Goal: Answer question/provide support: Share knowledge or assist other users

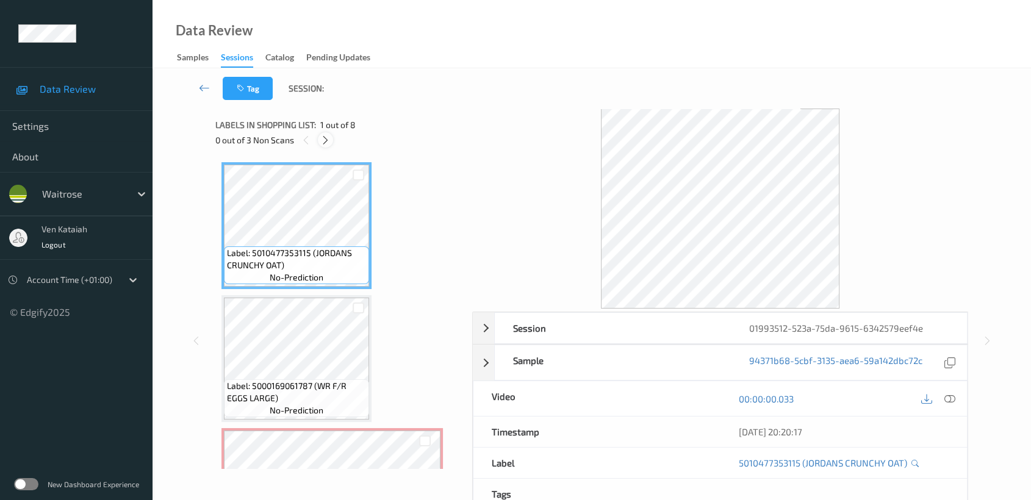
click at [320, 135] on icon at bounding box center [325, 140] width 10 height 11
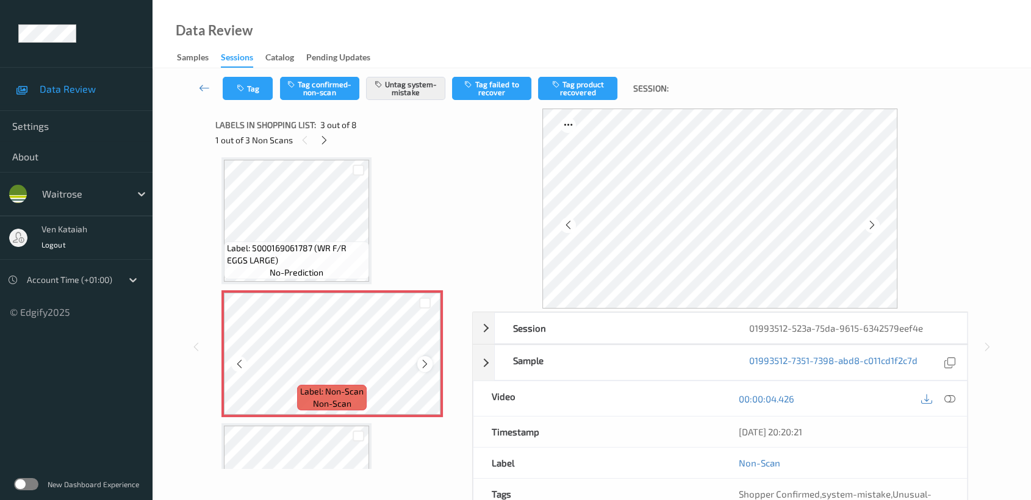
click at [425, 359] on icon at bounding box center [425, 364] width 10 height 11
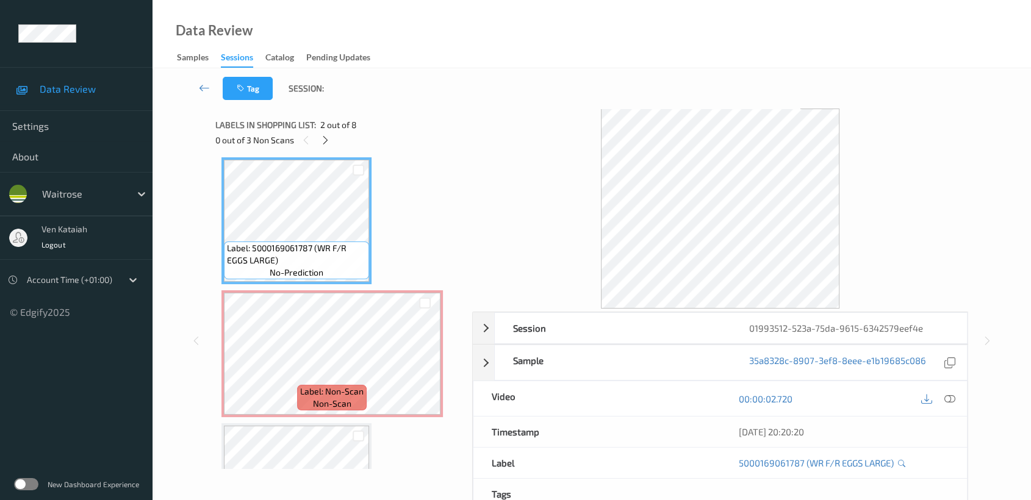
click at [949, 389] on div "00:00:02.720" at bounding box center [843, 398] width 247 height 35
click at [943, 398] on div at bounding box center [949, 398] width 16 height 16
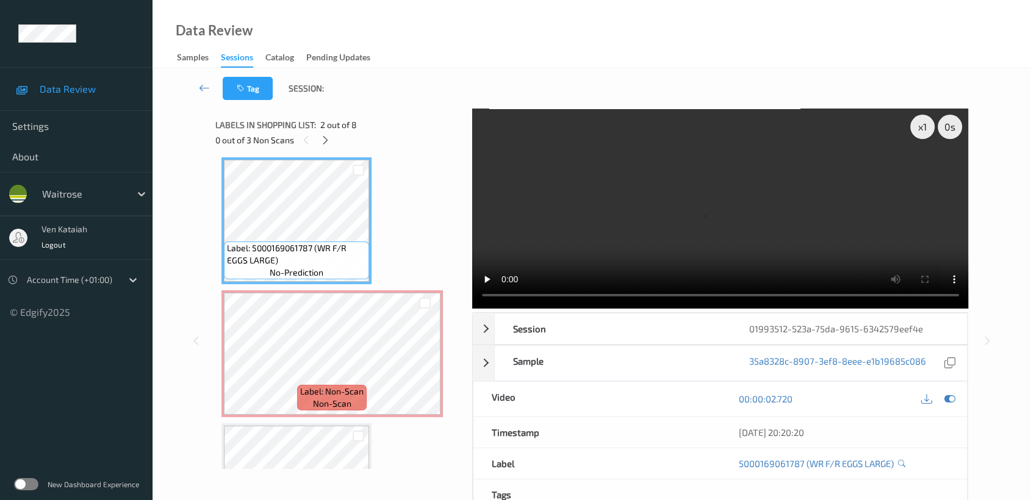
click at [792, 239] on video at bounding box center [720, 209] width 497 height 200
click at [950, 394] on icon at bounding box center [949, 399] width 11 height 11
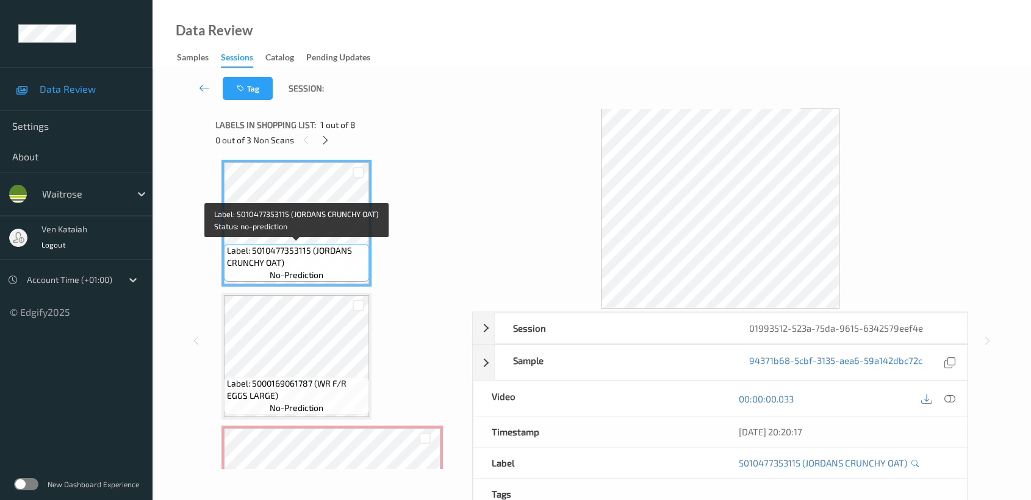
scroll to position [138, 0]
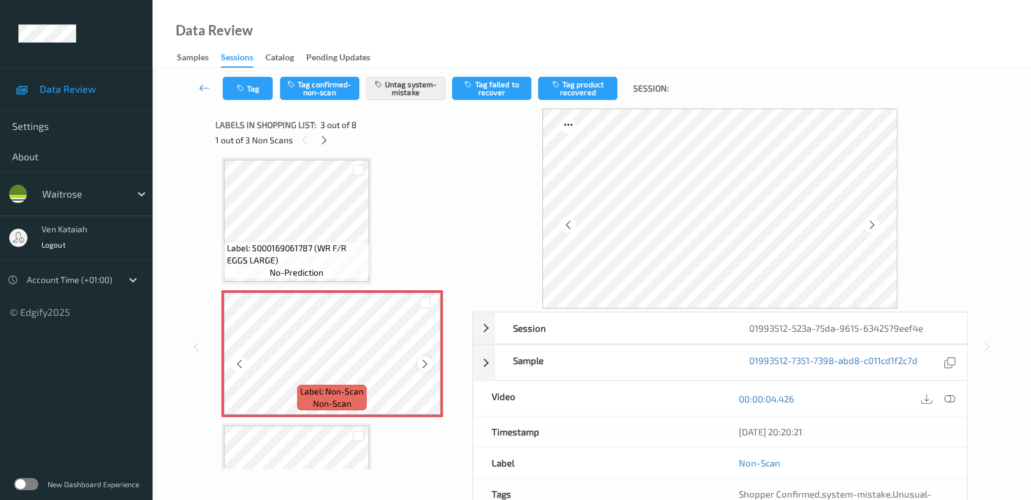
click at [429, 363] on icon at bounding box center [425, 364] width 10 height 11
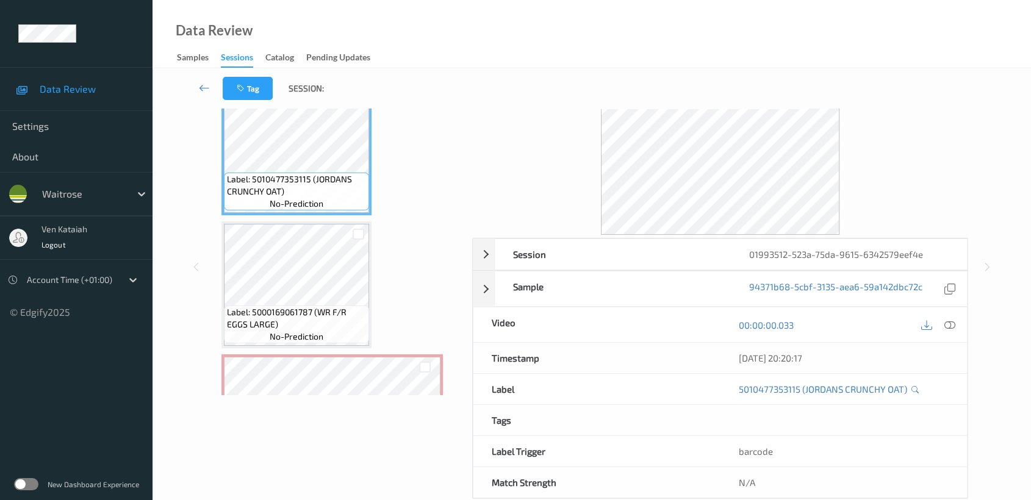
scroll to position [97, 0]
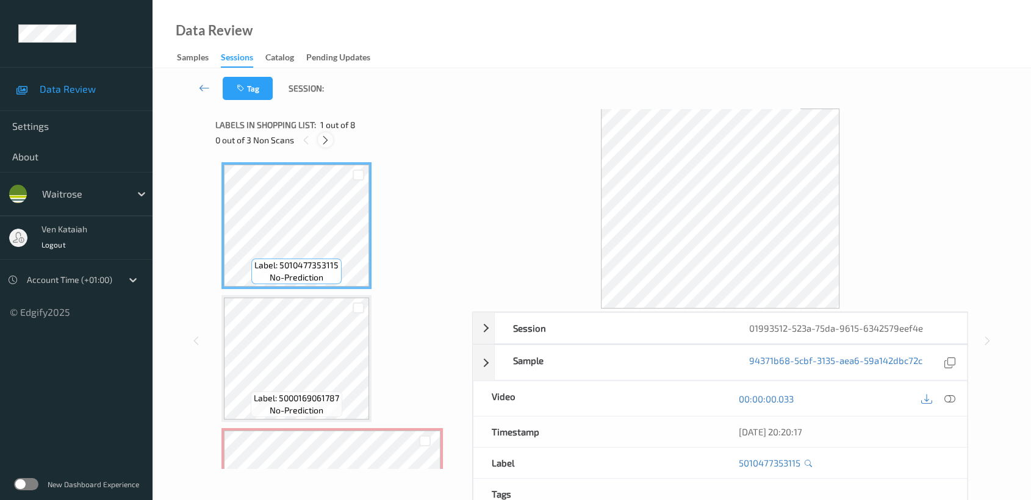
click at [331, 141] on div at bounding box center [325, 139] width 15 height 15
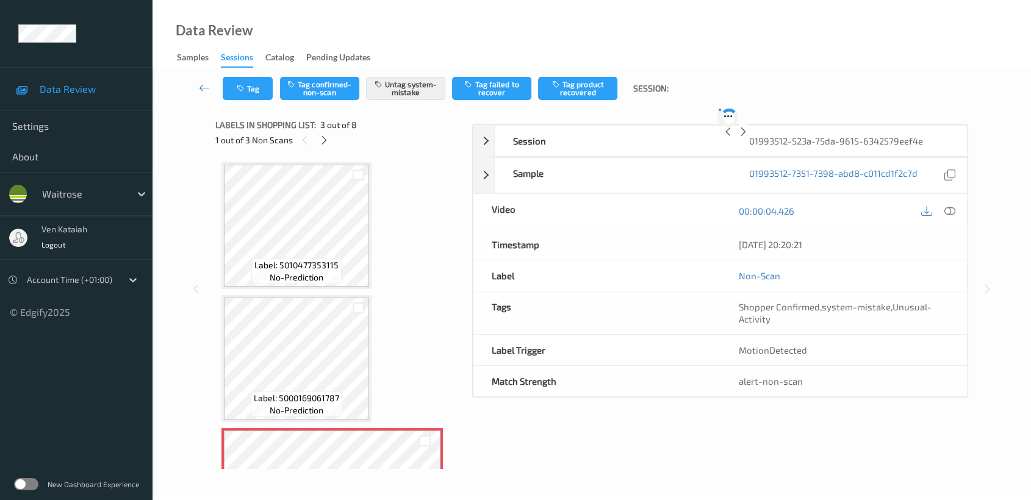
scroll to position [138, 0]
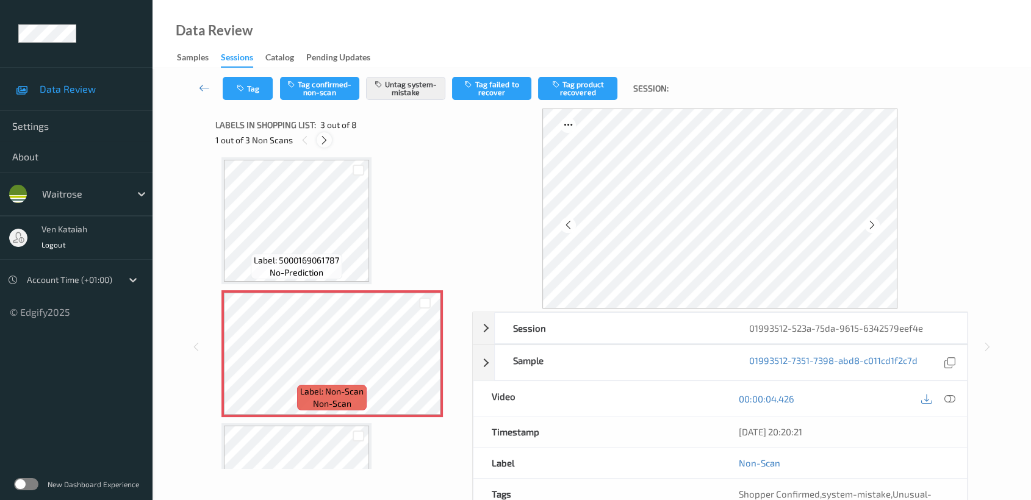
click at [321, 143] on icon at bounding box center [324, 140] width 10 height 11
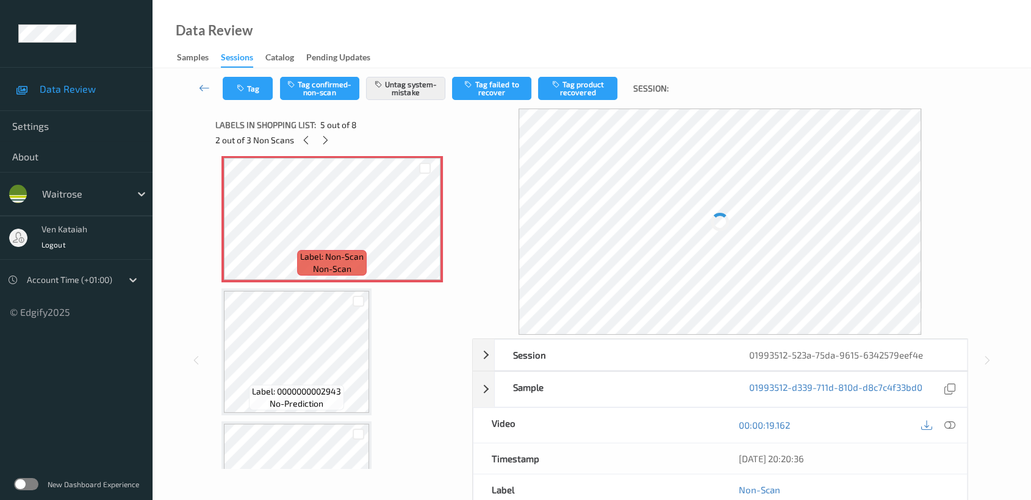
scroll to position [403, 0]
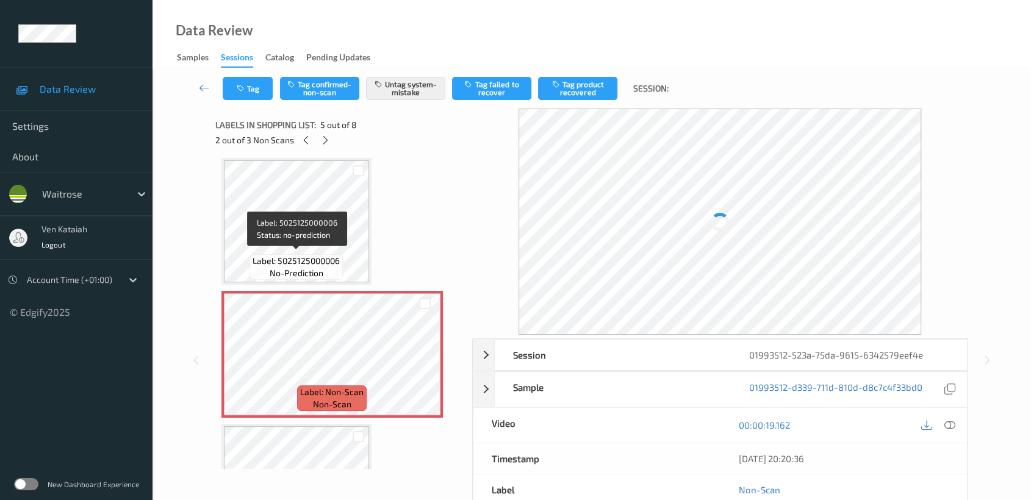
click at [322, 255] on span "Label: 5025125000006" at bounding box center [296, 261] width 87 height 12
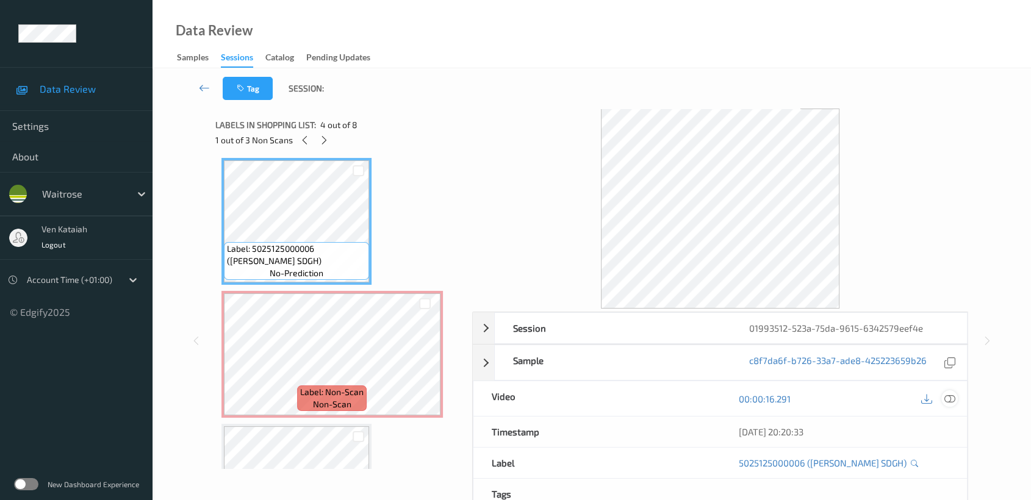
click at [947, 400] on icon at bounding box center [949, 399] width 11 height 11
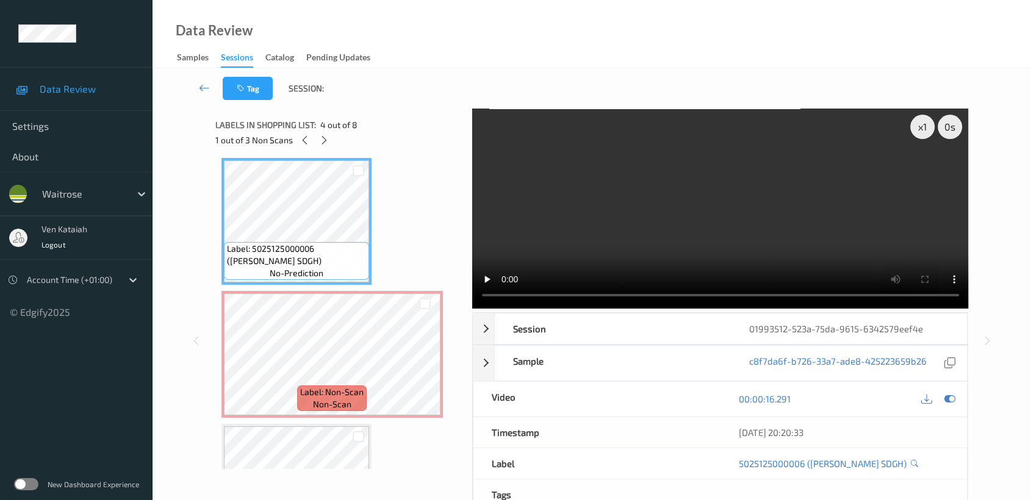
click at [796, 234] on video at bounding box center [720, 209] width 497 height 200
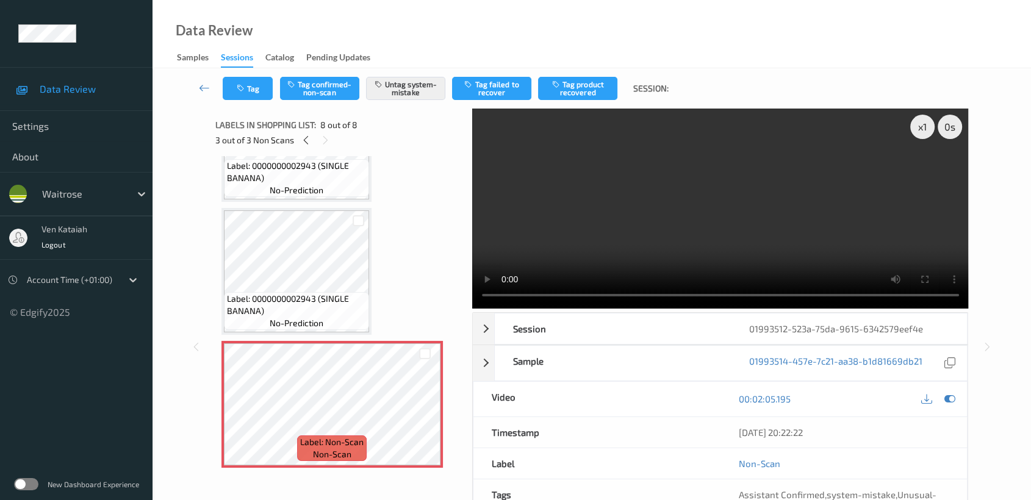
scroll to position [667, 0]
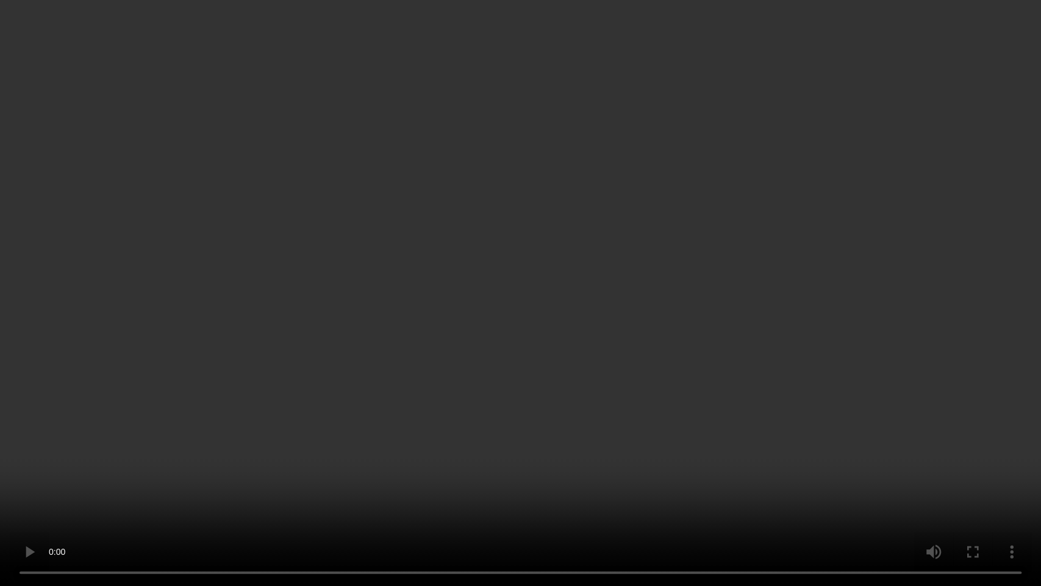
click at [821, 447] on video at bounding box center [520, 293] width 1041 height 586
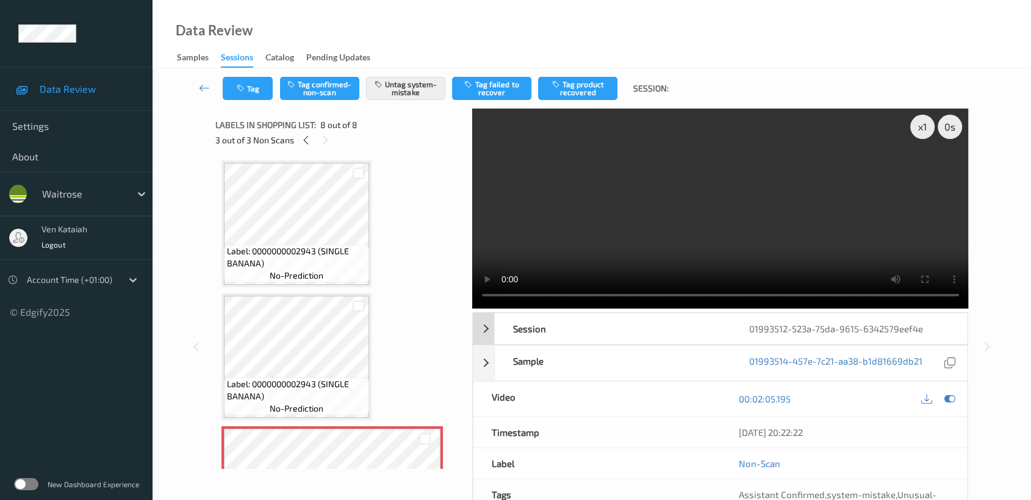
drag, startPoint x: 946, startPoint y: 395, endPoint x: 472, endPoint y: 345, distance: 476.7
click at [946, 395] on icon at bounding box center [949, 399] width 11 height 11
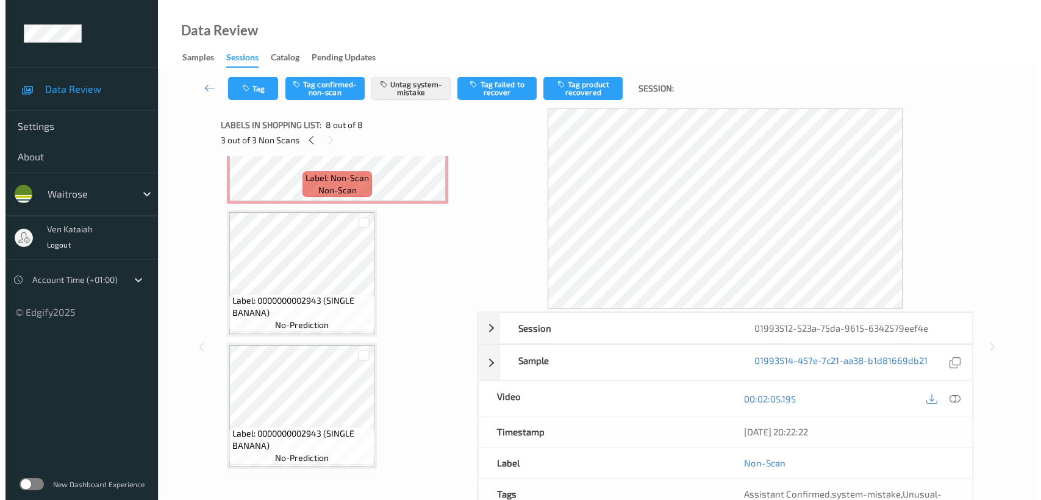
scroll to position [752, 0]
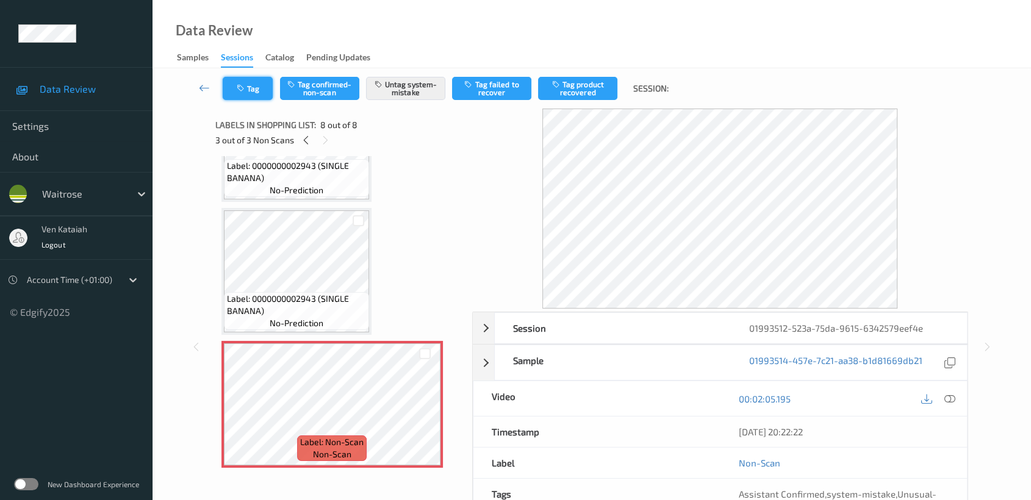
click at [236, 99] on button "Tag" at bounding box center [248, 88] width 50 height 23
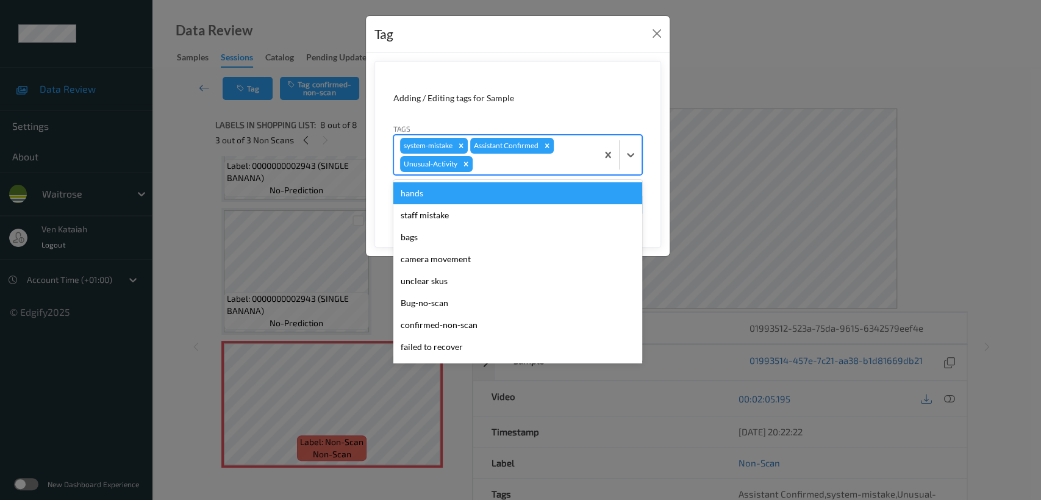
click at [519, 167] on div at bounding box center [533, 164] width 116 height 15
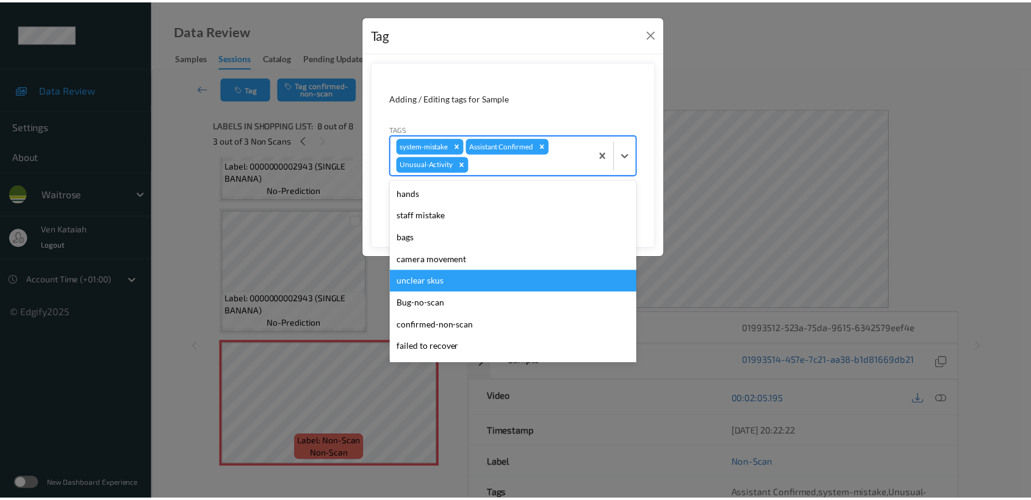
scroll to position [261, 0]
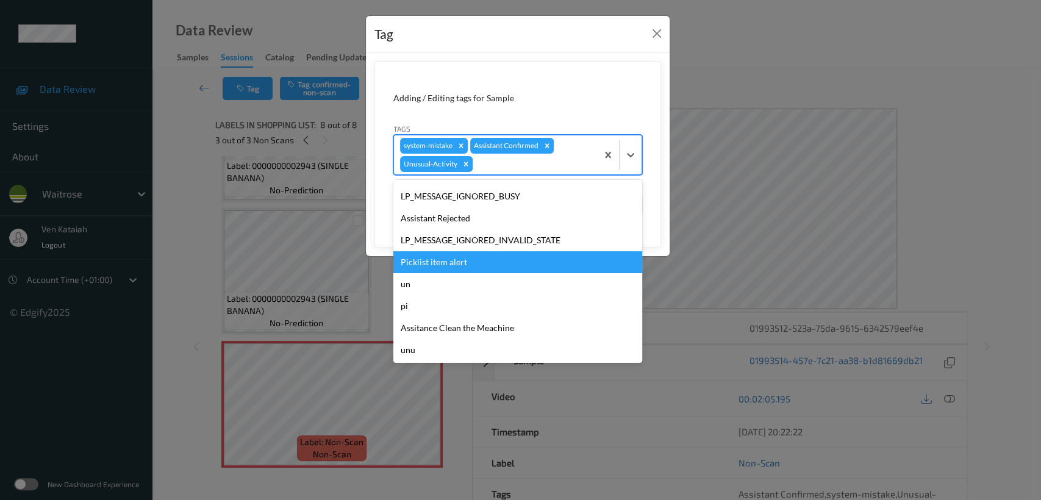
click at [452, 257] on div "Picklist item alert" at bounding box center [518, 262] width 249 height 22
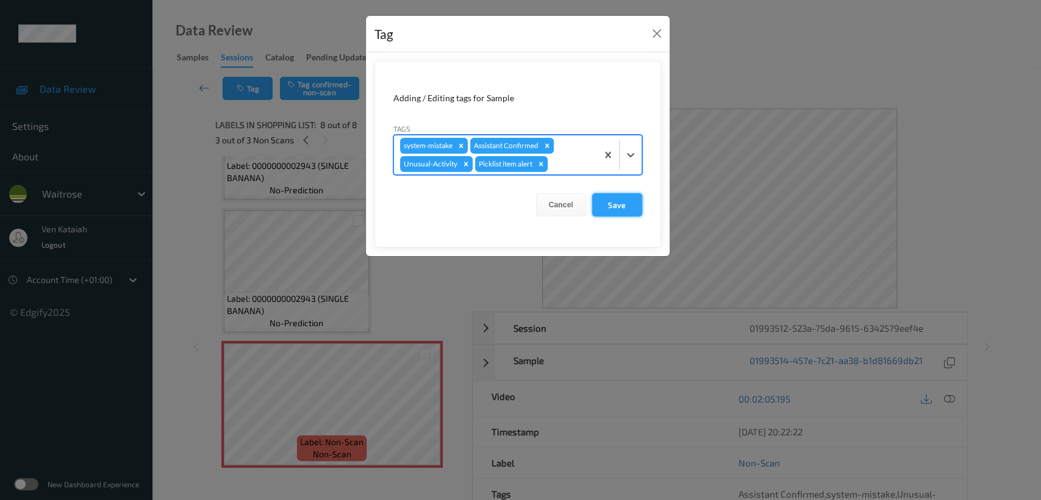
click at [614, 206] on button "Save" at bounding box center [617, 204] width 50 height 23
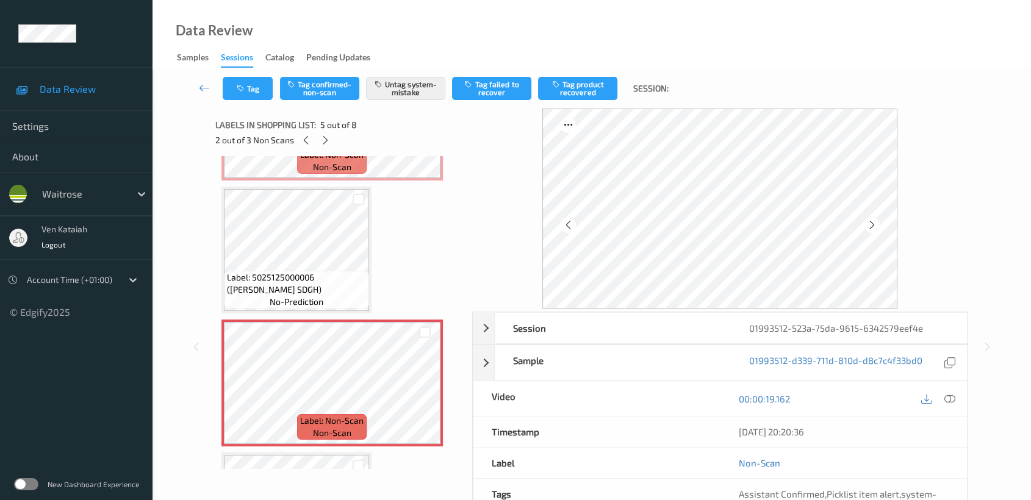
scroll to position [346, 0]
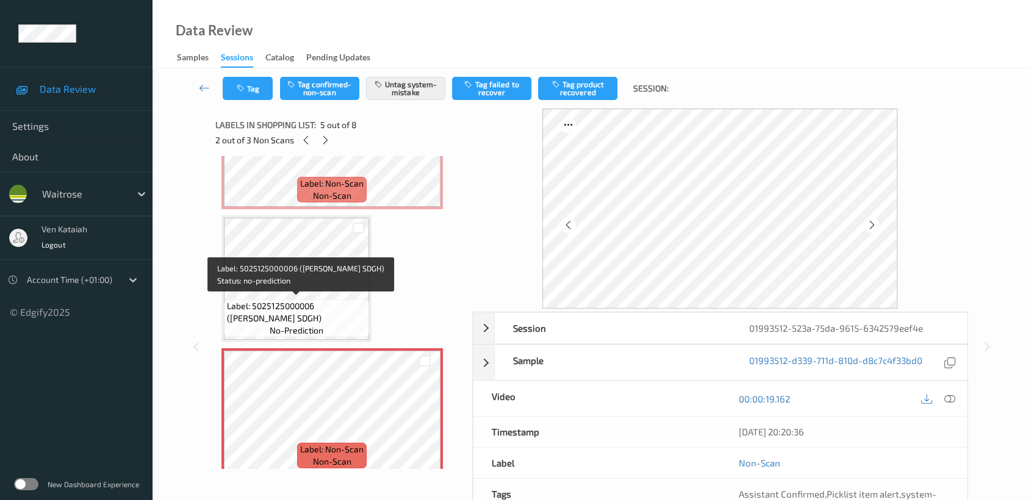
click at [320, 301] on span "Label: 5025125000006 (JASONS WHITE SDGH)" at bounding box center [296, 312] width 139 height 24
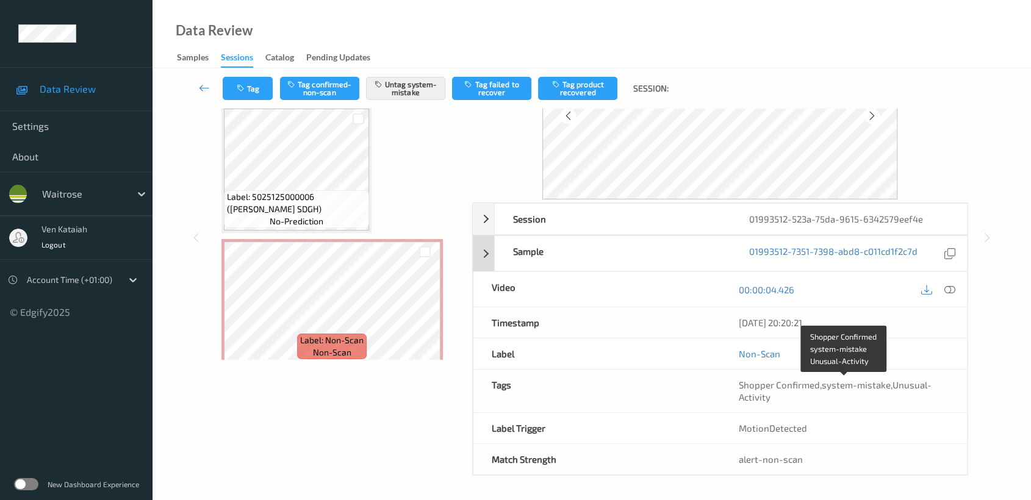
scroll to position [0, 0]
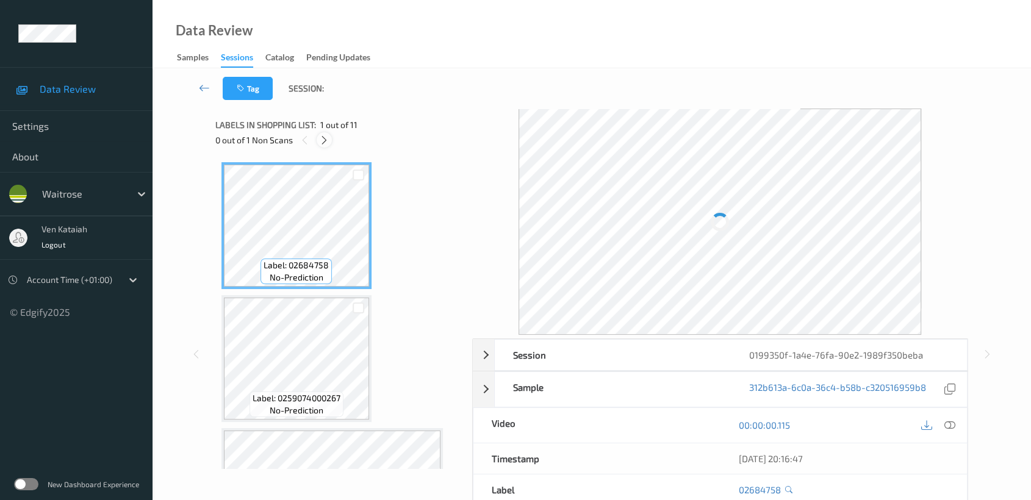
click at [318, 140] on div at bounding box center [324, 139] width 15 height 15
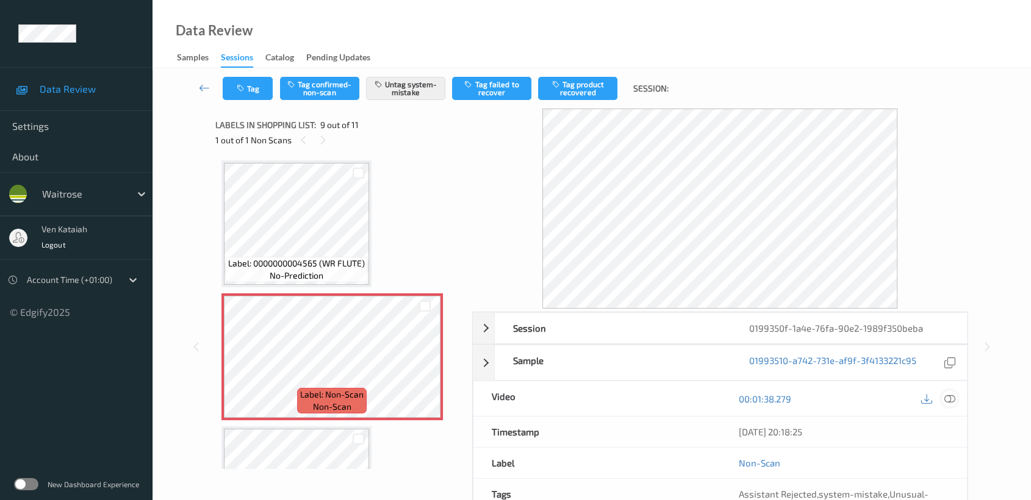
click at [949, 398] on icon at bounding box center [949, 399] width 11 height 11
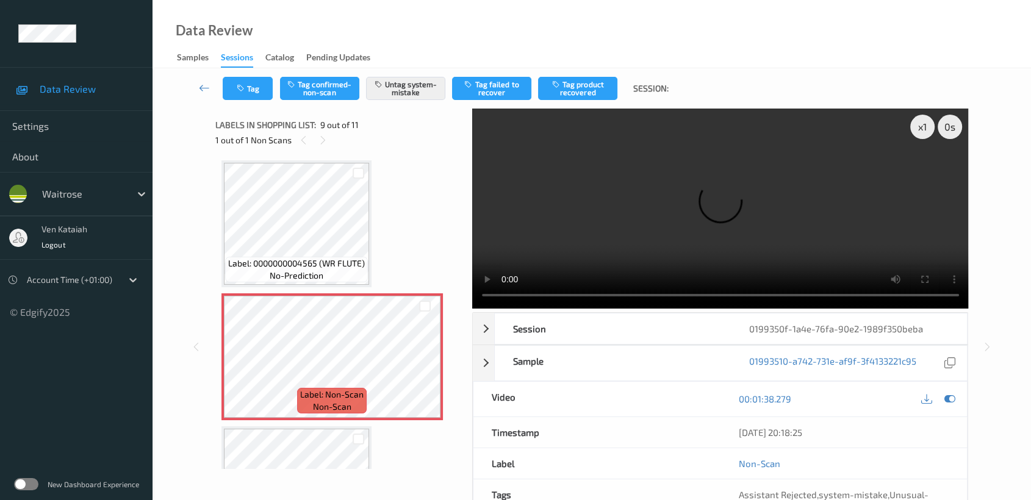
click at [874, 162] on video at bounding box center [720, 209] width 497 height 200
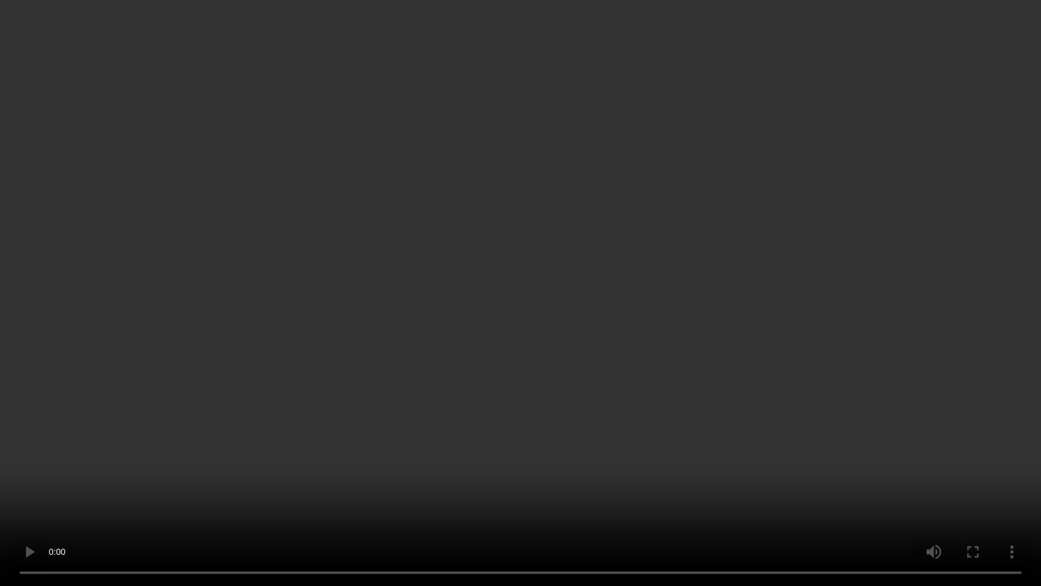
click at [625, 229] on video at bounding box center [520, 293] width 1041 height 586
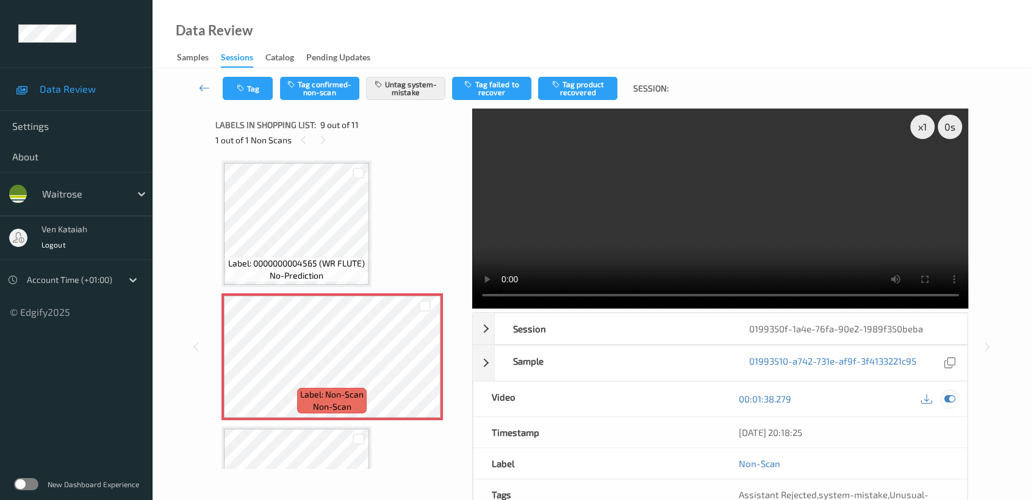
click at [951, 400] on icon at bounding box center [949, 399] width 11 height 11
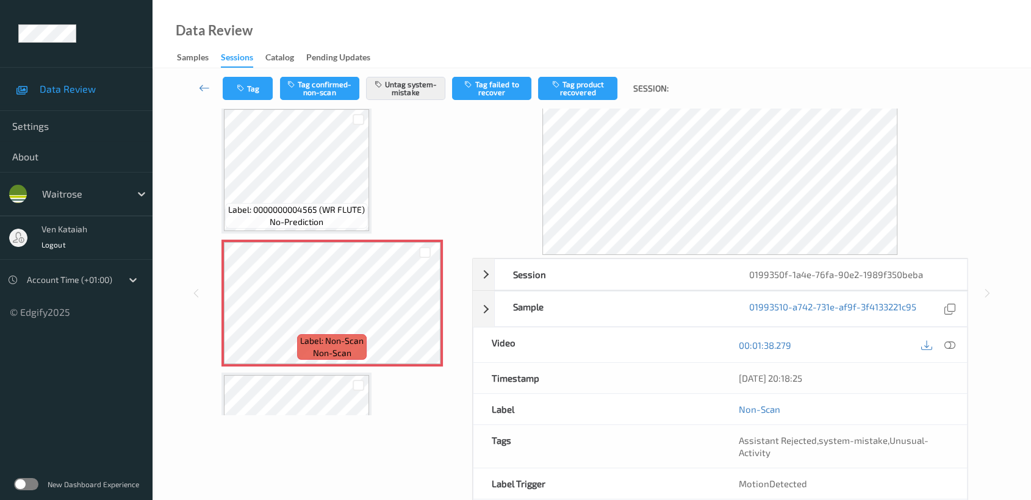
scroll to position [109, 0]
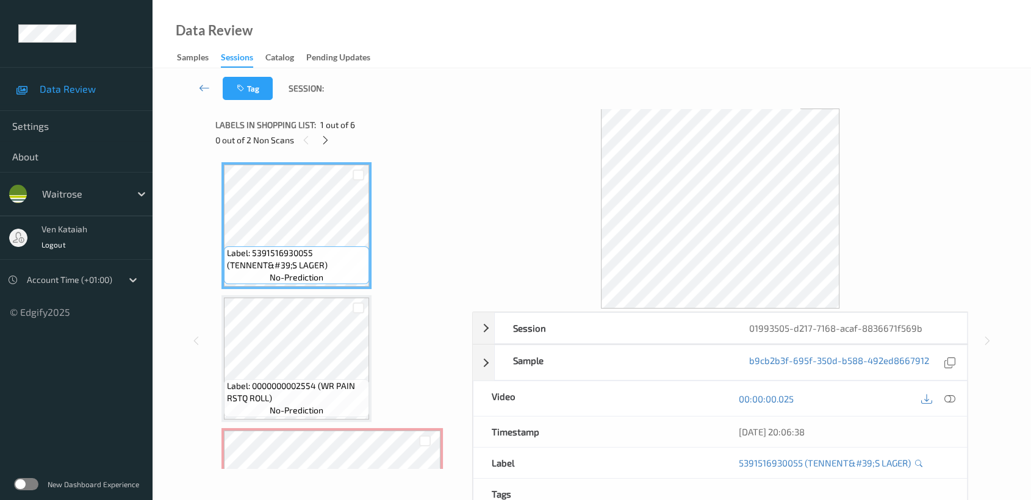
click at [318, 135] on div "0 out of 2 Non Scans" at bounding box center [339, 139] width 248 height 15
click at [329, 143] on icon at bounding box center [325, 140] width 10 height 11
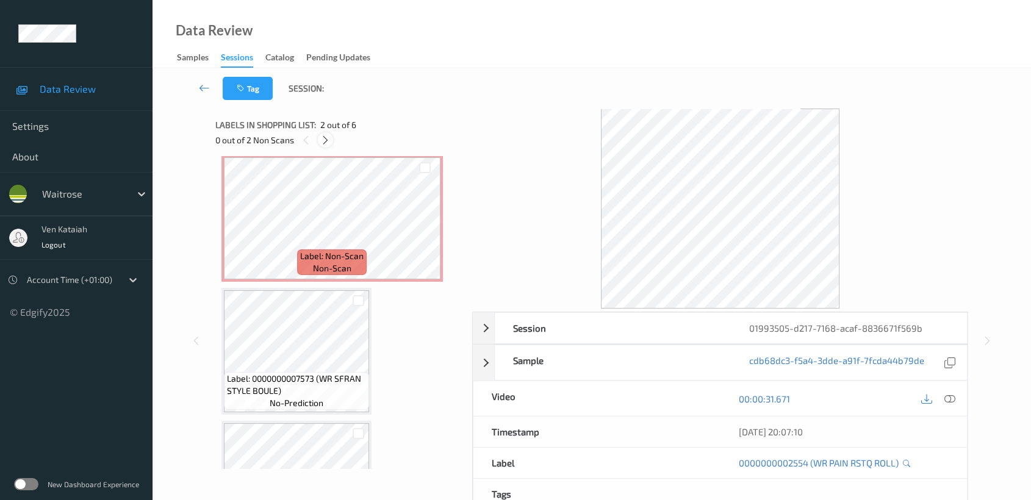
click at [330, 143] on icon at bounding box center [325, 140] width 10 height 11
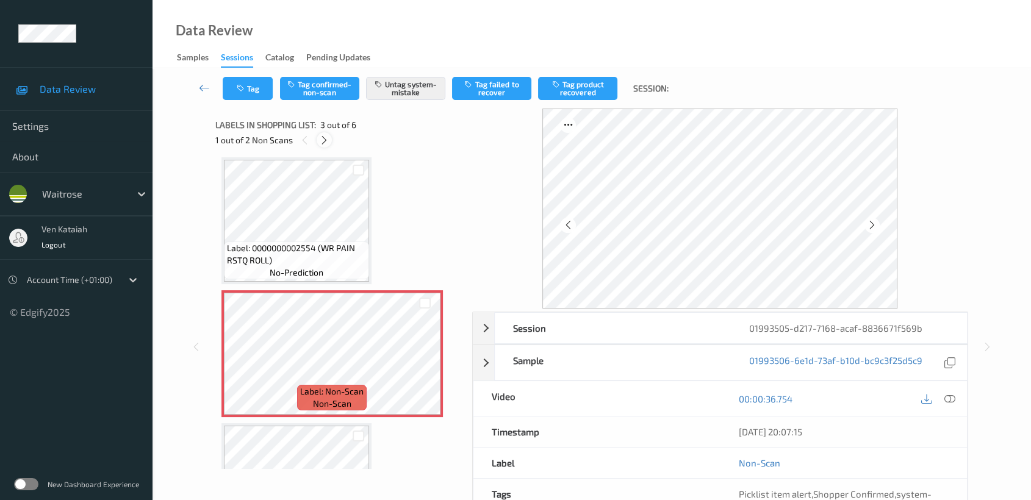
click at [329, 145] on icon at bounding box center [324, 140] width 10 height 11
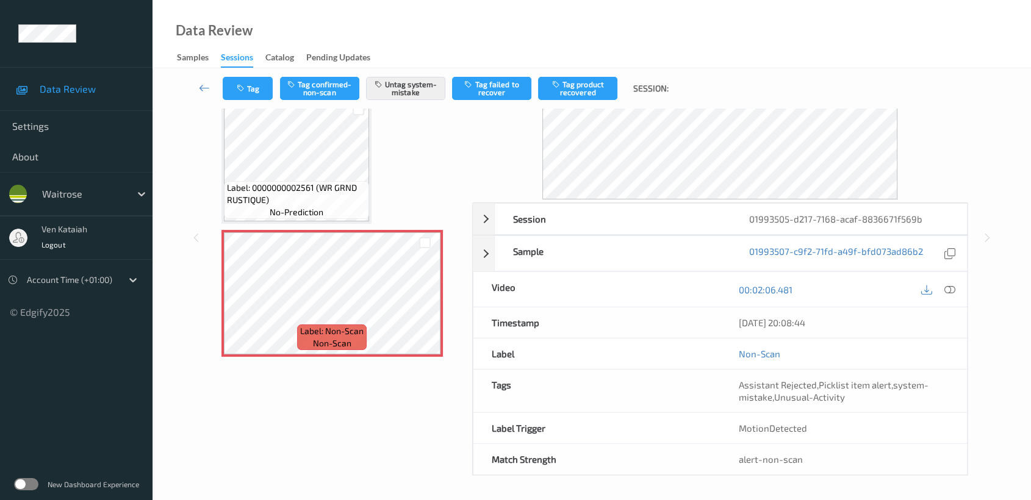
scroll to position [0, 0]
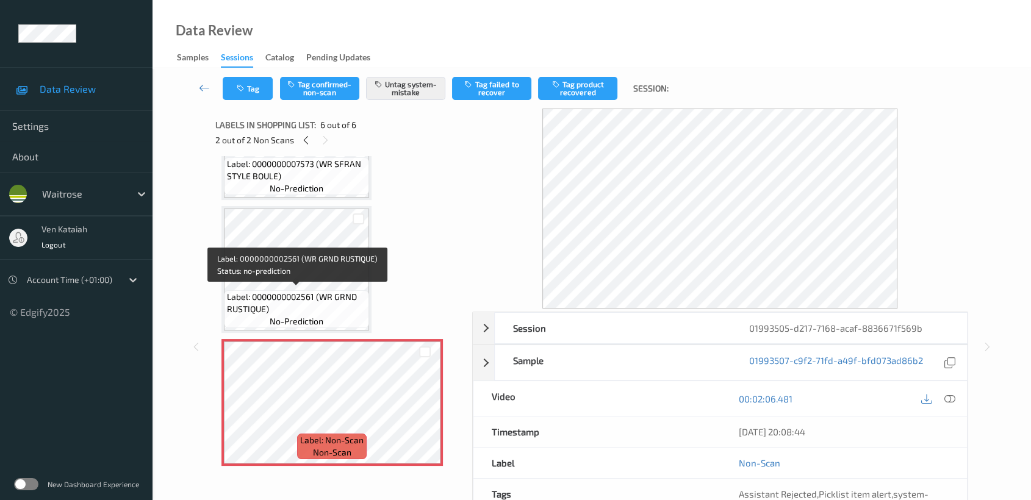
click at [342, 311] on span "Label: 0000000002561 (WR GRND RUSTIQUE)" at bounding box center [296, 303] width 139 height 24
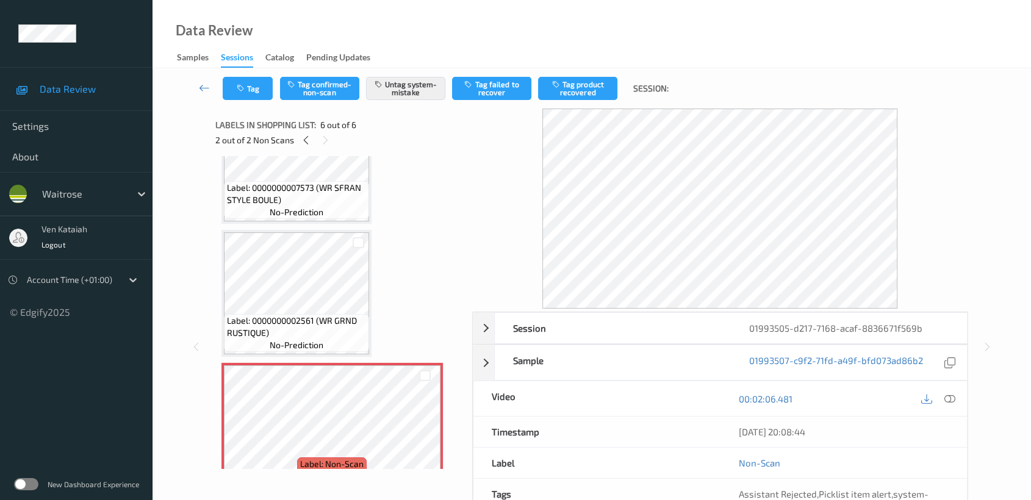
scroll to position [488, 0]
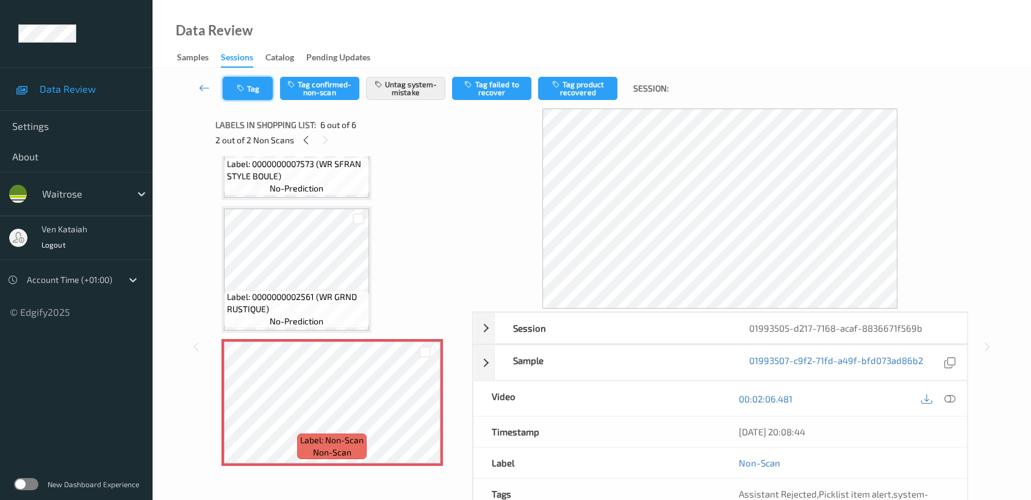
click at [266, 89] on button "Tag" at bounding box center [248, 88] width 50 height 23
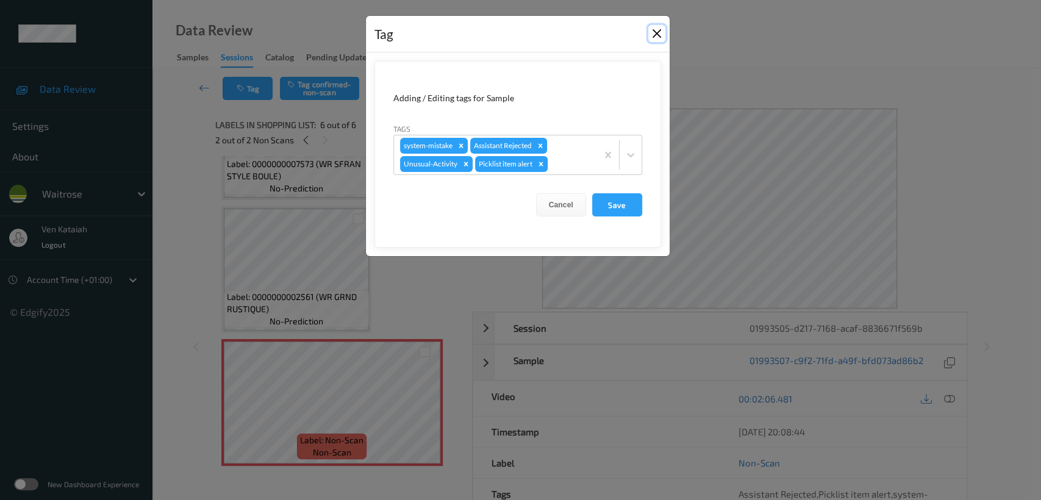
click at [654, 26] on button "Close" at bounding box center [657, 33] width 17 height 17
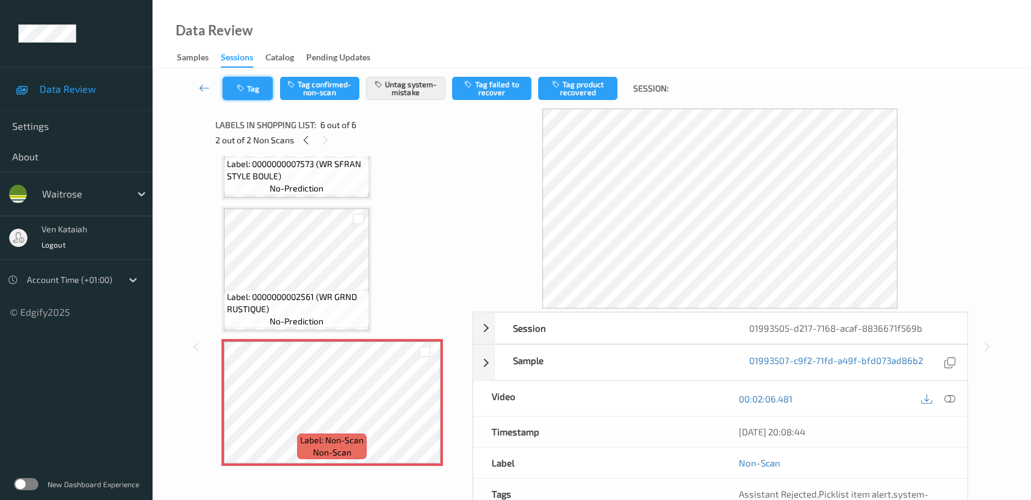
click at [263, 97] on button "Tag" at bounding box center [248, 88] width 50 height 23
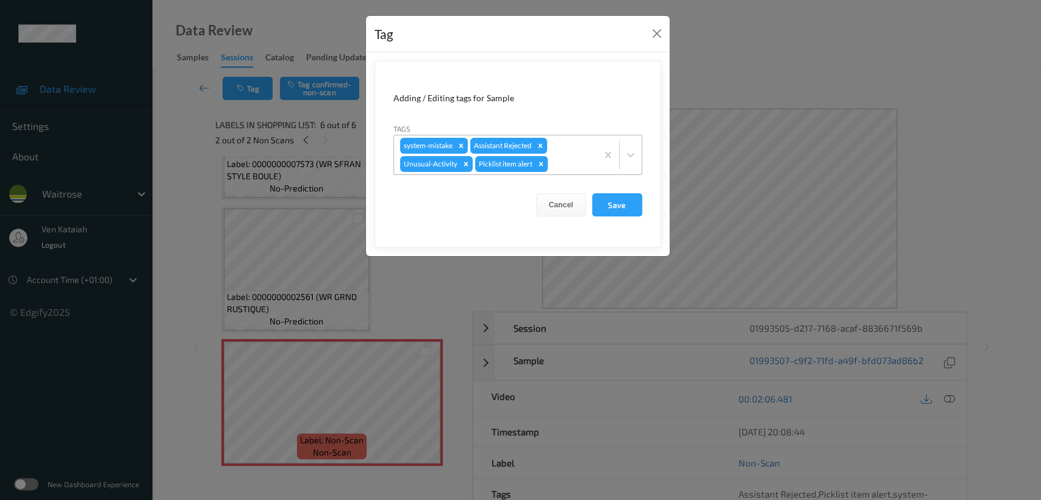
click at [542, 162] on icon "Remove Picklist item alert" at bounding box center [541, 164] width 9 height 9
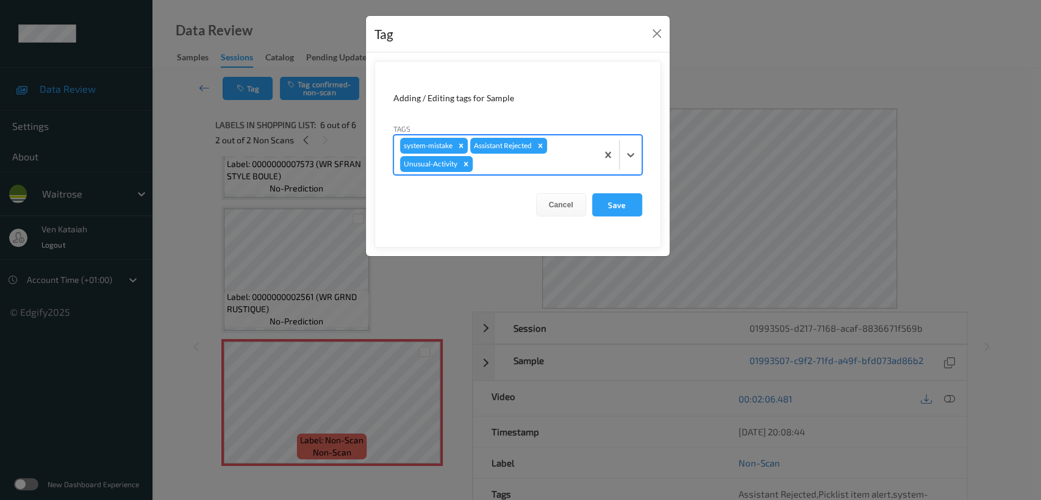
click at [464, 163] on icon "Remove Unusual-Activity" at bounding box center [466, 164] width 4 height 4
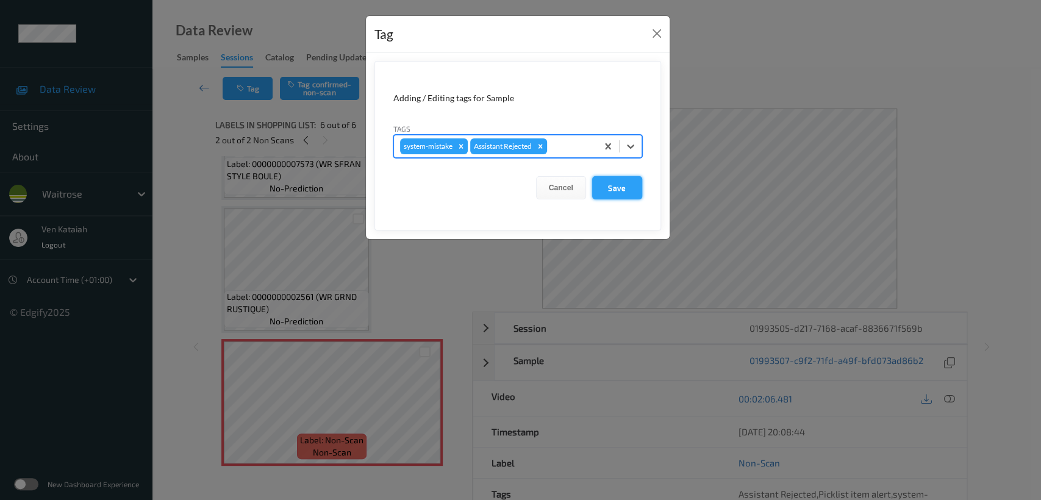
click at [642, 193] on button "Save" at bounding box center [617, 187] width 50 height 23
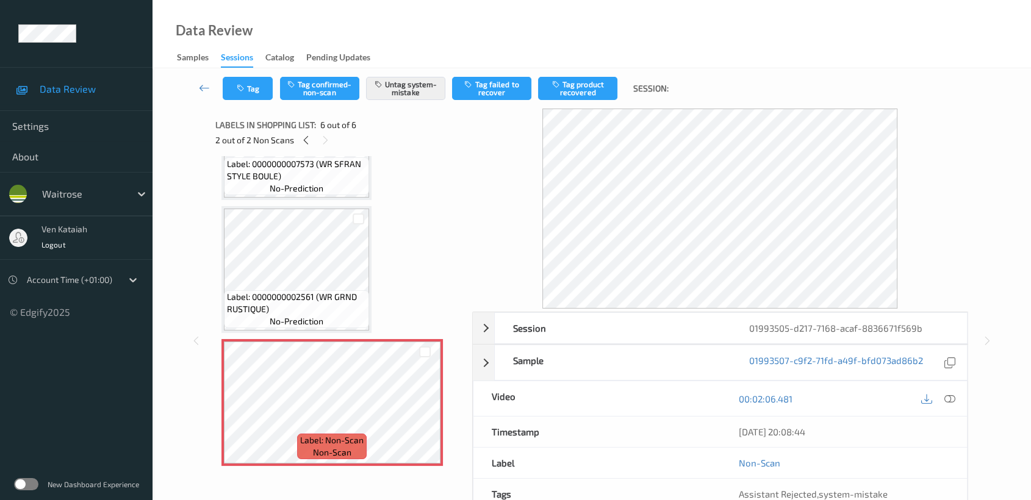
scroll to position [97, 0]
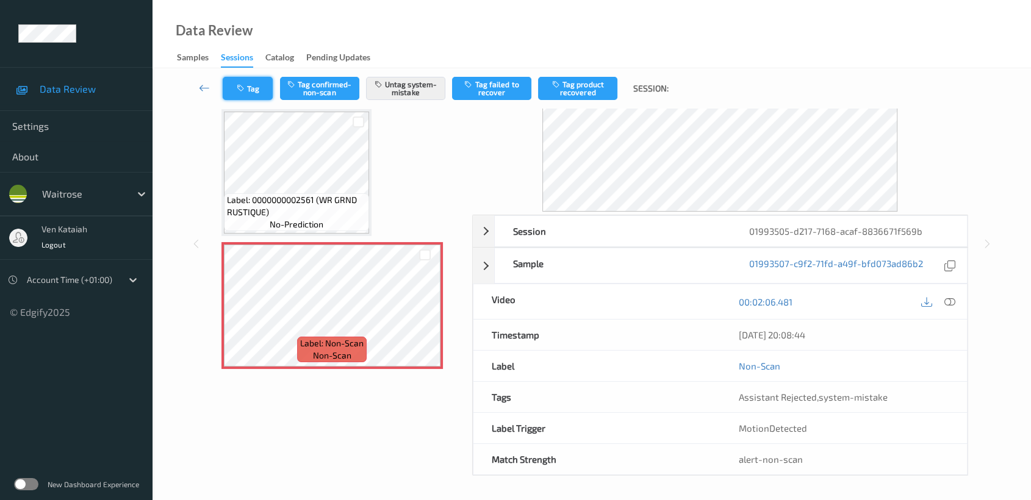
click at [262, 94] on button "Tag" at bounding box center [248, 88] width 50 height 23
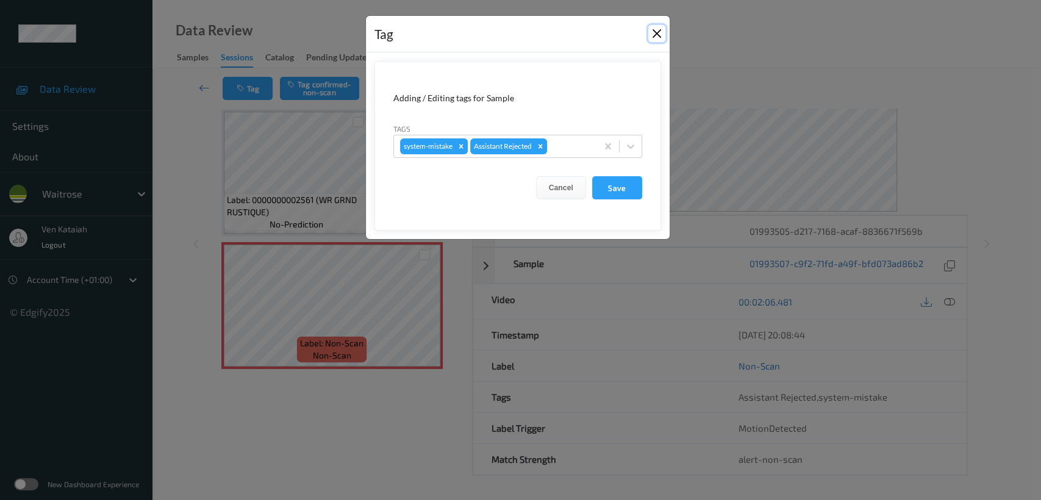
click at [653, 32] on button "Close" at bounding box center [657, 33] width 17 height 17
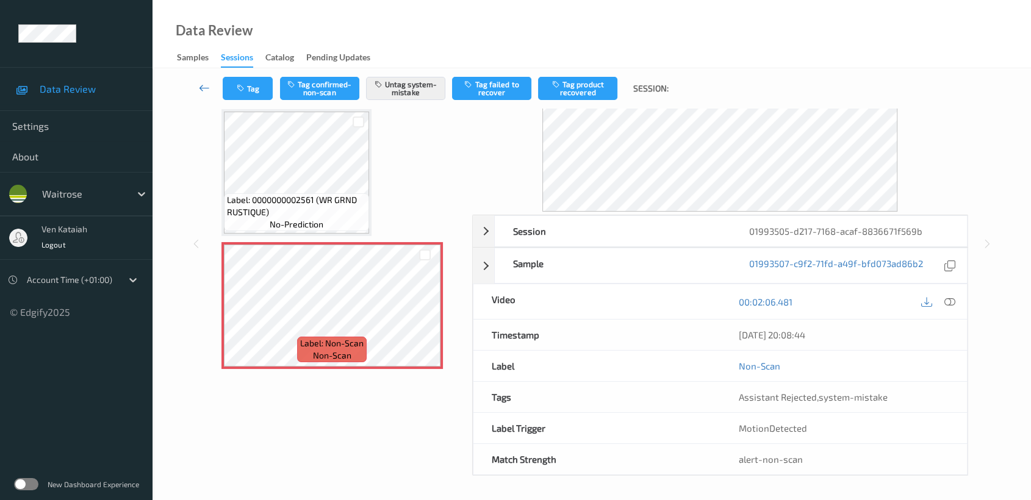
click at [203, 89] on icon at bounding box center [204, 88] width 11 height 12
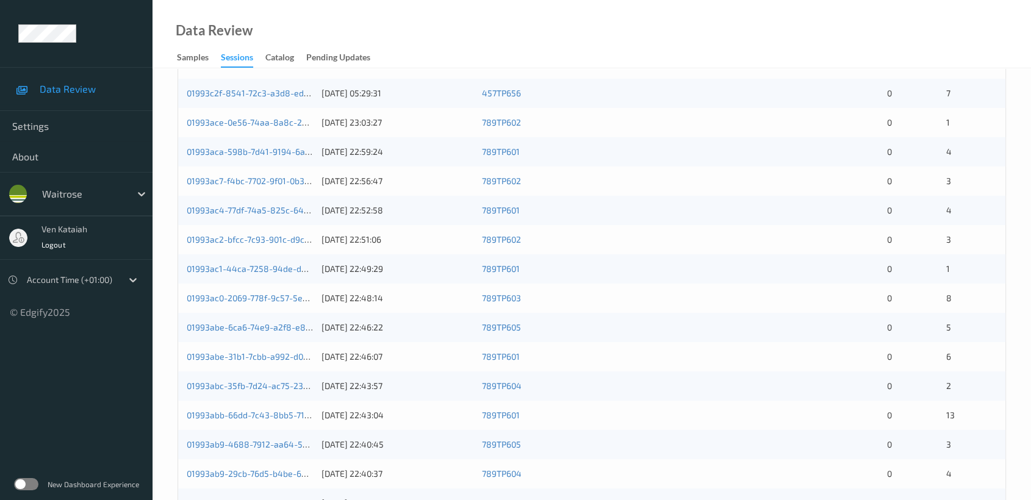
scroll to position [459, 0]
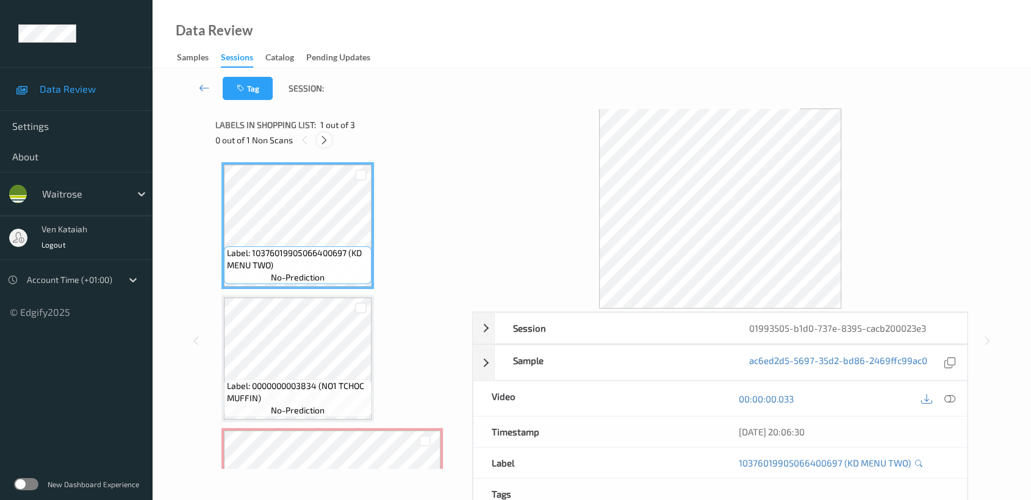
click at [320, 143] on icon at bounding box center [324, 140] width 10 height 11
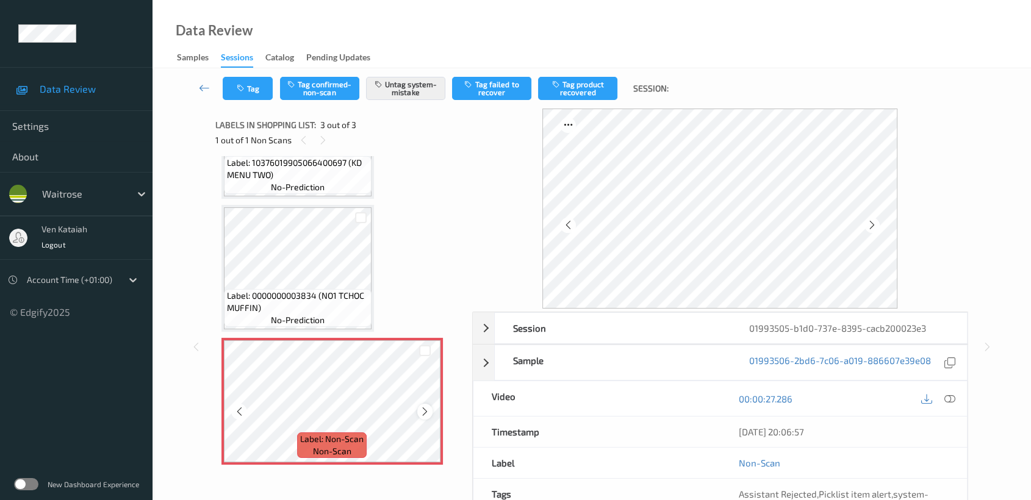
click at [428, 409] on icon at bounding box center [425, 411] width 10 height 11
click at [319, 133] on div at bounding box center [322, 139] width 15 height 15
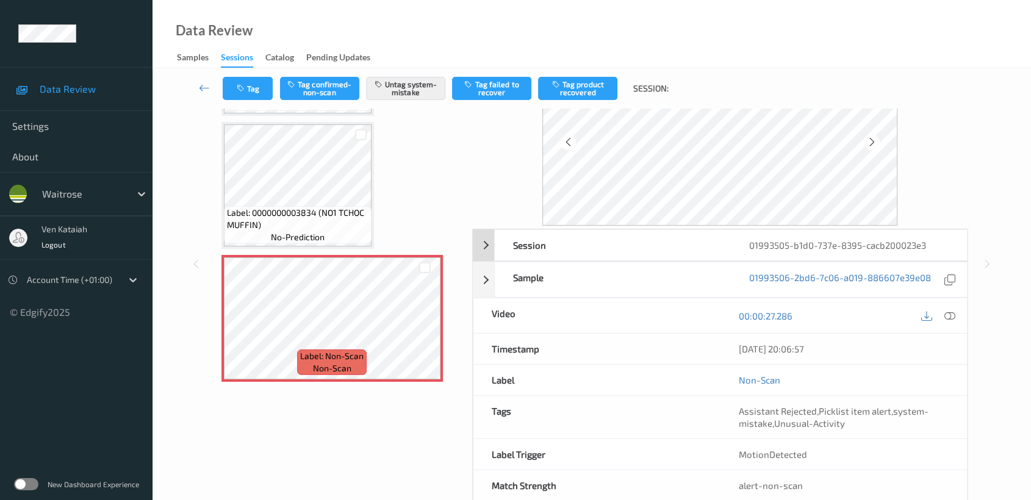
scroll to position [109, 0]
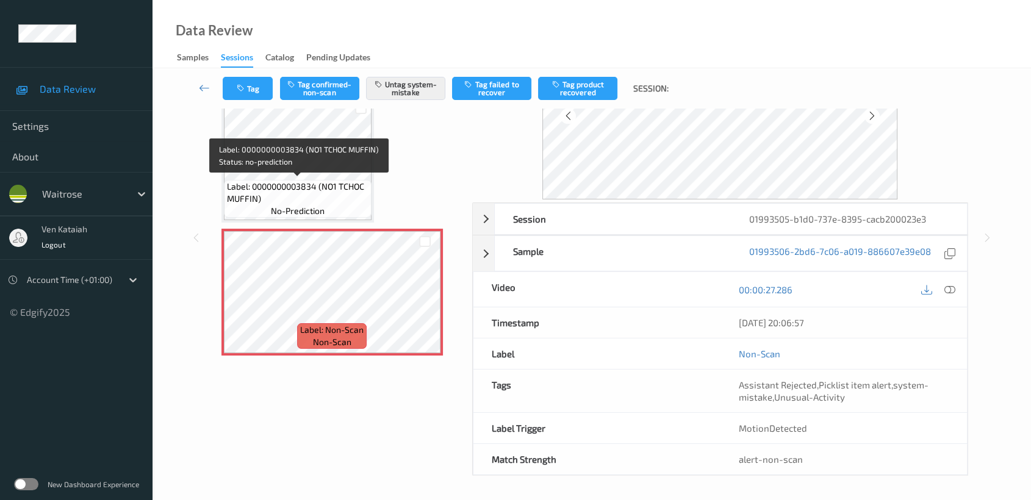
click at [322, 180] on div "Label: 0000000003834 (NO1 TCHOC MUFFIN) no-prediction" at bounding box center [298, 199] width 148 height 38
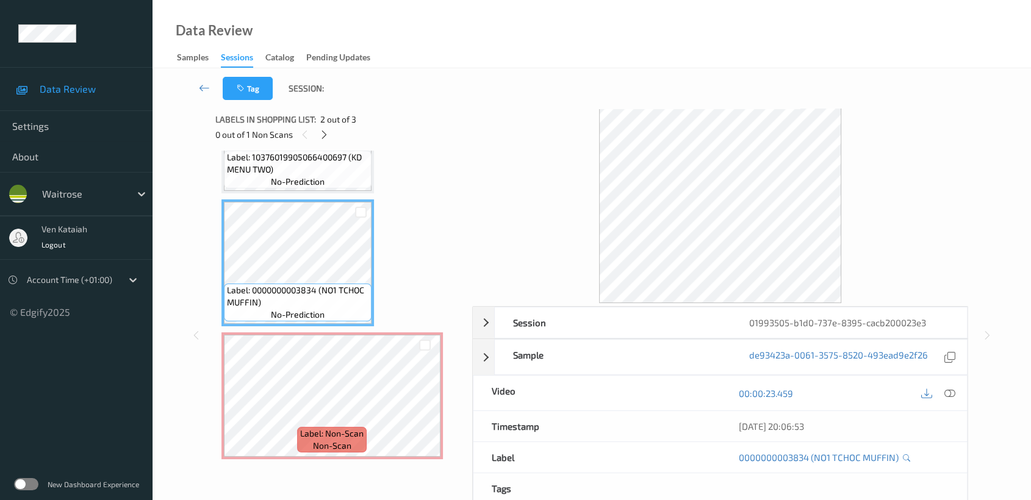
scroll to position [0, 0]
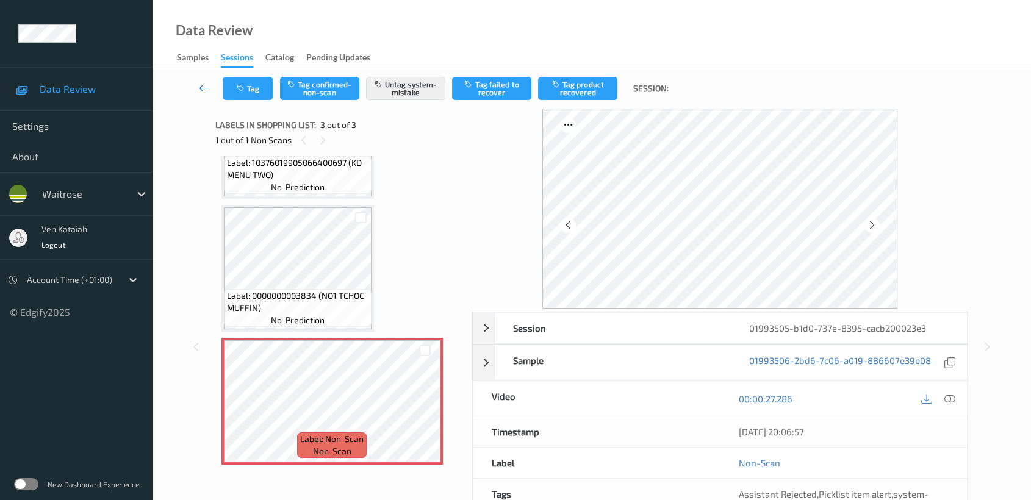
click at [201, 91] on icon at bounding box center [204, 88] width 11 height 12
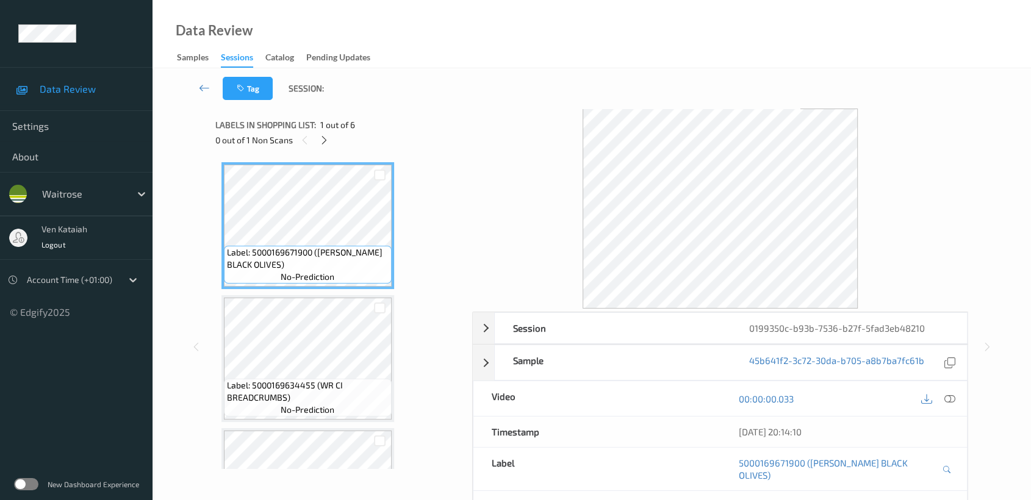
click at [315, 137] on div "0 out of 1 Non Scans" at bounding box center [339, 139] width 248 height 15
click at [323, 138] on icon at bounding box center [324, 140] width 10 height 11
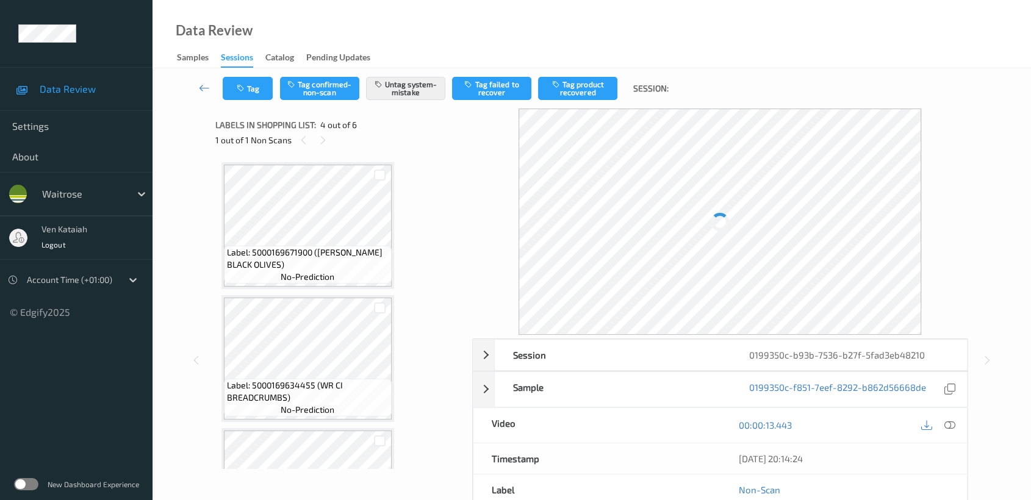
scroll to position [271, 0]
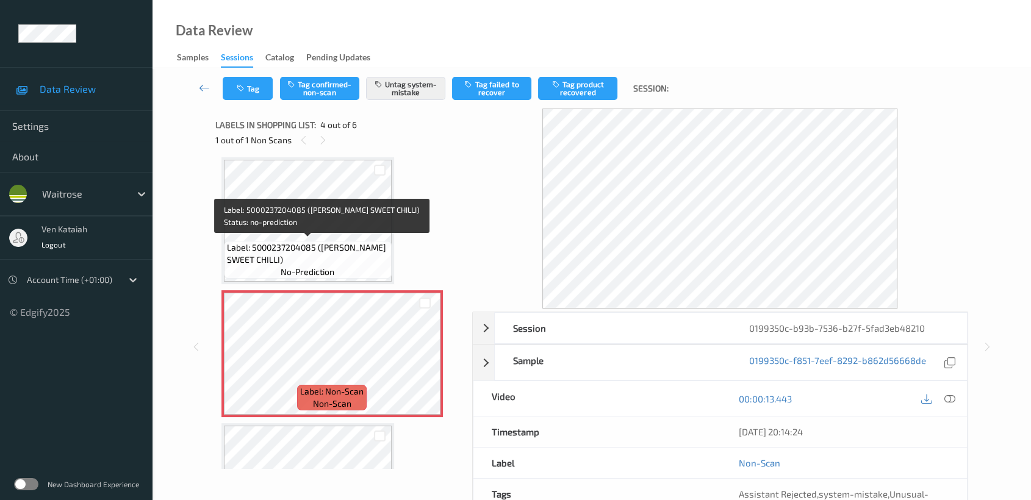
click at [368, 242] on span "Label: 5000237204085 (TYRRELL SWEET CHILLI)" at bounding box center [308, 254] width 162 height 24
click at [342, 267] on div "Label: 5000237204085 (TYRRELL SWEET CHILLI) no-prediction" at bounding box center [308, 260] width 168 height 38
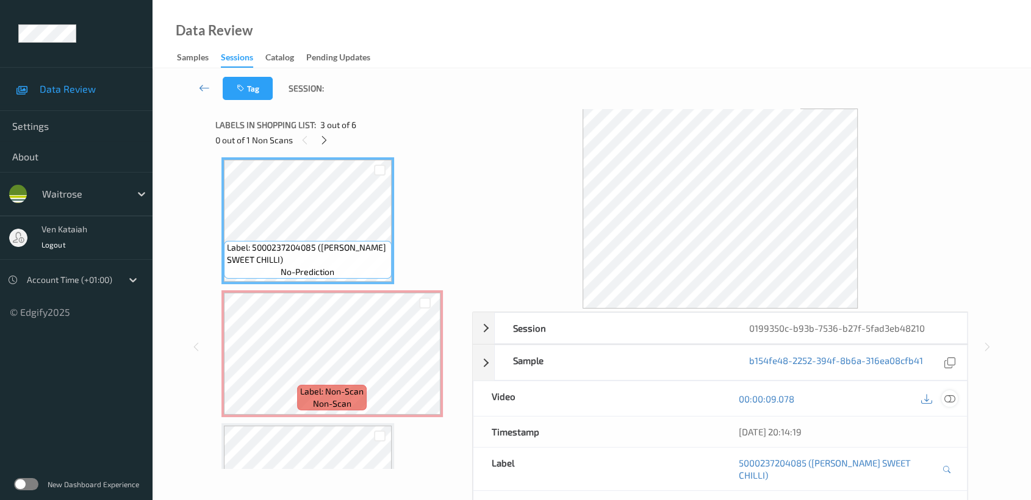
click at [953, 394] on icon at bounding box center [949, 399] width 11 height 11
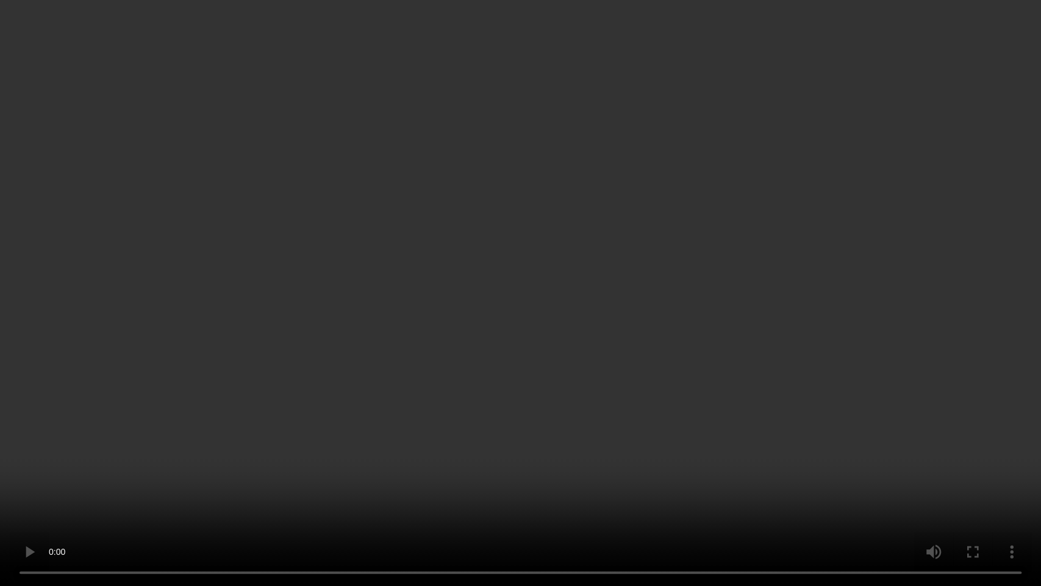
click at [597, 306] on video at bounding box center [520, 293] width 1041 height 586
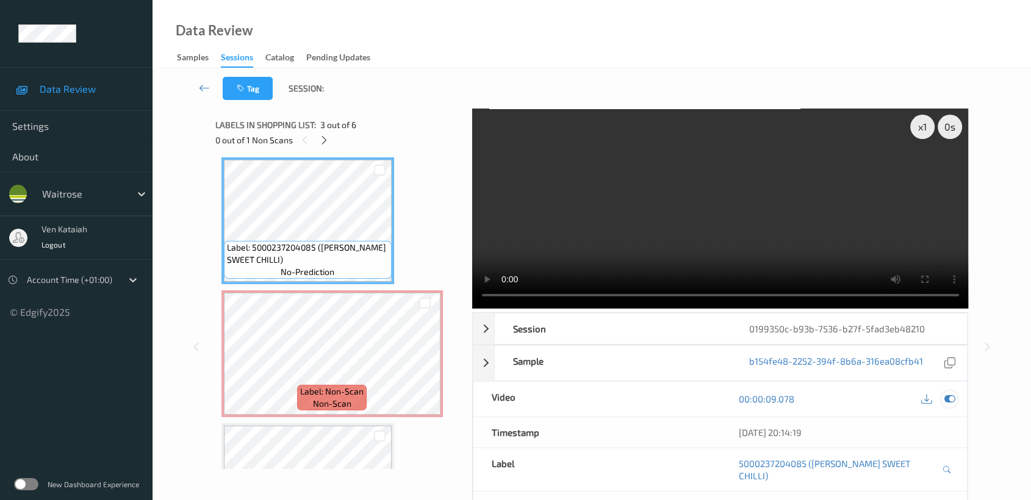
click at [947, 397] on icon at bounding box center [949, 399] width 11 height 11
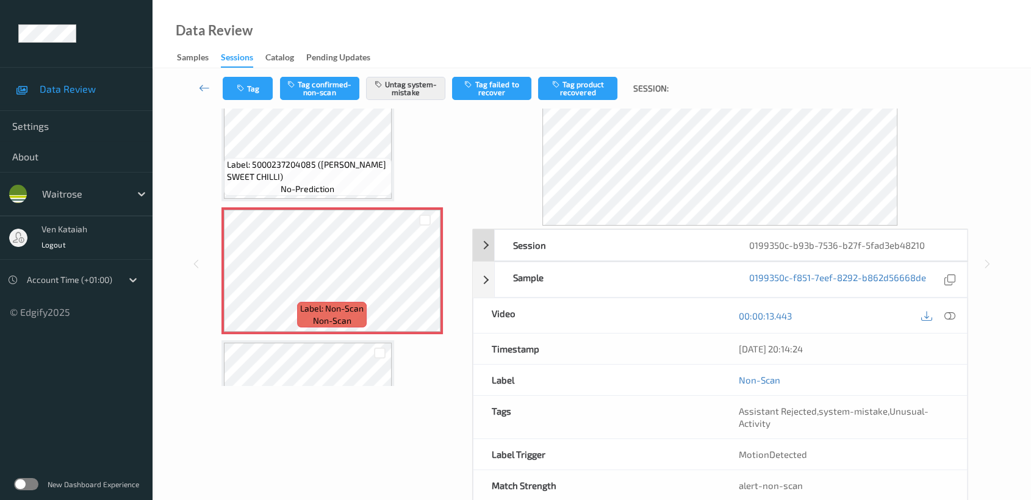
scroll to position [109, 0]
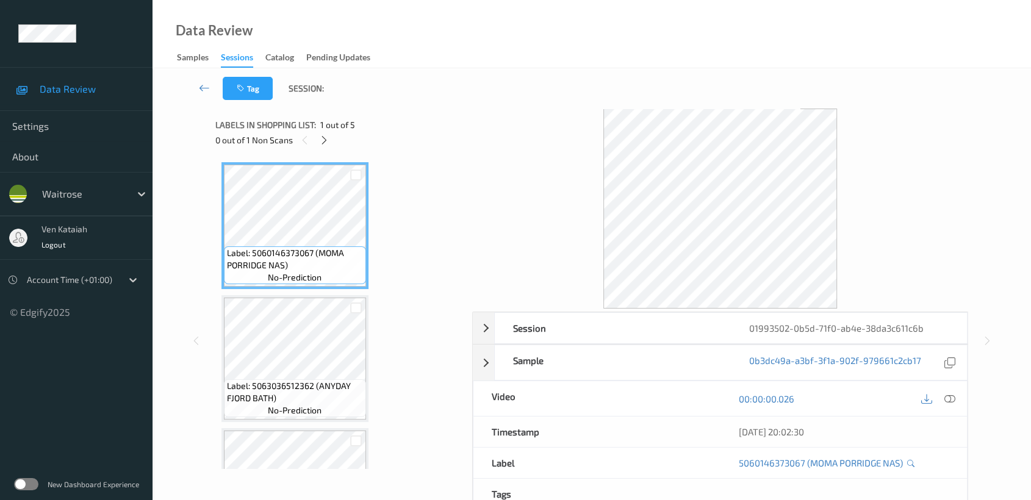
click at [951, 79] on div "Tag Session:" at bounding box center [592, 88] width 828 height 40
click at [170, 118] on div "Tag Session: Session 01993502-0b5d-71f0-ab4e-38da3c611c6b Session ID 01993502-0…" at bounding box center [592, 333] width 879 height 530
click at [326, 142] on icon at bounding box center [324, 140] width 10 height 11
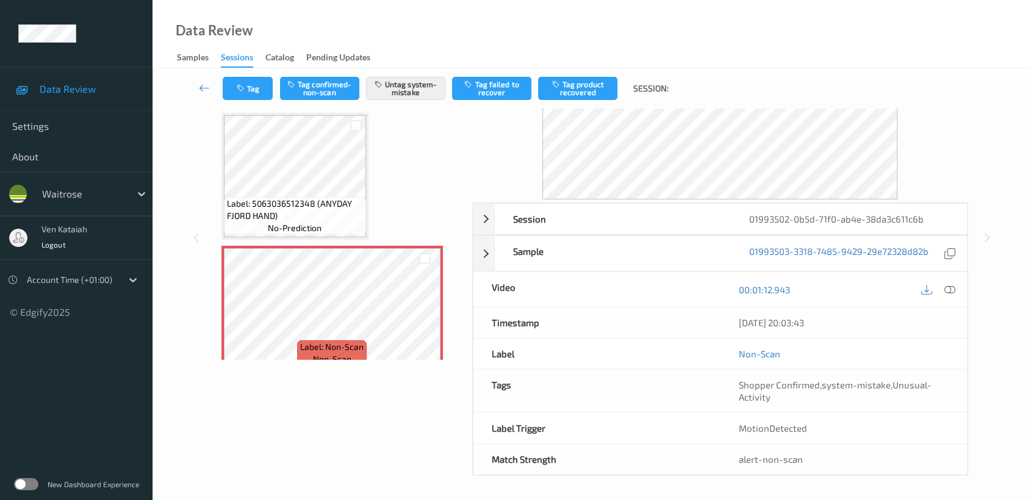
scroll to position [356, 0]
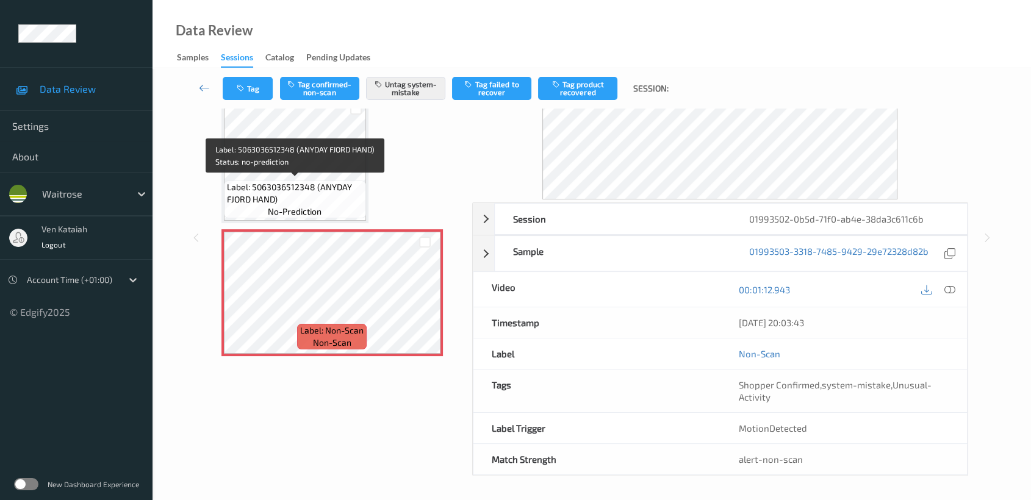
click at [314, 214] on span "no-prediction" at bounding box center [295, 212] width 54 height 12
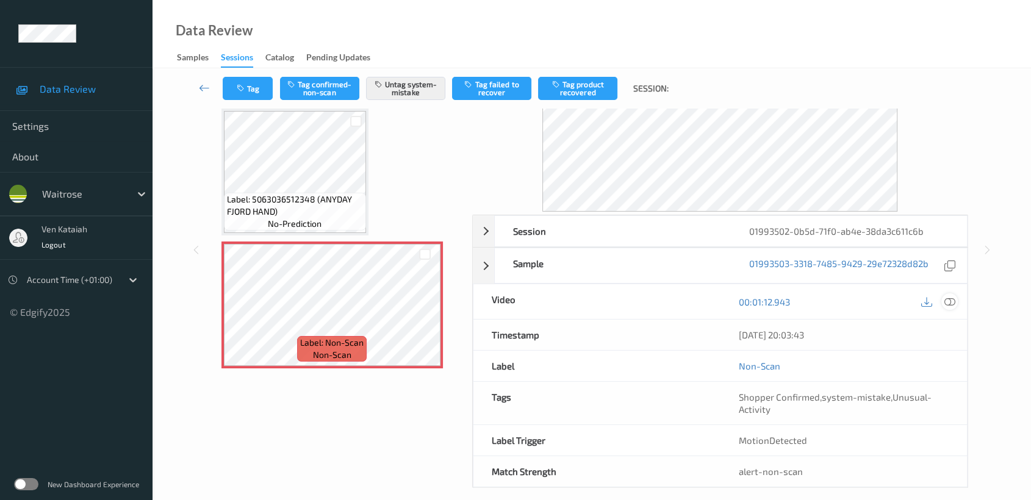
click at [951, 296] on icon at bounding box center [949, 301] width 11 height 11
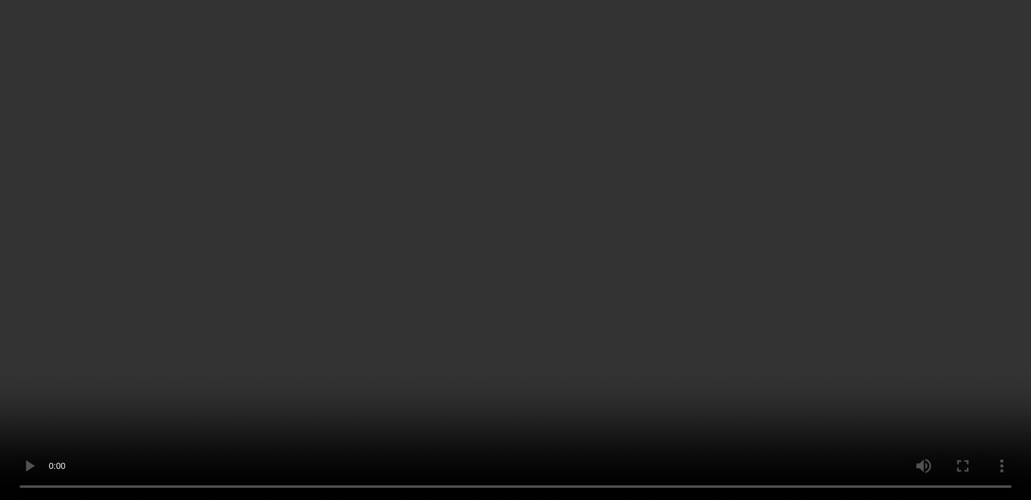
scroll to position [270, 0]
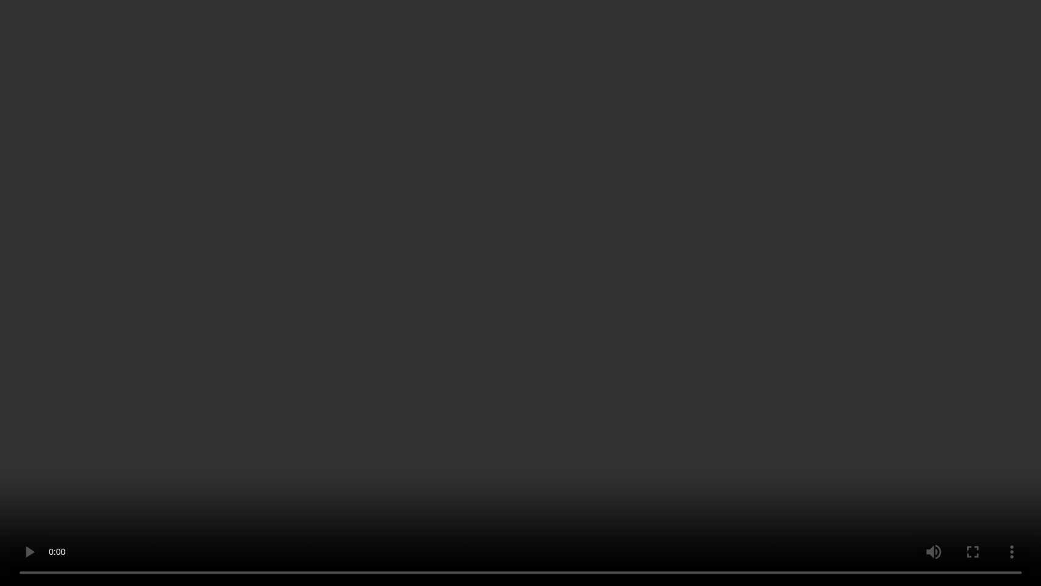
click at [659, 274] on video at bounding box center [520, 293] width 1041 height 586
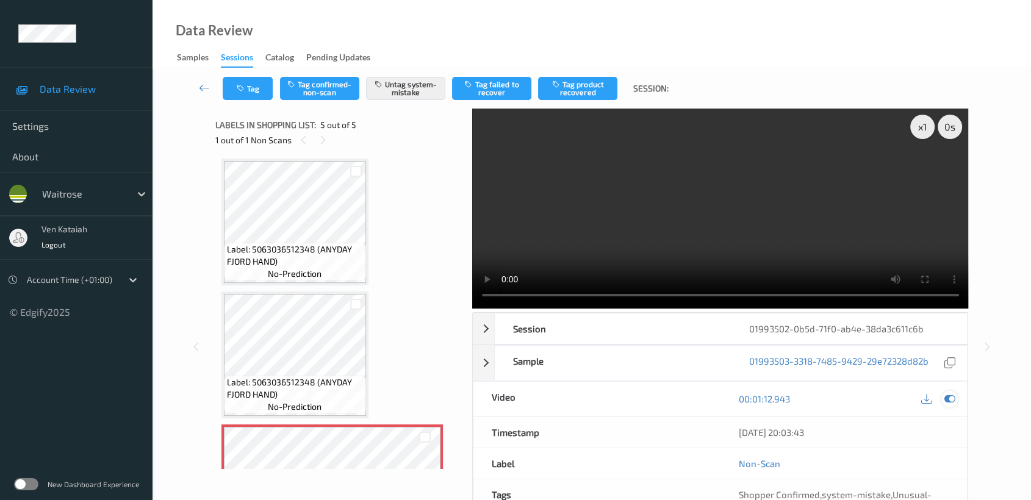
click at [947, 400] on icon at bounding box center [949, 399] width 11 height 11
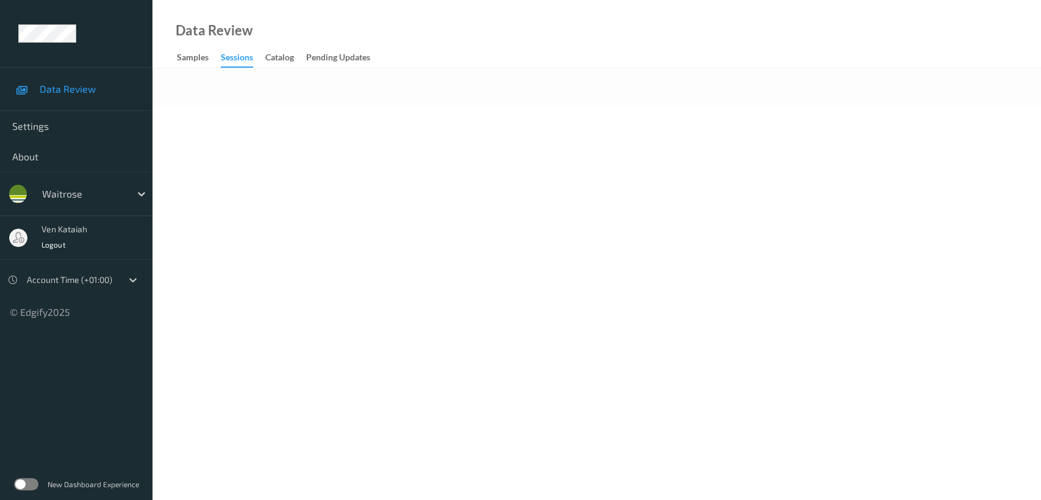
click at [208, 127] on body "Data Review Settings About waitrose ven kataiah Logout Account Time (+01:00) © …" at bounding box center [520, 250] width 1041 height 500
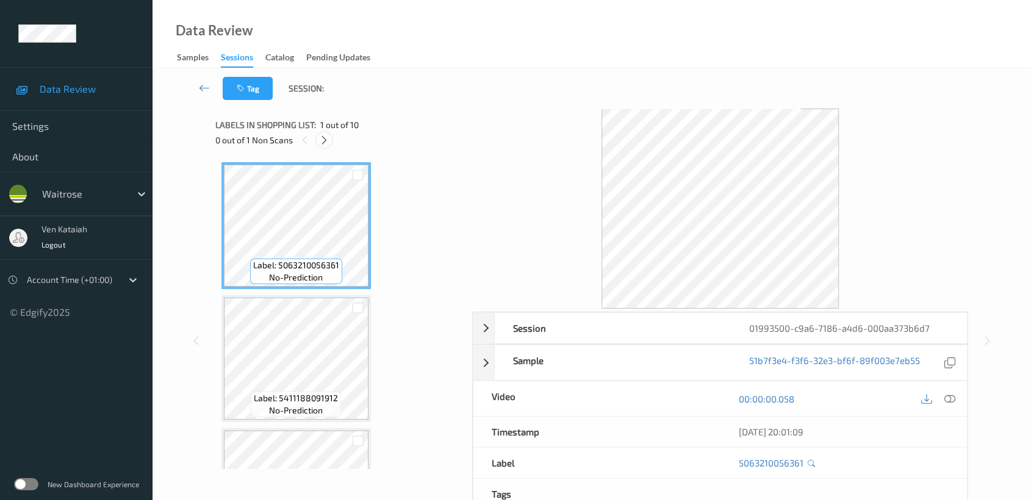
click at [329, 142] on div at bounding box center [324, 139] width 15 height 15
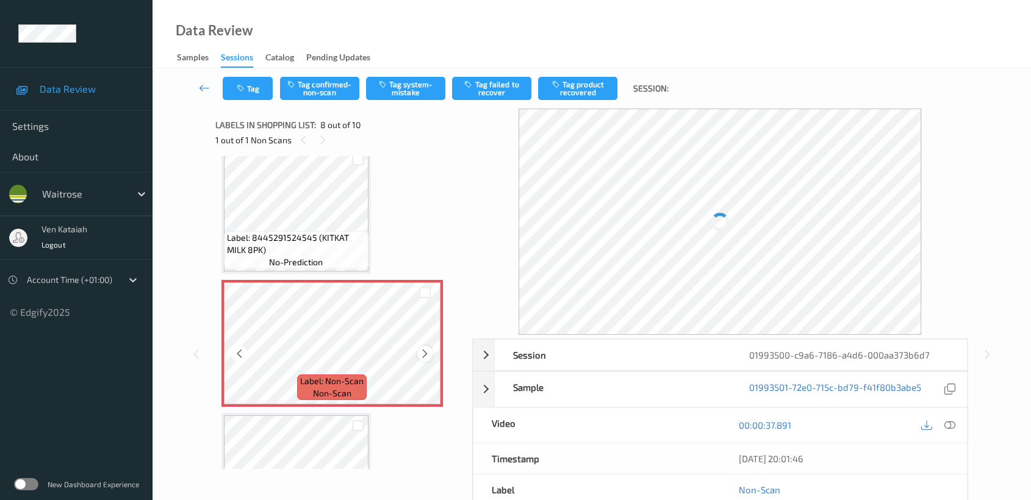
click at [429, 350] on icon at bounding box center [425, 353] width 10 height 11
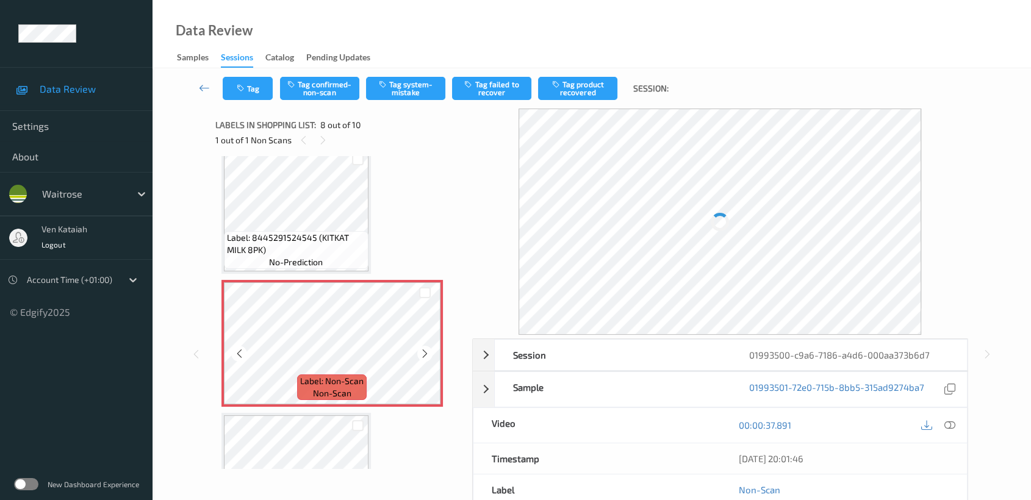
click at [429, 350] on icon at bounding box center [425, 353] width 10 height 11
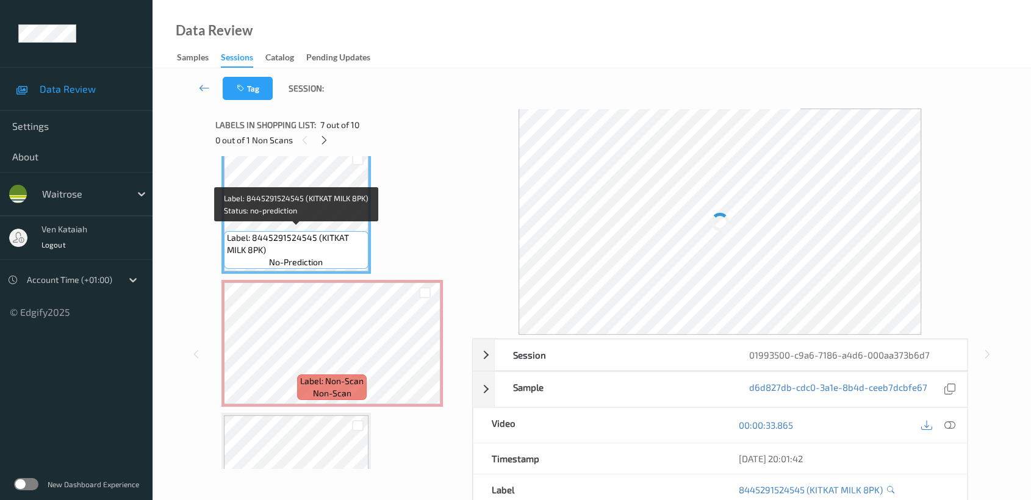
click at [320, 239] on span "Label: 8445291524545 (KITKAT MILK 8PK)" at bounding box center [296, 244] width 138 height 24
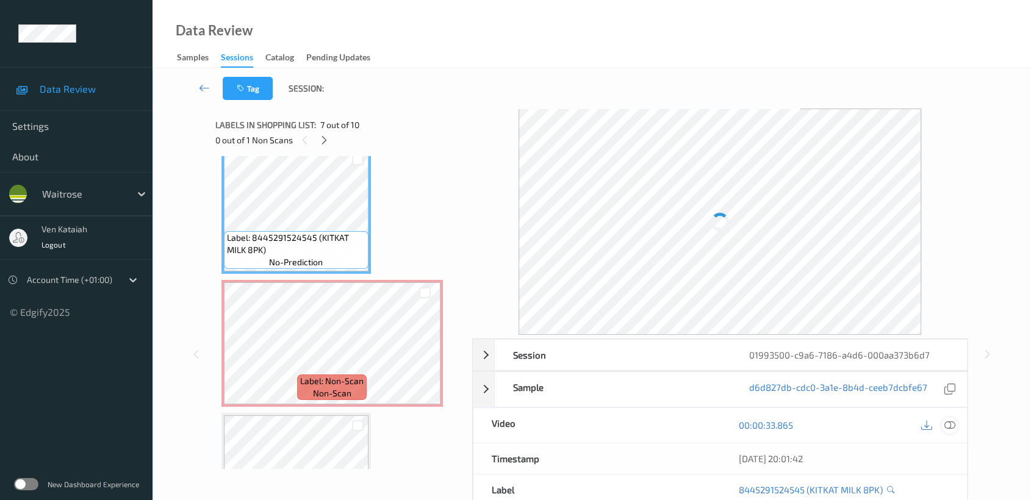
click at [951, 426] on icon at bounding box center [949, 425] width 11 height 11
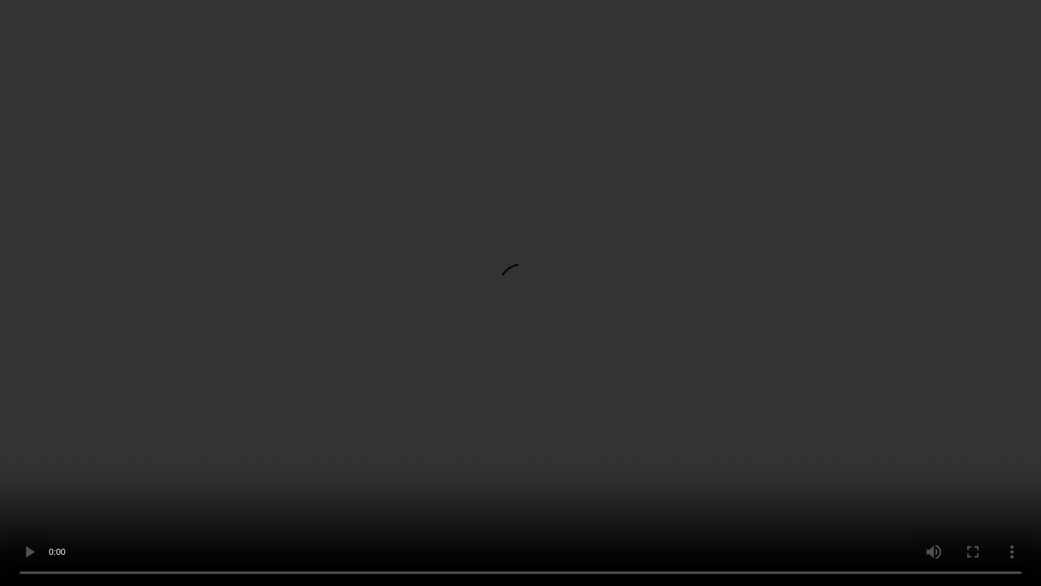
click at [593, 340] on video at bounding box center [520, 293] width 1041 height 586
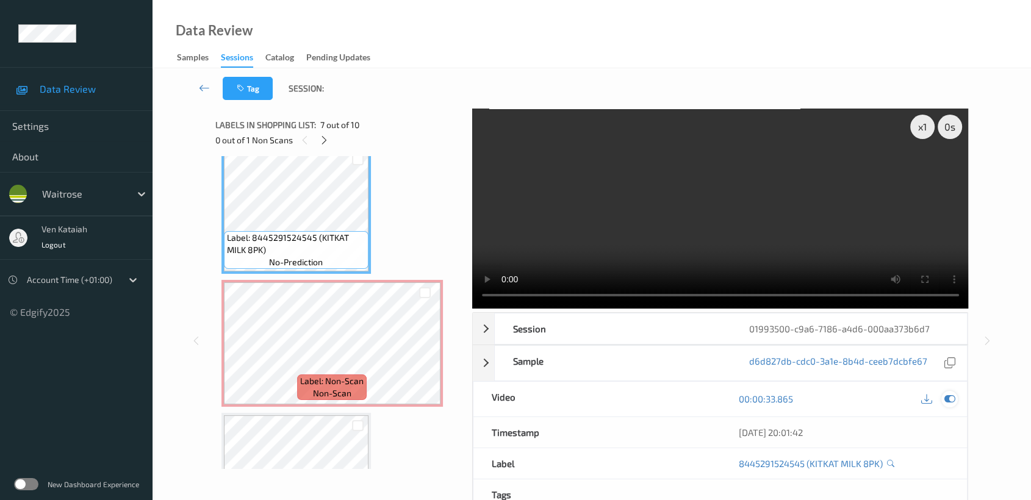
click at [947, 400] on icon at bounding box center [949, 399] width 11 height 11
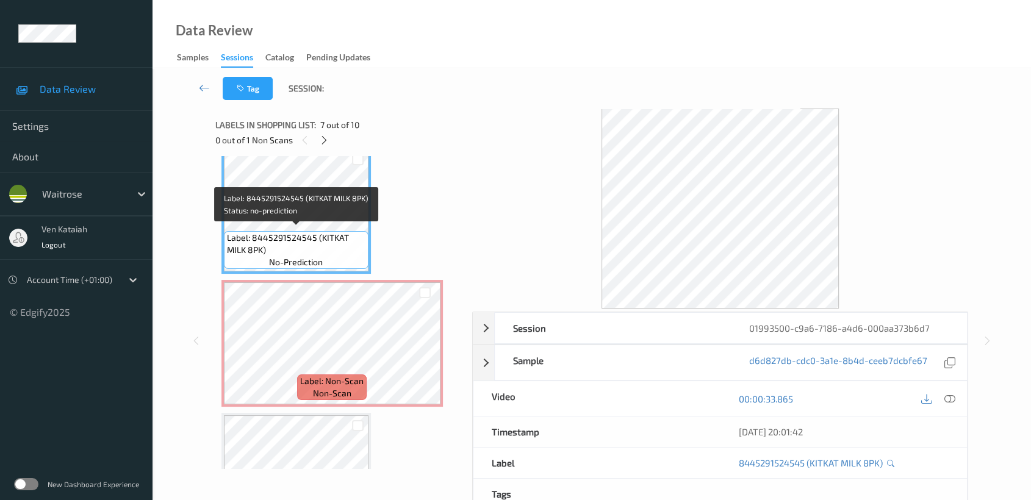
click at [328, 255] on div "Label: 8445291524545 (KITKAT MILK 8PK) no-prediction" at bounding box center [296, 250] width 145 height 38
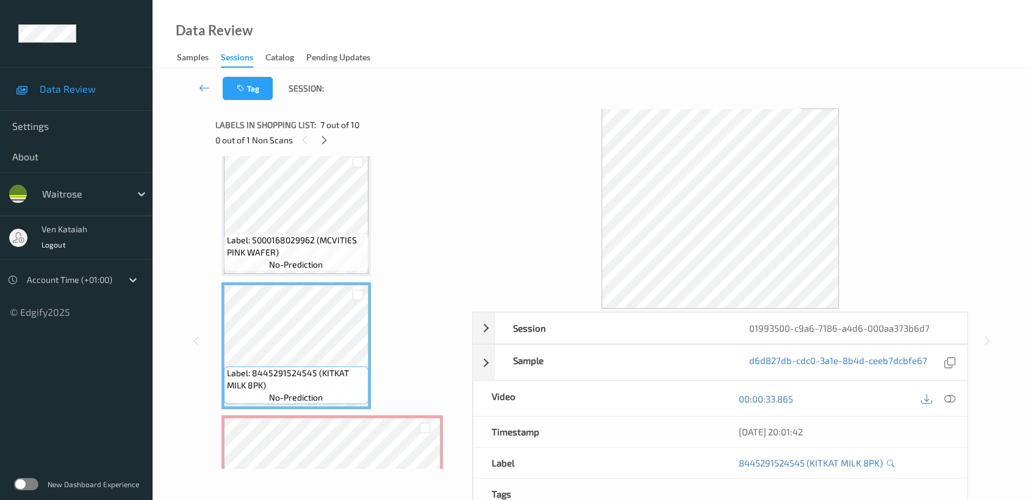
scroll to position [813, 0]
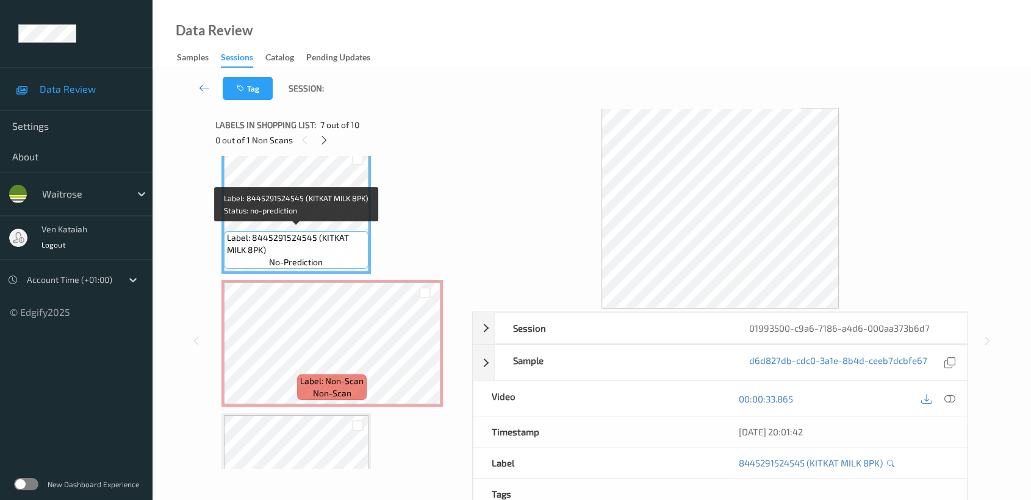
click at [314, 232] on span "Label: 8445291524545 (KITKAT MILK 8PK)" at bounding box center [296, 244] width 138 height 24
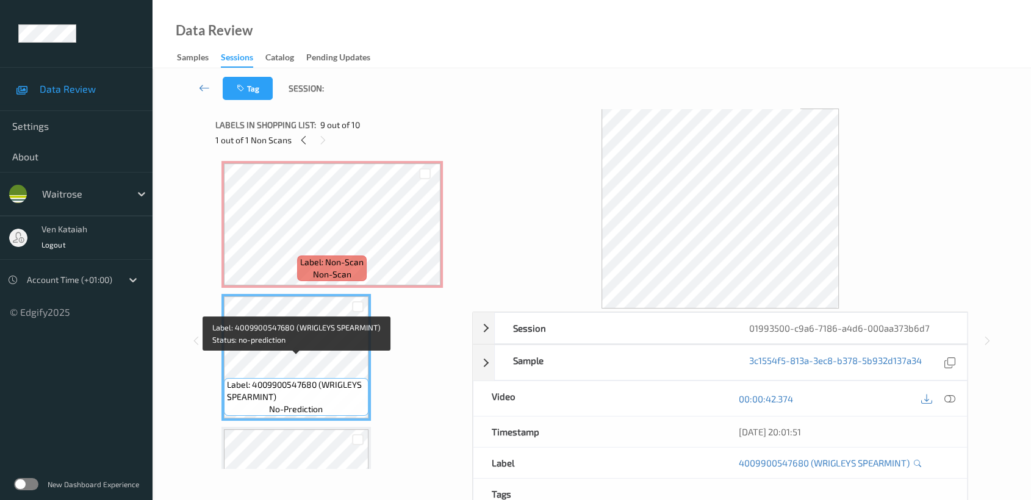
scroll to position [949, 0]
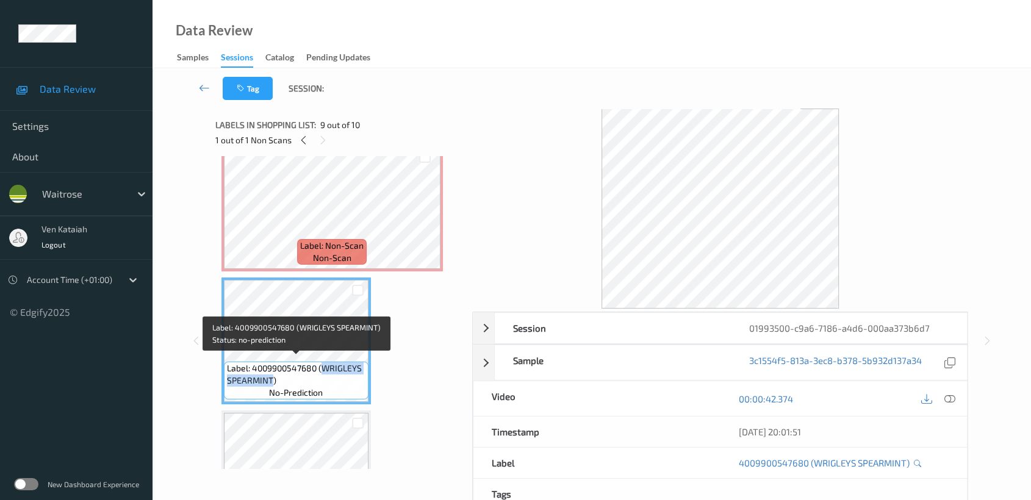
drag, startPoint x: 320, startPoint y: 359, endPoint x: 271, endPoint y: 375, distance: 51.5
click at [271, 375] on span "Label: 4009900547680 (WRIGLEYS SPEARMINT)" at bounding box center [296, 374] width 138 height 24
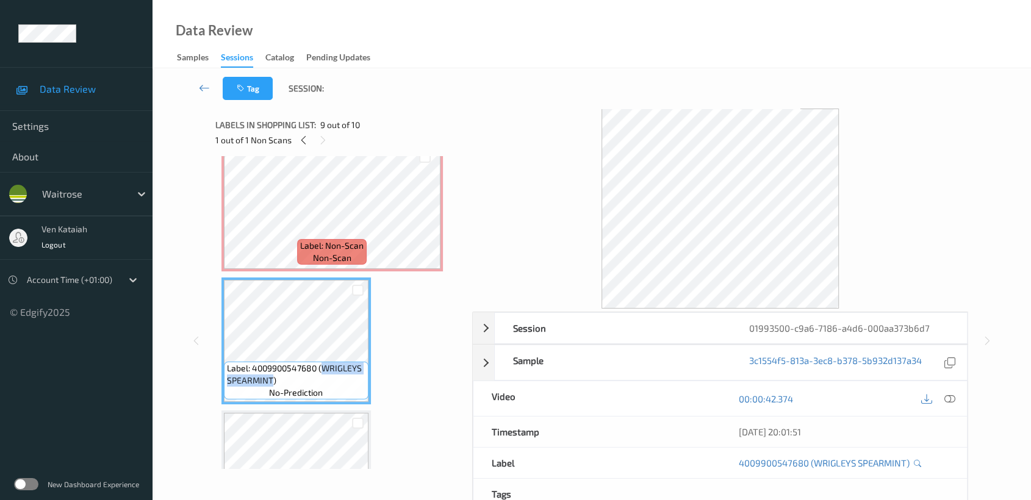
copy span "WRIGLEYS SPEARMINT"
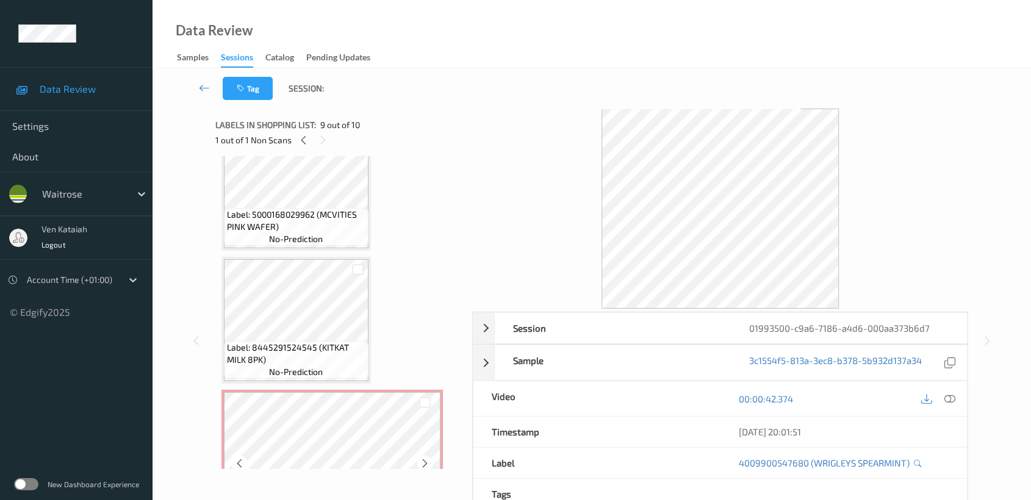
scroll to position [813, 0]
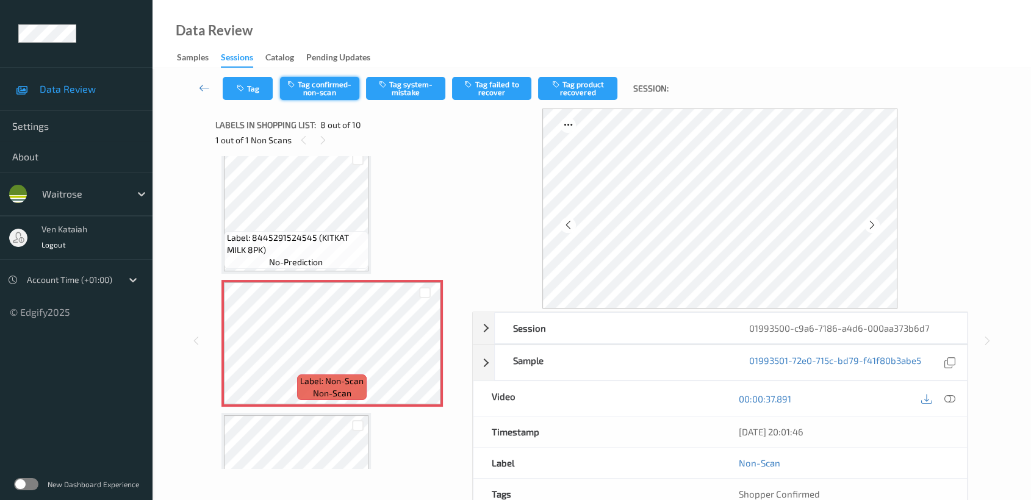
click at [304, 85] on button "Tag confirmed-non-scan" at bounding box center [319, 88] width 79 height 23
click at [316, 87] on button "Tag confirmed-non-scan" at bounding box center [319, 88] width 79 height 23
click at [511, 86] on button "Tag failed to recover" at bounding box center [491, 88] width 79 height 23
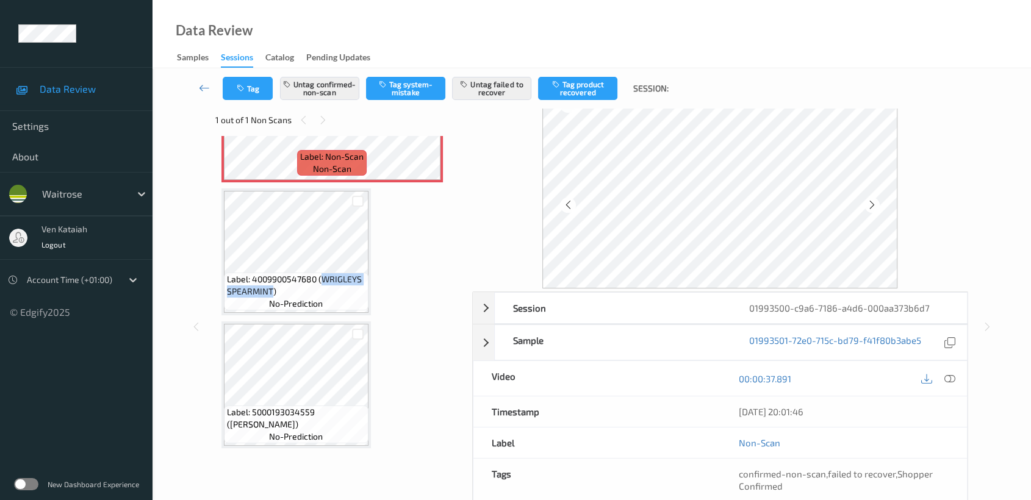
scroll to position [0, 0]
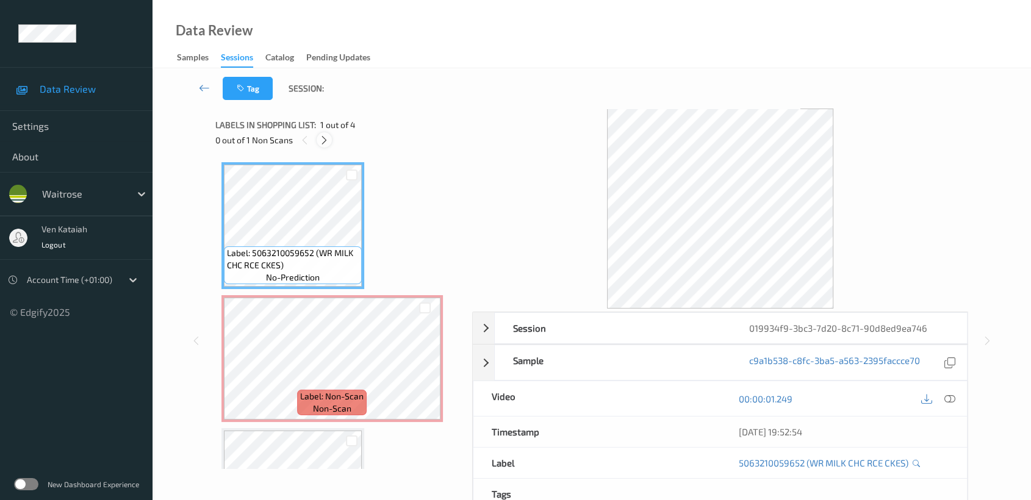
click at [331, 136] on div at bounding box center [324, 139] width 15 height 15
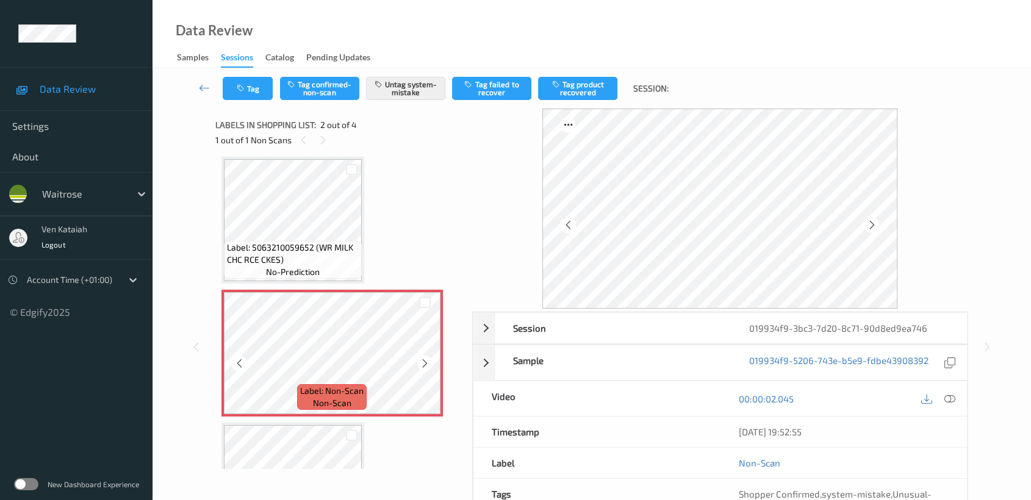
click at [425, 360] on icon at bounding box center [425, 363] width 10 height 11
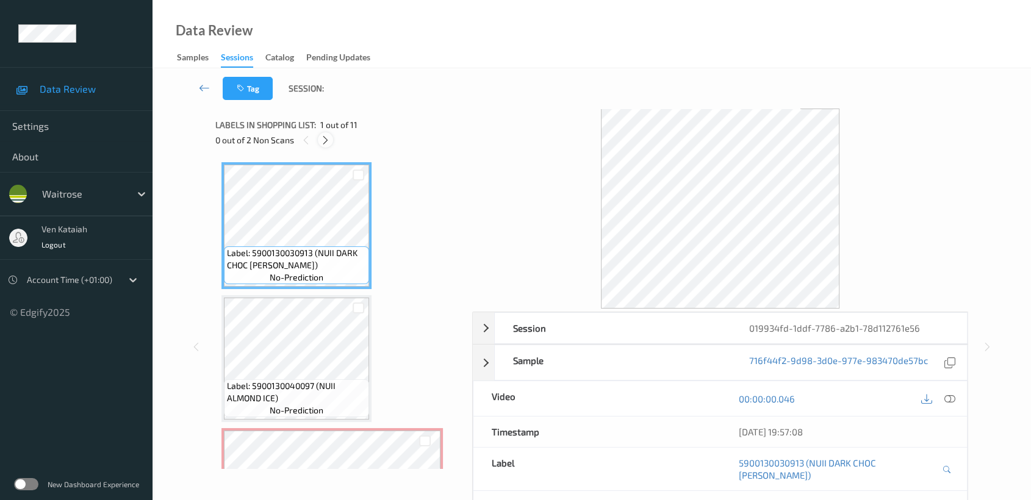
click at [323, 142] on icon at bounding box center [325, 140] width 10 height 11
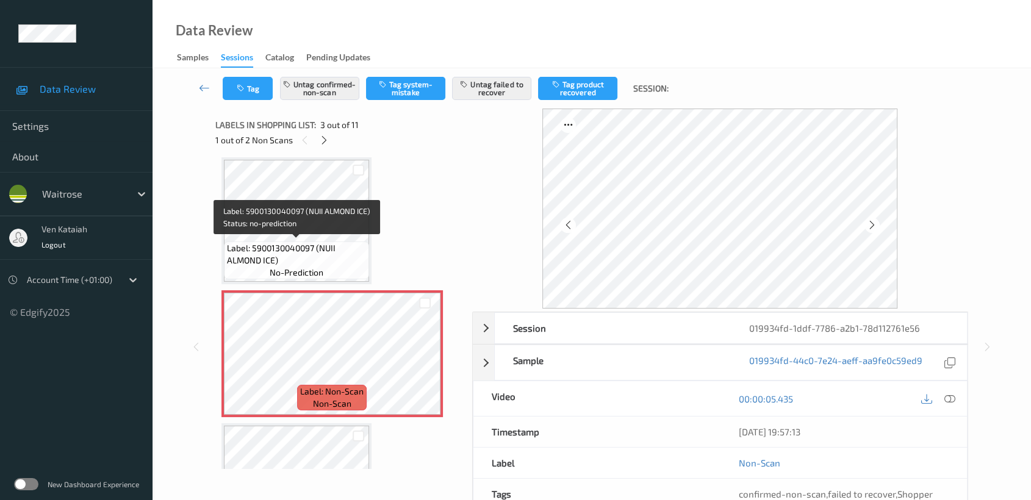
click at [295, 257] on span "Label: 5900130040097 (NUII ALMOND ICE)" at bounding box center [296, 254] width 139 height 24
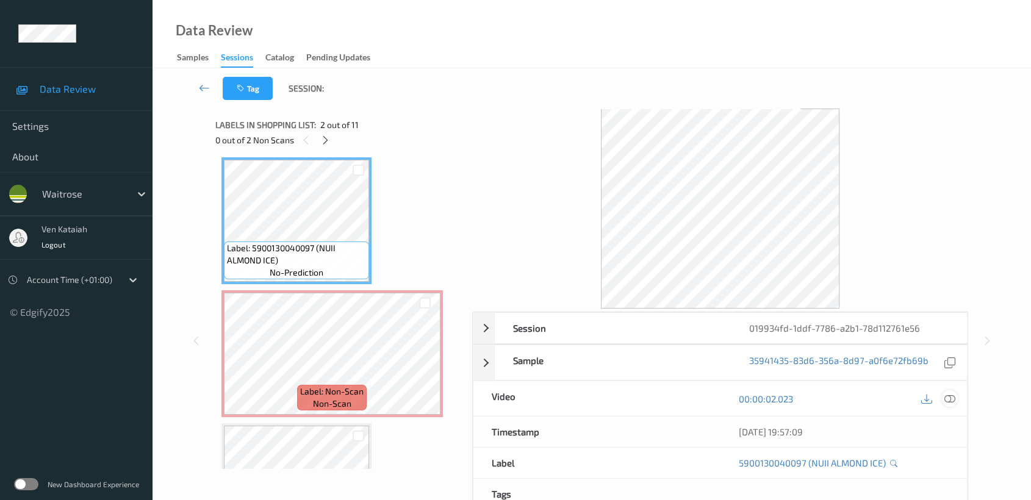
click at [947, 396] on icon at bounding box center [949, 399] width 11 height 11
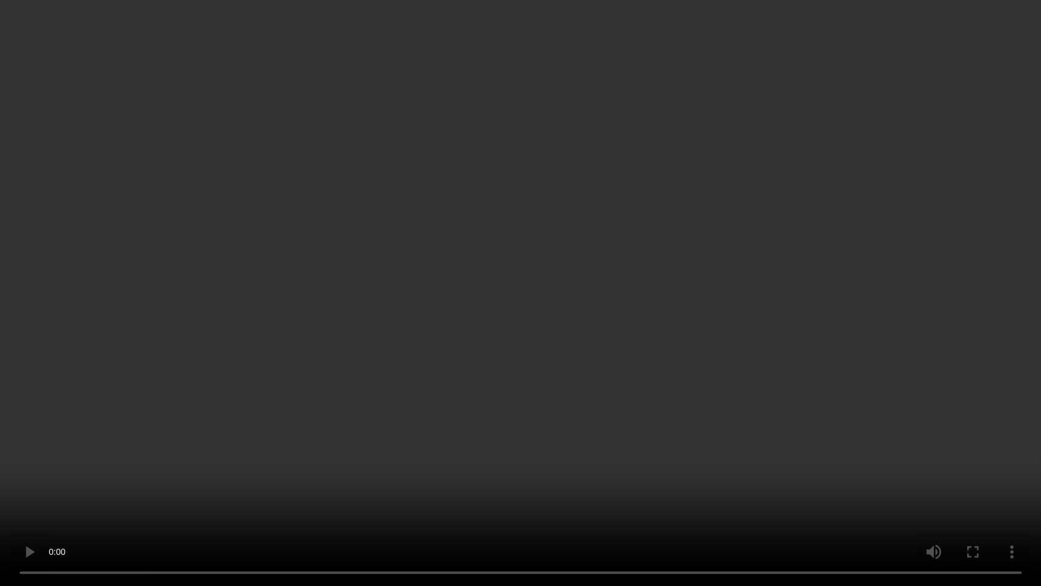
click at [627, 293] on video at bounding box center [520, 293] width 1041 height 586
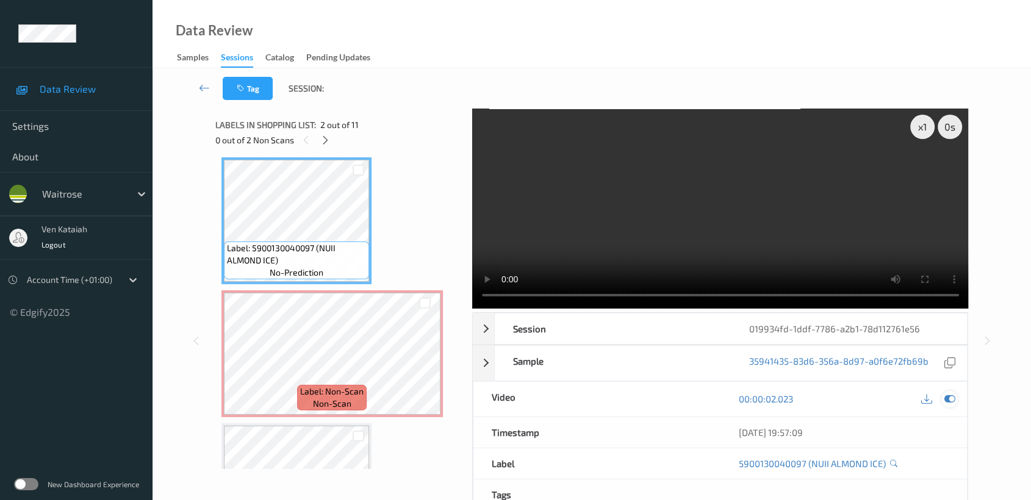
click at [955, 394] on icon at bounding box center [949, 399] width 11 height 11
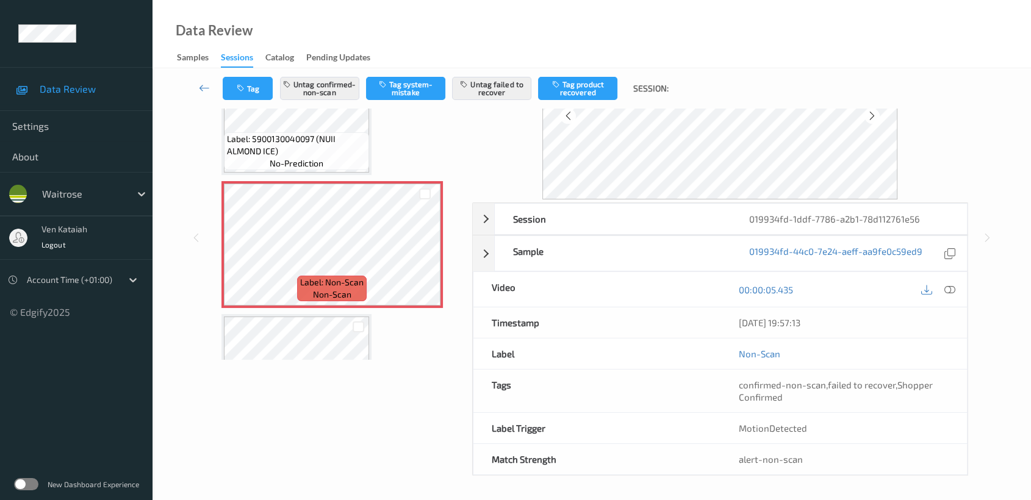
scroll to position [0, 0]
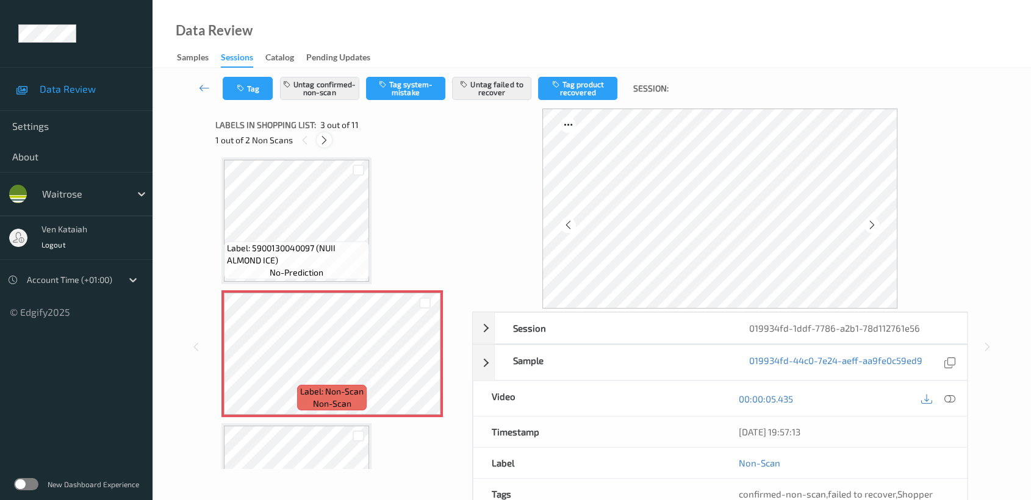
click at [326, 143] on icon at bounding box center [324, 140] width 10 height 11
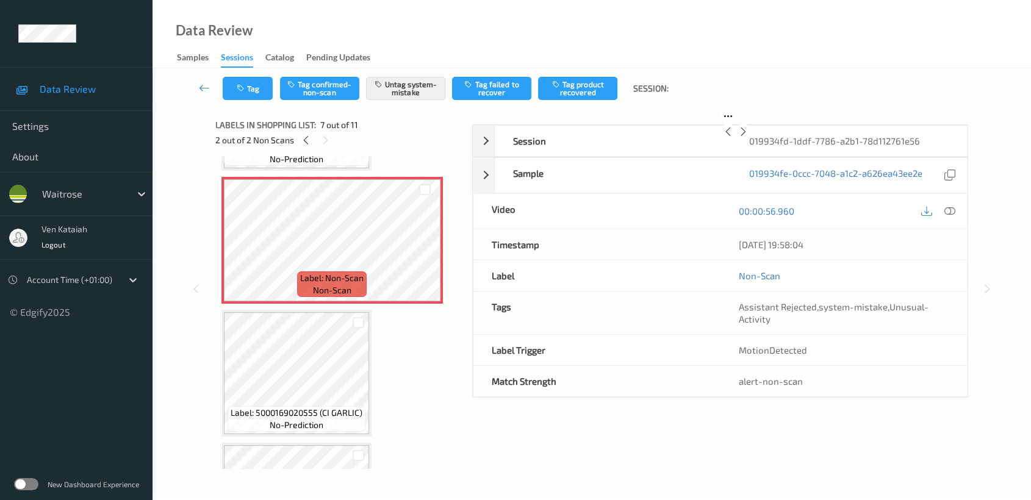
scroll to position [804, 0]
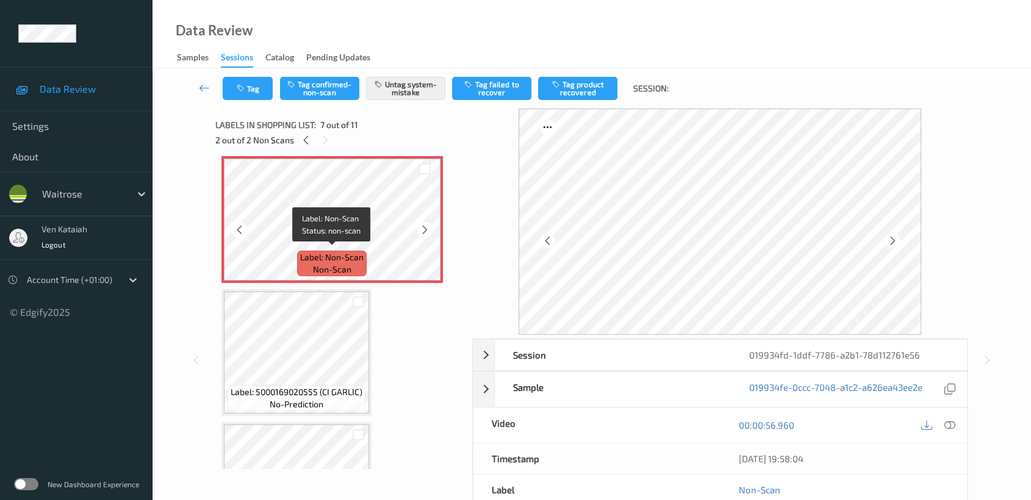
click at [336, 255] on span "Label: Non-Scan" at bounding box center [331, 257] width 63 height 12
click at [423, 225] on icon at bounding box center [425, 230] width 10 height 11
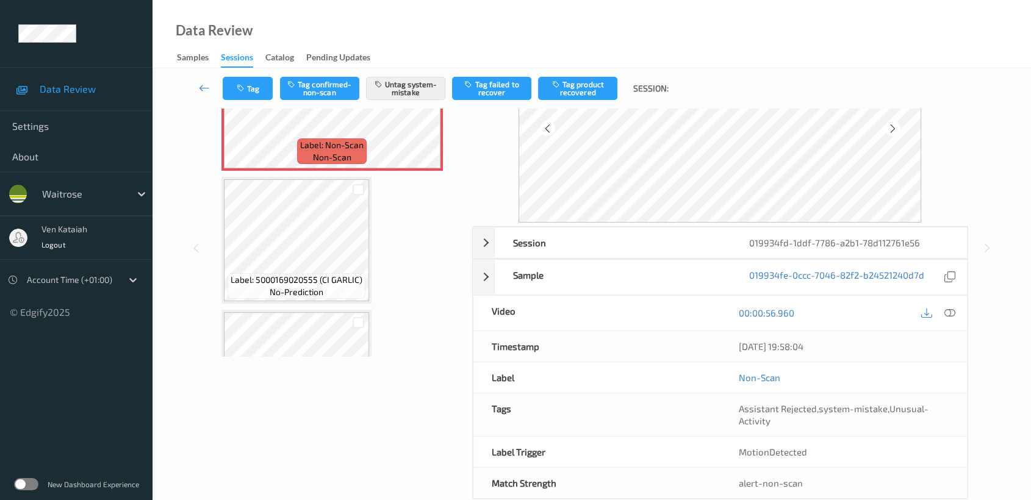
scroll to position [135, 0]
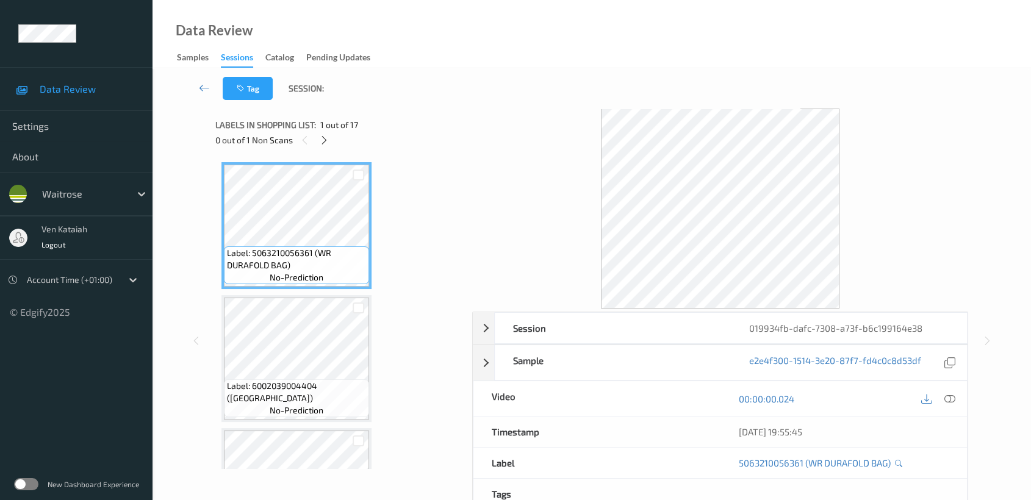
click at [471, 65] on div "Data Review Samples Sessions Catalog Pending Updates" at bounding box center [592, 34] width 879 height 68
click at [332, 140] on div at bounding box center [324, 139] width 15 height 15
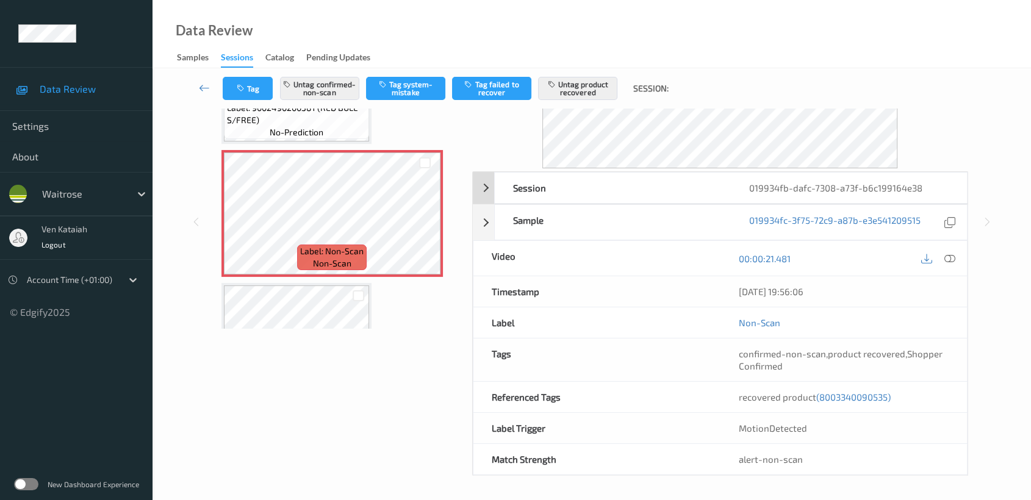
scroll to position [5, 0]
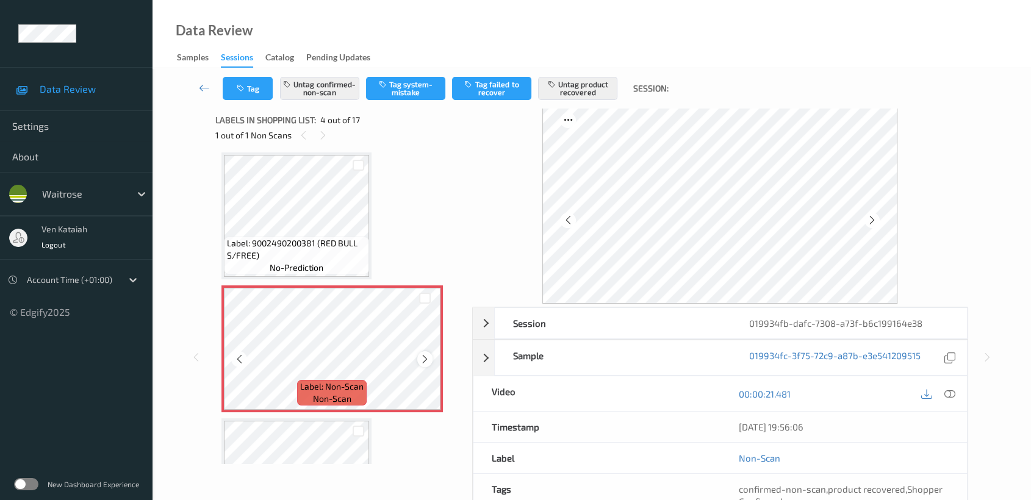
click at [427, 354] on icon at bounding box center [425, 359] width 10 height 11
click at [957, 393] on div at bounding box center [949, 394] width 16 height 16
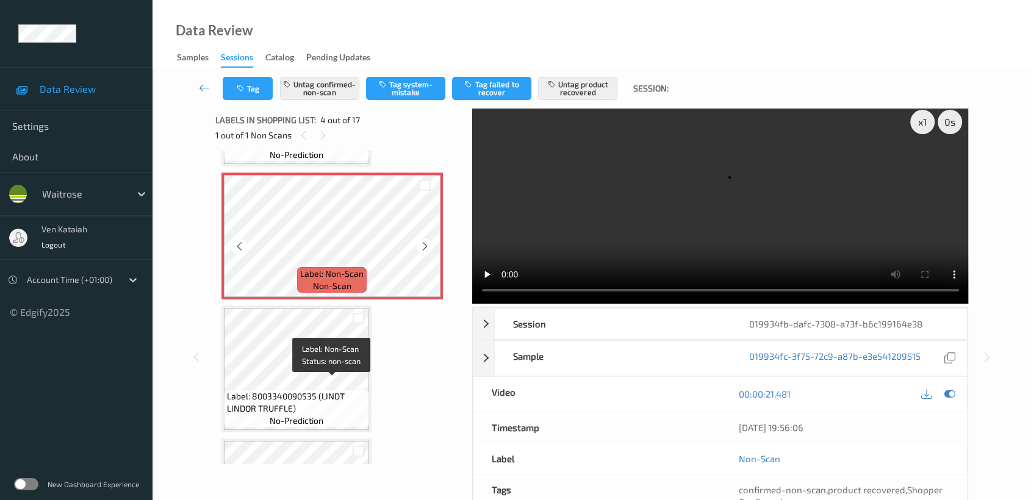
scroll to position [406, 0]
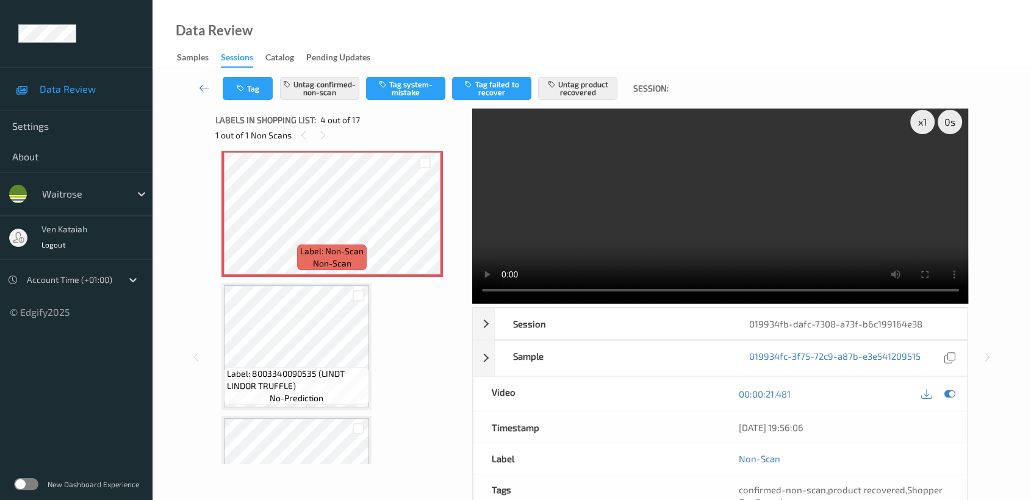
click at [689, 247] on video at bounding box center [720, 204] width 497 height 200
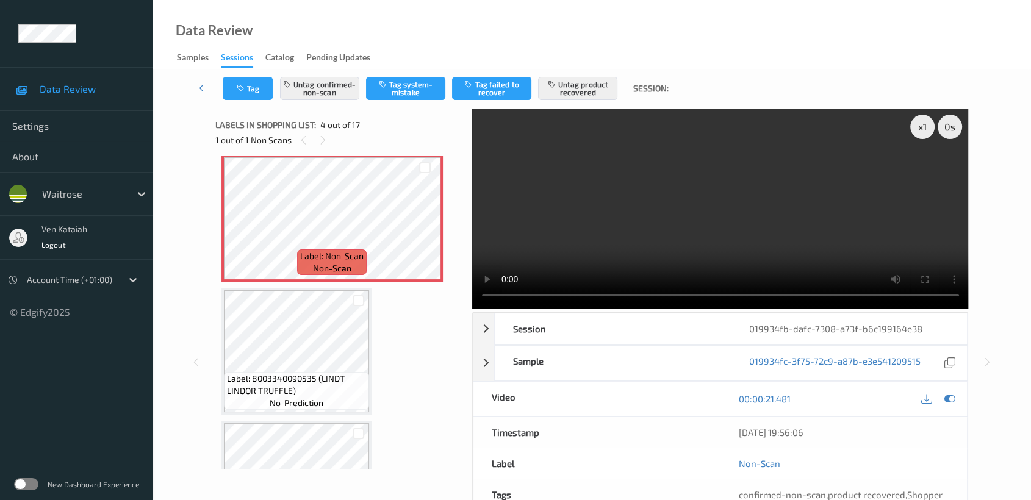
click at [953, 406] on div at bounding box center [938, 399] width 40 height 16
drag, startPoint x: 947, startPoint y: 400, endPoint x: 843, endPoint y: 403, distance: 104.4
click at [947, 399] on icon at bounding box center [949, 399] width 11 height 11
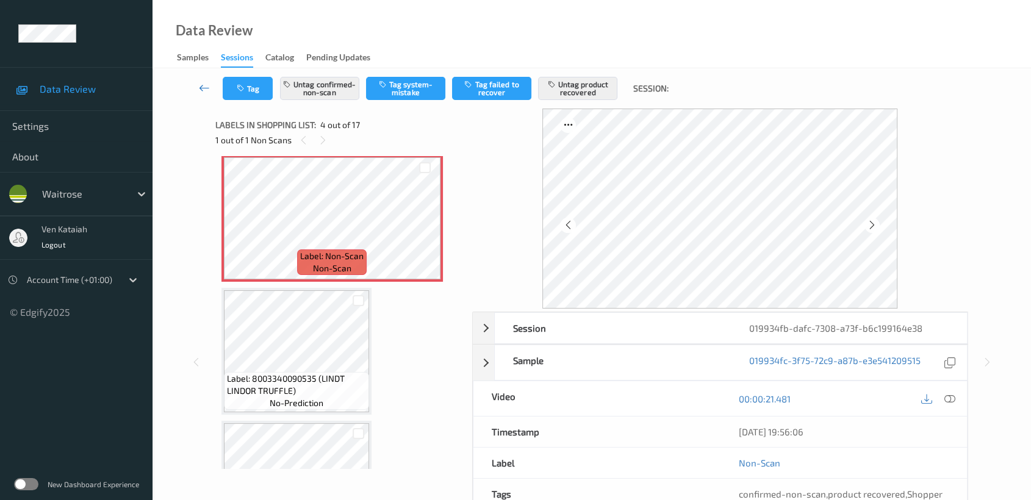
click at [201, 84] on icon at bounding box center [204, 88] width 11 height 12
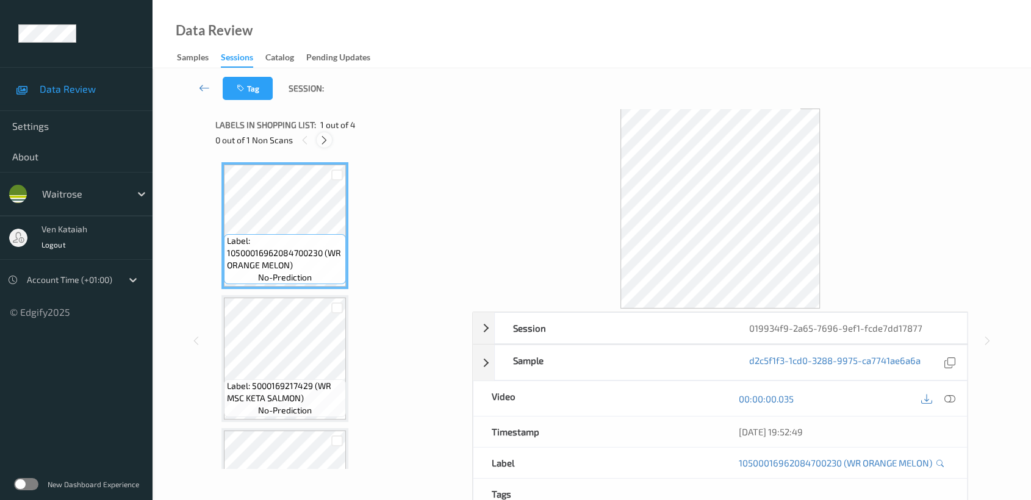
click at [324, 146] on div at bounding box center [324, 139] width 15 height 15
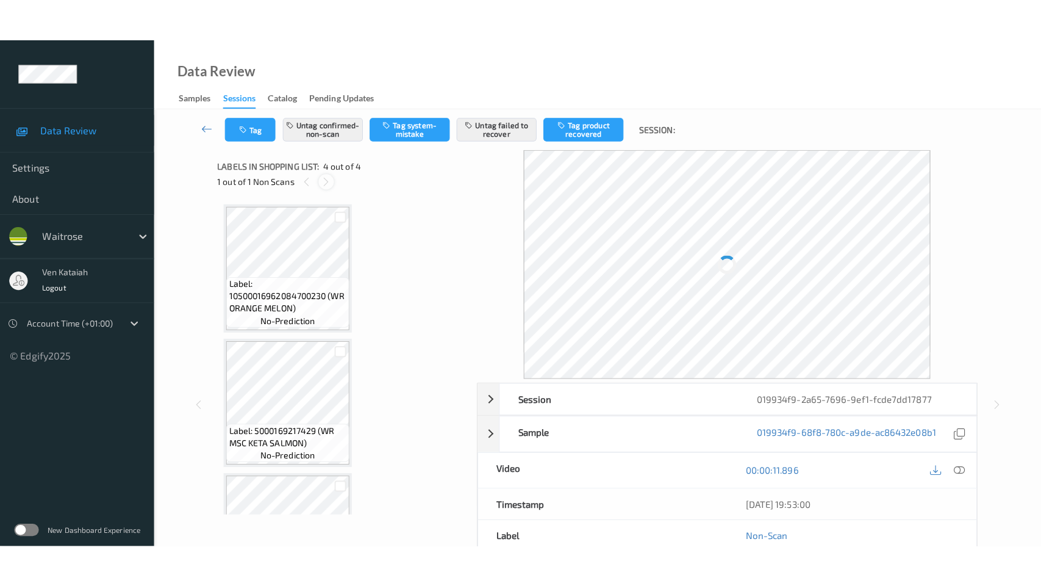
scroll to position [223, 0]
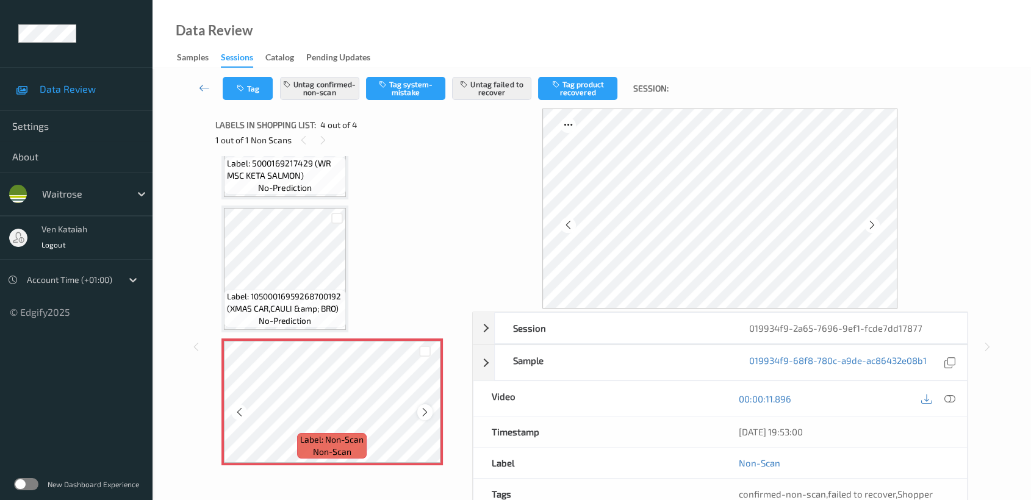
click at [430, 414] on div at bounding box center [424, 411] width 15 height 15
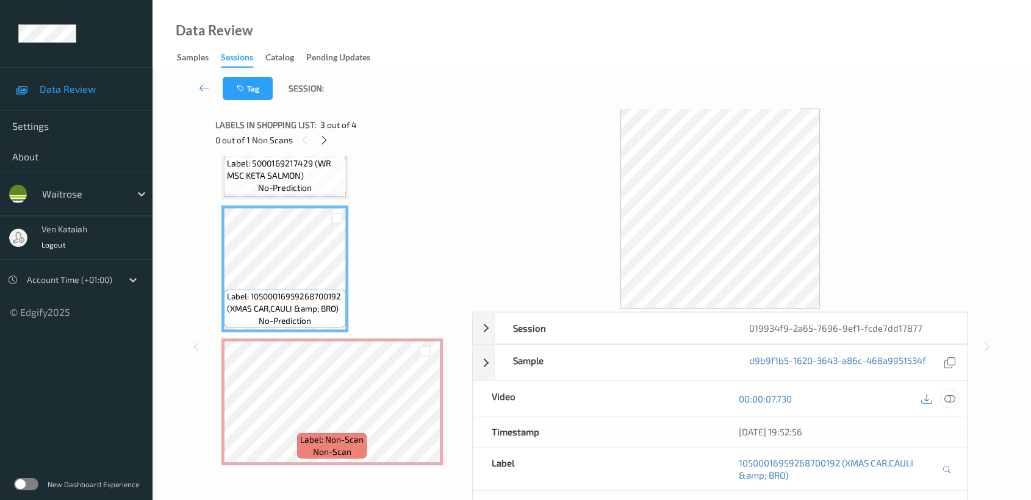
click at [955, 397] on icon at bounding box center [949, 399] width 11 height 11
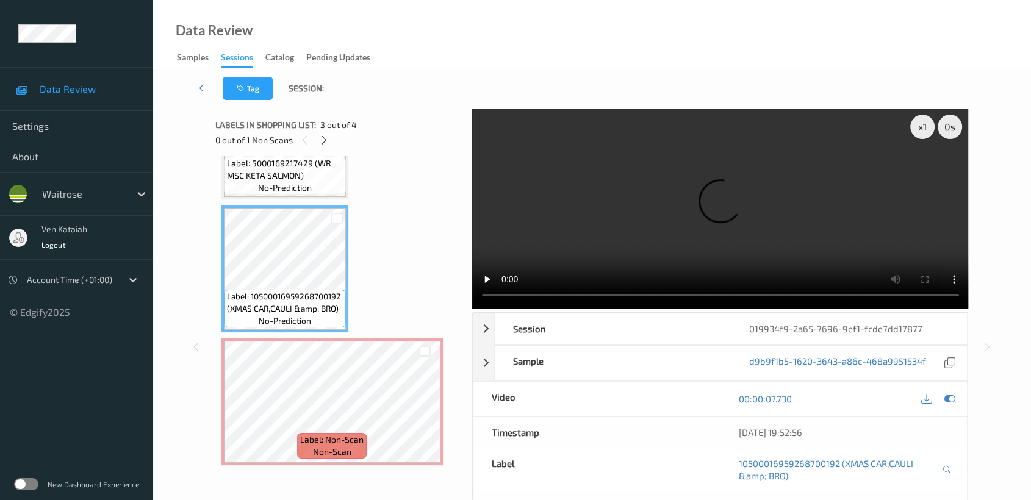
scroll to position [137, 0]
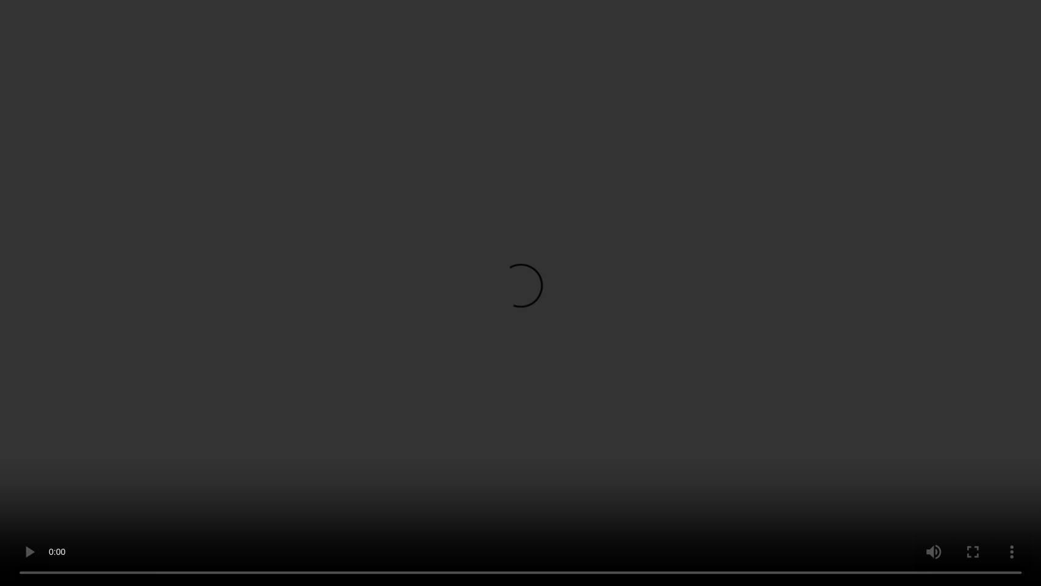
click at [649, 302] on video at bounding box center [520, 293] width 1041 height 586
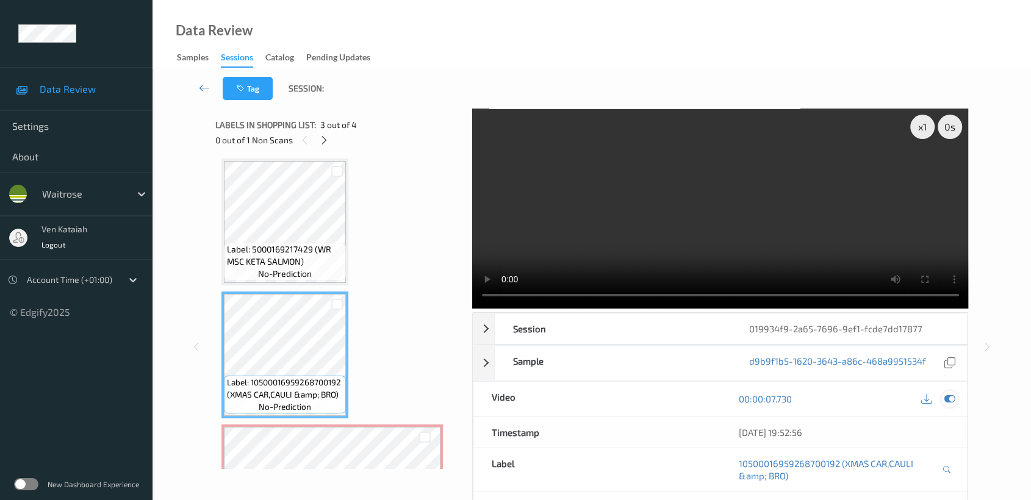
click at [951, 400] on icon at bounding box center [949, 399] width 11 height 11
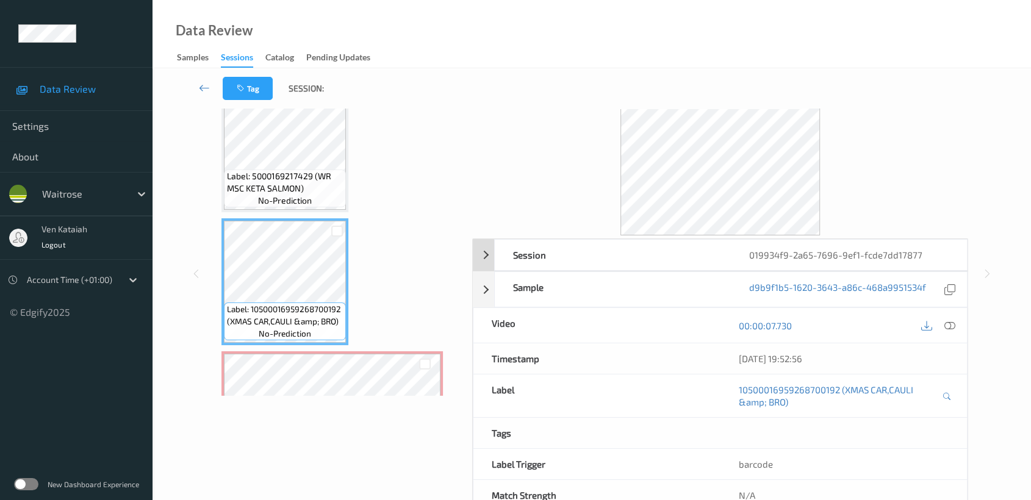
scroll to position [109, 0]
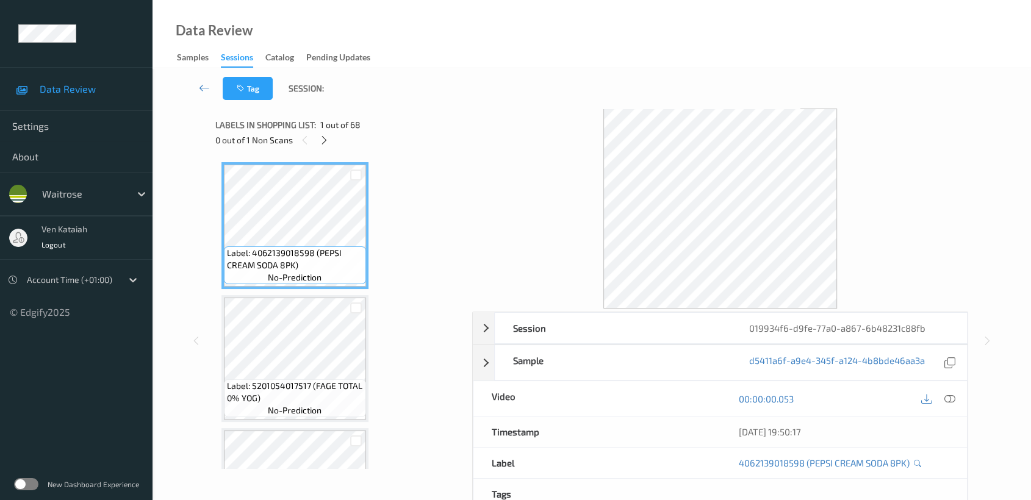
click at [315, 133] on div "0 out of 1 Non Scans" at bounding box center [339, 139] width 248 height 15
click at [320, 141] on icon at bounding box center [324, 140] width 10 height 11
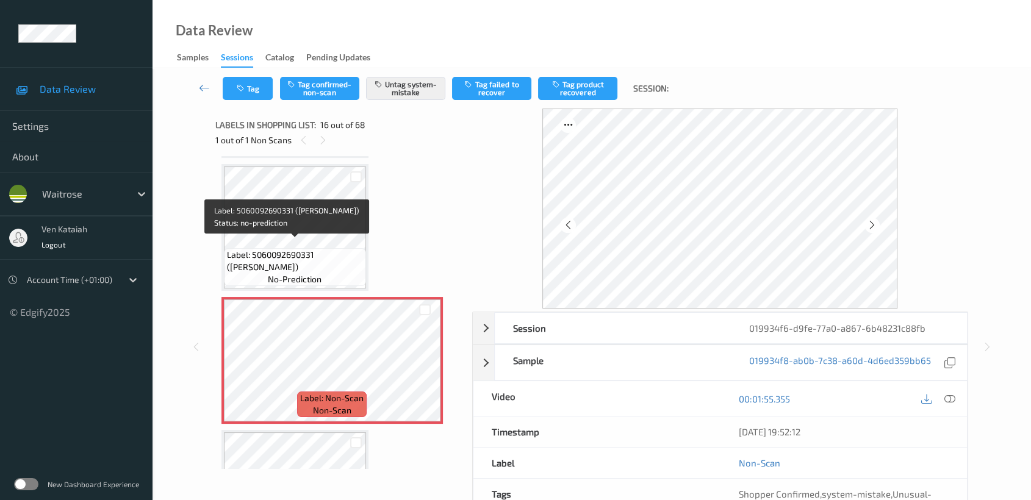
click at [325, 249] on span "Label: 5060092690331 (STOKES MAYONNAISE)" at bounding box center [295, 261] width 136 height 24
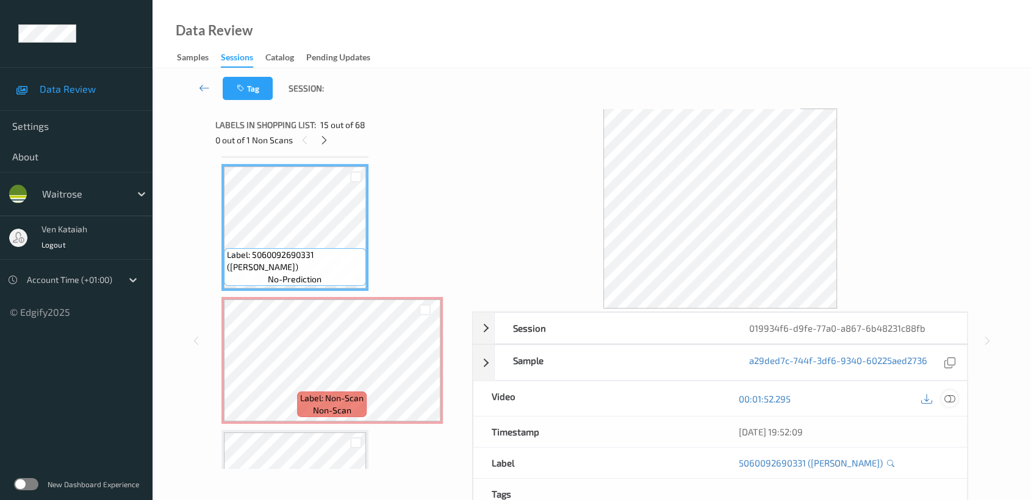
click at [956, 403] on div at bounding box center [949, 398] width 16 height 16
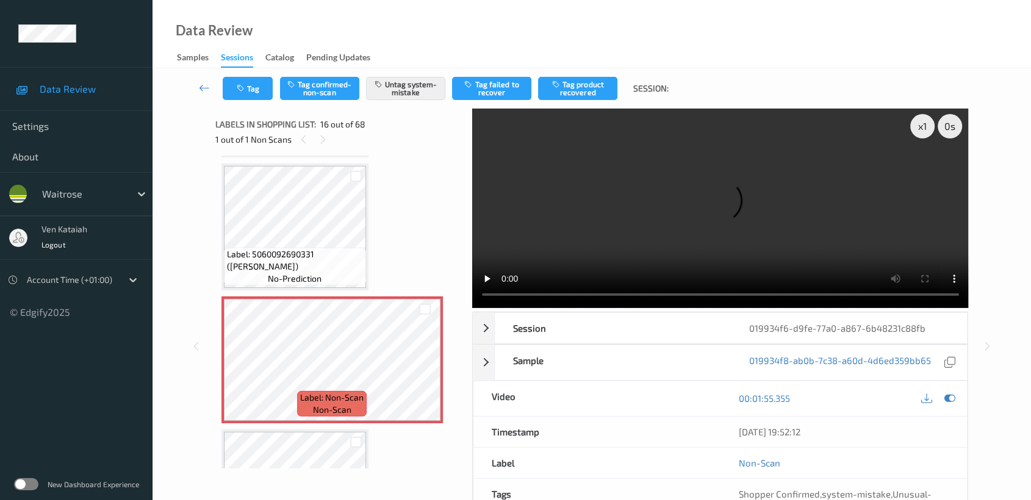
scroll to position [0, 0]
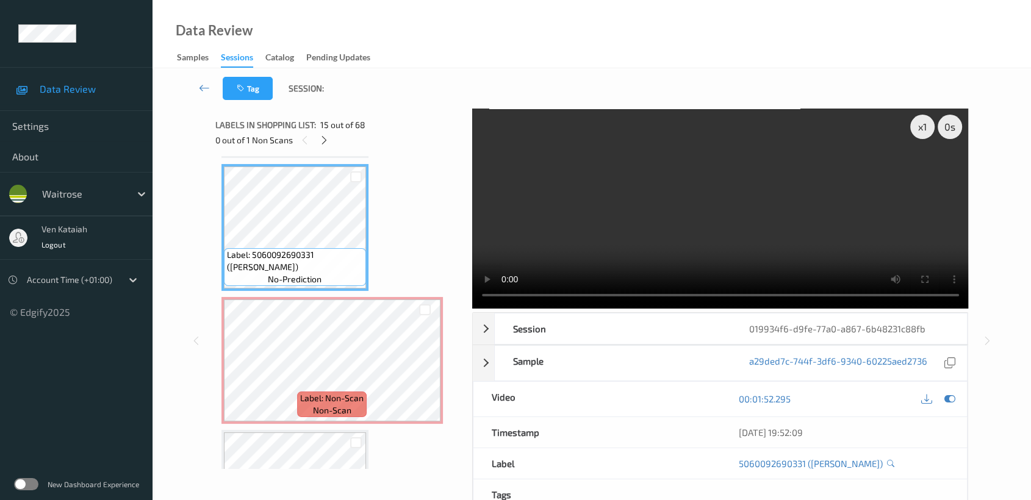
click at [889, 250] on video at bounding box center [720, 209] width 497 height 200
click at [960, 399] on div "00:01:52.295" at bounding box center [843, 399] width 247 height 35
click at [956, 398] on div at bounding box center [949, 399] width 16 height 16
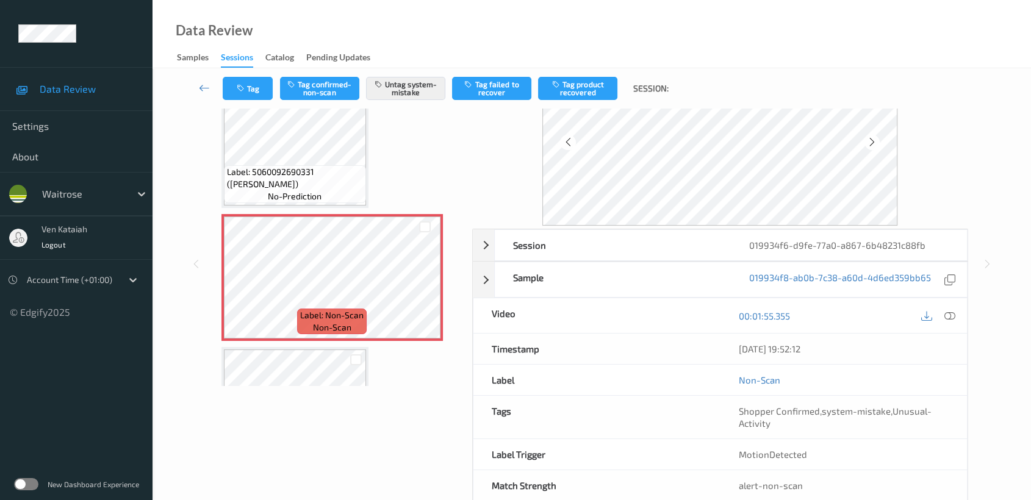
scroll to position [109, 0]
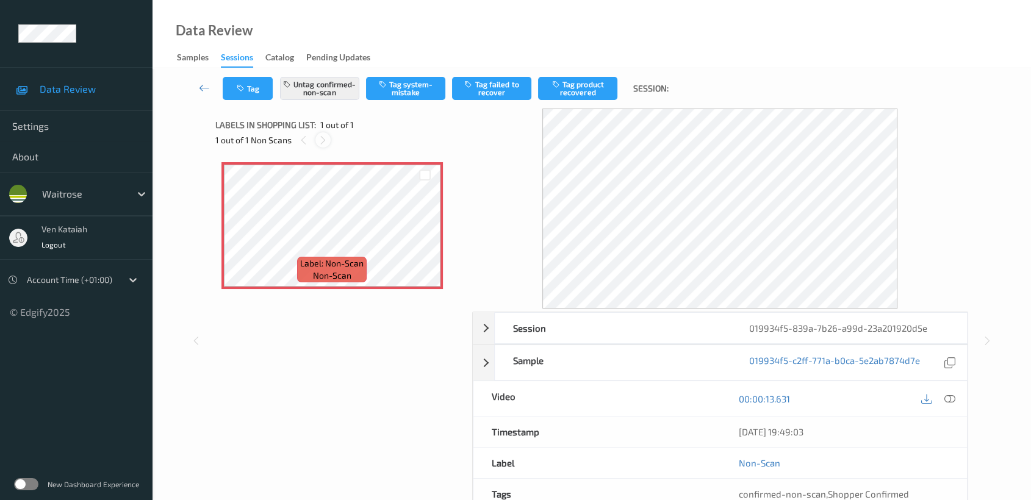
click at [323, 138] on icon at bounding box center [323, 140] width 10 height 11
click at [948, 398] on icon at bounding box center [949, 399] width 11 height 11
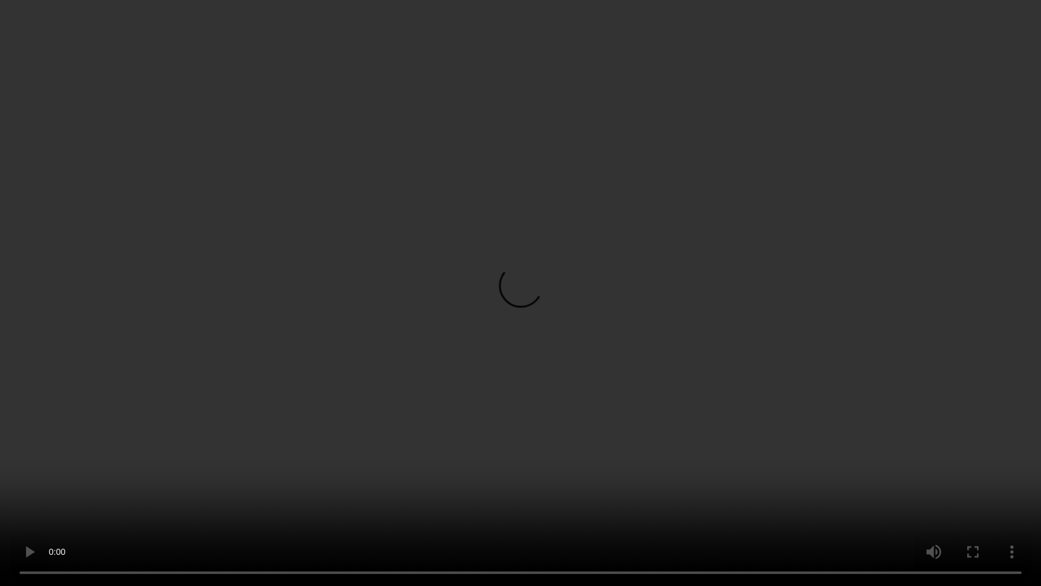
click at [371, 463] on video at bounding box center [520, 293] width 1041 height 586
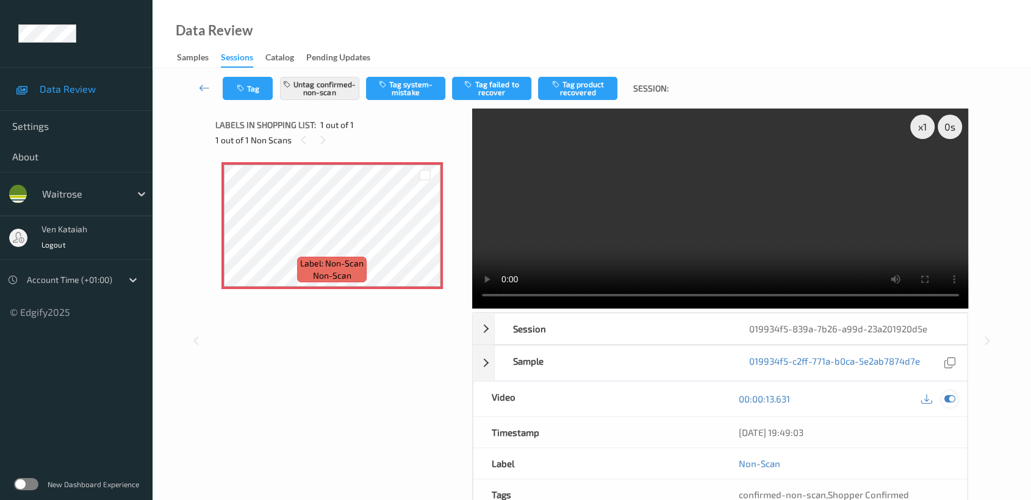
drag, startPoint x: 952, startPoint y: 400, endPoint x: 625, endPoint y: 359, distance: 330.2
click at [952, 400] on icon at bounding box center [949, 399] width 11 height 11
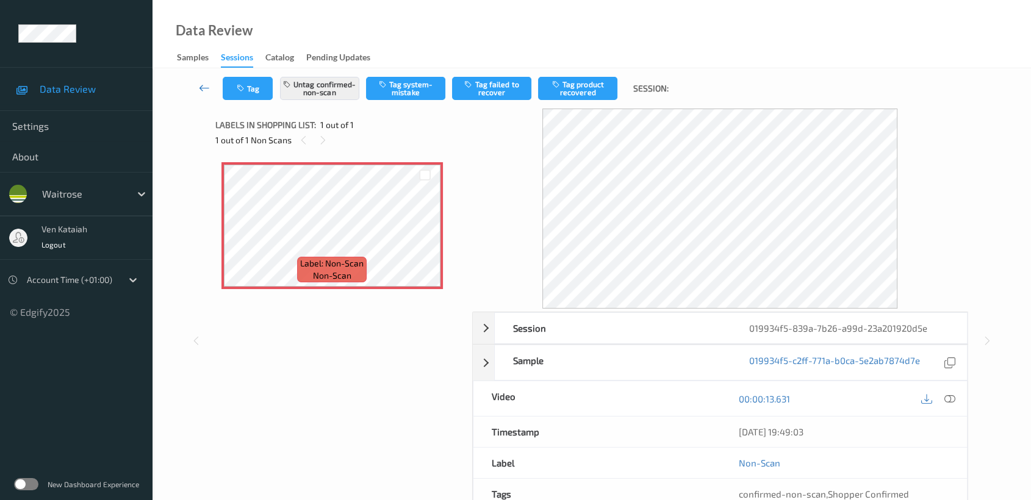
click at [206, 88] on icon at bounding box center [204, 88] width 11 height 12
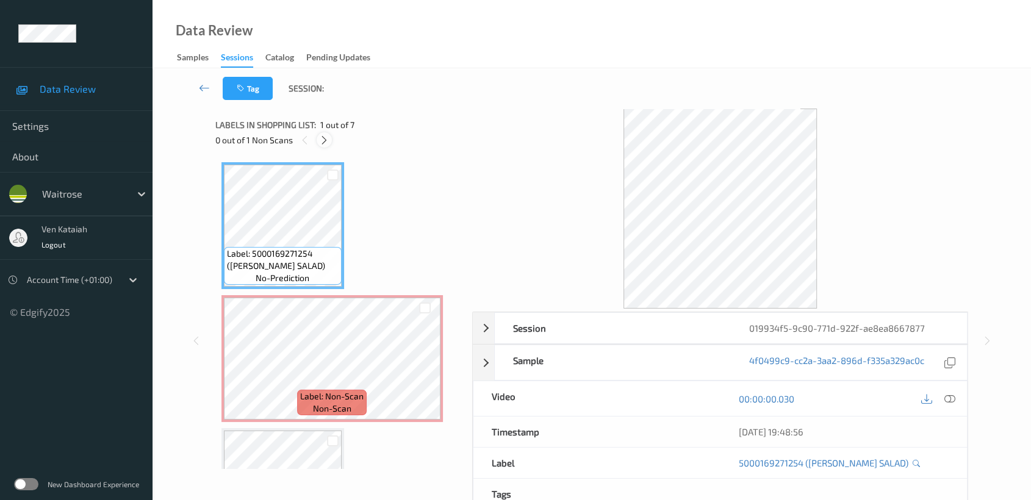
click at [318, 142] on div at bounding box center [324, 139] width 15 height 15
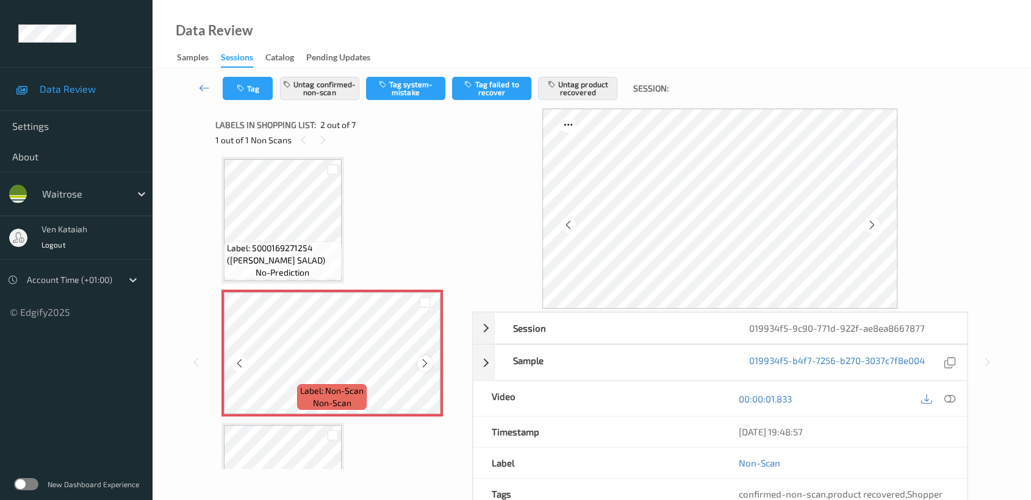
click at [425, 362] on icon at bounding box center [425, 363] width 10 height 11
click at [422, 362] on icon at bounding box center [425, 363] width 10 height 11
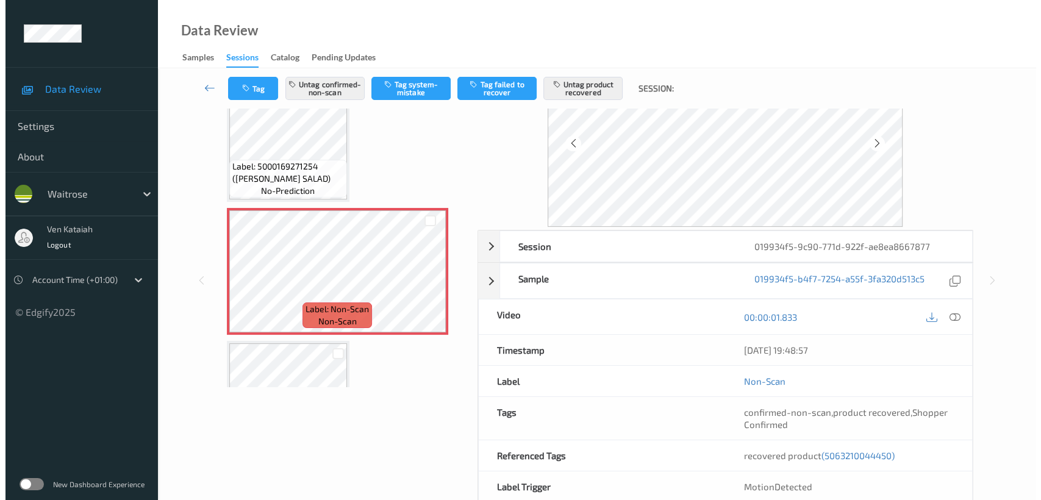
scroll to position [0, 0]
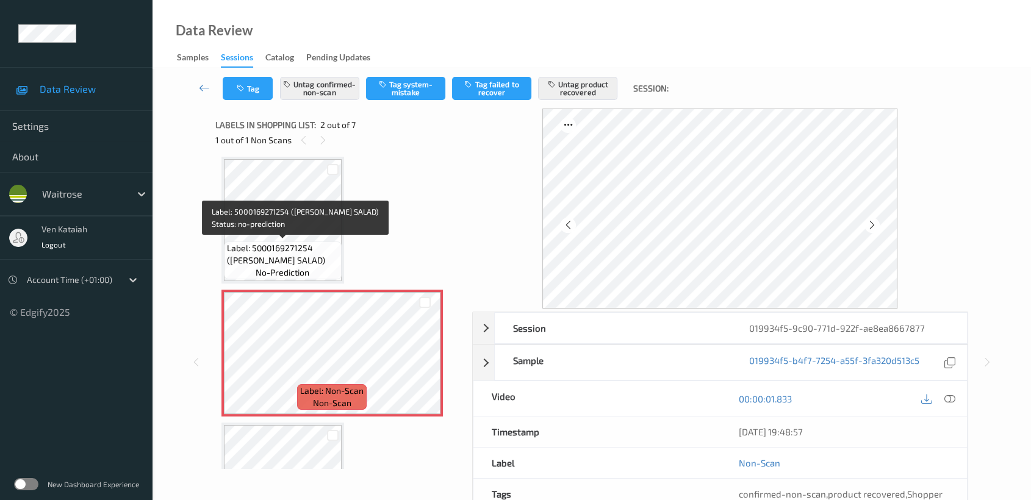
click at [298, 253] on span "Label: 5000169271254 (WR HERB SALAD)" at bounding box center [283, 254] width 112 height 24
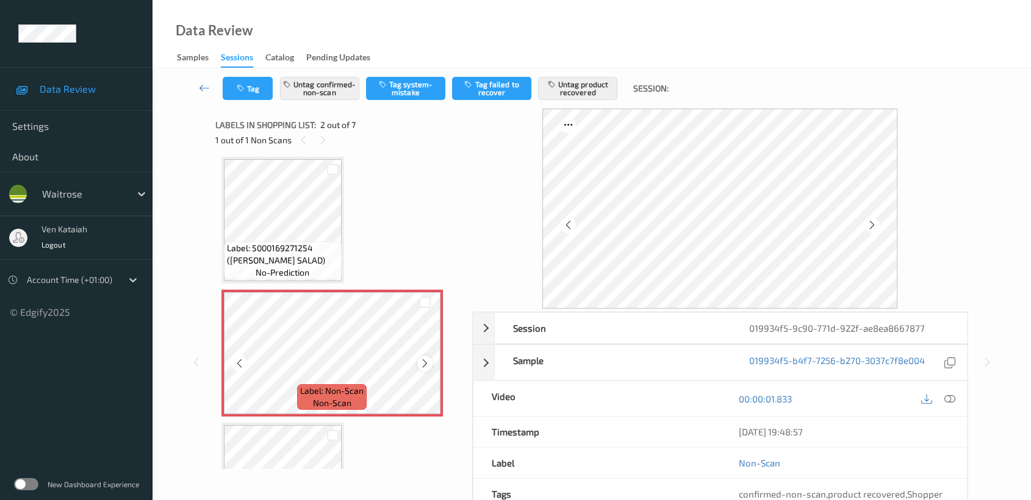
click at [425, 362] on icon at bounding box center [425, 363] width 10 height 11
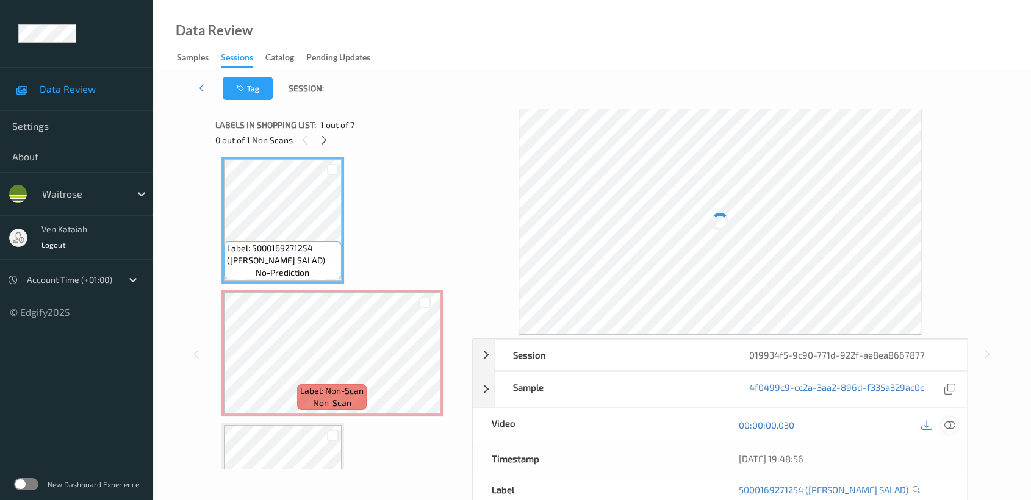
click at [952, 425] on icon at bounding box center [949, 425] width 11 height 11
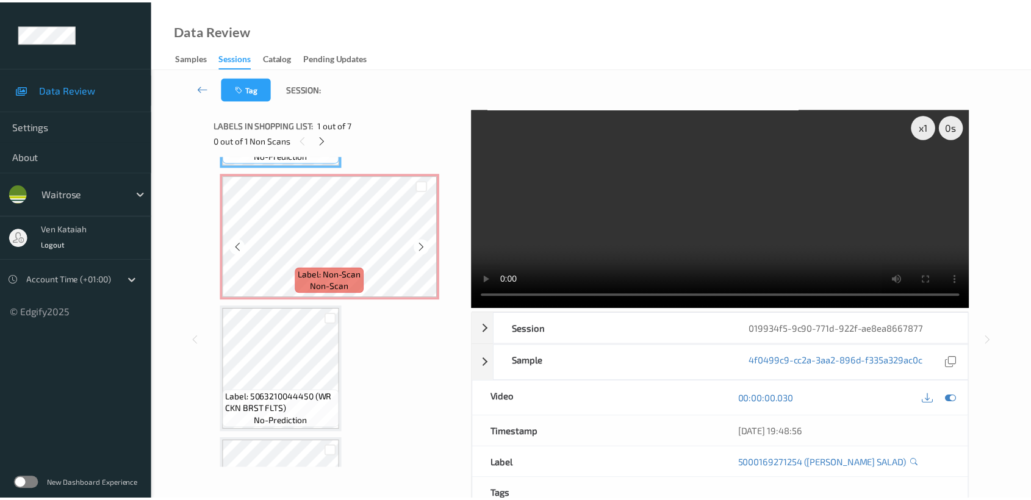
scroll to position [142, 0]
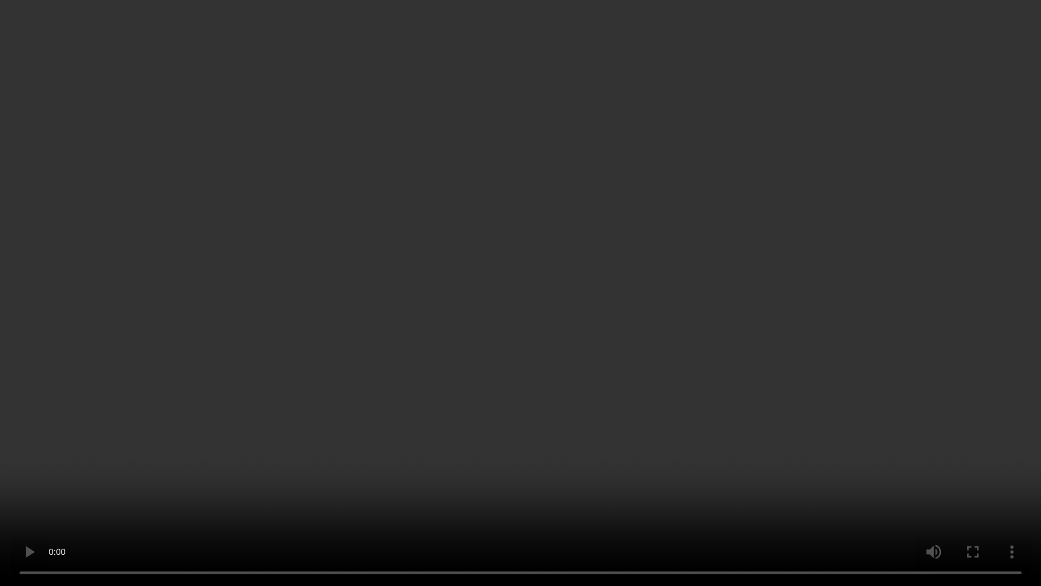
click at [489, 336] on video at bounding box center [520, 293] width 1041 height 586
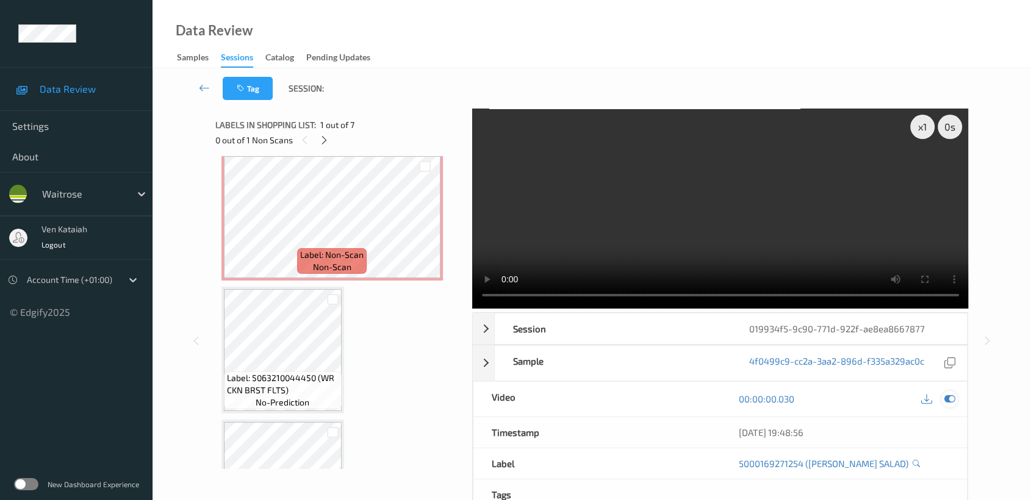
click at [954, 397] on icon at bounding box center [949, 399] width 11 height 11
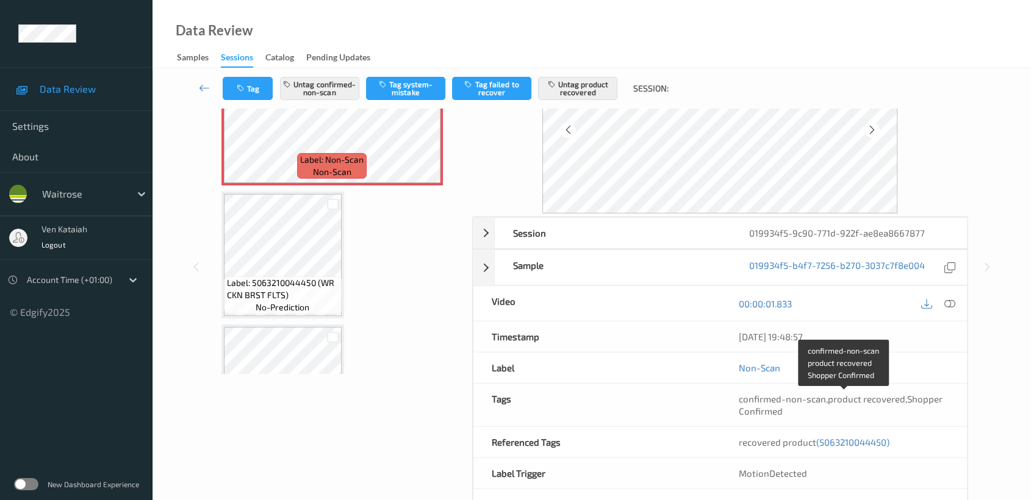
scroll to position [135, 0]
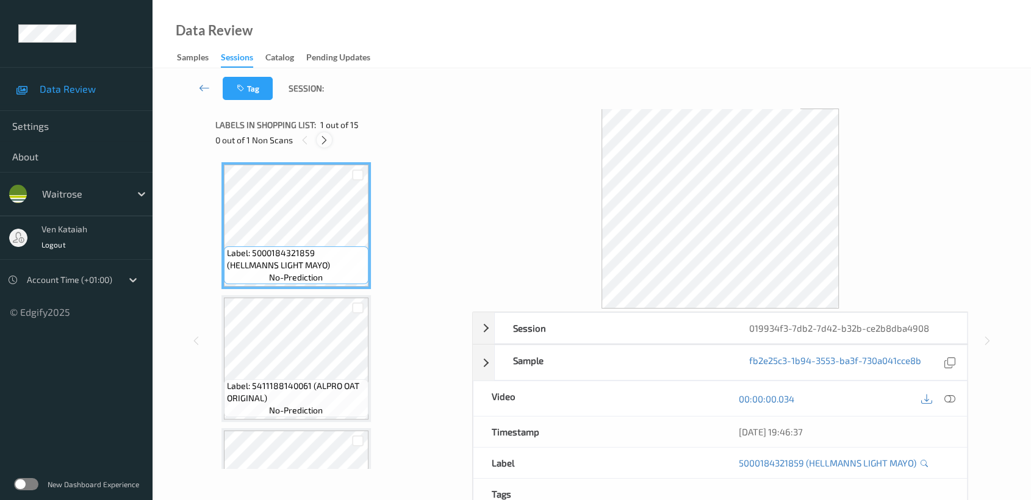
click at [326, 140] on icon at bounding box center [324, 140] width 10 height 11
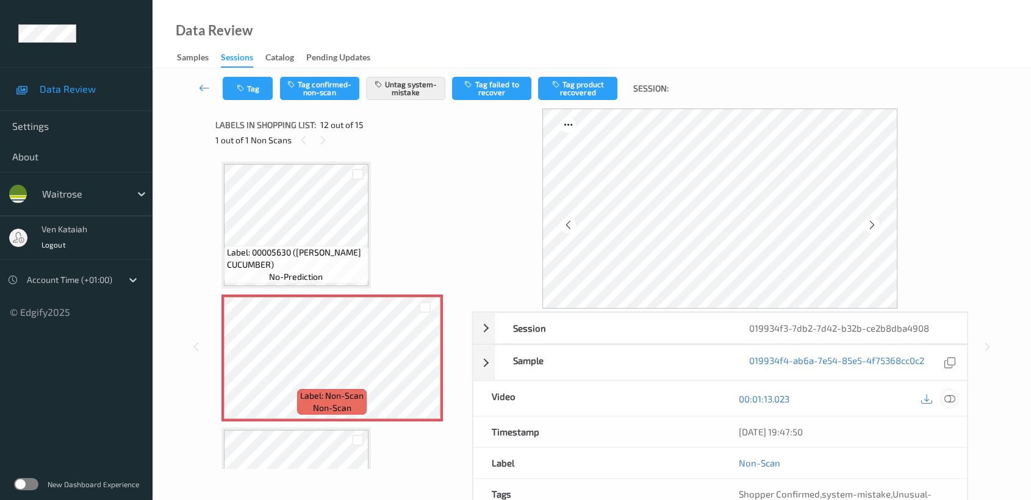
click at [951, 402] on icon at bounding box center [949, 399] width 11 height 11
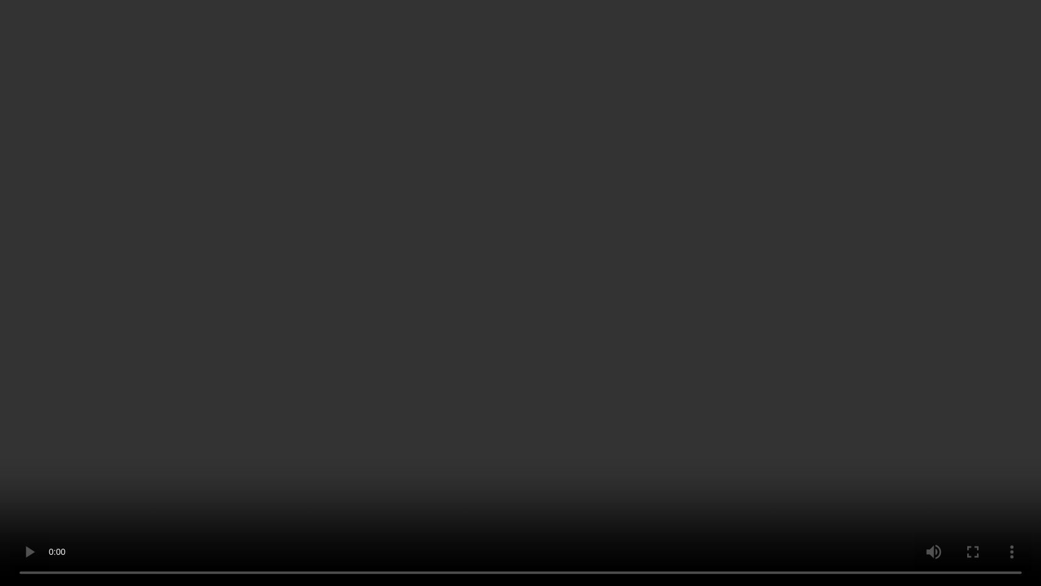
click at [750, 326] on video at bounding box center [520, 293] width 1041 height 586
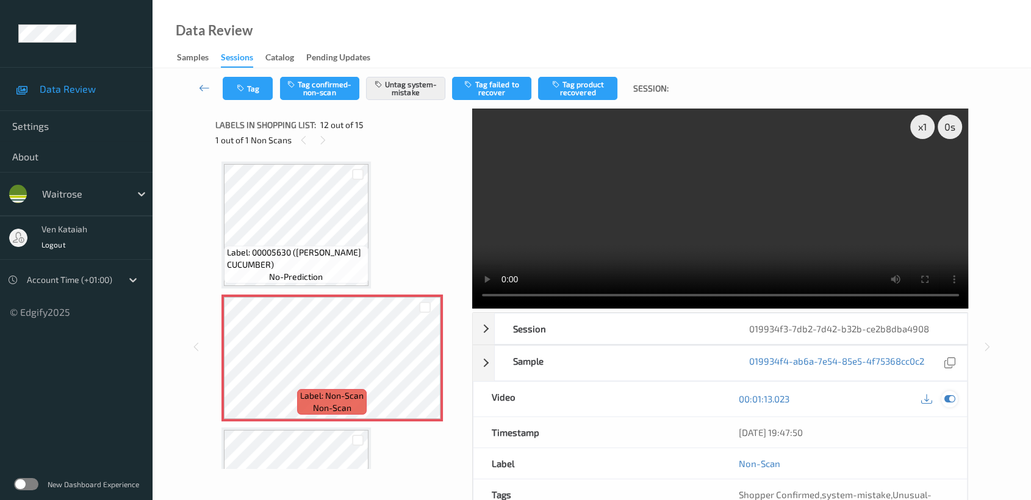
click at [952, 397] on icon at bounding box center [949, 399] width 11 height 11
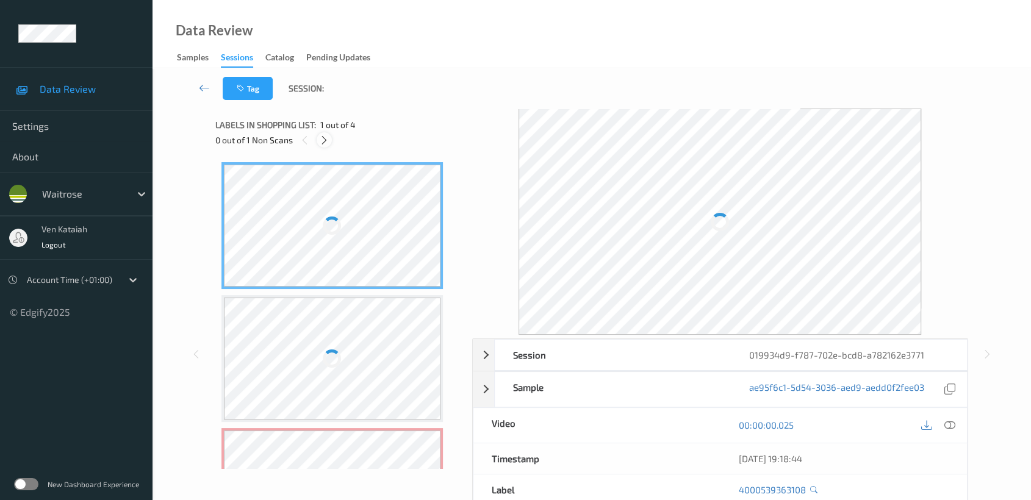
click at [324, 142] on icon at bounding box center [324, 140] width 10 height 11
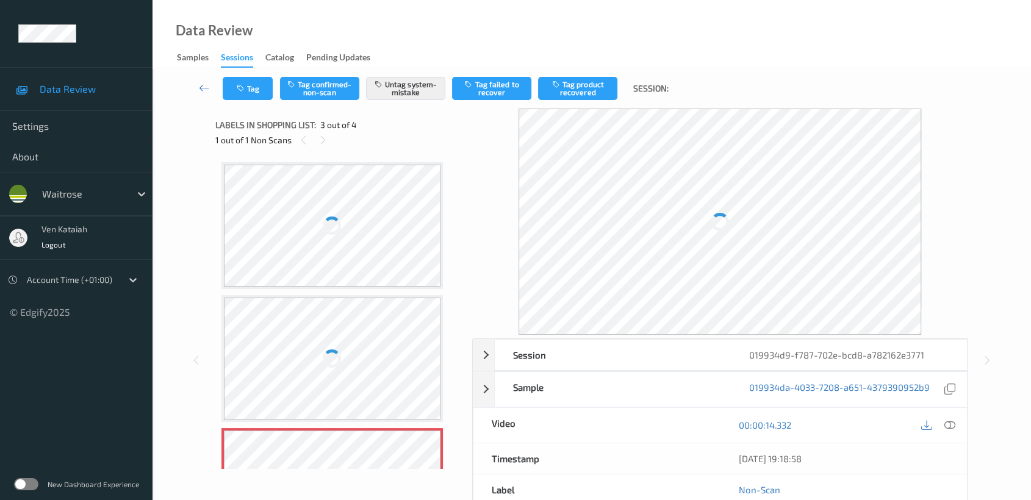
scroll to position [138, 0]
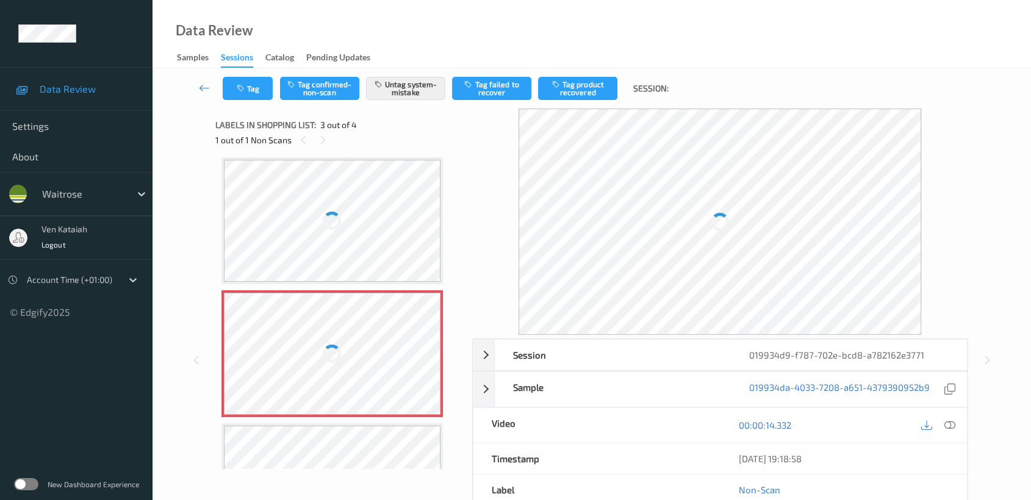
click at [337, 392] on div at bounding box center [332, 354] width 217 height 122
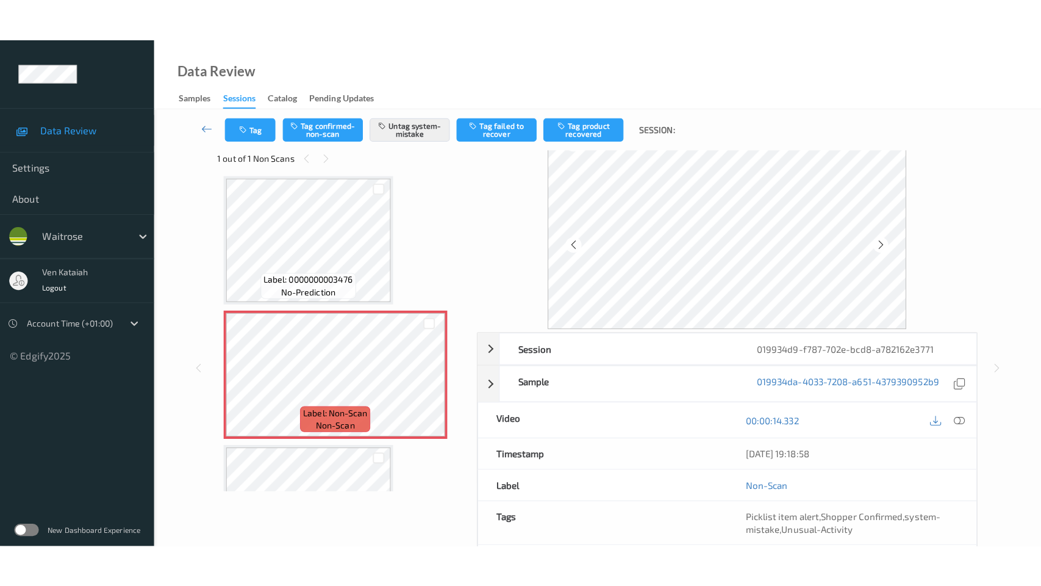
scroll to position [0, 0]
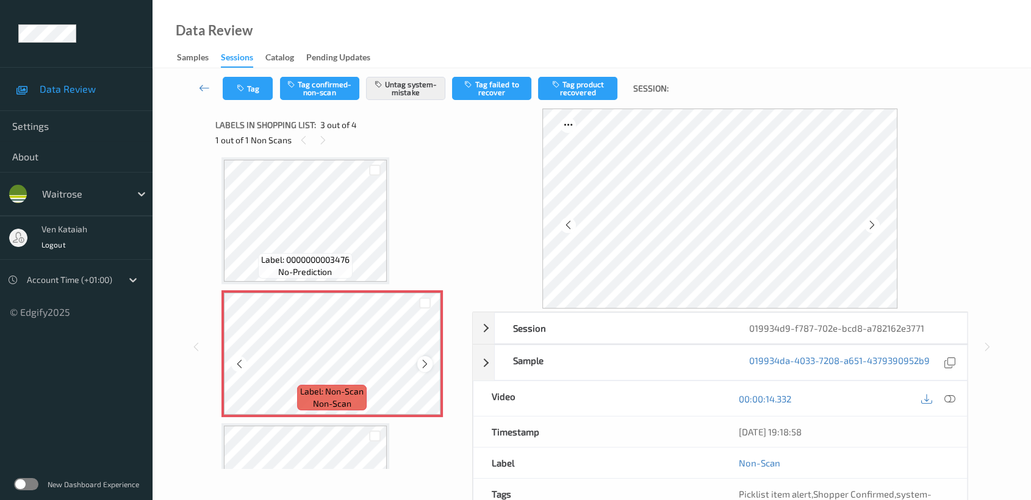
click at [422, 359] on icon at bounding box center [425, 364] width 10 height 11
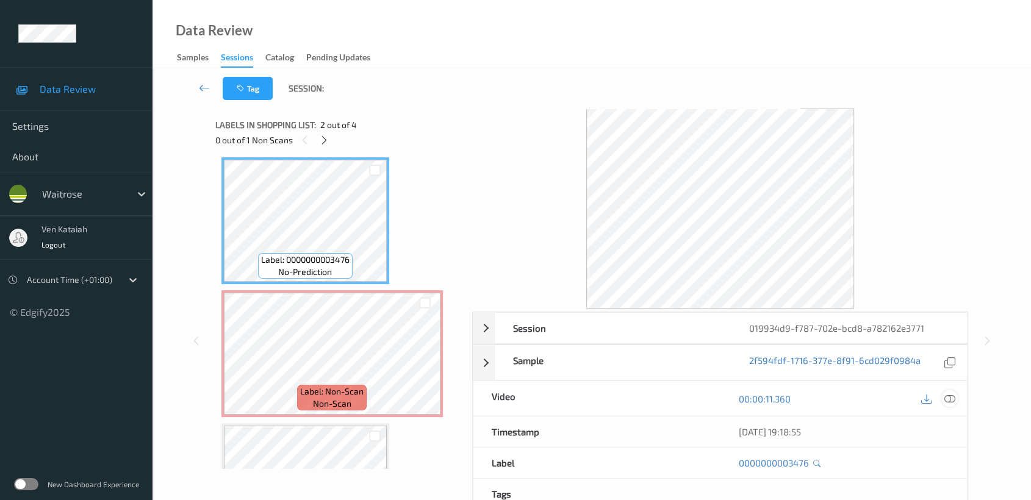
click at [952, 394] on icon at bounding box center [949, 399] width 11 height 11
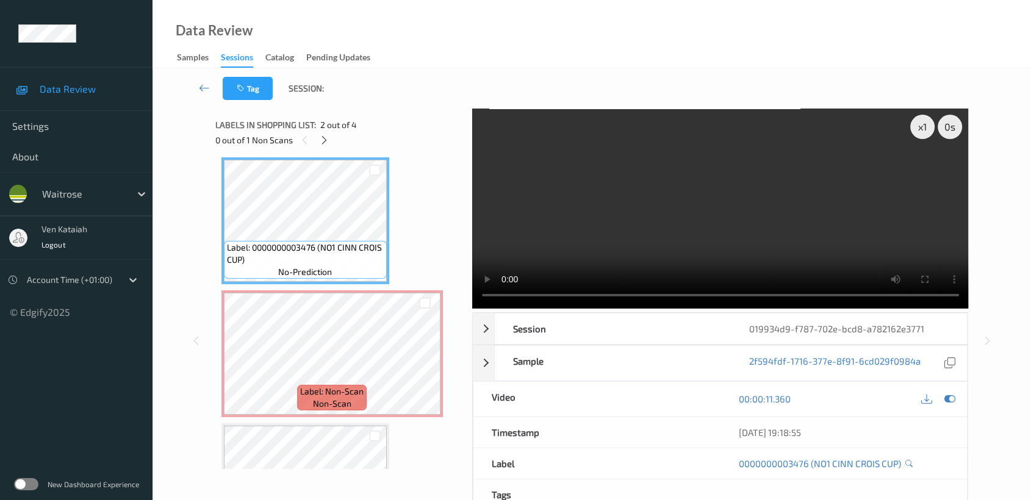
scroll to position [137, 0]
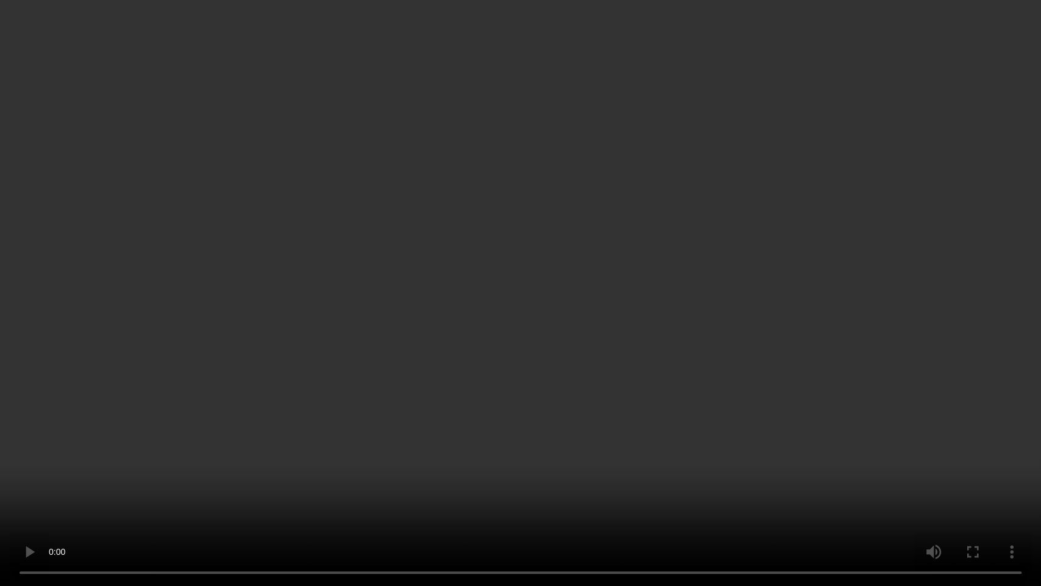
click at [659, 278] on video at bounding box center [520, 293] width 1041 height 586
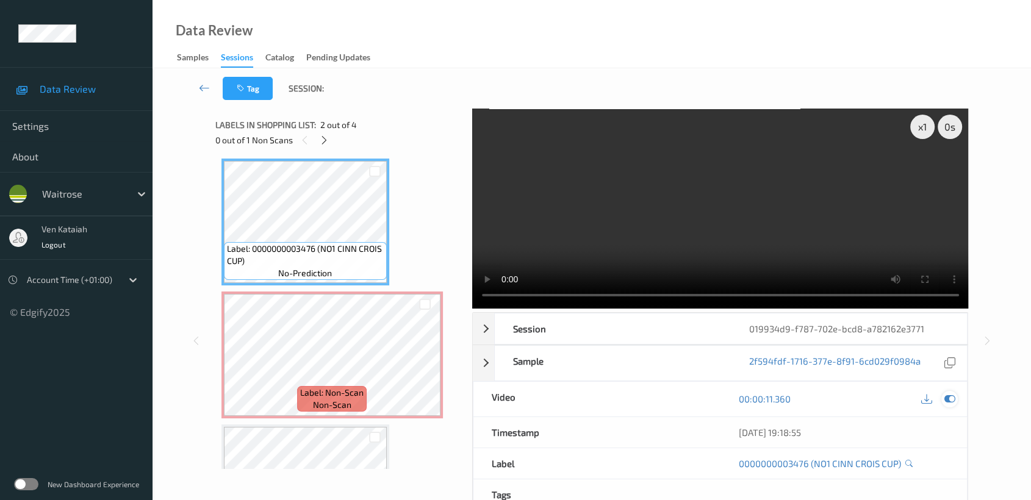
click at [947, 396] on icon at bounding box center [949, 399] width 11 height 11
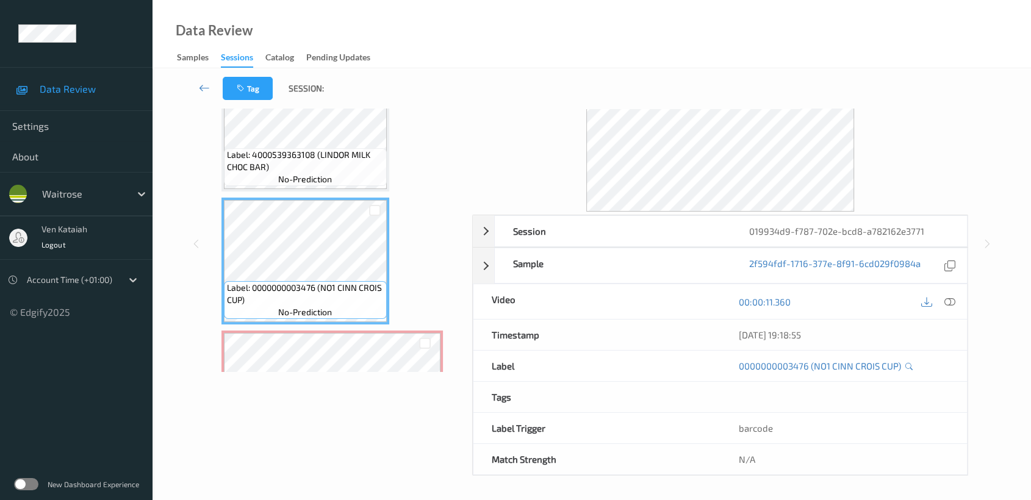
scroll to position [0, 0]
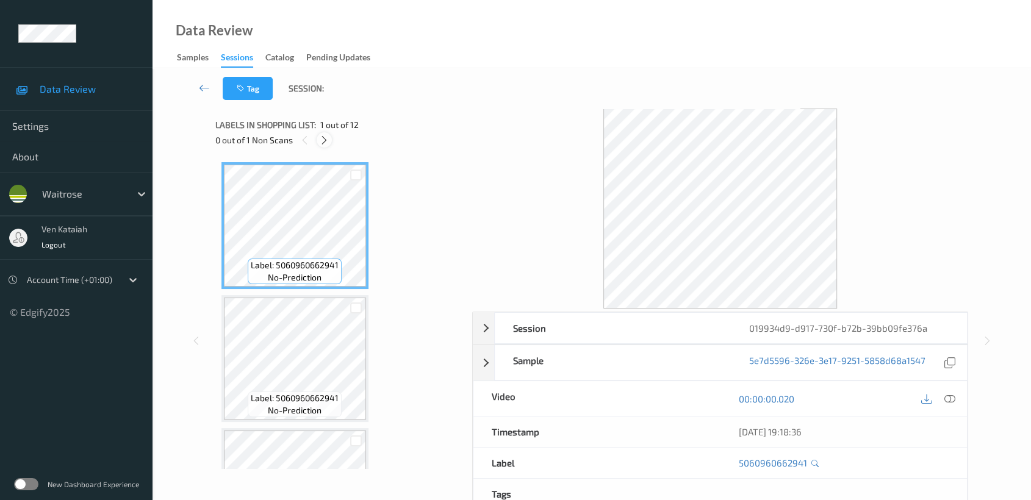
click at [331, 141] on div at bounding box center [324, 139] width 15 height 15
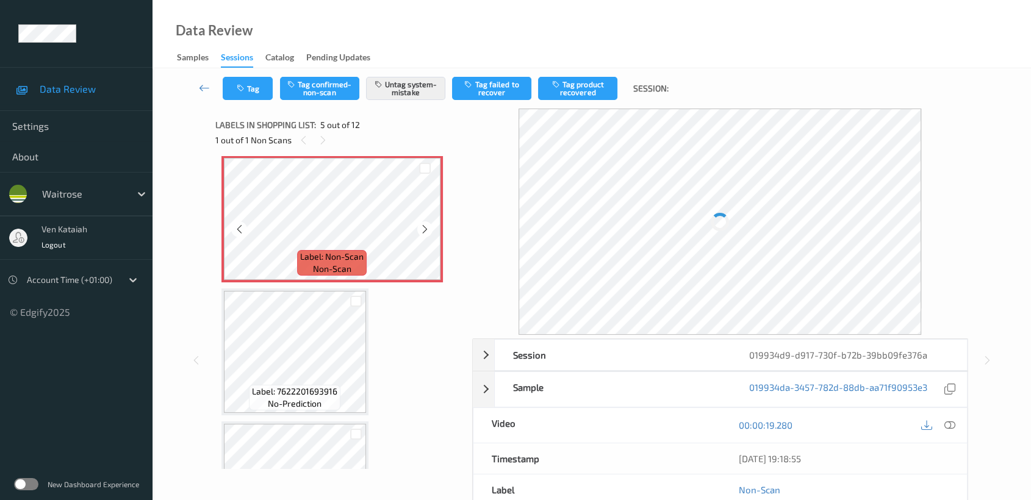
scroll to position [403, 0]
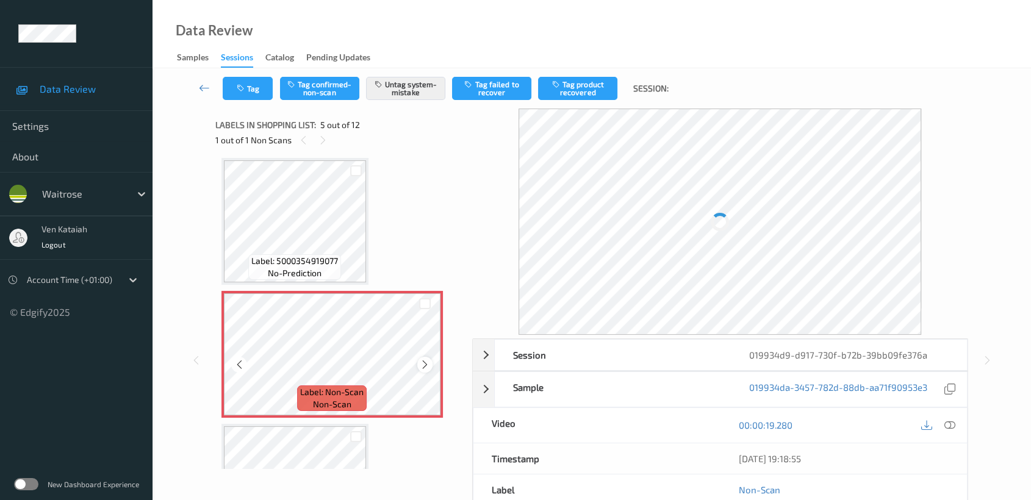
click at [425, 359] on icon at bounding box center [425, 364] width 10 height 11
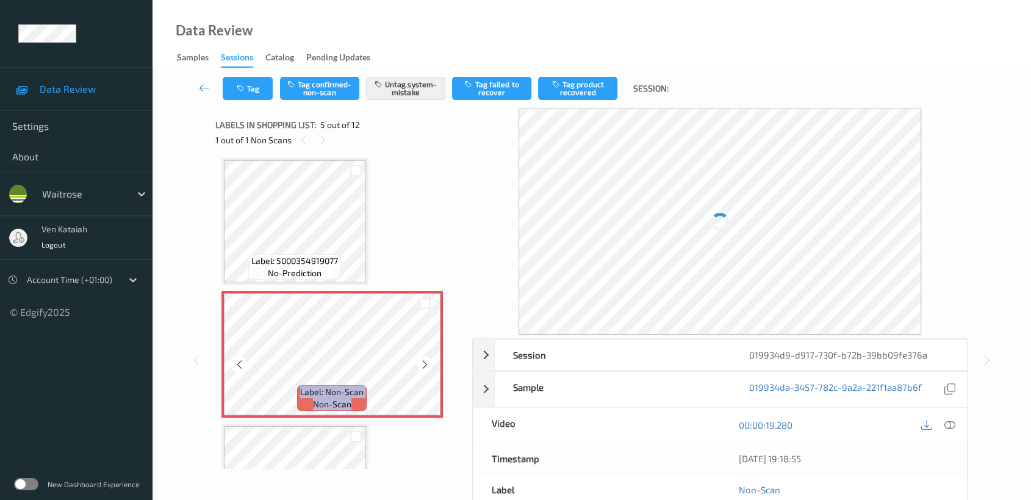
click at [425, 359] on icon at bounding box center [425, 364] width 10 height 11
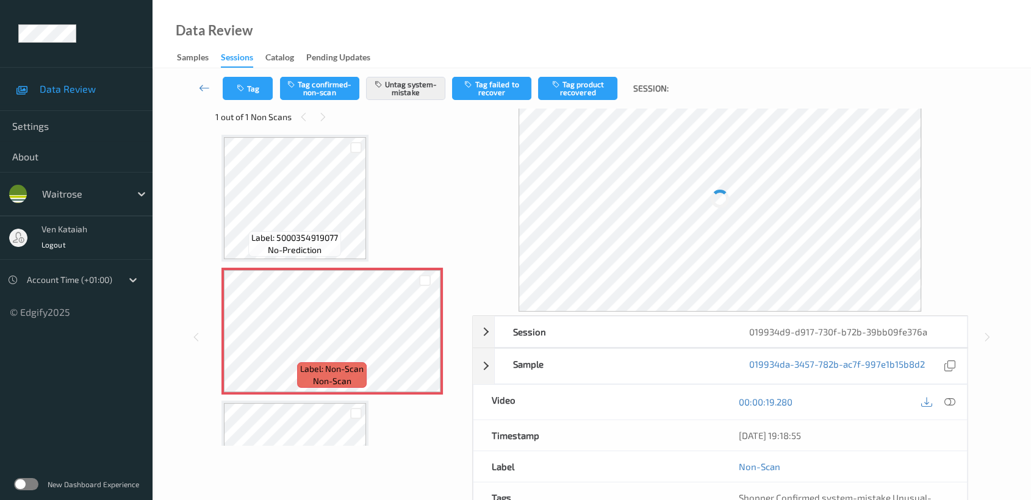
scroll to position [0, 0]
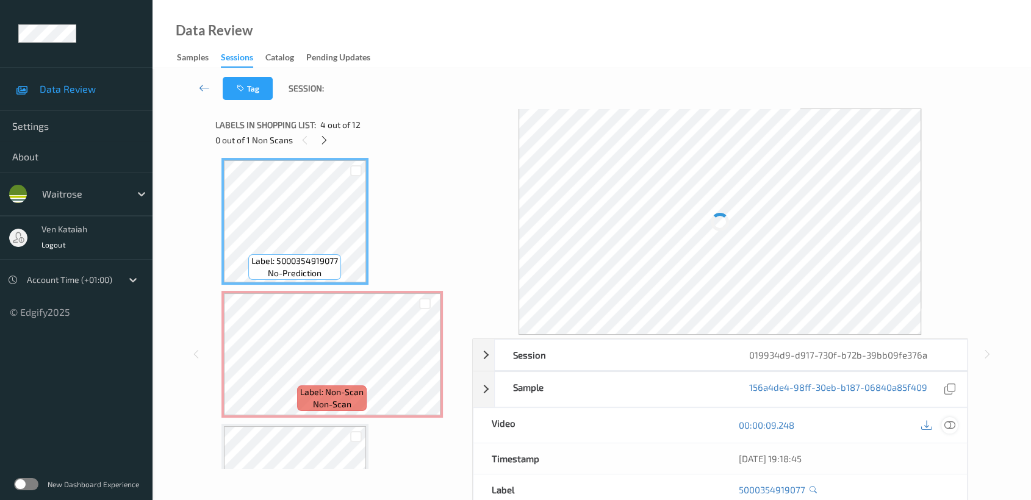
click at [947, 428] on icon at bounding box center [949, 425] width 11 height 11
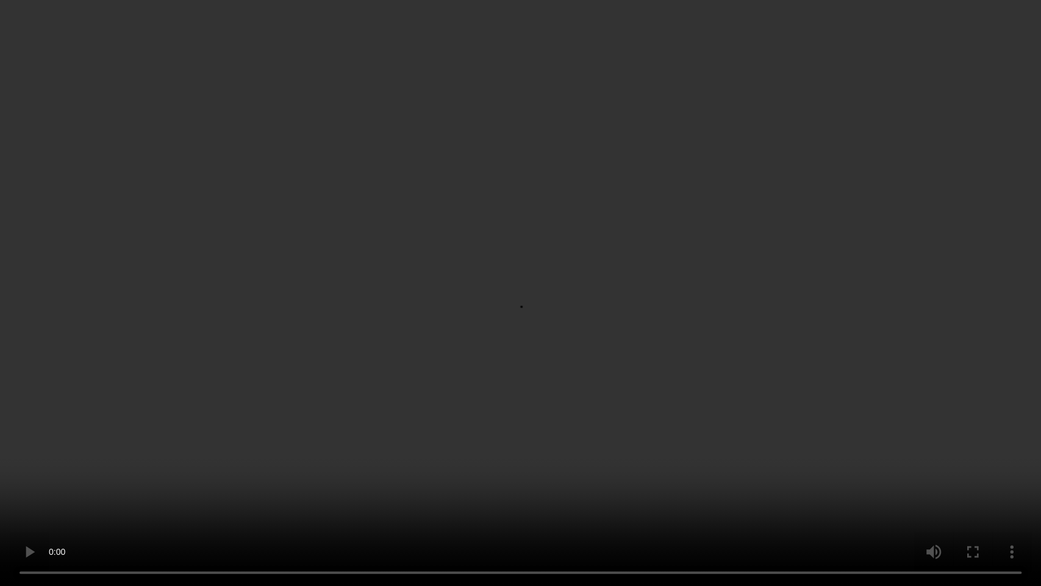
click at [697, 312] on video at bounding box center [520, 293] width 1041 height 586
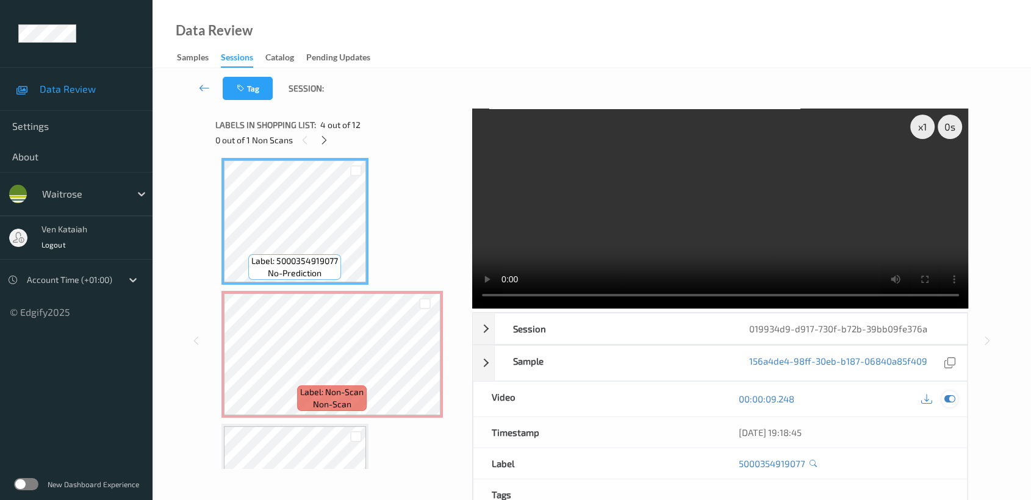
click at [957, 401] on div at bounding box center [949, 399] width 16 height 16
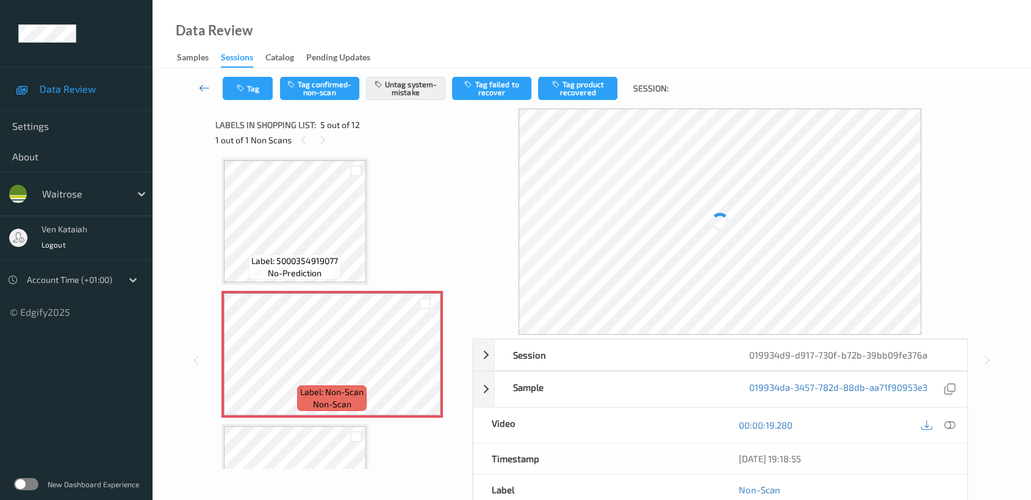
click at [203, 88] on icon at bounding box center [204, 88] width 11 height 12
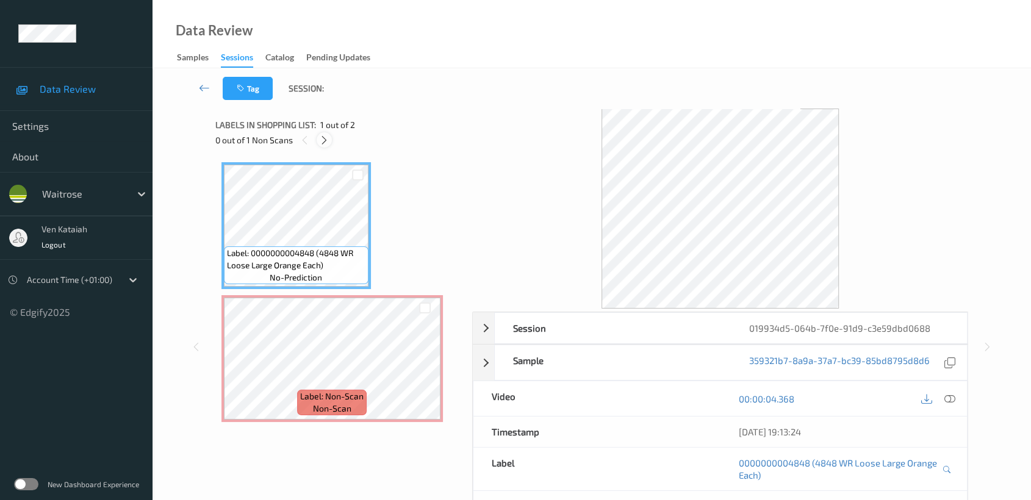
click at [321, 144] on icon at bounding box center [324, 140] width 10 height 11
click at [329, 139] on div at bounding box center [324, 139] width 15 height 15
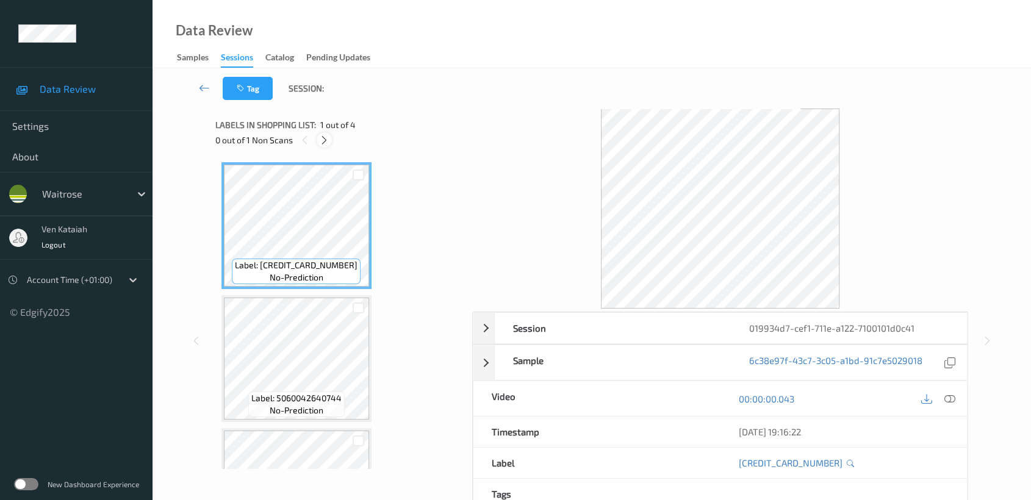
click at [326, 145] on div at bounding box center [324, 139] width 15 height 15
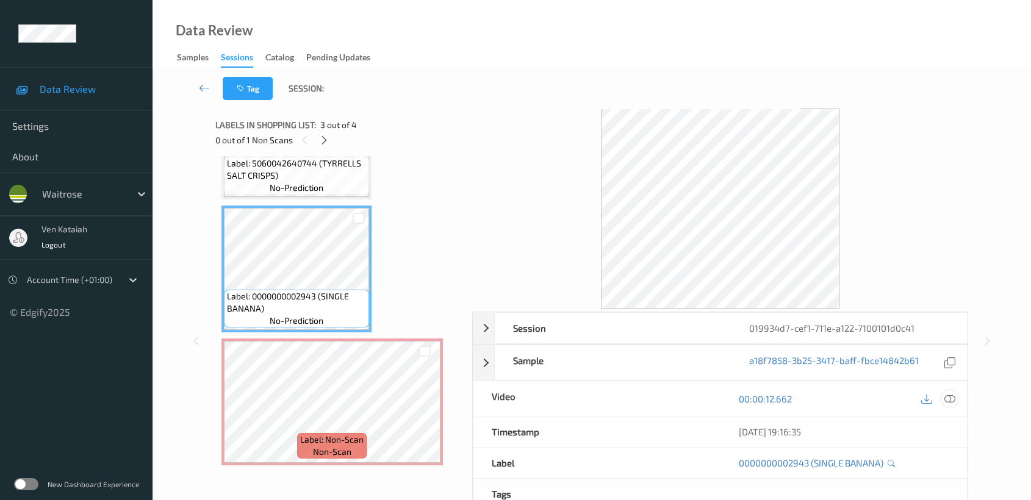
click at [954, 401] on icon at bounding box center [949, 399] width 11 height 11
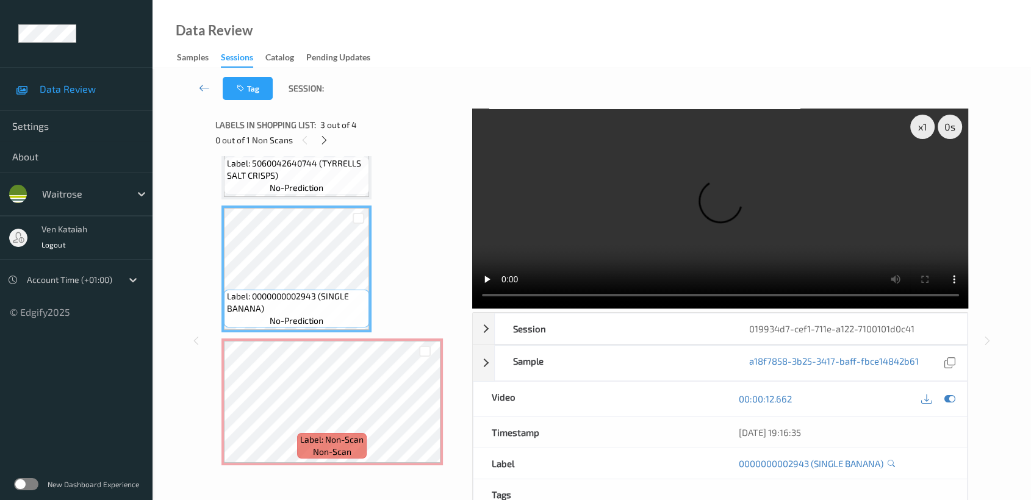
scroll to position [137, 0]
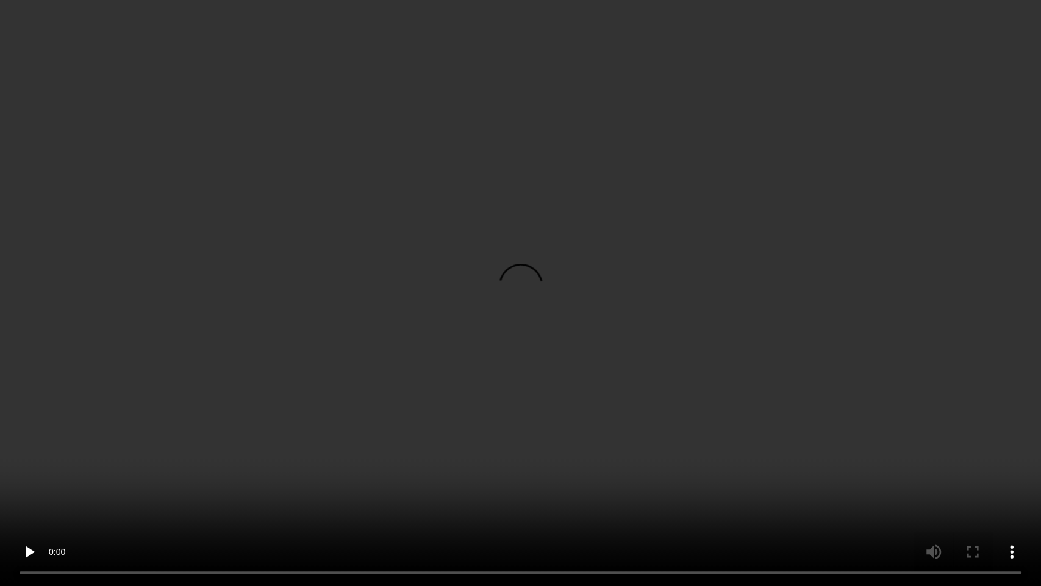
click at [811, 312] on video at bounding box center [520, 293] width 1041 height 586
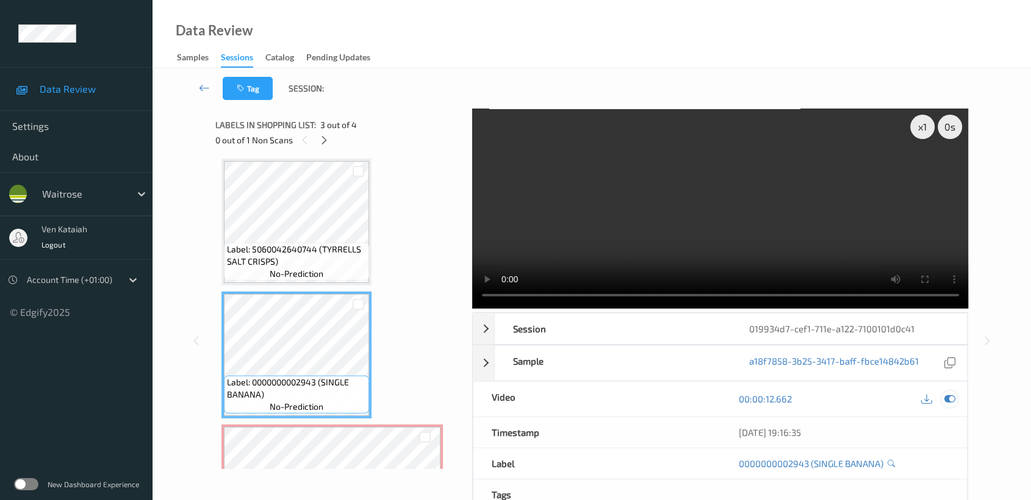
click at [956, 401] on div at bounding box center [949, 399] width 16 height 16
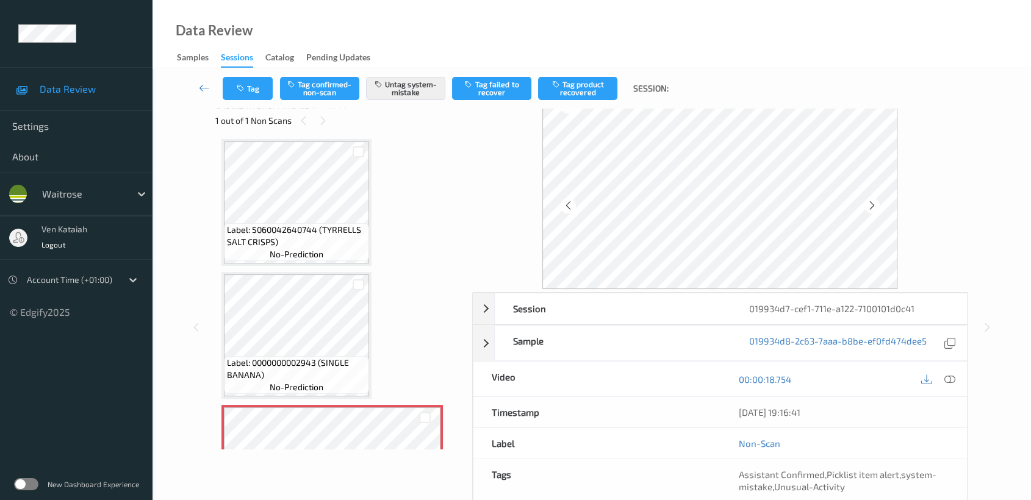
scroll to position [0, 0]
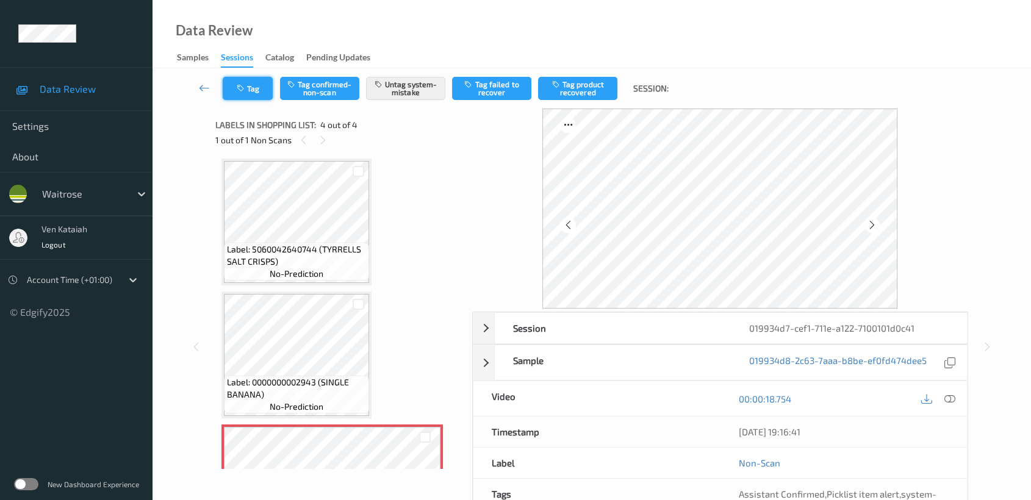
click at [244, 93] on button "Tag" at bounding box center [248, 88] width 50 height 23
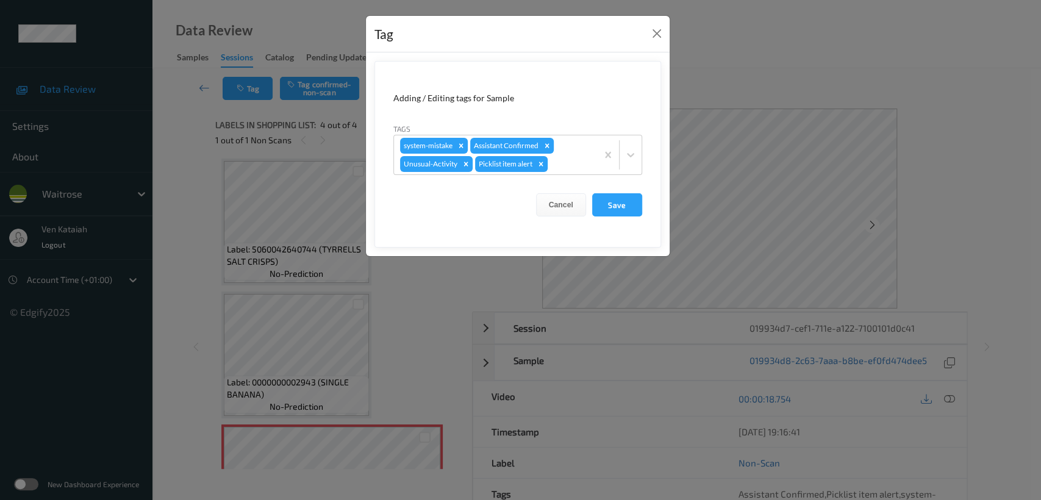
click at [199, 192] on div "Tag Adding / Editing tags for Sample Tags system-mistake Assistant Confirmed Un…" at bounding box center [520, 250] width 1041 height 500
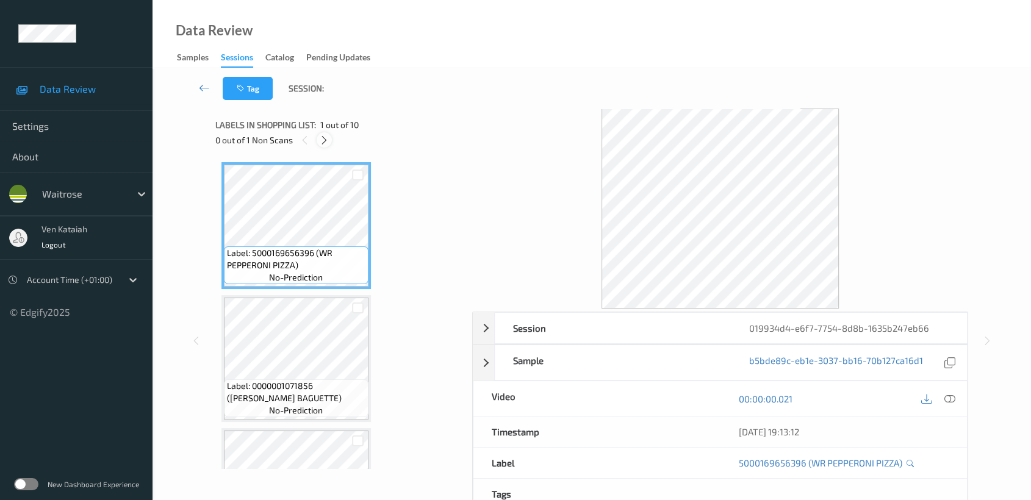
click at [325, 142] on icon at bounding box center [324, 140] width 10 height 11
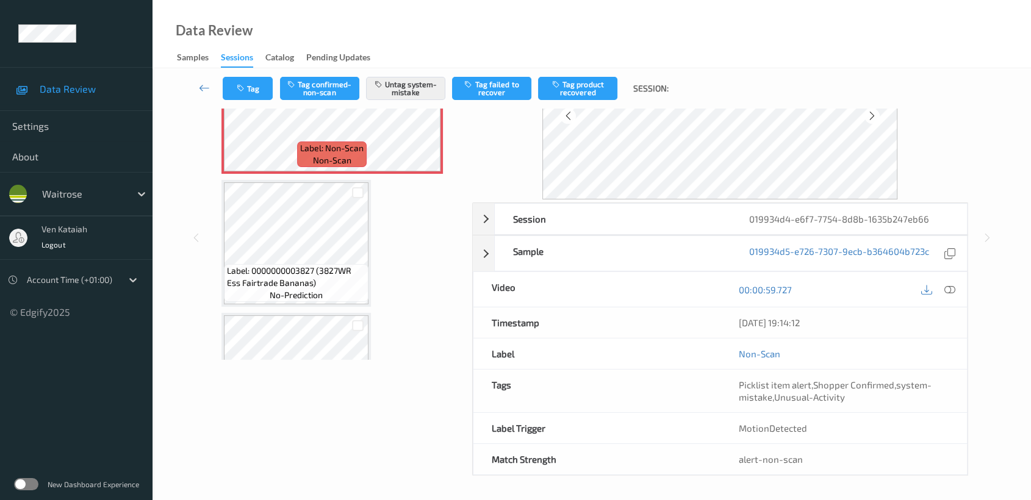
scroll to position [669, 0]
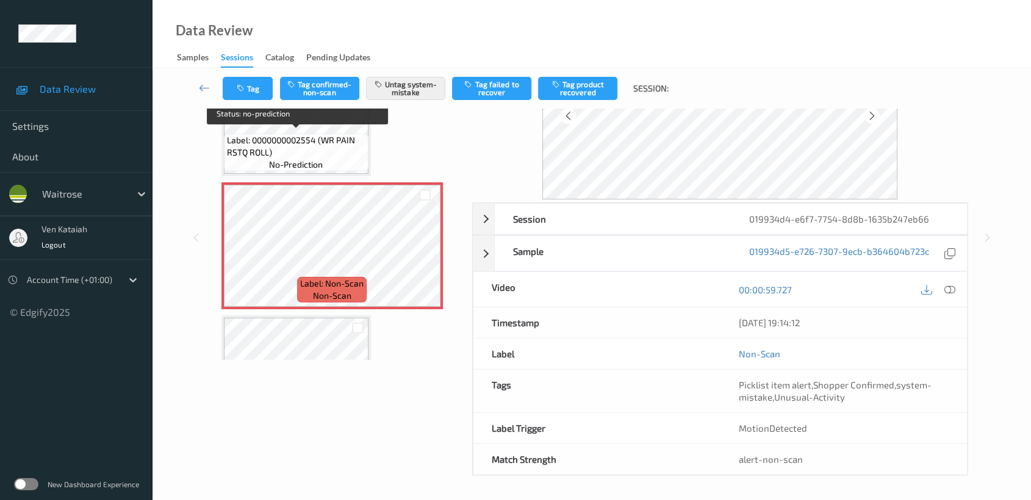
click at [306, 134] on span "Label: 0000000002554 (WR PAIN RSTQ ROLL)" at bounding box center [296, 146] width 138 height 24
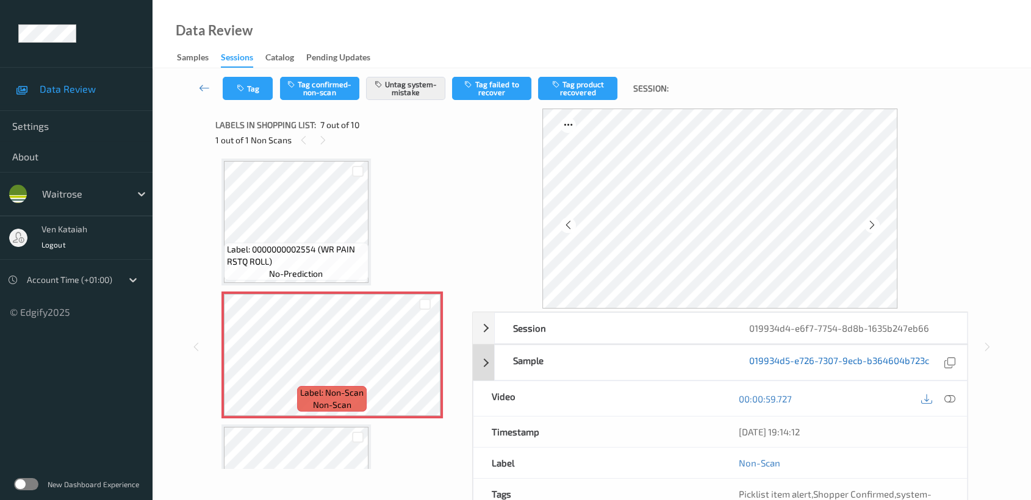
scroll to position [109, 0]
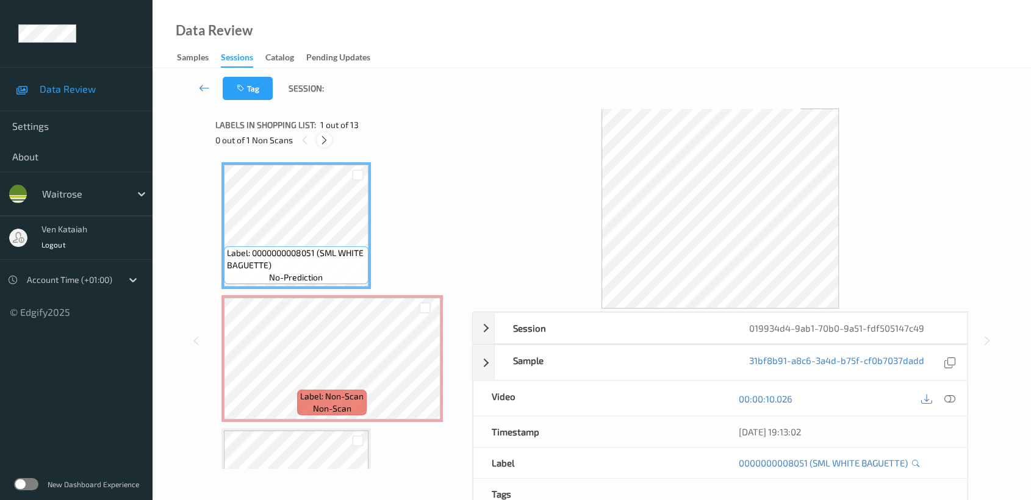
click at [328, 138] on icon at bounding box center [324, 140] width 10 height 11
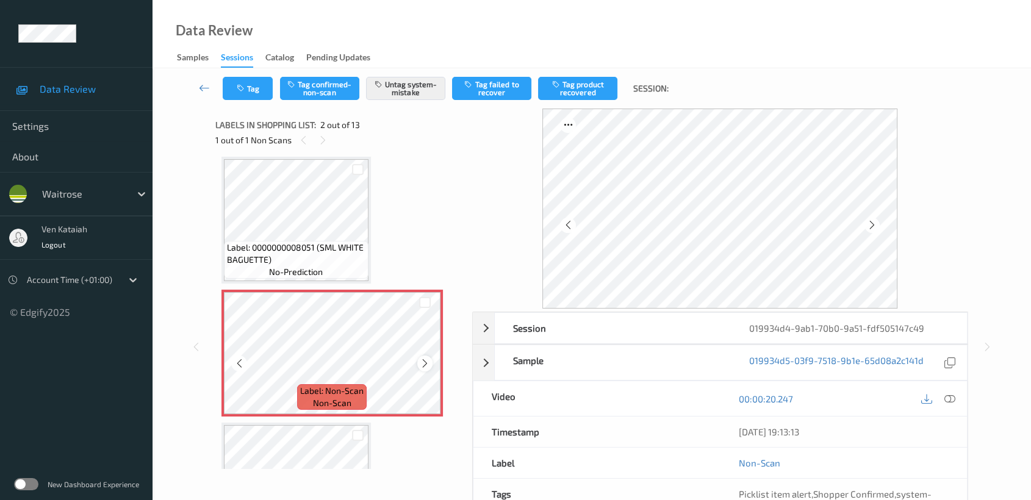
click at [425, 358] on icon at bounding box center [425, 363] width 10 height 11
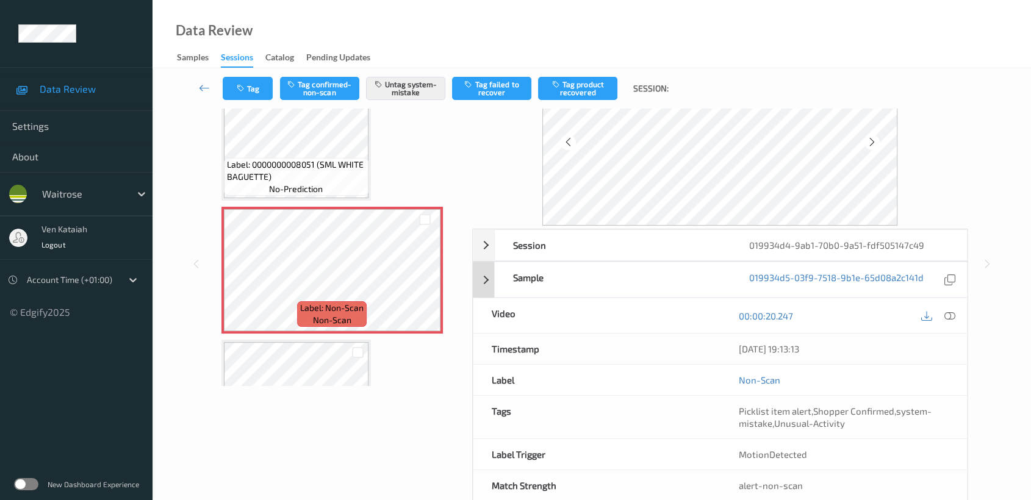
scroll to position [109, 0]
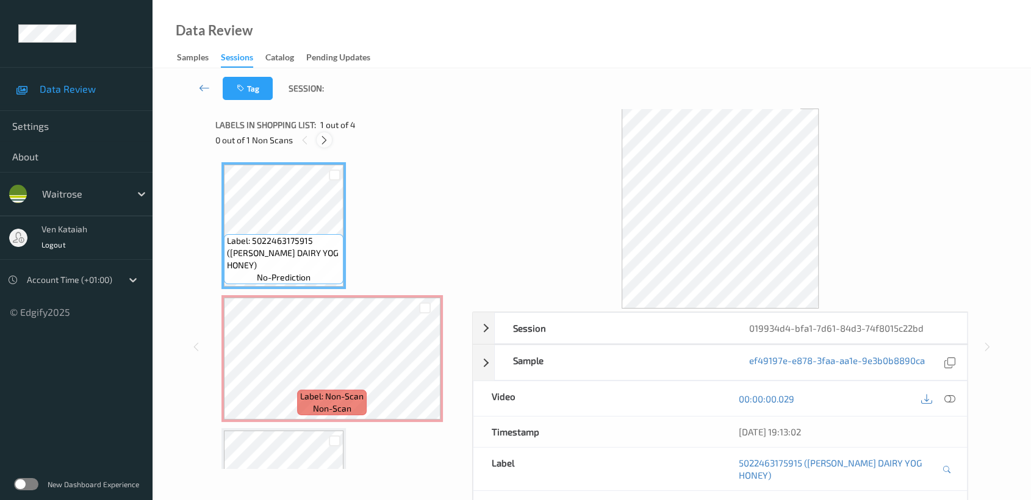
click at [320, 139] on icon at bounding box center [324, 140] width 10 height 11
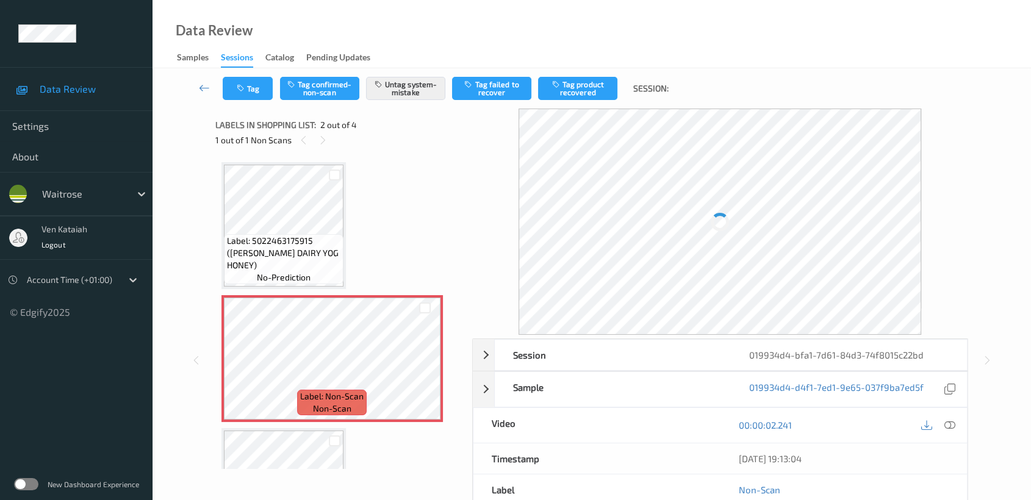
scroll to position [5, 0]
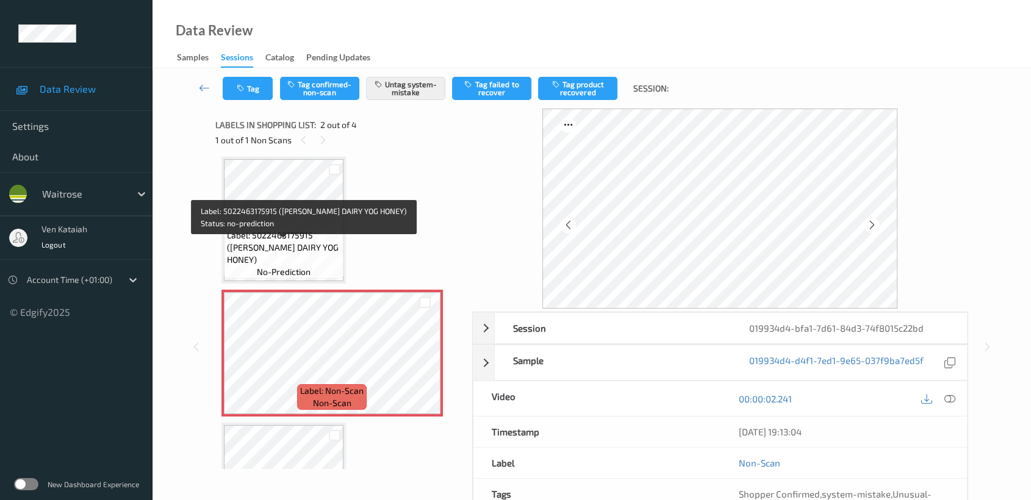
click at [317, 252] on span "Label: 5022463175915 (TIMS DAIRY YOG HONEY)" at bounding box center [283, 247] width 113 height 37
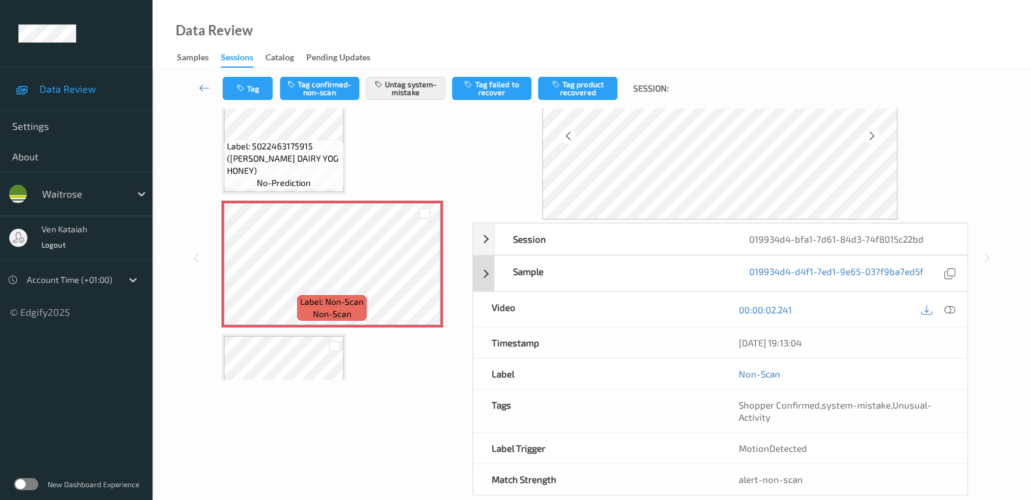
scroll to position [109, 0]
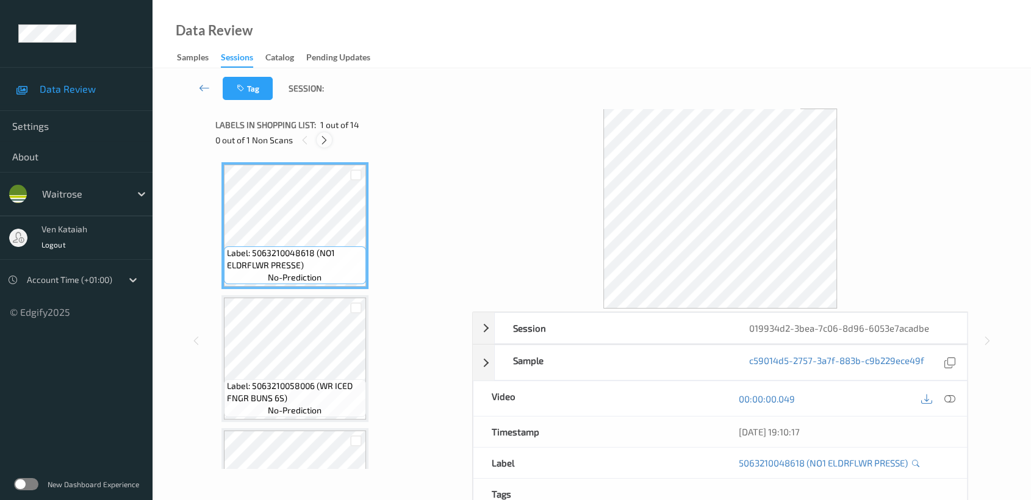
click at [318, 143] on div at bounding box center [324, 139] width 15 height 15
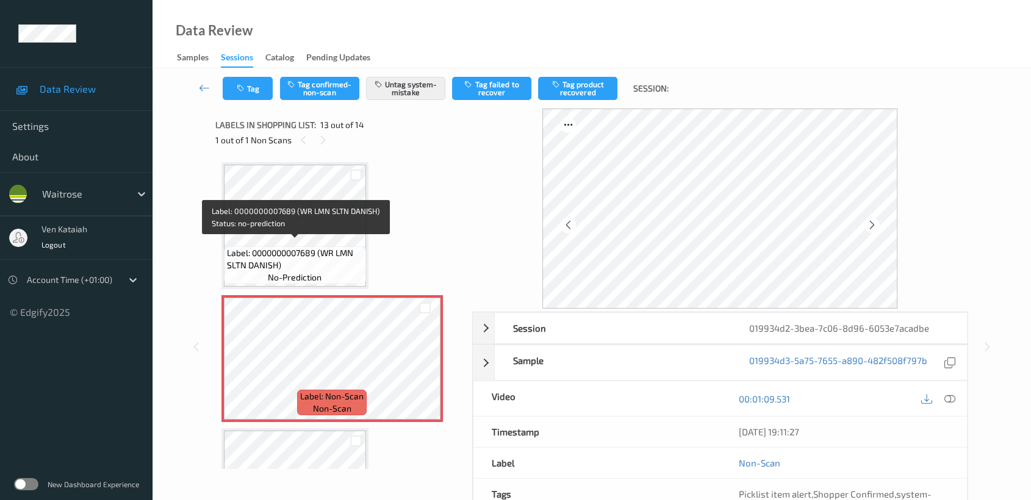
click at [343, 247] on span "Label: 0000000007689 (WR LMN SLTN DANISH)" at bounding box center [295, 259] width 136 height 24
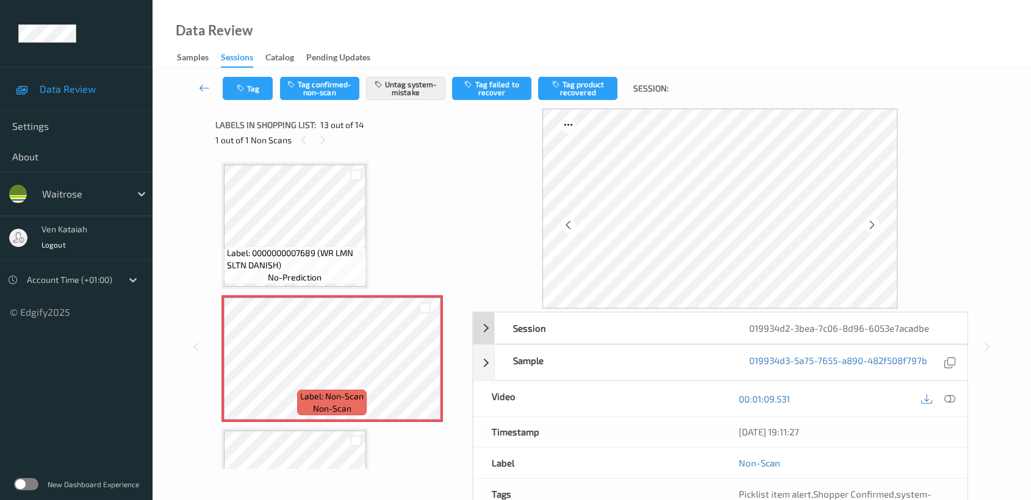
scroll to position [109, 0]
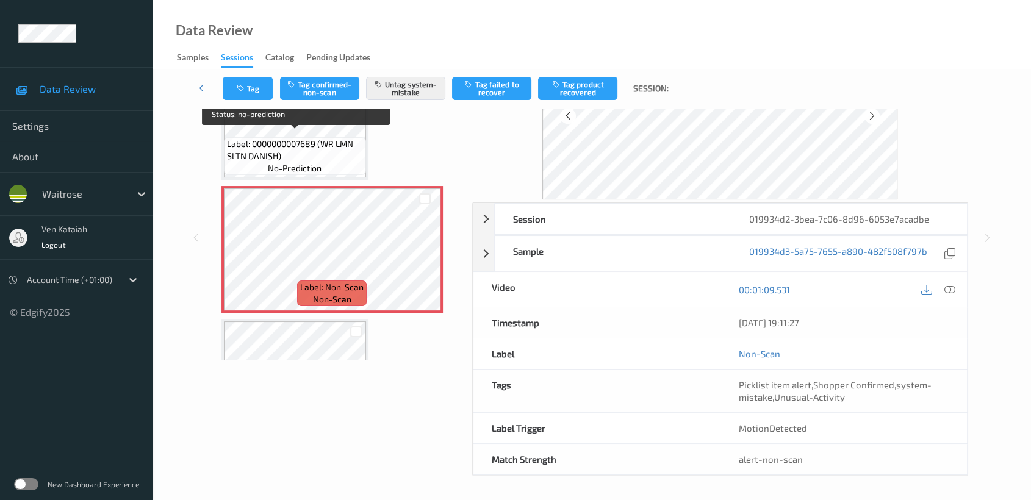
click at [329, 153] on span "Label: 0000000007689 (WR LMN SLTN DANISH)" at bounding box center [295, 150] width 136 height 24
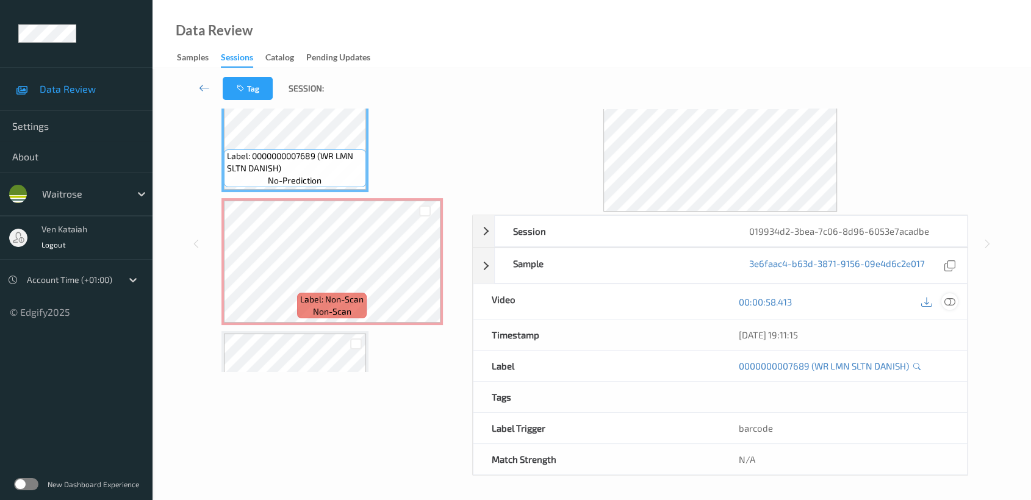
click at [951, 303] on icon at bounding box center [949, 301] width 11 height 11
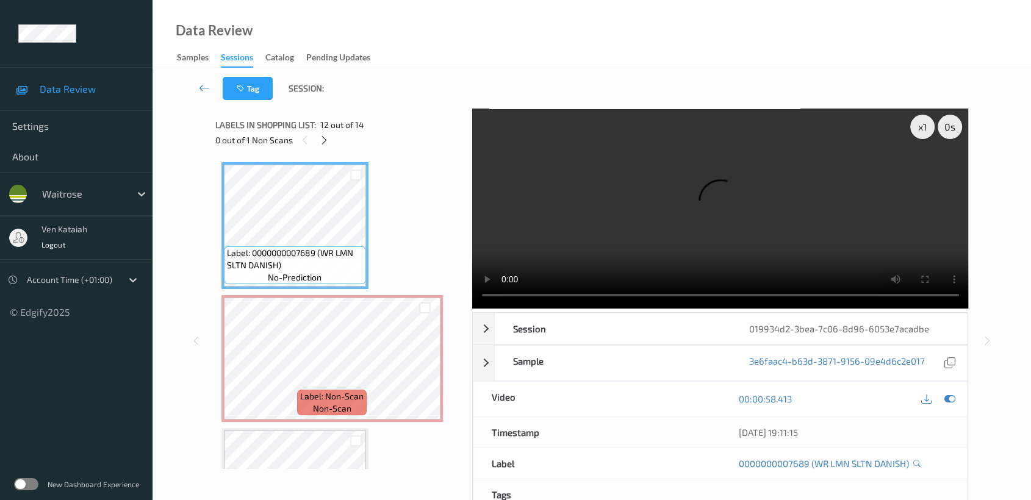
scroll to position [1462, 0]
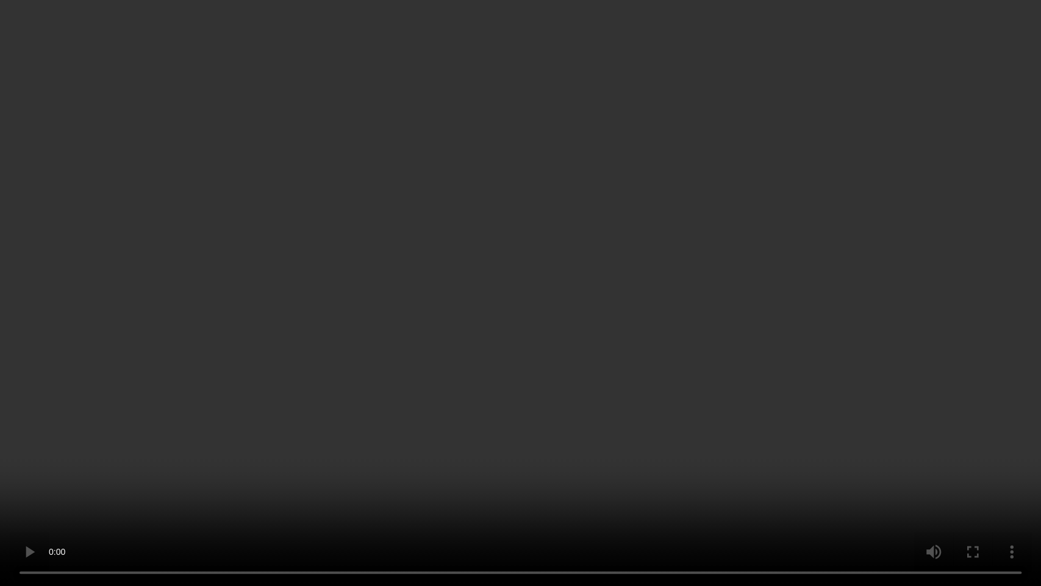
click at [494, 282] on video at bounding box center [520, 293] width 1041 height 586
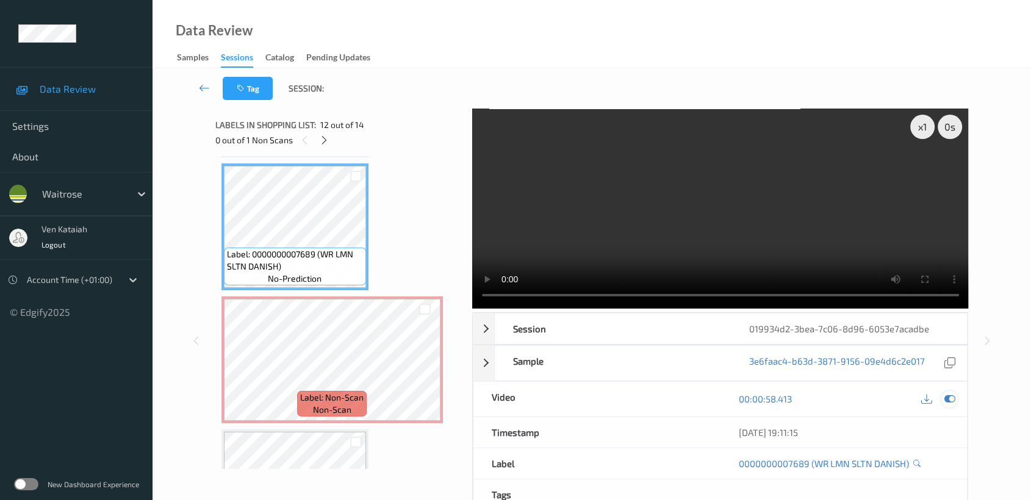
click at [944, 403] on icon at bounding box center [949, 399] width 11 height 11
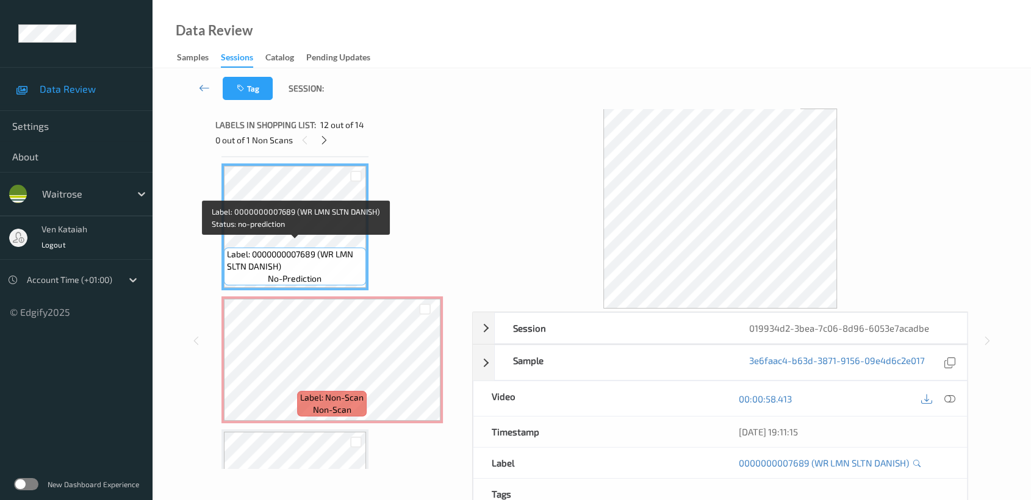
click at [307, 259] on span "Label: 0000000007689 (WR LMN SLTN DANISH)" at bounding box center [295, 260] width 136 height 24
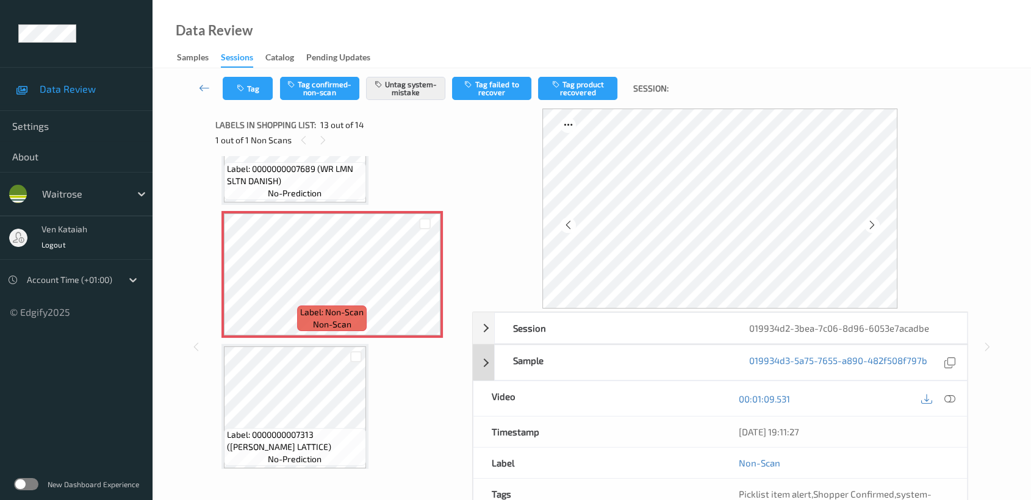
scroll to position [109, 0]
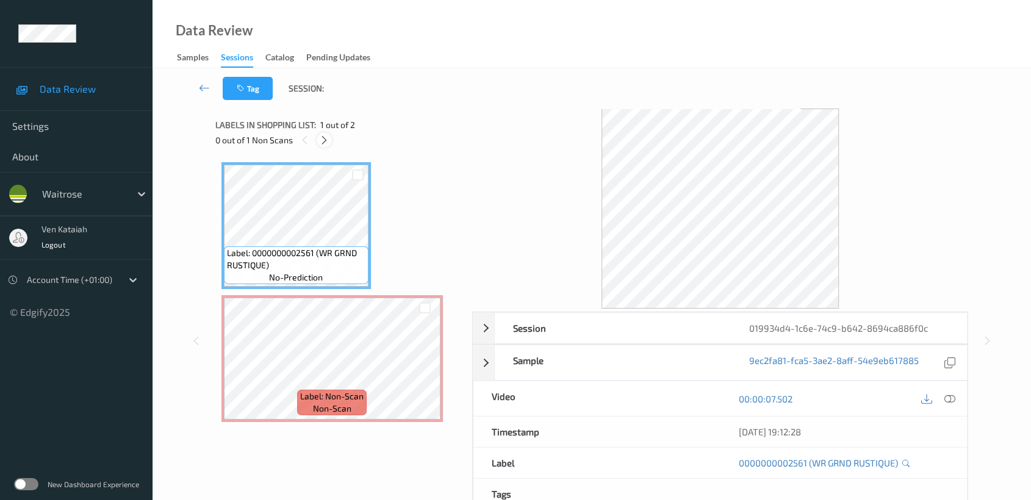
click at [331, 143] on div at bounding box center [324, 139] width 15 height 15
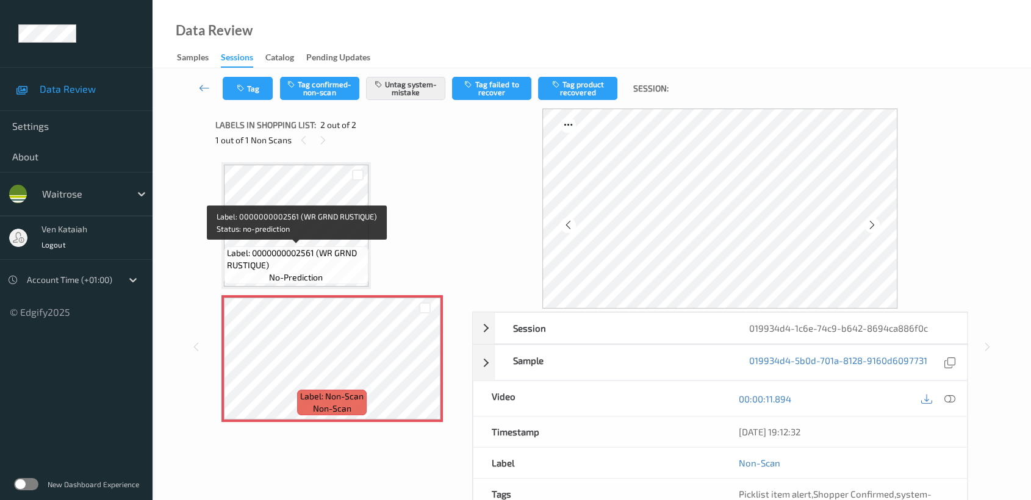
click at [342, 253] on span "Label: 0000000002561 (WR GRND RUSTIQUE)" at bounding box center [296, 259] width 138 height 24
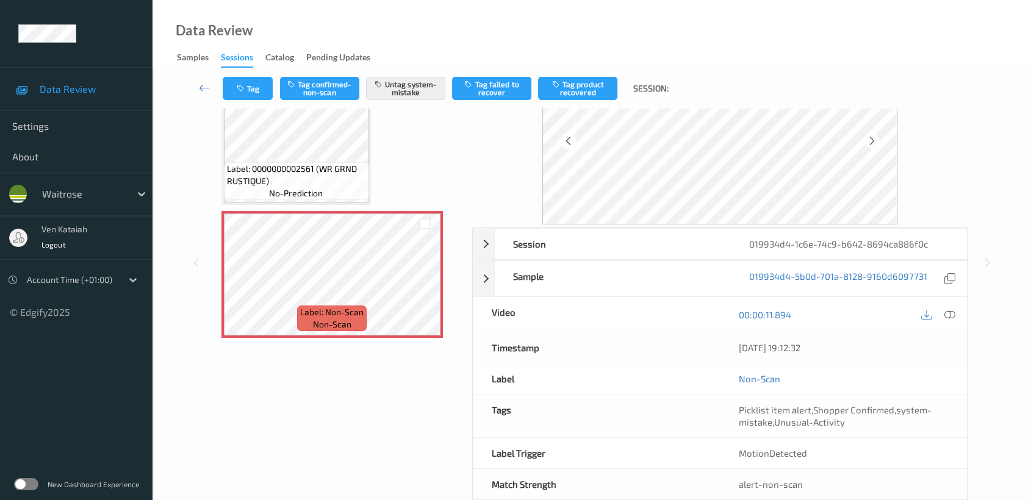
scroll to position [109, 0]
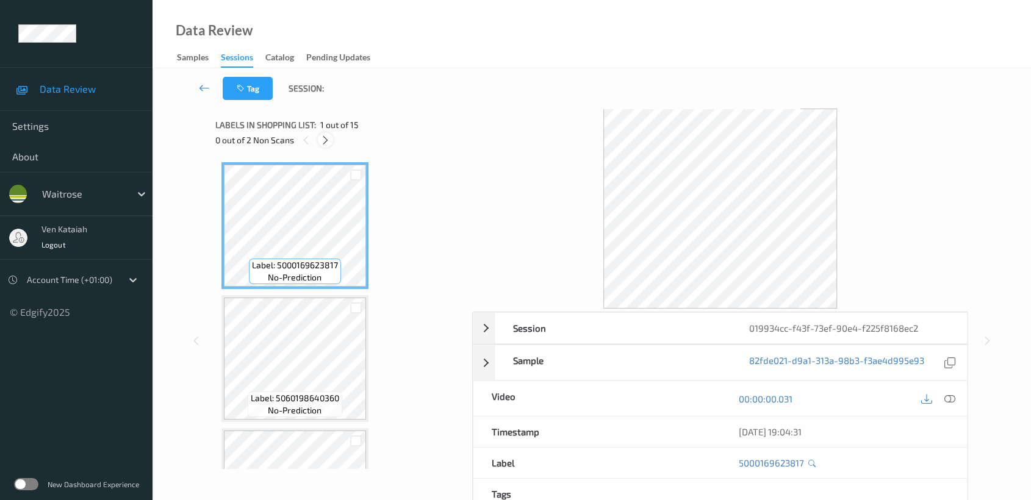
click at [323, 137] on icon at bounding box center [325, 140] width 10 height 11
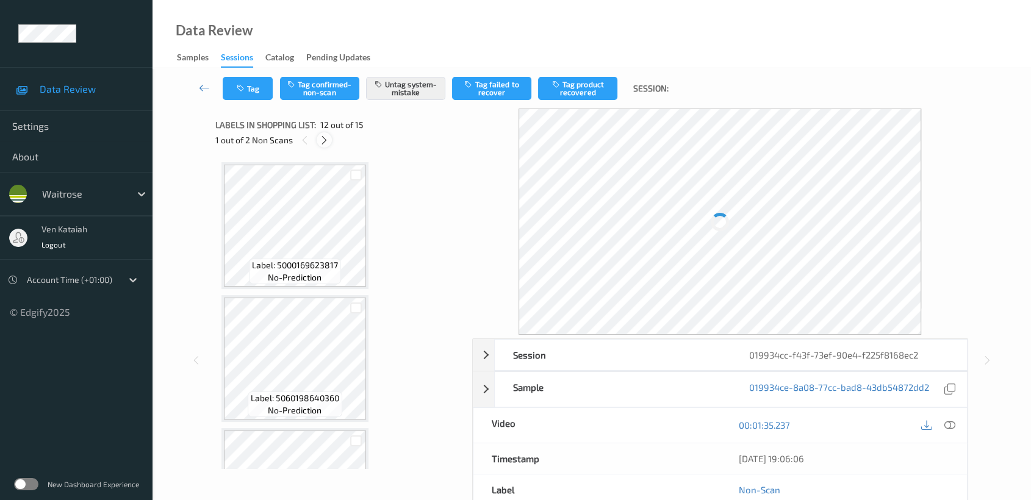
scroll to position [1331, 0]
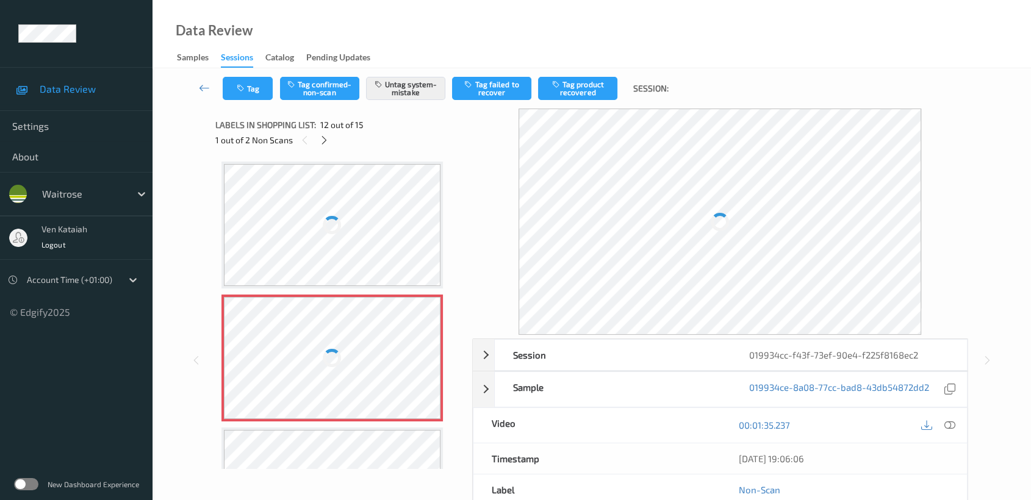
click at [328, 359] on div at bounding box center [333, 359] width 22 height 22
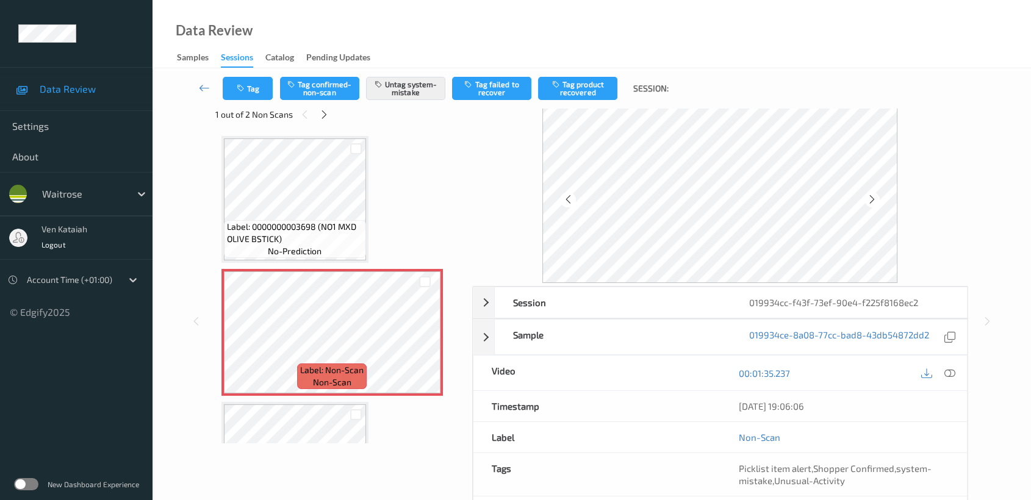
scroll to position [0, 0]
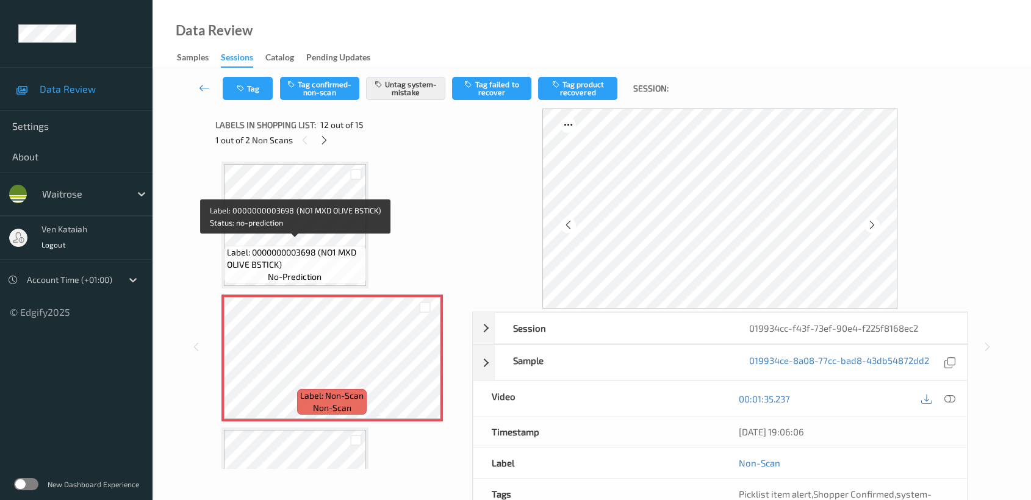
click at [291, 246] on span "Label: 0000000003698 (NO1 MXD OLIVE BSTICK)" at bounding box center [295, 258] width 136 height 24
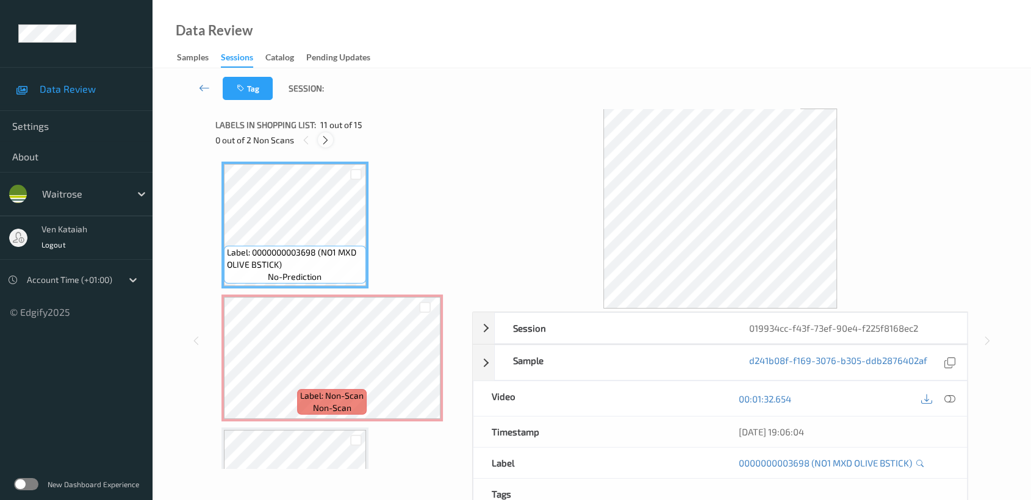
click at [332, 137] on div at bounding box center [325, 139] width 15 height 15
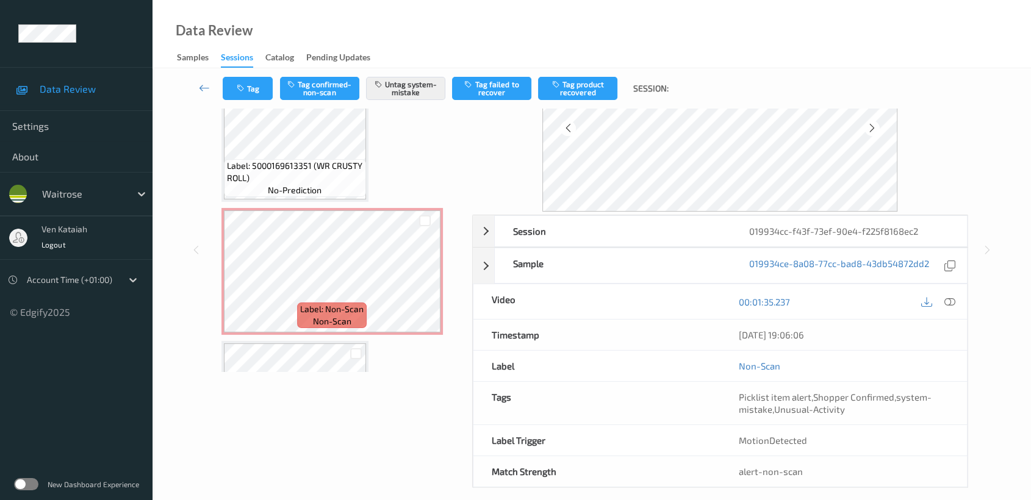
scroll to position [1601, 0]
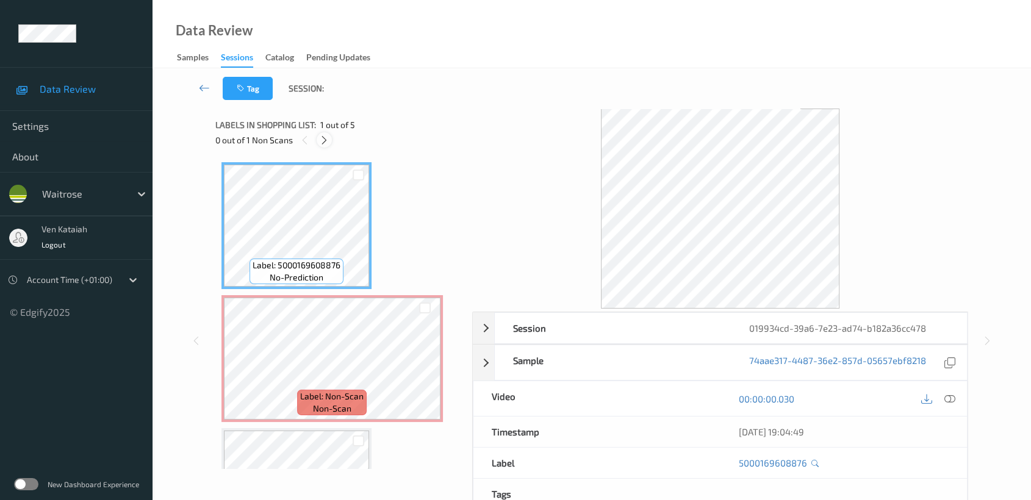
click at [331, 141] on div at bounding box center [324, 139] width 15 height 15
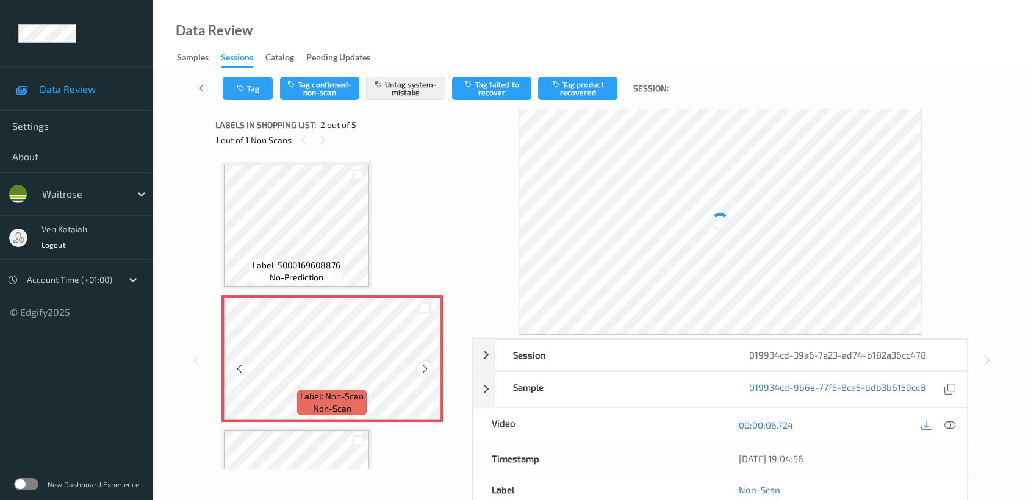
click at [421, 368] on icon at bounding box center [425, 369] width 10 height 11
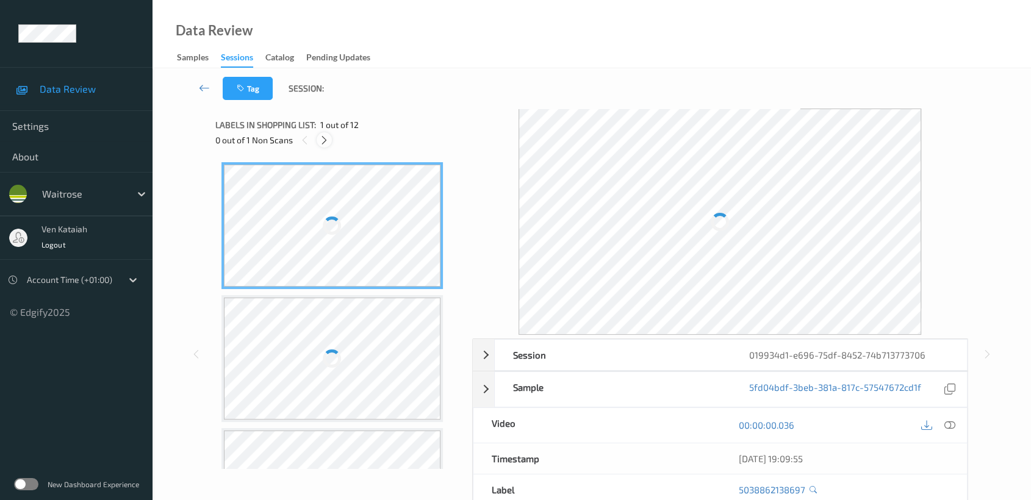
click at [324, 138] on icon at bounding box center [324, 140] width 10 height 11
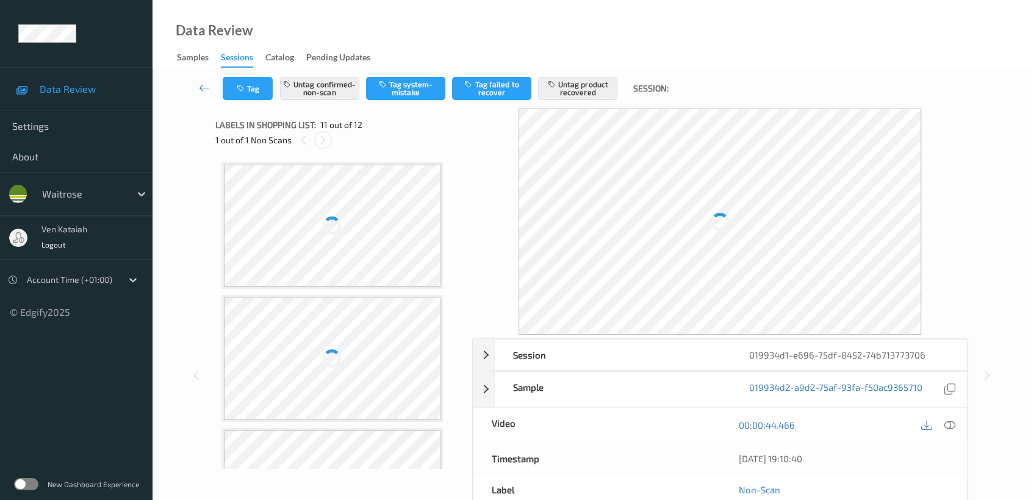
scroll to position [1198, 0]
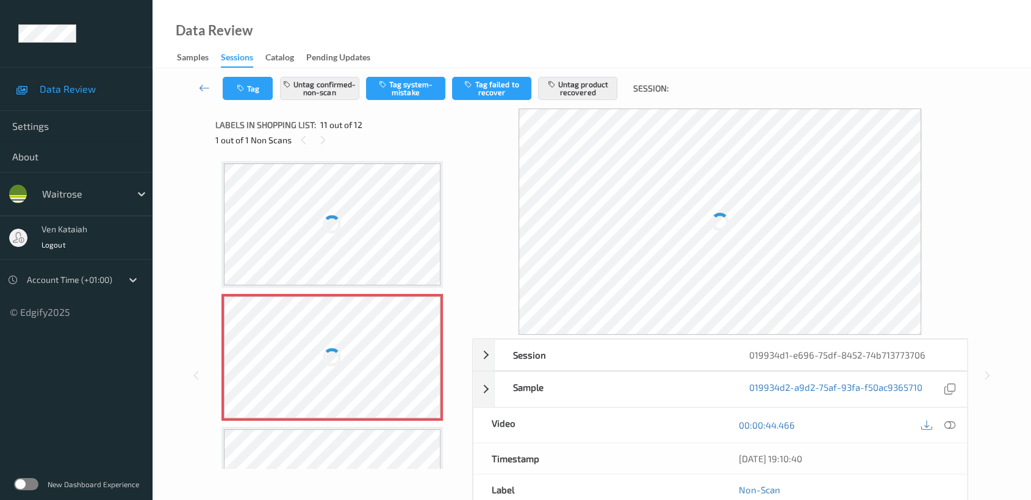
click at [330, 332] on div at bounding box center [332, 357] width 217 height 122
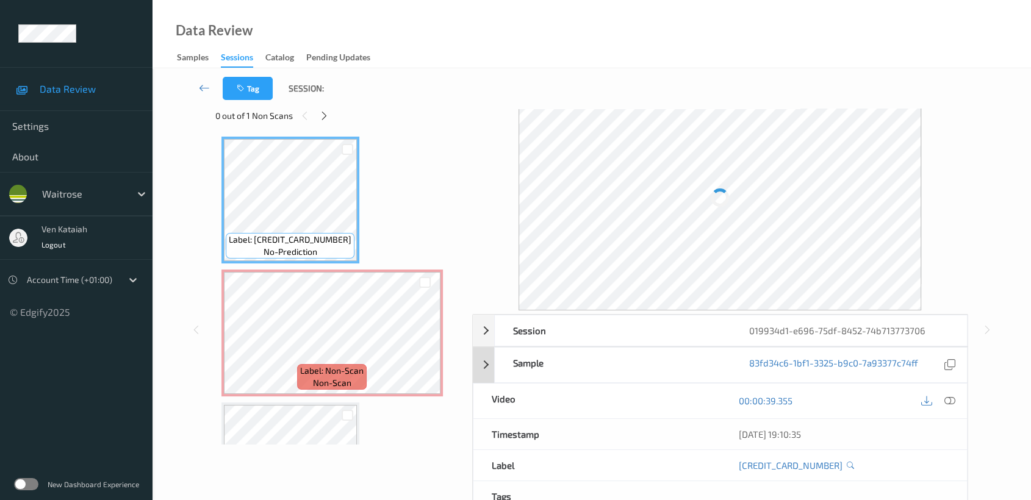
scroll to position [0, 0]
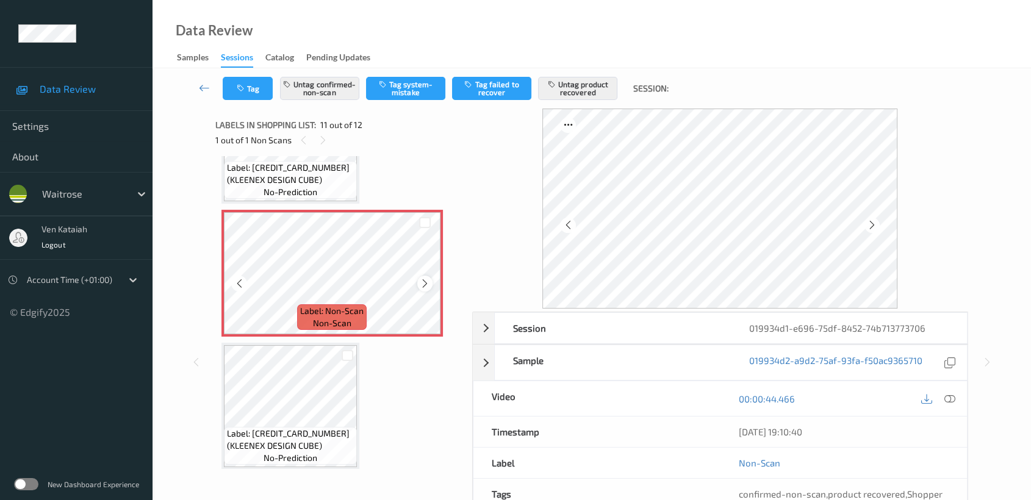
click at [422, 282] on icon at bounding box center [425, 283] width 10 height 11
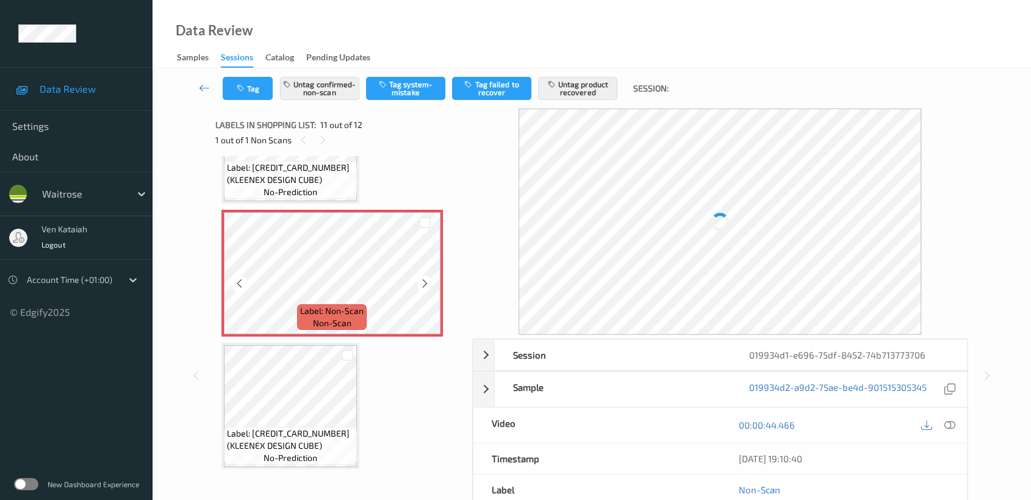
click at [422, 282] on icon at bounding box center [425, 283] width 10 height 11
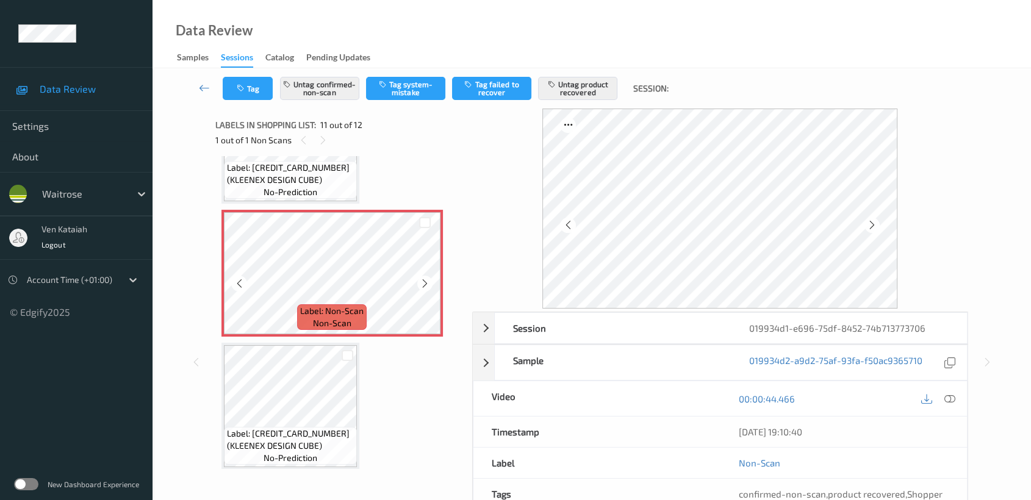
click at [422, 282] on icon at bounding box center [425, 283] width 10 height 11
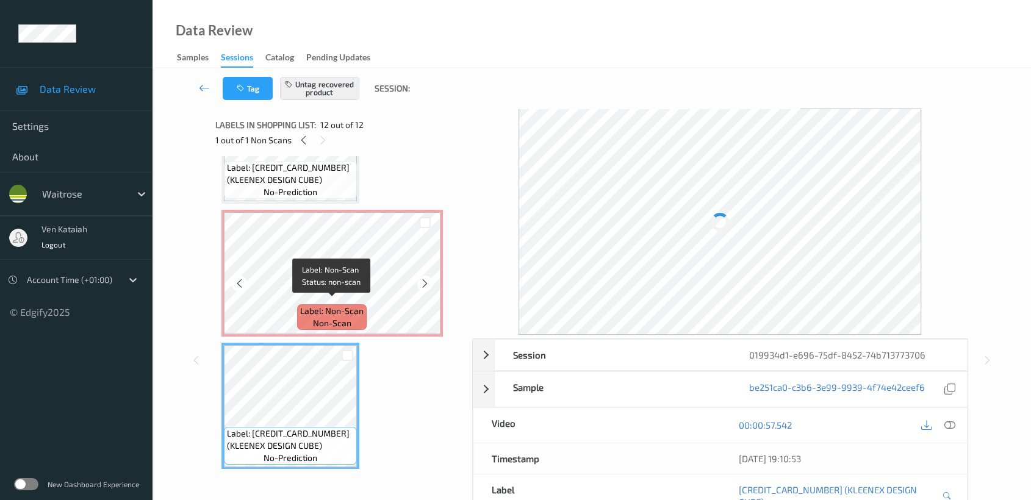
scroll to position [1147, 0]
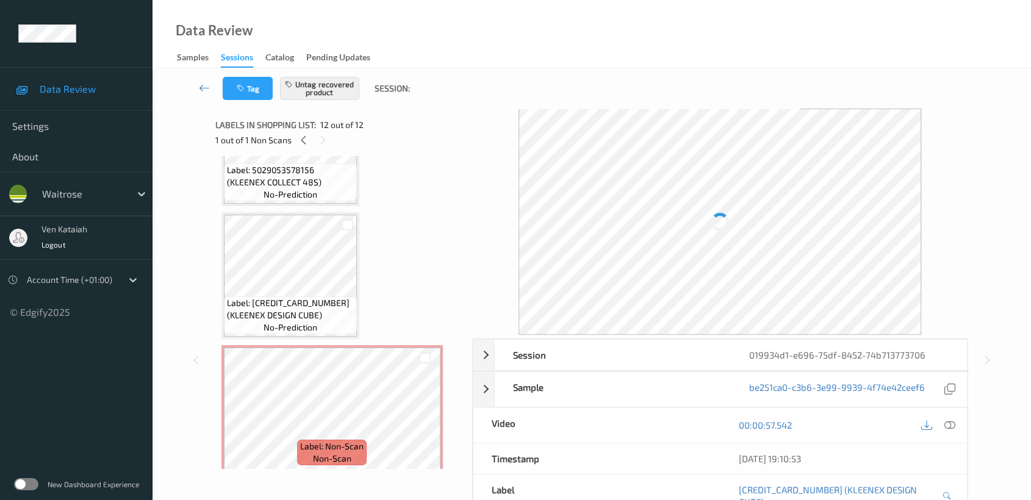
click at [298, 303] on span "Label: 5029053584003 (KLEENEX DESIGN CUBE)" at bounding box center [290, 309] width 127 height 24
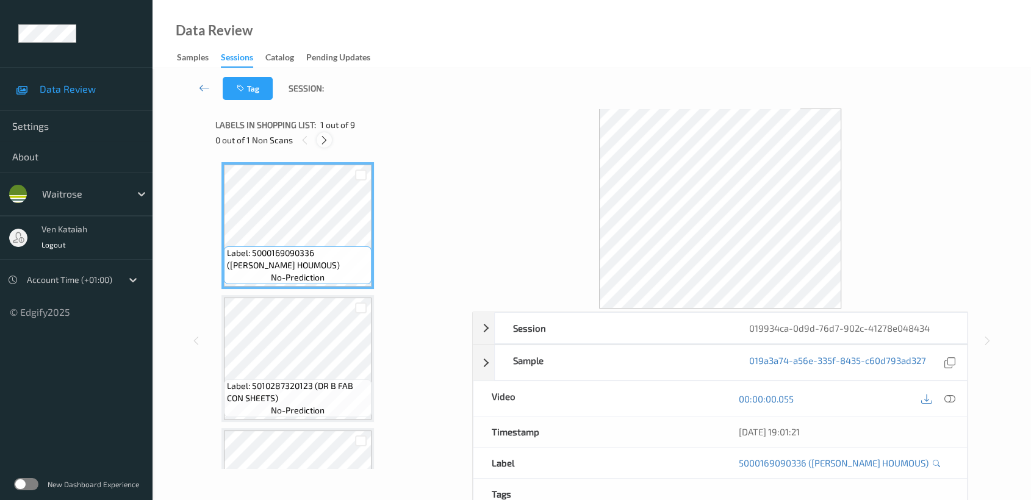
click at [329, 142] on div at bounding box center [324, 139] width 15 height 15
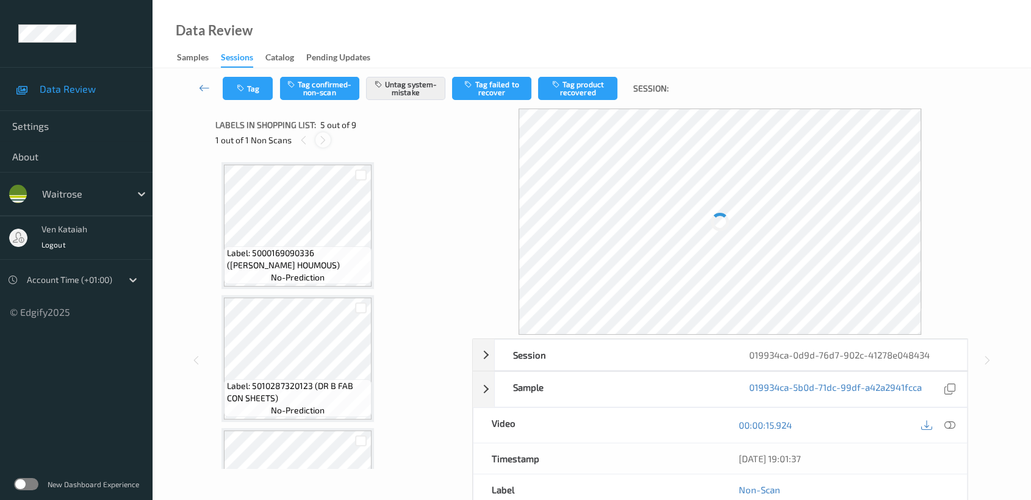
scroll to position [403, 0]
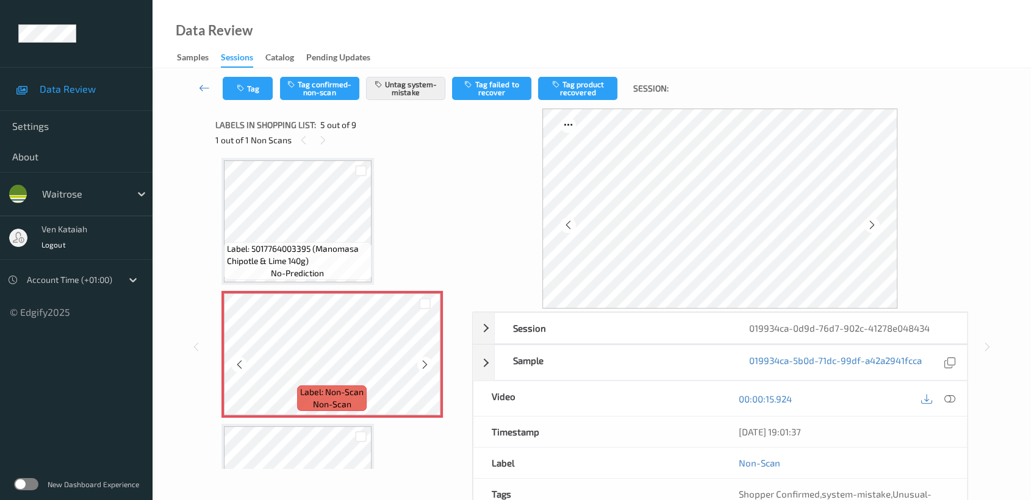
click at [428, 359] on icon at bounding box center [425, 364] width 10 height 11
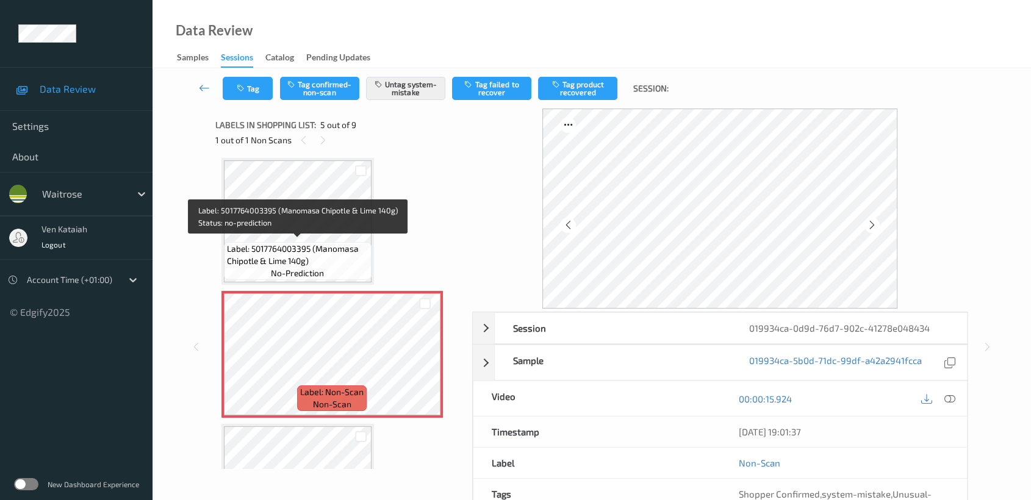
click at [327, 248] on span "Label: 5017764003395 (Manomasa Chipotle & Lime 140g)" at bounding box center [298, 255] width 142 height 24
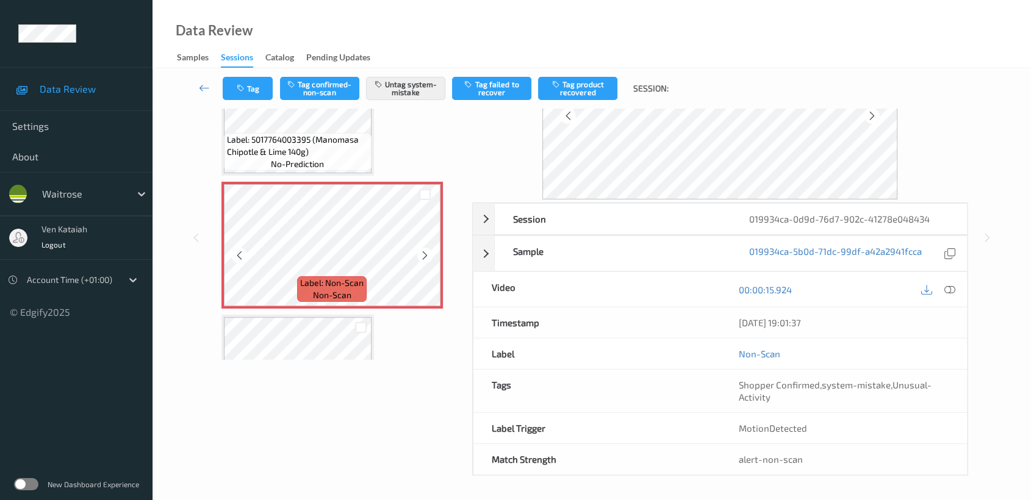
scroll to position [132, 0]
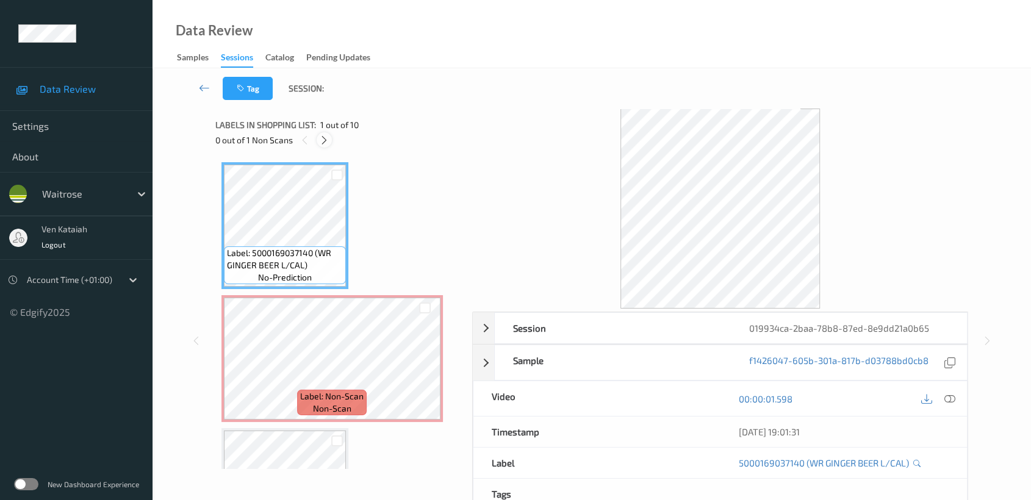
click at [322, 135] on icon at bounding box center [324, 140] width 10 height 11
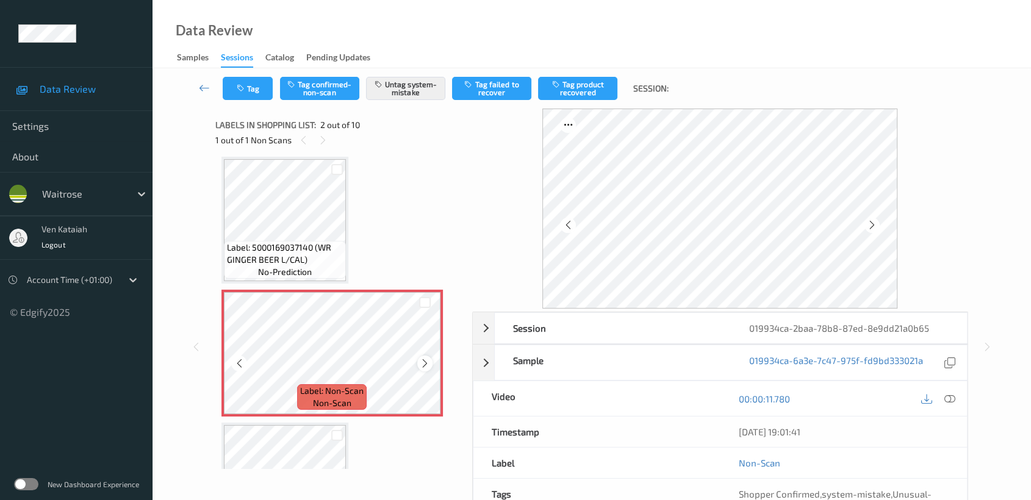
click at [422, 362] on icon at bounding box center [425, 363] width 10 height 11
click at [420, 361] on icon at bounding box center [425, 363] width 10 height 11
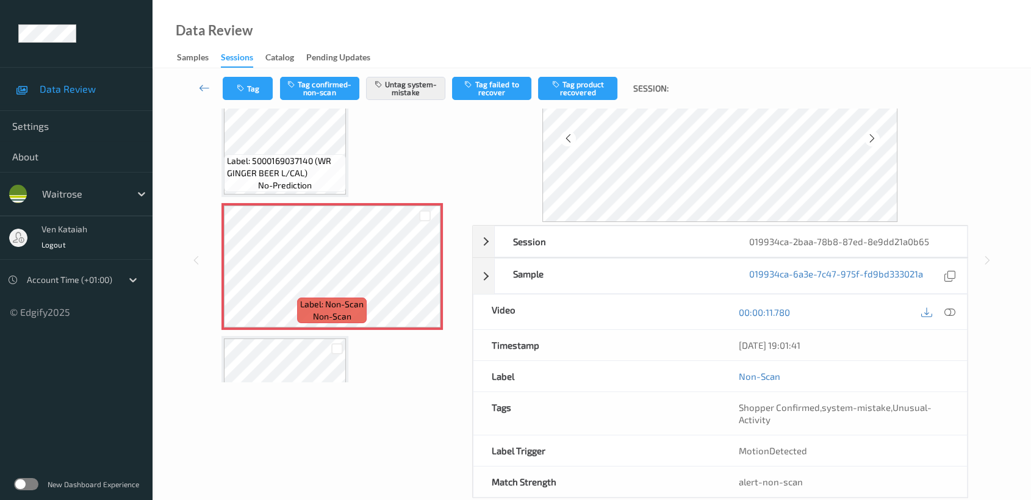
scroll to position [109, 0]
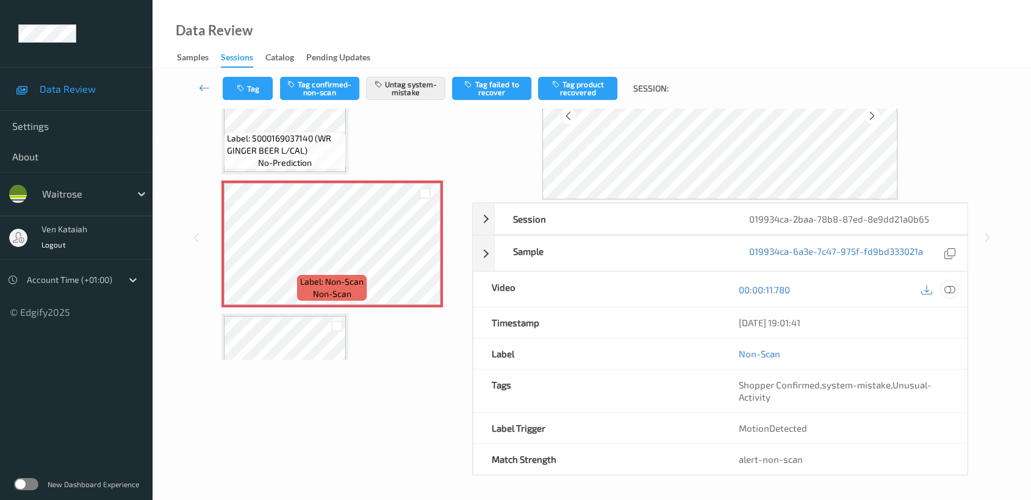
click at [957, 289] on div at bounding box center [949, 289] width 16 height 16
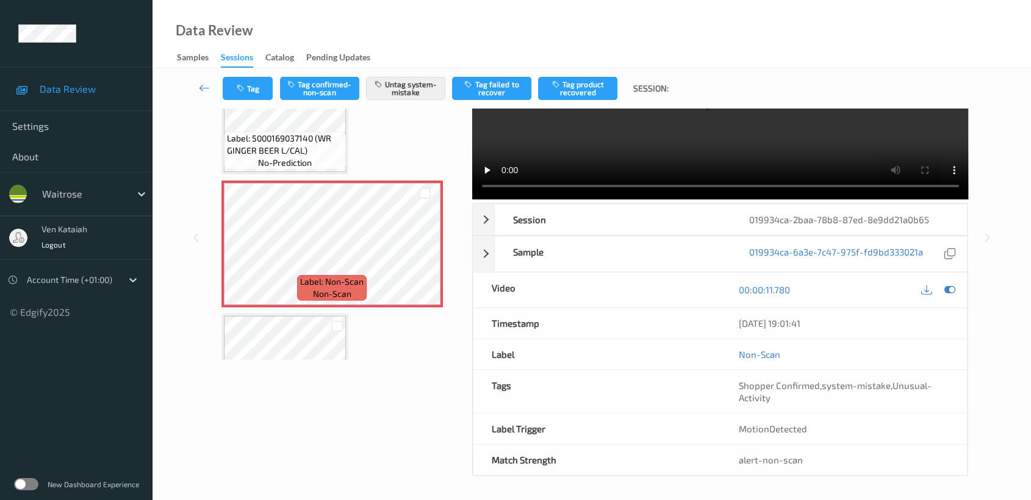
scroll to position [0, 0]
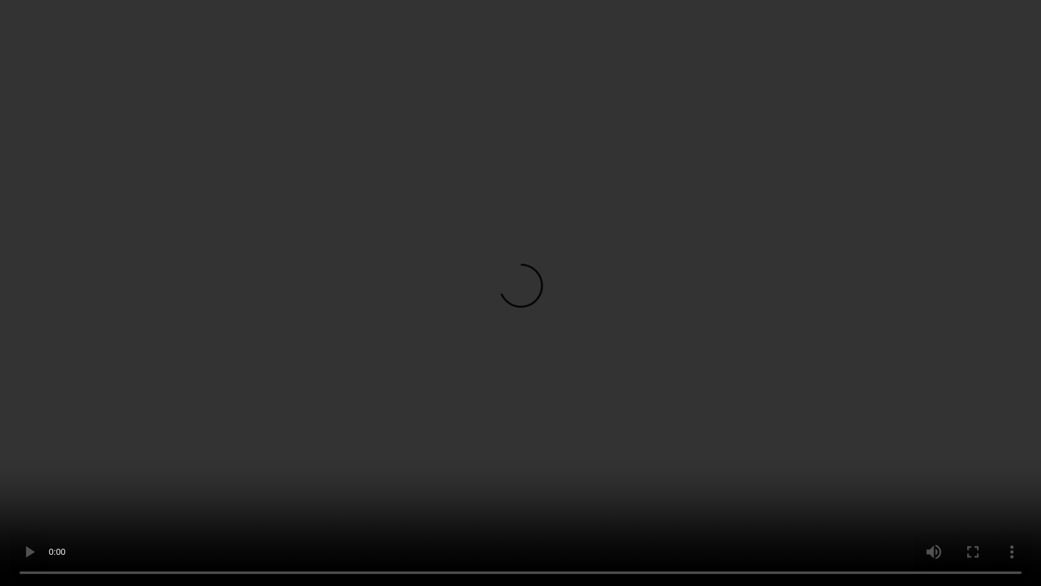
click at [429, 331] on video at bounding box center [520, 293] width 1041 height 586
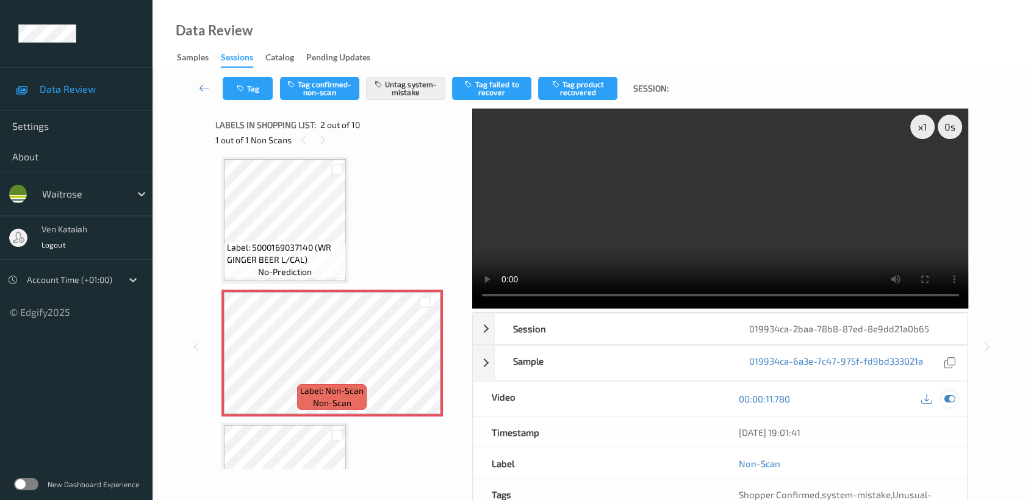
click at [949, 400] on icon at bounding box center [949, 399] width 11 height 11
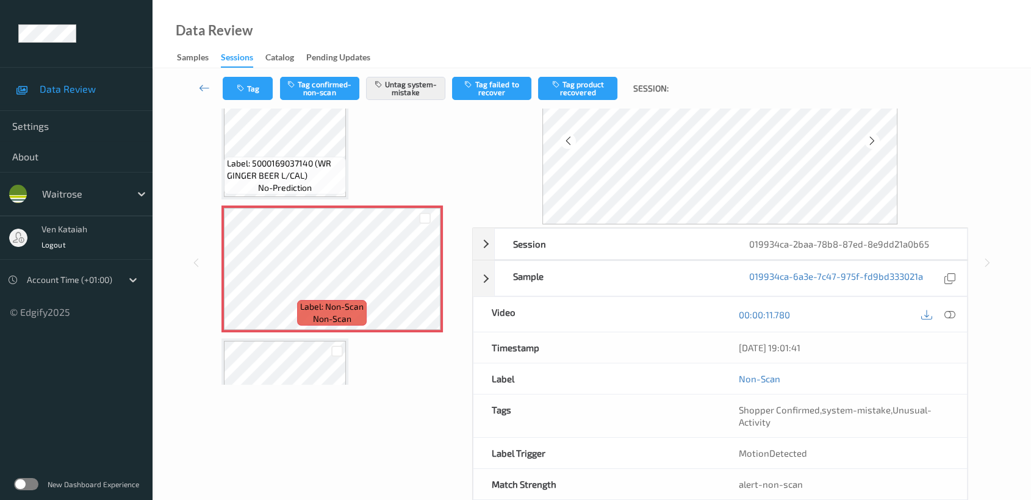
scroll to position [109, 0]
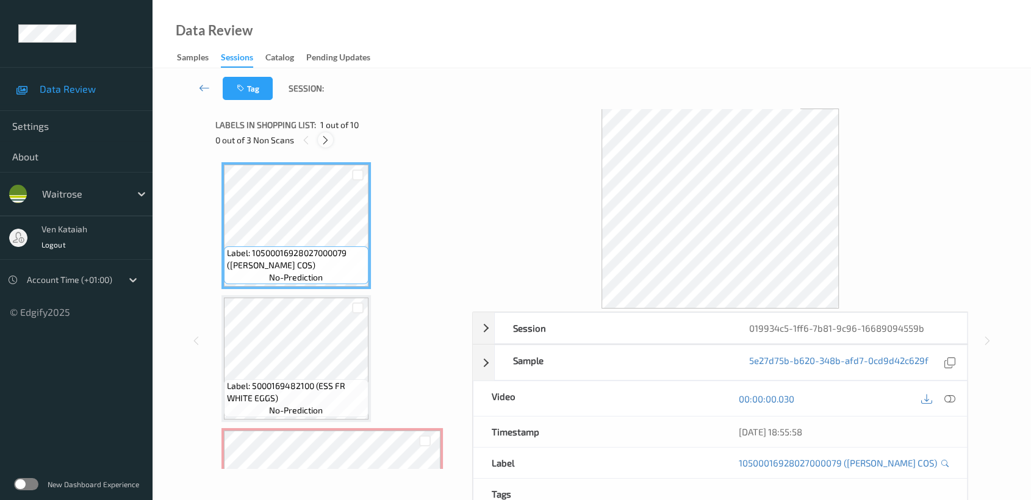
click at [320, 140] on icon at bounding box center [325, 140] width 10 height 11
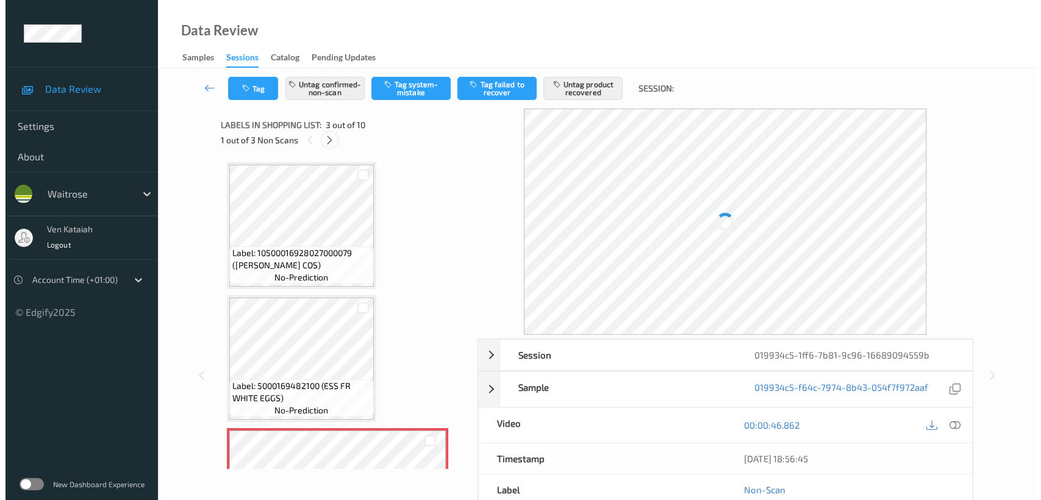
scroll to position [138, 0]
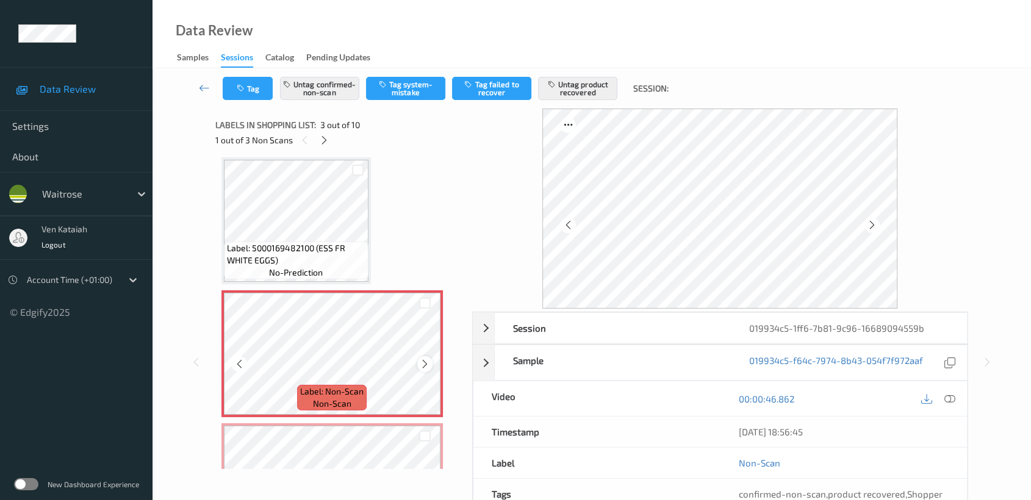
click at [424, 359] on icon at bounding box center [425, 364] width 10 height 11
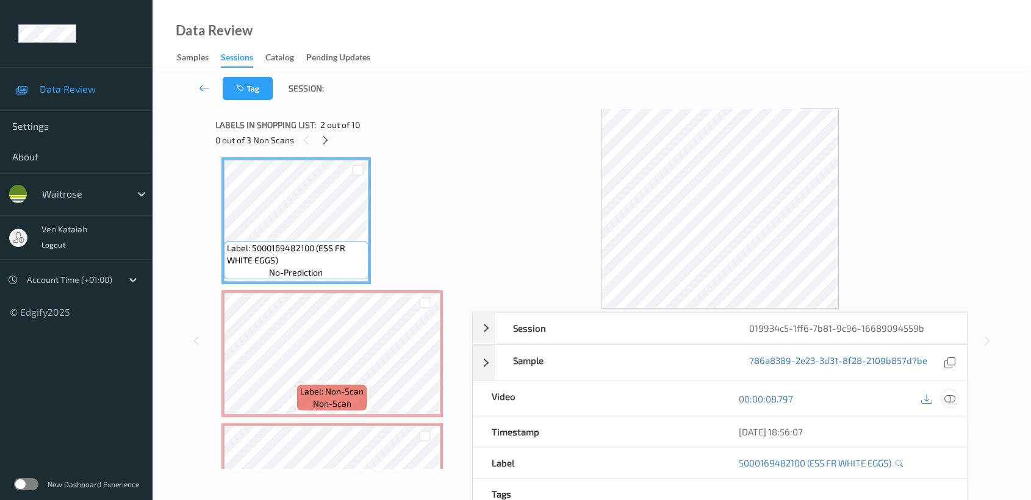
click at [948, 392] on div at bounding box center [949, 398] width 16 height 16
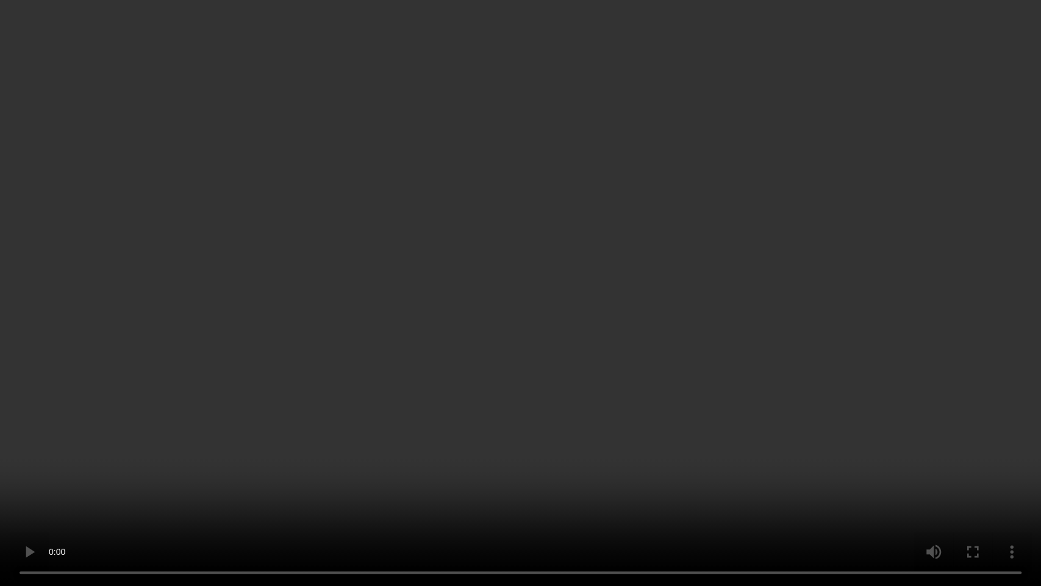
click at [715, 307] on video at bounding box center [520, 293] width 1041 height 586
click at [411, 229] on video at bounding box center [520, 293] width 1041 height 586
click at [458, 377] on video at bounding box center [520, 293] width 1041 height 586
click at [303, 469] on video at bounding box center [520, 293] width 1041 height 586
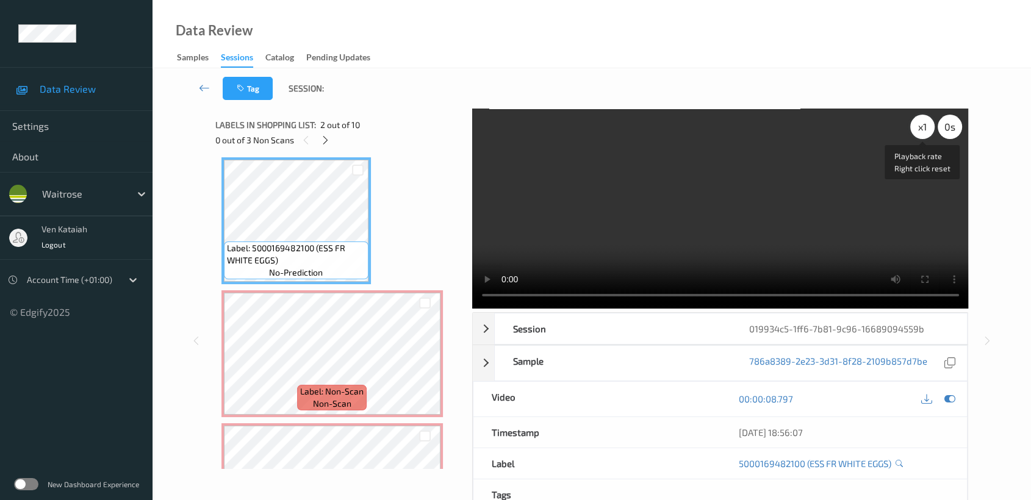
click at [919, 137] on div "x 1" at bounding box center [922, 127] width 24 height 24
click at [919, 137] on div "x 2" at bounding box center [922, 127] width 24 height 24
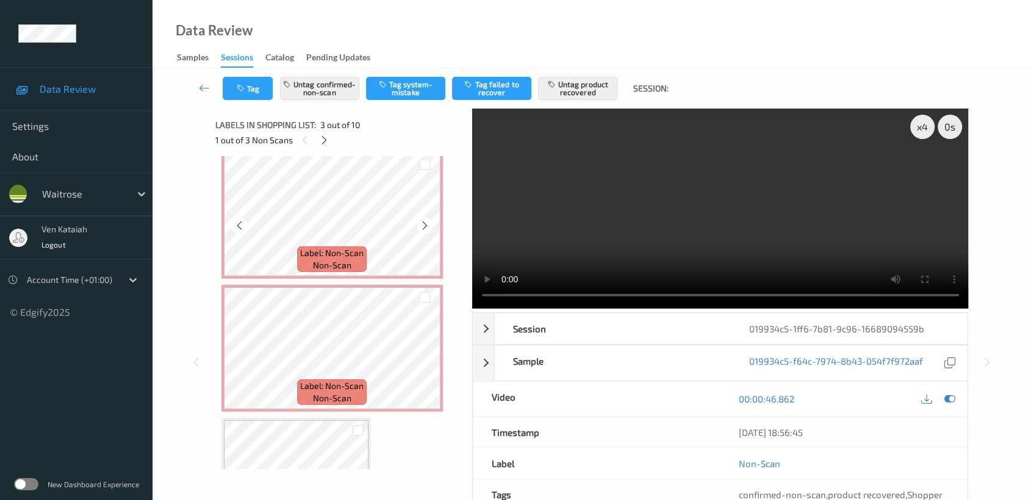
scroll to position [273, 0]
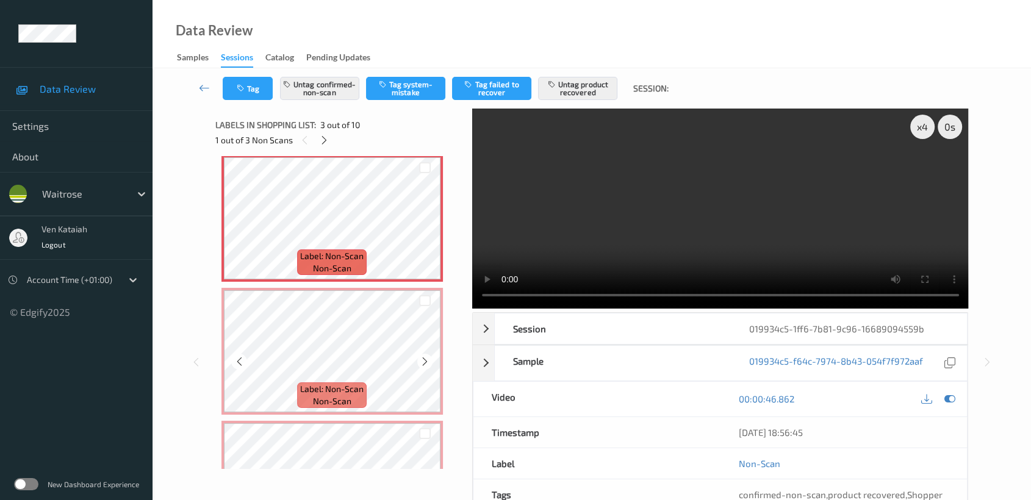
click at [351, 404] on div "Label: Non-Scan non-scan" at bounding box center [332, 396] width 70 height 26
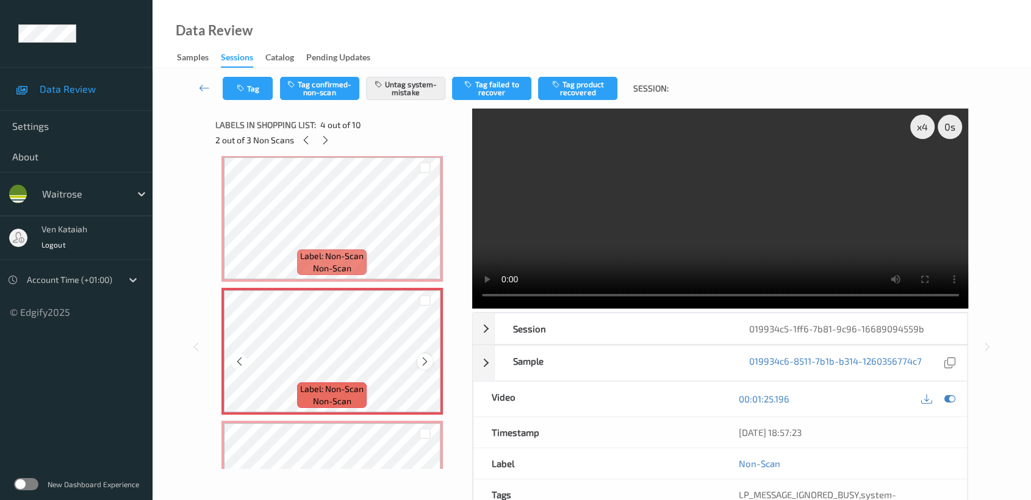
click at [428, 362] on icon at bounding box center [425, 361] width 10 height 11
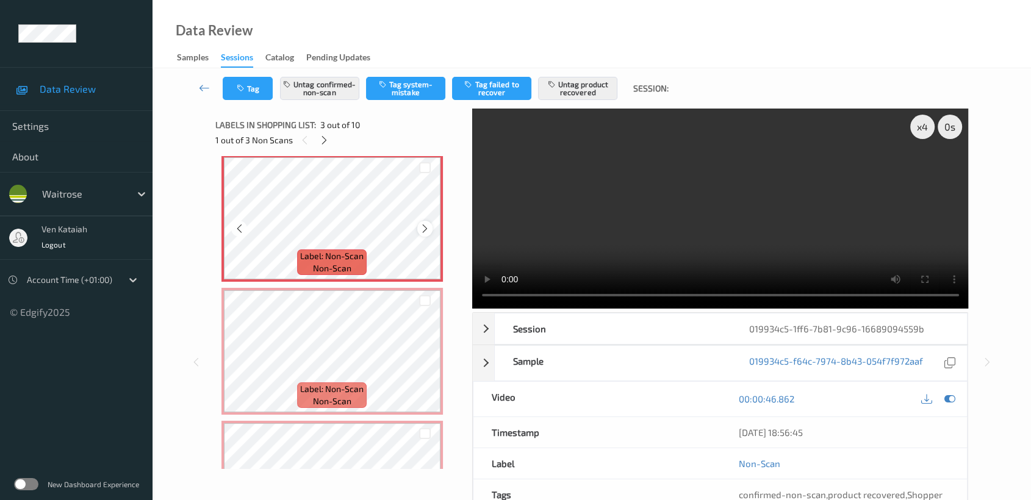
click at [419, 223] on div at bounding box center [424, 228] width 15 height 15
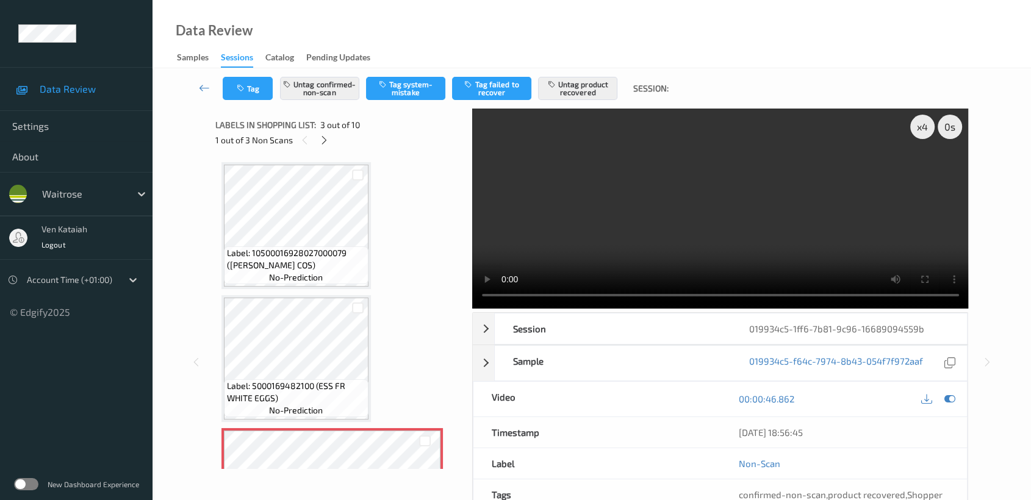
scroll to position [406, 0]
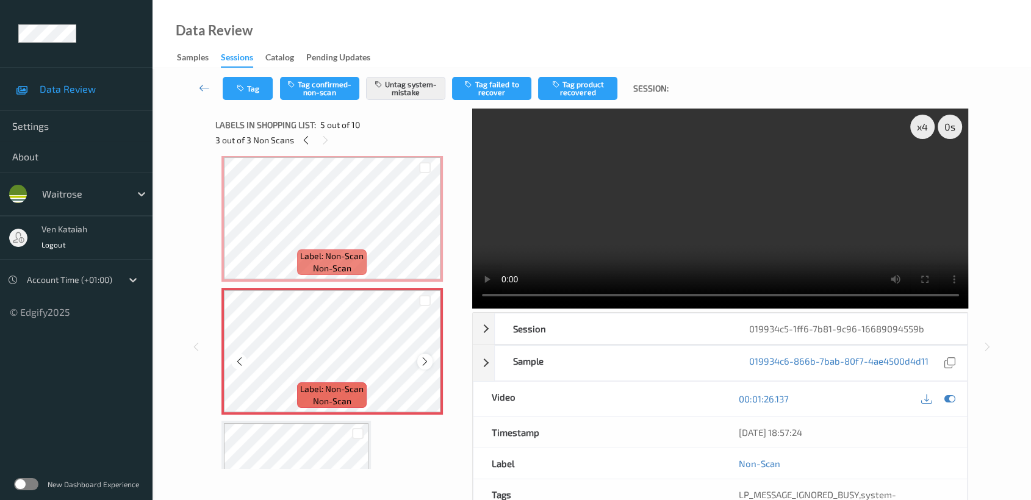
click at [425, 357] on icon at bounding box center [425, 361] width 10 height 11
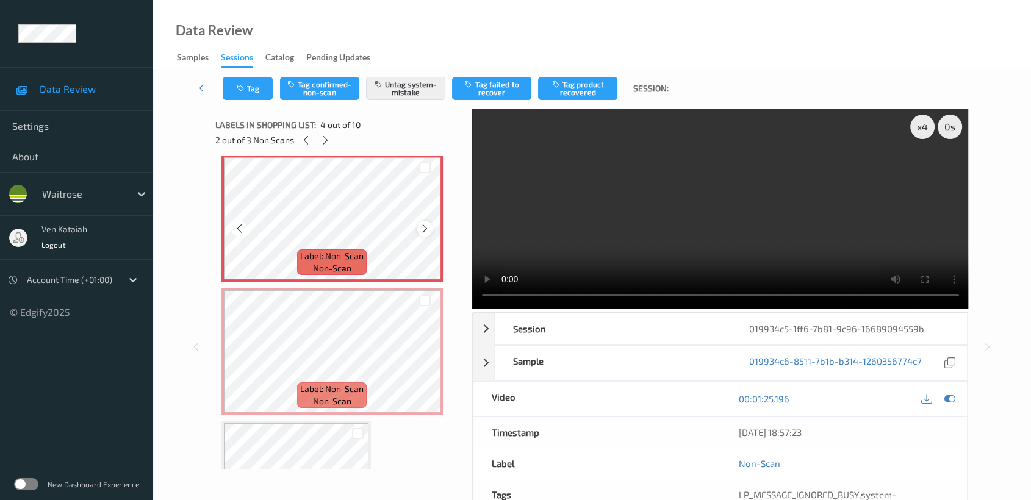
click at [426, 223] on icon at bounding box center [425, 228] width 10 height 11
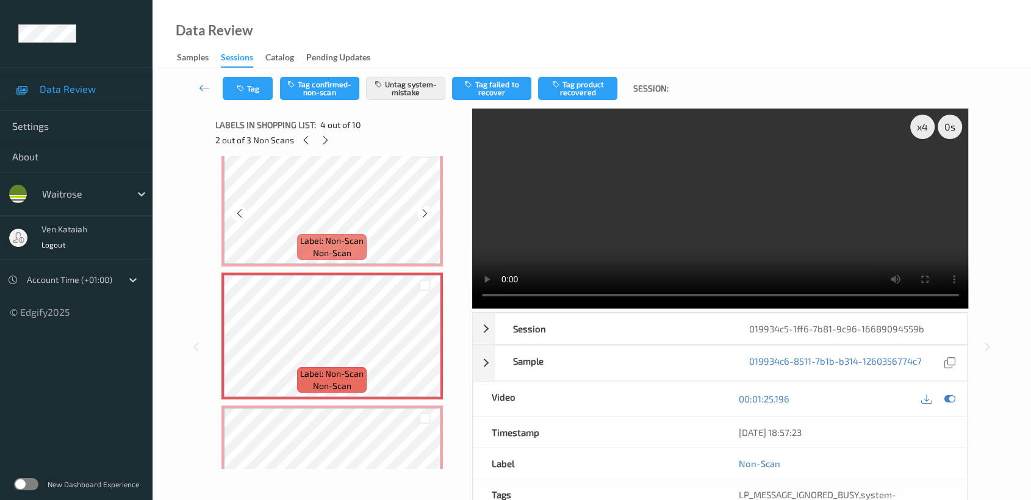
scroll to position [271, 0]
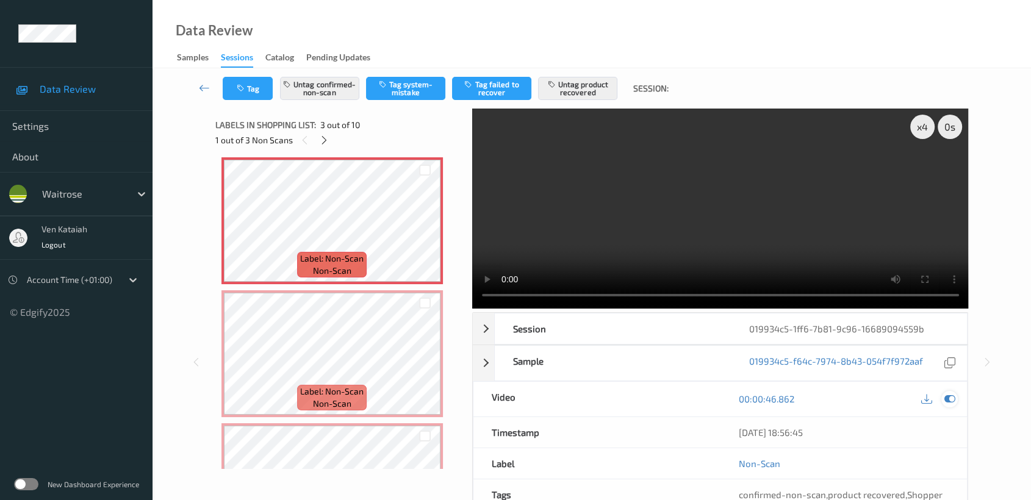
click at [952, 401] on icon at bounding box center [949, 399] width 11 height 11
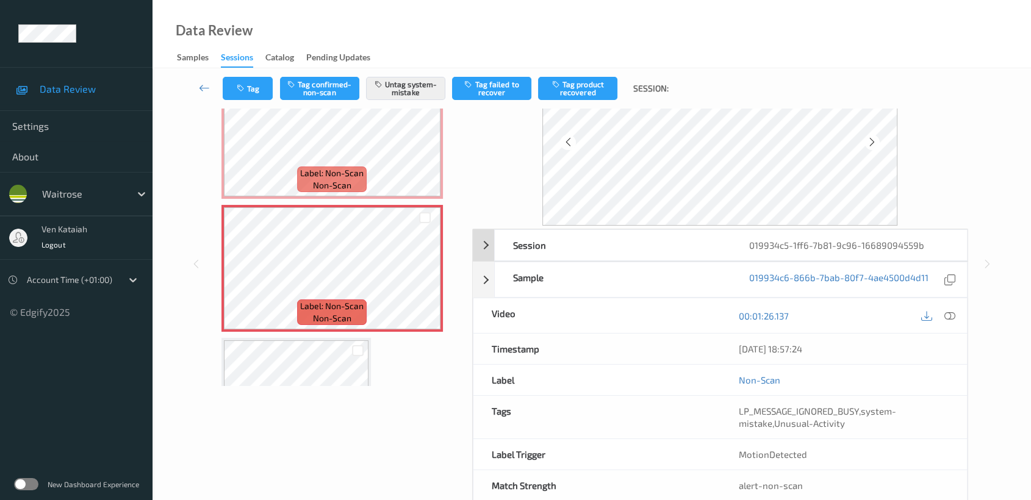
scroll to position [109, 0]
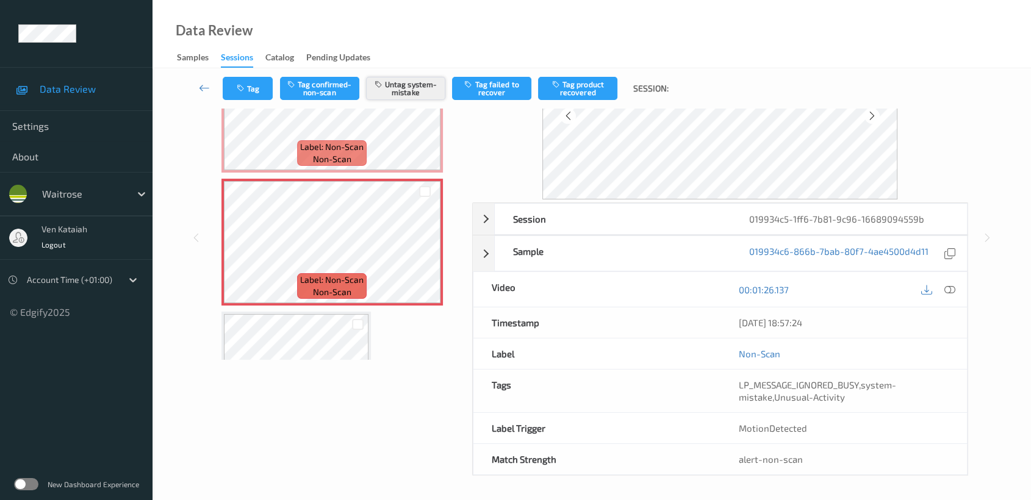
click at [431, 92] on button "Untag system-mistake" at bounding box center [405, 88] width 79 height 23
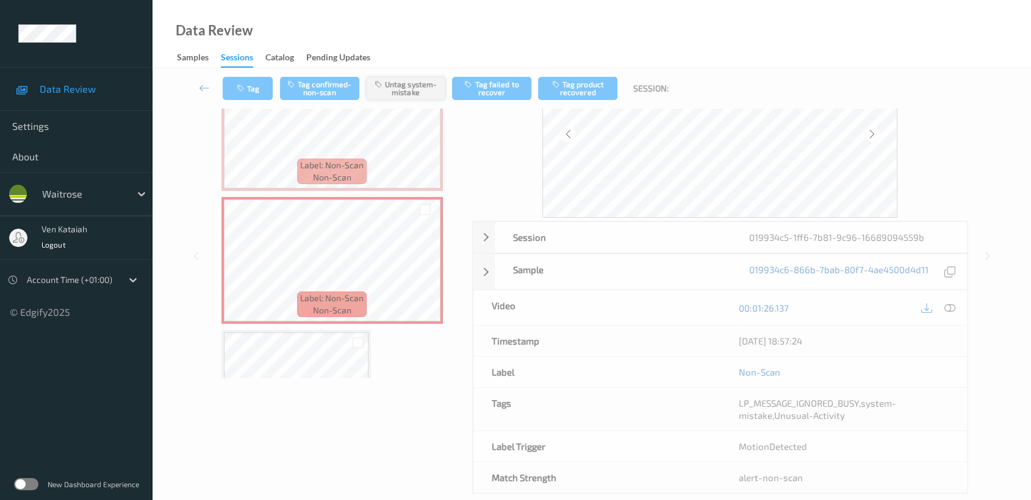
scroll to position [97, 0]
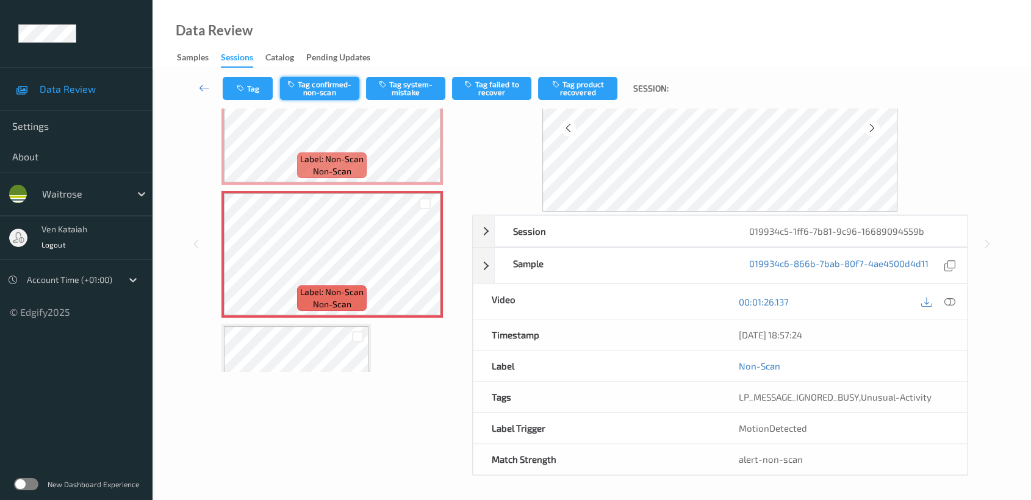
click at [318, 92] on button "Tag confirmed-non-scan" at bounding box center [319, 88] width 79 height 23
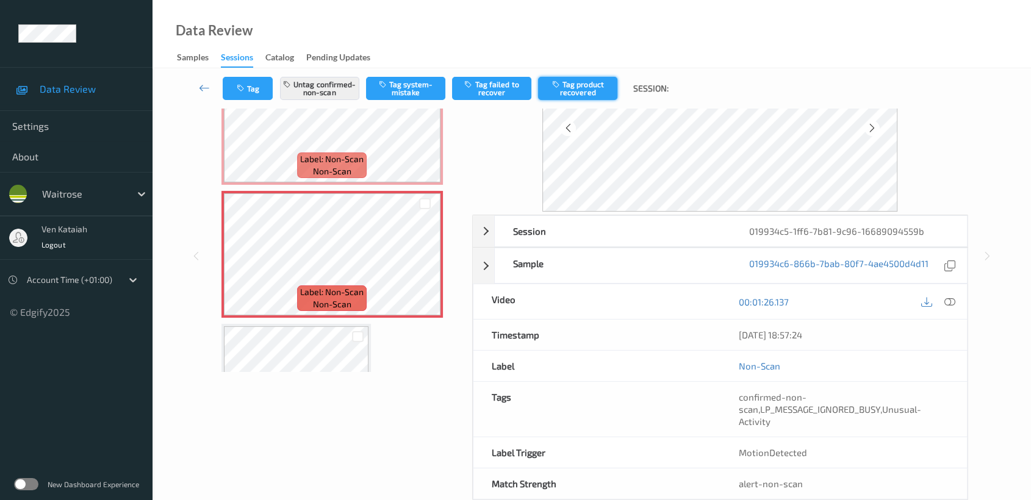
click at [587, 89] on button "Tag product recovered" at bounding box center [577, 88] width 79 height 23
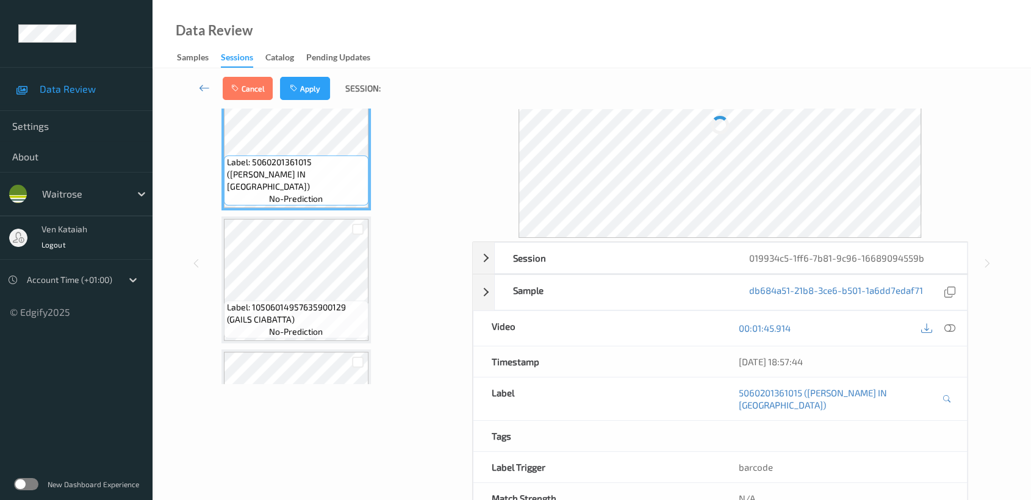
scroll to position [678, 0]
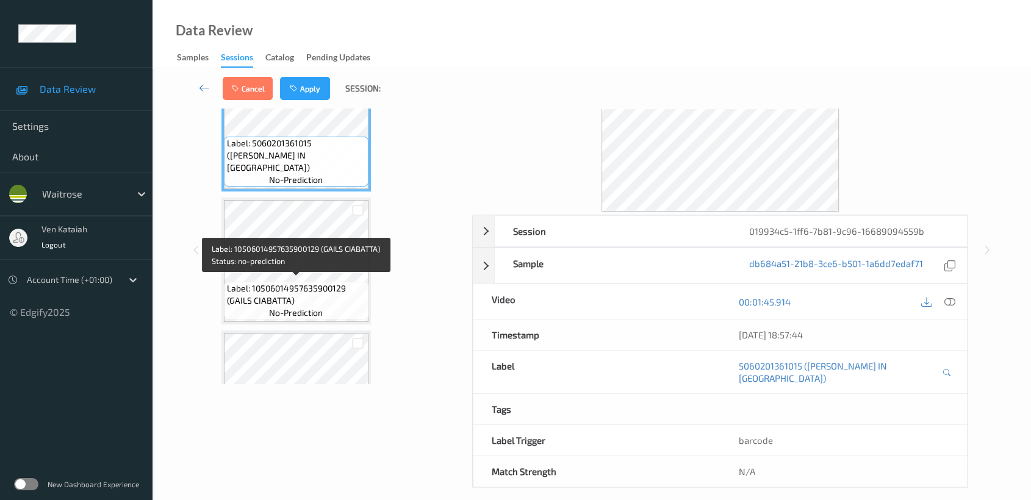
click at [337, 289] on span "Label: 10506014957635900129 (GAILS CIABATTA)" at bounding box center [296, 294] width 138 height 24
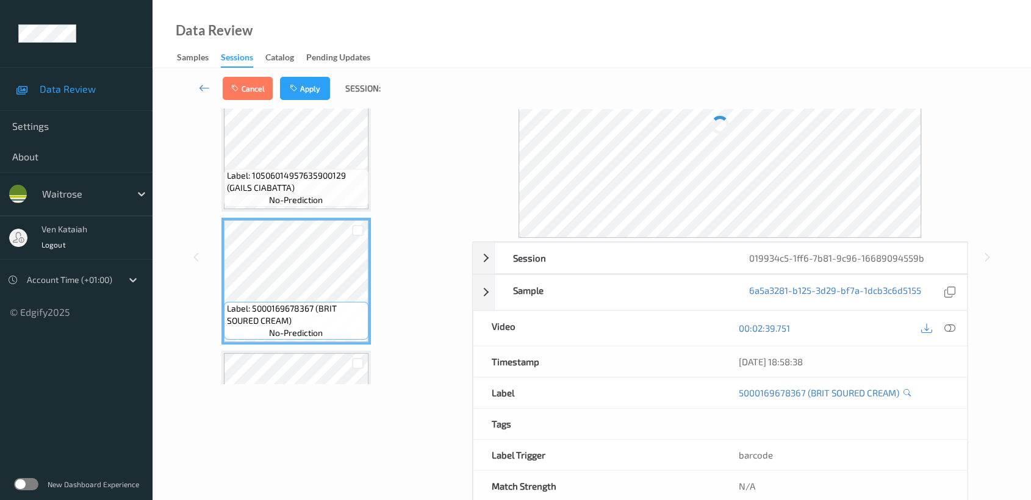
scroll to position [813, 0]
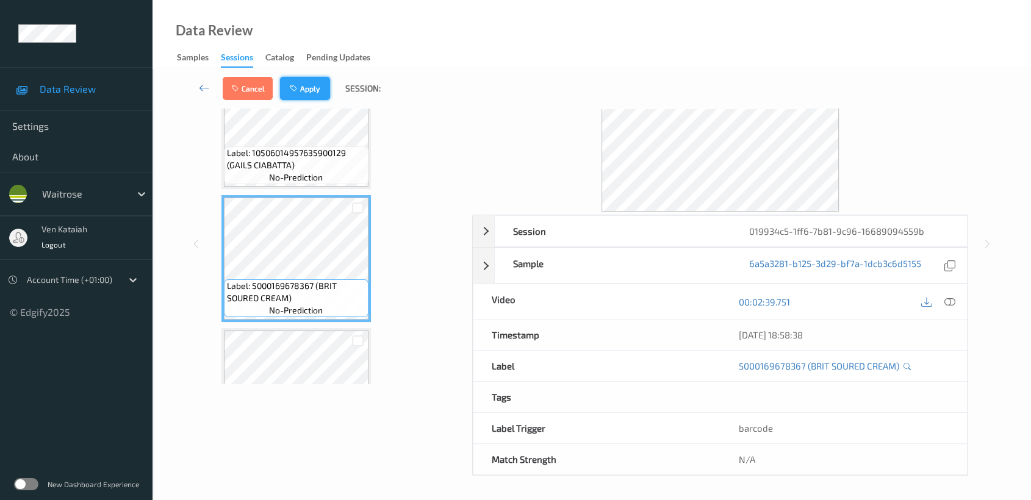
click at [314, 94] on button "Apply" at bounding box center [305, 88] width 50 height 23
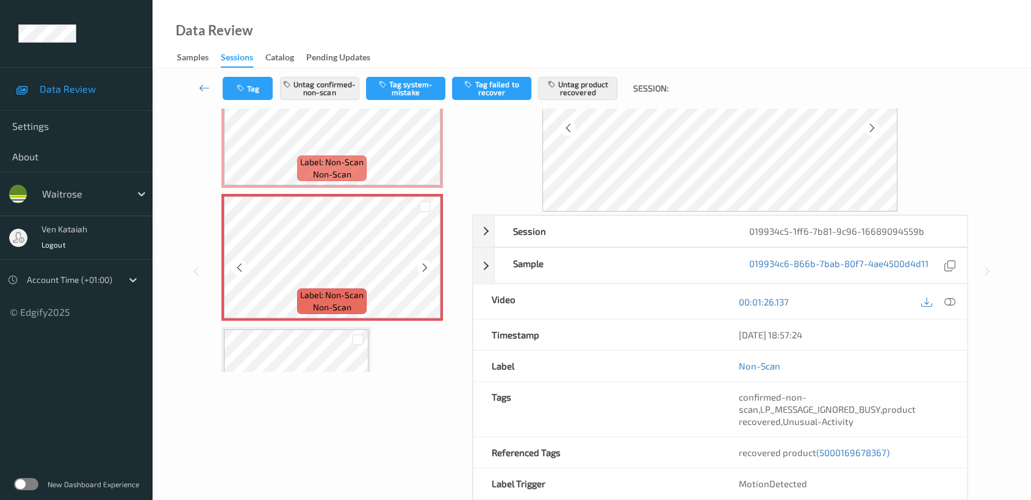
scroll to position [268, 0]
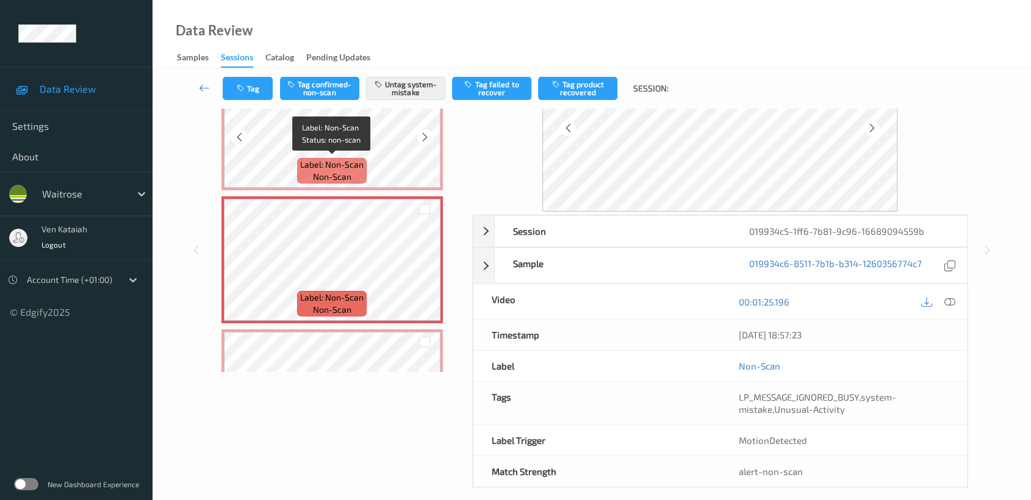
click at [328, 160] on span "Label: Non-Scan" at bounding box center [331, 165] width 63 height 12
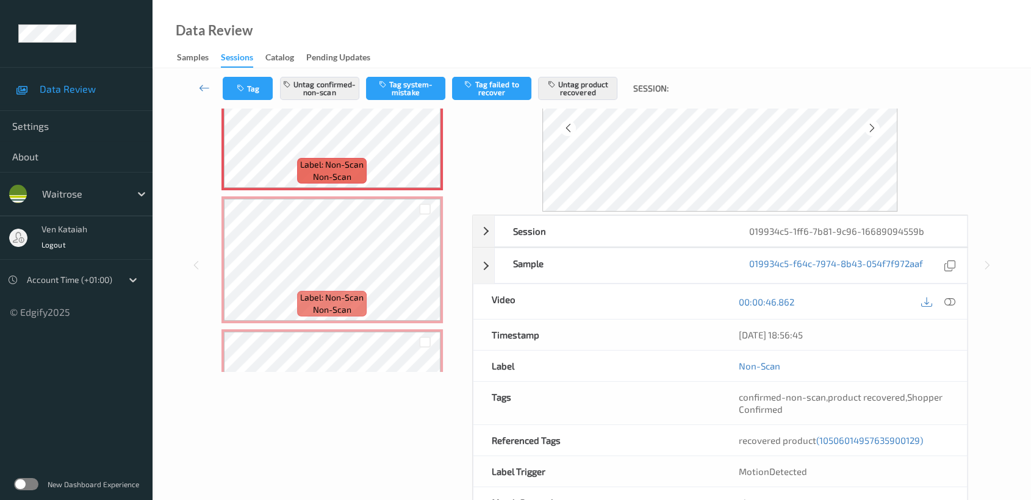
scroll to position [0, 0]
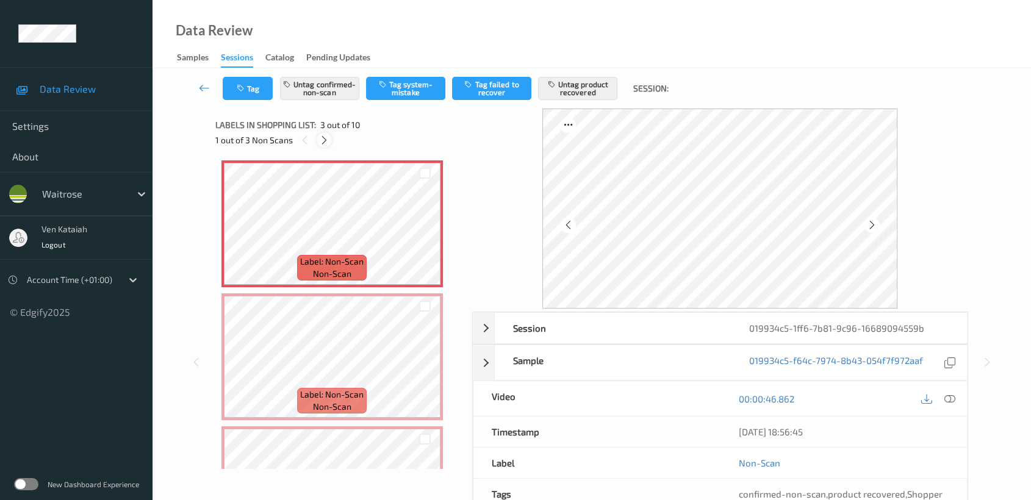
click at [323, 146] on div at bounding box center [324, 139] width 15 height 15
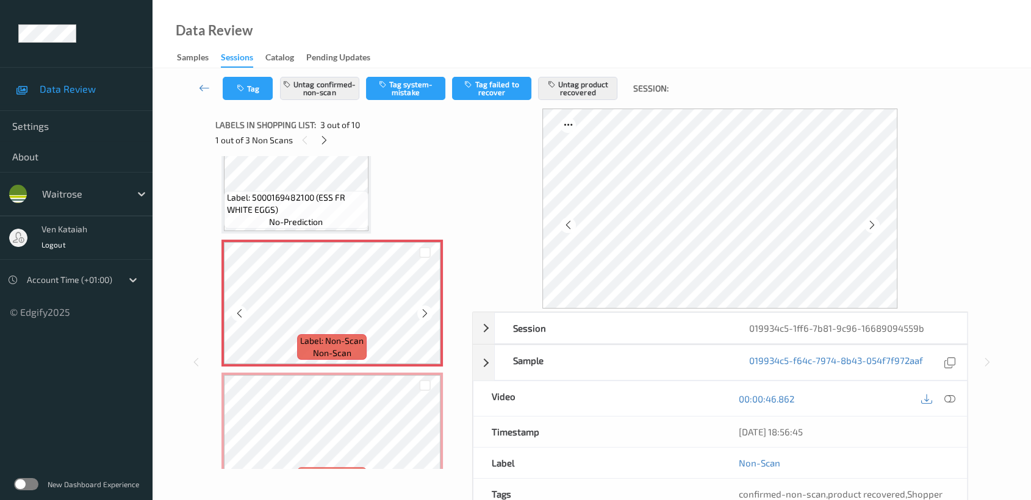
scroll to position [271, 0]
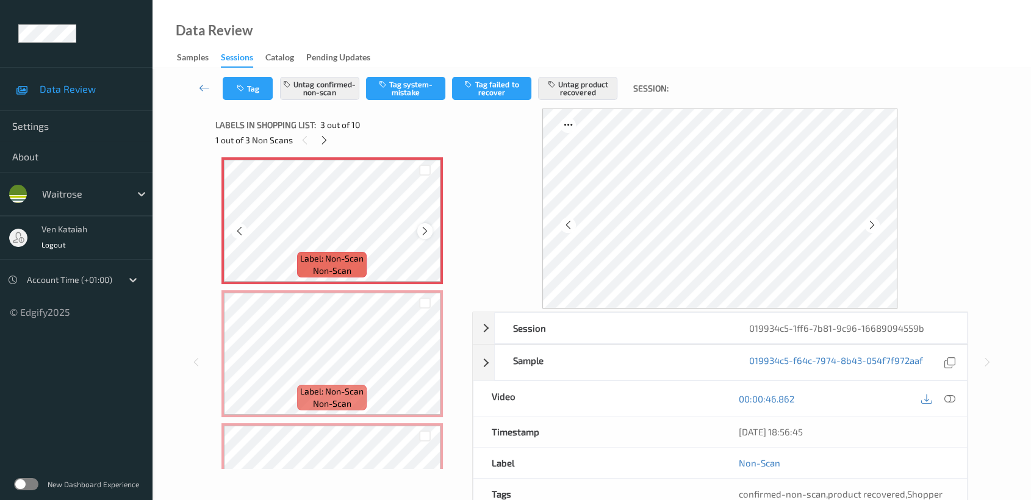
click at [422, 226] on icon at bounding box center [425, 231] width 10 height 11
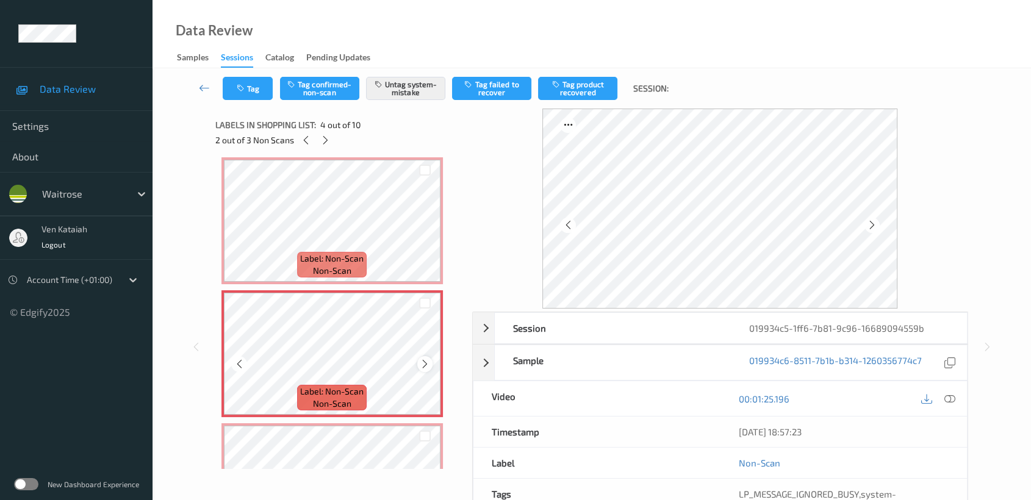
click at [426, 364] on icon at bounding box center [425, 364] width 10 height 11
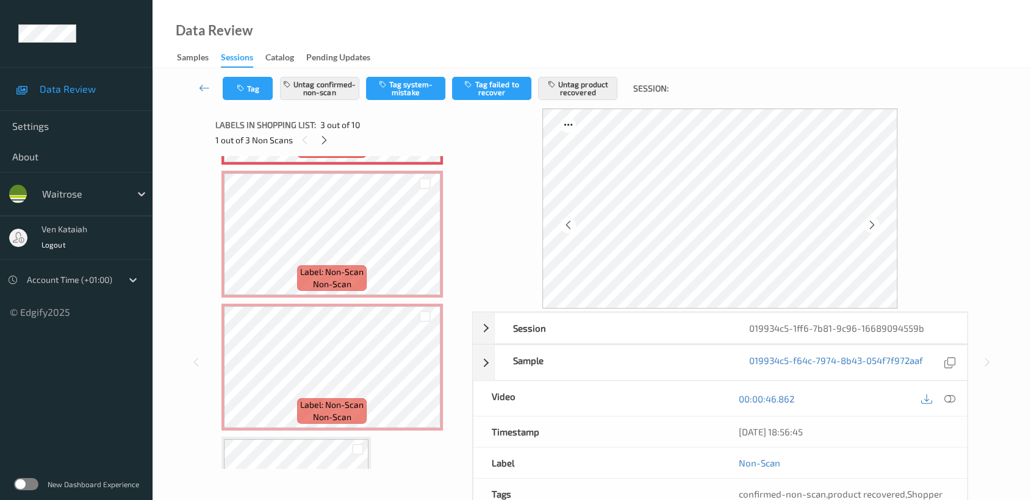
scroll to position [406, 0]
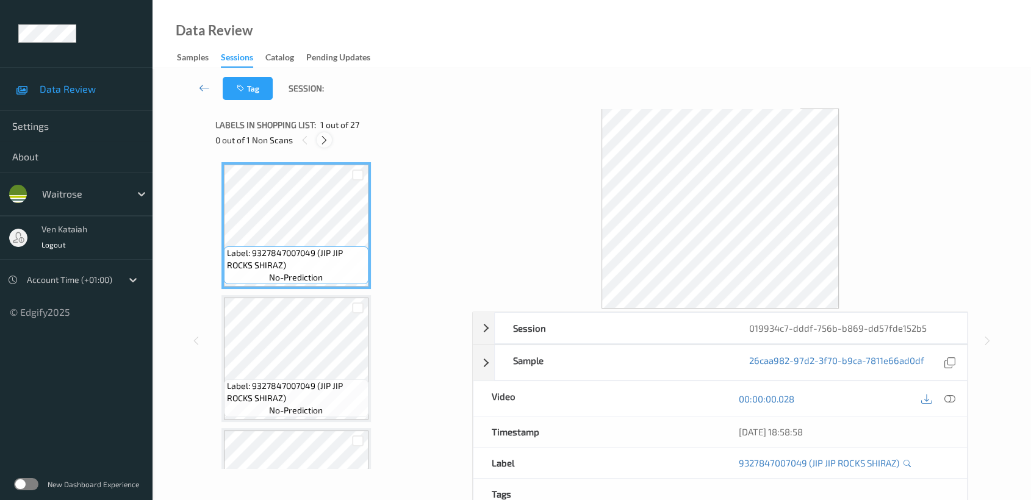
click at [322, 142] on icon at bounding box center [324, 140] width 10 height 11
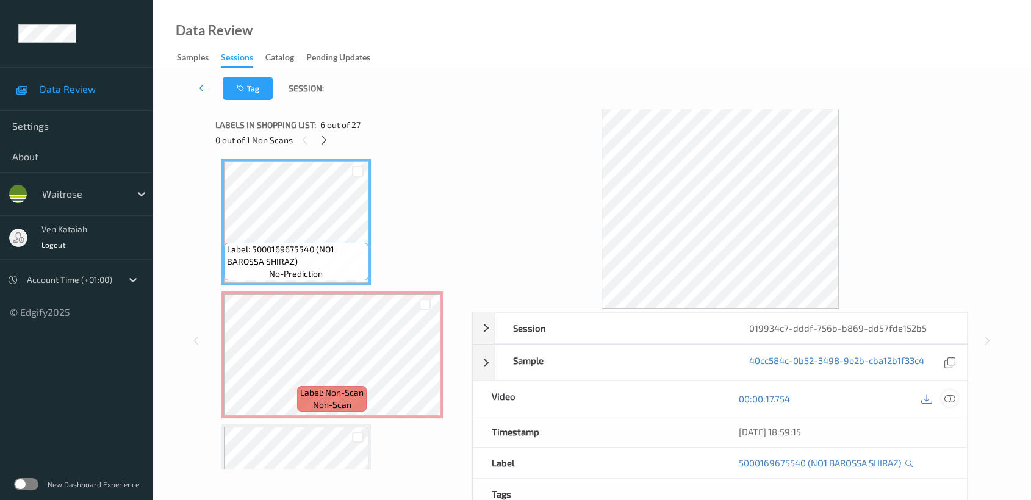
click at [952, 399] on icon at bounding box center [949, 399] width 11 height 11
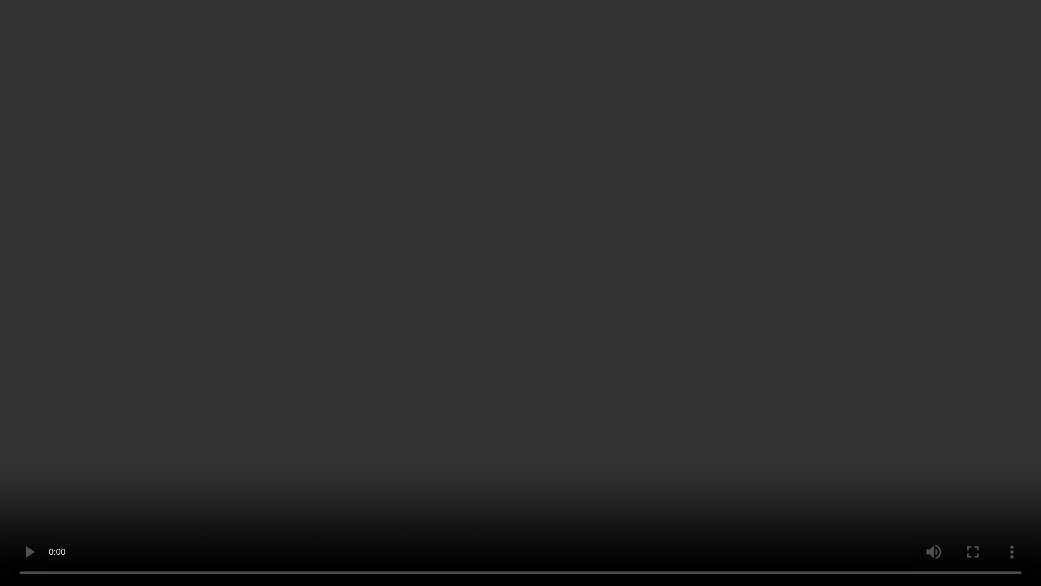
click at [656, 299] on video at bounding box center [520, 293] width 1041 height 586
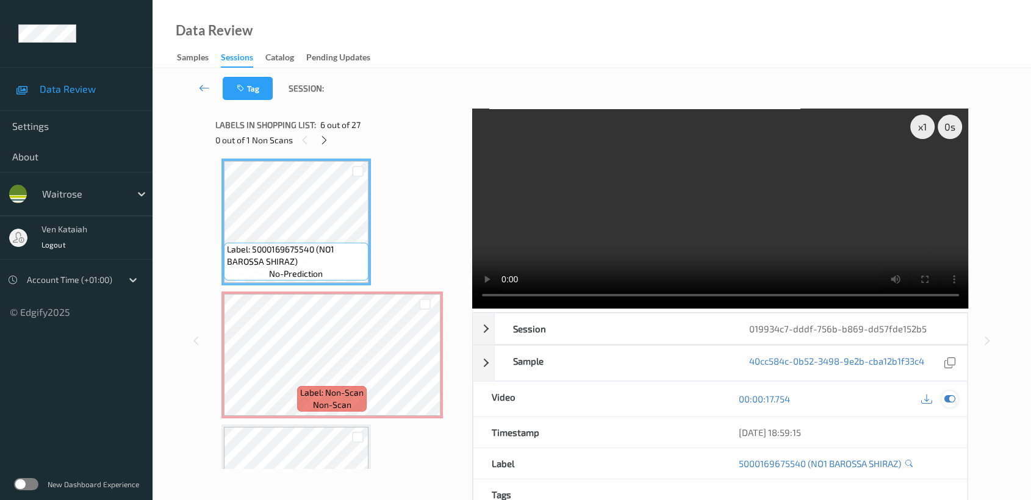
drag, startPoint x: 946, startPoint y: 398, endPoint x: 681, endPoint y: 397, distance: 265.4
click at [946, 397] on icon at bounding box center [949, 399] width 11 height 11
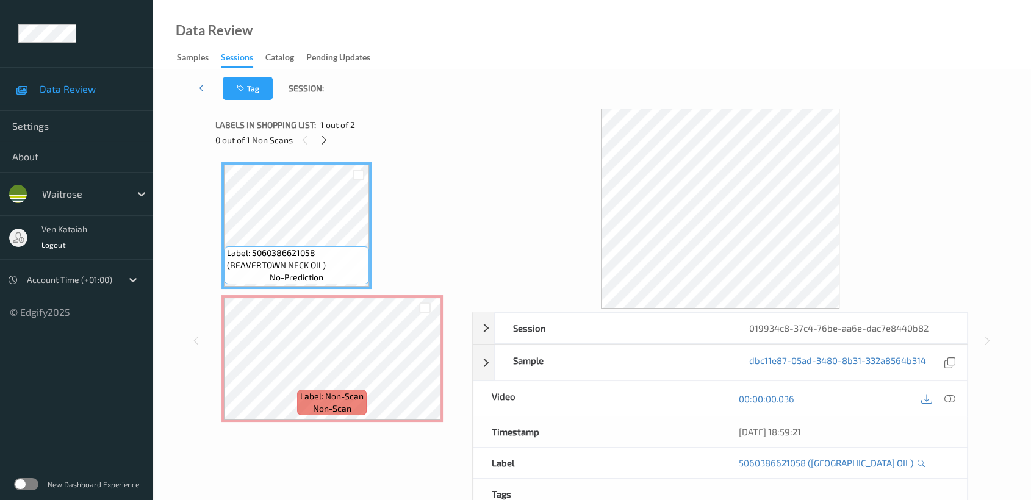
click at [332, 134] on div "0 out of 1 Non Scans" at bounding box center [339, 139] width 248 height 15
click at [328, 137] on icon at bounding box center [324, 140] width 10 height 11
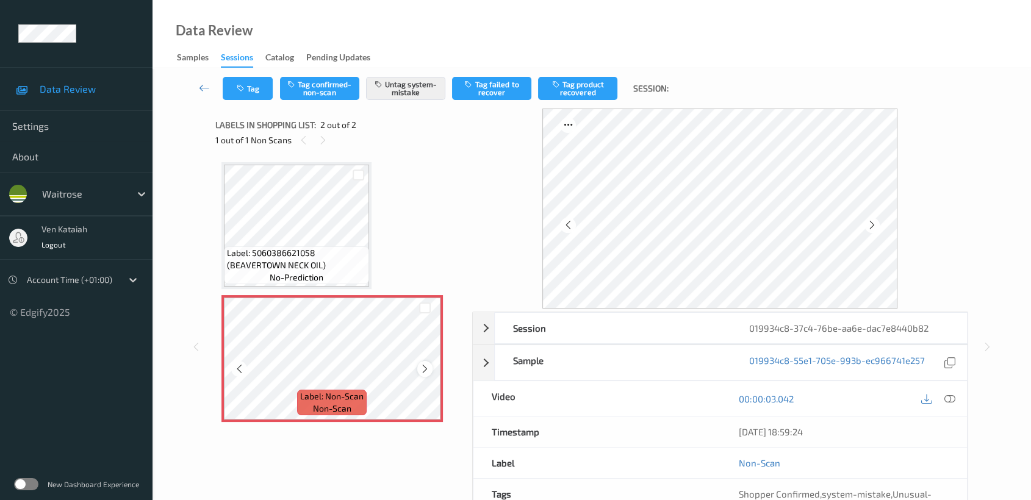
click at [422, 364] on icon at bounding box center [425, 369] width 10 height 11
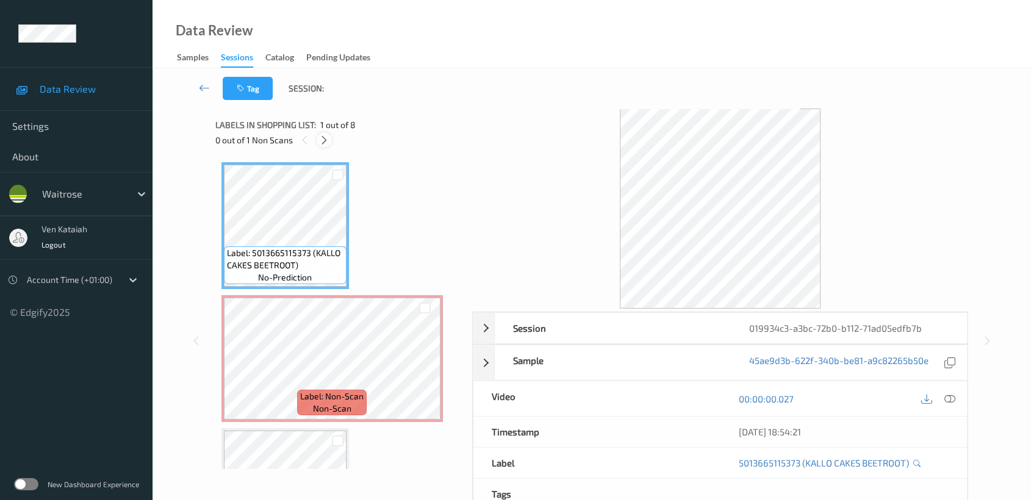
click at [328, 140] on icon at bounding box center [324, 140] width 10 height 11
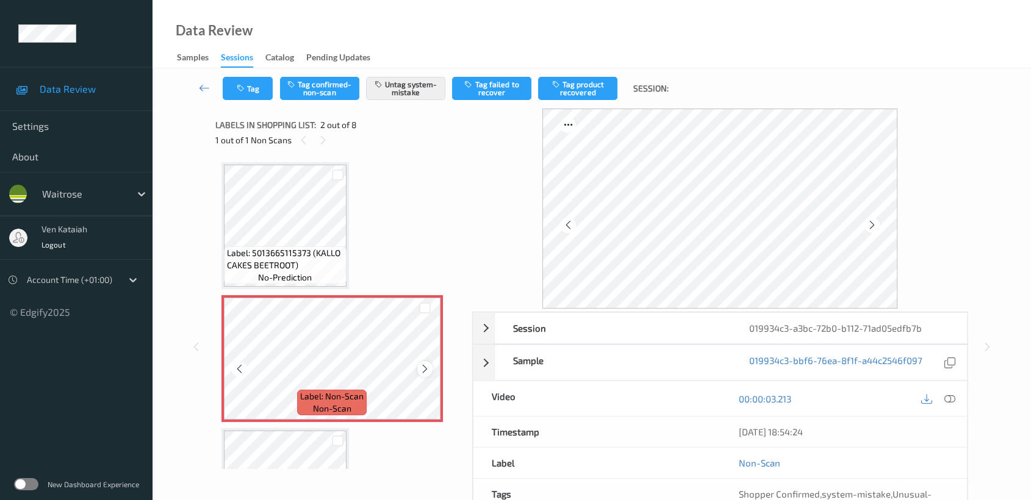
click at [419, 370] on div at bounding box center [424, 368] width 15 height 15
click at [425, 370] on icon at bounding box center [425, 369] width 10 height 11
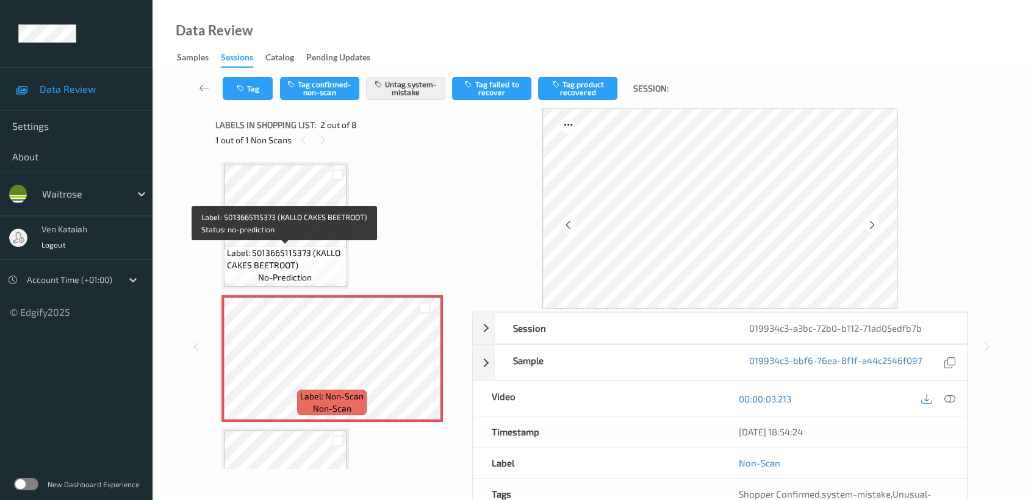
click at [327, 250] on span "Label: 5013665115373 (KALLO CAKES BEETROOT)" at bounding box center [285, 259] width 117 height 24
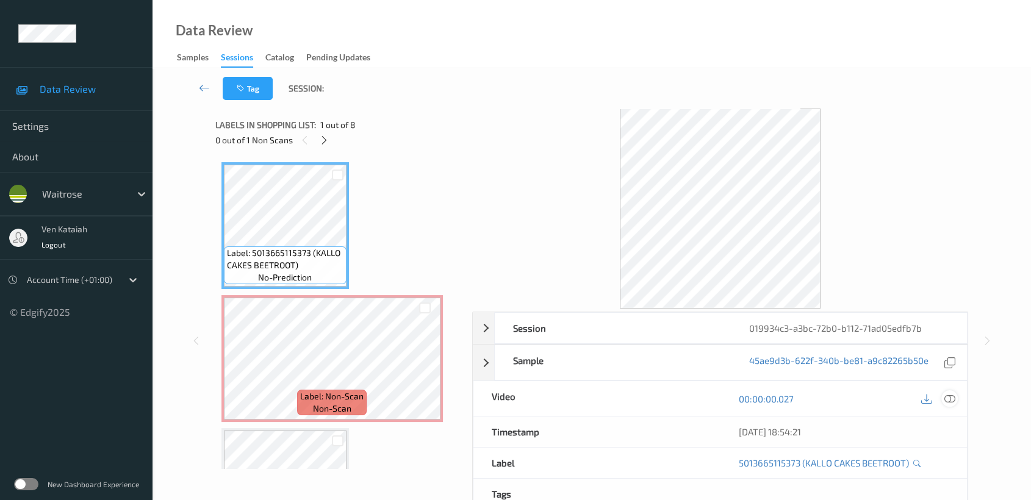
click at [945, 400] on icon at bounding box center [949, 399] width 11 height 11
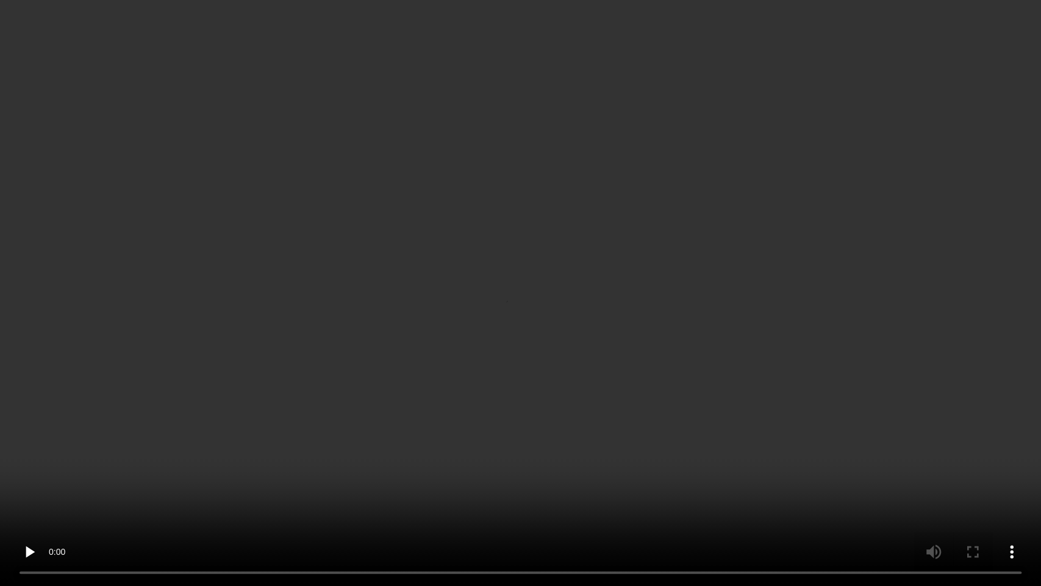
click at [625, 340] on video at bounding box center [520, 293] width 1041 height 586
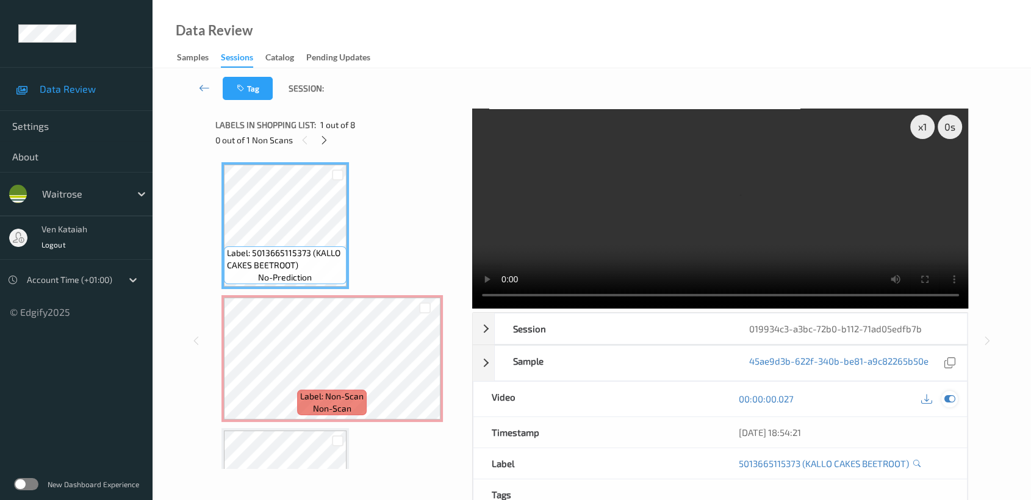
click at [954, 397] on icon at bounding box center [949, 399] width 11 height 11
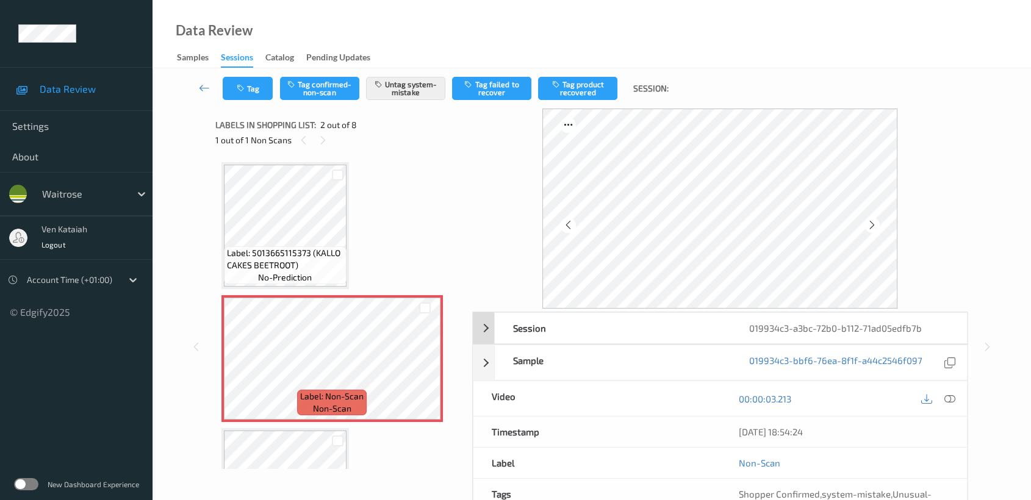
scroll to position [109, 0]
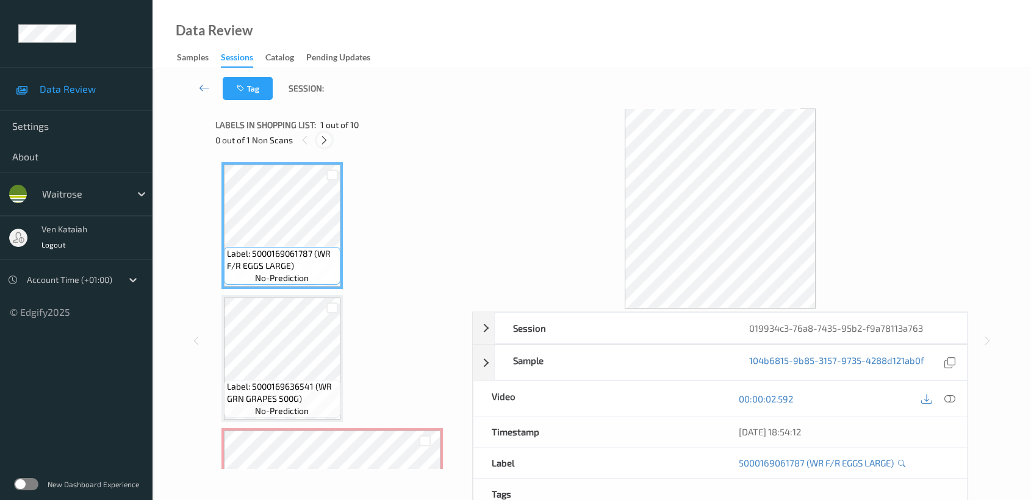
click at [324, 135] on icon at bounding box center [324, 140] width 10 height 11
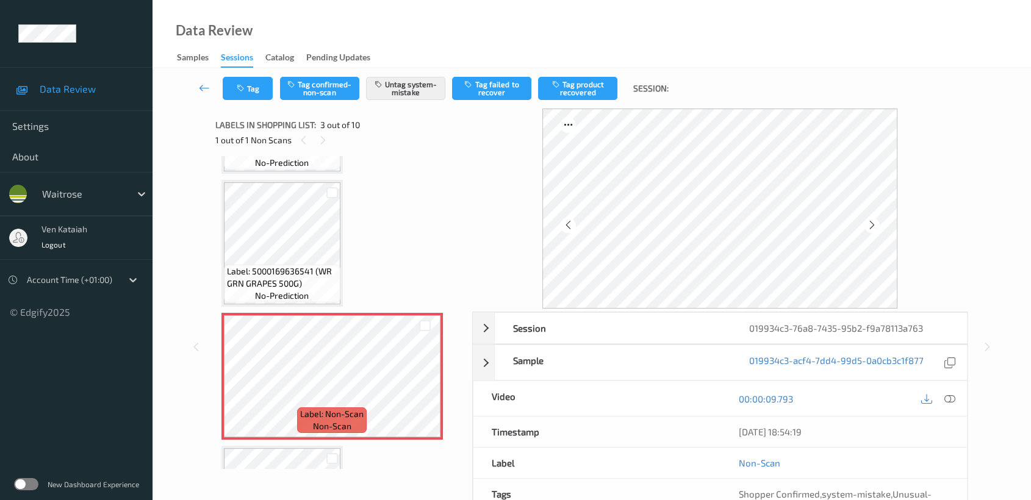
scroll to position [138, 0]
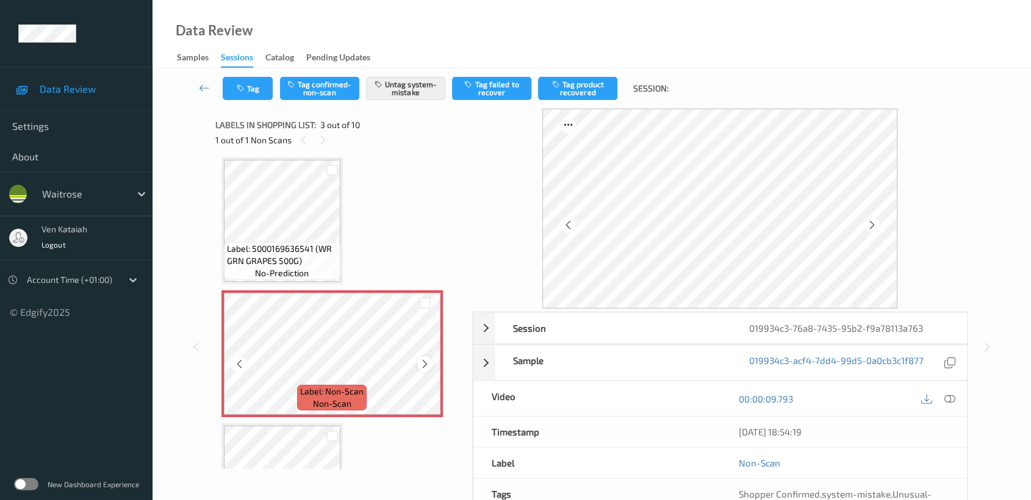
click at [424, 364] on icon at bounding box center [425, 364] width 10 height 11
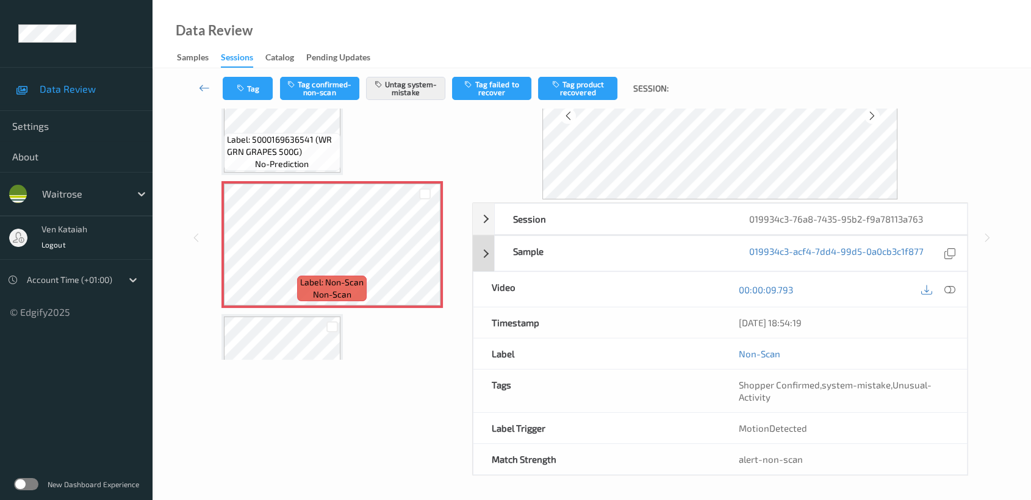
scroll to position [0, 0]
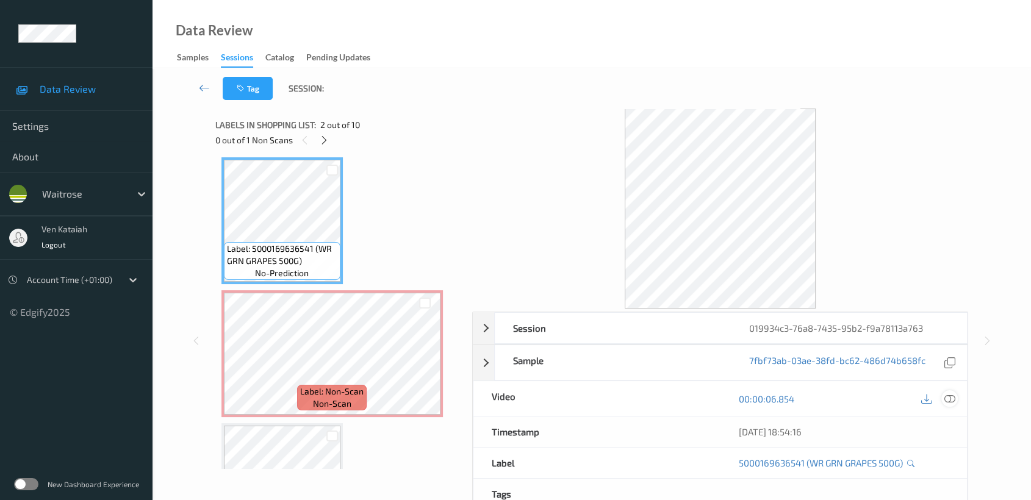
click at [955, 399] on icon at bounding box center [949, 399] width 11 height 11
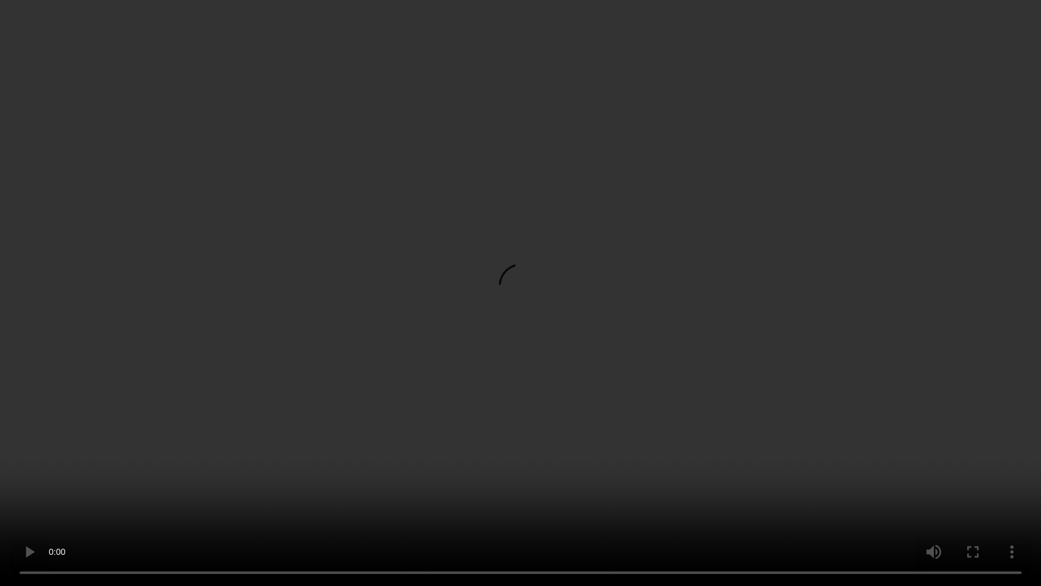
click at [611, 343] on video at bounding box center [520, 293] width 1041 height 586
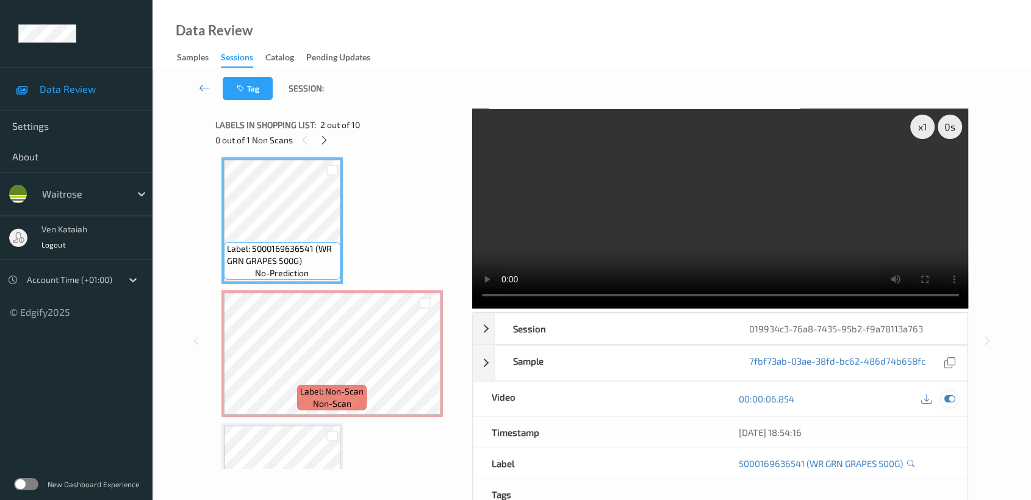
click at [946, 398] on icon at bounding box center [949, 399] width 11 height 11
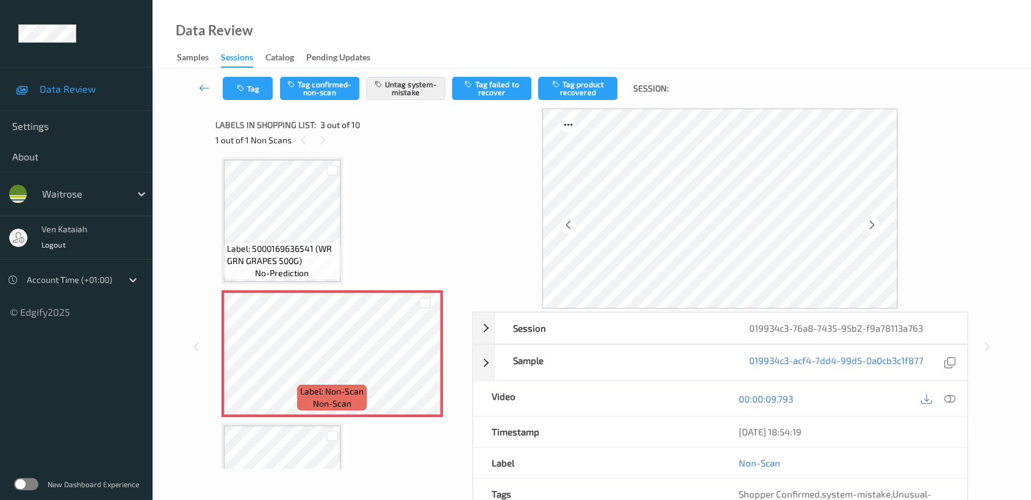
scroll to position [109, 0]
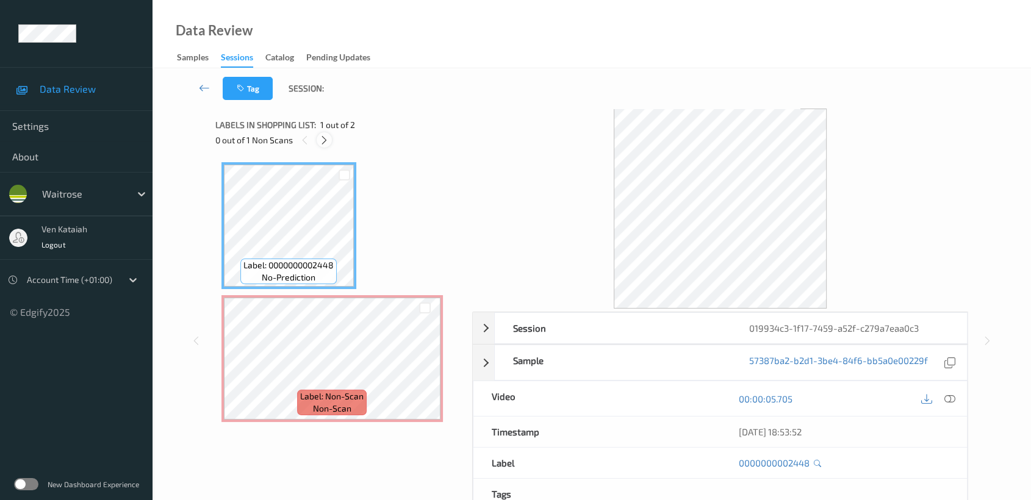
click at [329, 143] on icon at bounding box center [324, 140] width 10 height 11
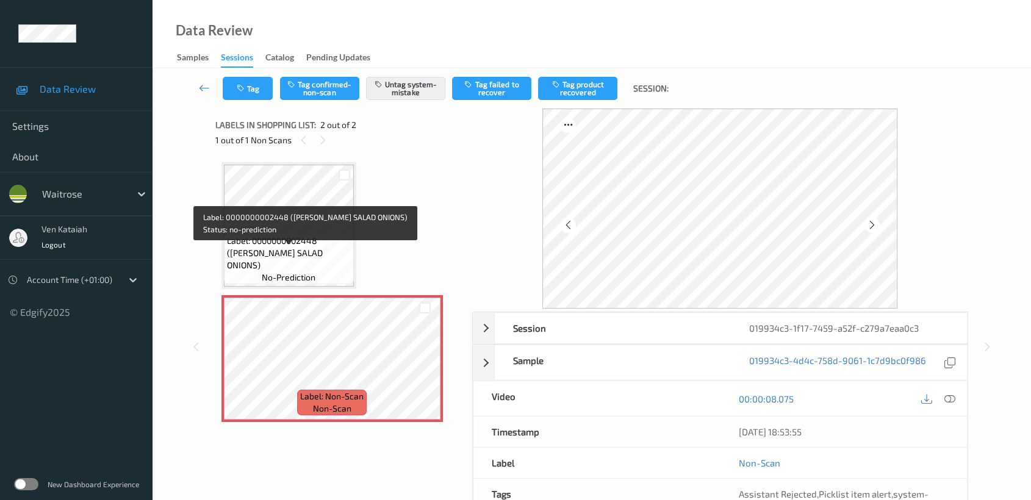
click at [337, 250] on span "Label: 0000000002448 ([PERSON_NAME] SALAD ONIONS)" at bounding box center [289, 253] width 124 height 37
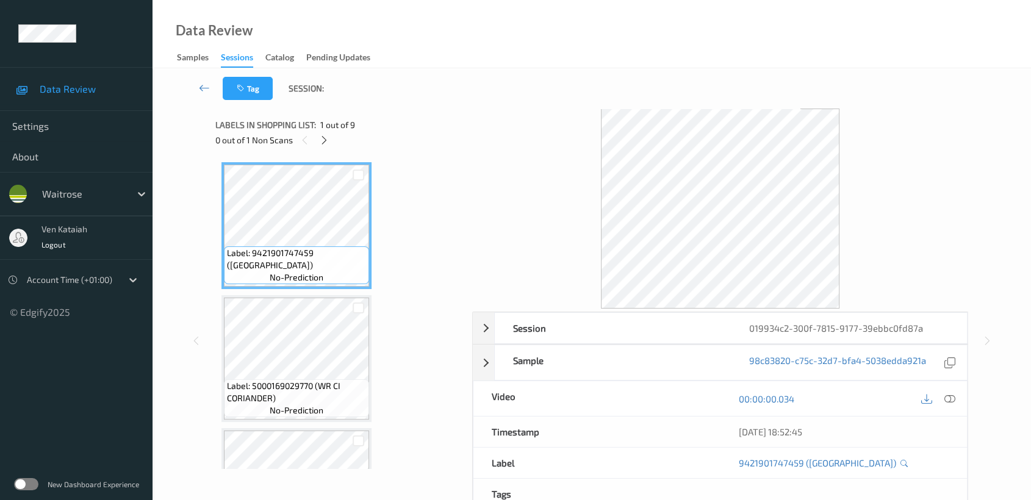
click at [334, 143] on div "0 out of 1 Non Scans" at bounding box center [339, 139] width 248 height 15
click at [334, 142] on div "0 out of 1 Non Scans" at bounding box center [339, 139] width 248 height 15
click at [328, 142] on icon at bounding box center [324, 140] width 10 height 11
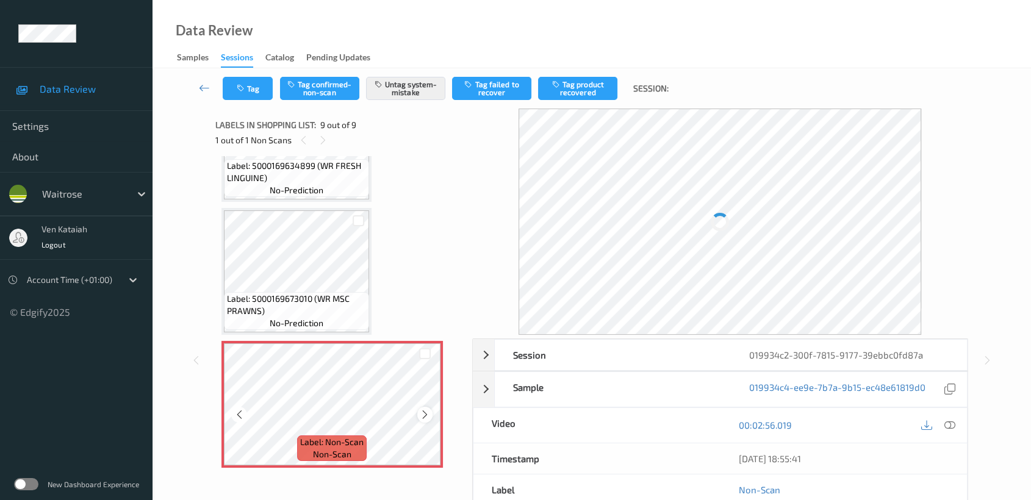
click at [425, 409] on icon at bounding box center [425, 414] width 10 height 11
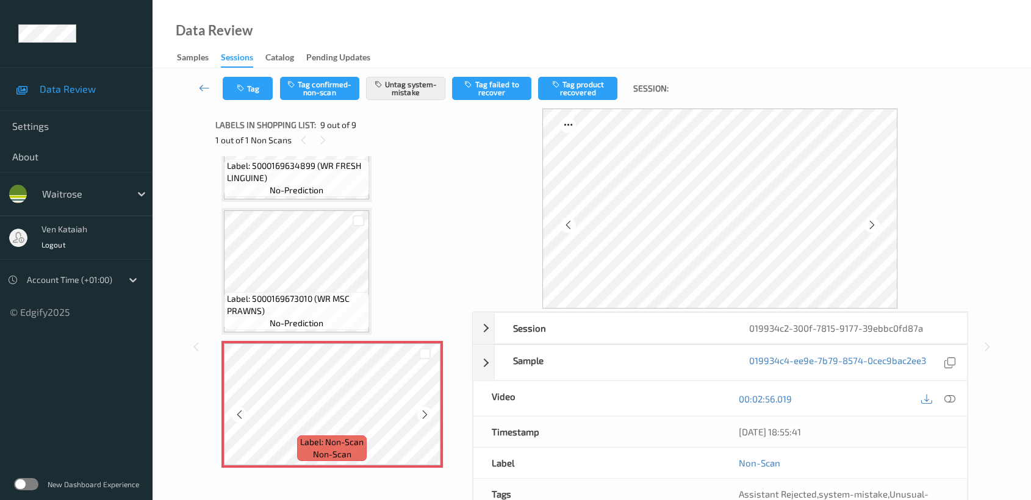
click at [425, 409] on icon at bounding box center [425, 414] width 10 height 11
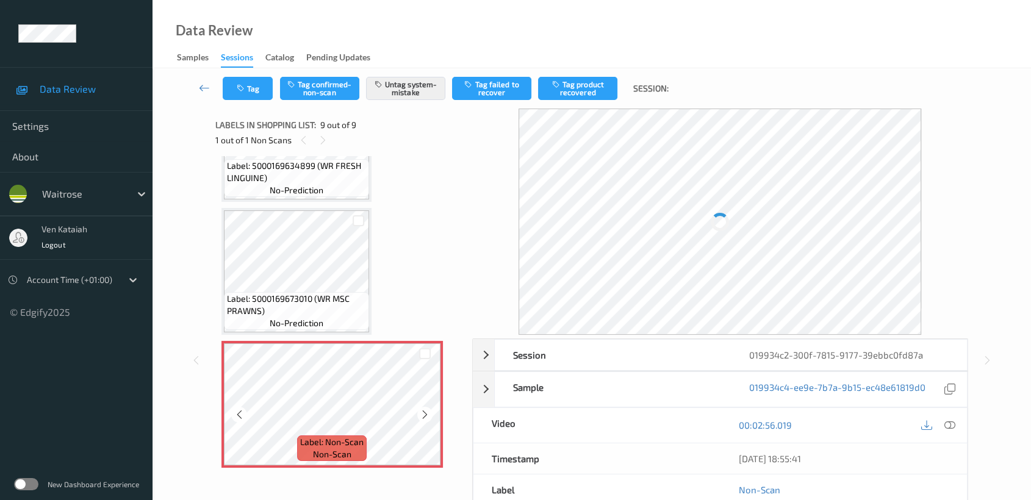
click at [425, 409] on icon at bounding box center [425, 414] width 10 height 11
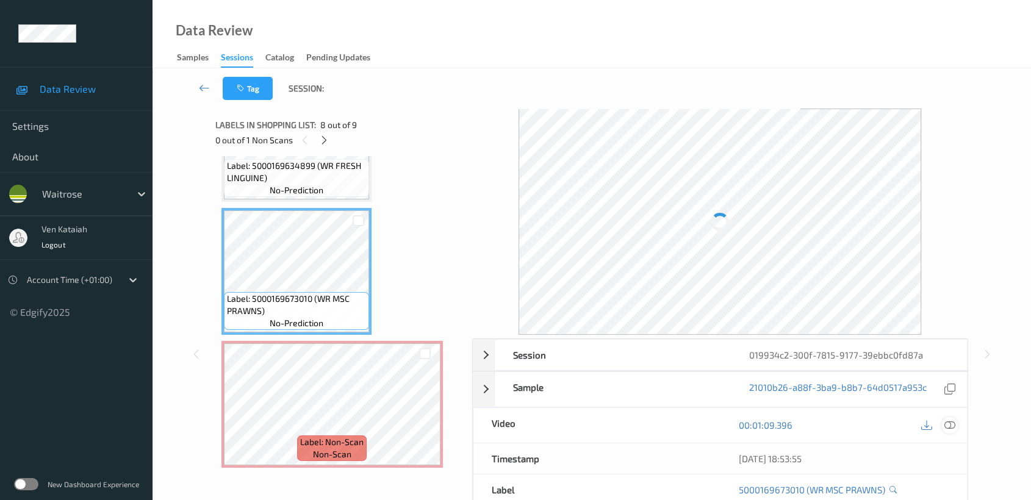
click at [952, 431] on div at bounding box center [949, 425] width 16 height 16
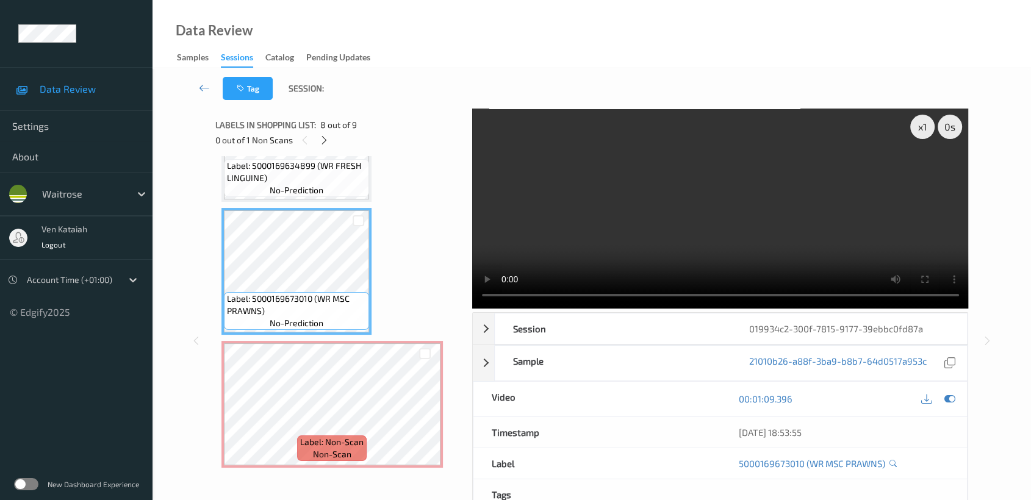
scroll to position [800, 0]
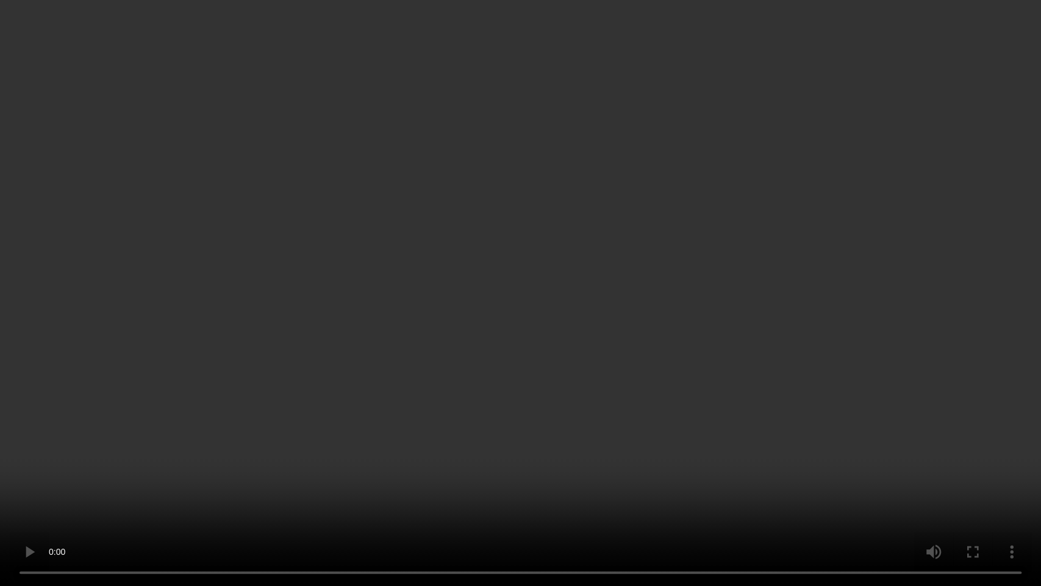
click at [589, 318] on video at bounding box center [520, 293] width 1041 height 586
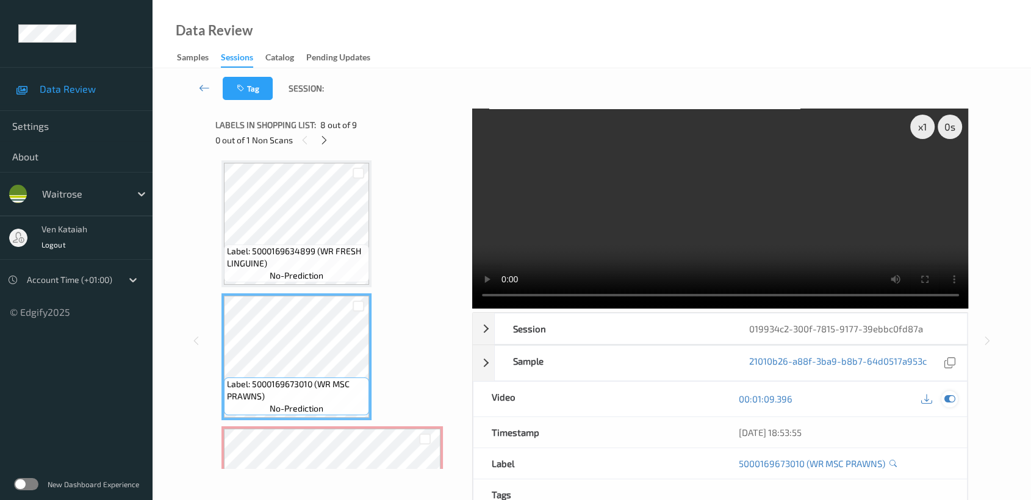
click at [954, 400] on icon at bounding box center [949, 399] width 11 height 11
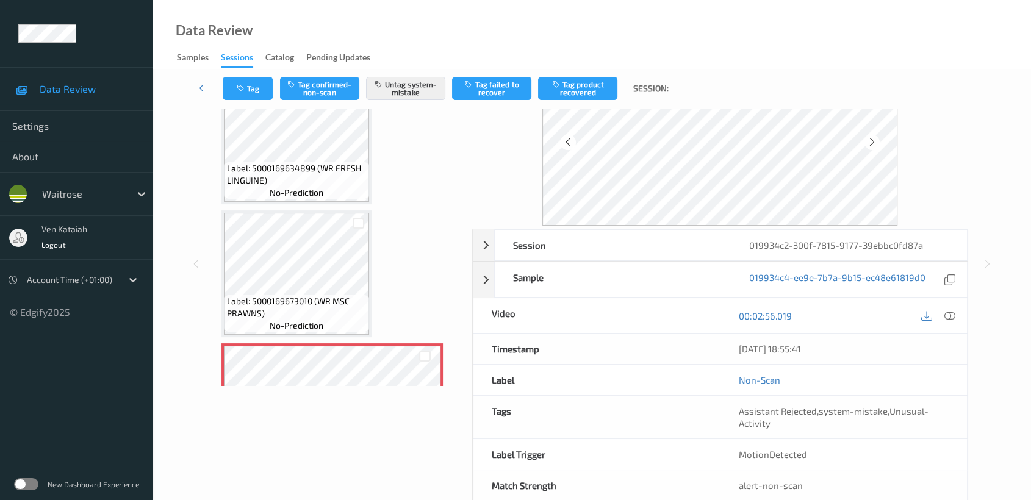
scroll to position [109, 0]
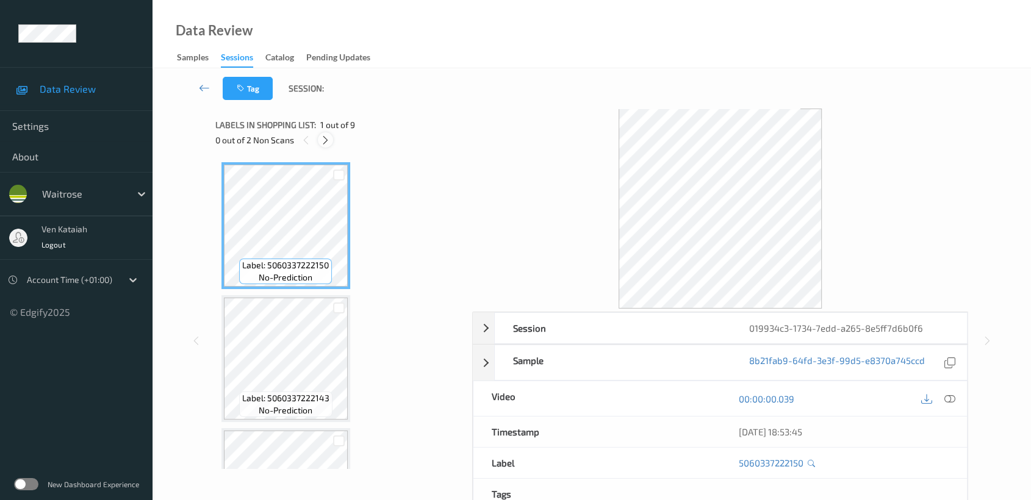
click at [329, 145] on icon at bounding box center [325, 140] width 10 height 11
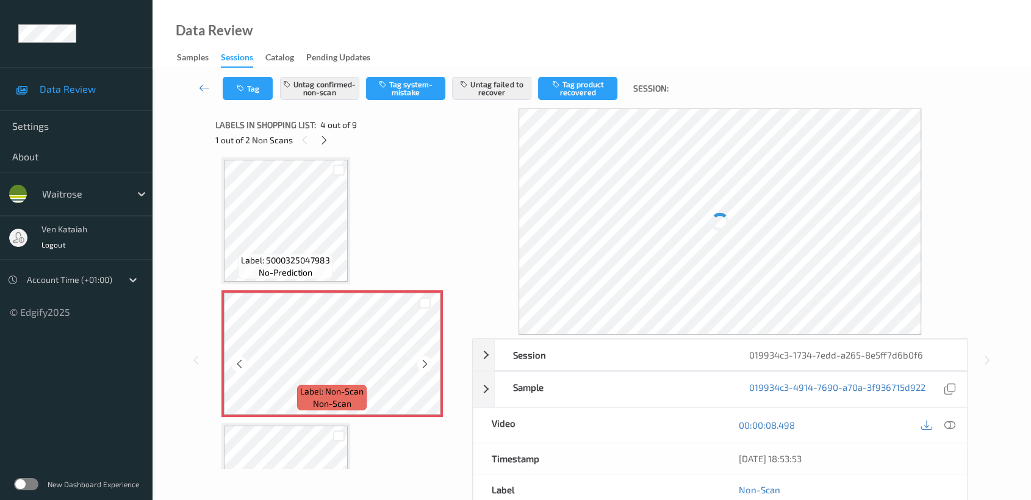
click at [428, 359] on icon at bounding box center [425, 364] width 10 height 11
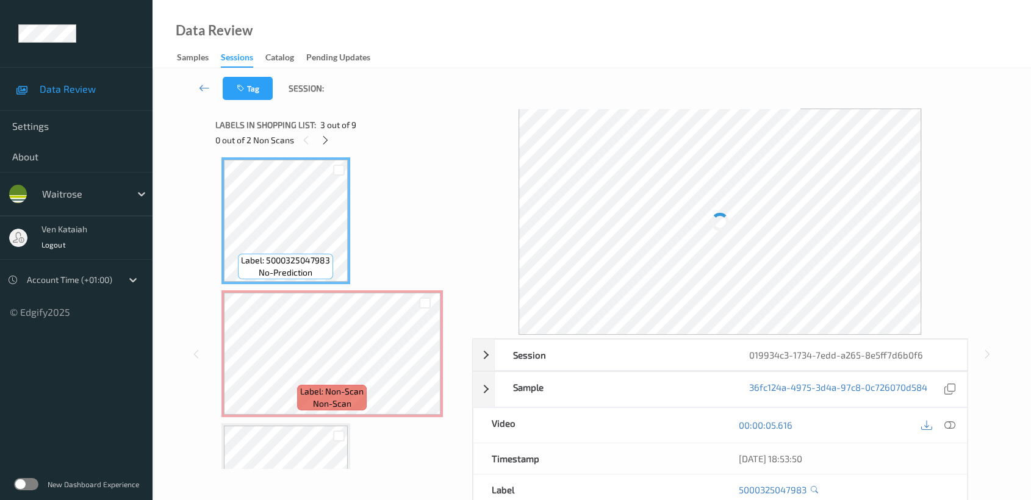
click at [956, 414] on div "00:00:05.616" at bounding box center [843, 425] width 247 height 35
click at [955, 415] on div "00:00:05.616" at bounding box center [843, 425] width 247 height 35
click at [954, 418] on div at bounding box center [949, 425] width 16 height 16
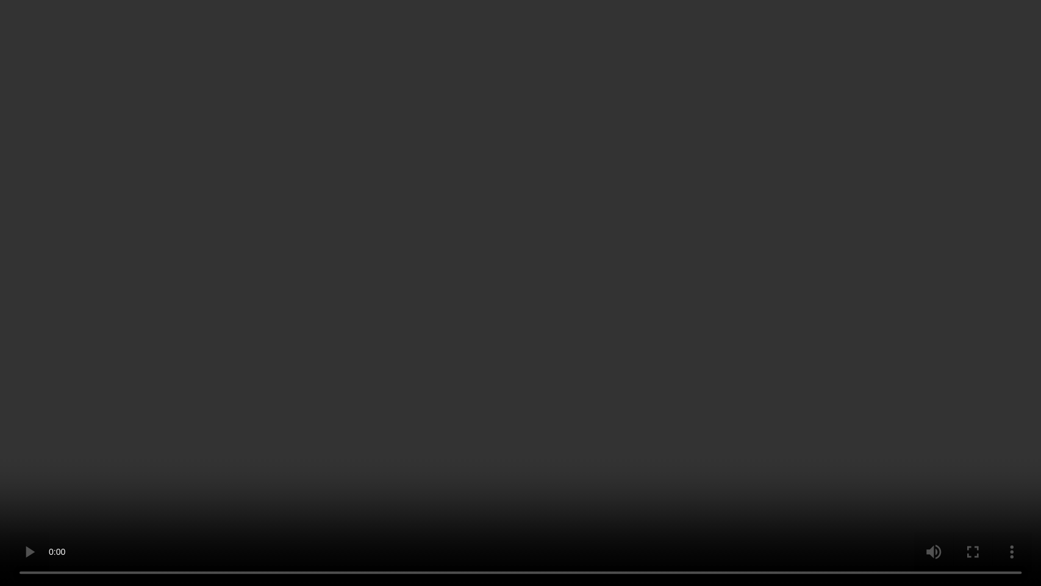
click at [667, 326] on video at bounding box center [520, 293] width 1041 height 586
click at [548, 361] on video at bounding box center [520, 293] width 1041 height 586
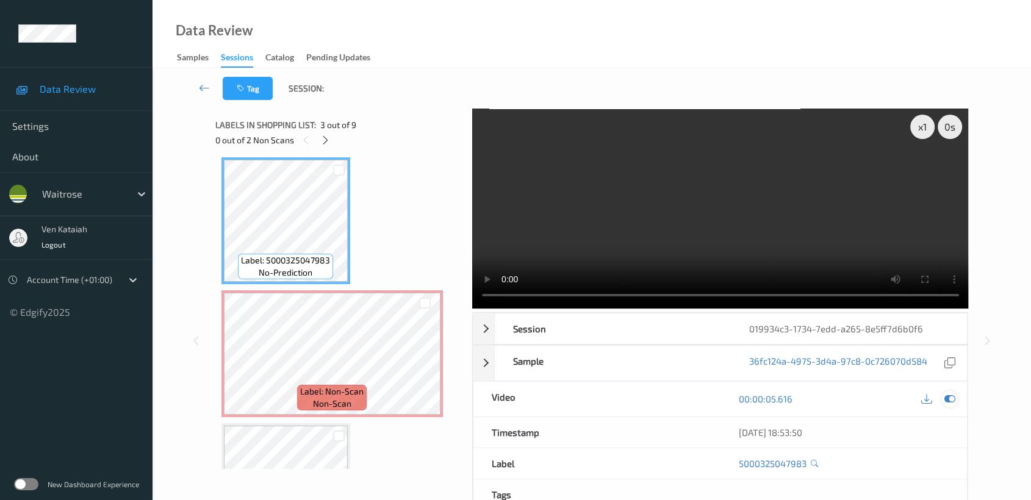
click at [948, 401] on icon at bounding box center [949, 399] width 11 height 11
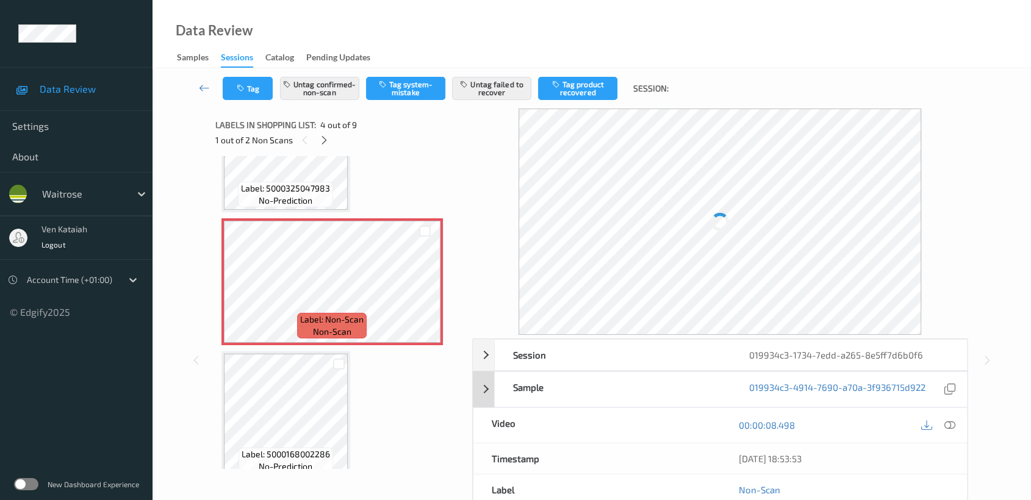
scroll to position [135, 0]
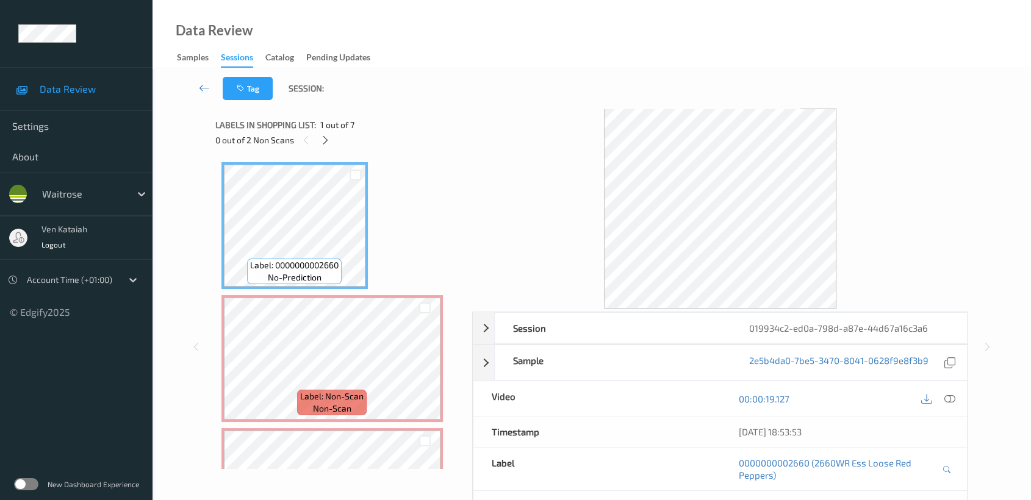
click at [333, 136] on div "0 out of 2 Non Scans" at bounding box center [339, 139] width 248 height 15
click at [329, 138] on icon at bounding box center [325, 140] width 10 height 11
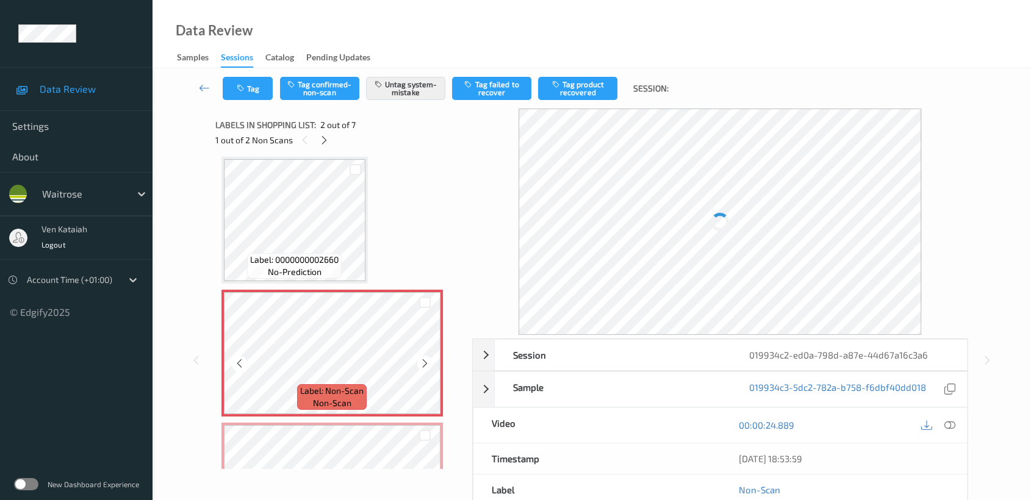
scroll to position [142, 0]
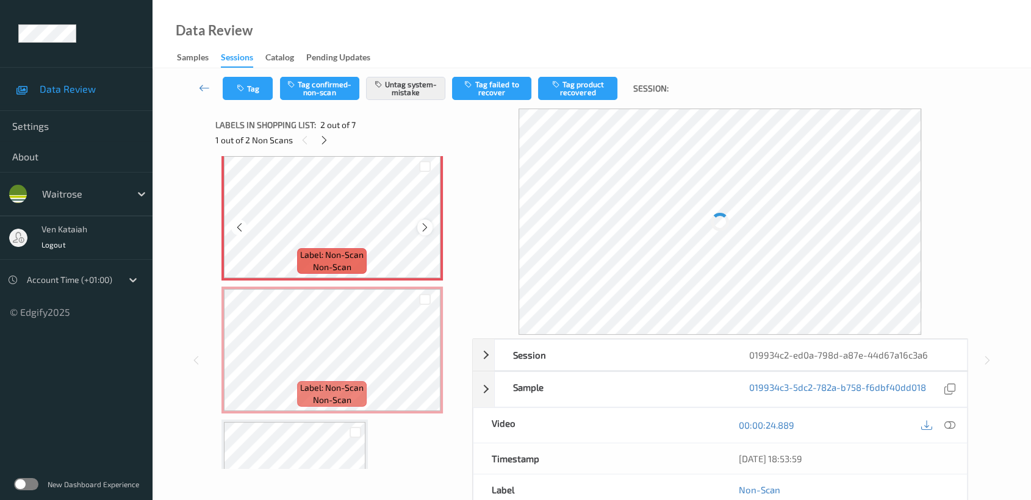
click at [425, 229] on icon at bounding box center [425, 227] width 10 height 11
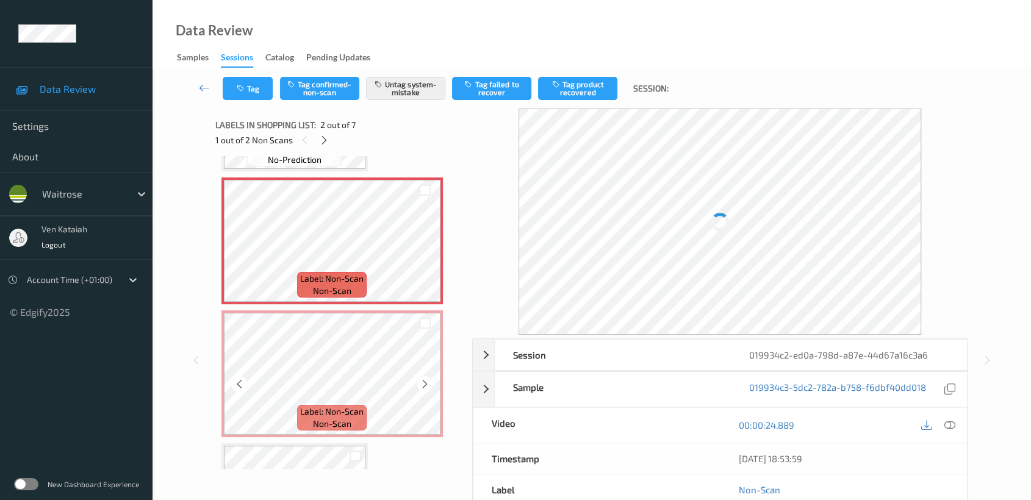
scroll to position [135, 0]
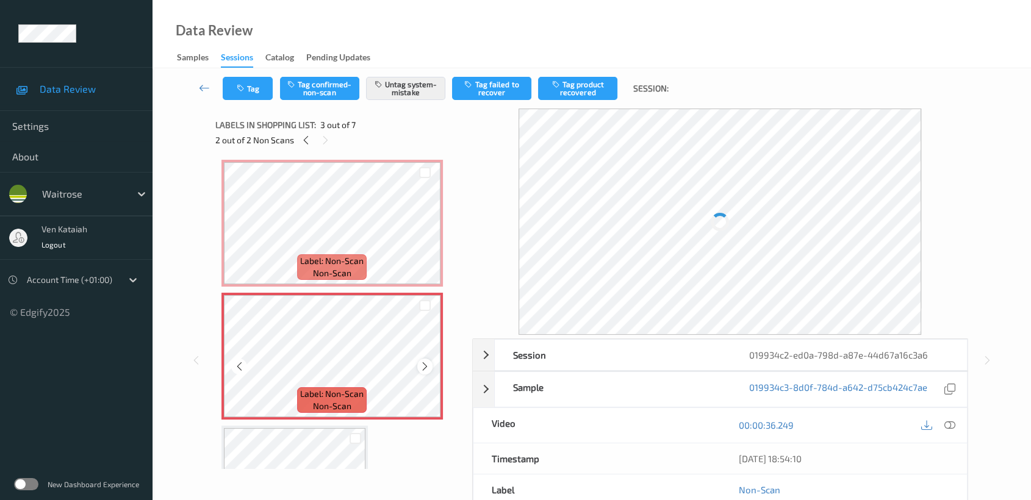
click at [431, 366] on div at bounding box center [424, 366] width 15 height 15
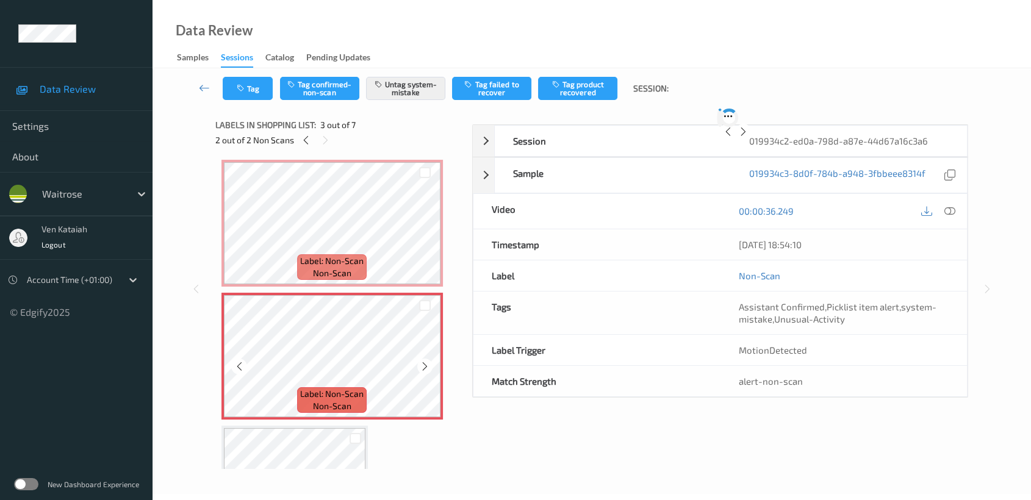
click at [425, 365] on div "Label: Non-Scan non-scan" at bounding box center [331, 356] width 221 height 127
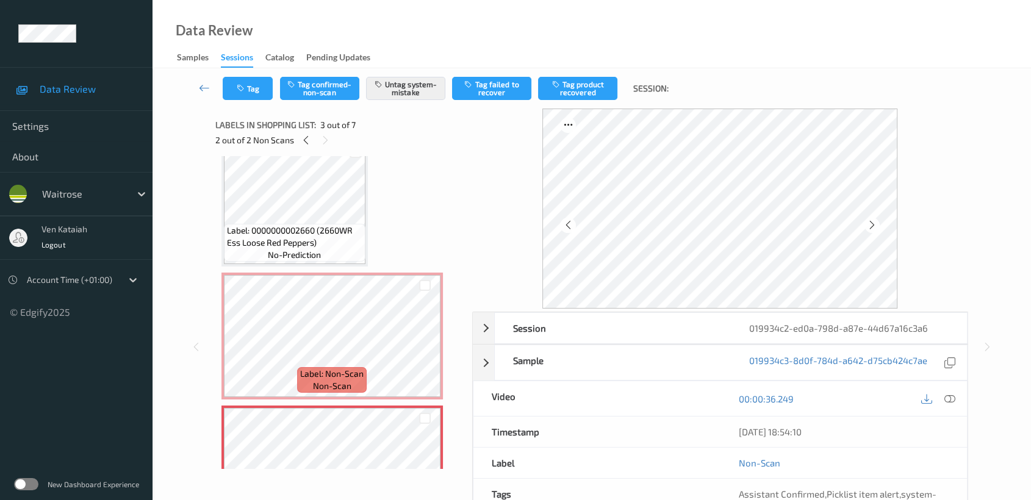
scroll to position [0, 0]
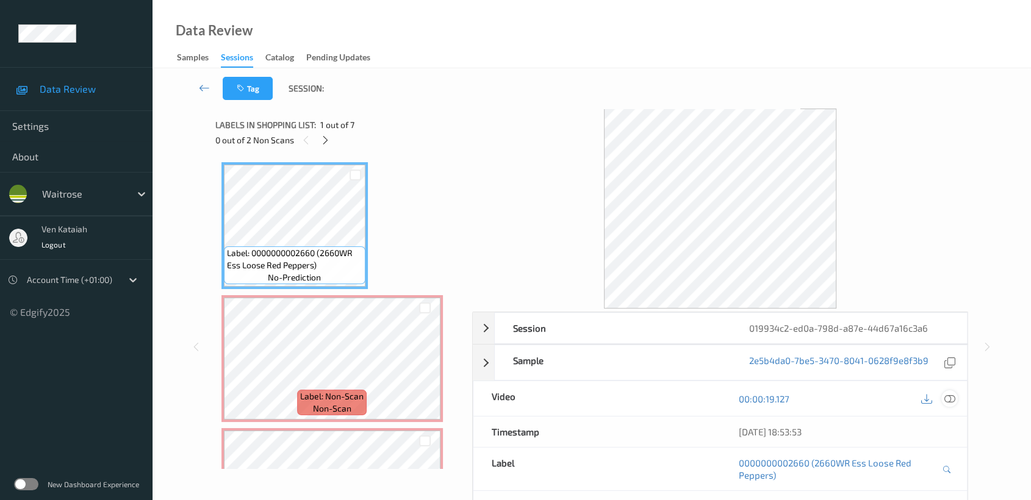
click at [955, 395] on div at bounding box center [949, 398] width 16 height 16
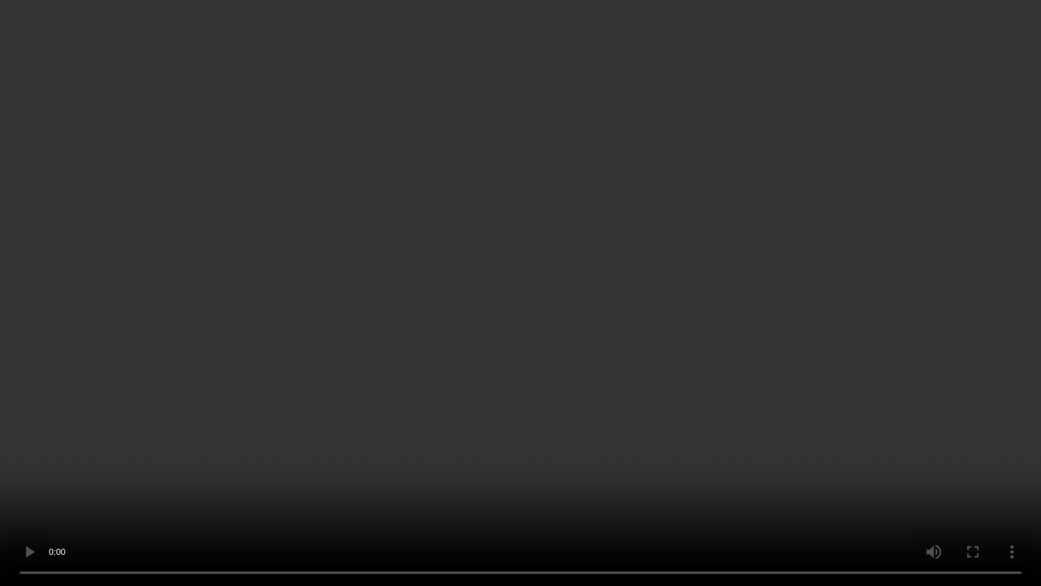
click at [407, 500] on video at bounding box center [520, 293] width 1041 height 586
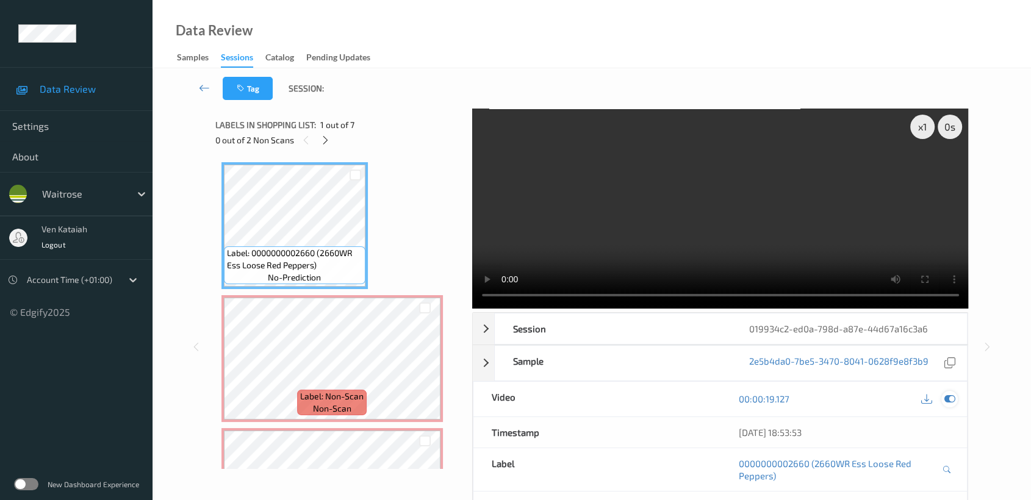
click at [951, 404] on div at bounding box center [949, 399] width 16 height 16
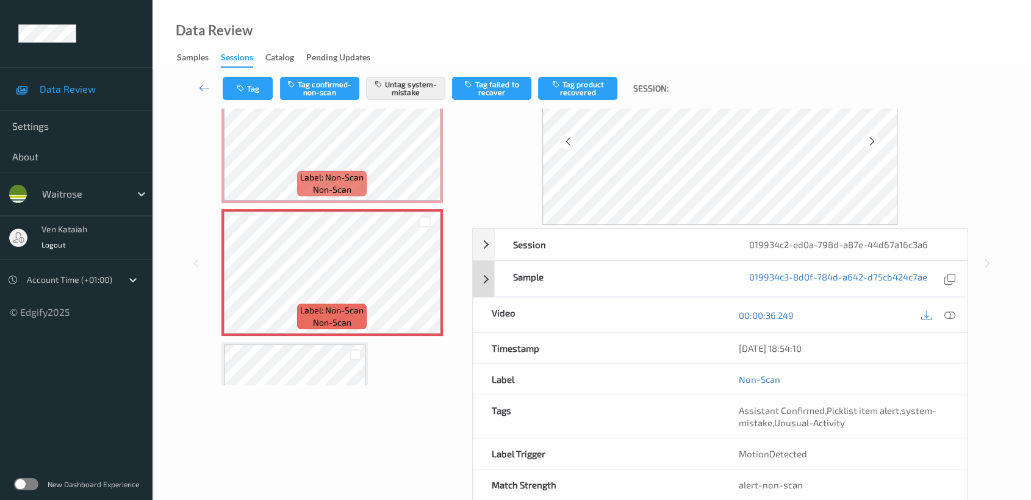
scroll to position [109, 0]
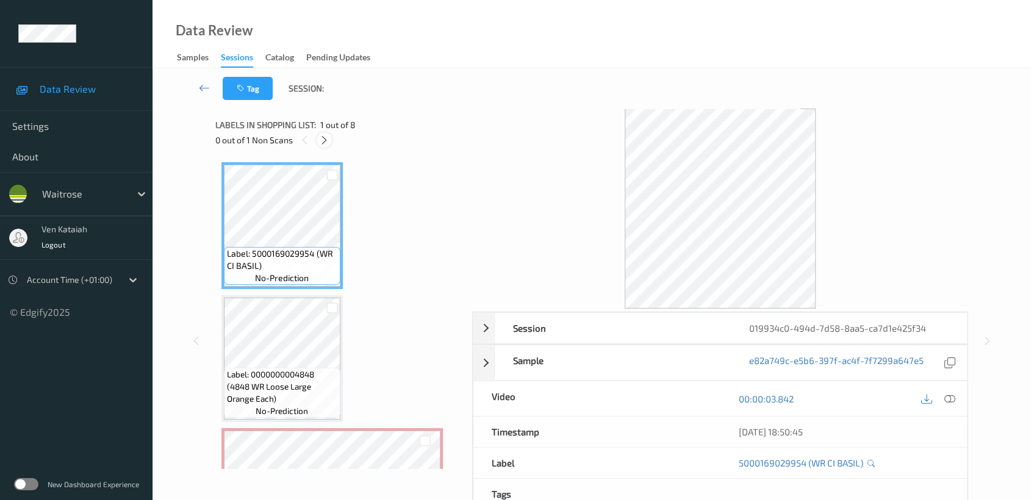
click at [327, 140] on icon at bounding box center [324, 140] width 10 height 11
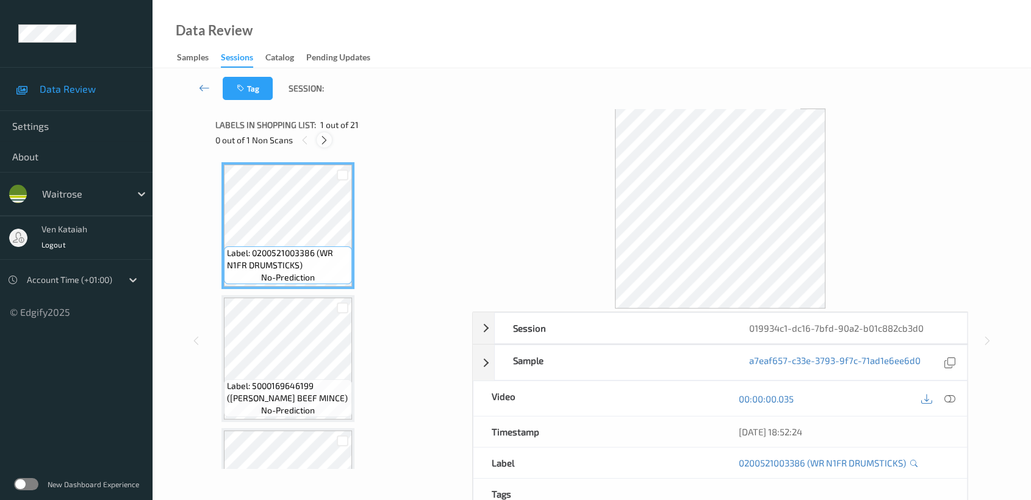
click at [322, 146] on div at bounding box center [324, 139] width 15 height 15
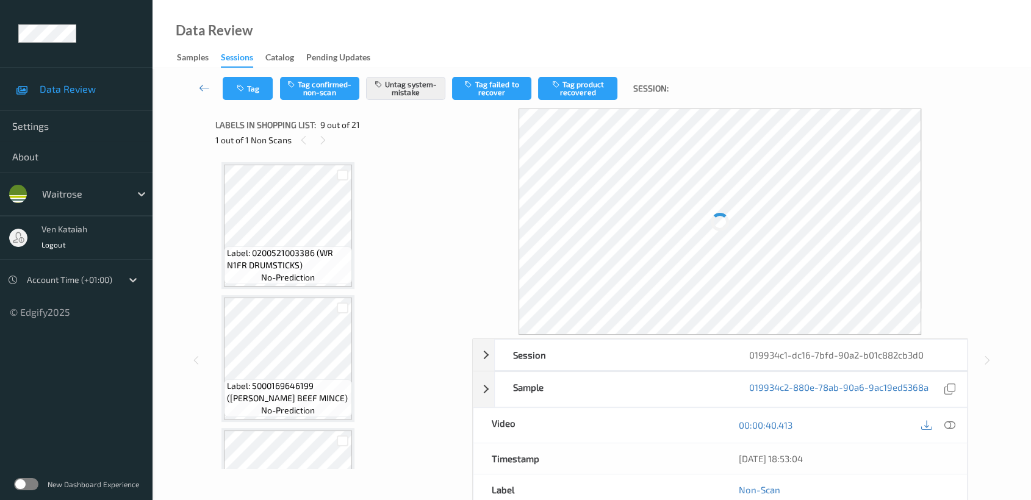
scroll to position [933, 0]
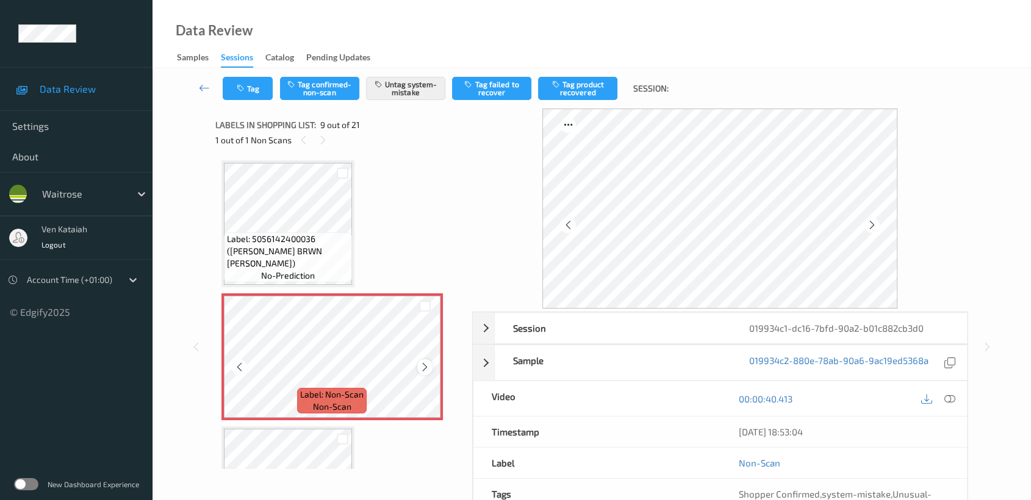
click at [423, 362] on icon at bounding box center [425, 367] width 10 height 11
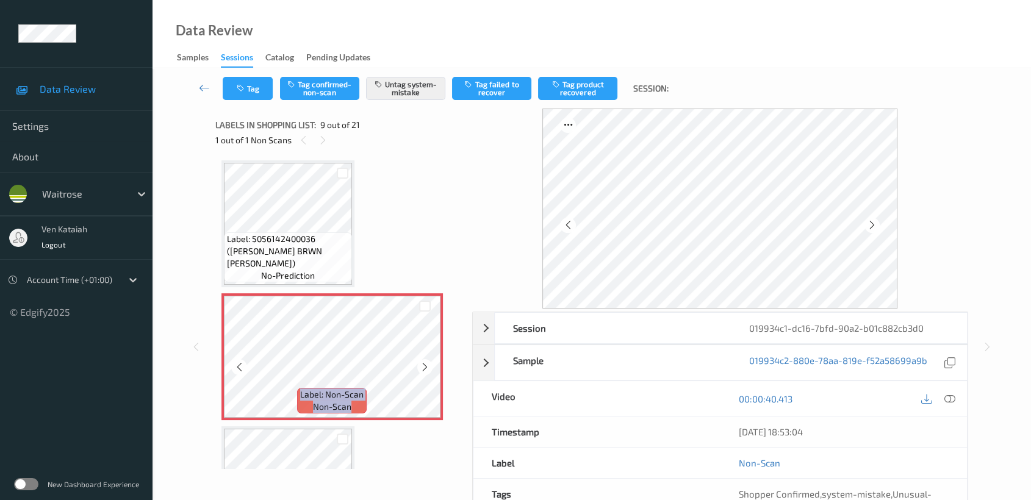
click at [423, 362] on icon at bounding box center [425, 367] width 10 height 11
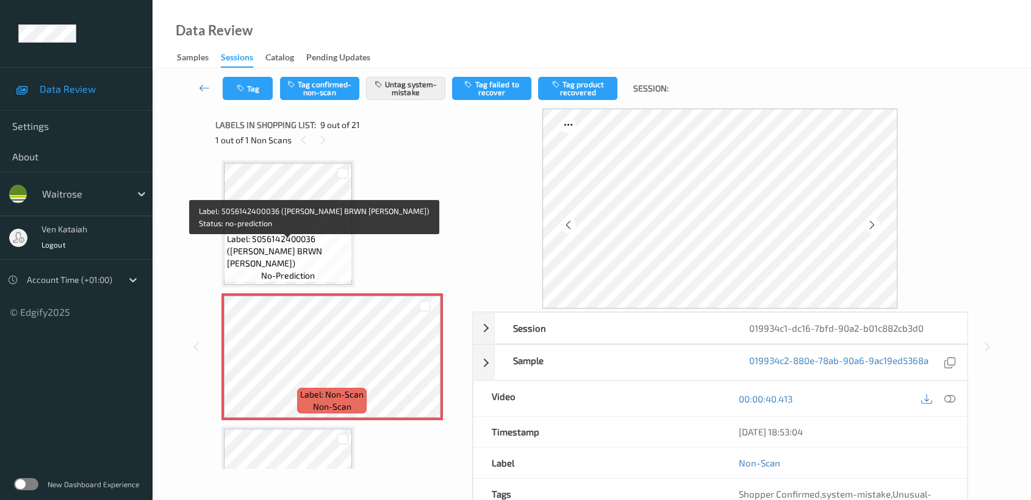
click at [317, 247] on span "Label: 5056142400036 ([PERSON_NAME] BRWN [PERSON_NAME])" at bounding box center [288, 251] width 122 height 37
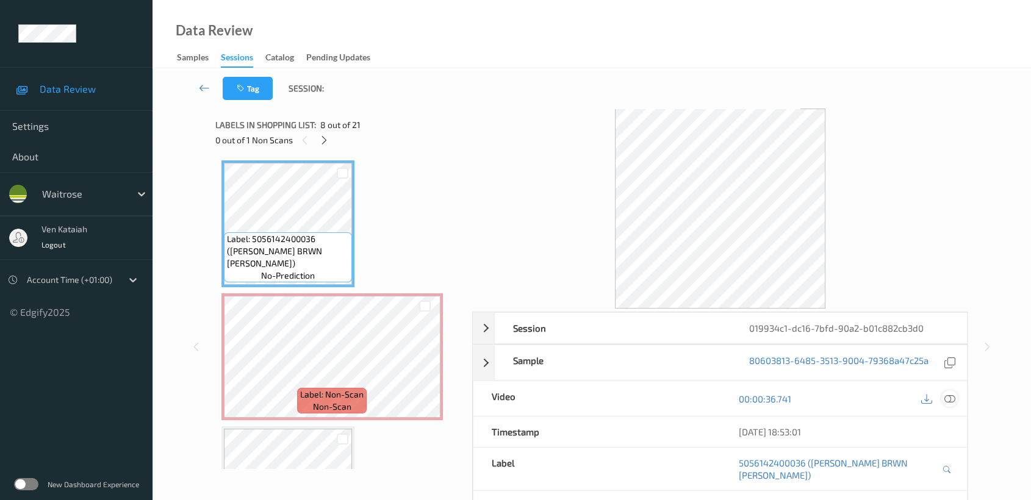
click at [949, 397] on icon at bounding box center [949, 399] width 11 height 11
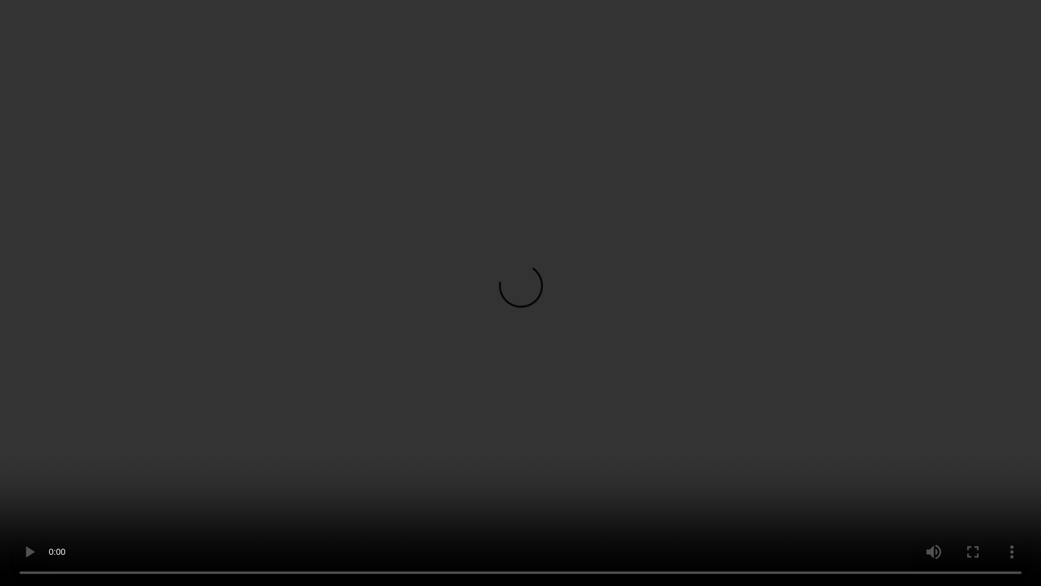
click at [832, 331] on video at bounding box center [520, 293] width 1041 height 586
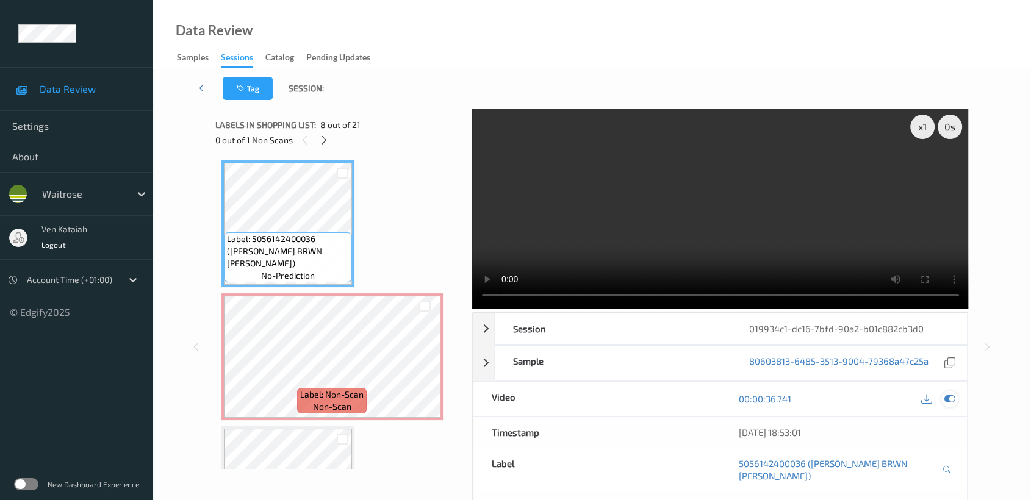
click at [949, 394] on icon at bounding box center [949, 399] width 11 height 11
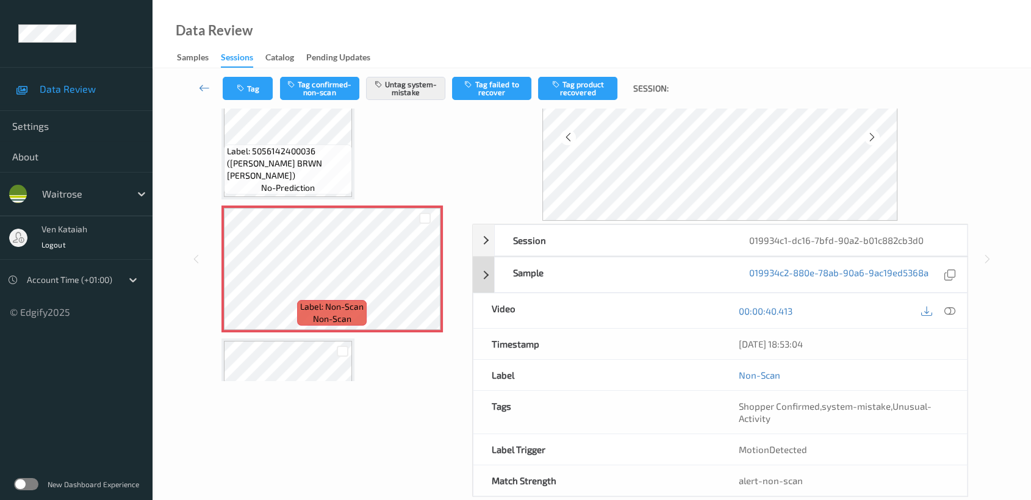
scroll to position [109, 0]
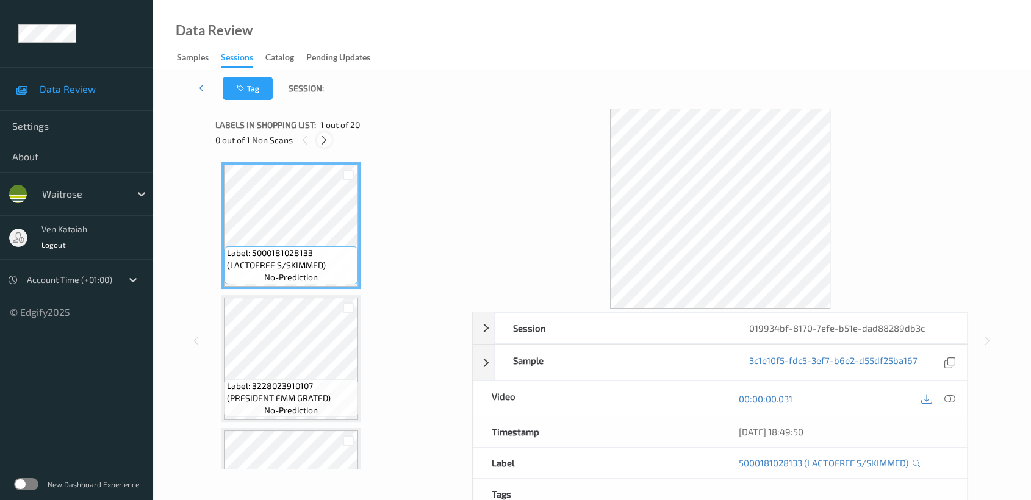
click at [322, 140] on icon at bounding box center [324, 140] width 10 height 11
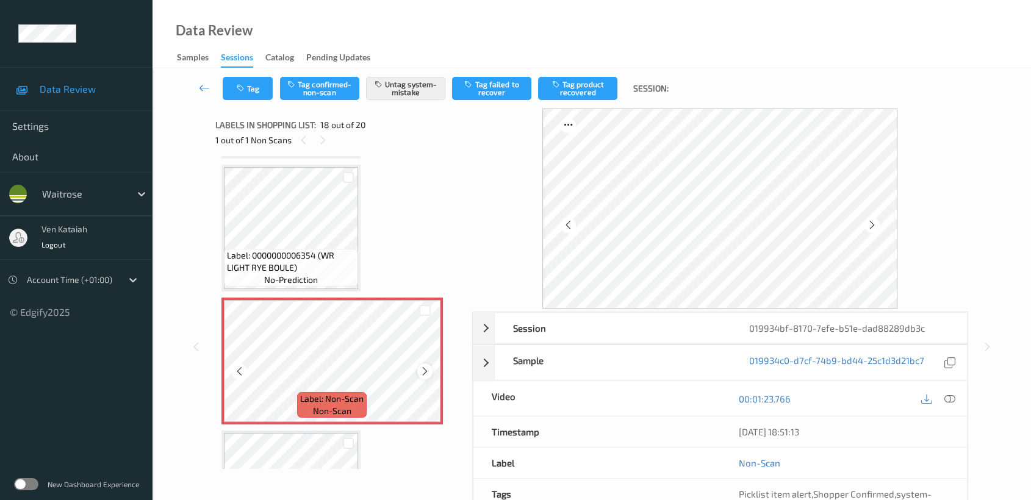
click at [421, 366] on icon at bounding box center [425, 371] width 10 height 11
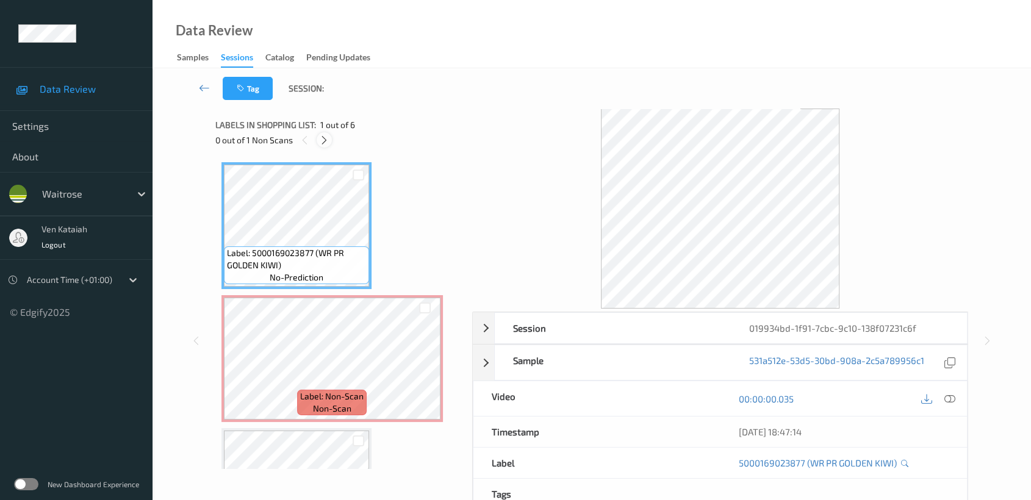
click at [329, 140] on icon at bounding box center [324, 140] width 10 height 11
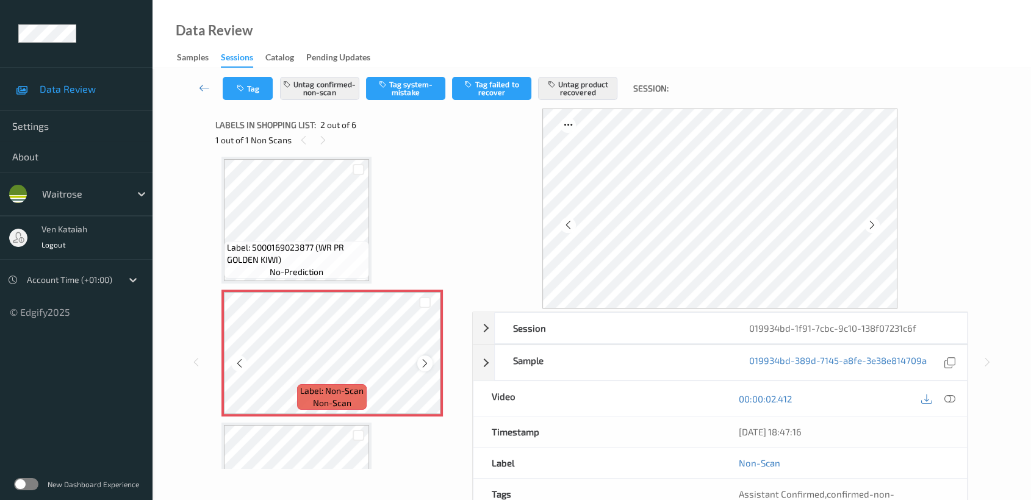
click at [426, 358] on icon at bounding box center [425, 363] width 10 height 11
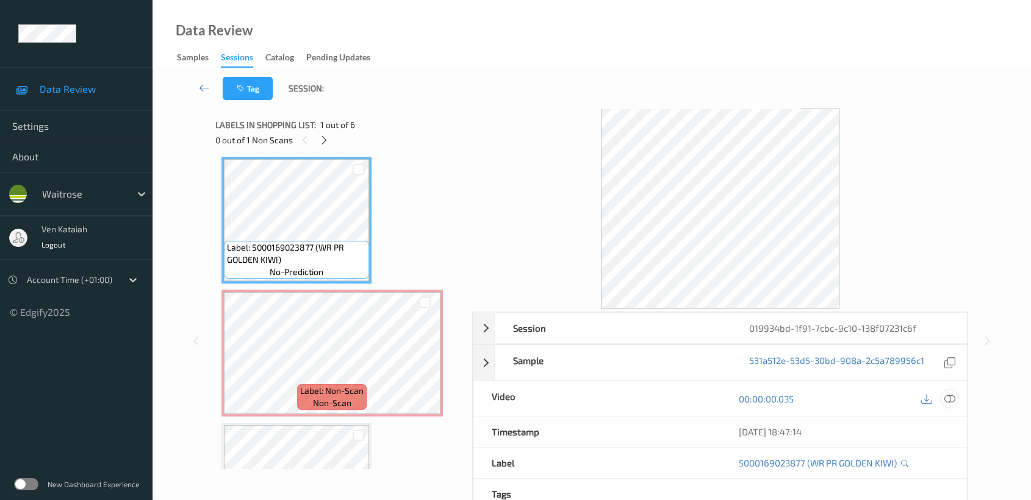
click at [947, 401] on icon at bounding box center [949, 399] width 11 height 11
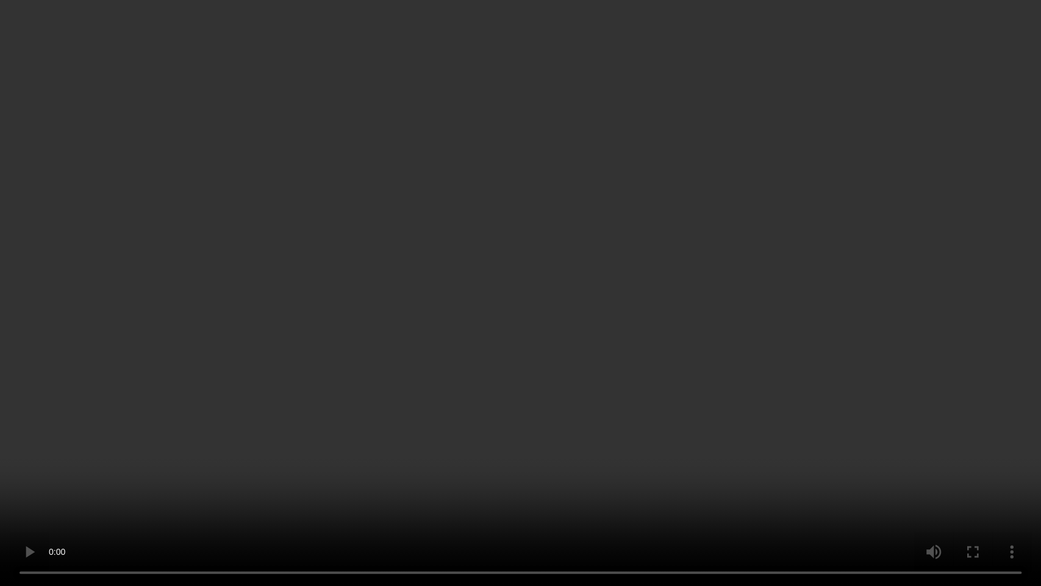
click at [479, 341] on video at bounding box center [520, 293] width 1041 height 586
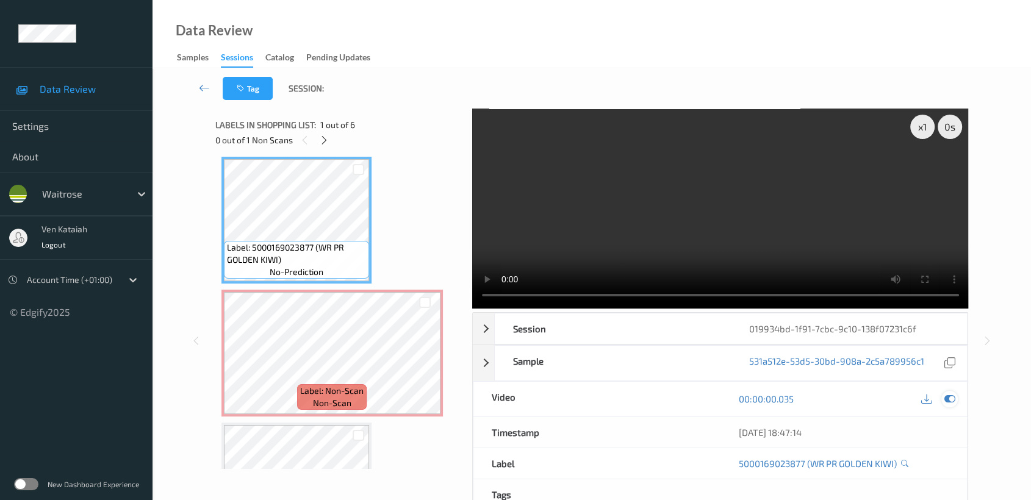
click at [957, 398] on div at bounding box center [949, 399] width 16 height 16
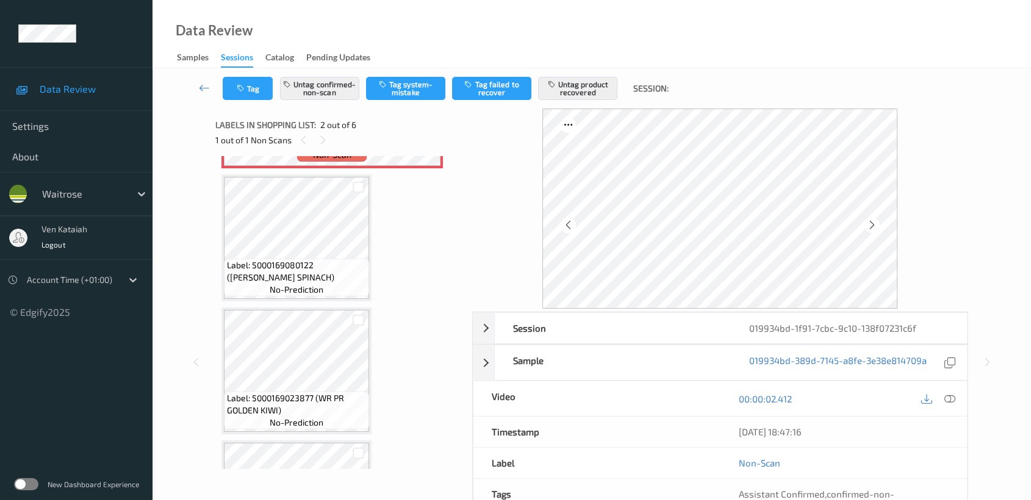
scroll to position [277, 0]
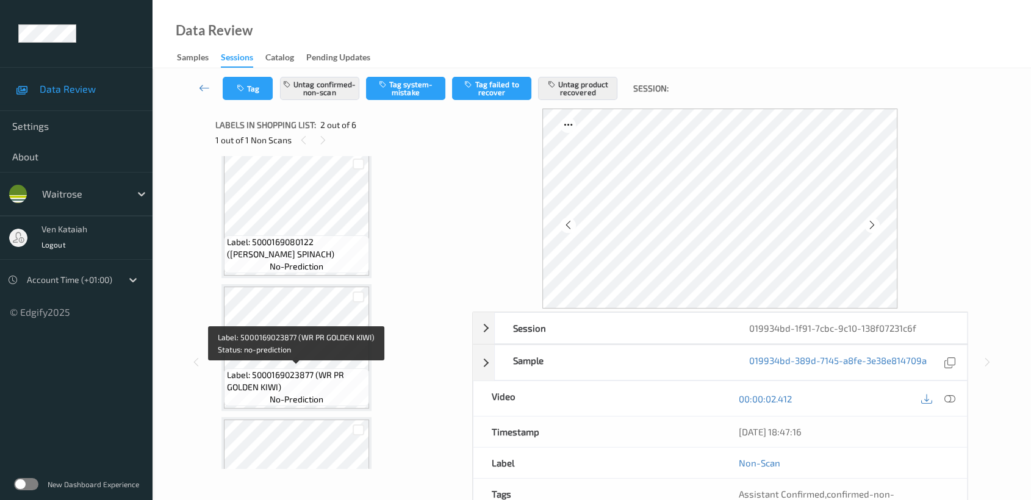
click at [311, 371] on span "Label: 5000169023877 (WR PR GOLDEN KIWI)" at bounding box center [296, 381] width 139 height 24
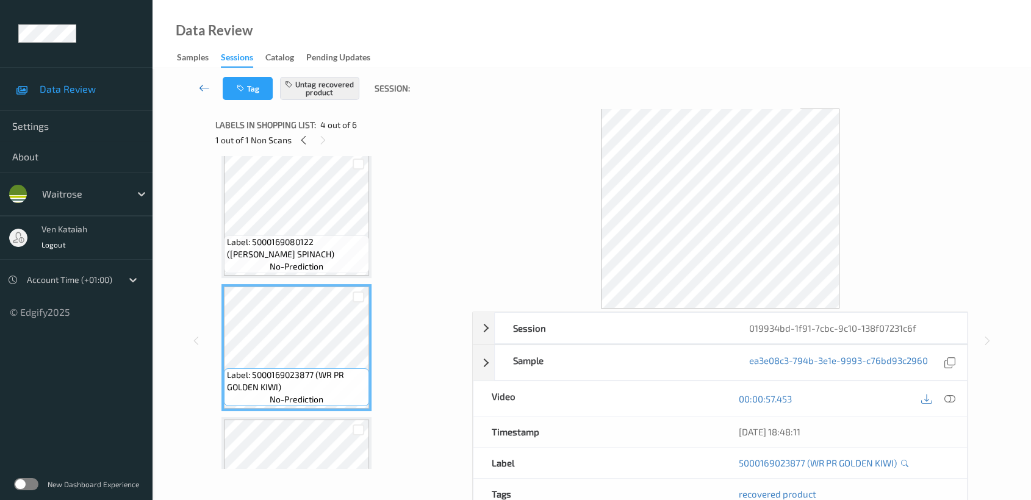
click at [200, 88] on icon at bounding box center [204, 88] width 11 height 12
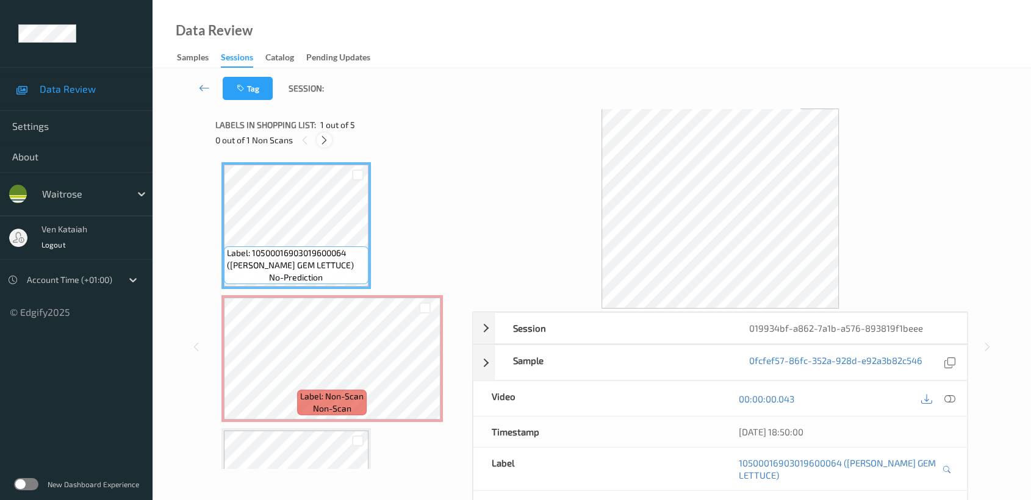
click at [329, 140] on div at bounding box center [324, 139] width 15 height 15
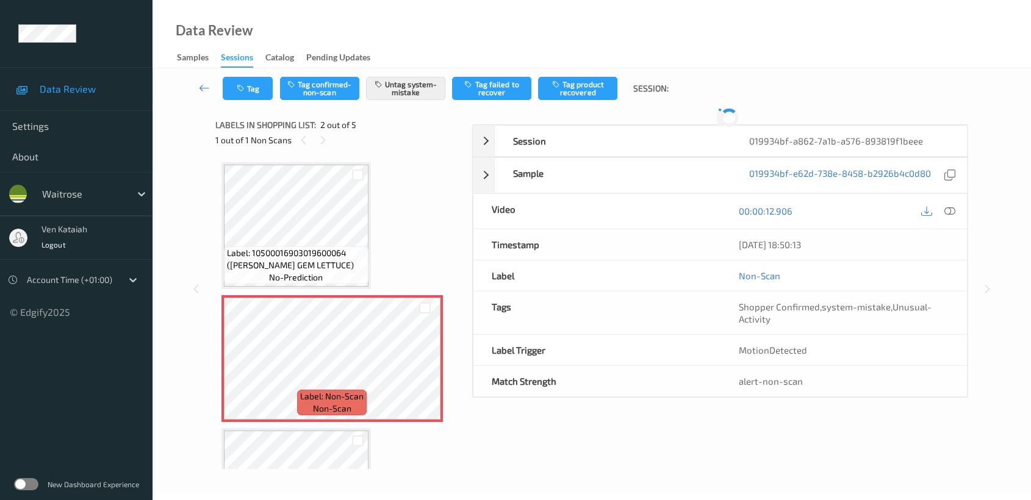
scroll to position [5, 0]
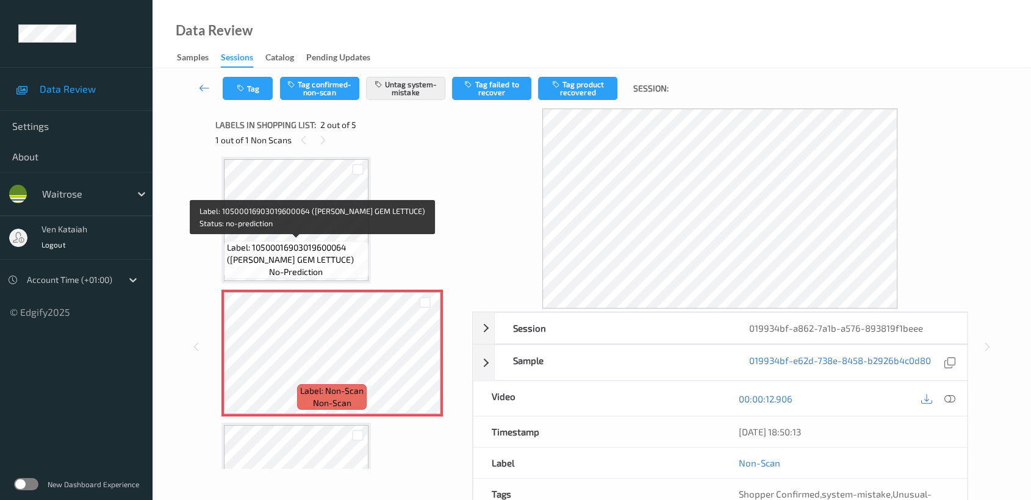
click at [339, 246] on span "Label: 10500016903019600064 ([PERSON_NAME] GEM LETTUCE)" at bounding box center [296, 254] width 138 height 24
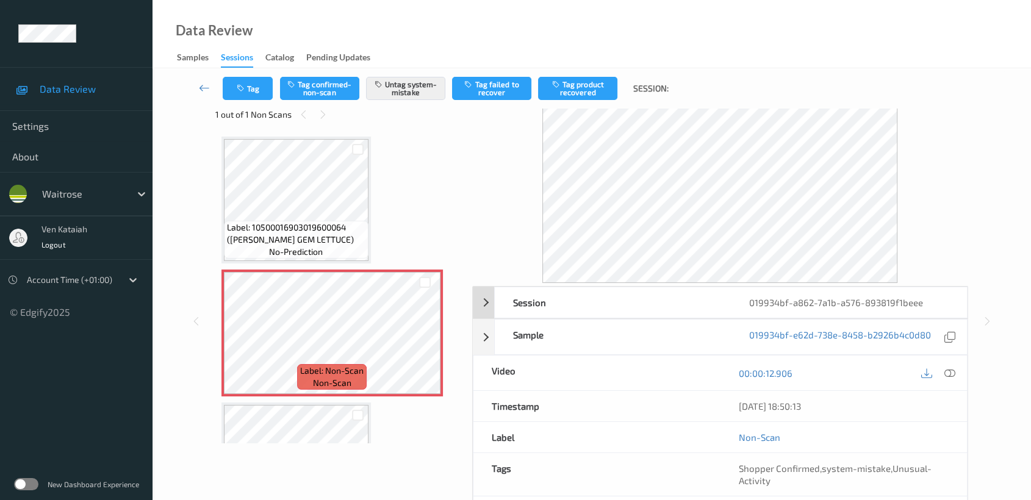
scroll to position [0, 0]
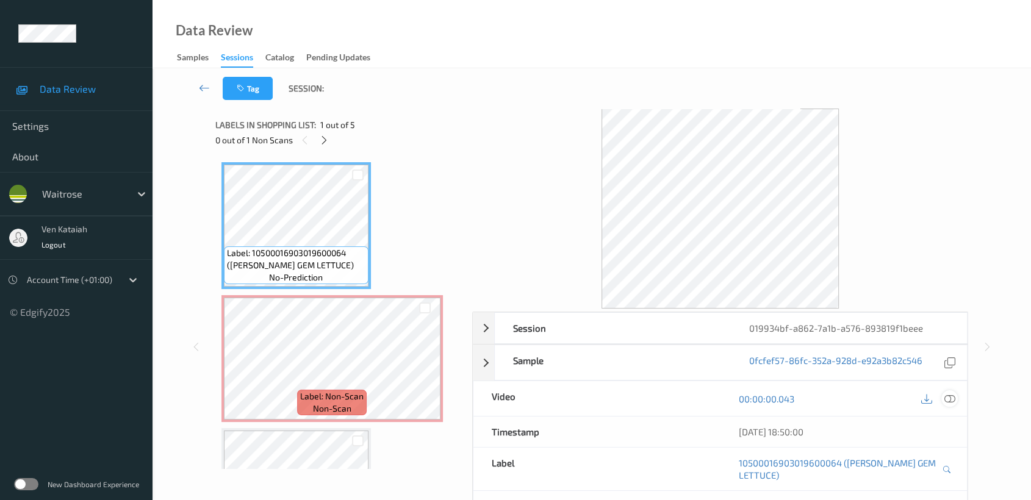
click at [954, 400] on icon at bounding box center [949, 399] width 11 height 11
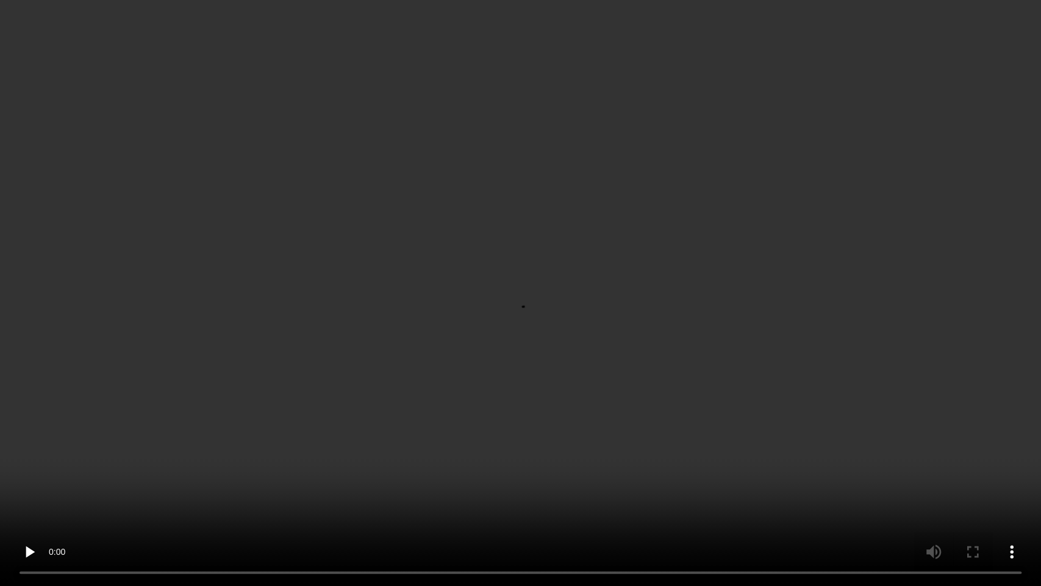
click at [611, 312] on video at bounding box center [520, 293] width 1041 height 586
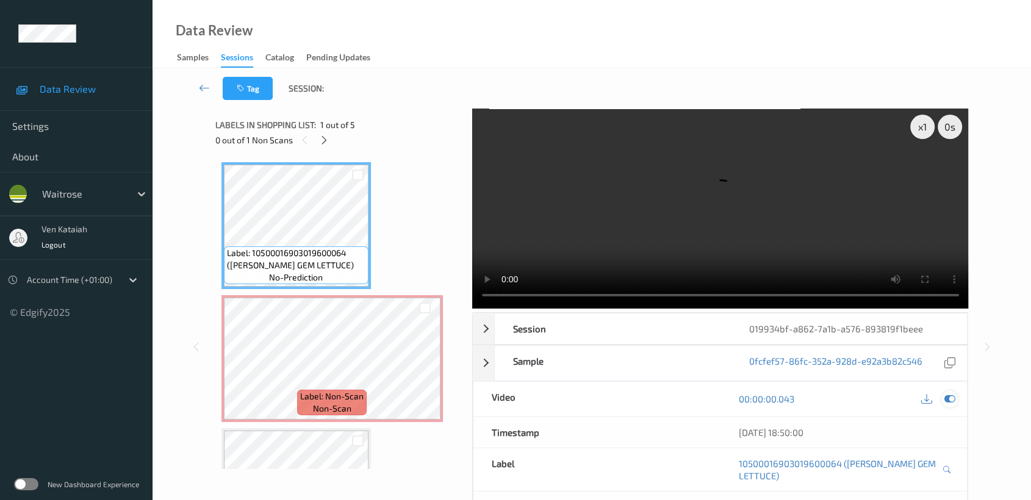
click at [952, 397] on icon at bounding box center [949, 399] width 11 height 11
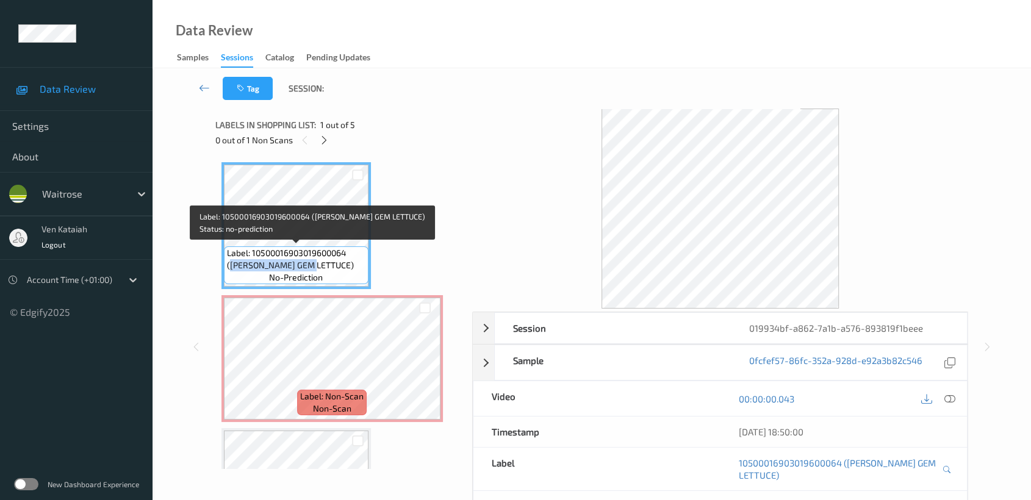
drag, startPoint x: 229, startPoint y: 263, endPoint x: 313, endPoint y: 267, distance: 83.7
click at [313, 267] on span "Label: 10500016903019600064 ([PERSON_NAME] GEM LETTUCE)" at bounding box center [296, 259] width 138 height 24
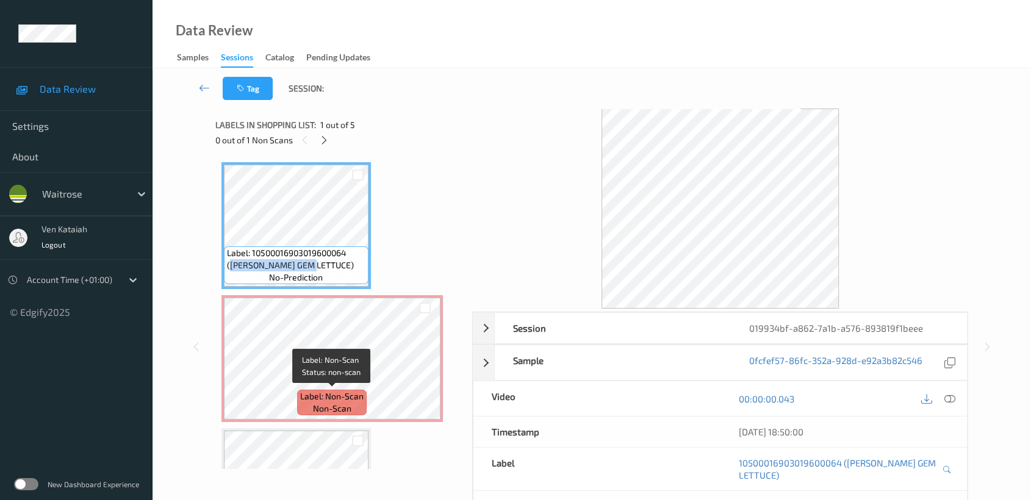
copy span "[PERSON_NAME] GEM LETTUCE"
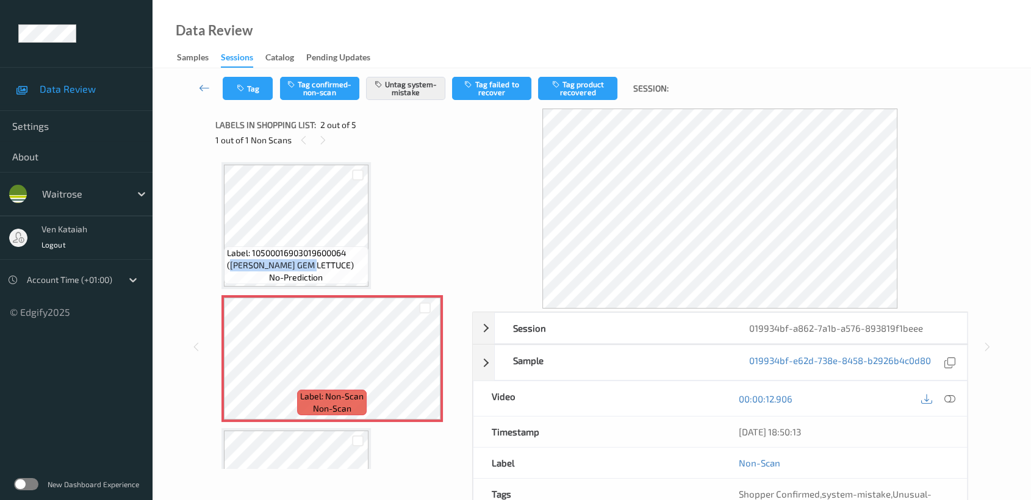
scroll to position [109, 0]
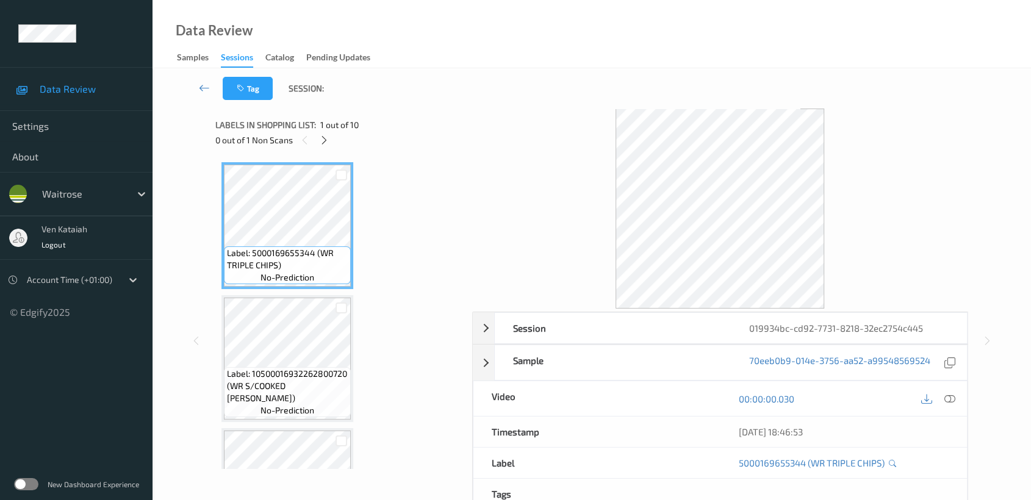
click at [332, 134] on div "0 out of 1 Non Scans" at bounding box center [339, 139] width 248 height 15
click at [331, 138] on div at bounding box center [324, 139] width 15 height 15
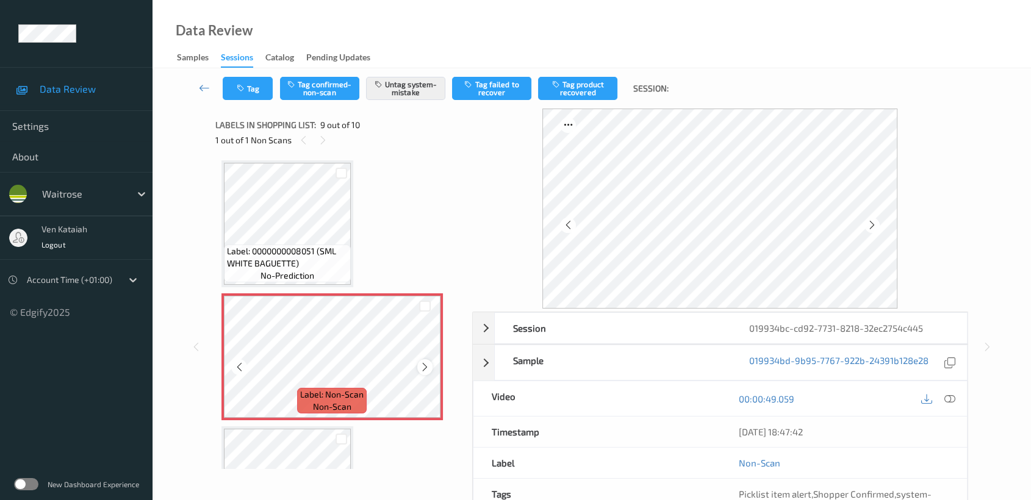
click at [429, 362] on div at bounding box center [424, 366] width 15 height 15
click at [429, 362] on icon at bounding box center [425, 367] width 10 height 11
click at [422, 362] on icon at bounding box center [425, 367] width 10 height 11
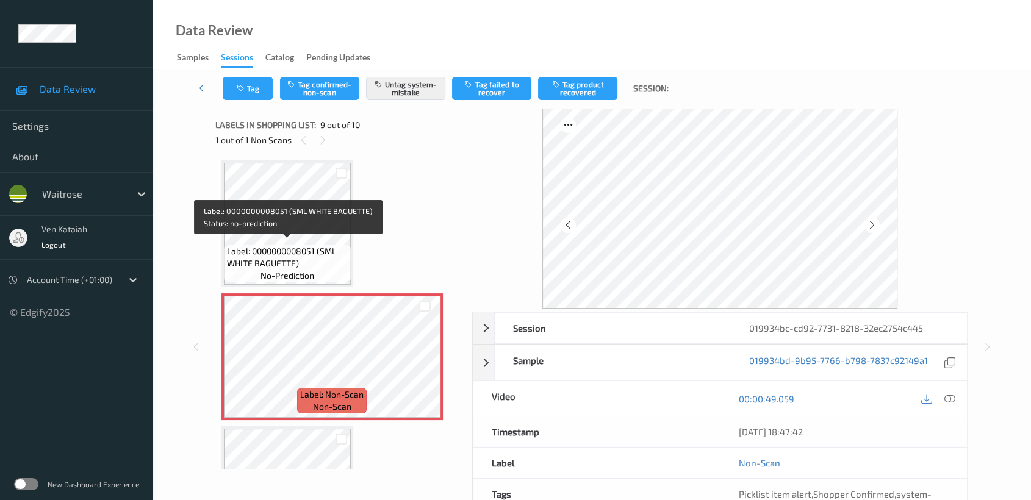
click at [296, 245] on span "Label: 0000000008051 (SML WHITE BAGUETTE)" at bounding box center [287, 257] width 121 height 24
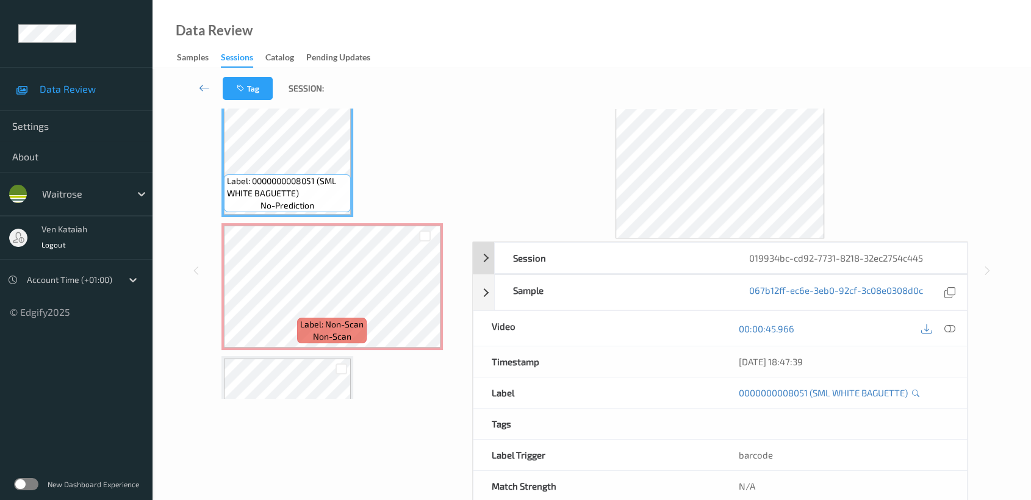
scroll to position [97, 0]
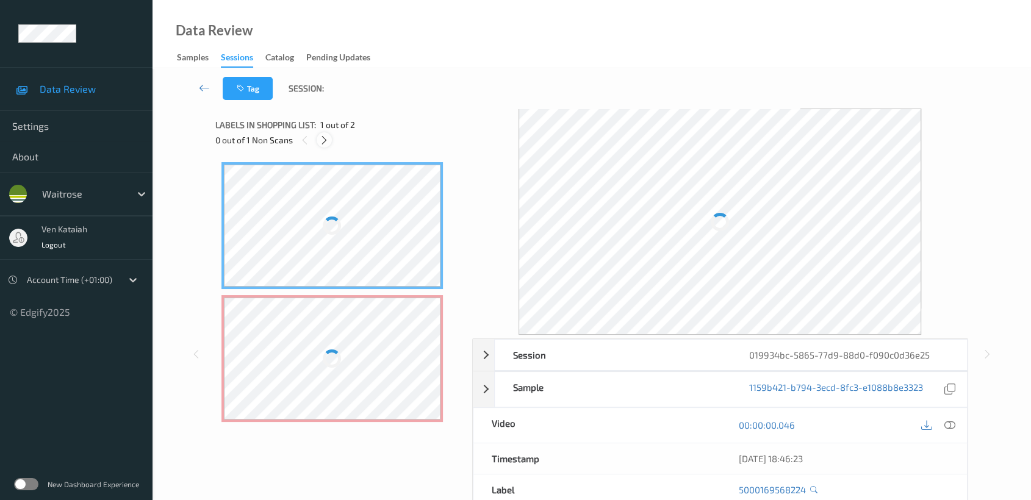
click at [323, 138] on icon at bounding box center [324, 140] width 10 height 11
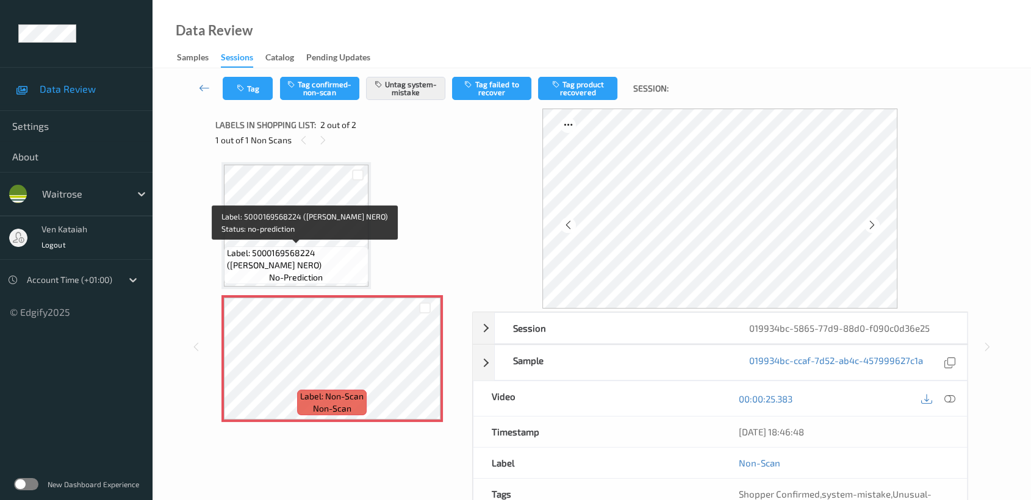
click at [326, 255] on span "Label: 5000169568224 ([PERSON_NAME] NERO)" at bounding box center [296, 259] width 138 height 24
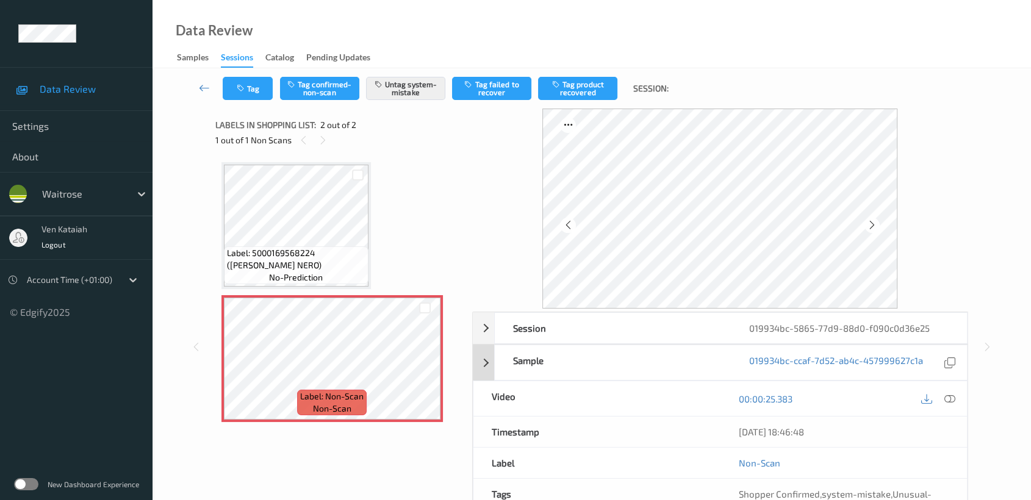
scroll to position [109, 0]
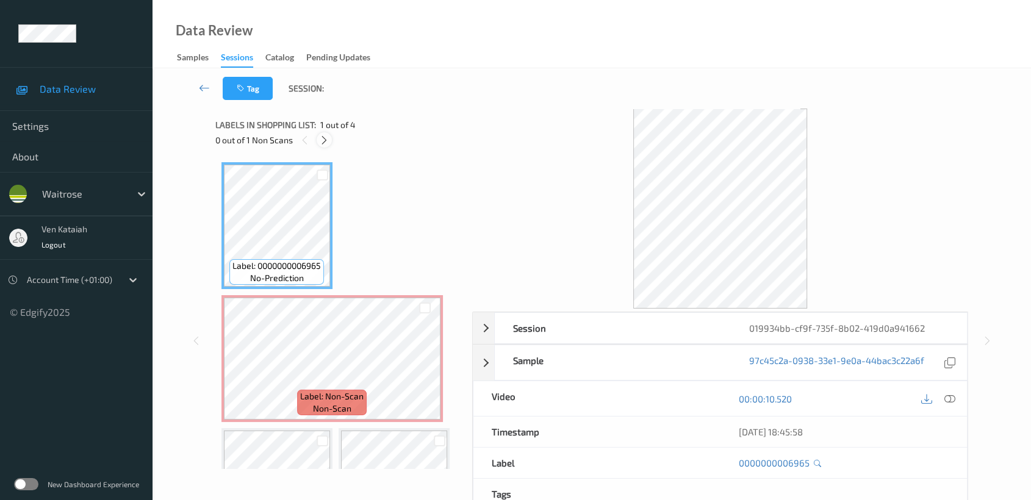
click at [323, 140] on icon at bounding box center [324, 140] width 10 height 11
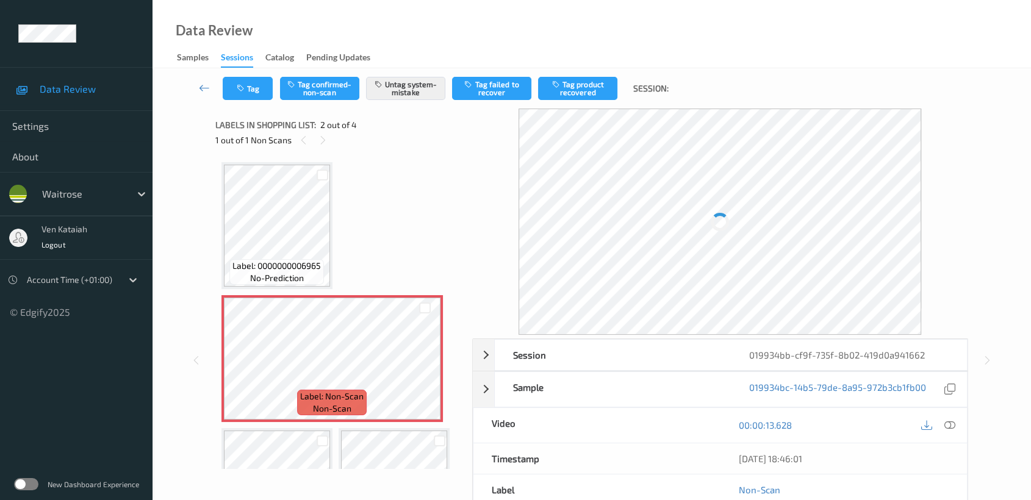
click at [329, 265] on div "Label: 0000000006965 no-prediction" at bounding box center [276, 225] width 111 height 127
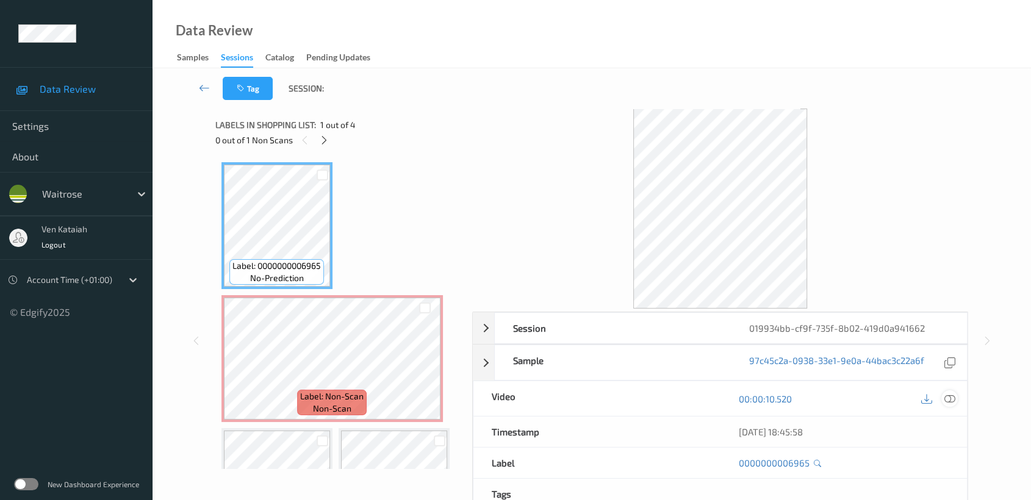
click at [955, 401] on icon at bounding box center [949, 399] width 11 height 11
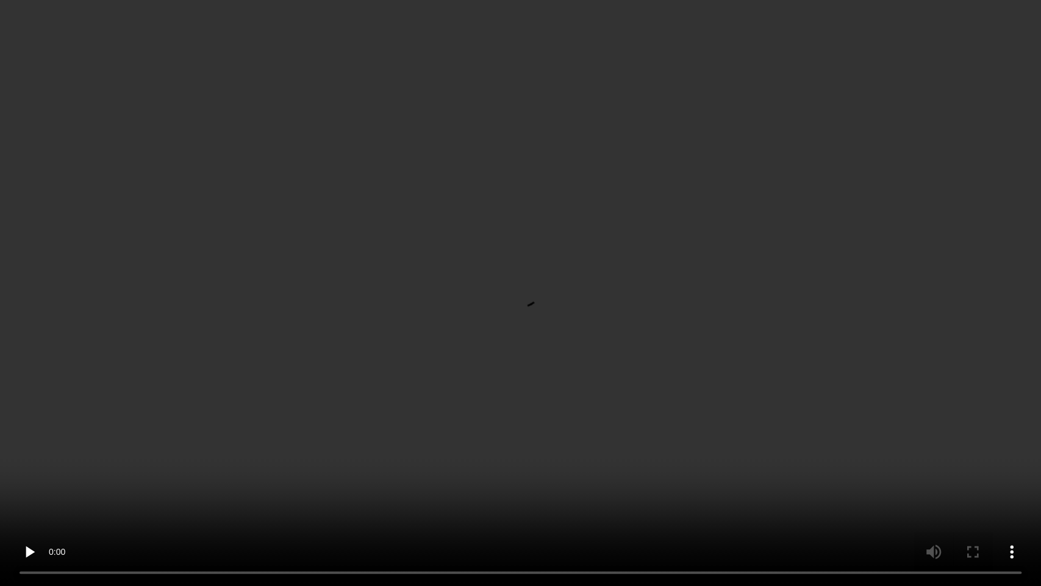
click at [480, 459] on video at bounding box center [520, 293] width 1041 height 586
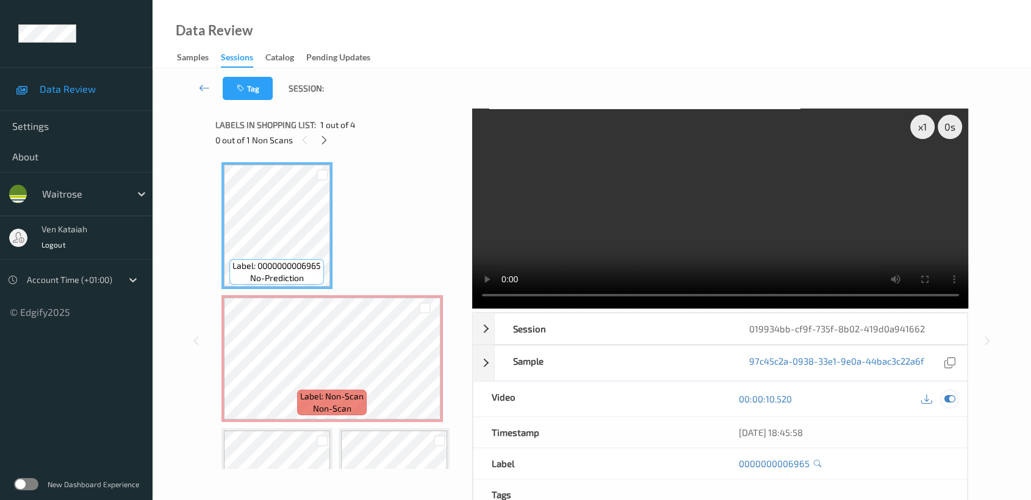
click at [955, 396] on icon at bounding box center [949, 399] width 11 height 11
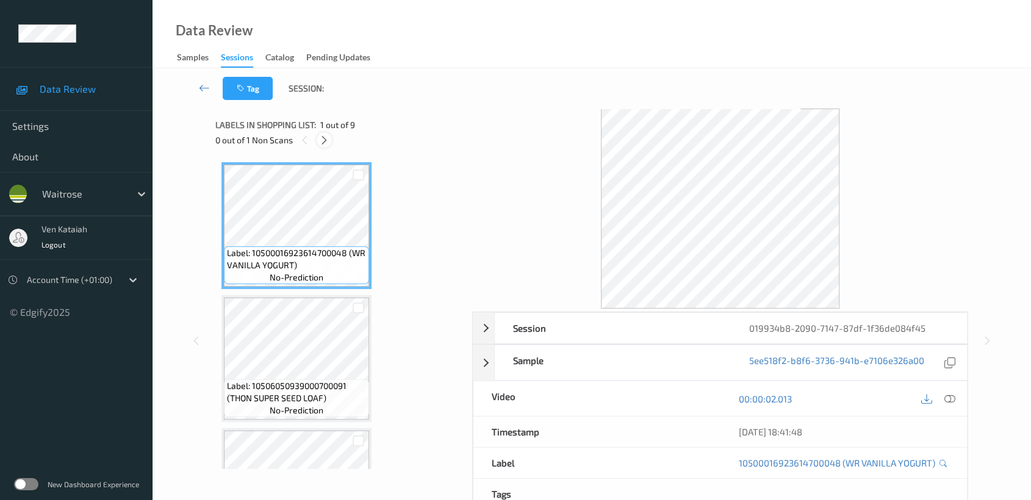
click at [325, 135] on icon at bounding box center [324, 140] width 10 height 11
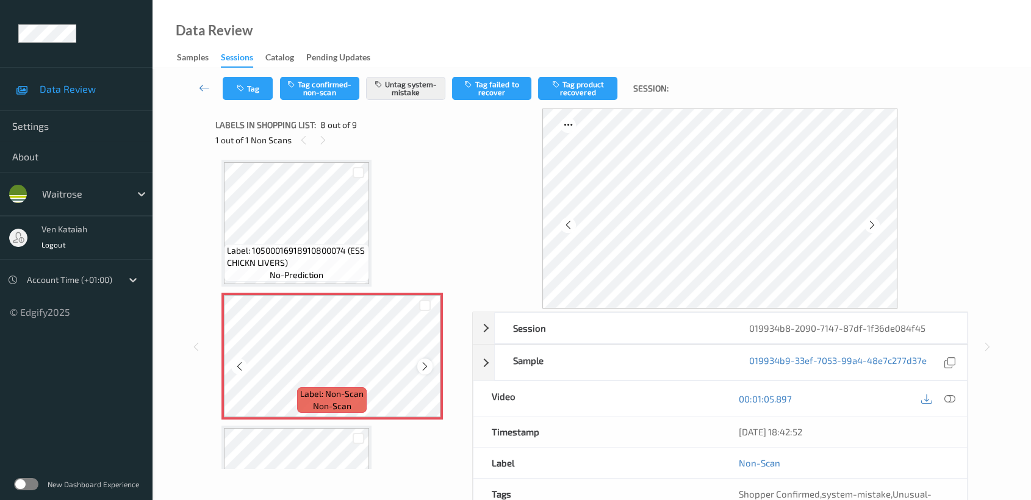
click at [426, 365] on icon at bounding box center [425, 366] width 10 height 11
click at [425, 365] on icon at bounding box center [425, 366] width 10 height 11
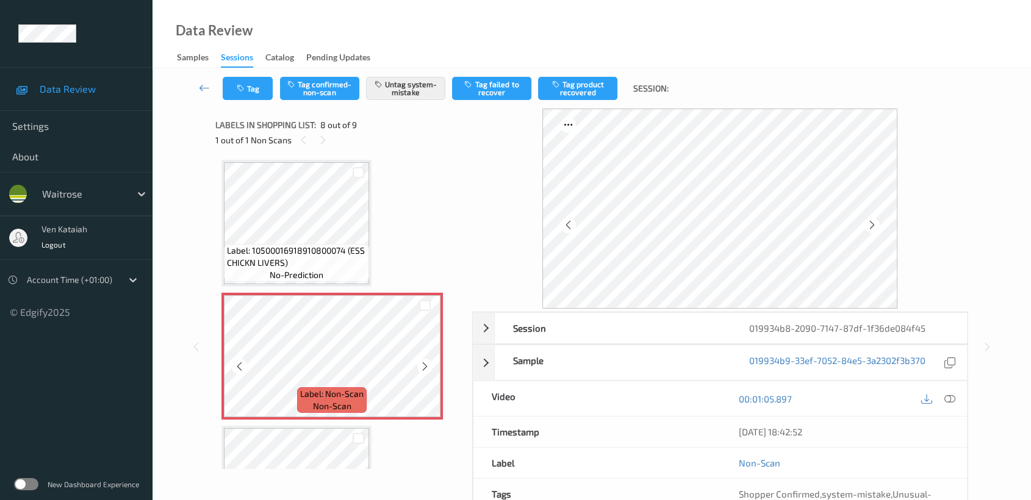
click at [425, 365] on icon at bounding box center [425, 366] width 10 height 11
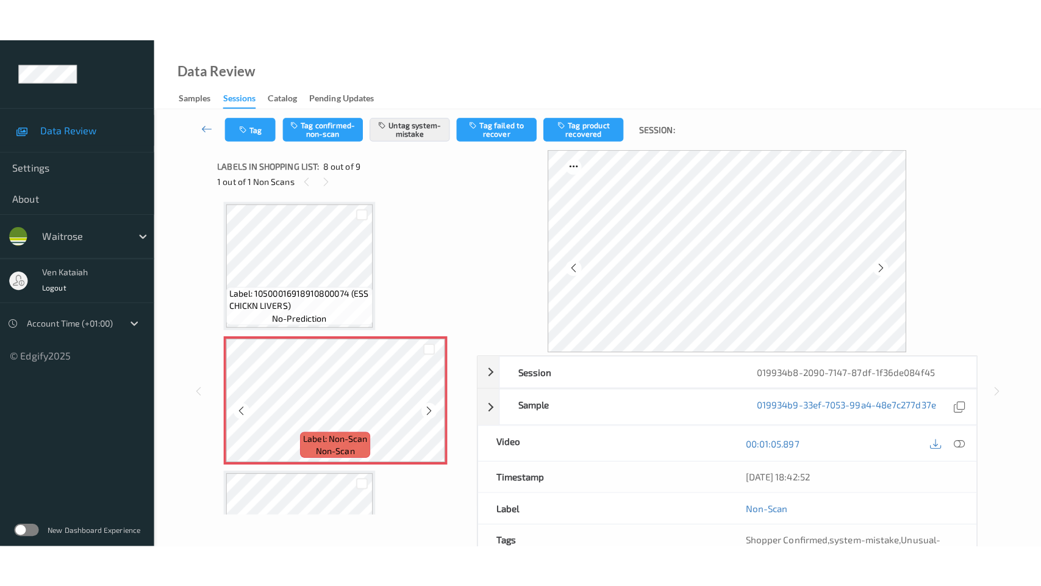
scroll to position [885, 0]
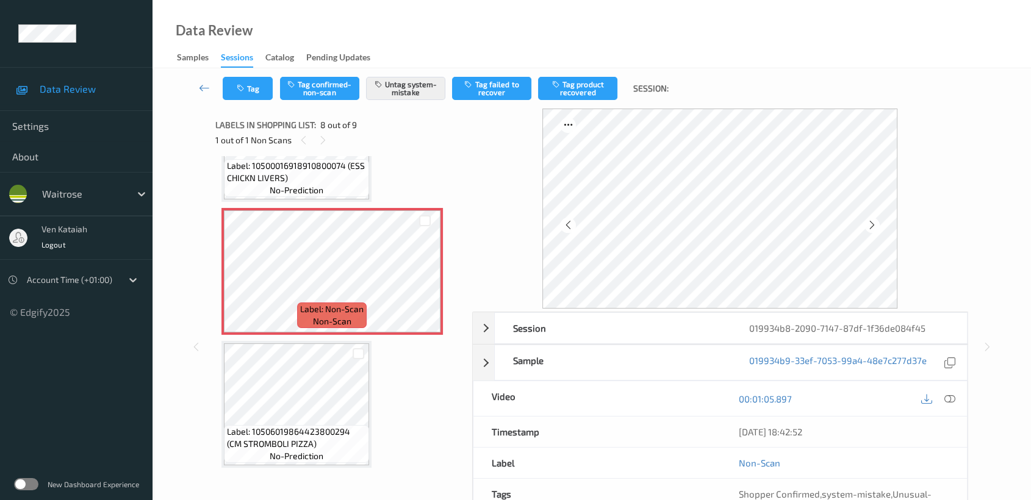
click at [314, 189] on span "no-prediction" at bounding box center [297, 190] width 54 height 12
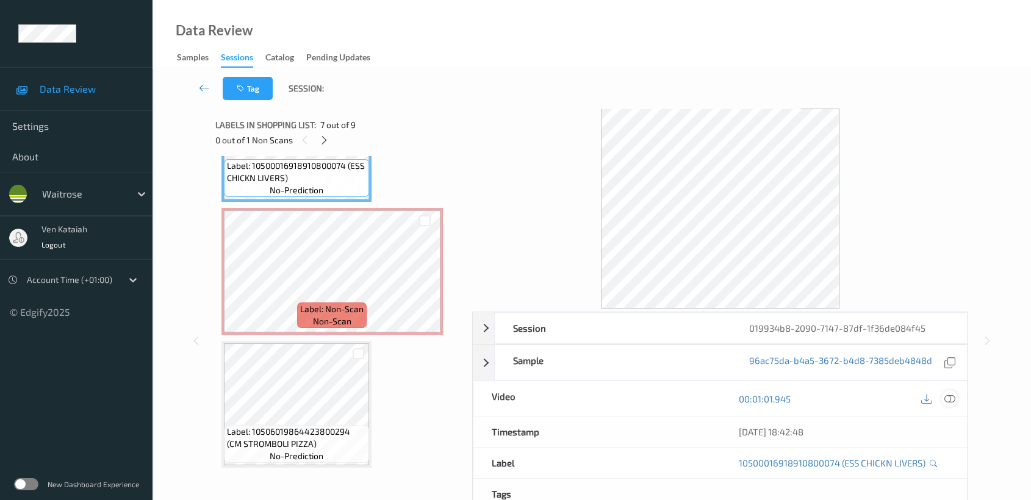
click at [947, 397] on icon at bounding box center [949, 399] width 11 height 11
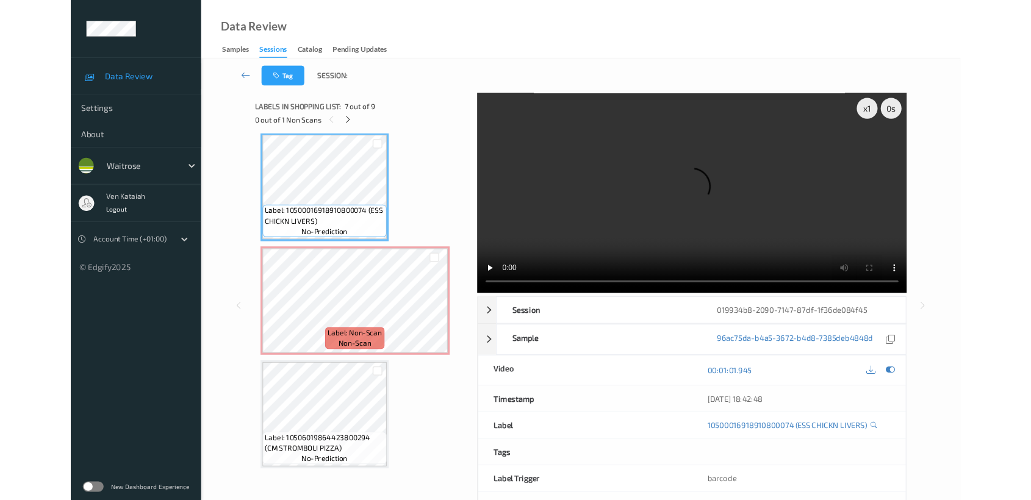
scroll to position [800, 0]
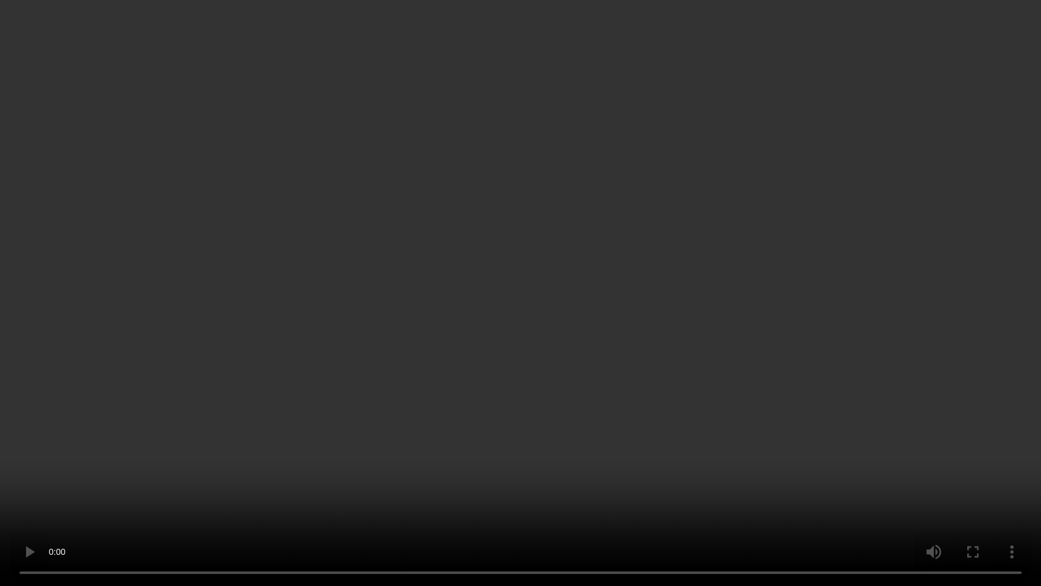
click at [548, 254] on video at bounding box center [520, 293] width 1041 height 586
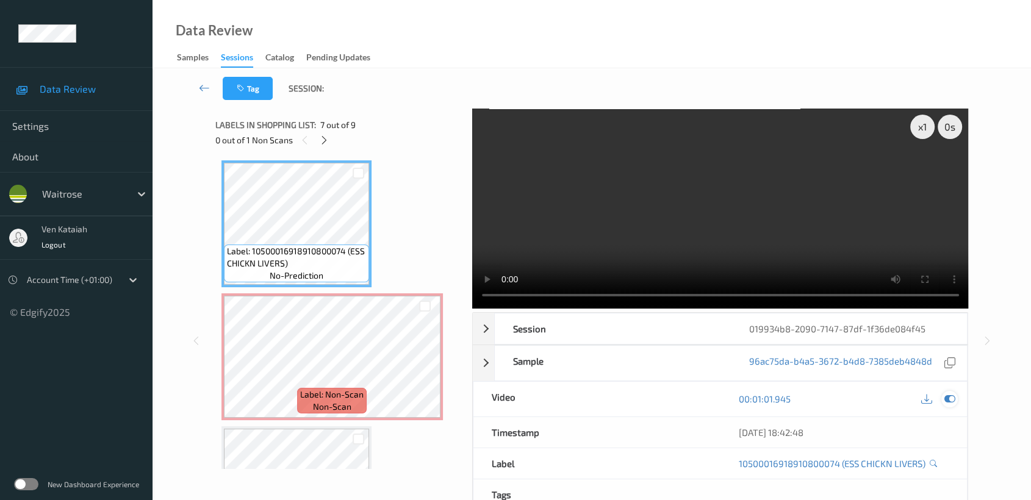
click at [947, 394] on icon at bounding box center [949, 399] width 11 height 11
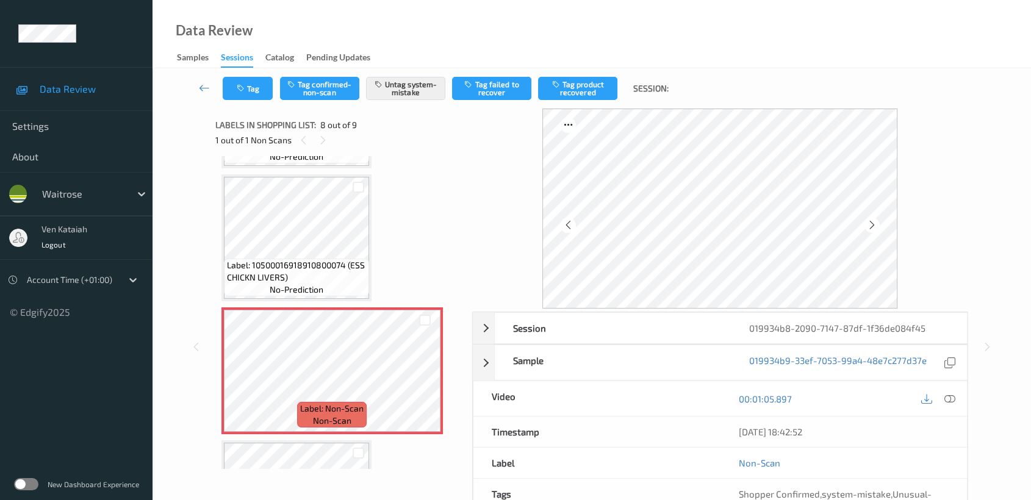
scroll to position [750, 0]
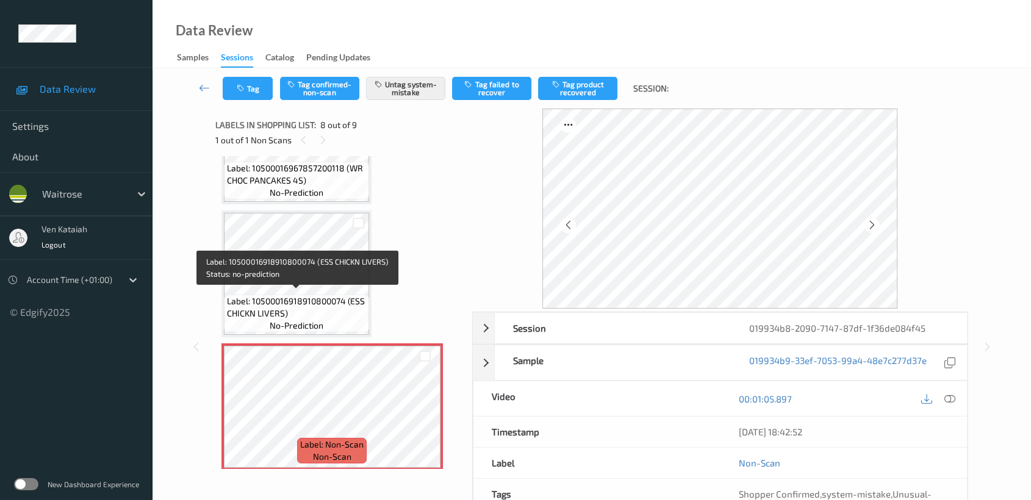
click at [314, 295] on span "Label: 10500016918910800074 (ESS CHICKN LIVERS)" at bounding box center [296, 307] width 139 height 24
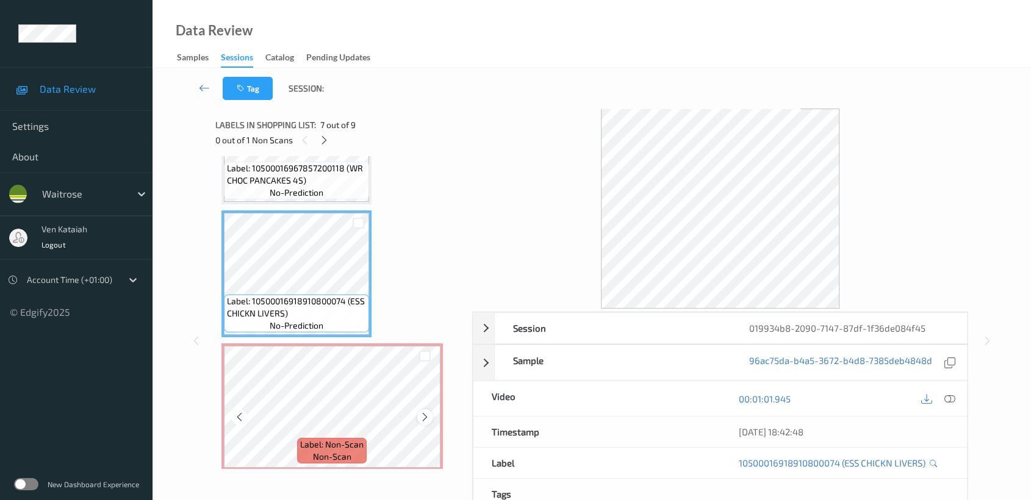
click at [427, 412] on icon at bounding box center [425, 417] width 10 height 11
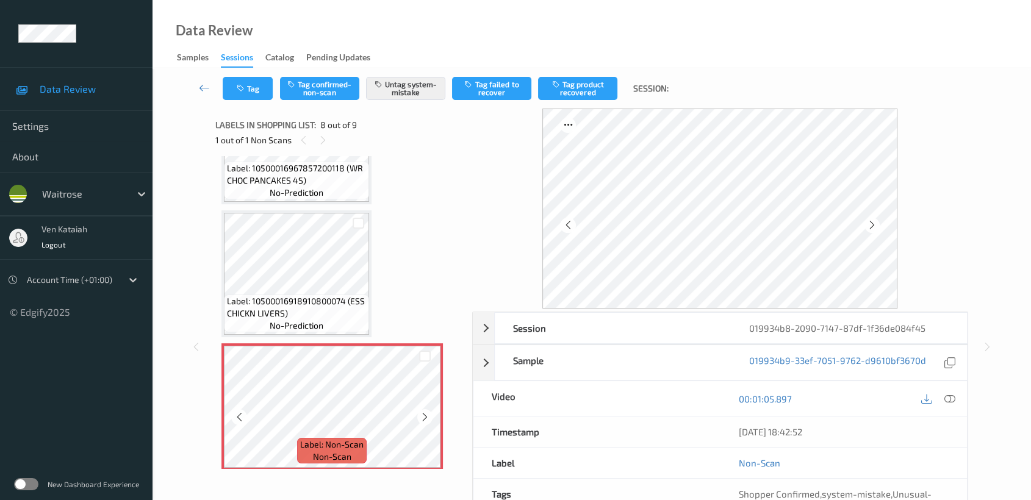
click at [427, 412] on icon at bounding box center [425, 417] width 10 height 11
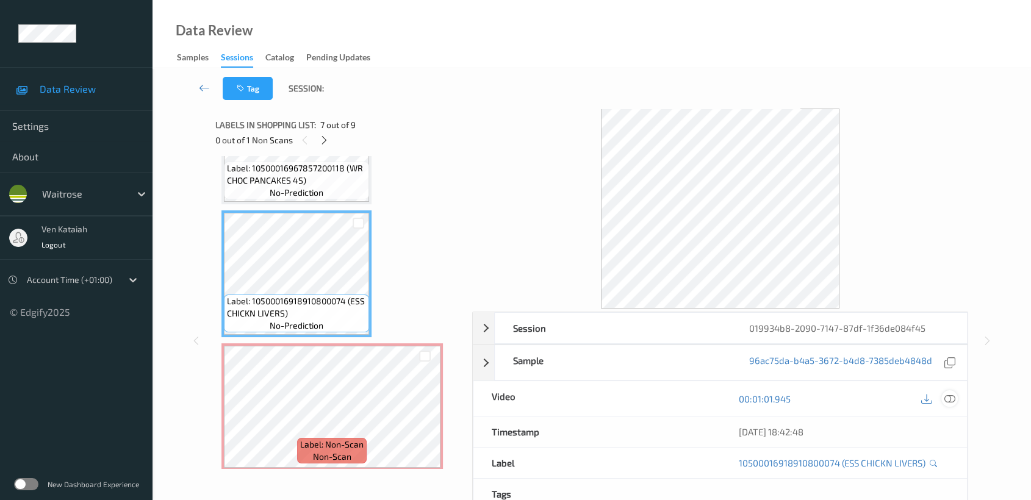
click at [949, 402] on icon at bounding box center [949, 399] width 11 height 11
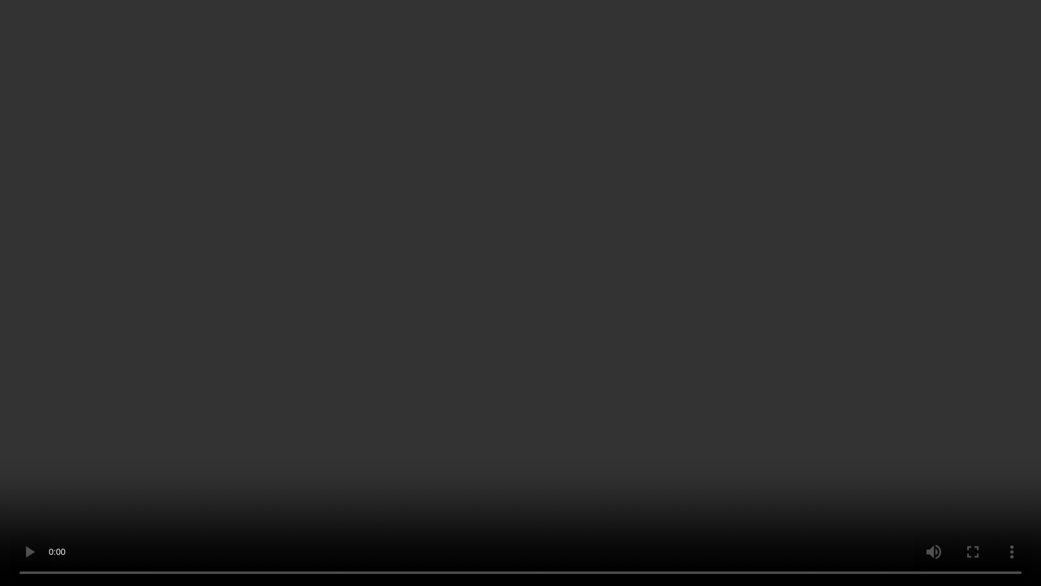
click at [592, 314] on video at bounding box center [520, 293] width 1041 height 586
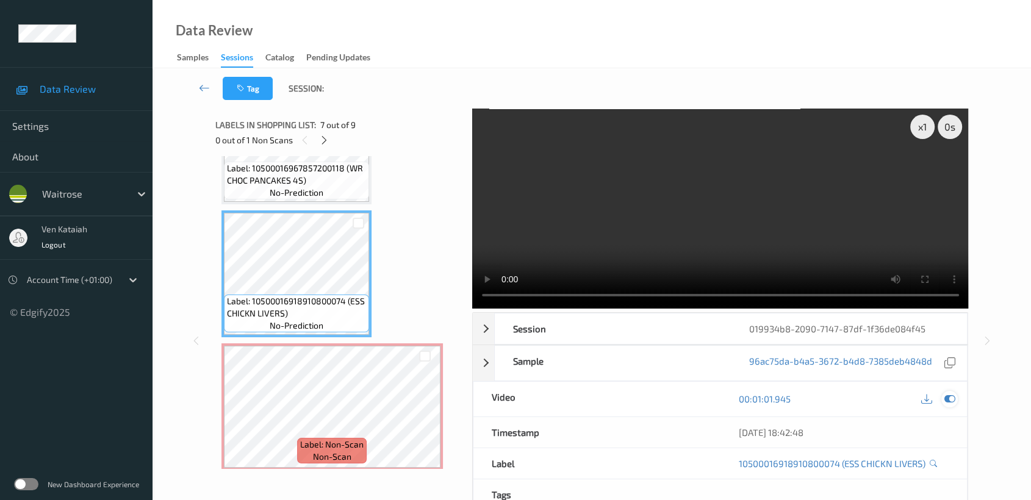
click at [950, 402] on icon at bounding box center [949, 399] width 11 height 11
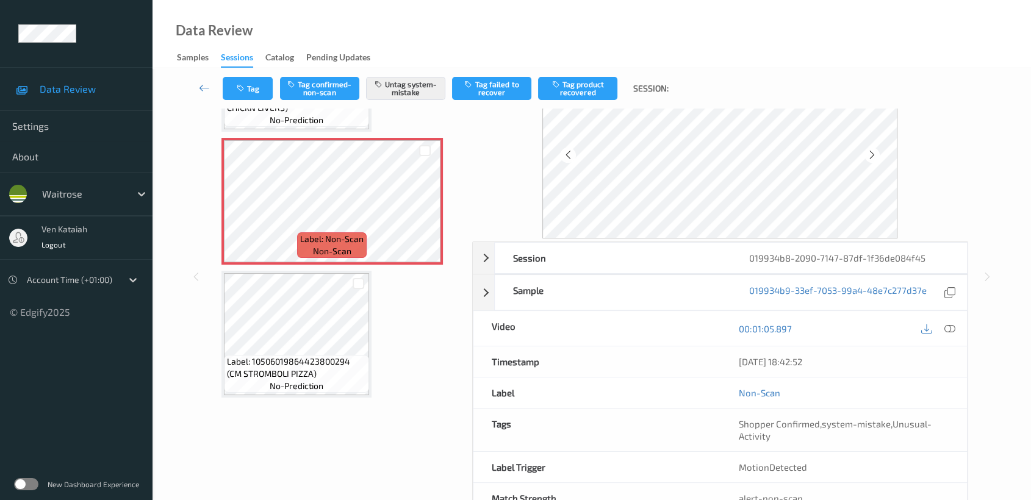
scroll to position [109, 0]
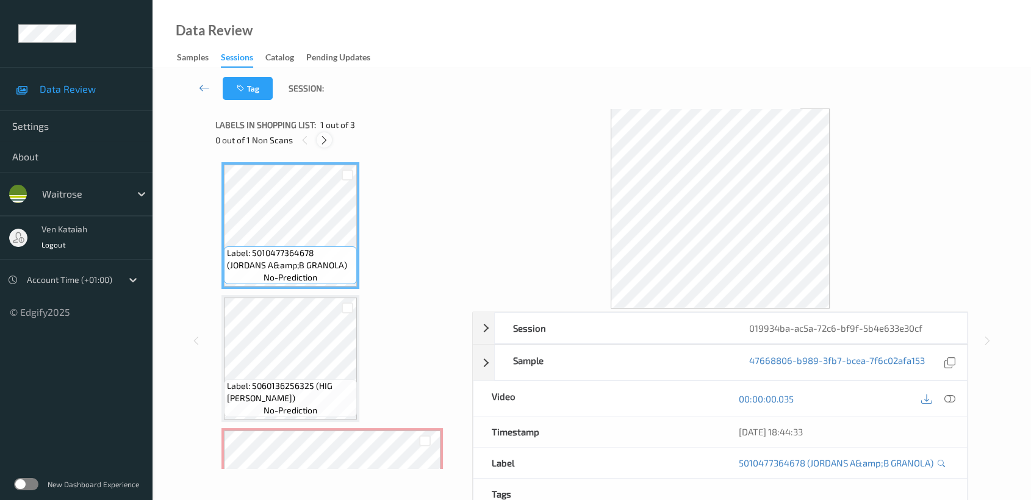
click at [329, 144] on div at bounding box center [324, 139] width 15 height 15
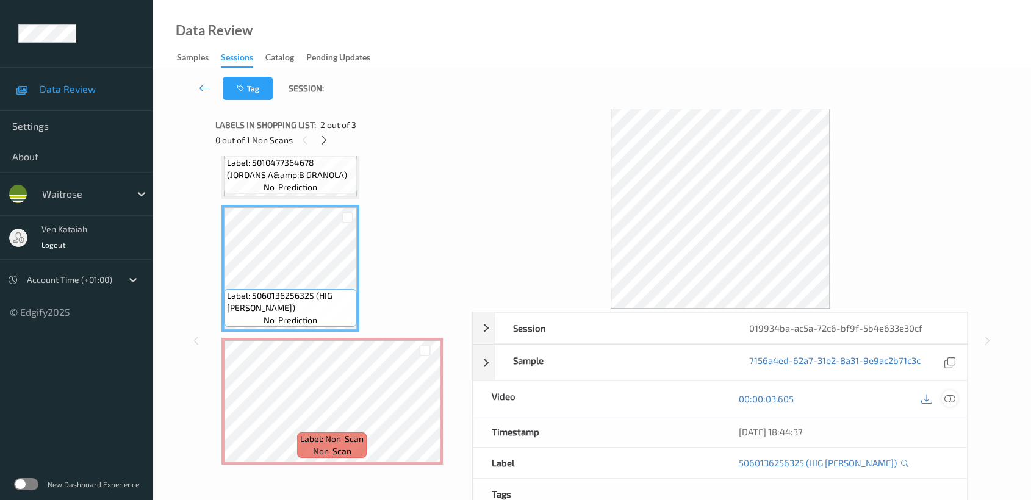
click at [954, 401] on icon at bounding box center [949, 399] width 11 height 11
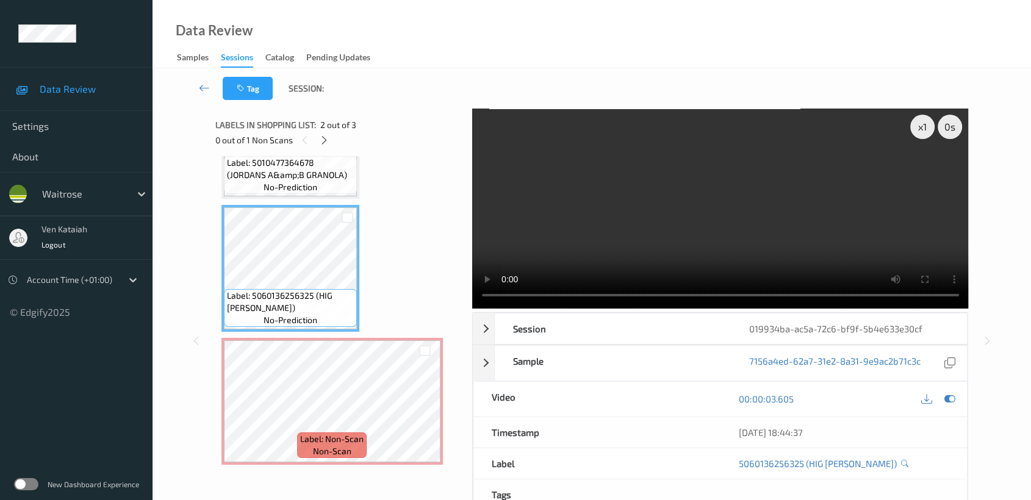
scroll to position [5, 0]
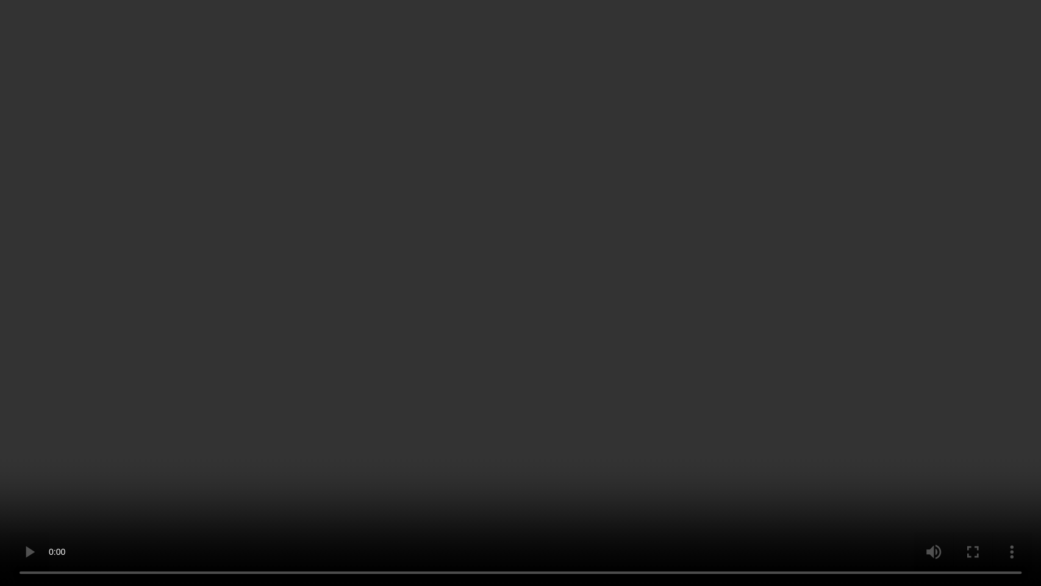
click at [693, 302] on video at bounding box center [520, 293] width 1041 height 586
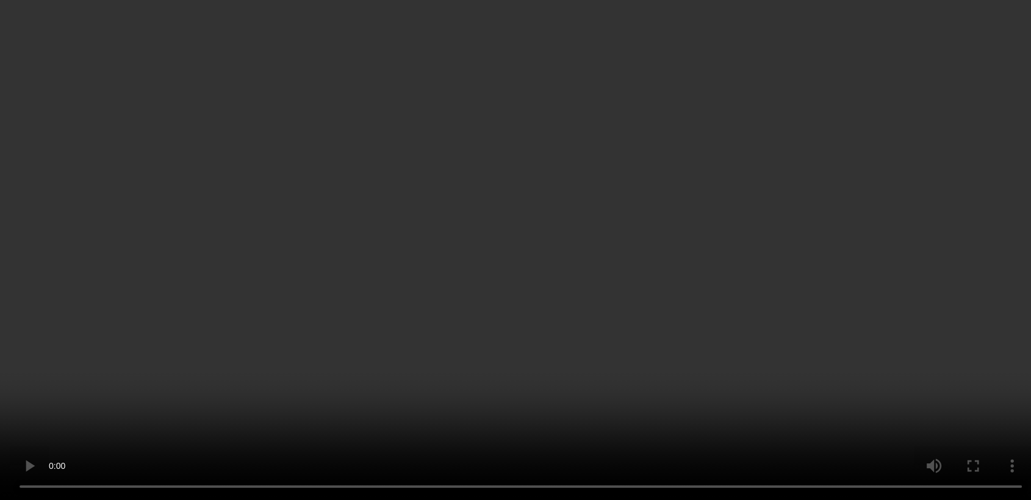
scroll to position [0, 0]
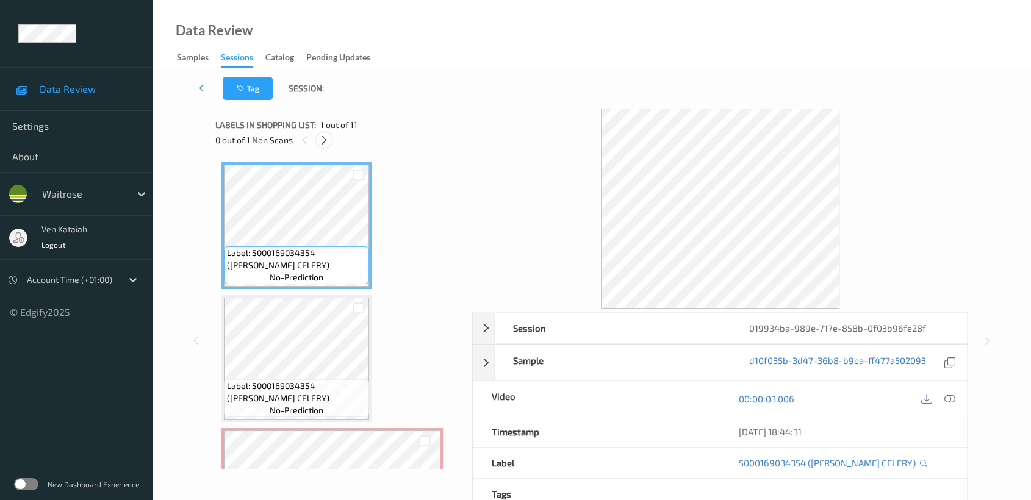
click at [320, 137] on icon at bounding box center [324, 140] width 10 height 11
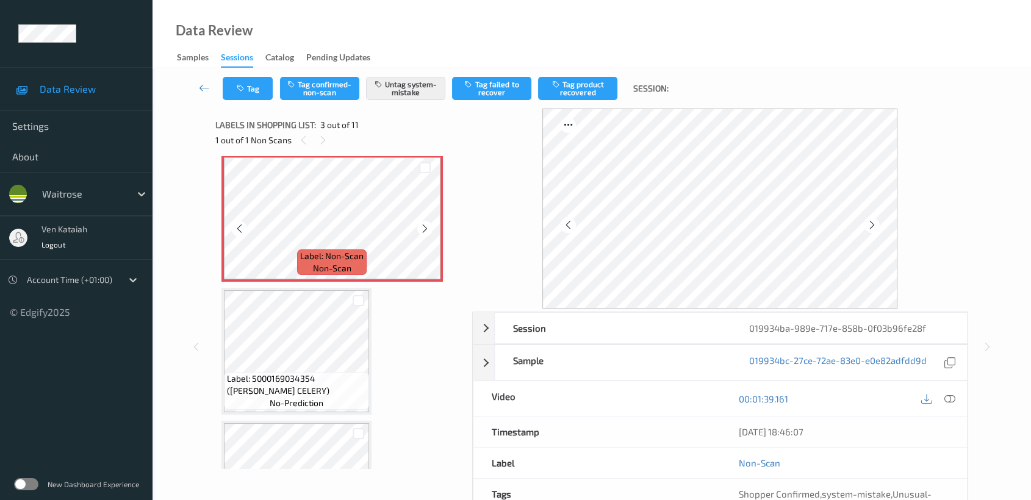
scroll to position [138, 0]
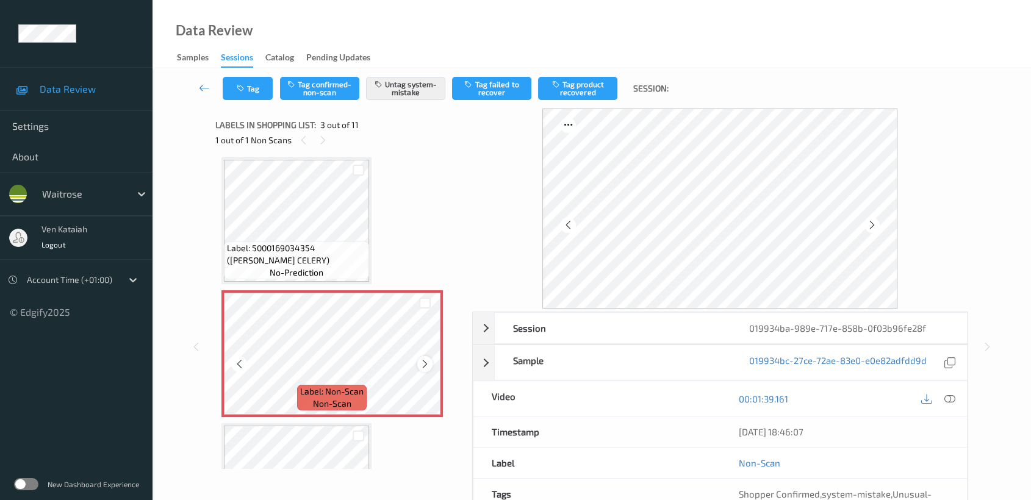
click at [417, 361] on div at bounding box center [424, 363] width 15 height 15
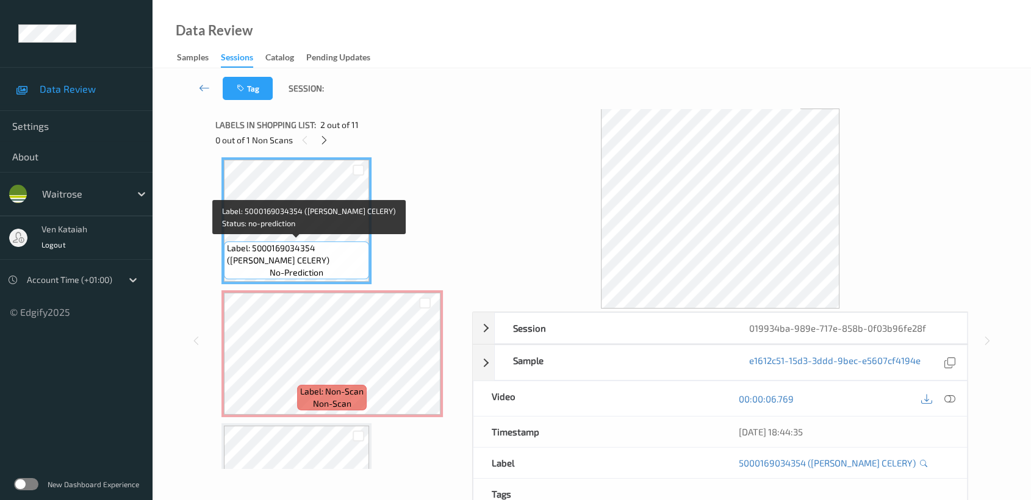
click at [332, 256] on span "Label: 5000169034354 (WR DORG CELERY)" at bounding box center [296, 254] width 139 height 24
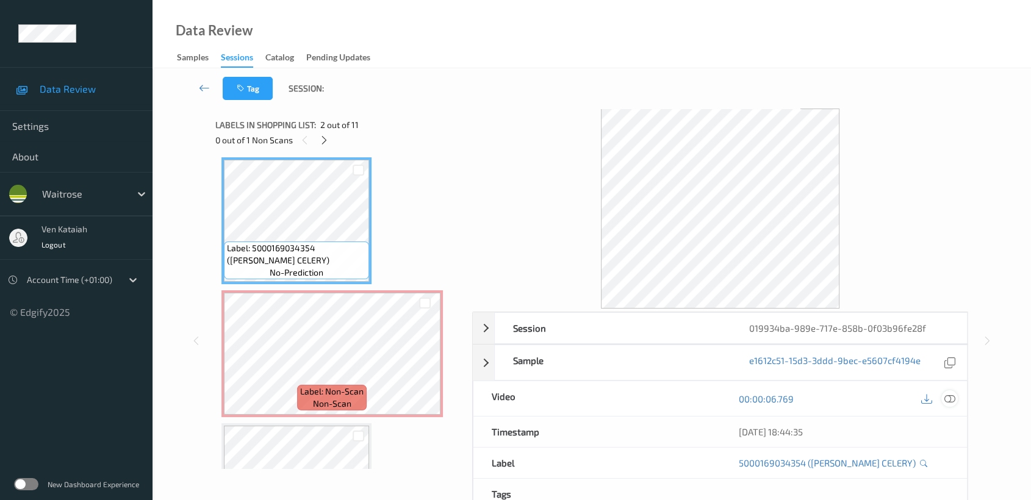
click at [952, 403] on icon at bounding box center [949, 399] width 11 height 11
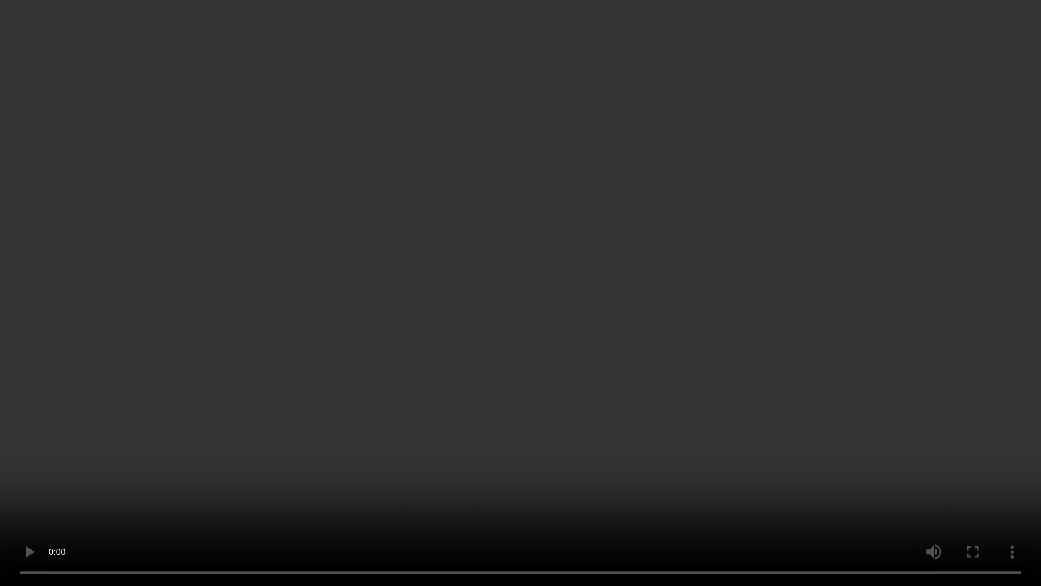
click at [449, 347] on video at bounding box center [520, 293] width 1041 height 586
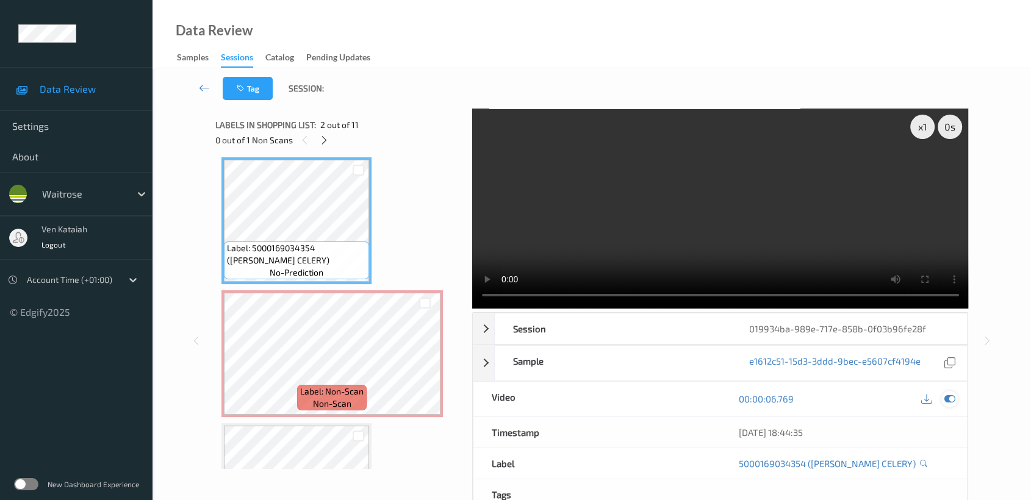
click at [943, 393] on div at bounding box center [949, 399] width 16 height 16
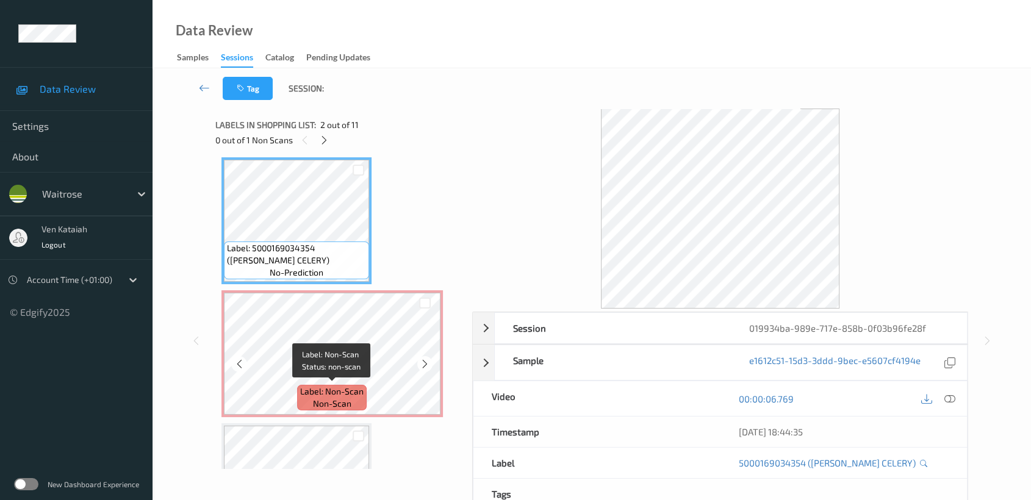
click at [325, 392] on span "Label: Non-Scan" at bounding box center [331, 392] width 63 height 12
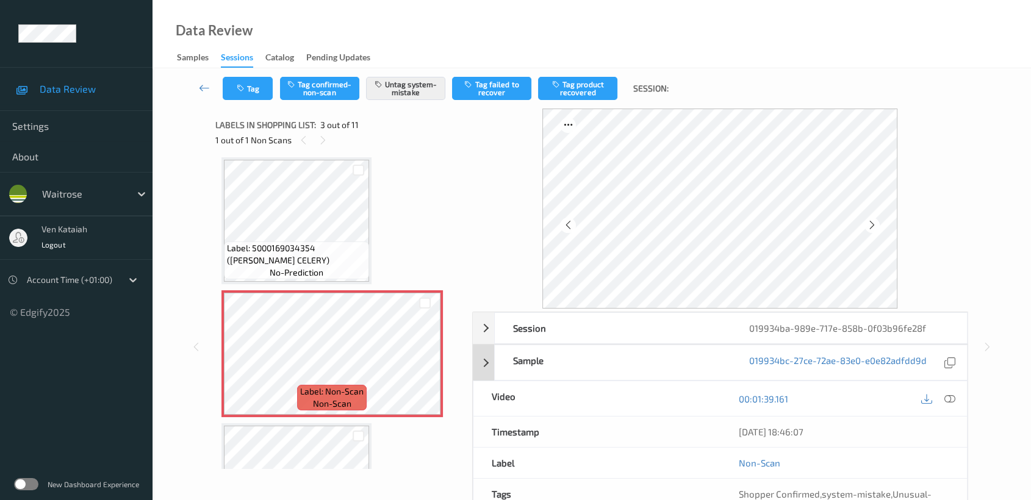
scroll to position [109, 0]
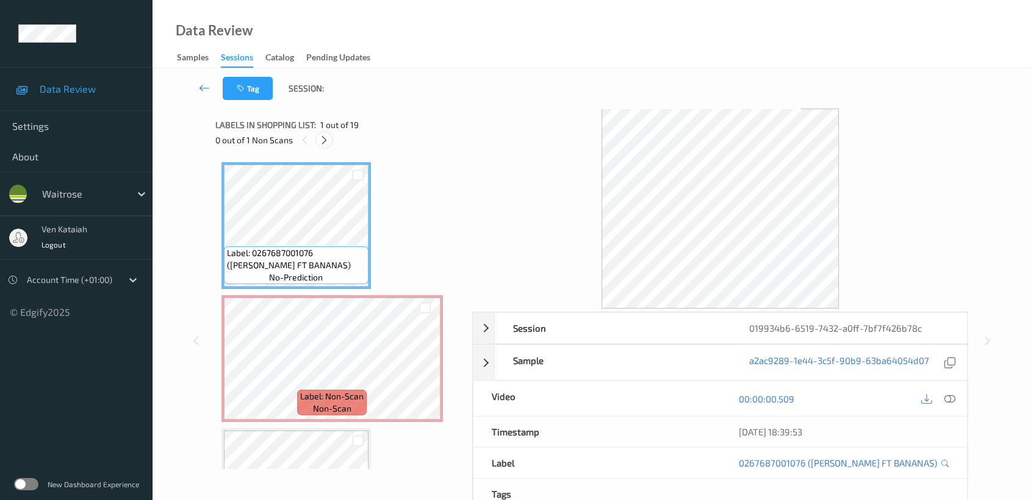
click at [326, 138] on icon at bounding box center [324, 140] width 10 height 11
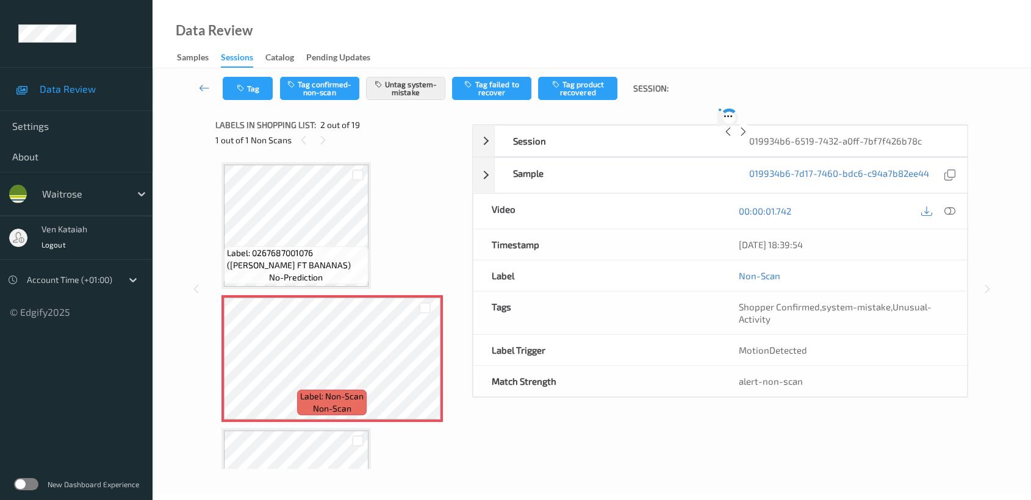
scroll to position [5, 0]
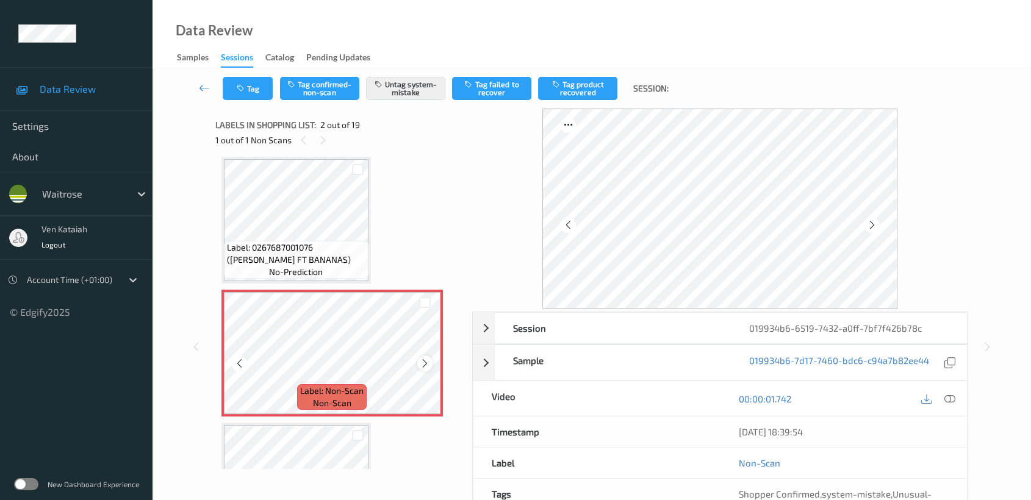
click at [420, 363] on icon at bounding box center [425, 363] width 10 height 11
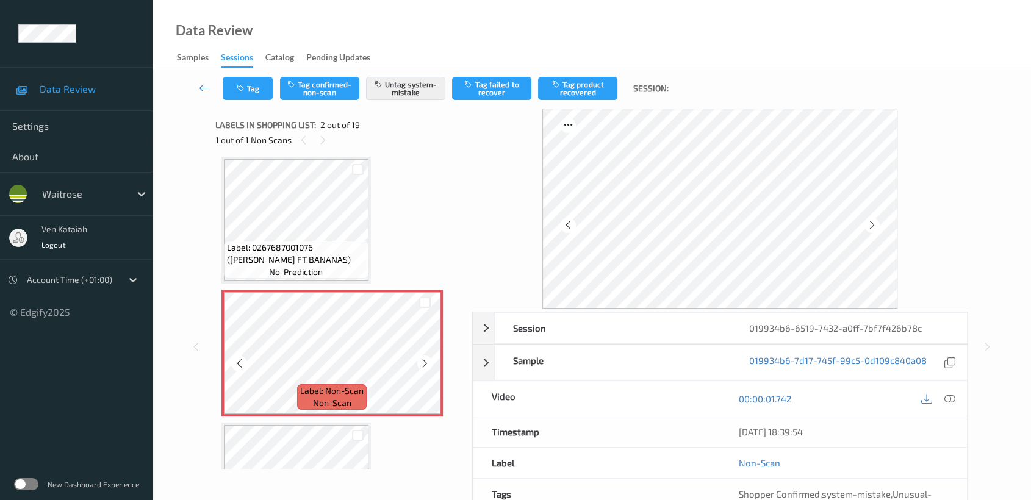
click at [420, 363] on icon at bounding box center [425, 363] width 10 height 11
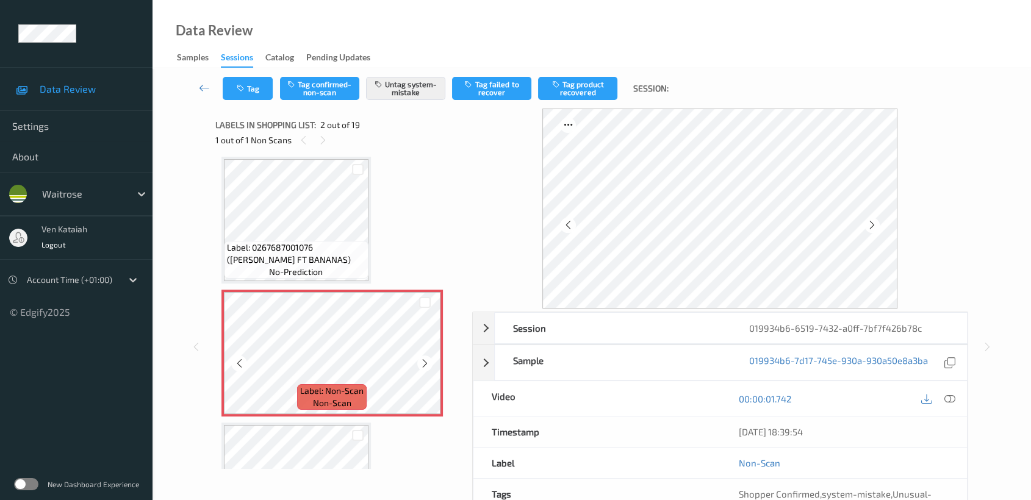
click at [420, 363] on icon at bounding box center [425, 363] width 10 height 11
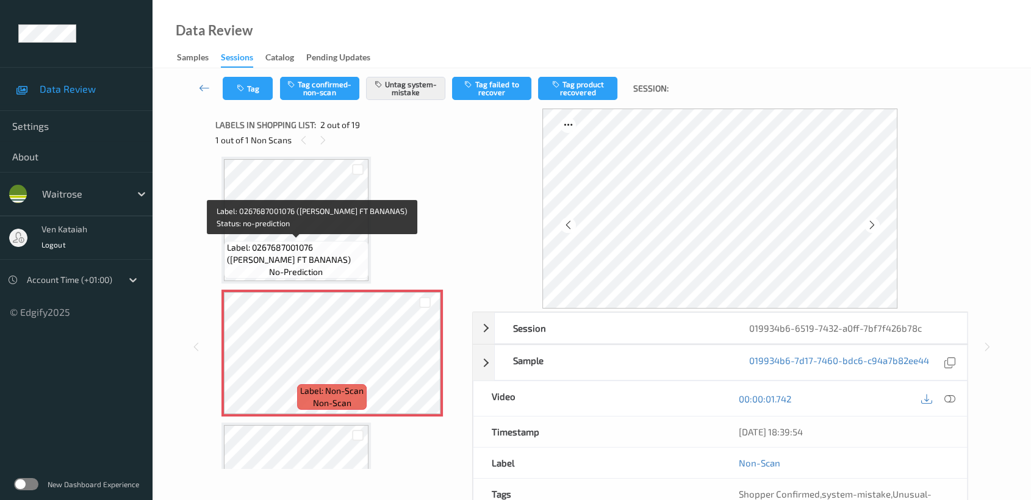
click at [325, 255] on span "Label: 0267687001076 (WR ESS FT BANANAS)" at bounding box center [296, 254] width 138 height 24
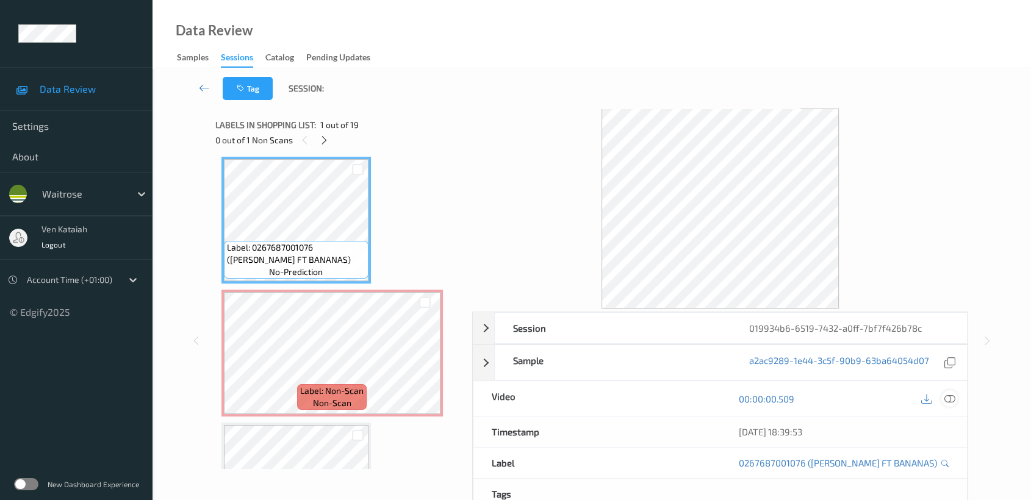
click at [952, 401] on icon at bounding box center [949, 399] width 11 height 11
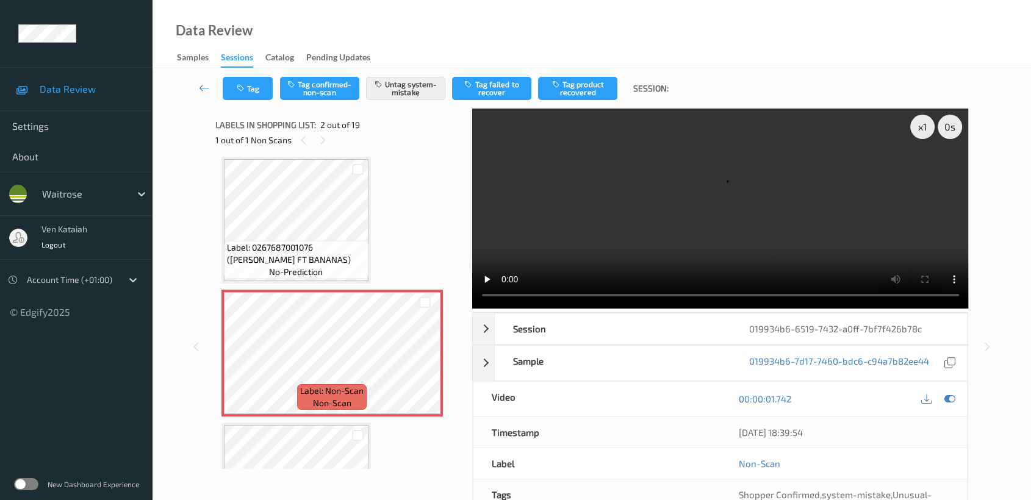
scroll to position [1, 0]
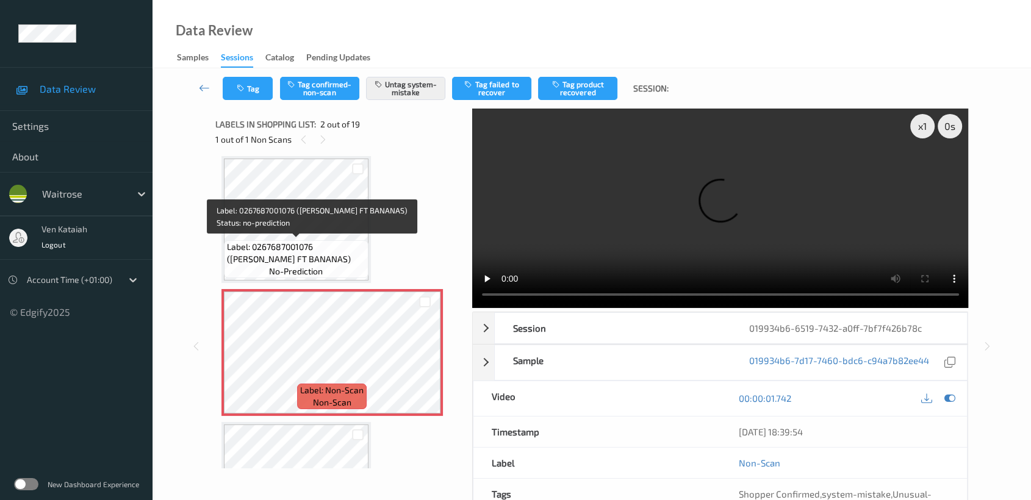
click at [366, 265] on div "Label: 0267687001076 (WR ESS FT BANANAS) no-prediction" at bounding box center [296, 259] width 145 height 38
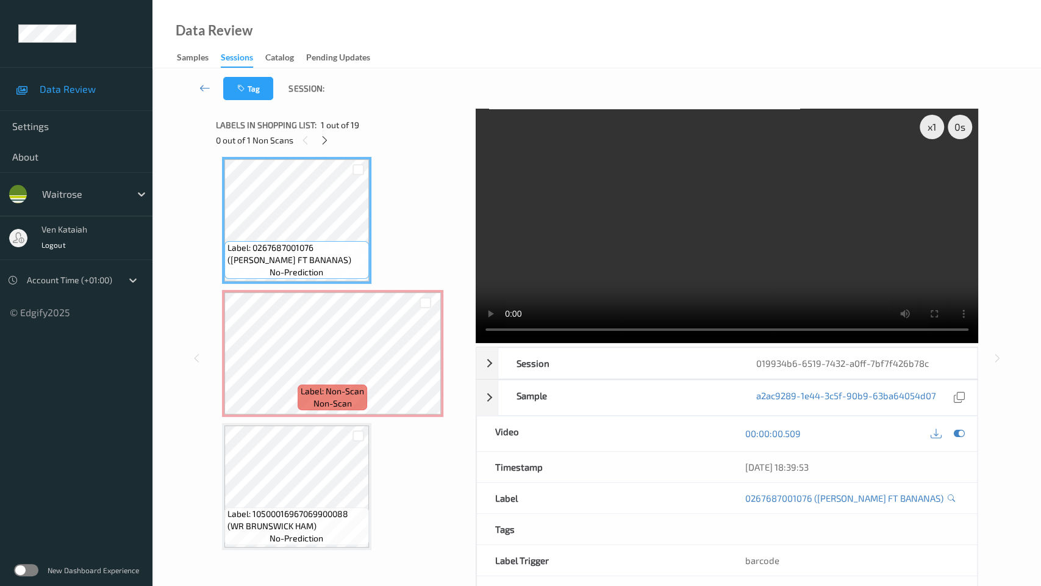
click at [511, 318] on video at bounding box center [727, 226] width 503 height 234
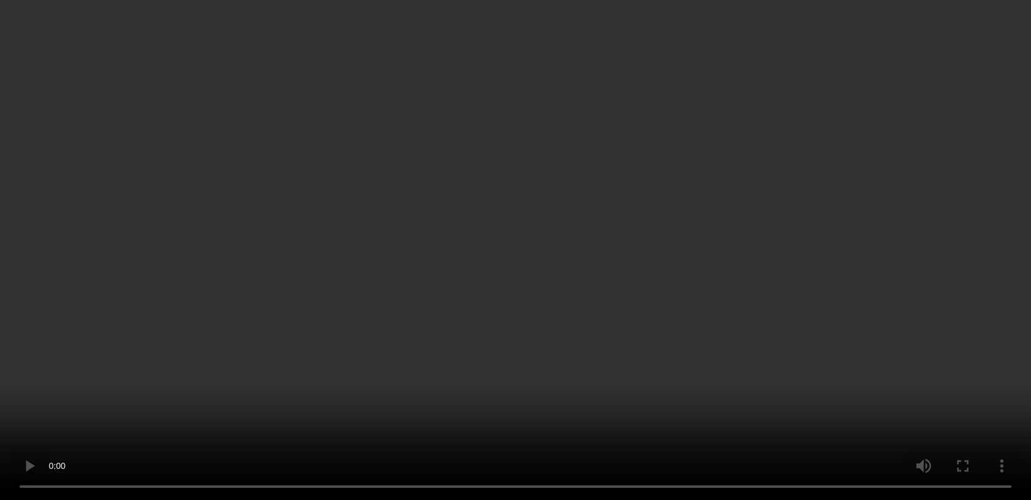
click at [958, 217] on div "00:00:00.509" at bounding box center [843, 199] width 247 height 35
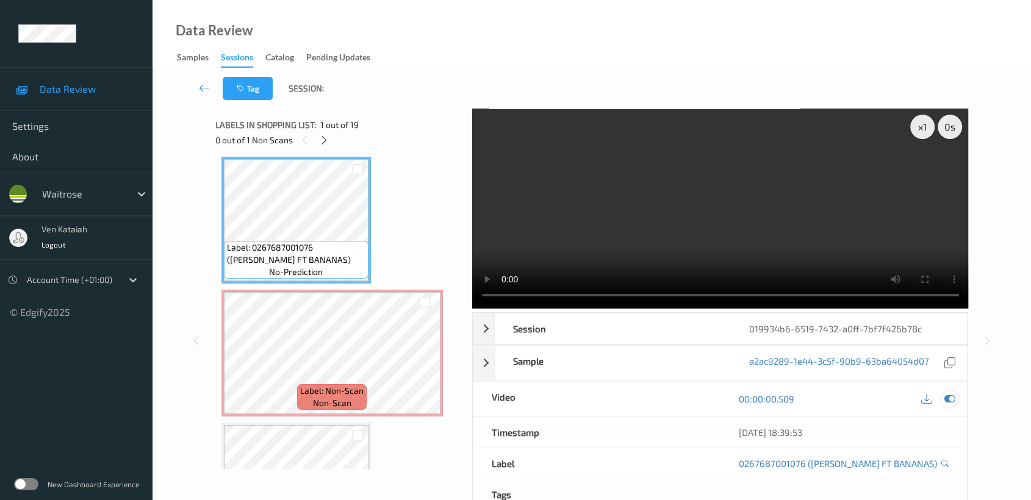
click at [951, 399] on icon at bounding box center [949, 399] width 11 height 11
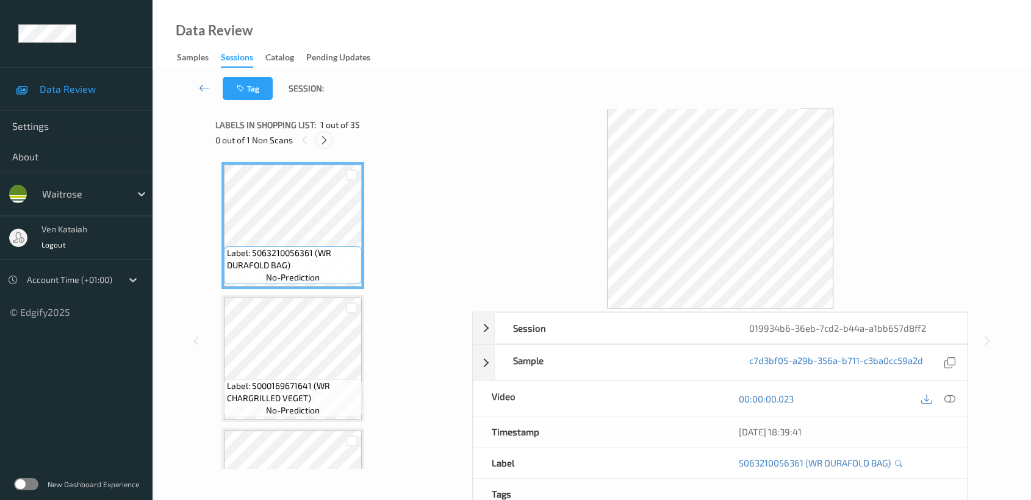
click at [322, 139] on icon at bounding box center [324, 140] width 10 height 11
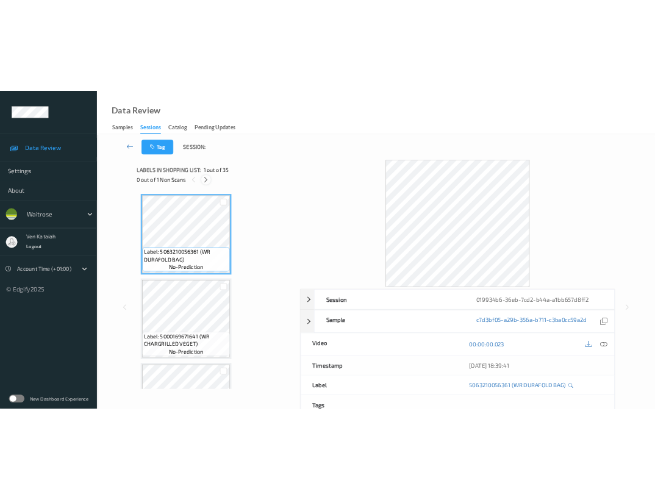
scroll to position [669, 0]
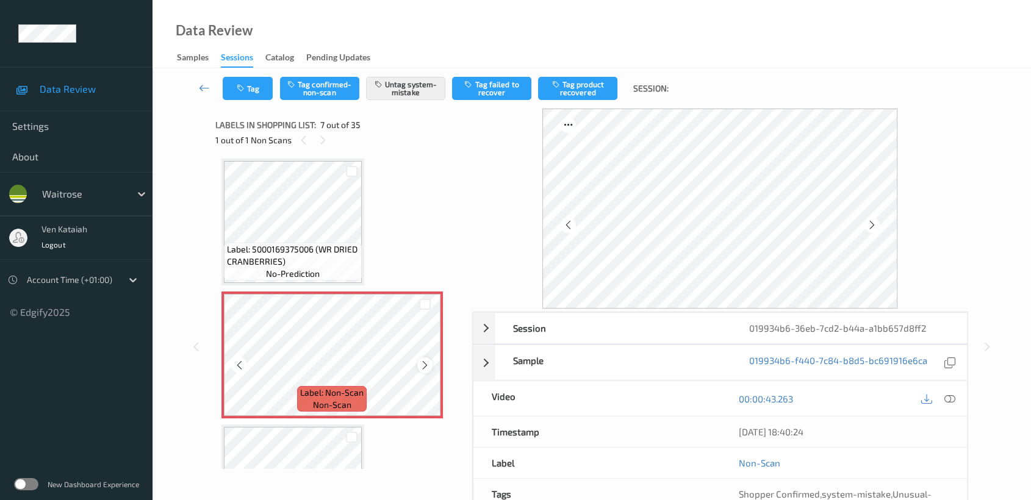
click at [423, 361] on icon at bounding box center [425, 365] width 10 height 11
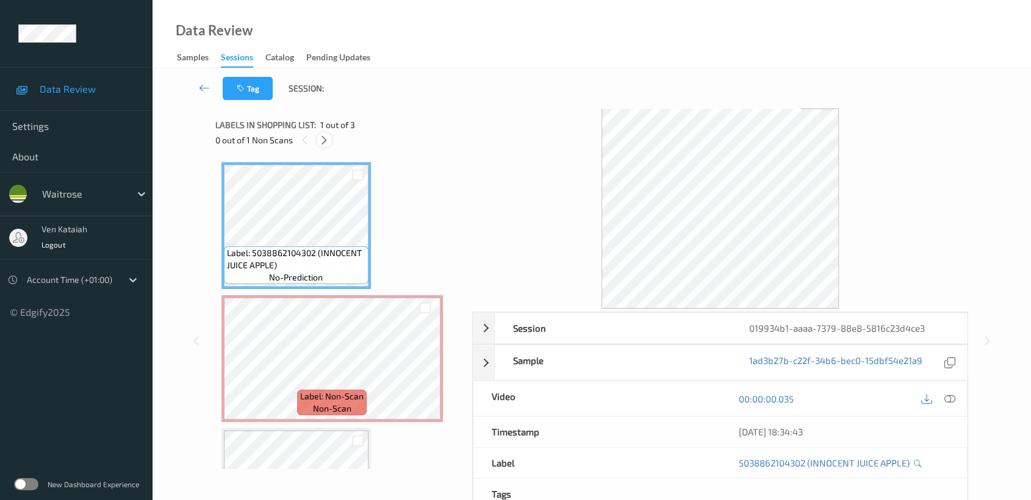
click at [328, 143] on icon at bounding box center [324, 140] width 10 height 11
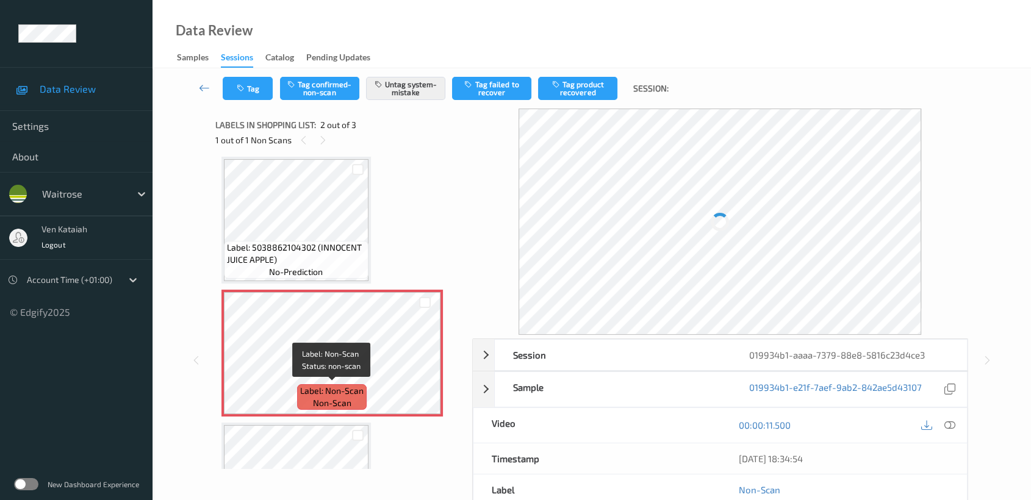
click at [327, 386] on span "Label: Non-Scan" at bounding box center [331, 391] width 63 height 12
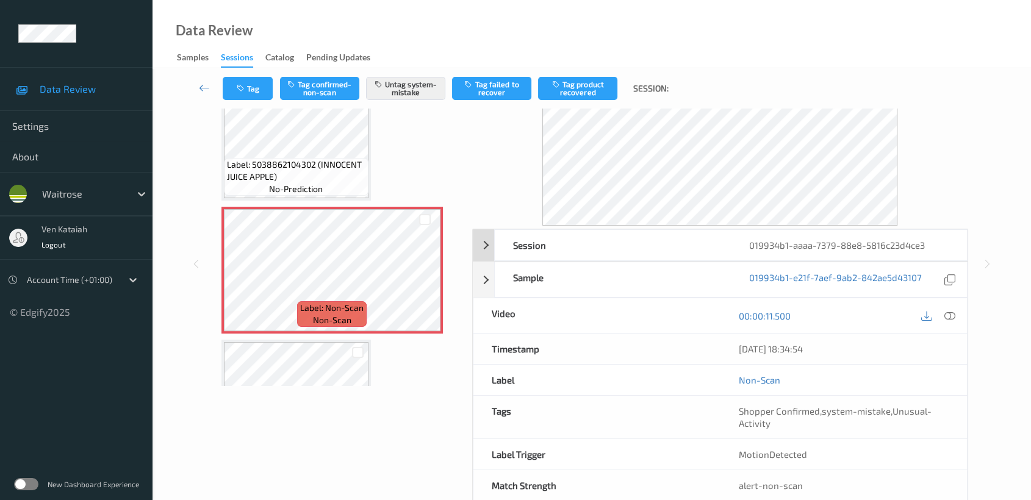
scroll to position [109, 0]
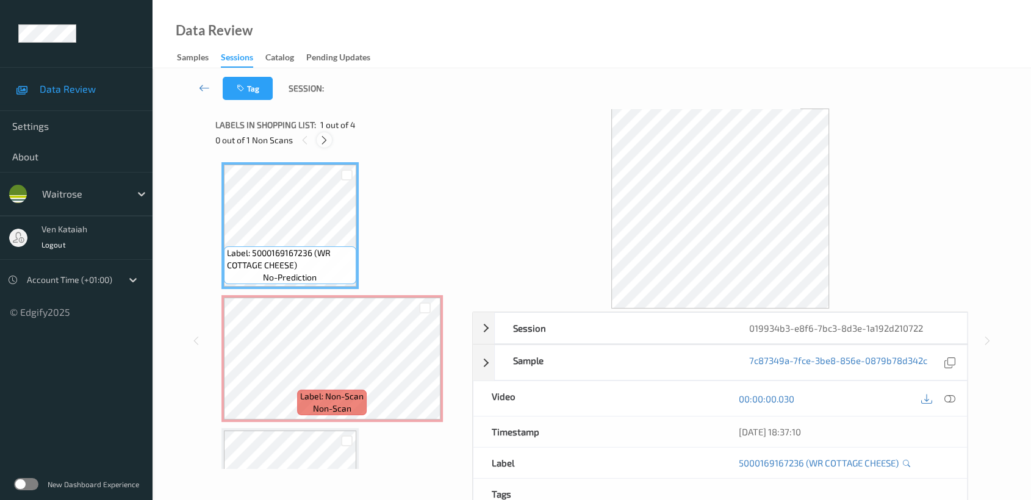
click at [326, 135] on icon at bounding box center [324, 140] width 10 height 11
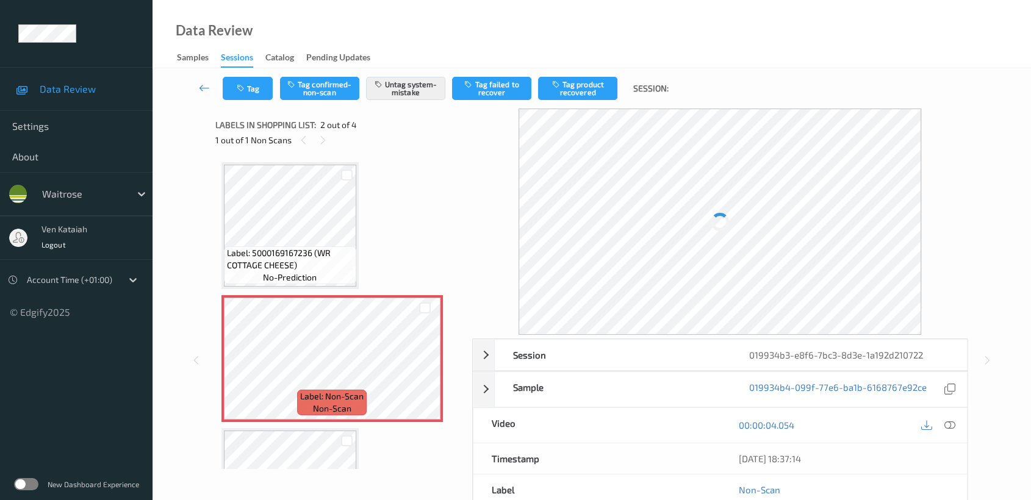
scroll to position [5, 0]
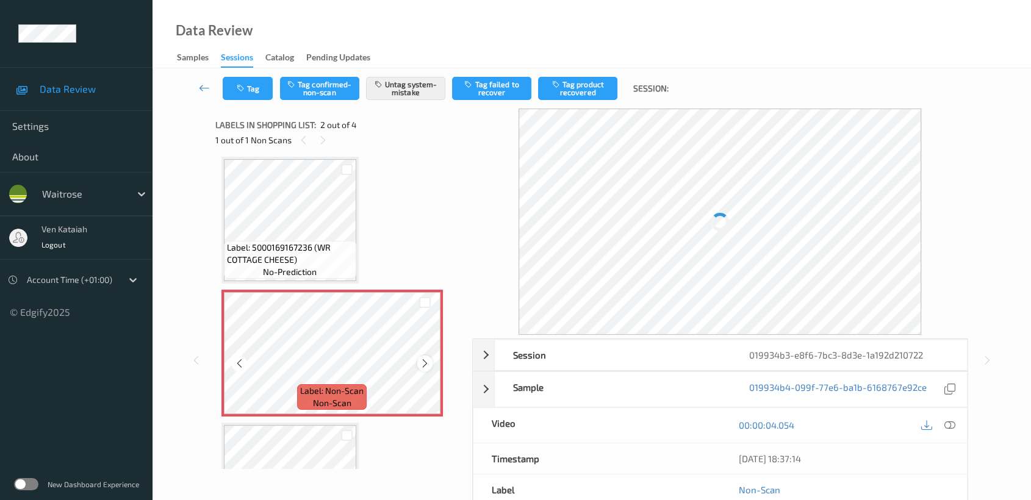
click at [422, 358] on icon at bounding box center [425, 363] width 10 height 11
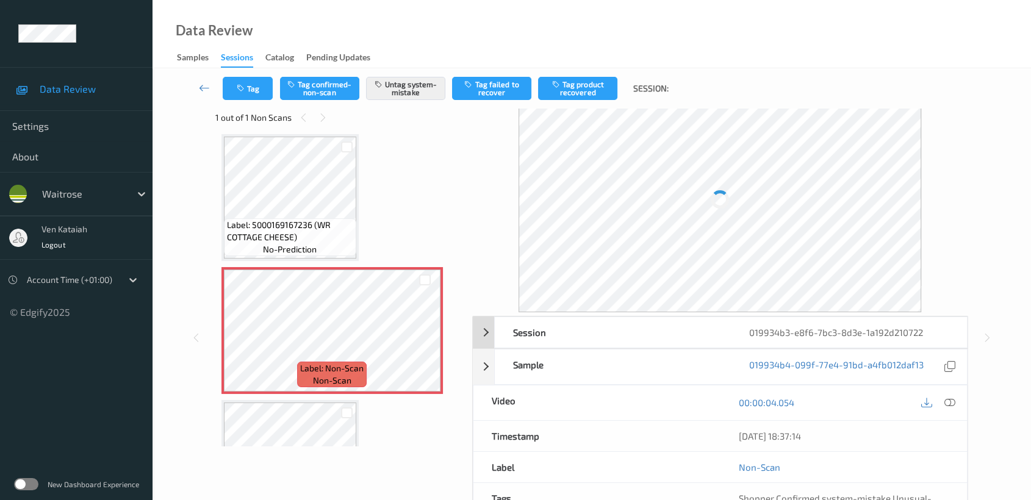
scroll to position [0, 0]
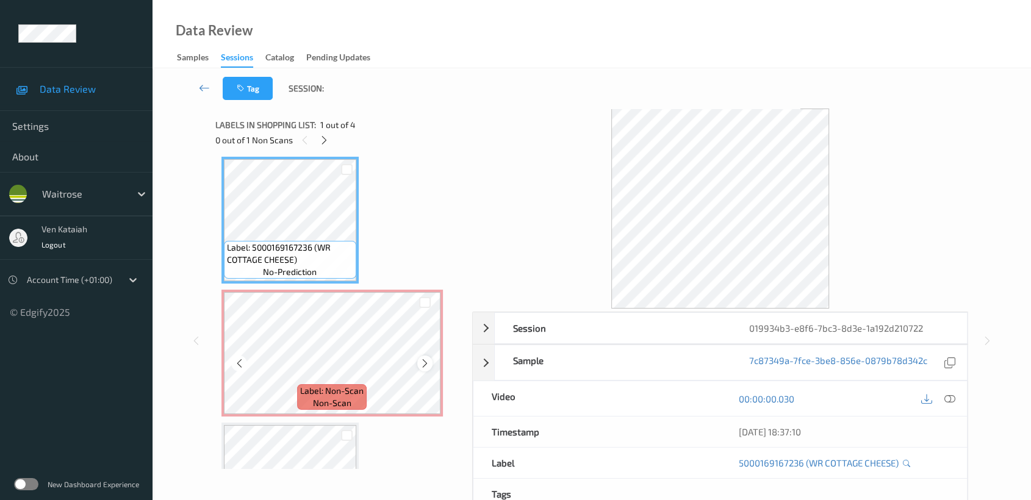
click at [428, 360] on icon at bounding box center [425, 363] width 10 height 11
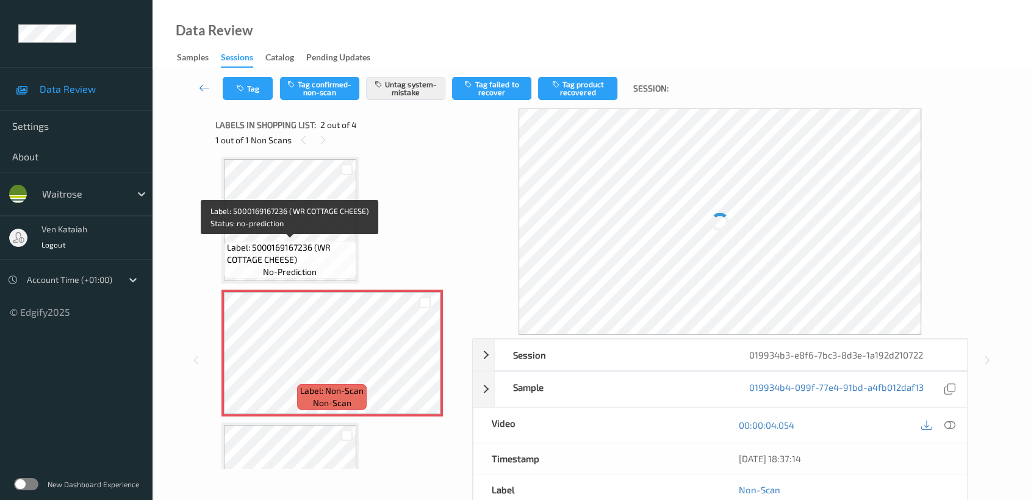
click at [319, 264] on span "Label: 5000169167236 (WR COTTAGE CHEESE)" at bounding box center [290, 254] width 126 height 24
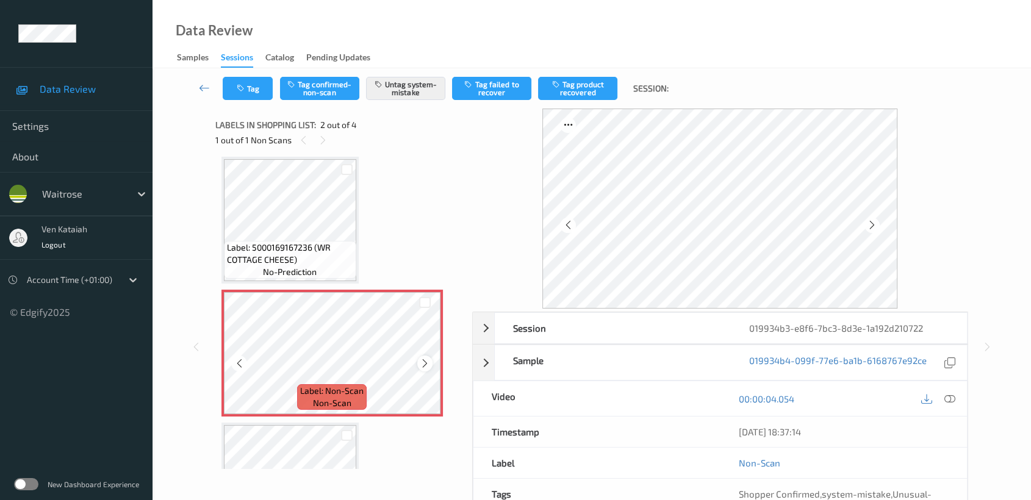
click at [425, 361] on icon at bounding box center [425, 363] width 10 height 11
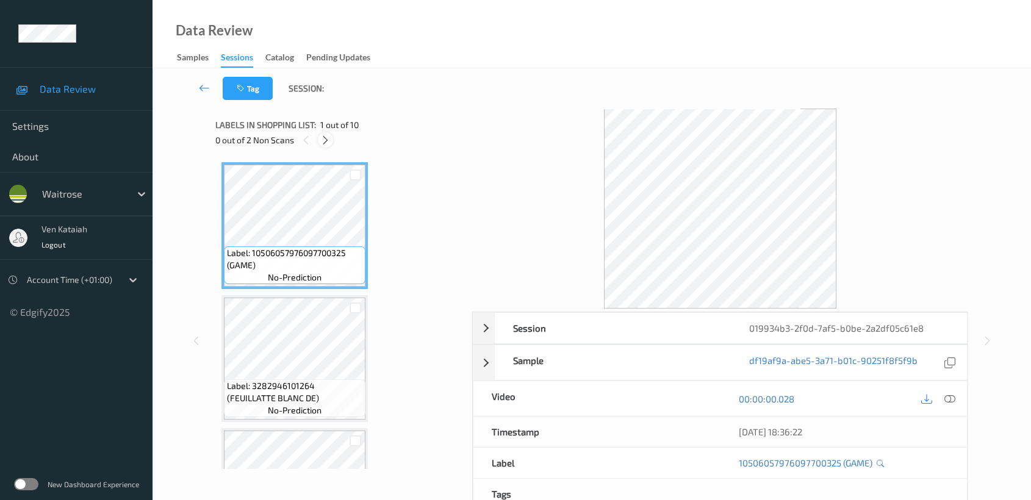
click at [326, 135] on icon at bounding box center [325, 140] width 10 height 11
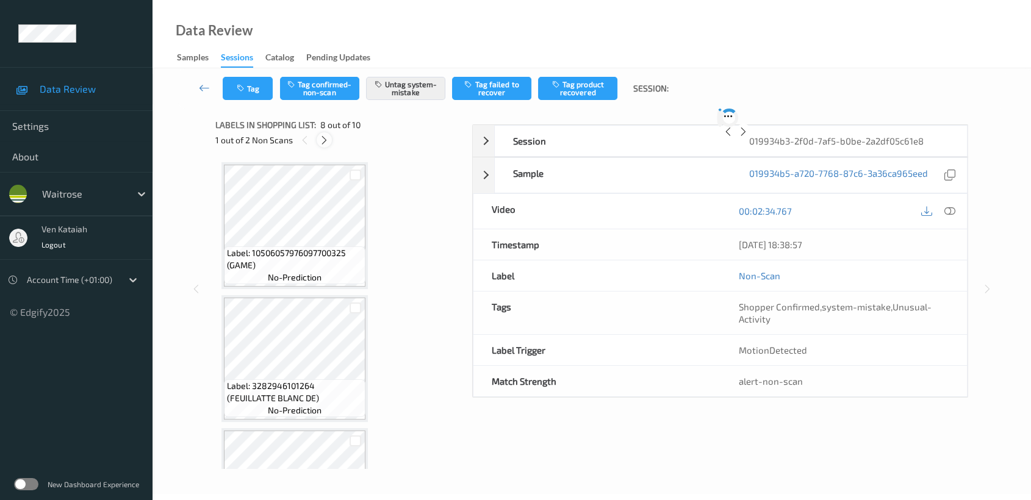
scroll to position [800, 0]
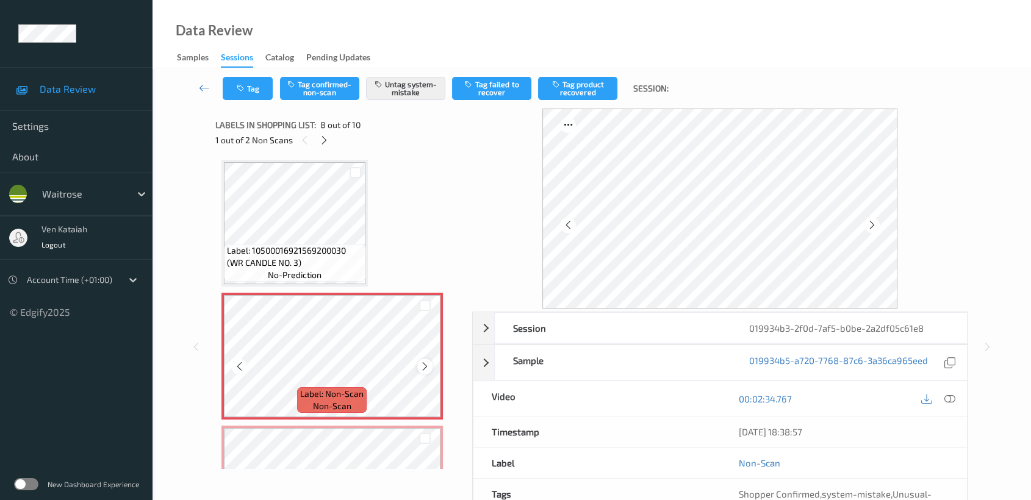
click at [423, 361] on icon at bounding box center [425, 366] width 10 height 11
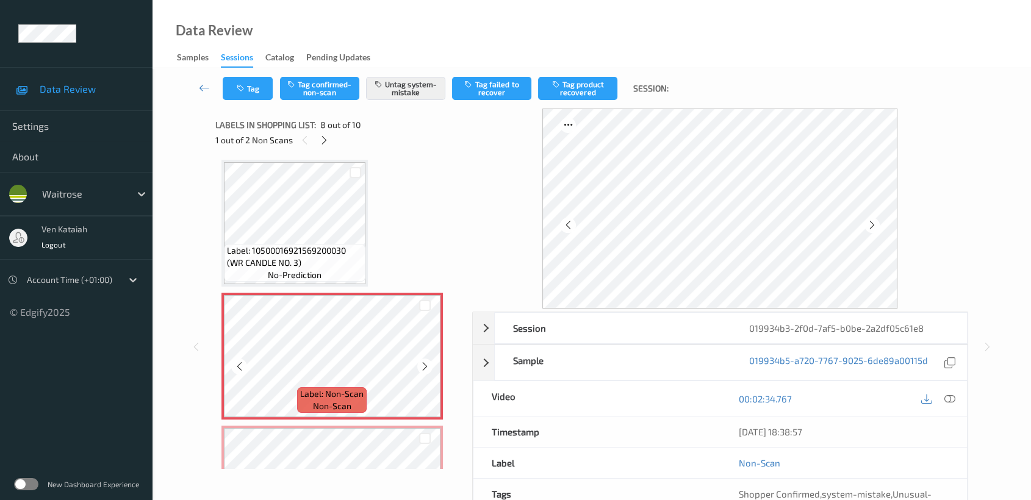
click at [423, 361] on icon at bounding box center [425, 366] width 10 height 11
click at [422, 362] on icon at bounding box center [425, 366] width 10 height 11
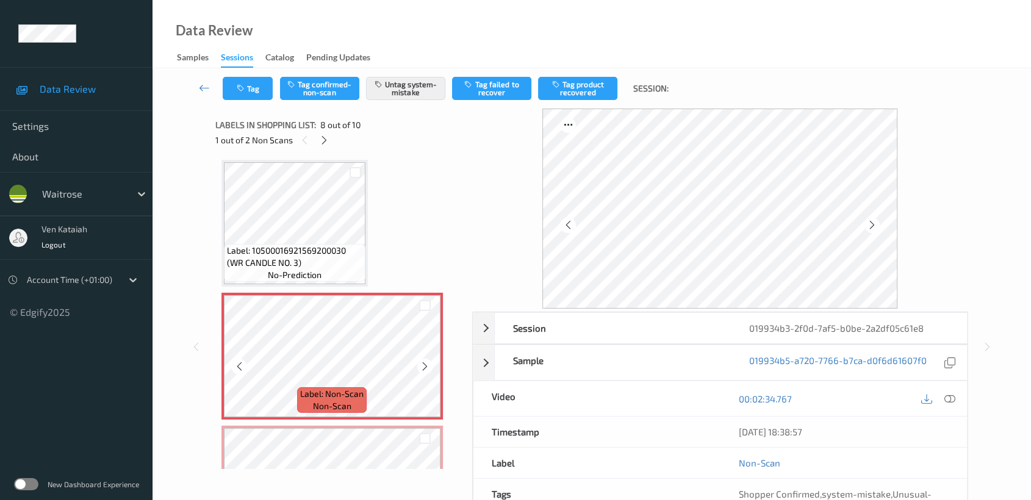
click at [422, 362] on icon at bounding box center [425, 366] width 10 height 11
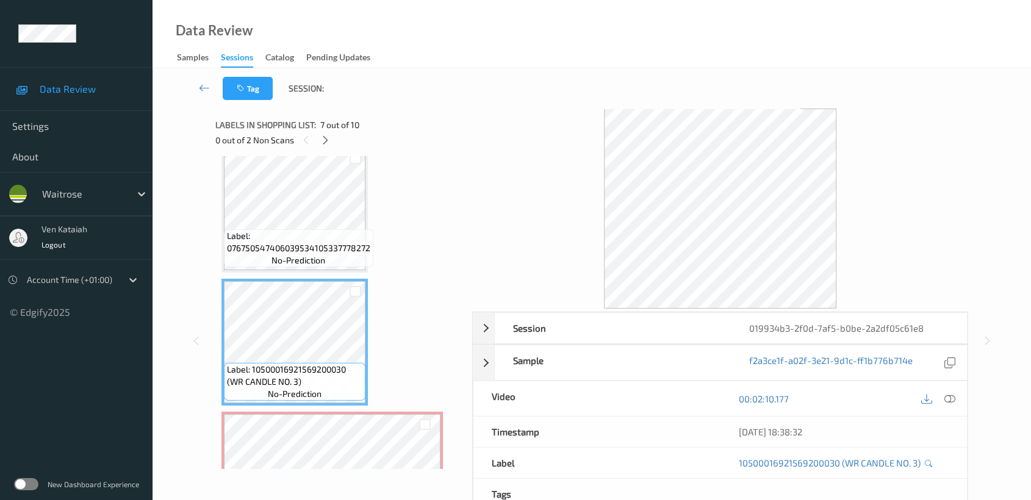
scroll to position [665, 0]
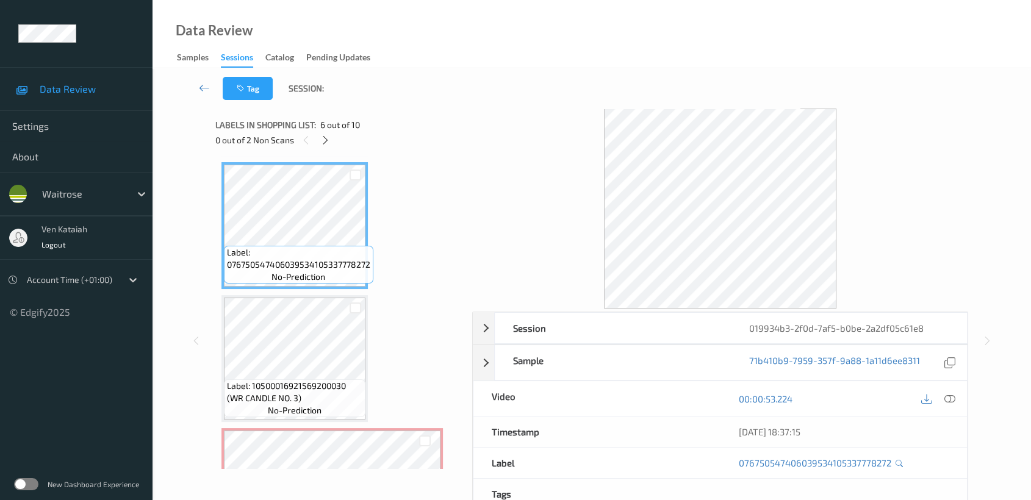
click at [958, 396] on div "00:00:53.224" at bounding box center [843, 398] width 247 height 35
click at [940, 396] on div at bounding box center [938, 398] width 40 height 16
click at [946, 397] on icon at bounding box center [949, 399] width 11 height 11
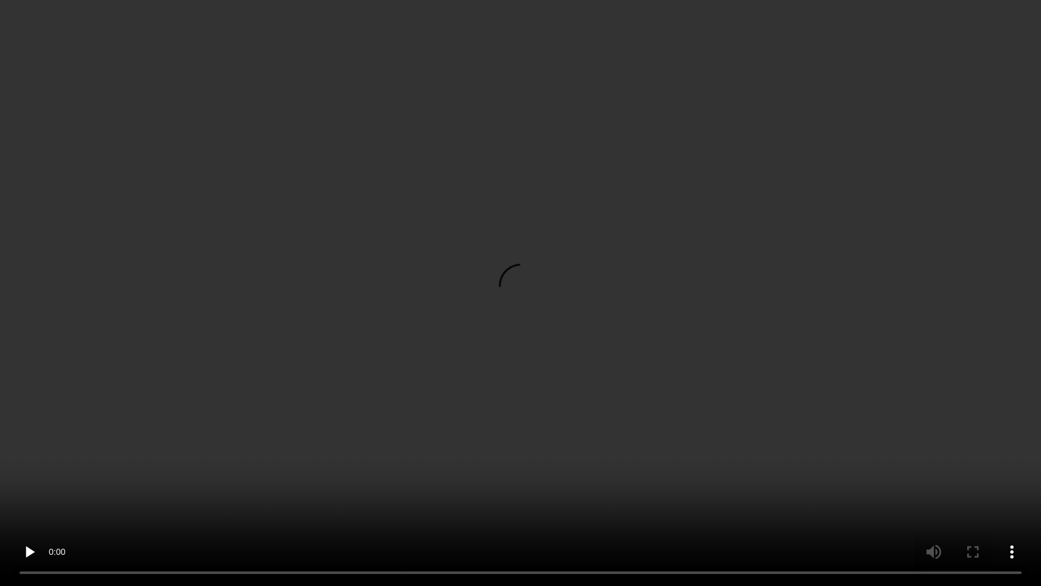
click at [510, 296] on video at bounding box center [520, 293] width 1041 height 586
click at [225, 133] on video at bounding box center [520, 293] width 1041 height 586
click at [460, 244] on video at bounding box center [520, 293] width 1041 height 586
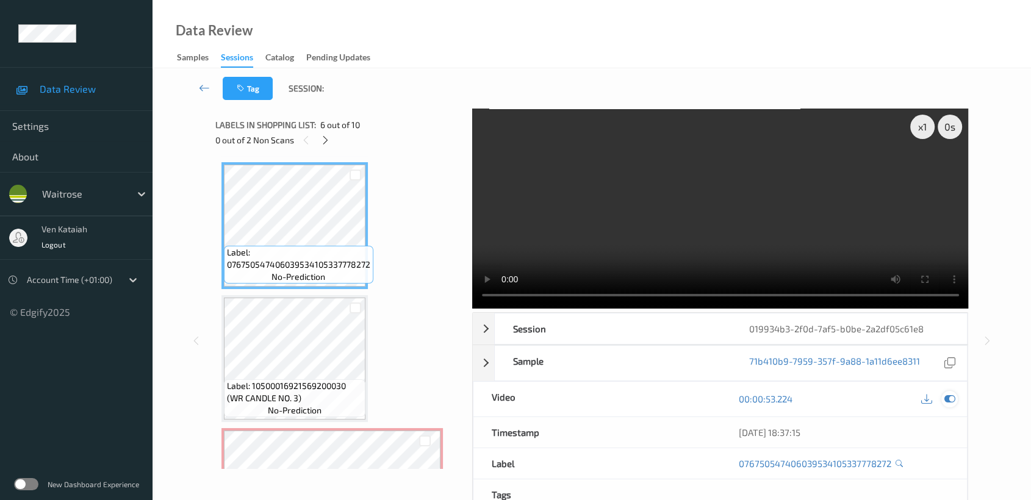
click at [952, 395] on icon at bounding box center [949, 399] width 11 height 11
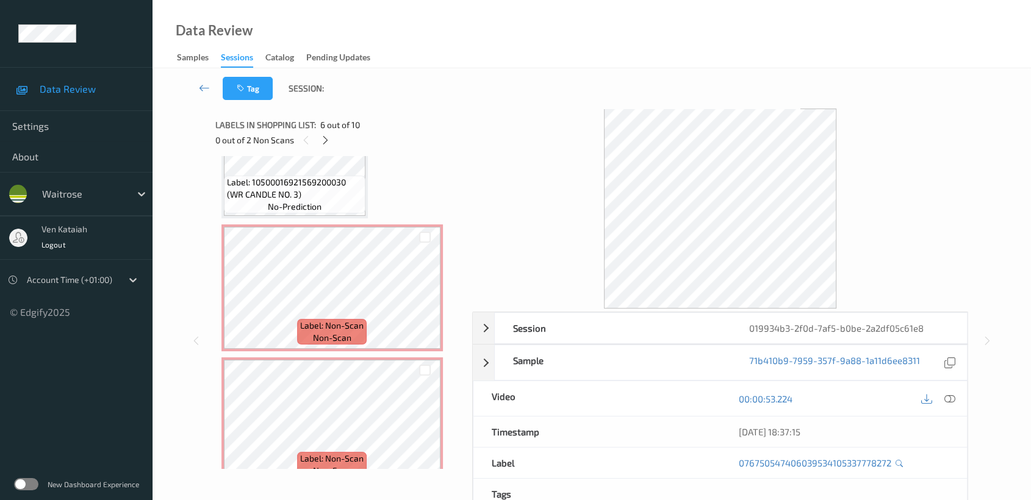
scroll to position [936, 0]
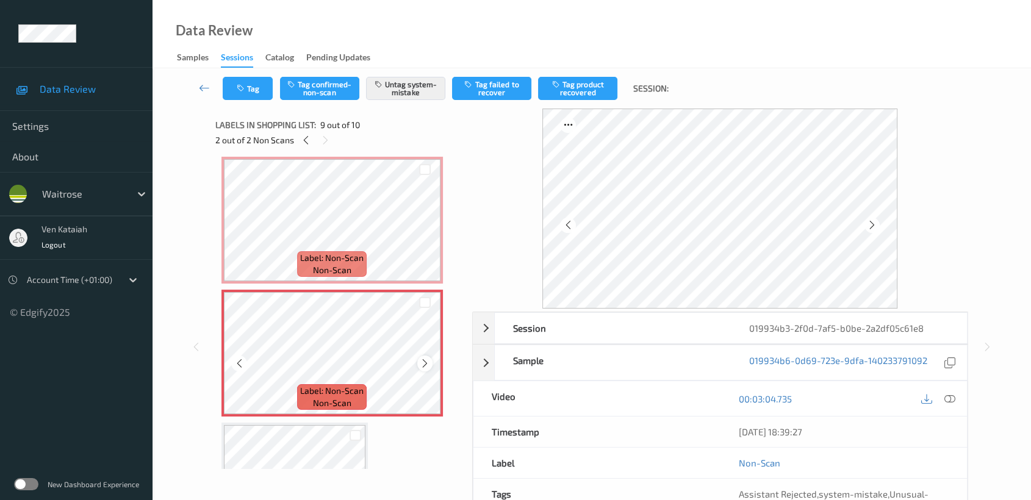
click at [425, 358] on icon at bounding box center [425, 363] width 10 height 11
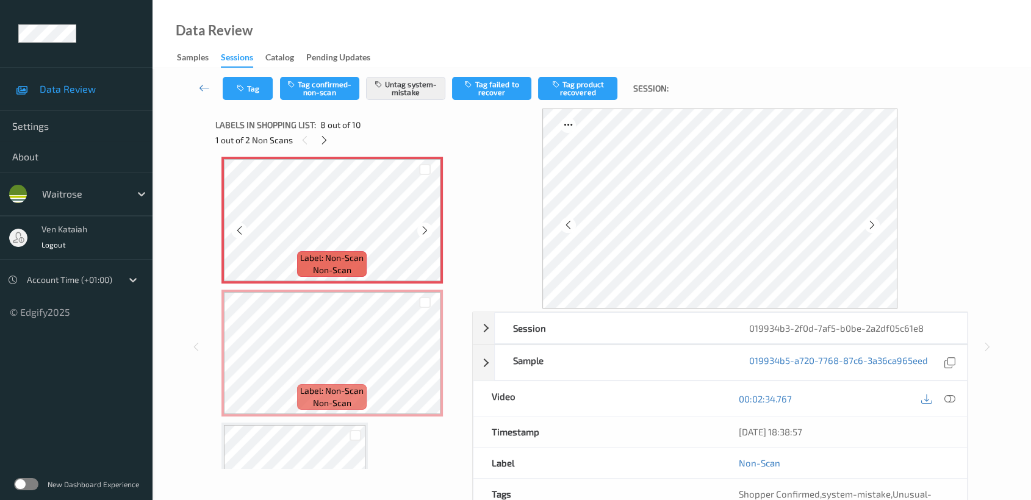
click at [428, 226] on icon at bounding box center [425, 230] width 10 height 11
click at [427, 226] on icon at bounding box center [425, 230] width 10 height 11
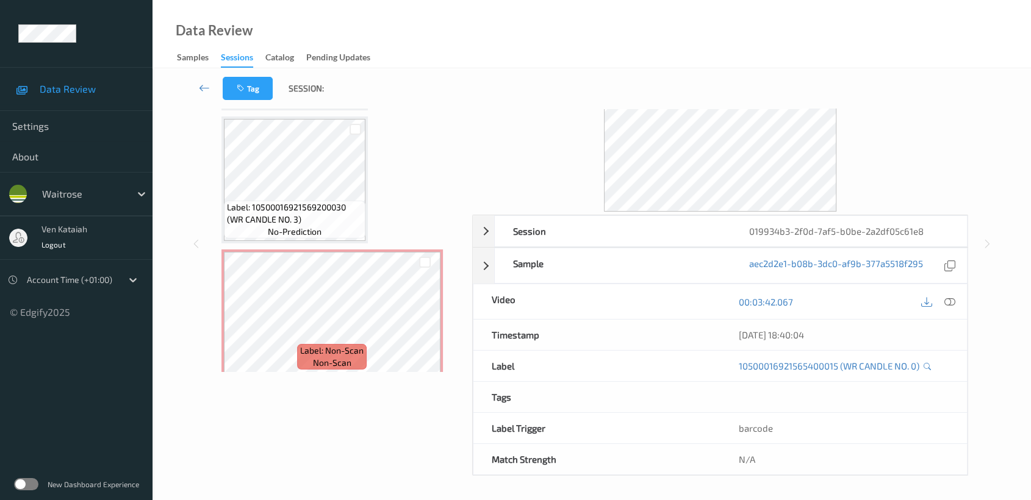
scroll to position [611, 0]
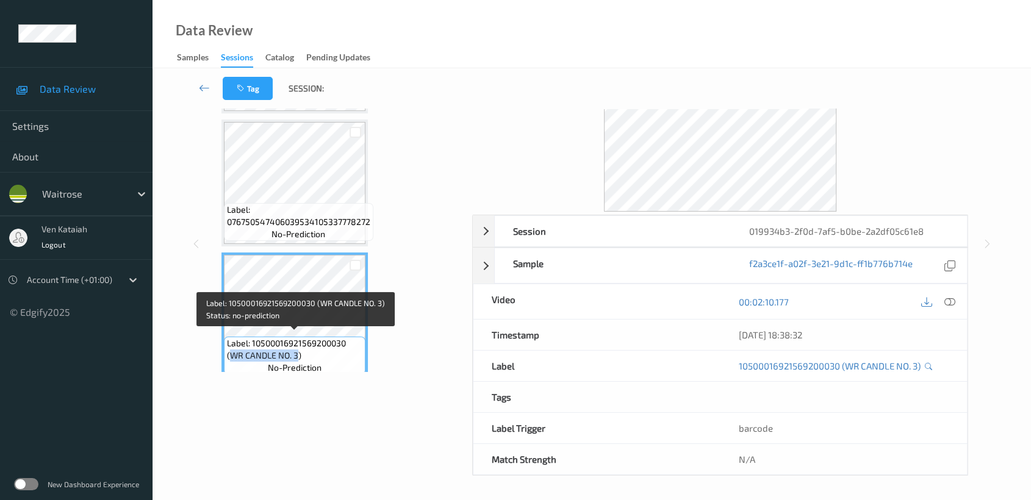
drag, startPoint x: 231, startPoint y: 350, endPoint x: 298, endPoint y: 353, distance: 66.5
click at [298, 353] on span "Label: 10500016921569200030 (WR CANDLE NO. 3)" at bounding box center [294, 349] width 135 height 24
copy span "WR CANDLE NO. 3"
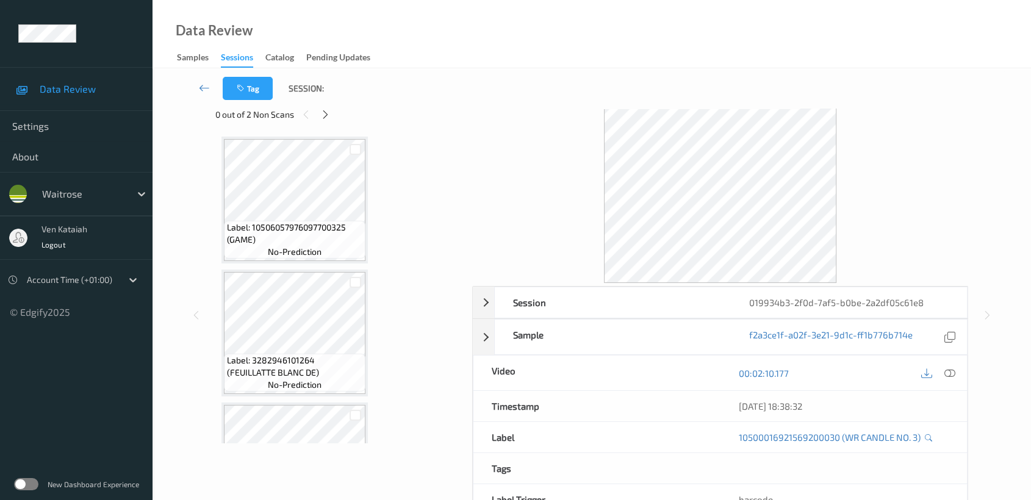
scroll to position [0, 0]
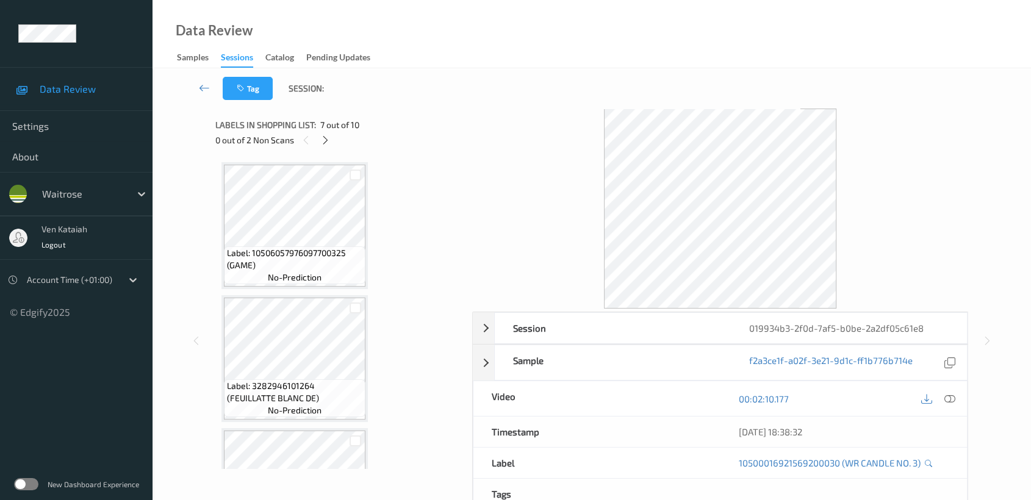
click at [333, 134] on div "0 out of 2 Non Scans" at bounding box center [339, 139] width 248 height 15
click at [329, 135] on icon at bounding box center [325, 140] width 10 height 11
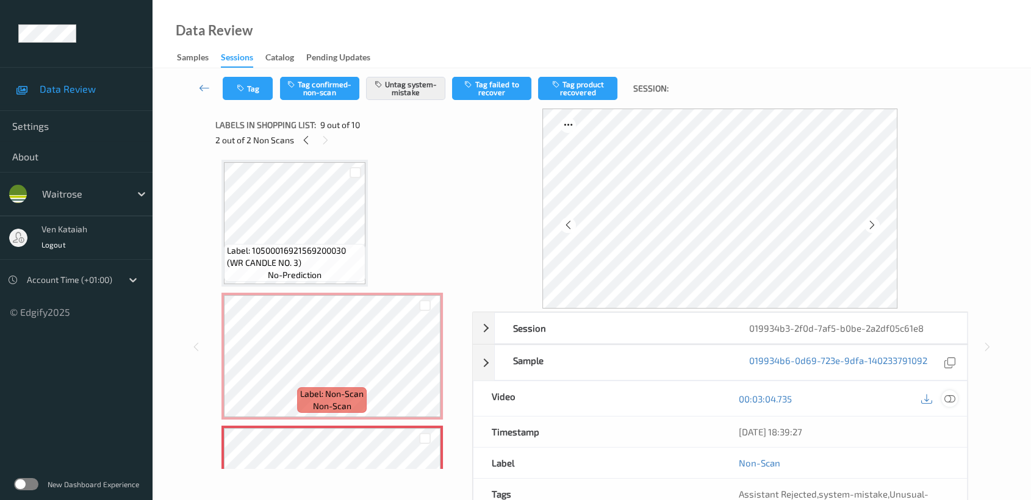
click at [952, 403] on icon at bounding box center [949, 399] width 11 height 11
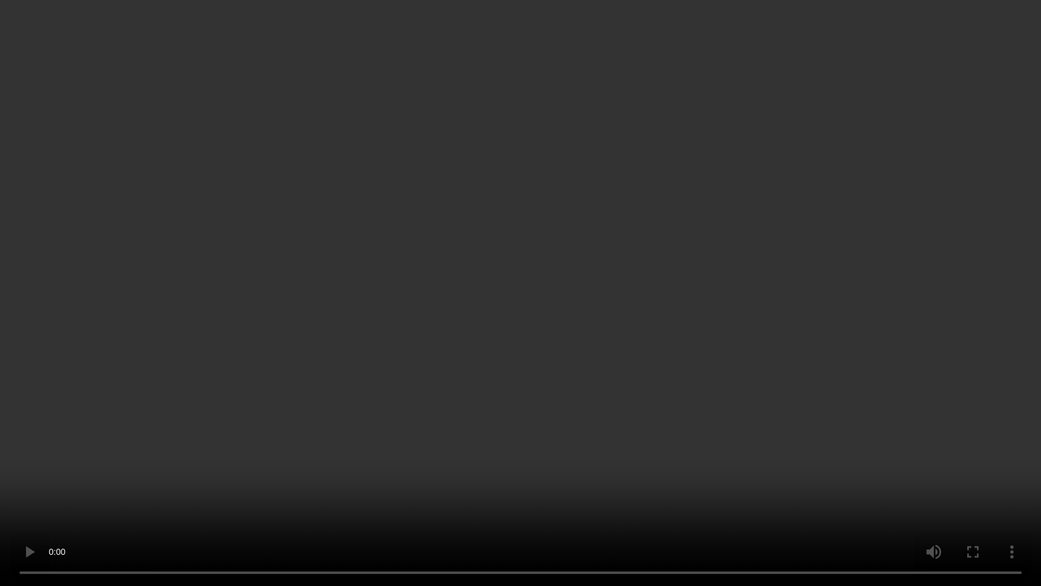
click at [757, 307] on video at bounding box center [520, 293] width 1041 height 586
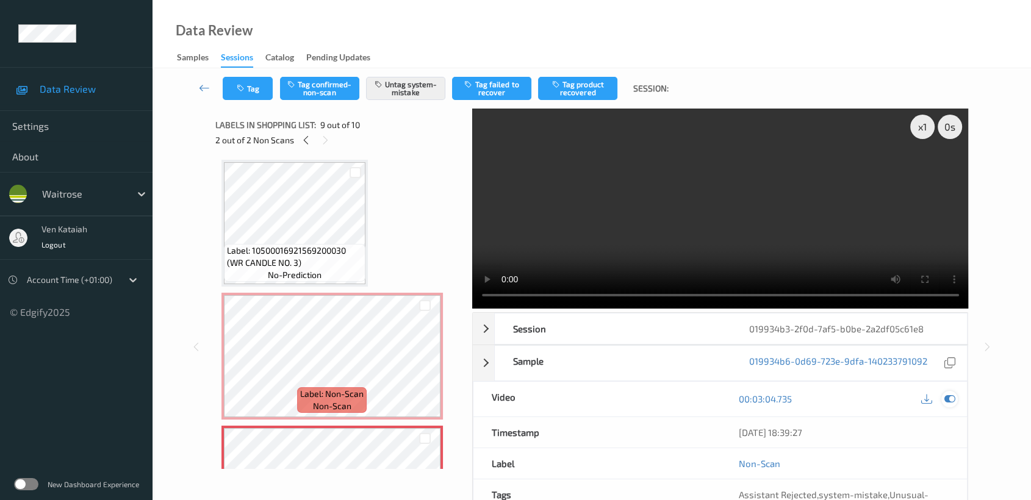
click at [948, 397] on icon at bounding box center [949, 399] width 11 height 11
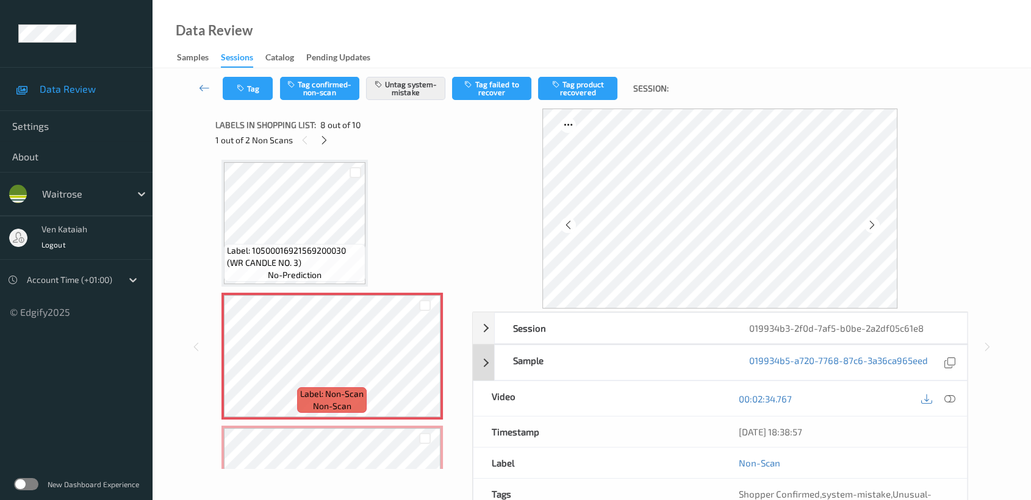
scroll to position [109, 0]
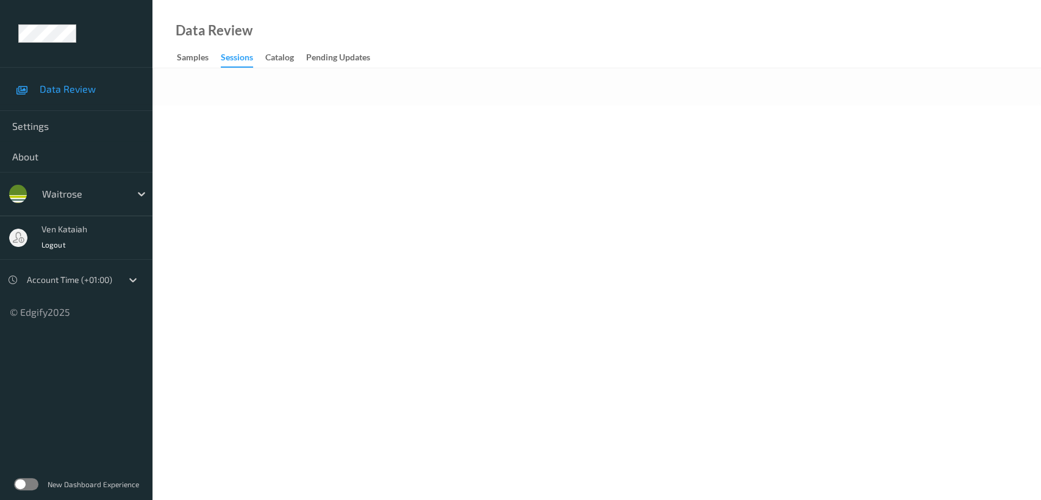
click at [377, 184] on body "Data Review Settings About waitrose ven kataiah Logout Account Time (+01:00) © …" at bounding box center [520, 250] width 1041 height 500
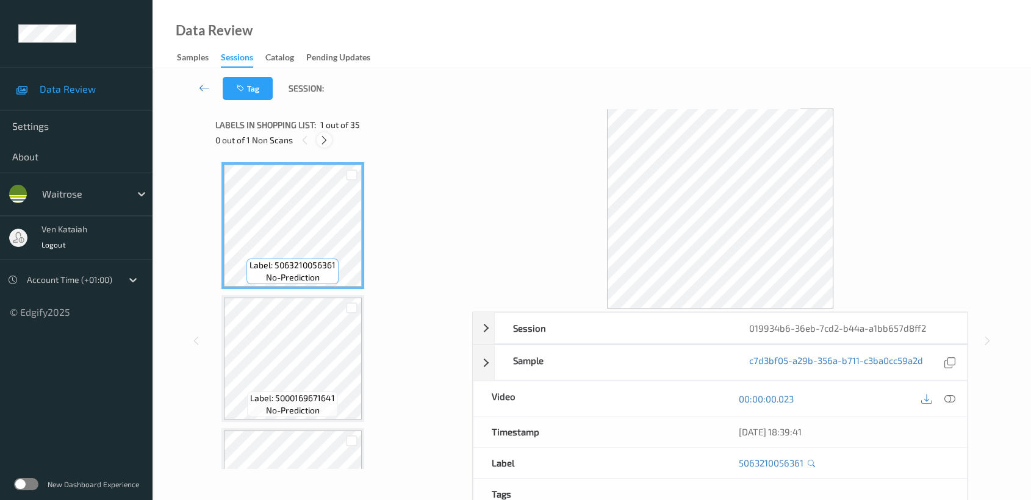
click at [317, 138] on div at bounding box center [324, 139] width 15 height 15
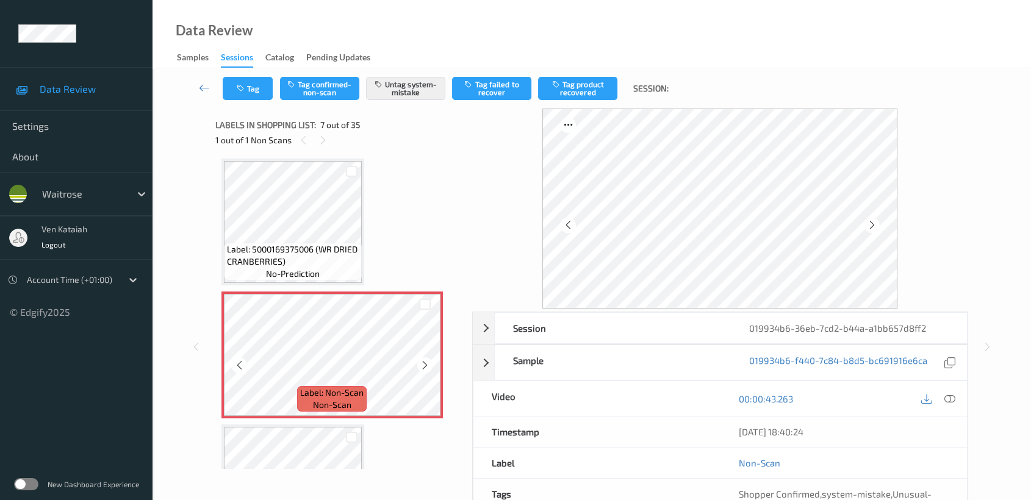
click at [426, 361] on icon at bounding box center [425, 365] width 10 height 11
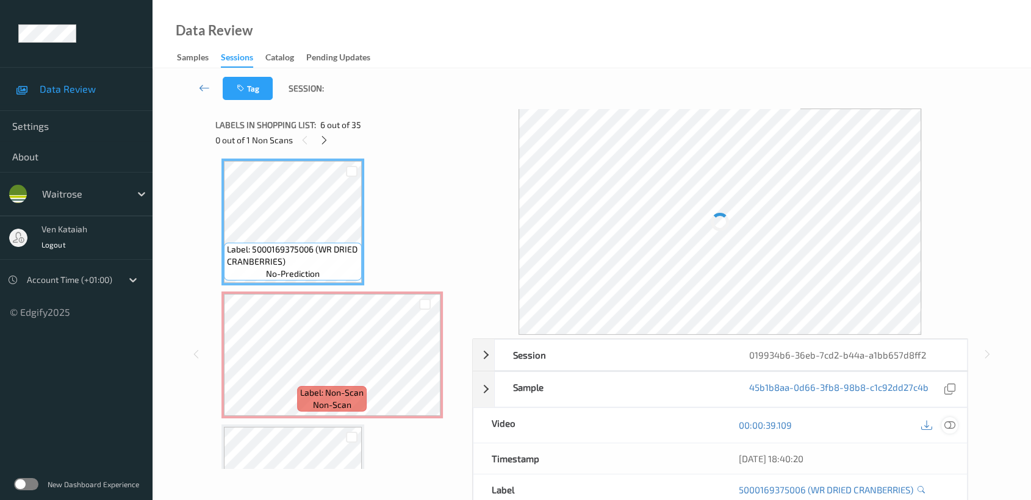
click at [946, 420] on icon at bounding box center [949, 425] width 11 height 11
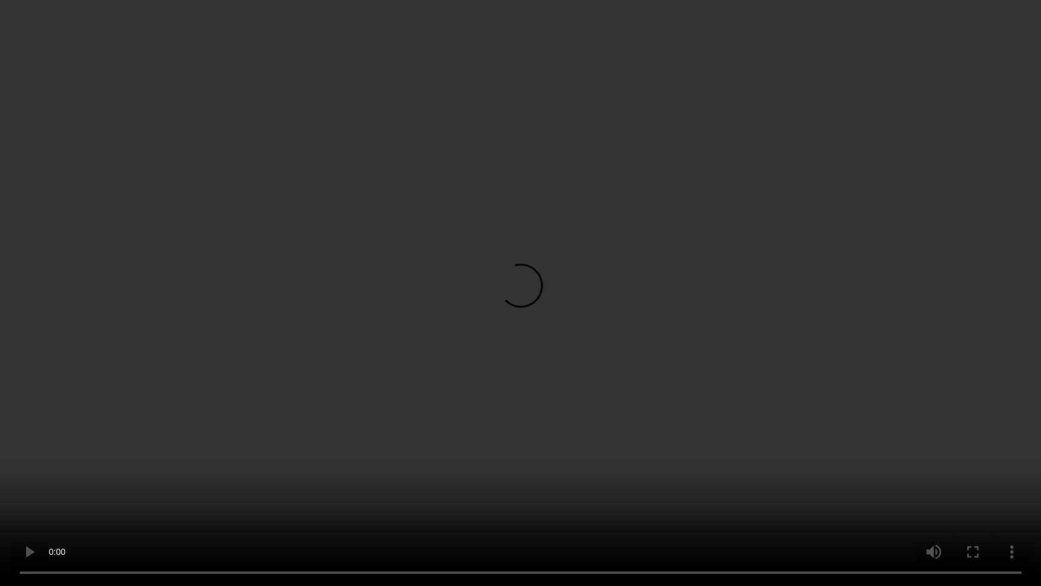
click at [426, 417] on video at bounding box center [520, 293] width 1041 height 586
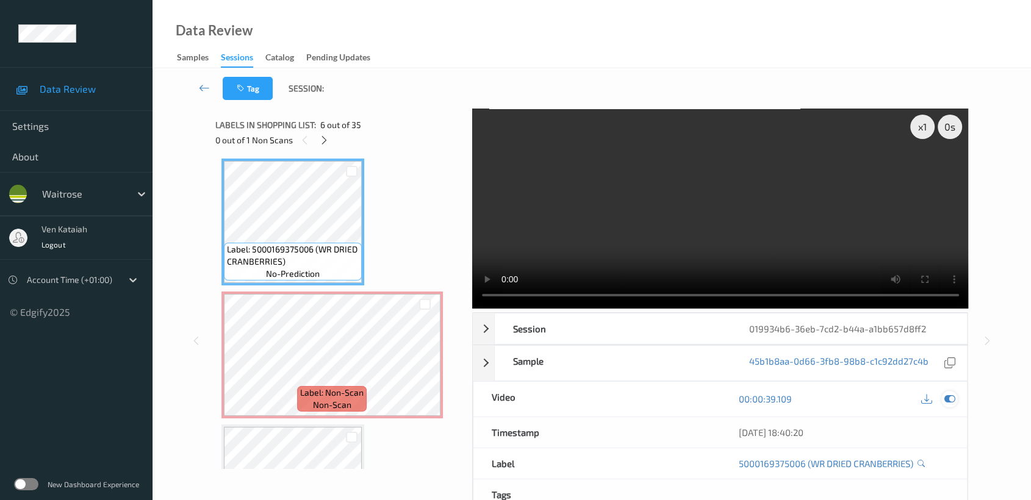
click at [953, 400] on icon at bounding box center [949, 399] width 11 height 11
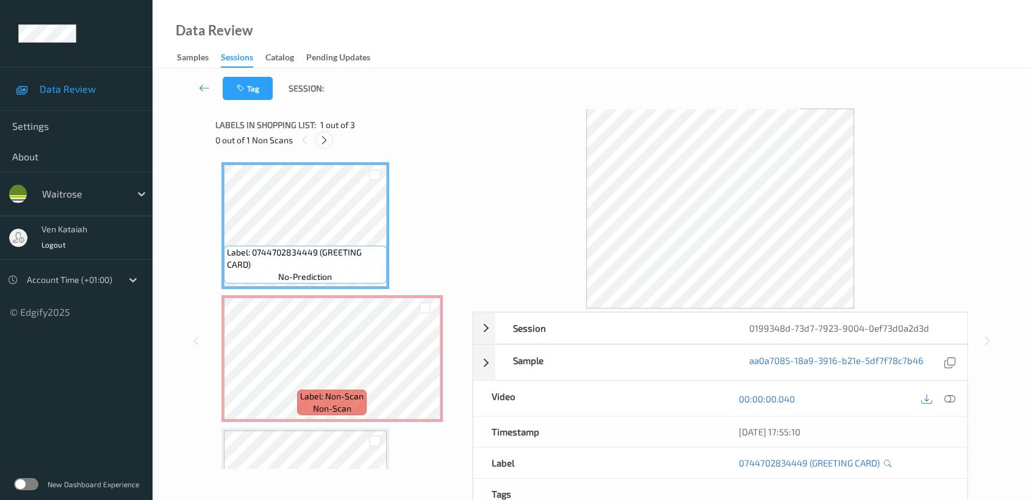
click at [322, 141] on icon at bounding box center [324, 140] width 10 height 11
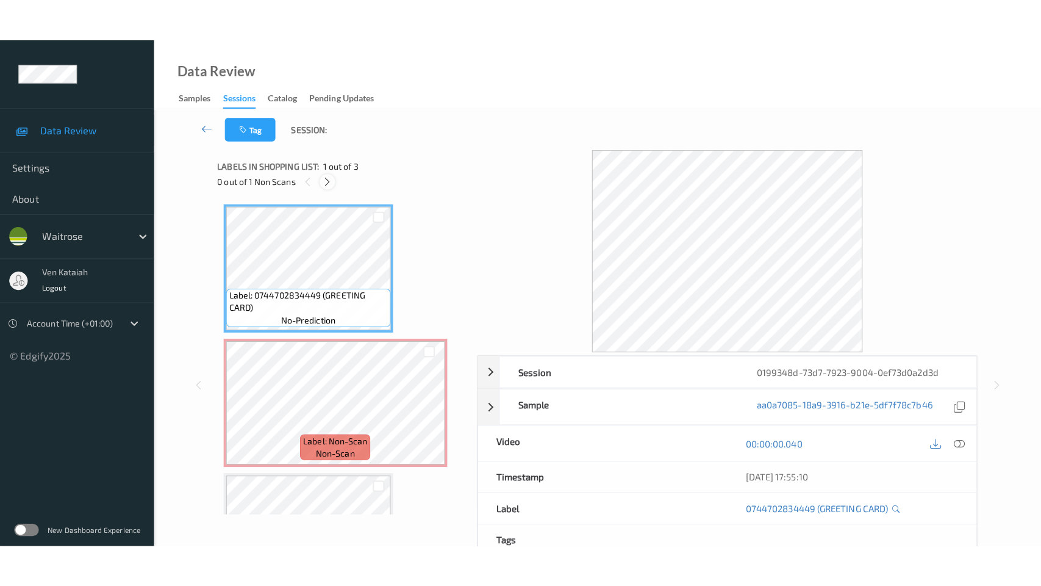
scroll to position [5, 0]
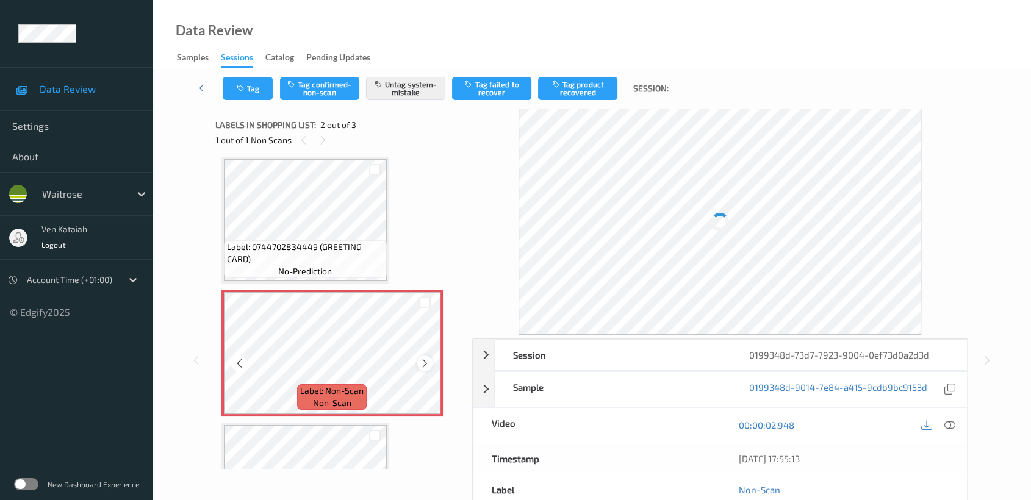
click at [420, 362] on icon at bounding box center [425, 363] width 10 height 11
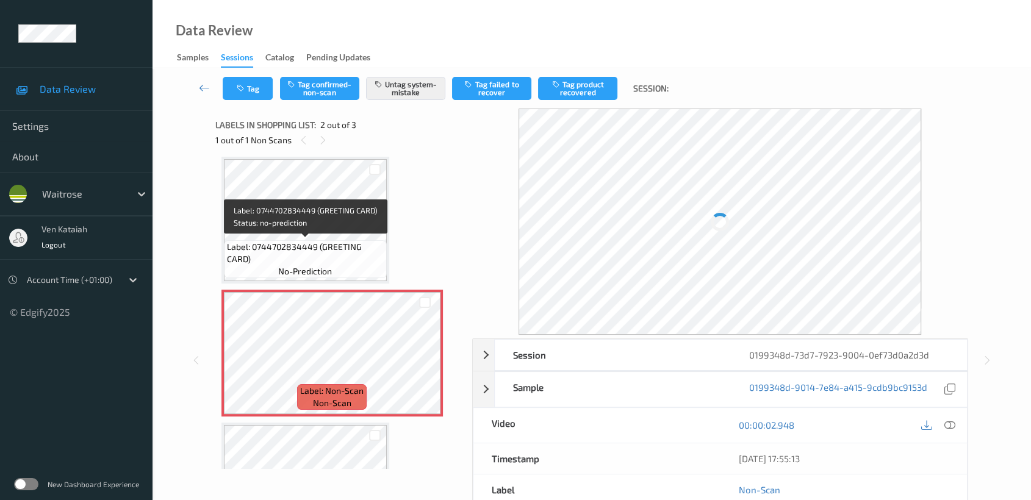
click at [336, 241] on span "Label: 0744702834449 (GREETING CARD)" at bounding box center [305, 253] width 157 height 24
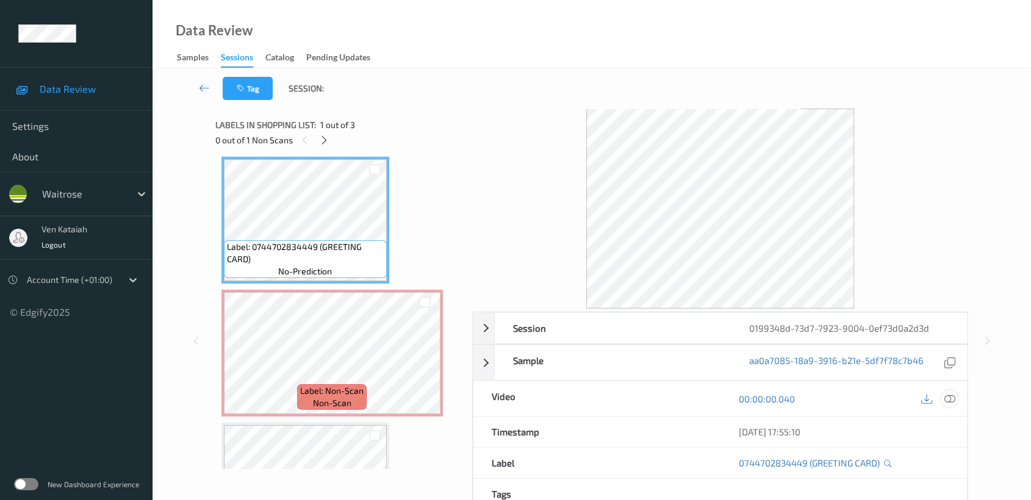
click at [951, 398] on icon at bounding box center [949, 399] width 11 height 11
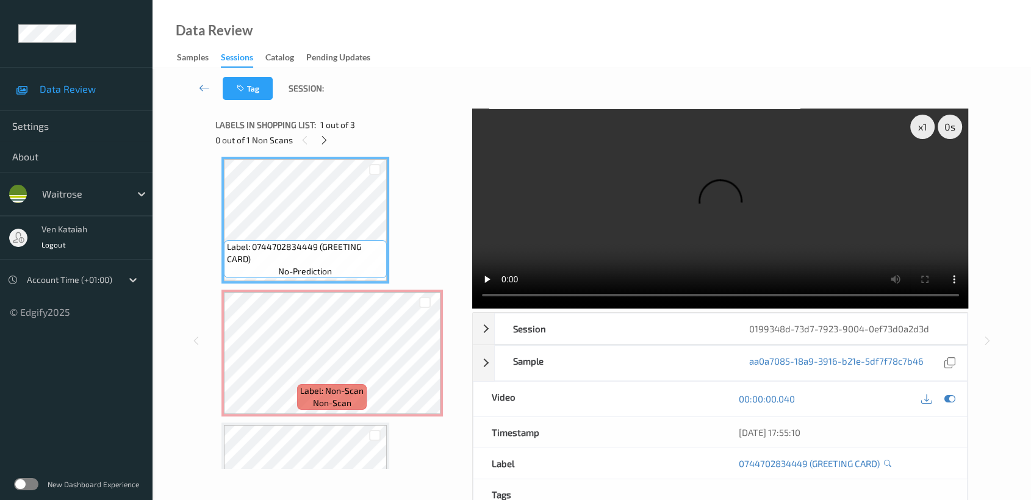
scroll to position [5, 0]
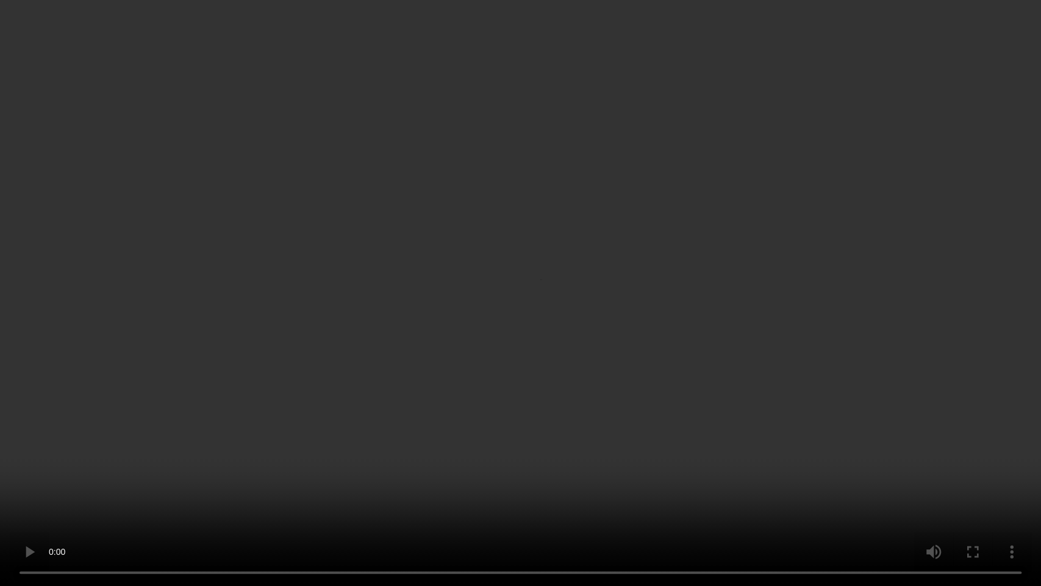
click at [436, 419] on video at bounding box center [520, 293] width 1041 height 586
click at [522, 291] on video at bounding box center [520, 293] width 1041 height 586
click at [526, 127] on video at bounding box center [520, 293] width 1041 height 586
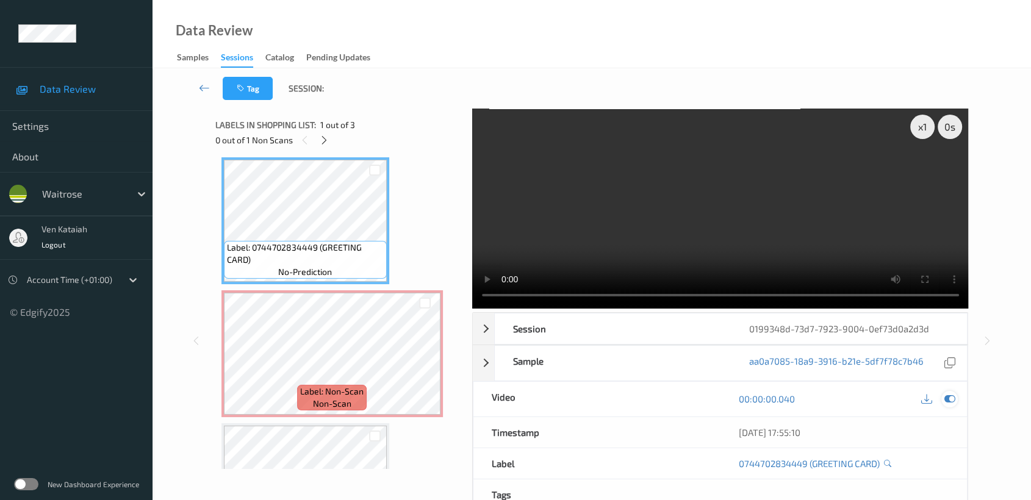
click at [957, 401] on div at bounding box center [949, 399] width 16 height 16
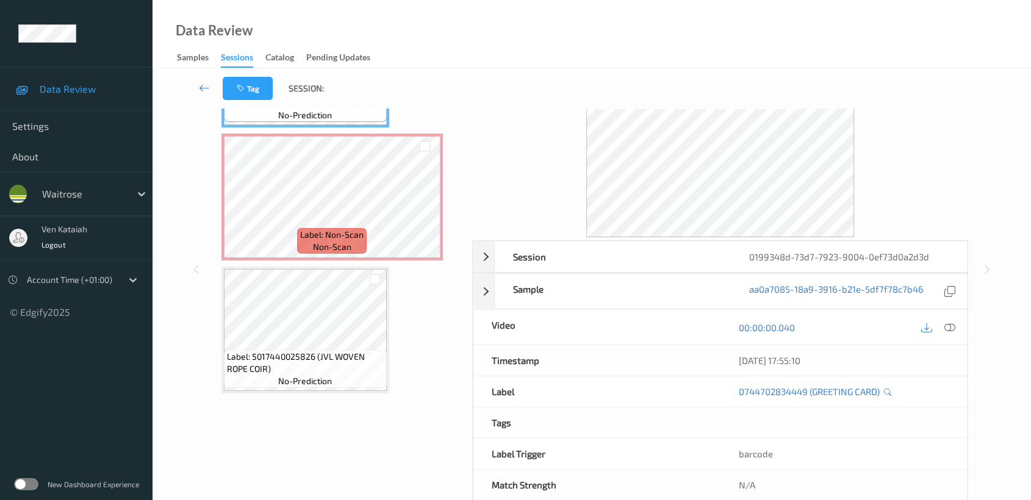
scroll to position [97, 0]
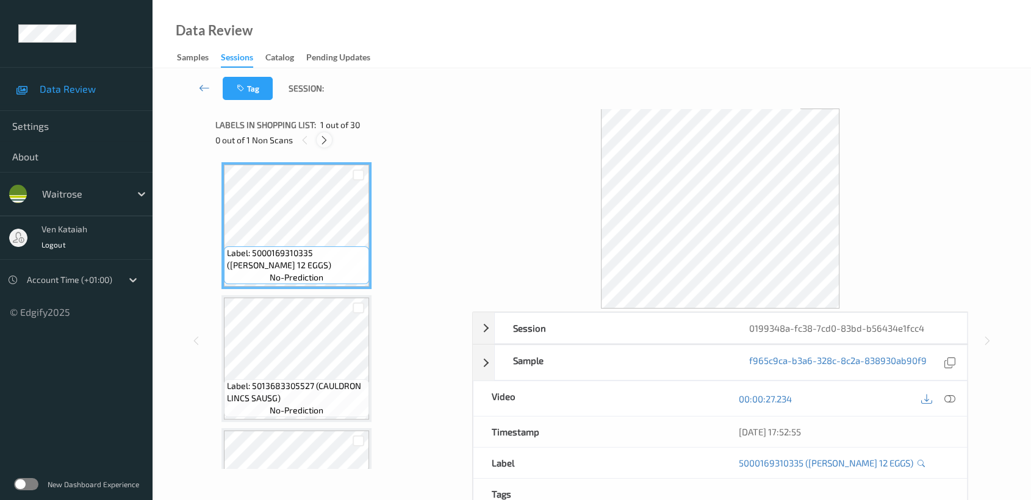
click at [317, 138] on div at bounding box center [324, 139] width 15 height 15
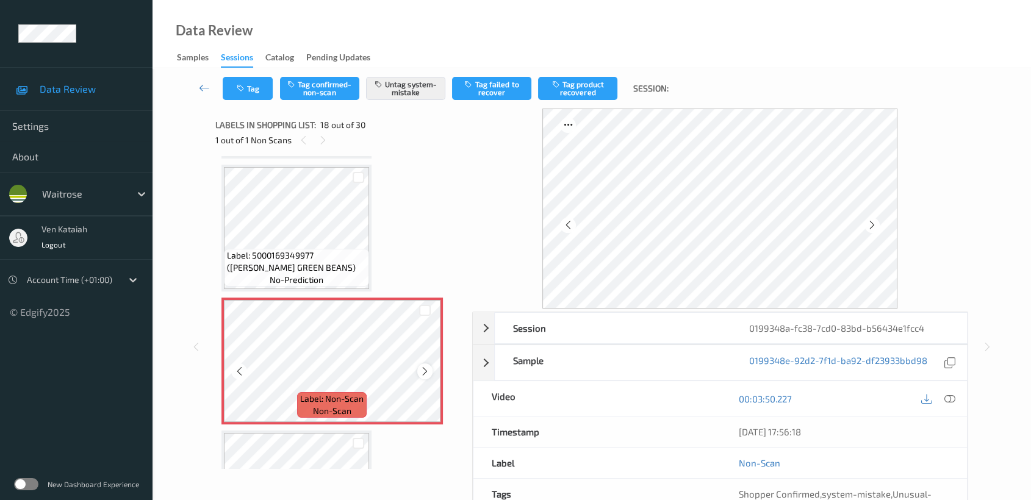
click at [423, 366] on icon at bounding box center [425, 371] width 10 height 11
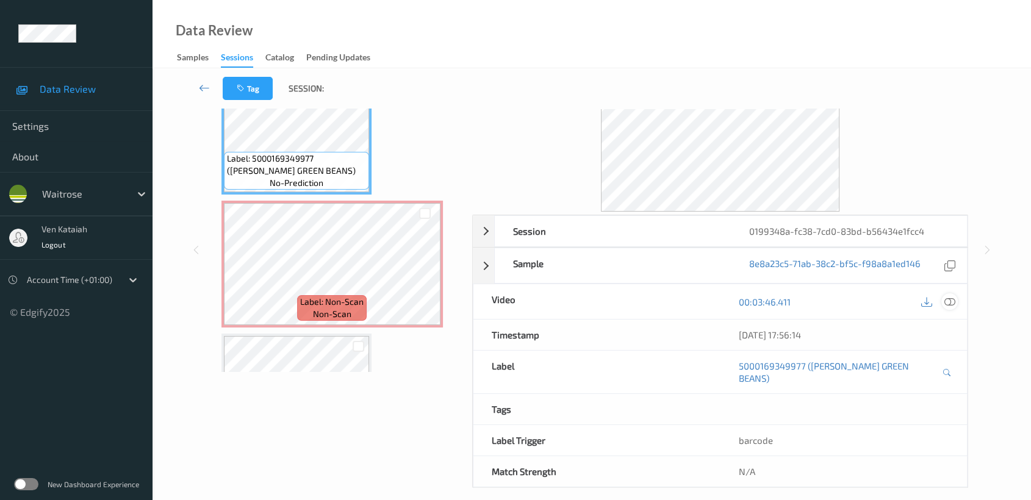
click at [946, 298] on icon at bounding box center [949, 301] width 11 height 11
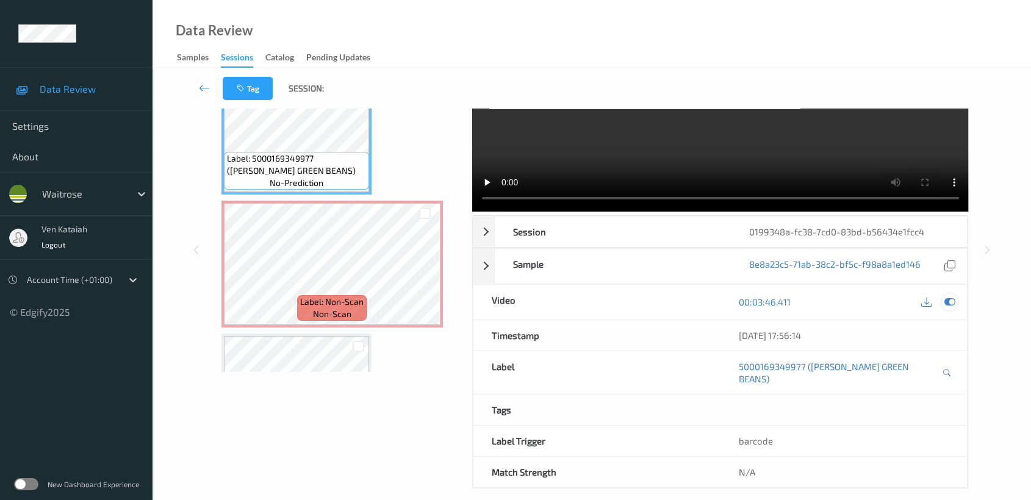
scroll to position [0, 0]
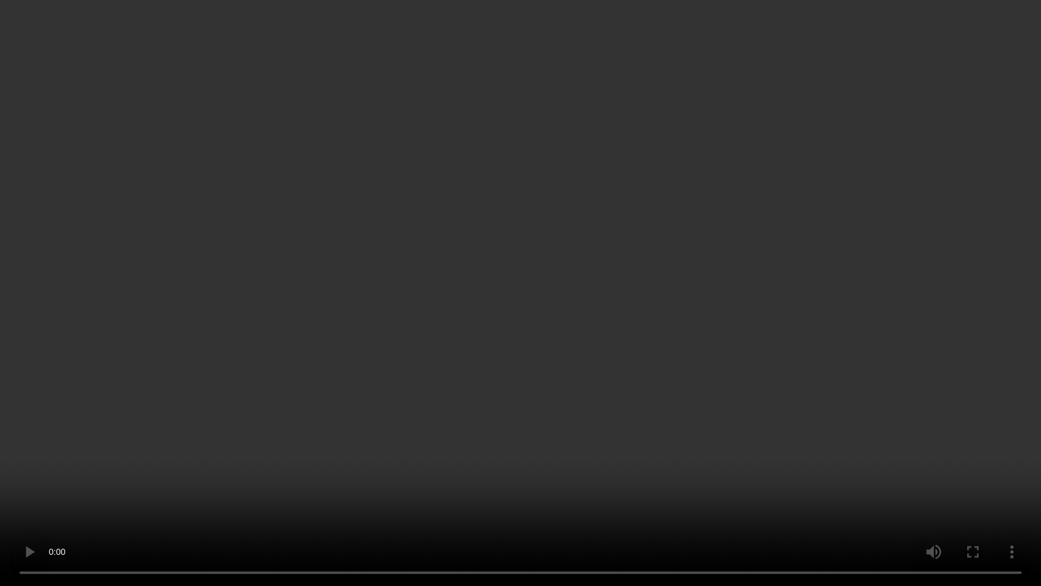
click at [789, 315] on video at bounding box center [520, 293] width 1041 height 586
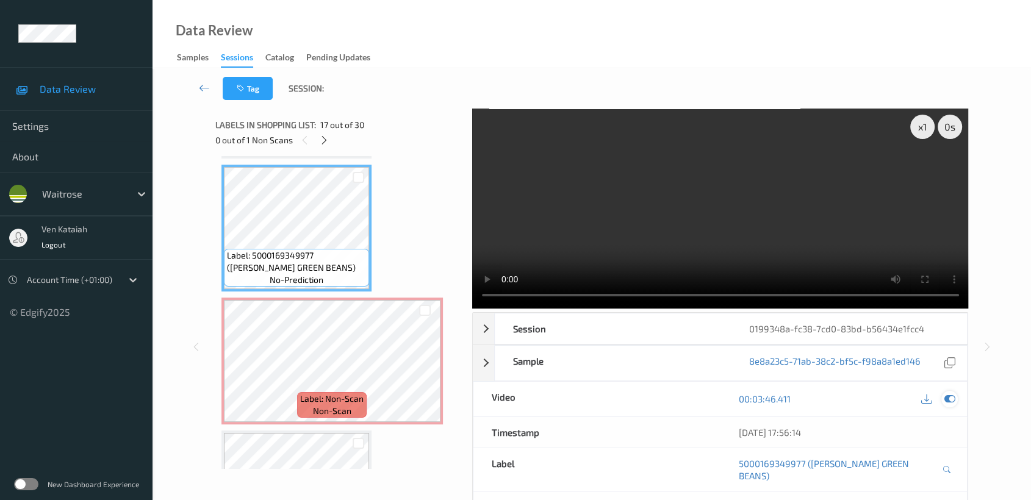
click at [952, 395] on icon at bounding box center [949, 399] width 11 height 11
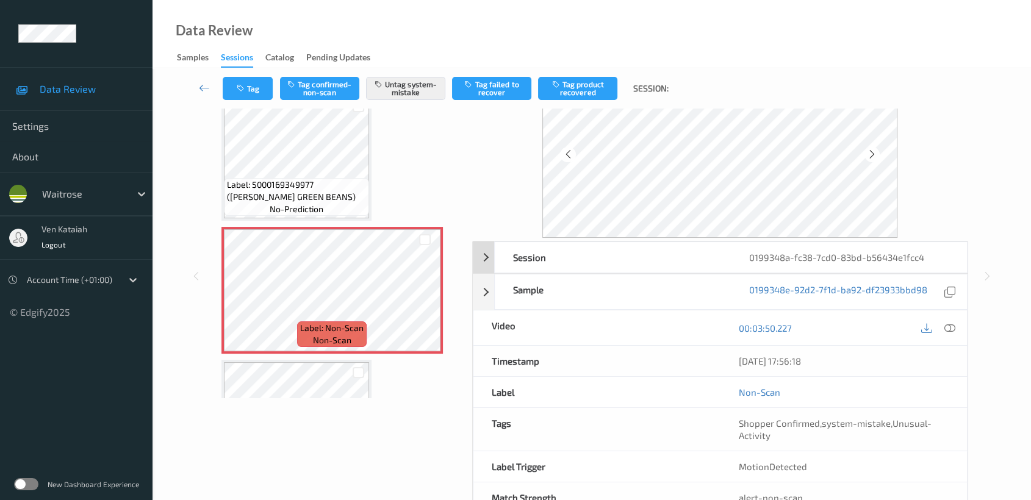
scroll to position [109, 0]
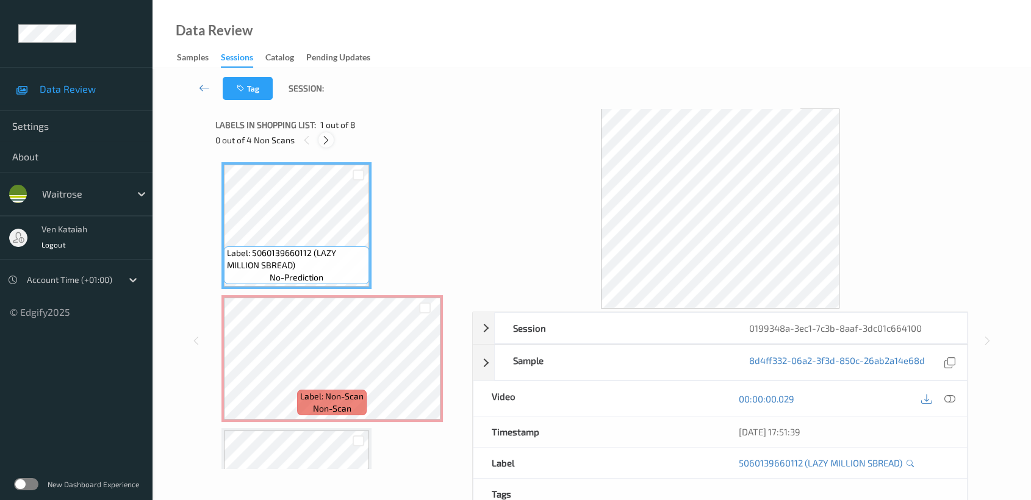
click at [323, 140] on icon at bounding box center [326, 140] width 10 height 11
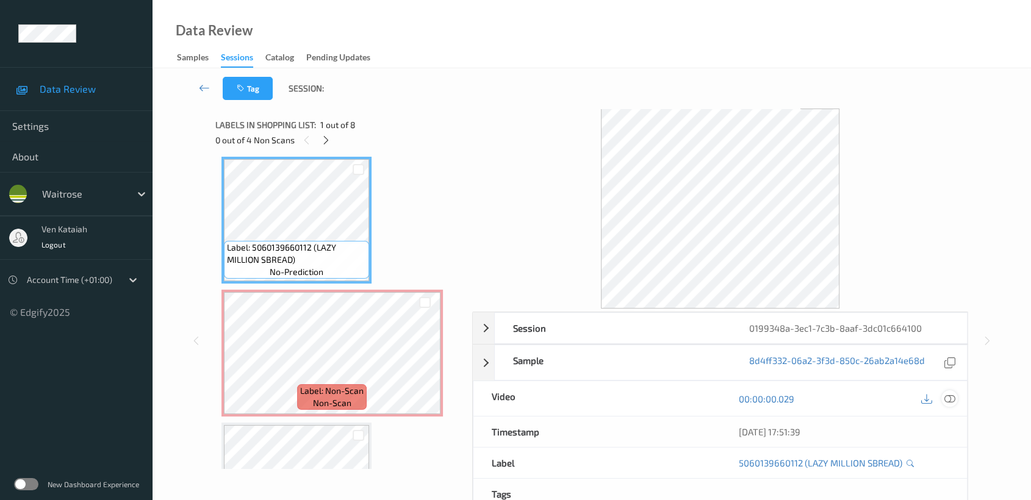
click at [950, 398] on icon at bounding box center [949, 399] width 11 height 11
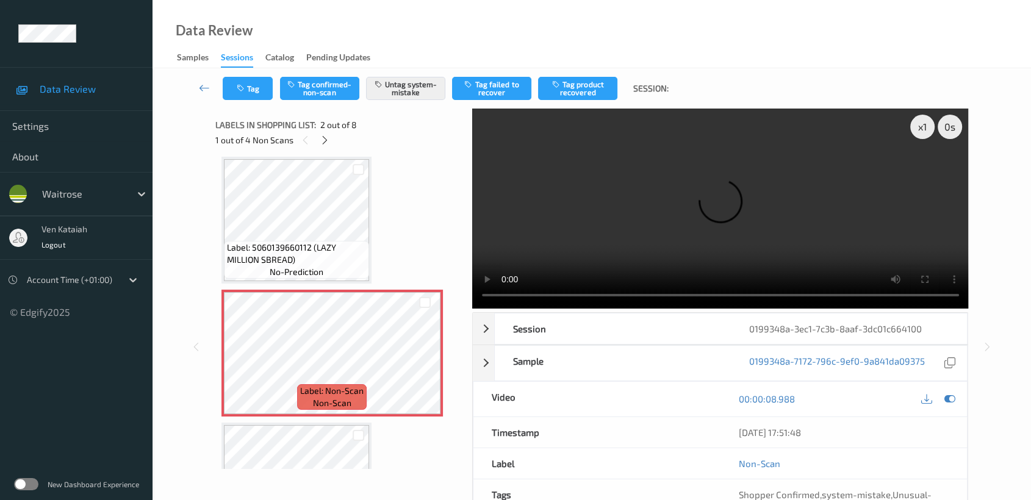
click at [827, 256] on video at bounding box center [720, 209] width 497 height 200
click at [952, 400] on icon at bounding box center [949, 399] width 11 height 11
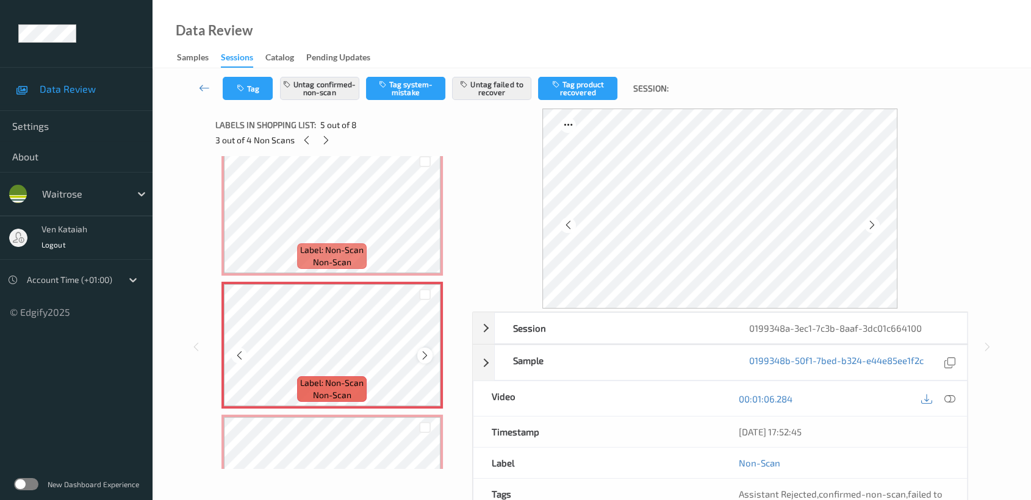
click at [432, 350] on div at bounding box center [424, 355] width 15 height 15
click at [424, 351] on icon at bounding box center [425, 355] width 10 height 11
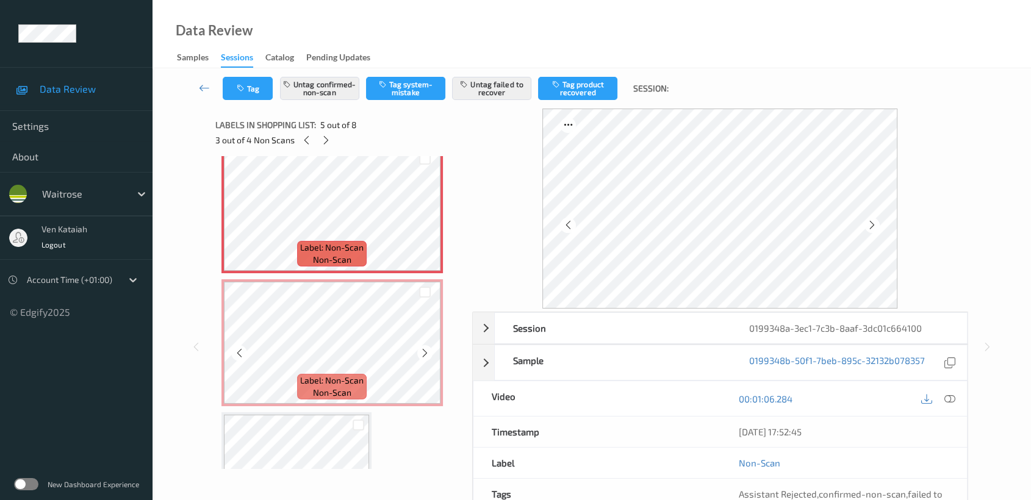
scroll to position [412, 0]
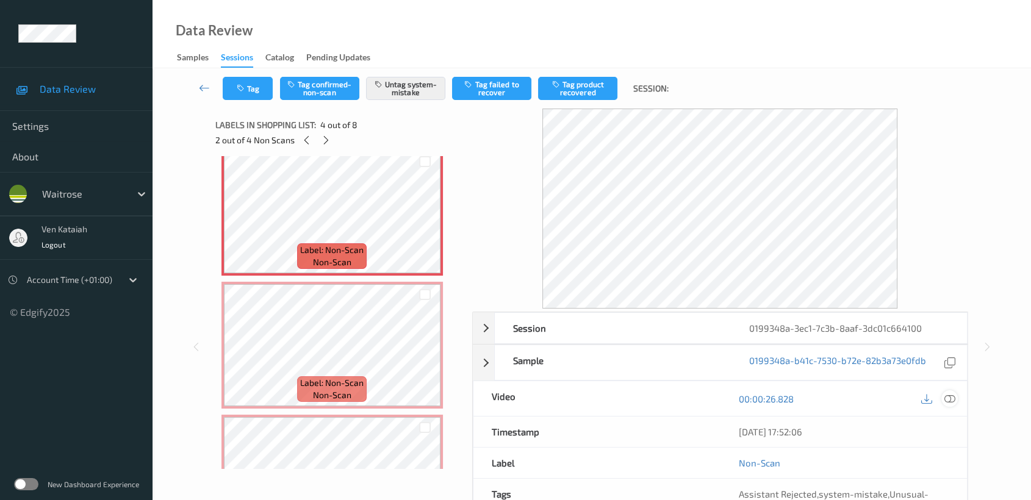
click at [950, 402] on icon at bounding box center [949, 399] width 11 height 11
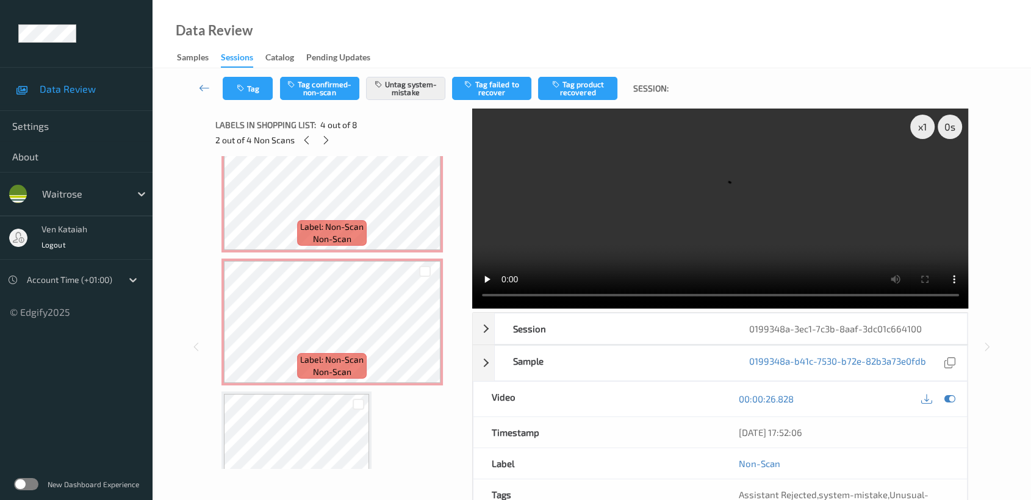
scroll to position [548, 0]
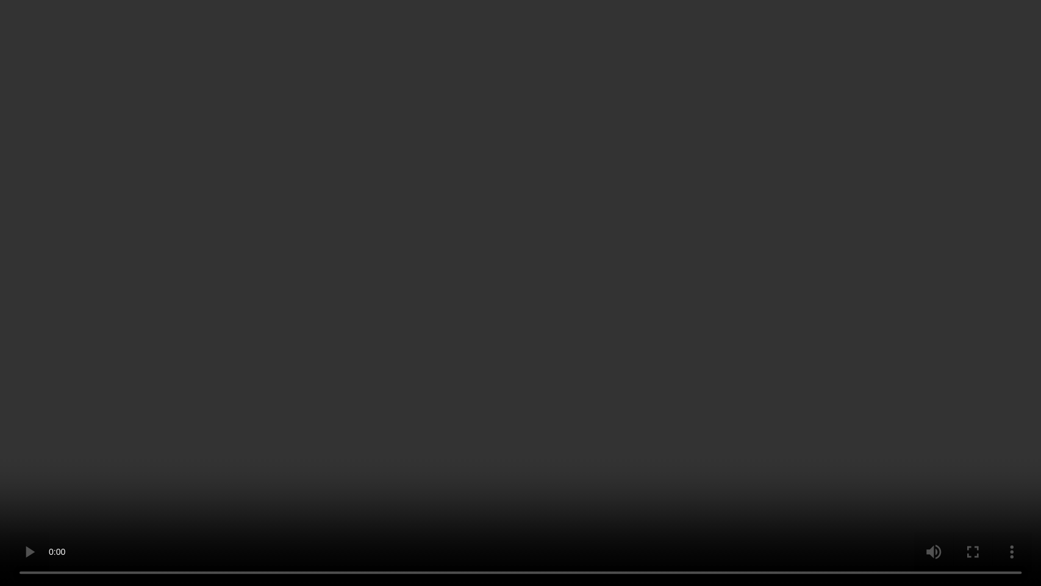
click at [717, 316] on video at bounding box center [520, 293] width 1041 height 586
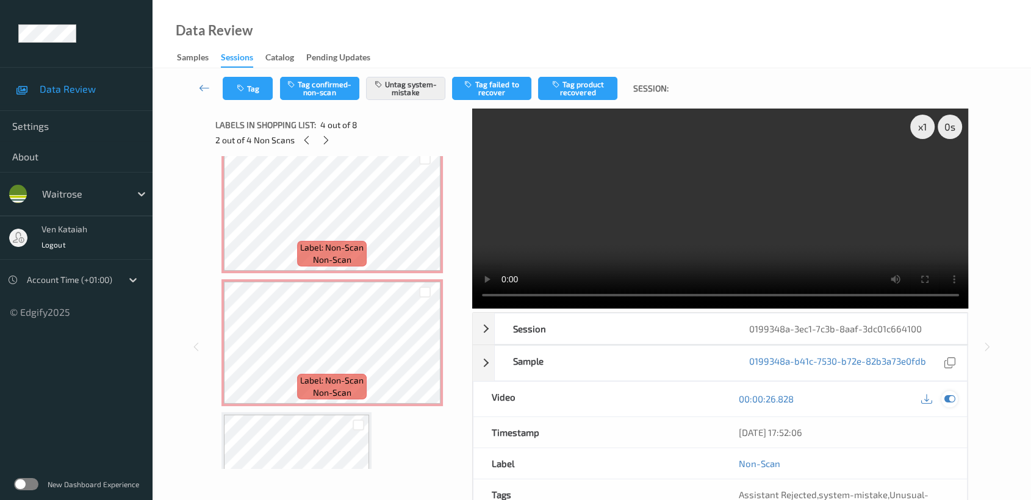
click at [950, 406] on div at bounding box center [949, 399] width 16 height 16
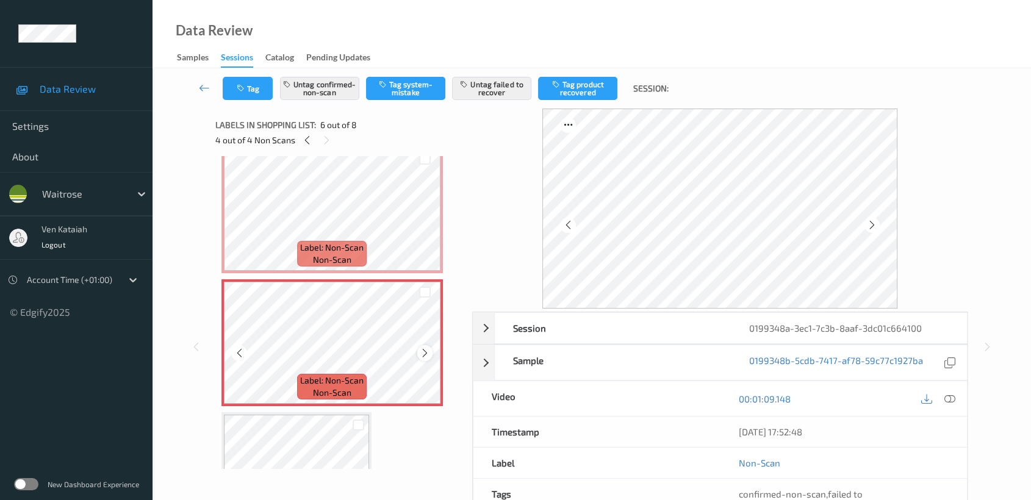
click at [419, 347] on div at bounding box center [424, 352] width 15 height 15
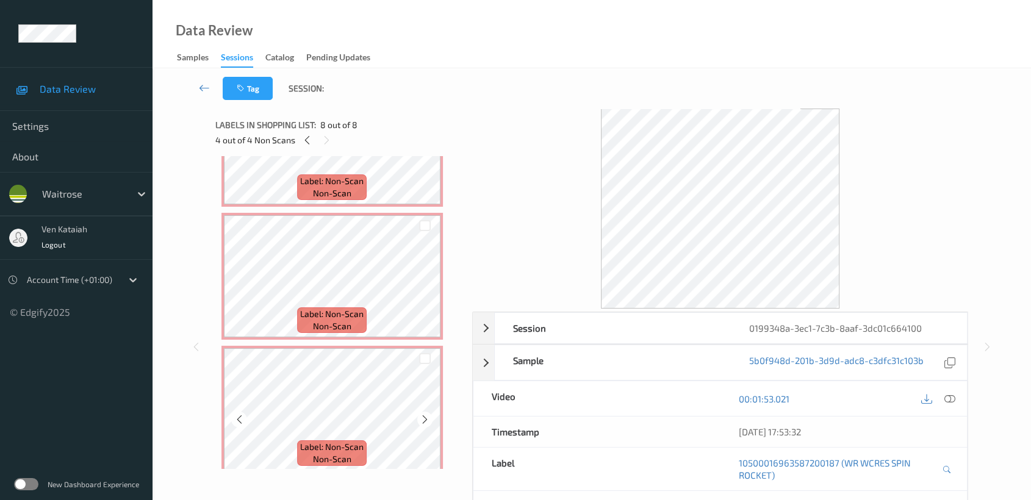
scroll to position [346, 0]
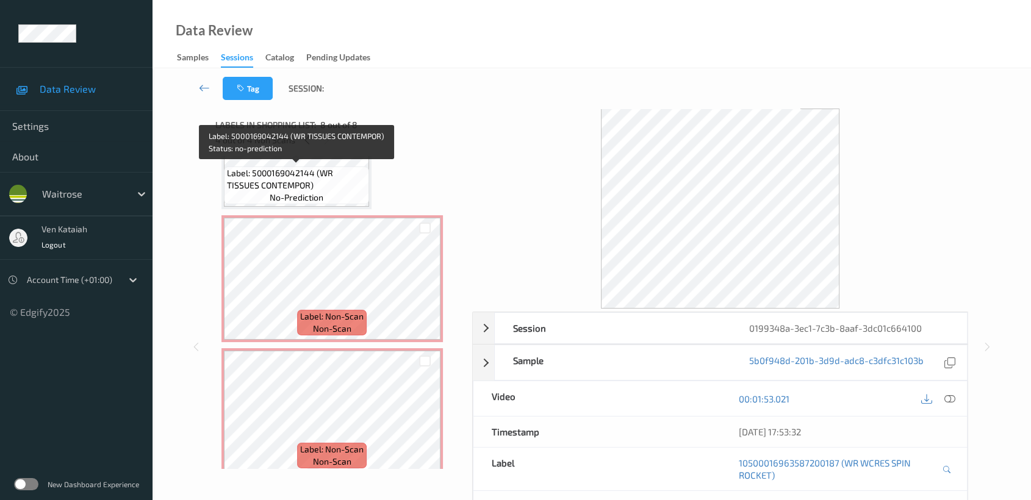
click at [303, 184] on span "Label: 5000169042144 (WR TISSUES CONTEMPOR)" at bounding box center [296, 179] width 139 height 24
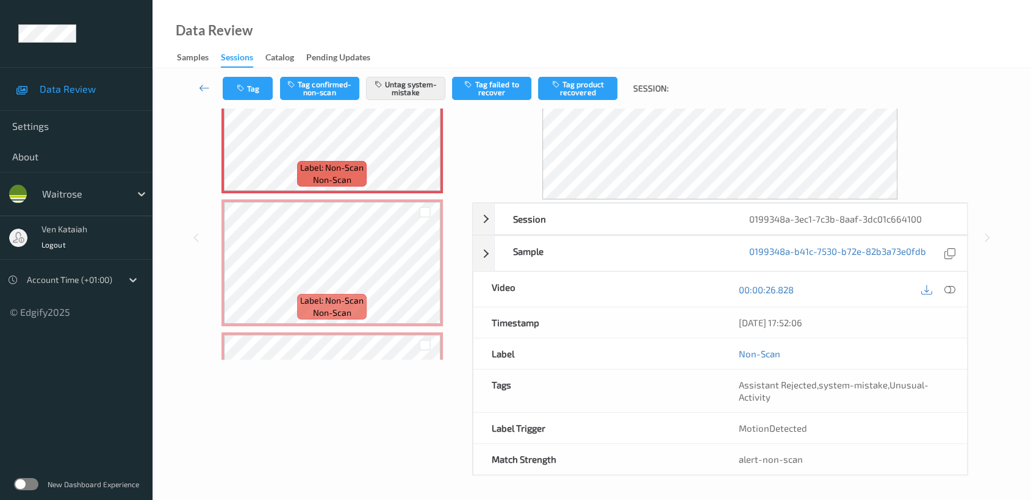
scroll to position [406, 0]
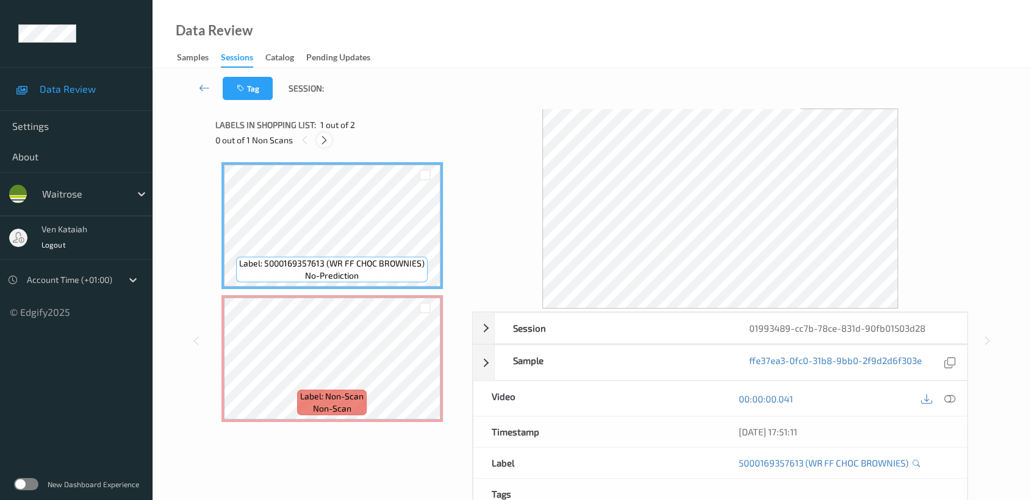
click at [327, 143] on icon at bounding box center [324, 140] width 10 height 11
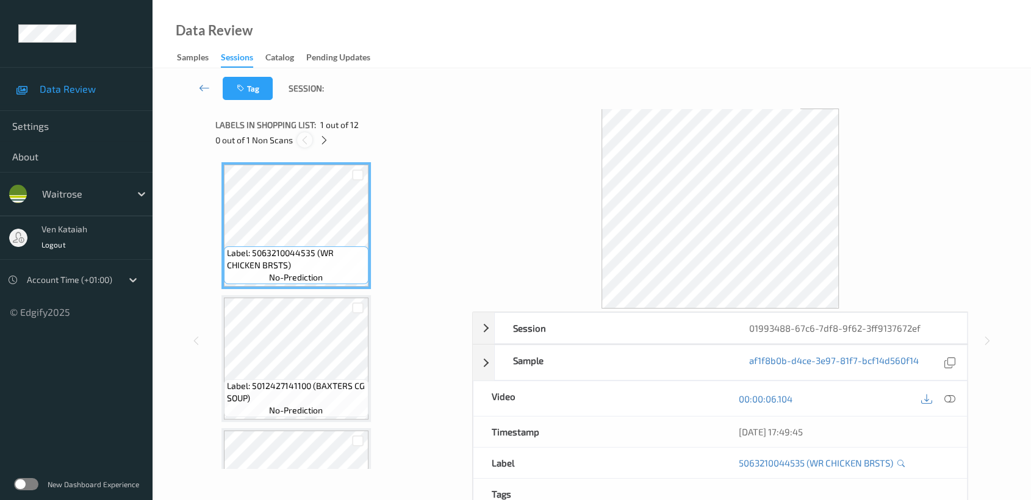
click at [309, 137] on icon at bounding box center [305, 140] width 10 height 11
click at [326, 139] on icon at bounding box center [324, 140] width 10 height 11
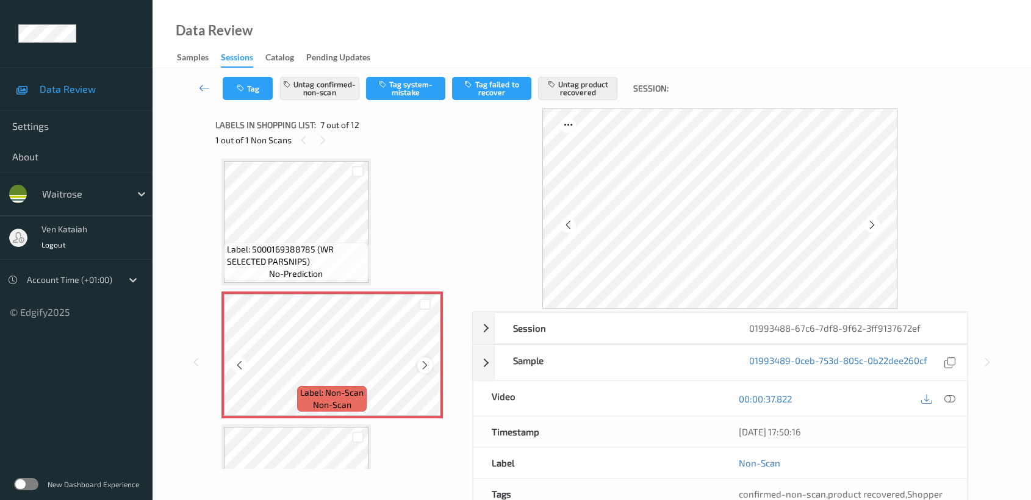
click at [423, 364] on icon at bounding box center [425, 365] width 10 height 11
click at [417, 359] on div at bounding box center [424, 365] width 15 height 15
click at [417, 362] on div at bounding box center [424, 365] width 15 height 15
click at [428, 365] on icon at bounding box center [425, 365] width 10 height 11
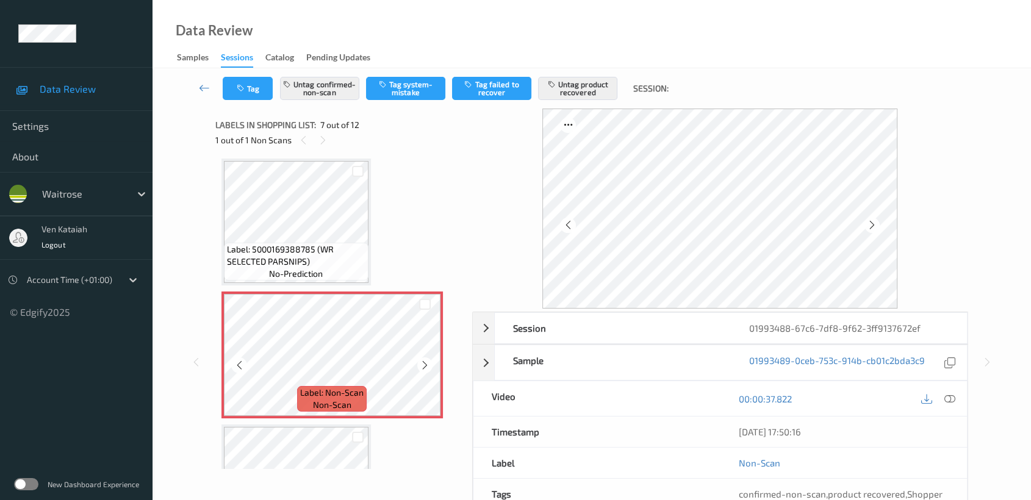
click at [428, 365] on icon at bounding box center [425, 365] width 10 height 11
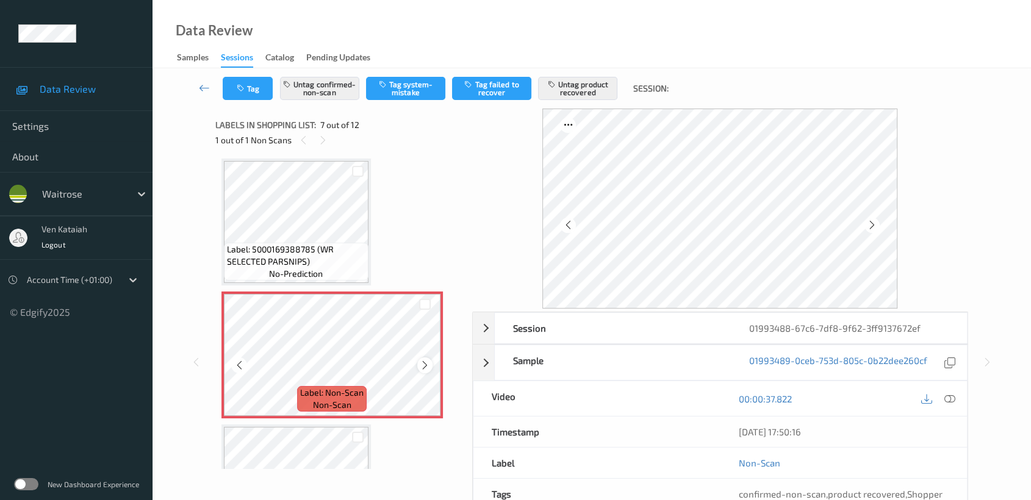
click at [426, 363] on icon at bounding box center [425, 365] width 10 height 11
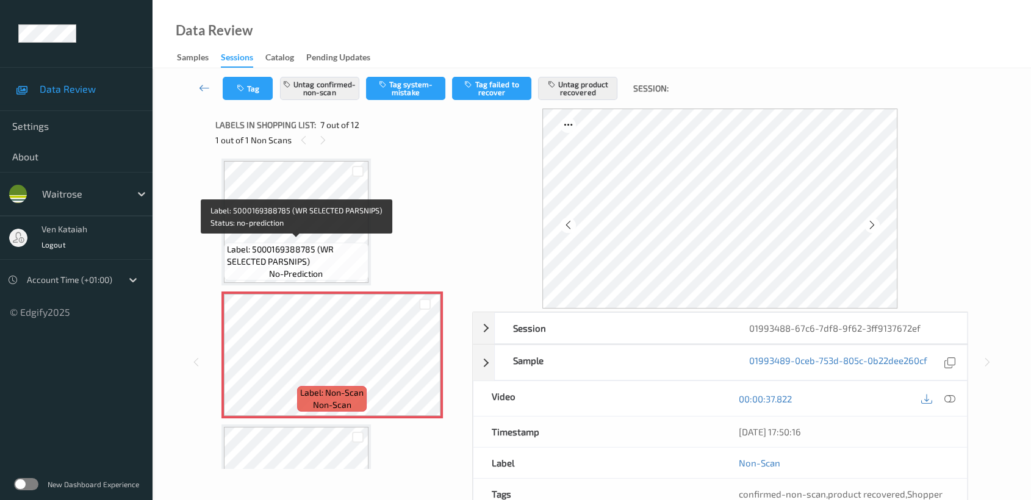
click at [325, 243] on span "Label: 5000169388785 (WR SELECTED PARSNIPS)" at bounding box center [296, 255] width 138 height 24
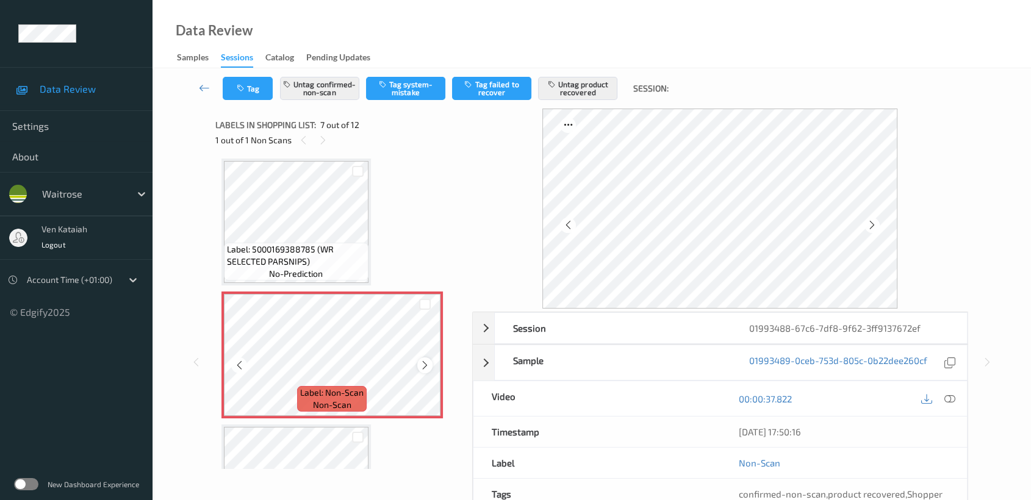
click at [422, 361] on icon at bounding box center [425, 365] width 10 height 11
click at [430, 358] on div at bounding box center [424, 365] width 15 height 15
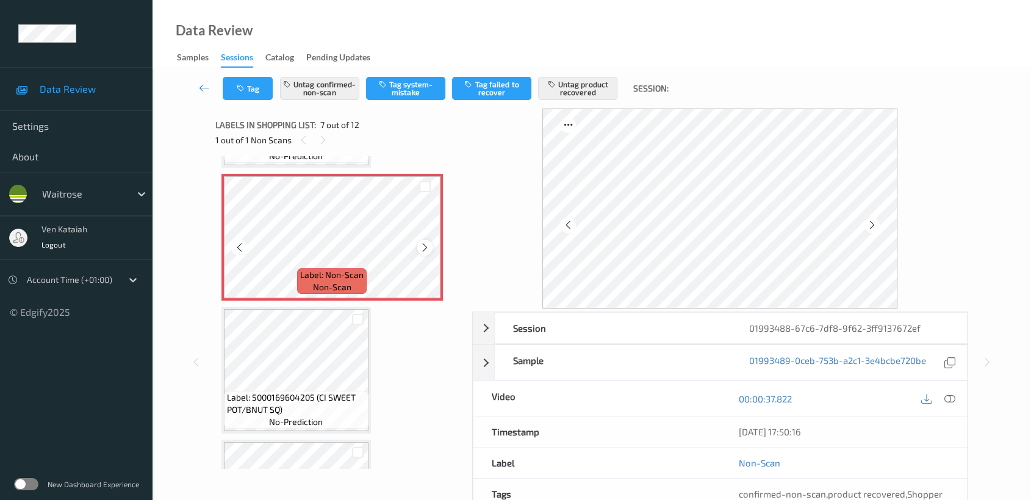
scroll to position [804, 0]
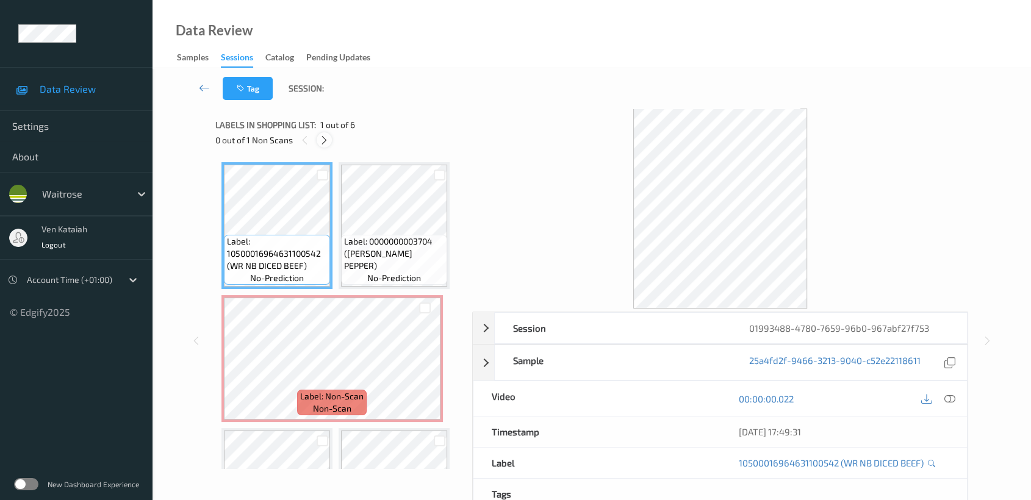
click at [328, 143] on icon at bounding box center [324, 140] width 10 height 11
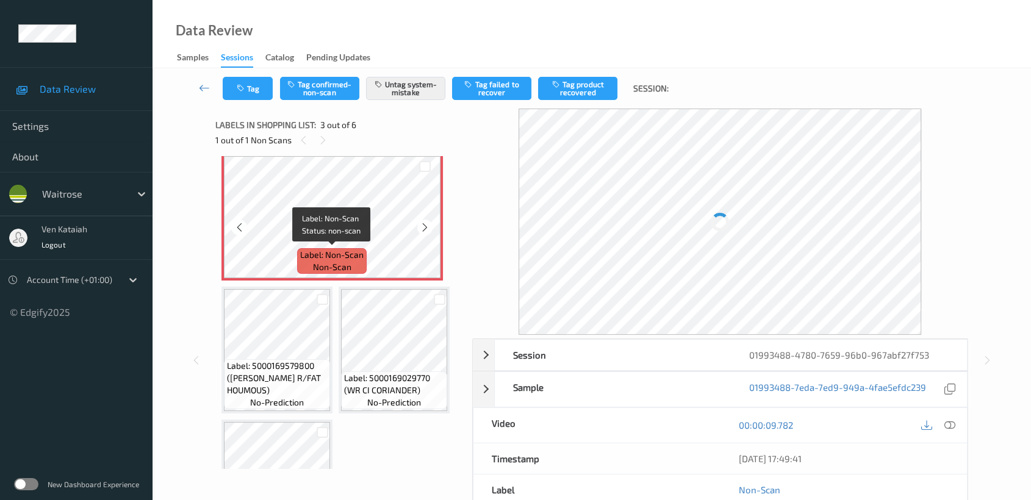
click at [342, 251] on span "Label: Non-Scan" at bounding box center [331, 255] width 63 height 12
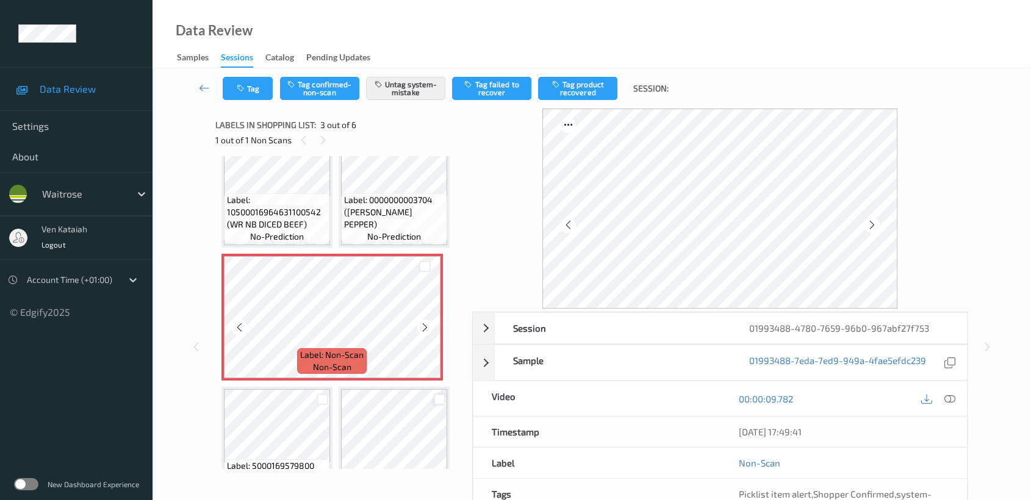
scroll to position [5, 0]
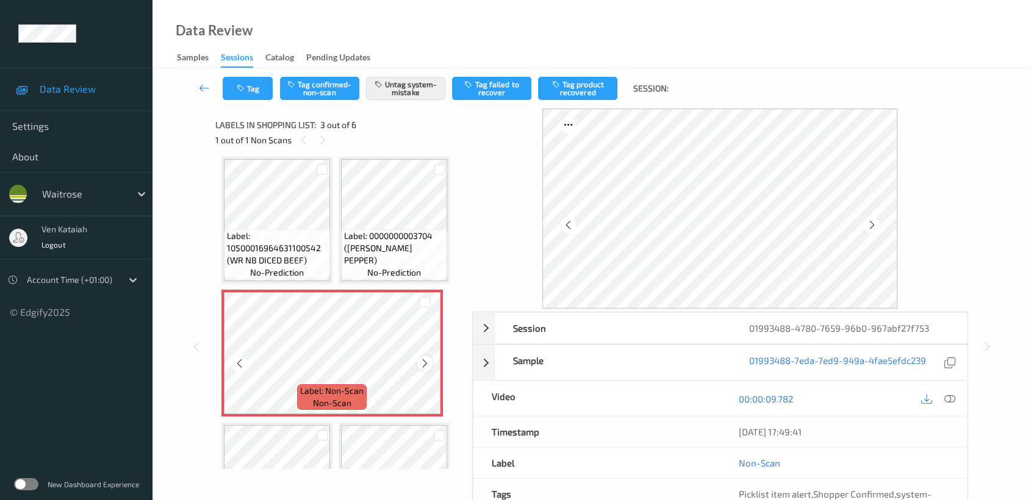
click at [422, 363] on icon at bounding box center [425, 363] width 10 height 11
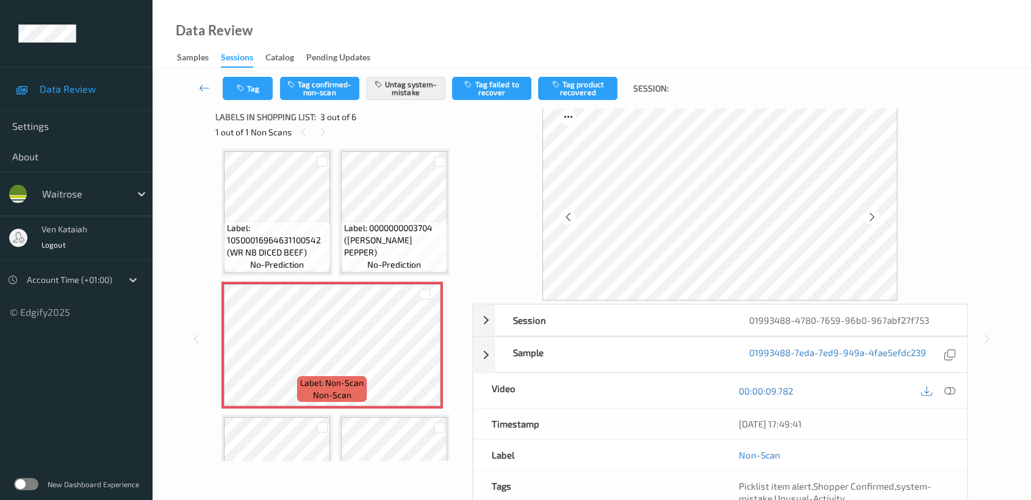
scroll to position [109, 0]
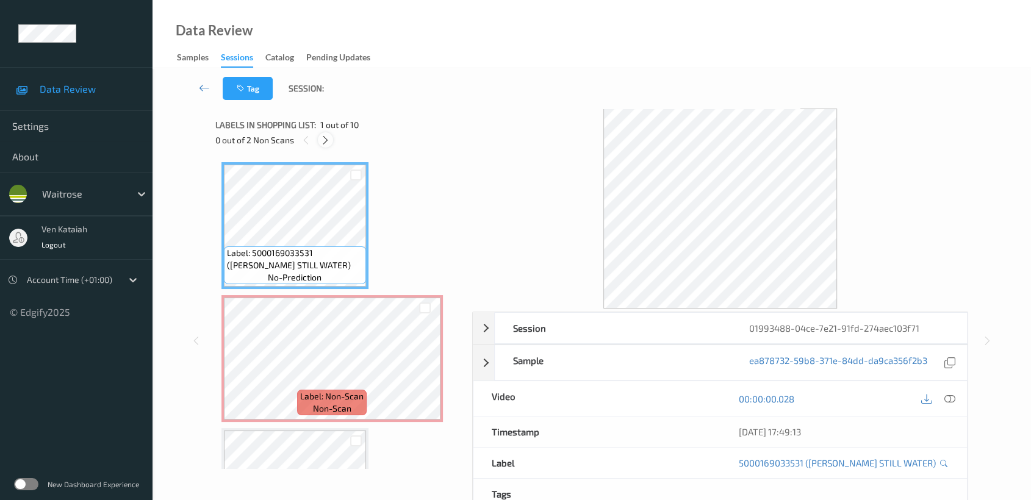
click at [325, 143] on icon at bounding box center [325, 140] width 10 height 11
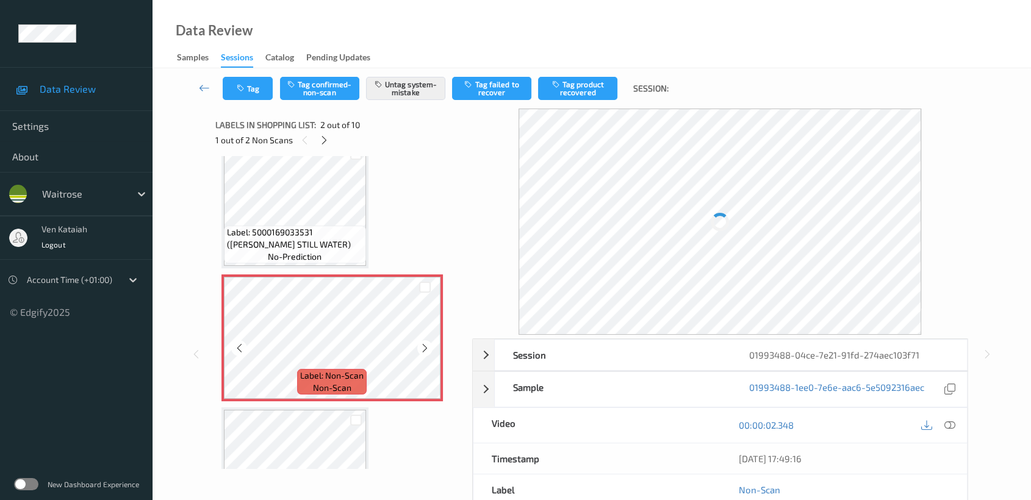
scroll to position [5, 0]
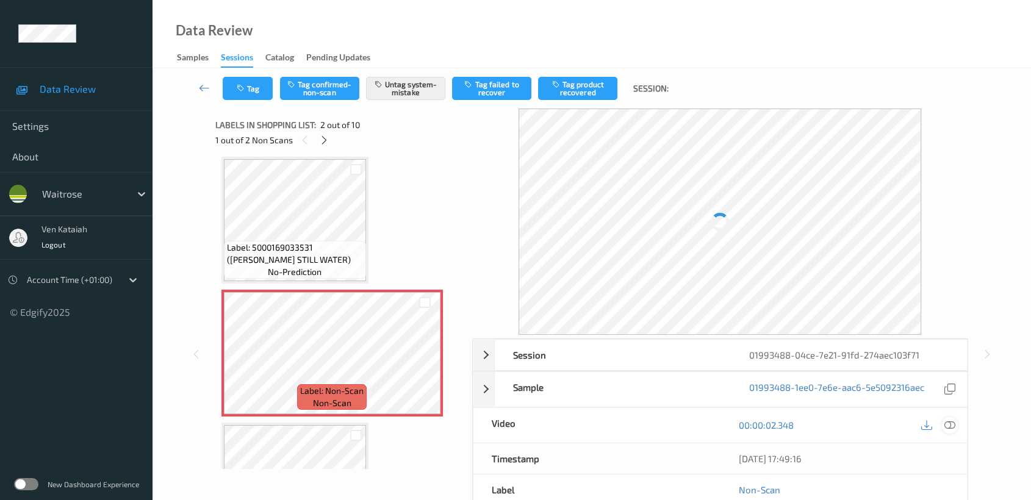
click at [945, 421] on icon at bounding box center [949, 425] width 11 height 11
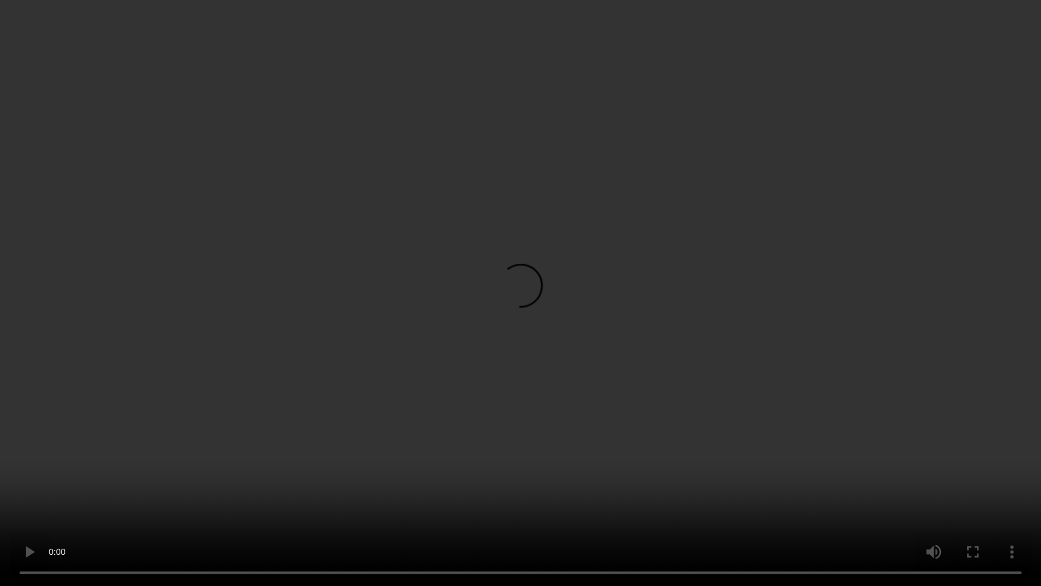
click at [405, 364] on video at bounding box center [520, 293] width 1041 height 586
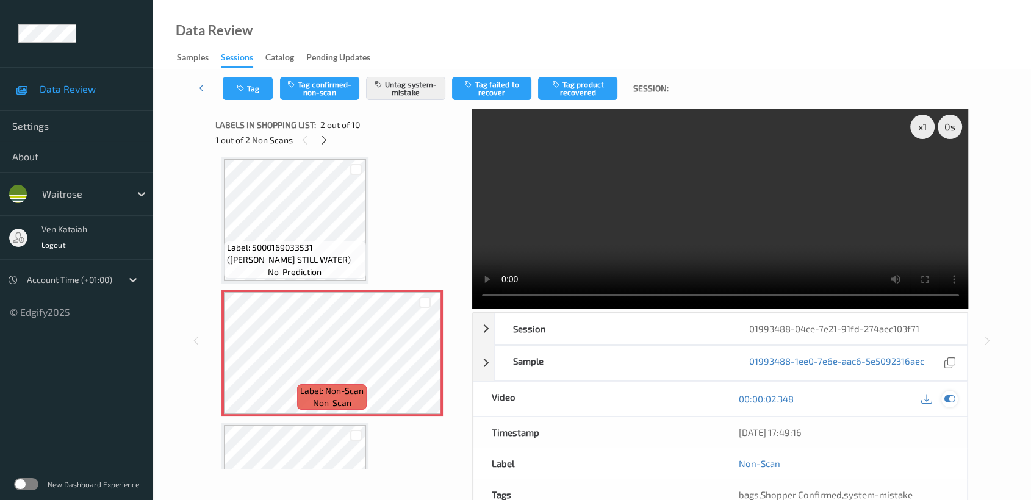
click at [956, 397] on div at bounding box center [949, 399] width 16 height 16
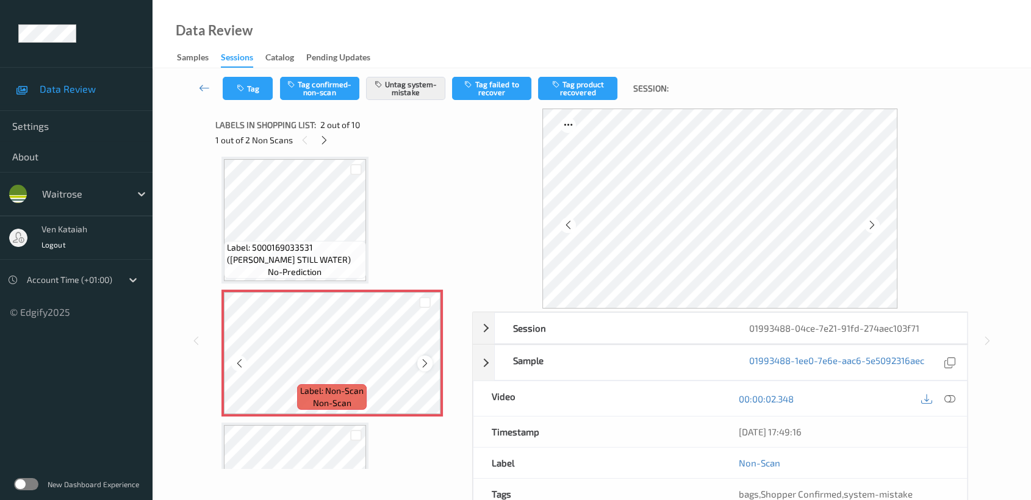
click at [420, 361] on icon at bounding box center [425, 363] width 10 height 11
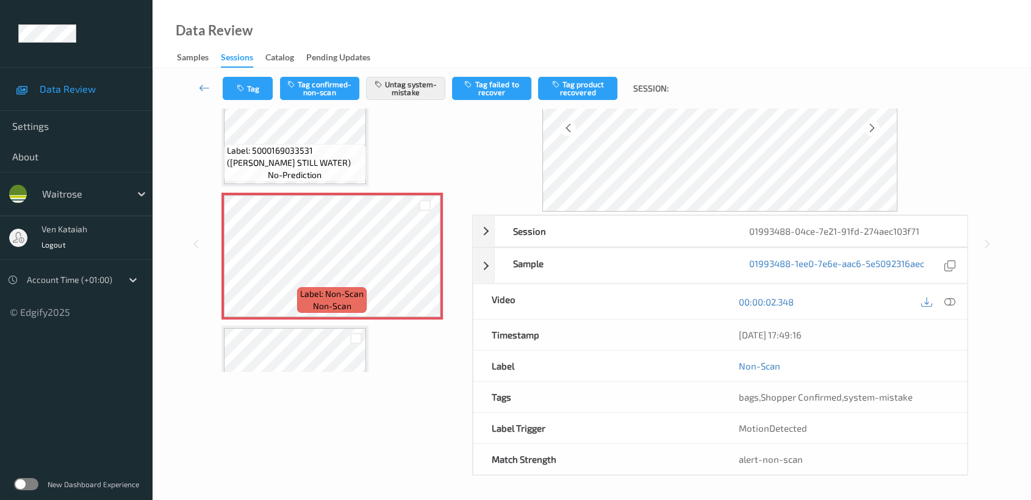
scroll to position [0, 0]
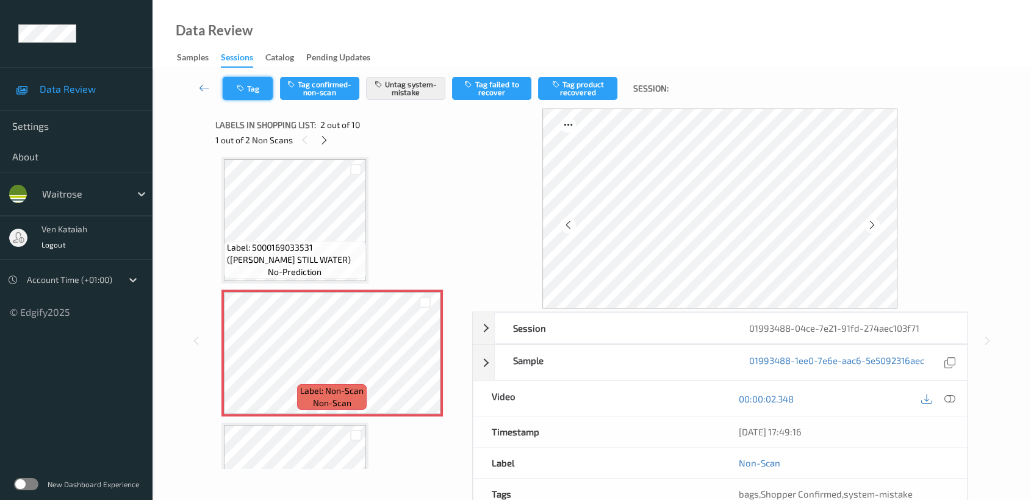
click at [239, 84] on icon "button" at bounding box center [242, 88] width 10 height 9
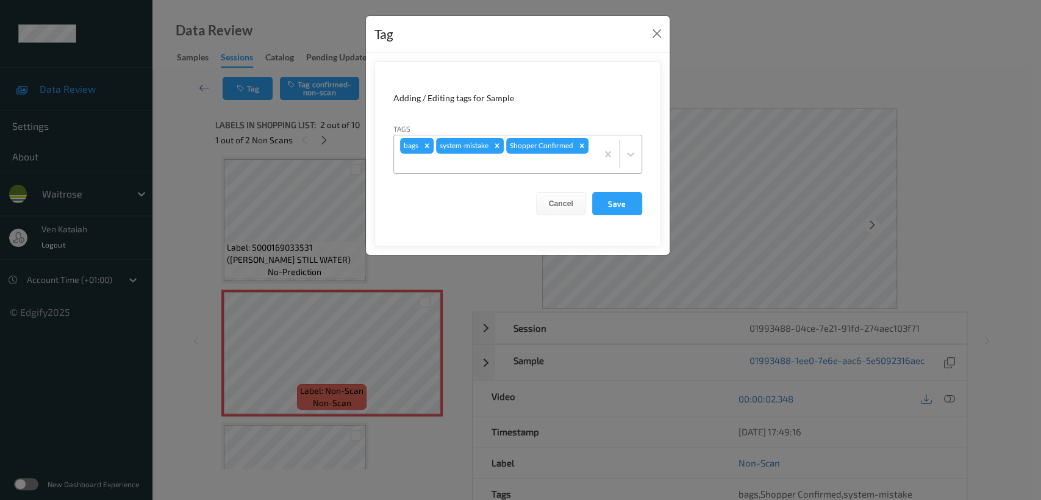
click at [426, 144] on icon "Remove bags" at bounding box center [427, 145] width 4 height 4
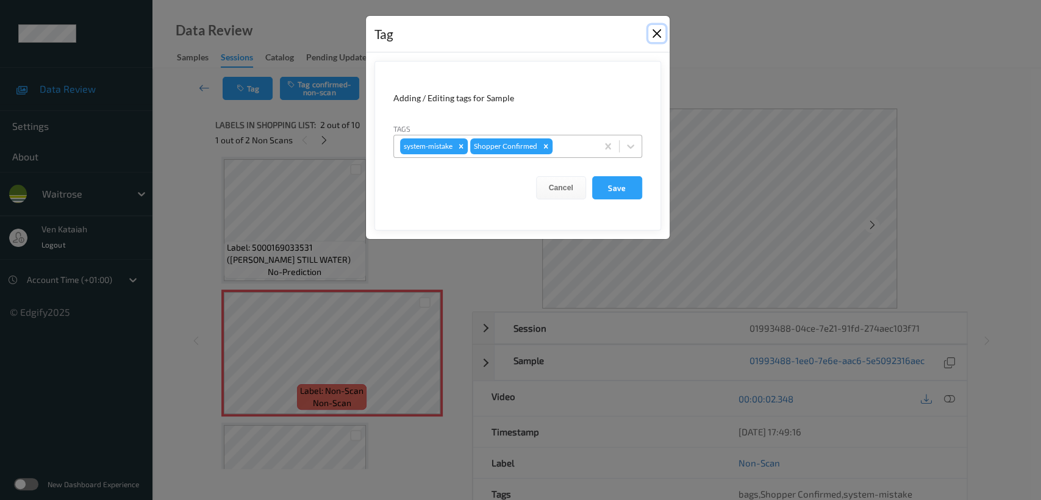
click at [654, 38] on button "Close" at bounding box center [657, 33] width 17 height 17
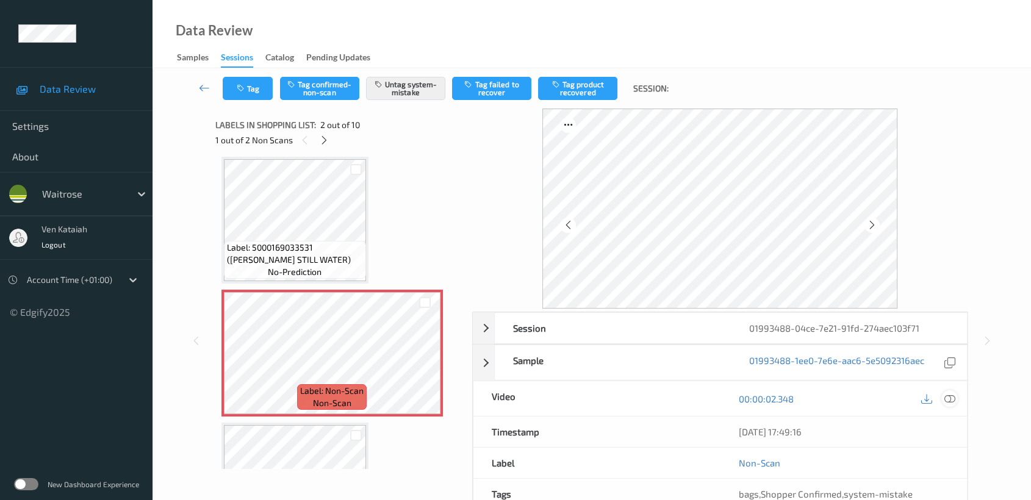
click at [943, 396] on div at bounding box center [949, 398] width 16 height 16
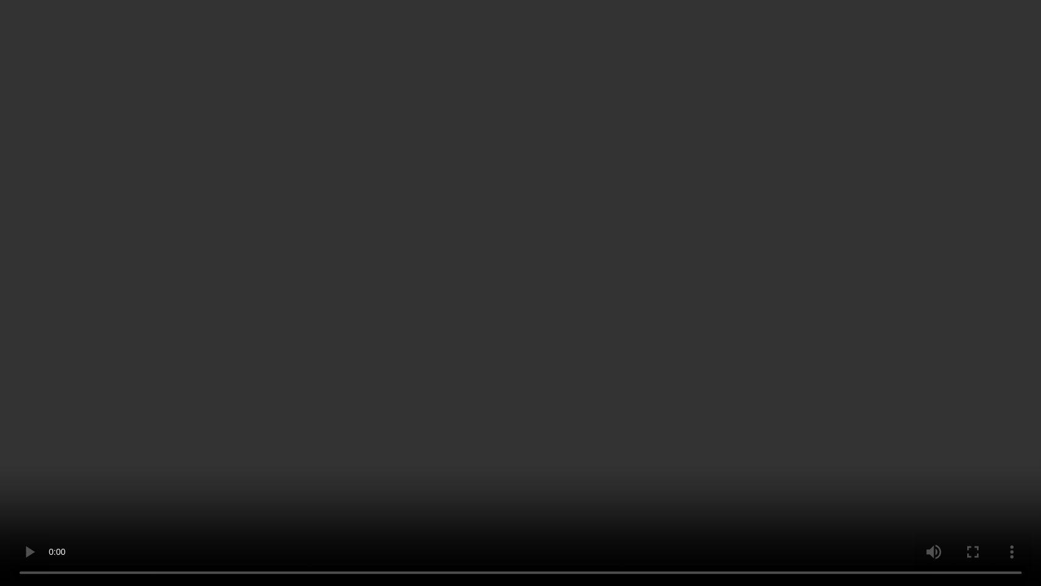
click at [460, 386] on video at bounding box center [520, 293] width 1041 height 586
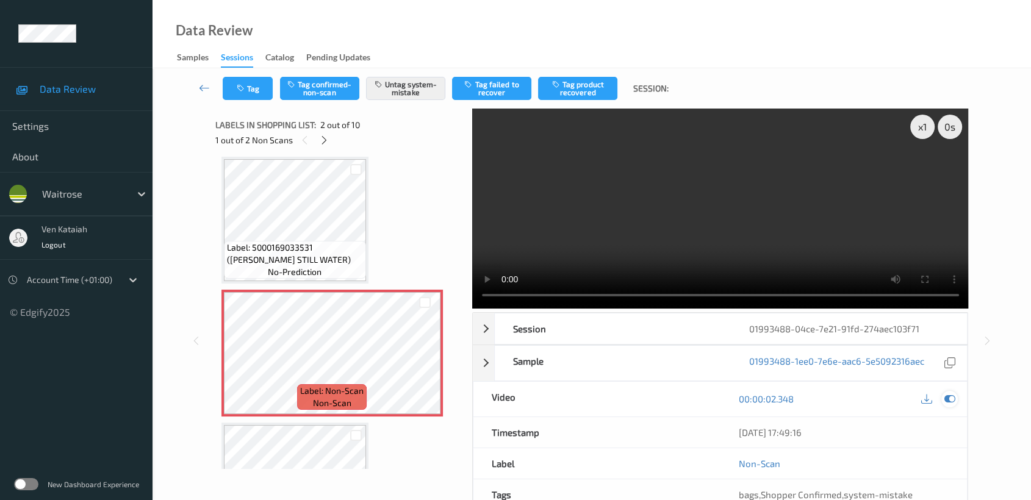
click at [954, 398] on icon at bounding box center [949, 399] width 11 height 11
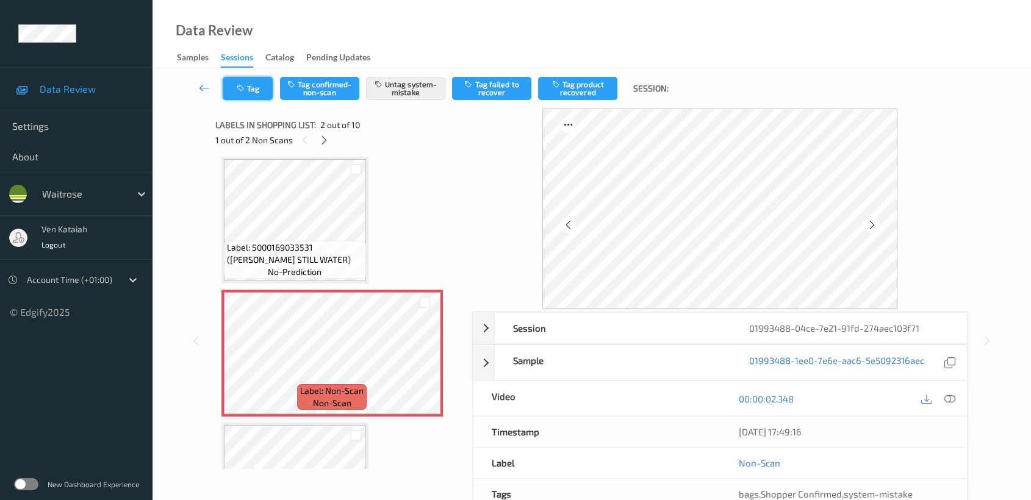
click at [262, 95] on button "Tag" at bounding box center [248, 88] width 50 height 23
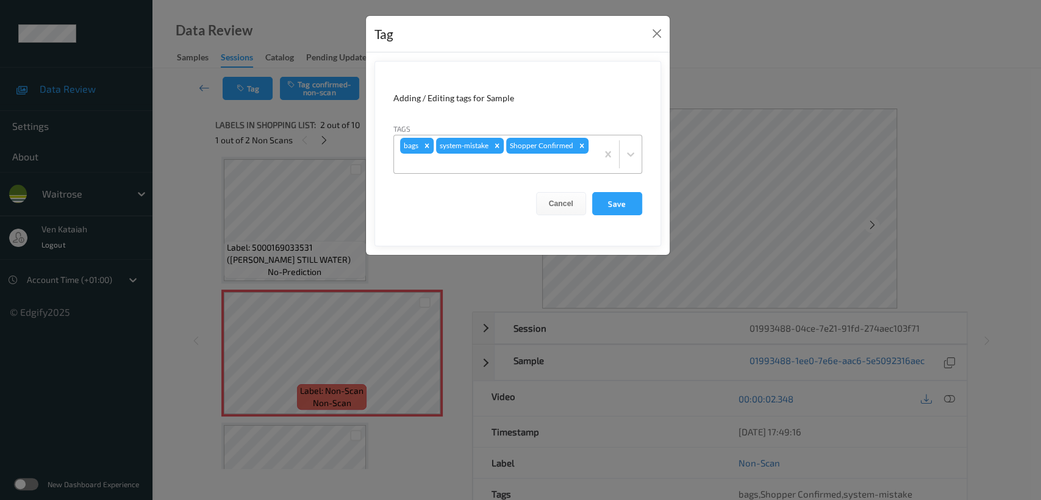
click at [423, 144] on icon "Remove bags" at bounding box center [427, 146] width 9 height 9
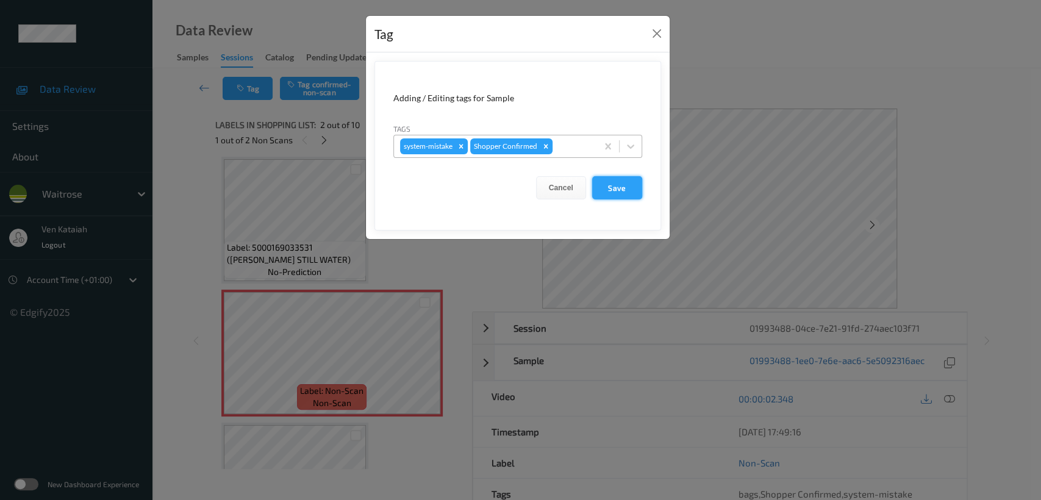
click at [600, 187] on button "Save" at bounding box center [617, 187] width 50 height 23
click at [617, 188] on button "Save" at bounding box center [617, 187] width 50 height 23
click at [616, 192] on button "Save" at bounding box center [617, 187] width 50 height 23
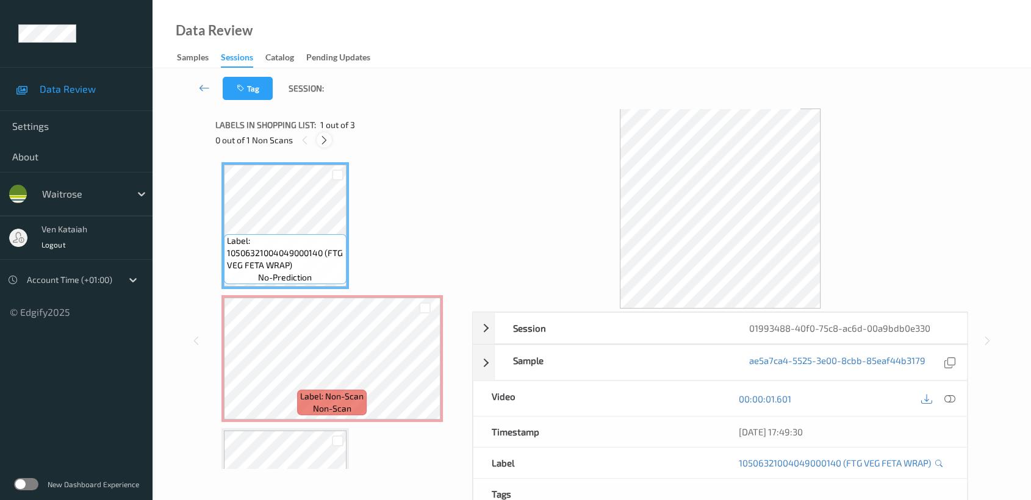
click at [323, 138] on icon at bounding box center [324, 140] width 10 height 11
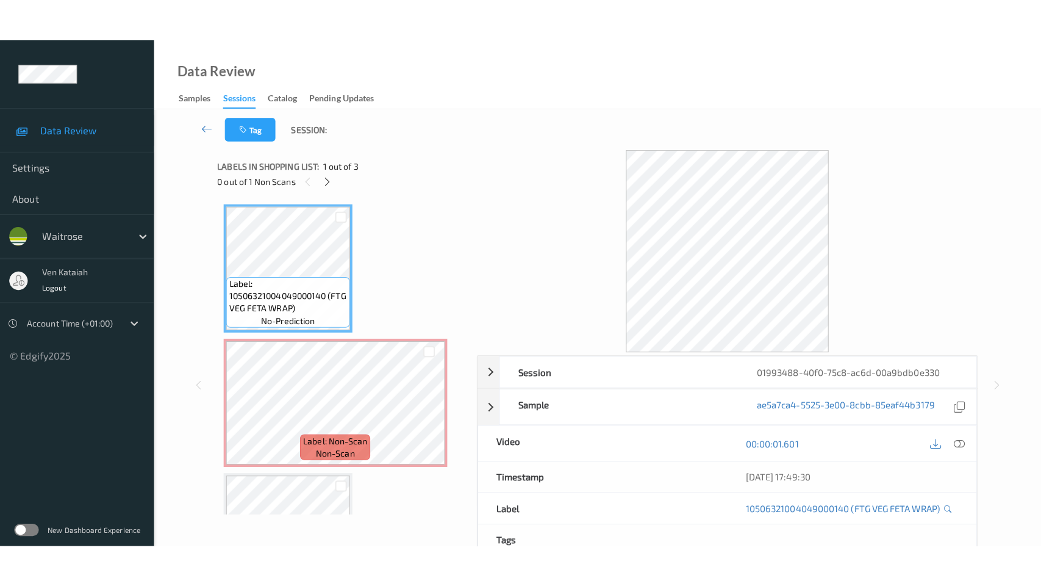
scroll to position [5, 0]
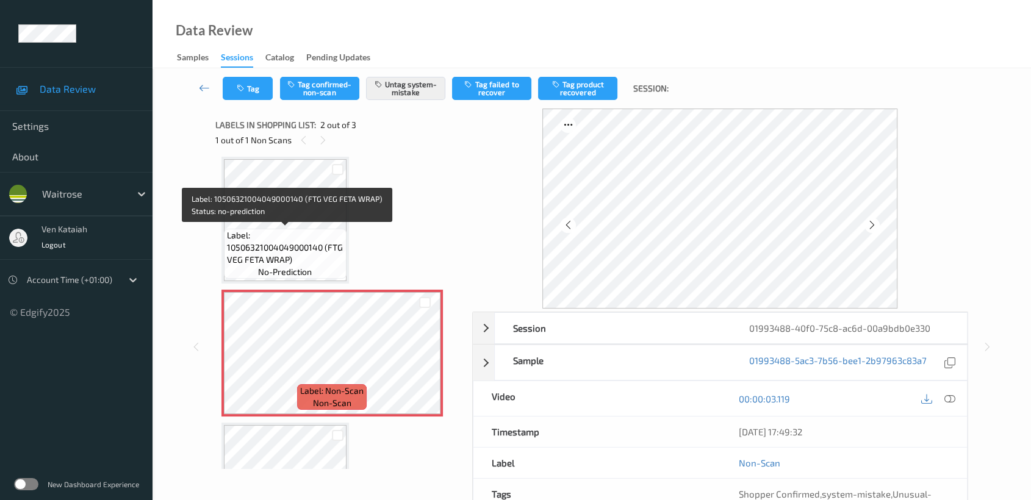
click at [310, 236] on span "Label: 10506321004049000140 (FTG VEG FETA WRAP)" at bounding box center [285, 247] width 117 height 37
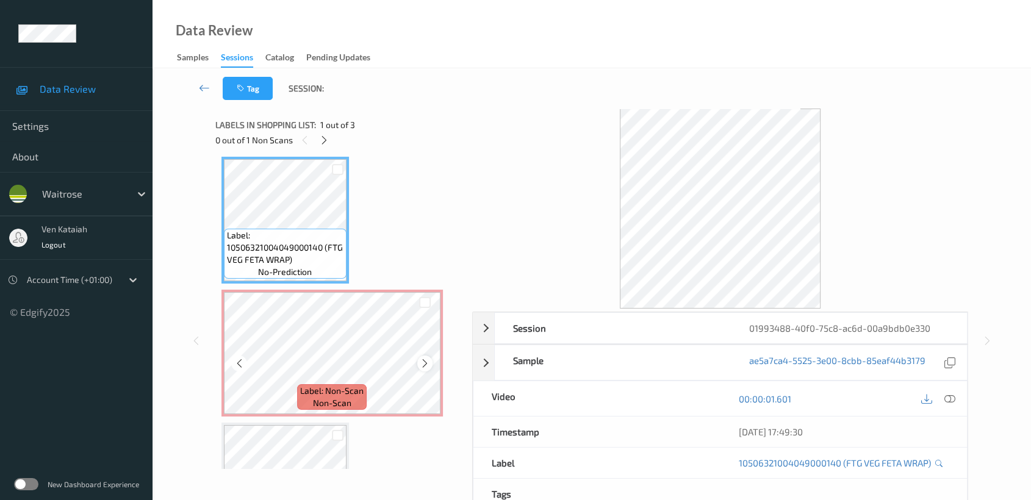
click at [420, 361] on icon at bounding box center [425, 363] width 10 height 11
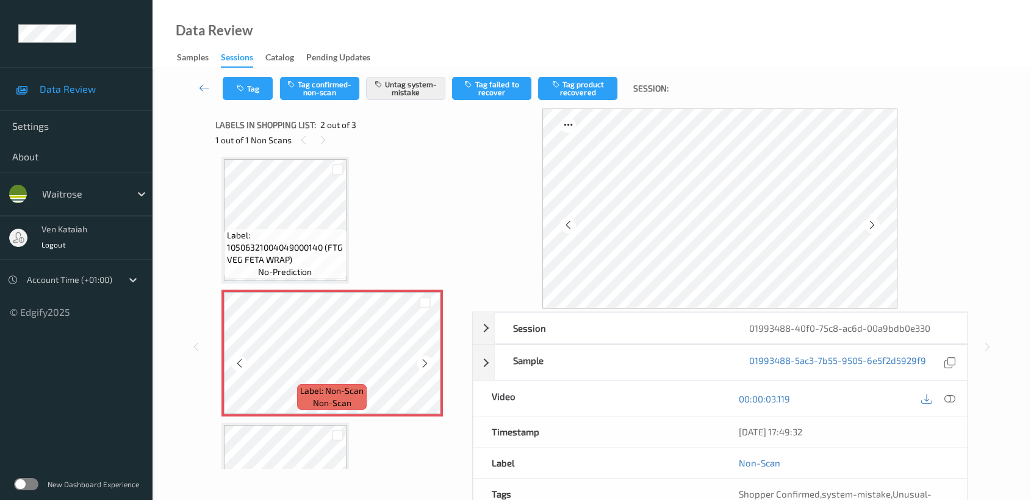
click at [420, 361] on icon at bounding box center [425, 363] width 10 height 11
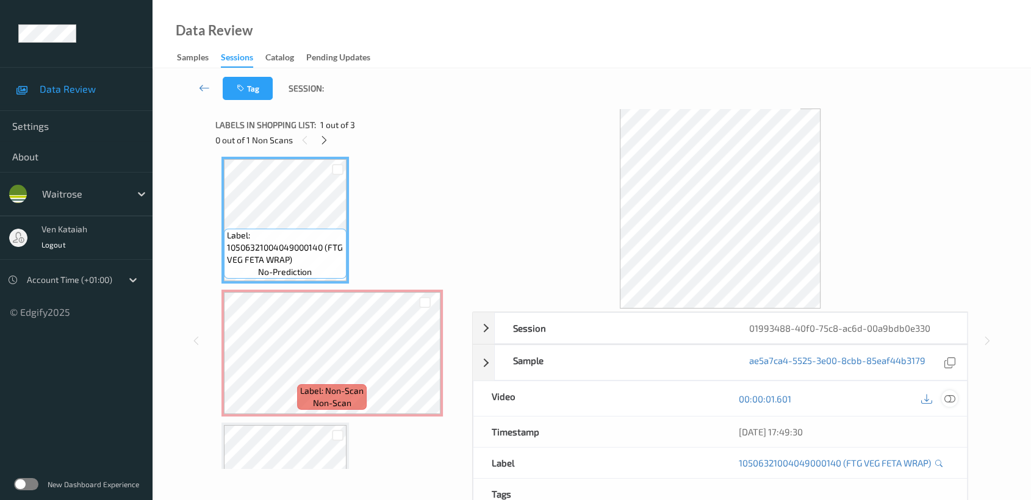
click at [952, 401] on icon at bounding box center [949, 399] width 11 height 11
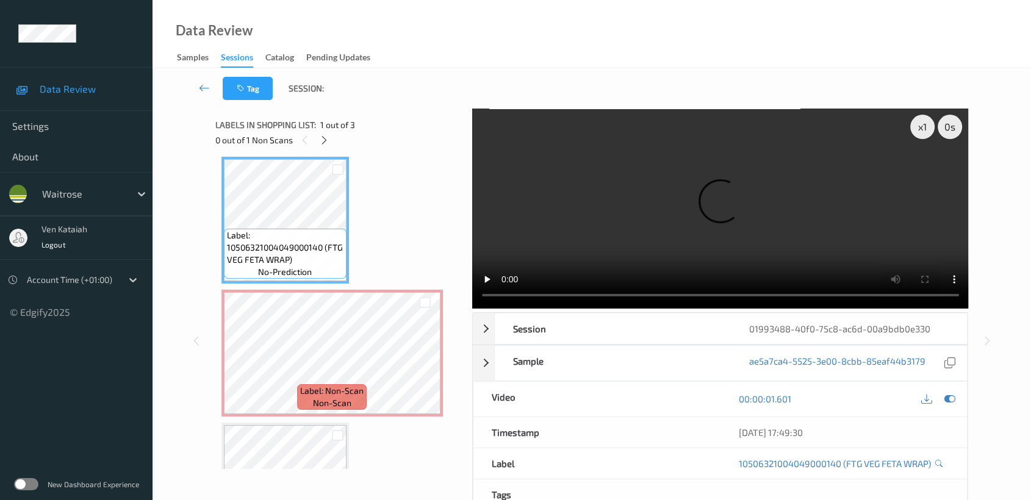
scroll to position [5, 0]
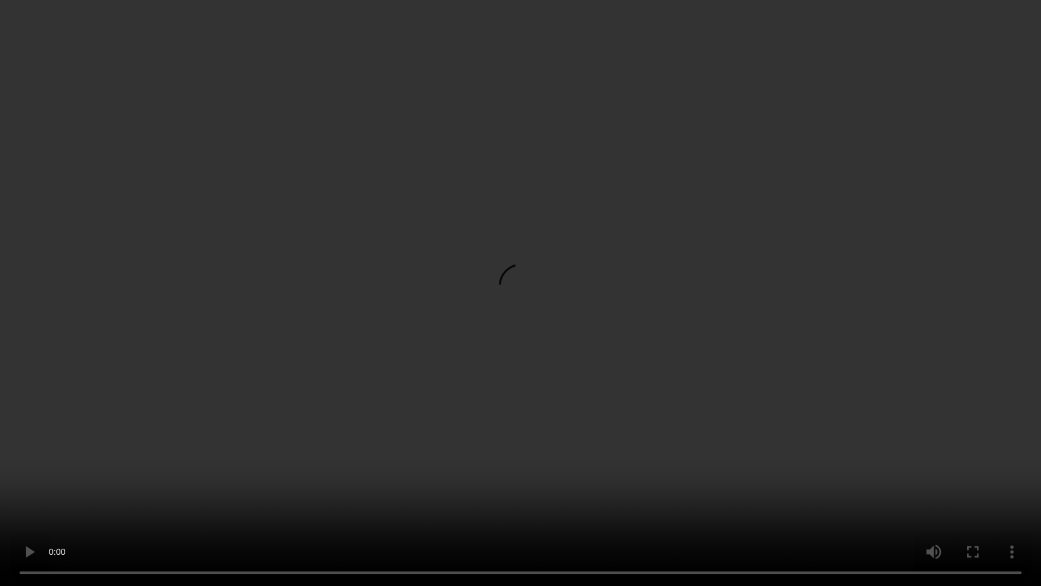
click at [688, 284] on video at bounding box center [520, 293] width 1041 height 586
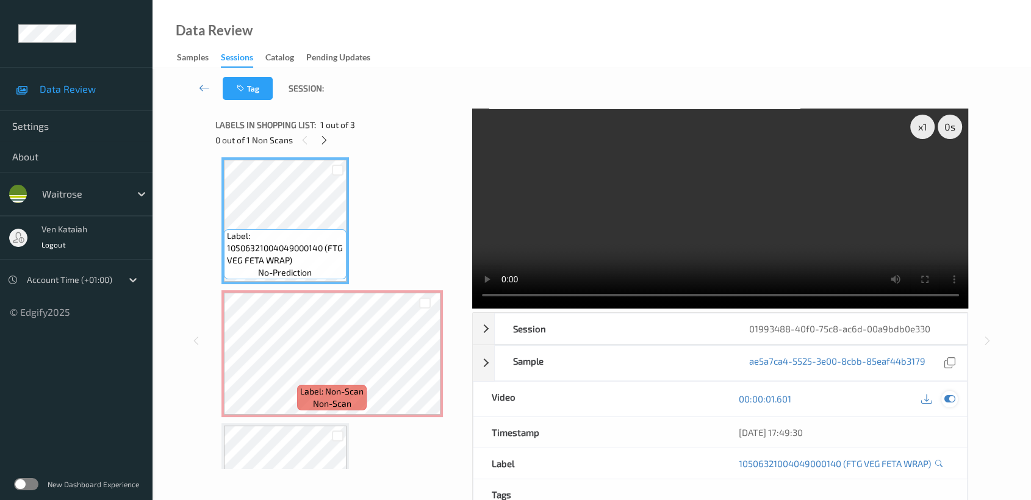
click at [944, 398] on icon at bounding box center [949, 399] width 11 height 11
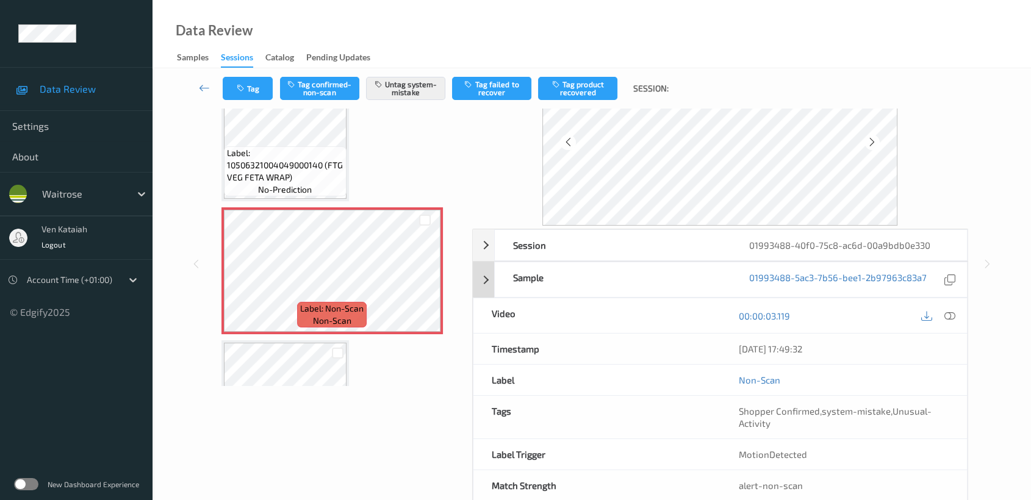
scroll to position [109, 0]
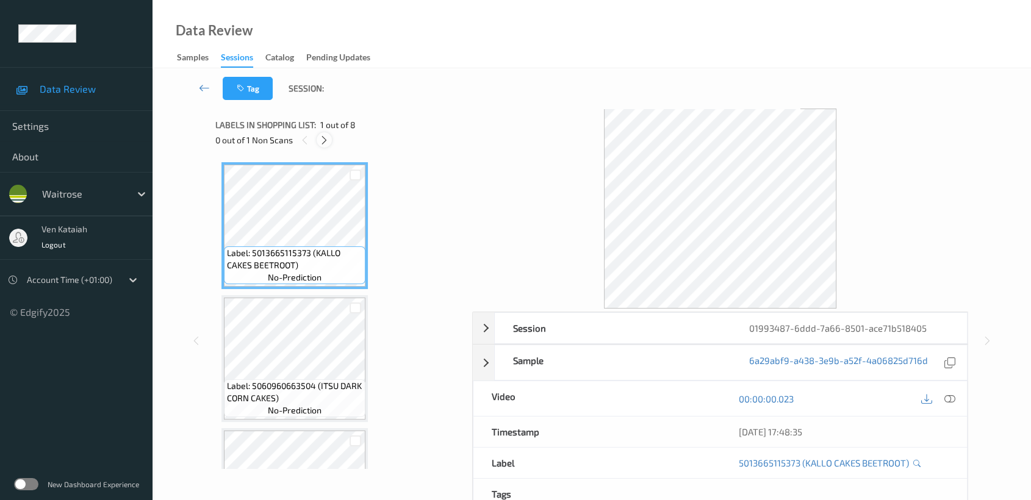
click at [328, 140] on icon at bounding box center [324, 140] width 10 height 11
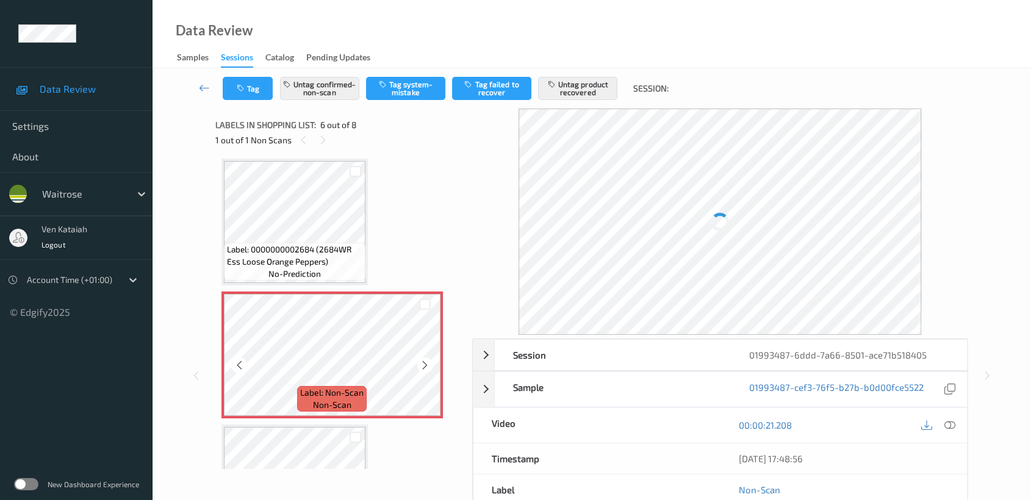
scroll to position [671, 0]
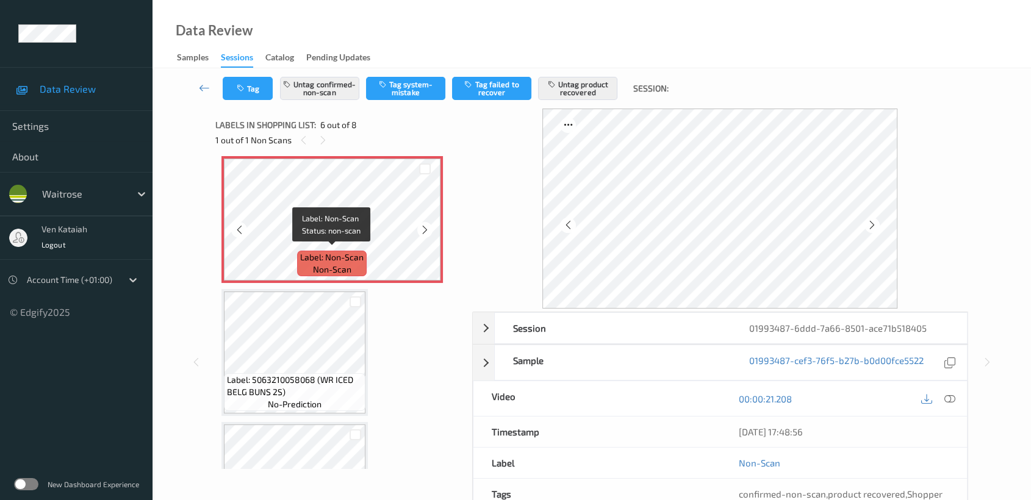
click at [351, 257] on span "Label: Non-Scan" at bounding box center [331, 257] width 63 height 12
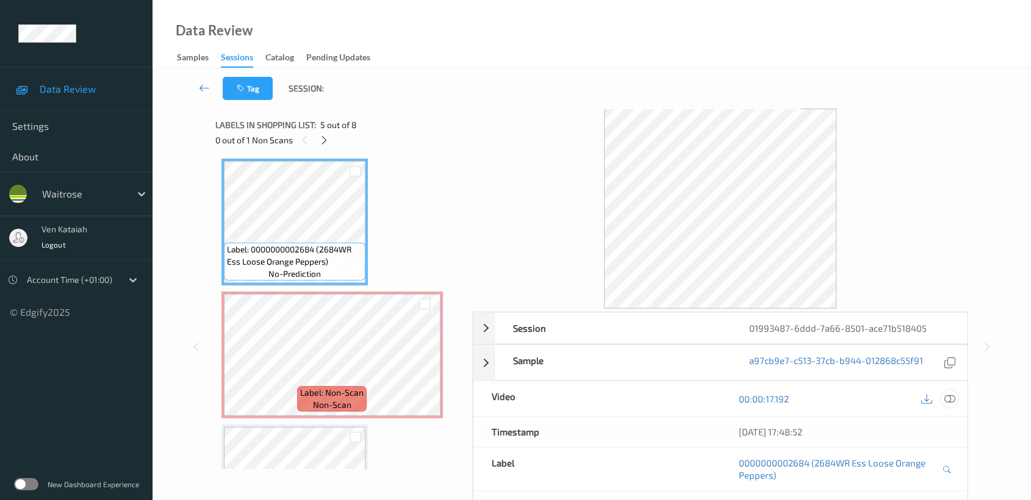
click at [952, 398] on icon at bounding box center [949, 399] width 11 height 11
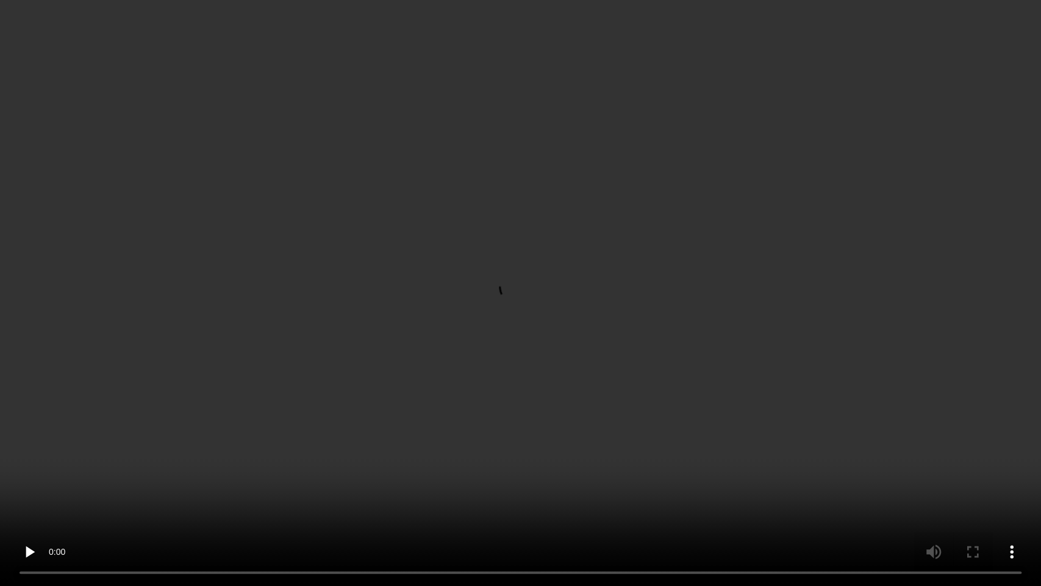
click at [579, 324] on video at bounding box center [520, 293] width 1041 height 586
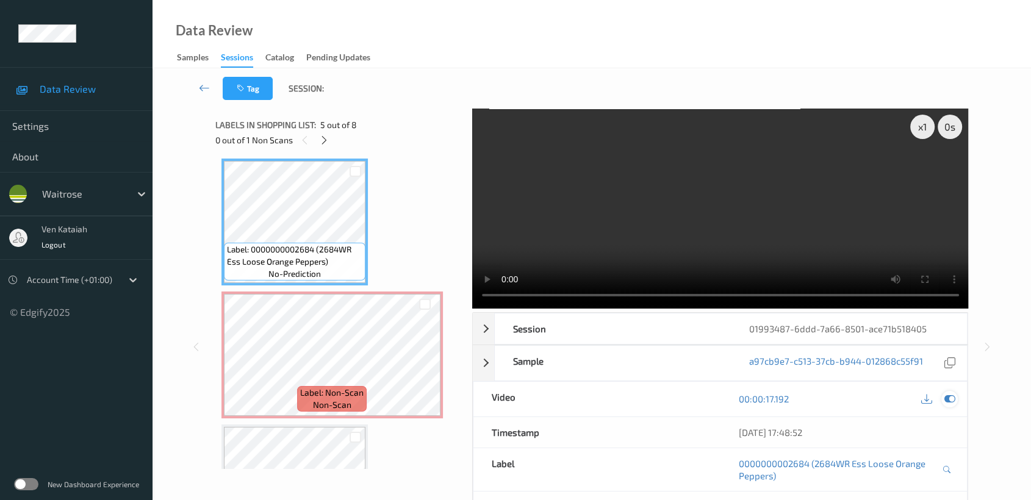
click at [952, 396] on icon at bounding box center [949, 399] width 11 height 11
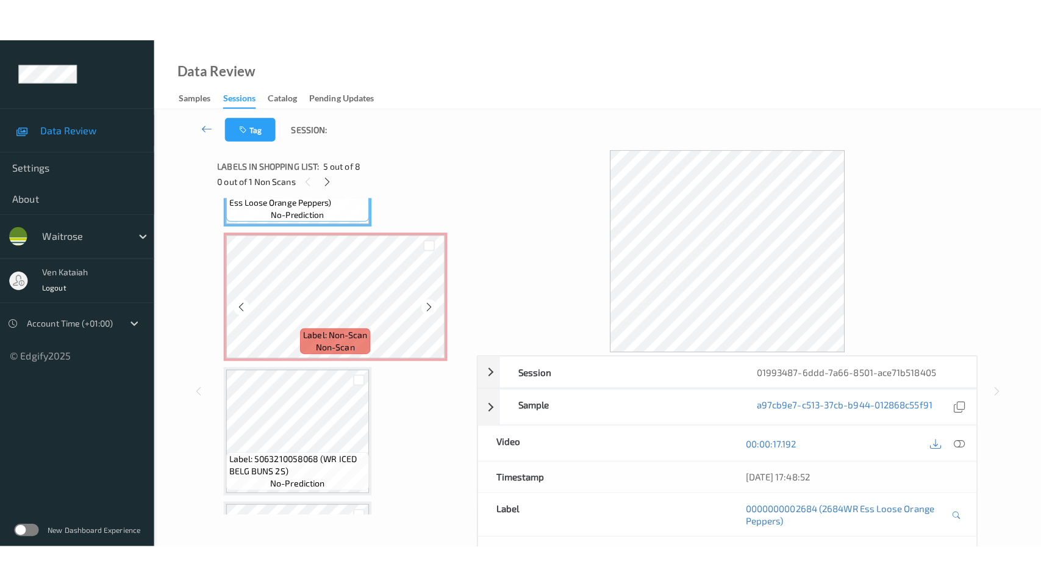
scroll to position [671, 0]
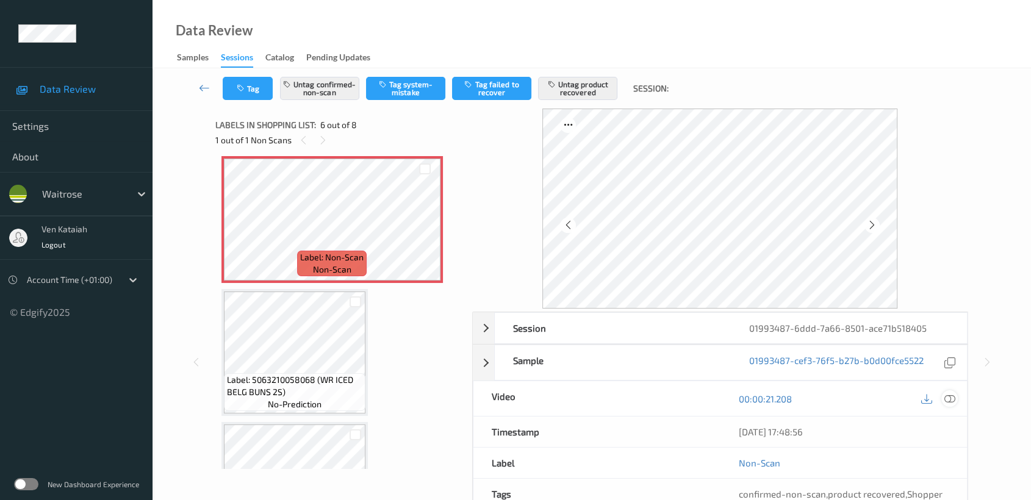
click at [946, 399] on icon at bounding box center [949, 399] width 11 height 11
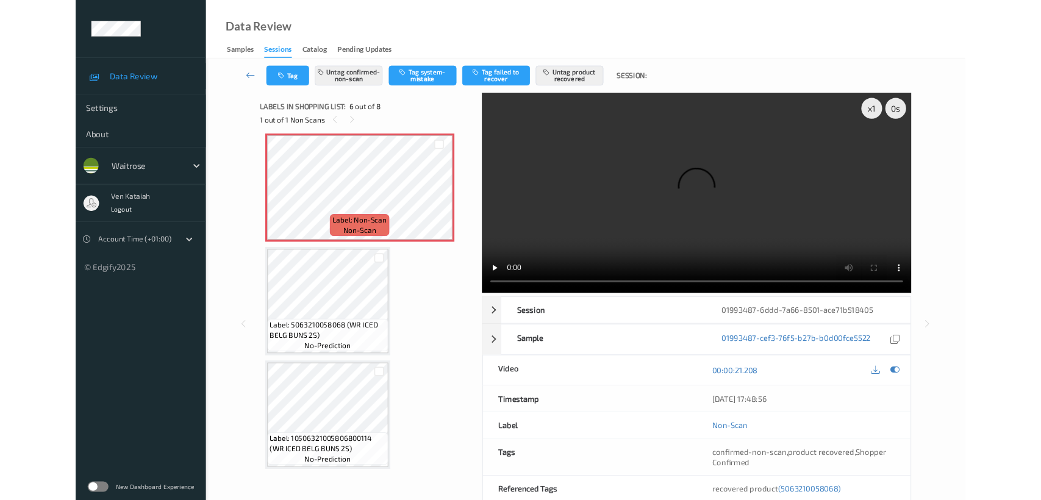
scroll to position [667, 0]
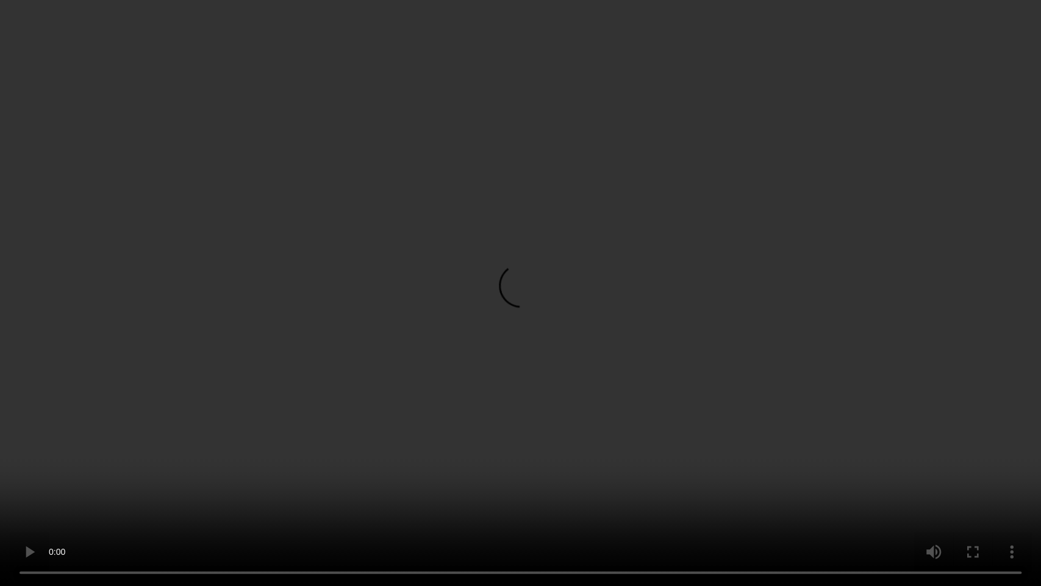
click at [731, 300] on video at bounding box center [520, 293] width 1041 height 586
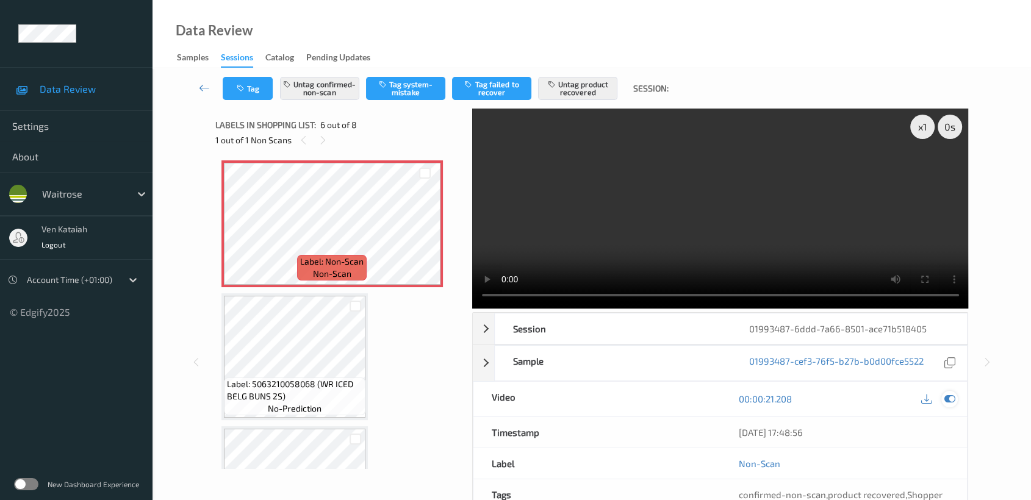
click at [952, 399] on icon at bounding box center [949, 399] width 11 height 11
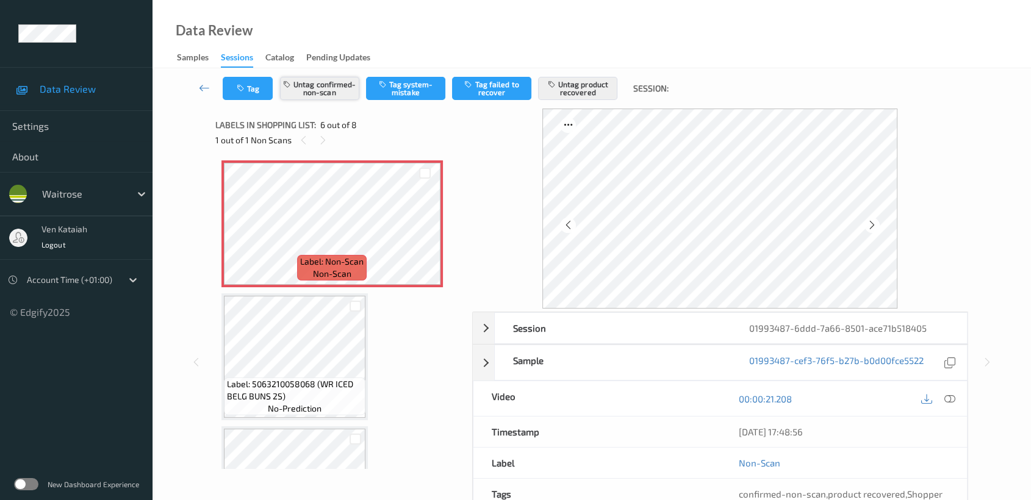
click at [336, 88] on button "Untag confirmed-non-scan" at bounding box center [319, 88] width 79 height 23
click at [574, 86] on button "Untag product recovered" at bounding box center [577, 88] width 79 height 23
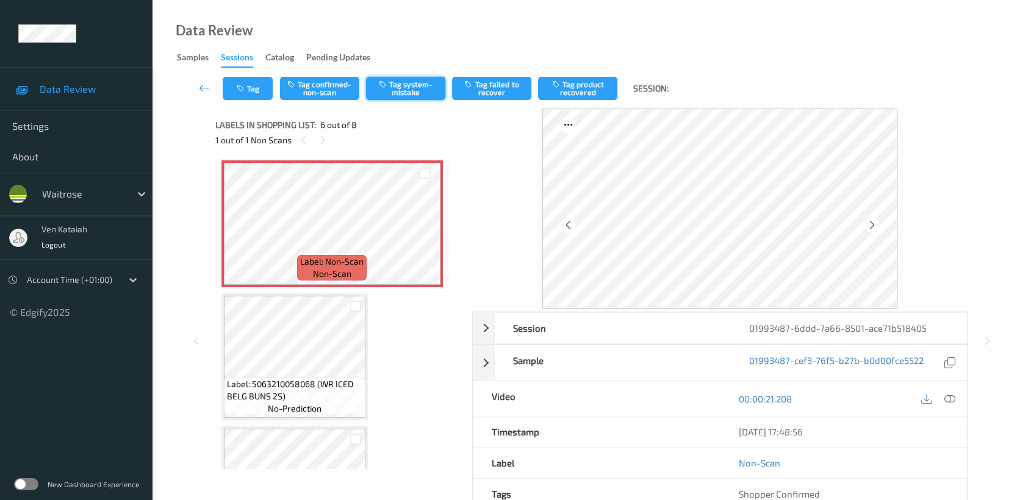
click at [404, 92] on button "Tag system-mistake" at bounding box center [405, 88] width 79 height 23
click at [253, 79] on button "Tag" at bounding box center [248, 88] width 50 height 23
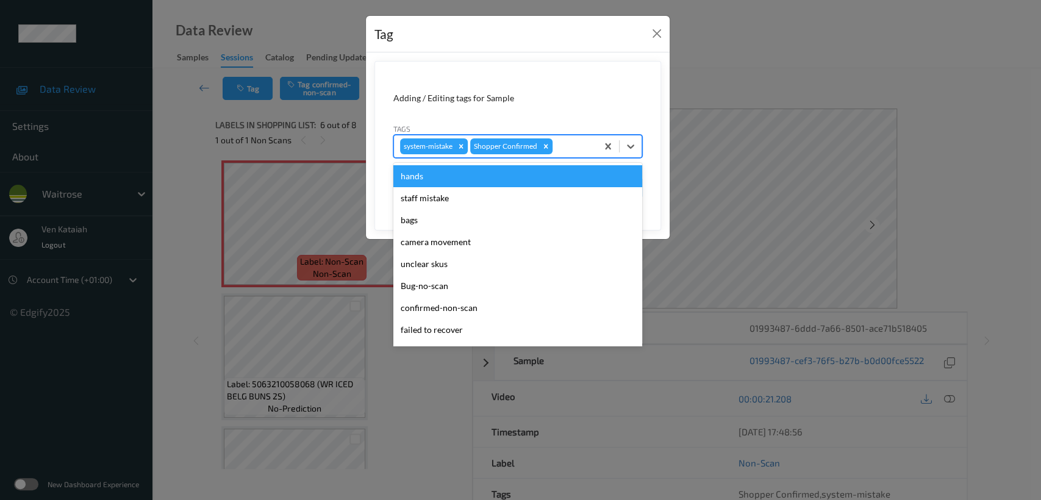
click at [569, 148] on div at bounding box center [573, 146] width 36 height 15
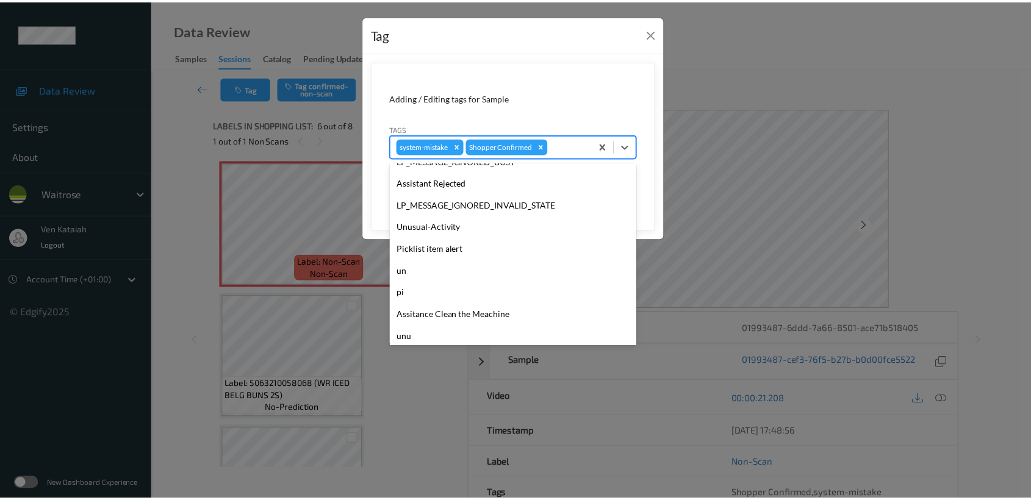
scroll to position [283, 0]
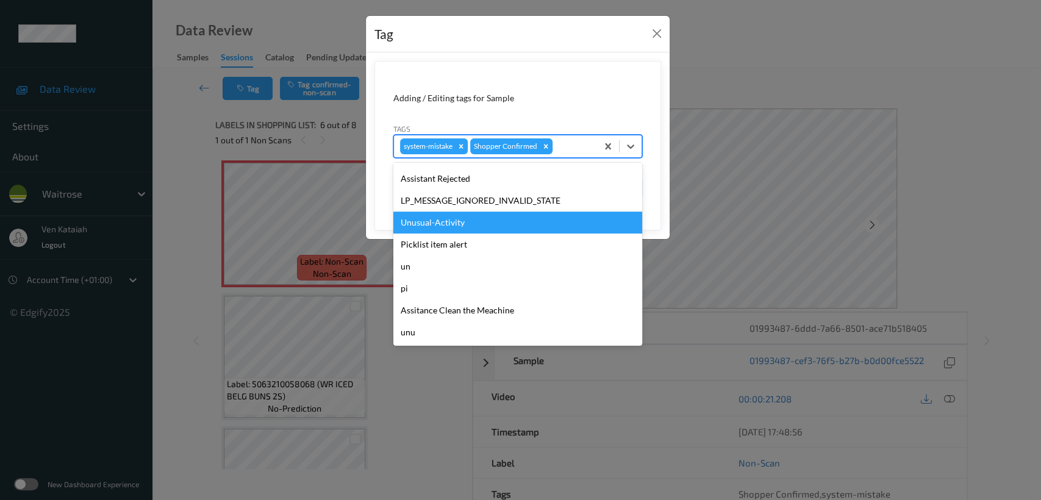
click at [434, 226] on div "Unusual-Activity" at bounding box center [518, 223] width 249 height 22
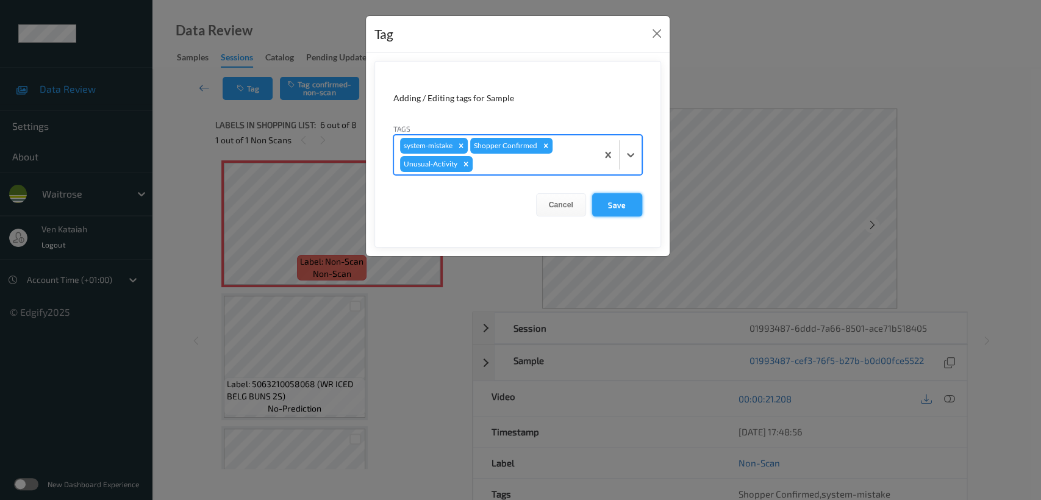
click at [612, 206] on button "Save" at bounding box center [617, 204] width 50 height 23
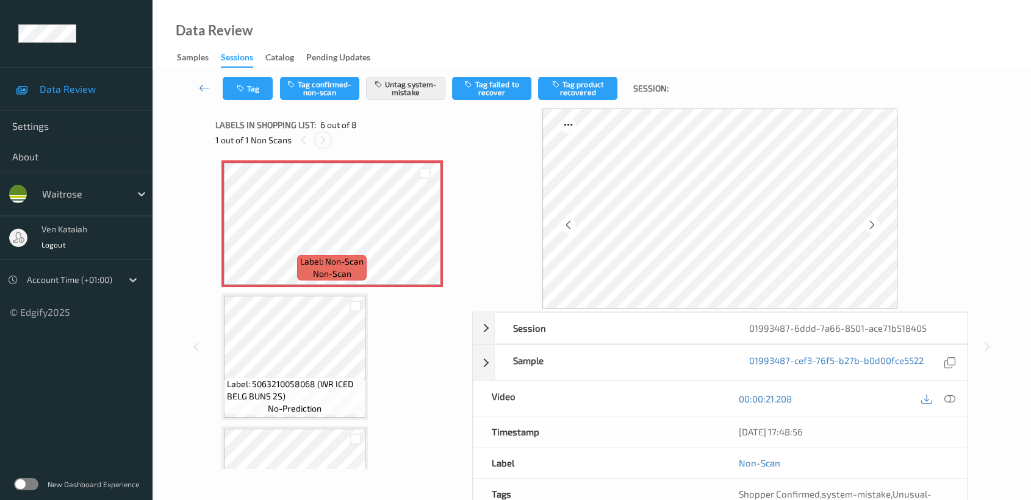
click at [318, 136] on icon at bounding box center [323, 140] width 10 height 11
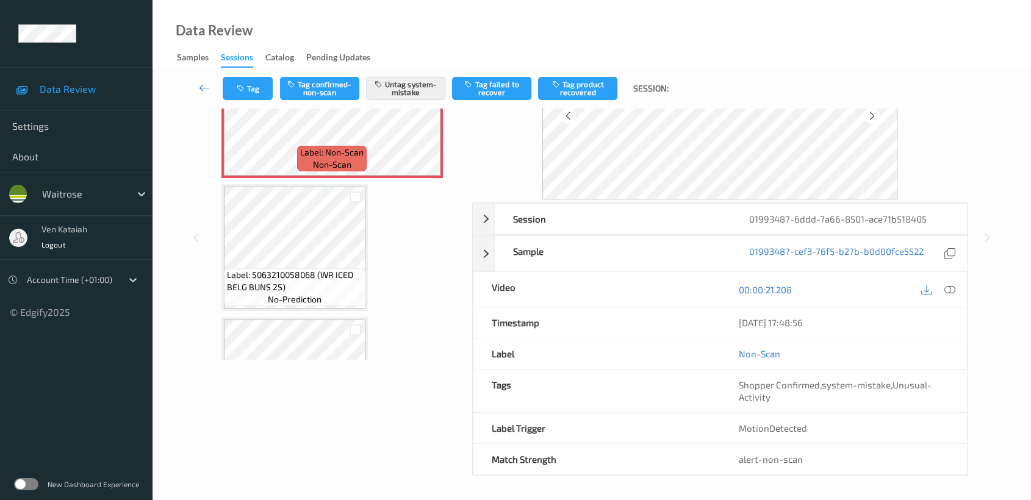
scroll to position [531, 0]
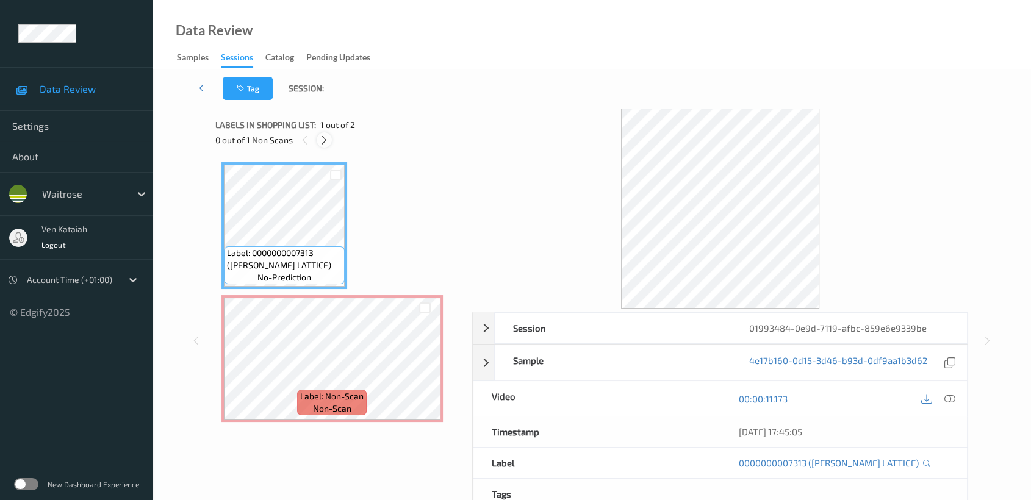
click at [326, 137] on icon at bounding box center [324, 140] width 10 height 11
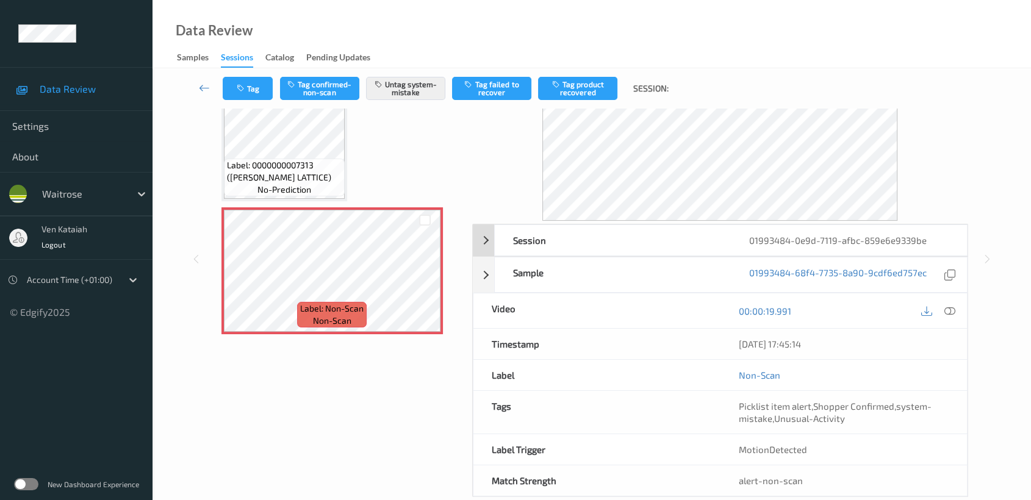
scroll to position [109, 0]
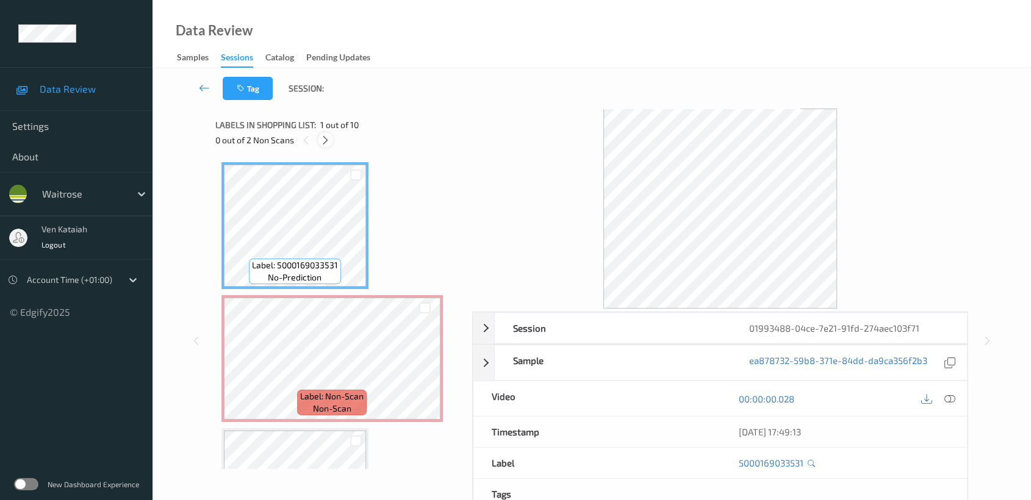
click at [325, 135] on icon at bounding box center [325, 140] width 10 height 11
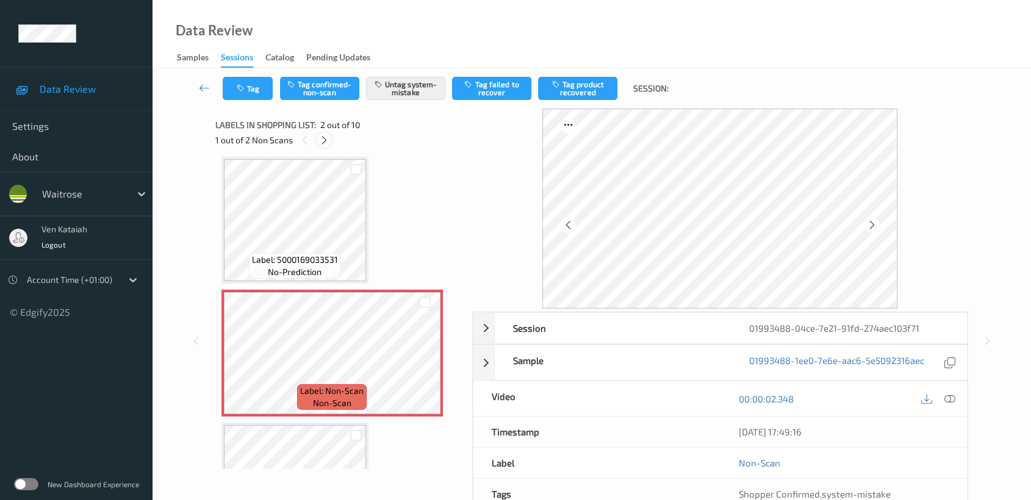
click at [326, 142] on icon at bounding box center [324, 140] width 10 height 11
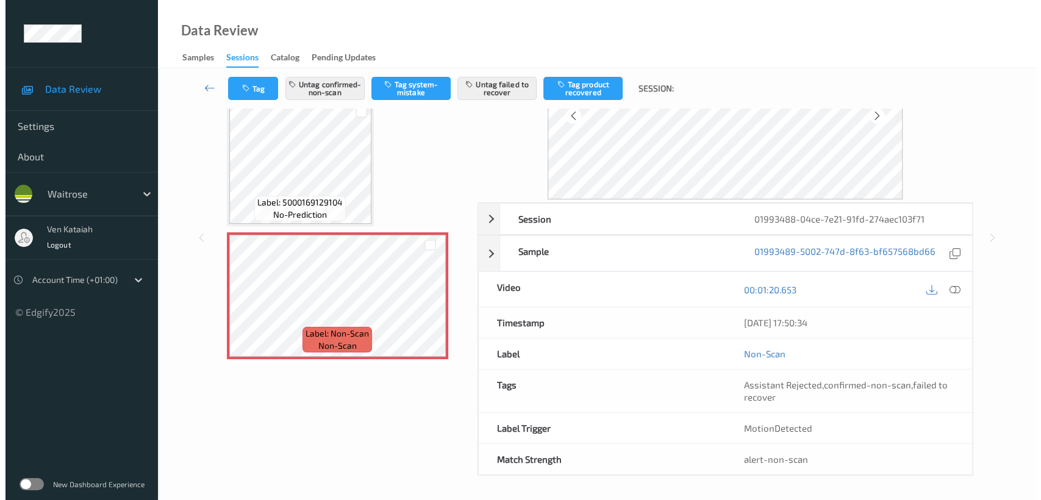
scroll to position [0, 0]
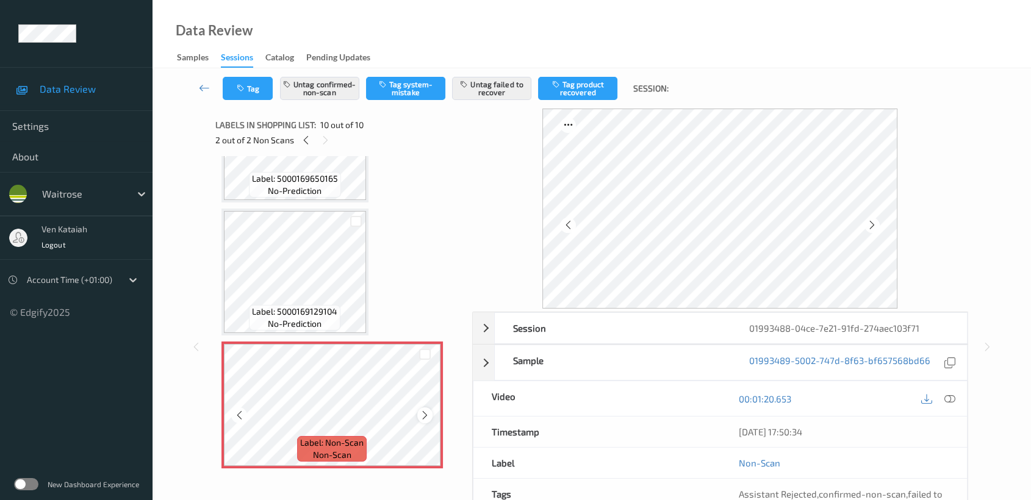
click at [424, 410] on icon at bounding box center [425, 415] width 10 height 11
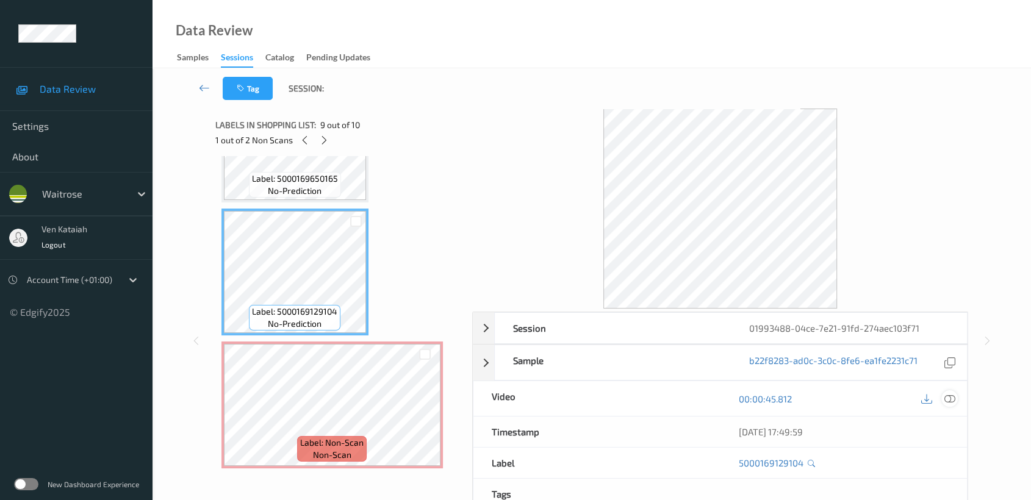
click at [948, 397] on icon at bounding box center [949, 399] width 11 height 11
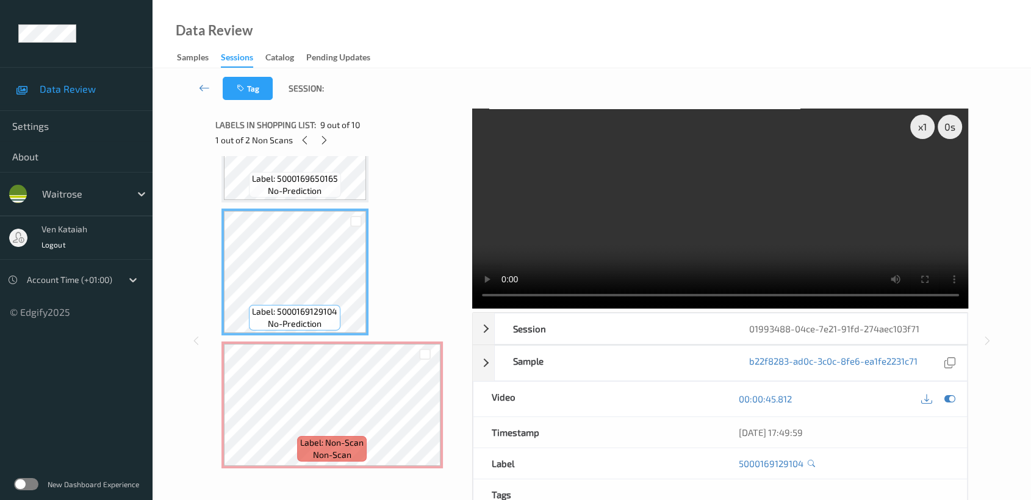
scroll to position [932, 0]
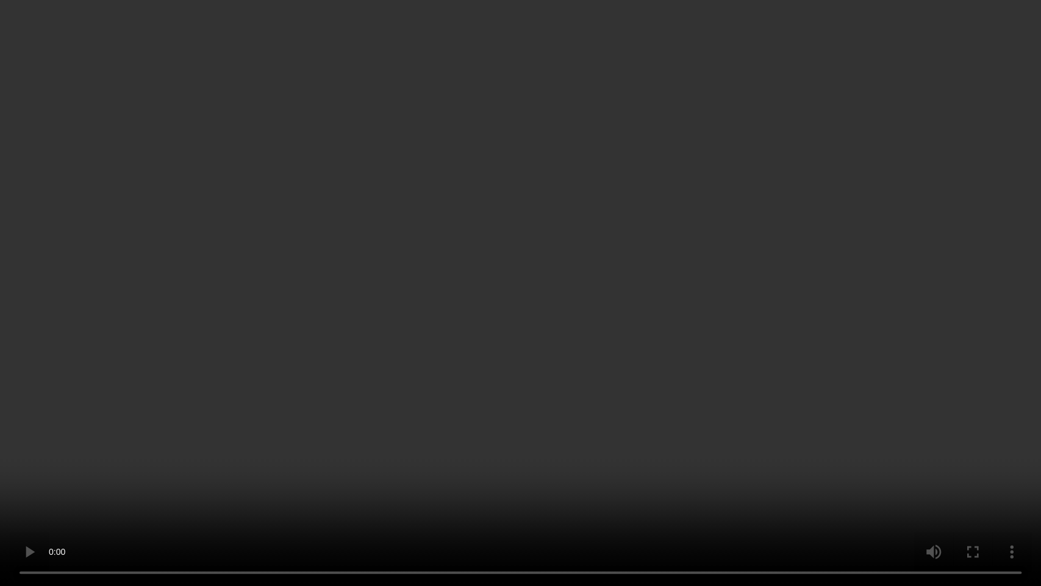
click at [507, 375] on video at bounding box center [520, 293] width 1041 height 586
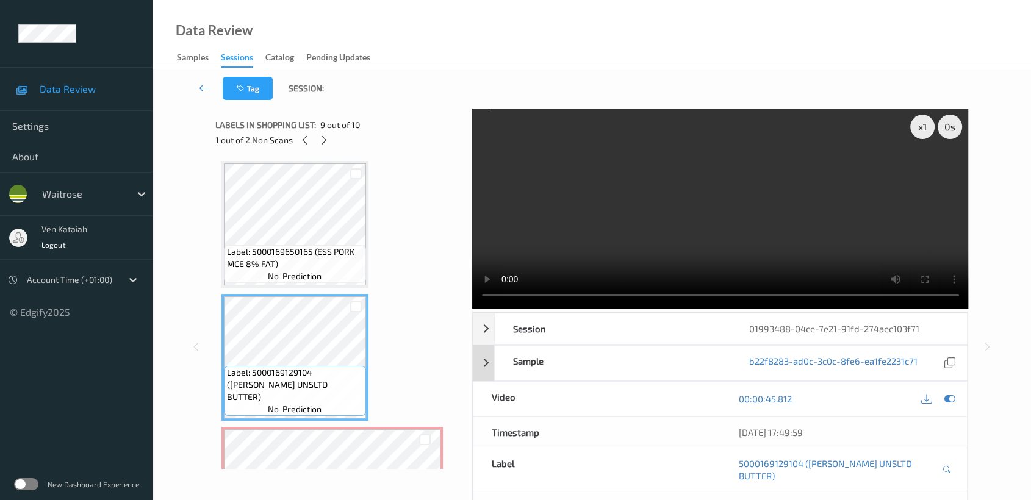
click at [952, 400] on div at bounding box center [949, 399] width 16 height 16
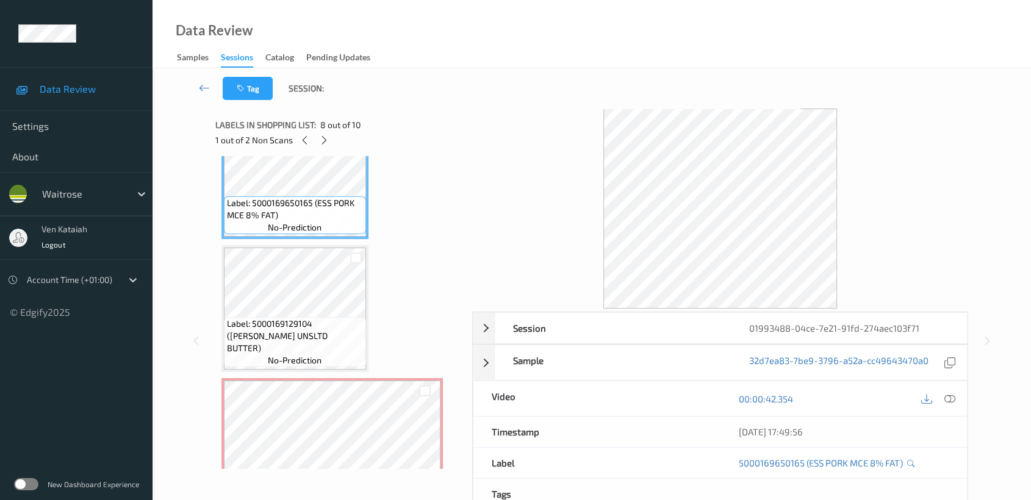
scroll to position [1018, 0]
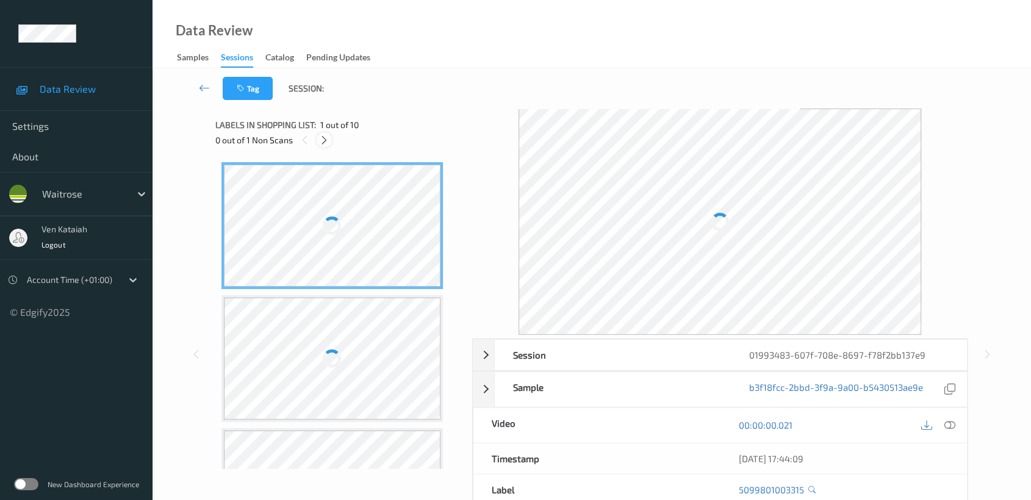
click at [322, 143] on icon at bounding box center [324, 140] width 10 height 11
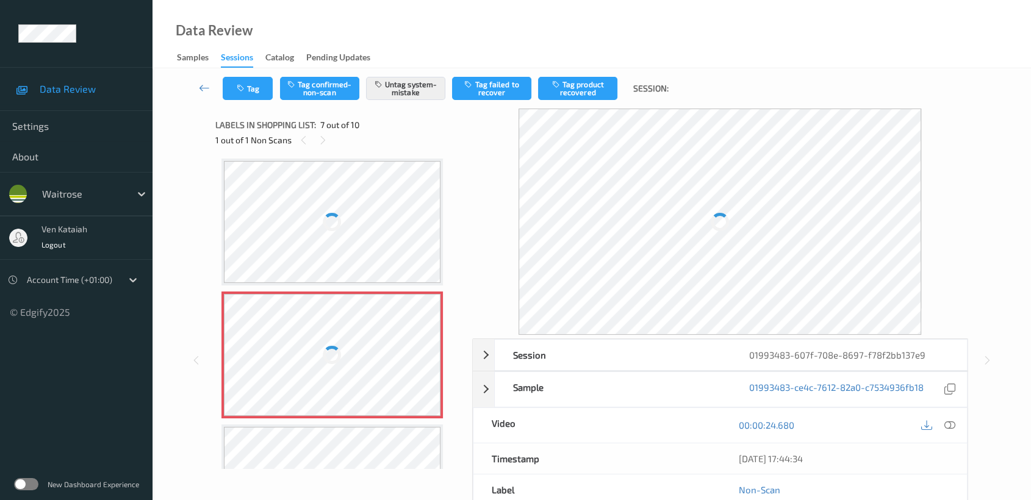
click at [354, 343] on div at bounding box center [332, 355] width 217 height 122
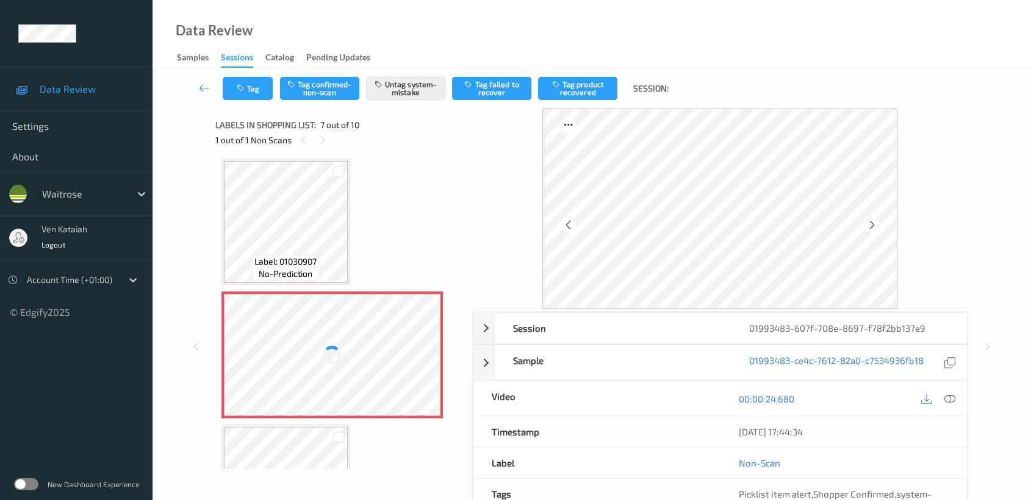
click at [402, 347] on div at bounding box center [332, 355] width 217 height 122
click at [425, 360] on icon at bounding box center [425, 365] width 10 height 11
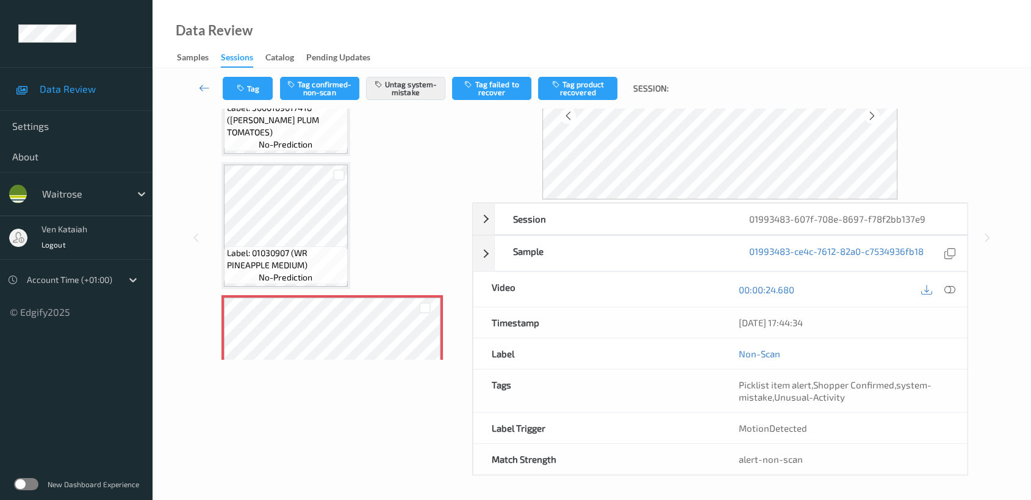
scroll to position [533, 0]
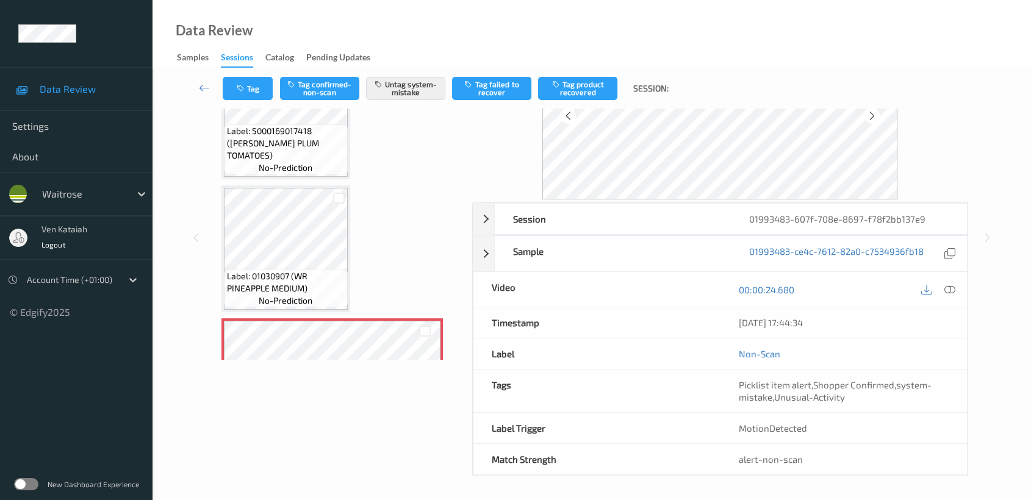
click at [255, 75] on div "Tag Tag confirmed-non-scan Untag system-mistake Tag failed to recover Tag produ…" at bounding box center [592, 88] width 828 height 40
click at [243, 107] on div "Tag Tag confirmed-non-scan Untag system-mistake Tag failed to recover Tag produ…" at bounding box center [592, 88] width 828 height 40
click at [241, 100] on div "Tag Tag confirmed-non-scan Untag system-mistake Tag failed to recover Tag produ…" at bounding box center [592, 88] width 828 height 40
click at [254, 85] on button "Tag" at bounding box center [248, 88] width 50 height 23
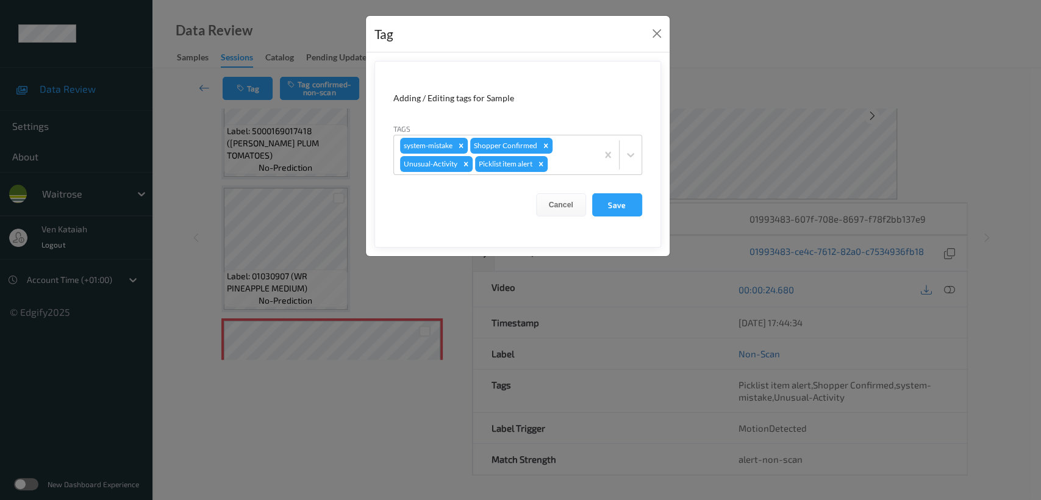
click at [182, 168] on div "Tag Adding / Editing tags for Sample Tags system-mistake Shopper Confirmed Unus…" at bounding box center [520, 250] width 1041 height 500
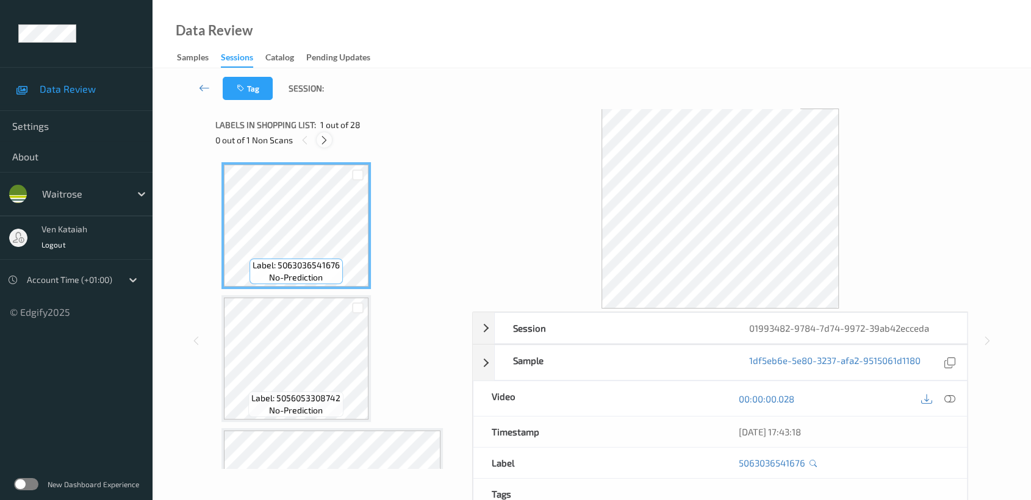
click at [327, 146] on div at bounding box center [324, 139] width 15 height 15
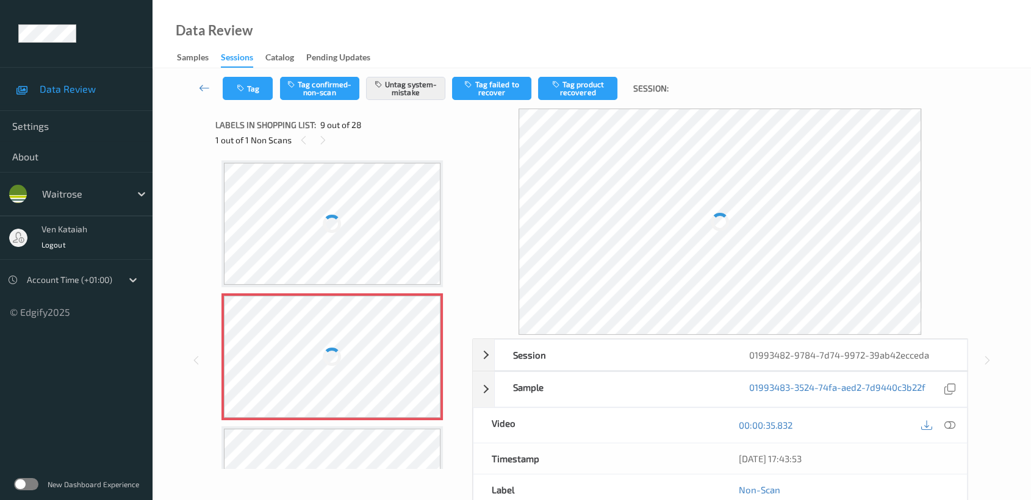
click at [315, 339] on div at bounding box center [332, 357] width 217 height 122
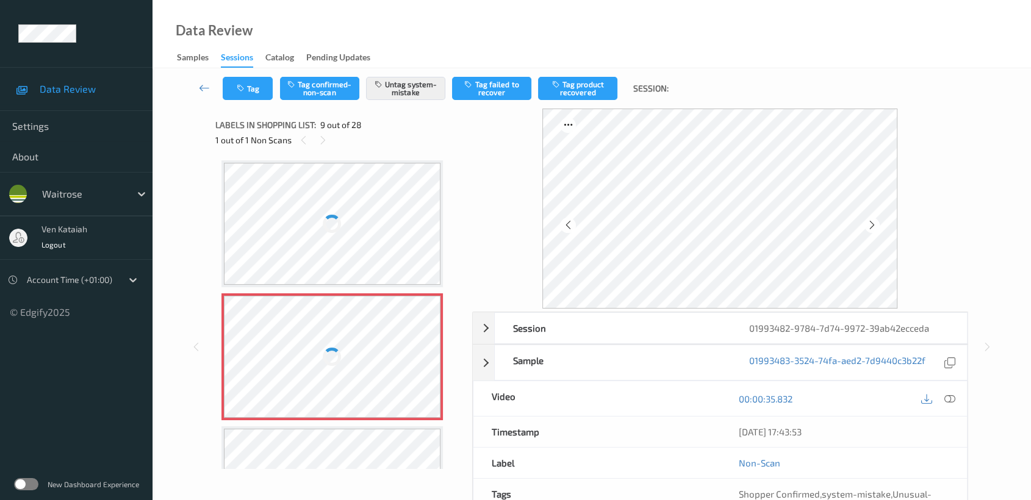
click at [384, 353] on div at bounding box center [332, 357] width 217 height 122
click at [315, 372] on div at bounding box center [332, 357] width 217 height 122
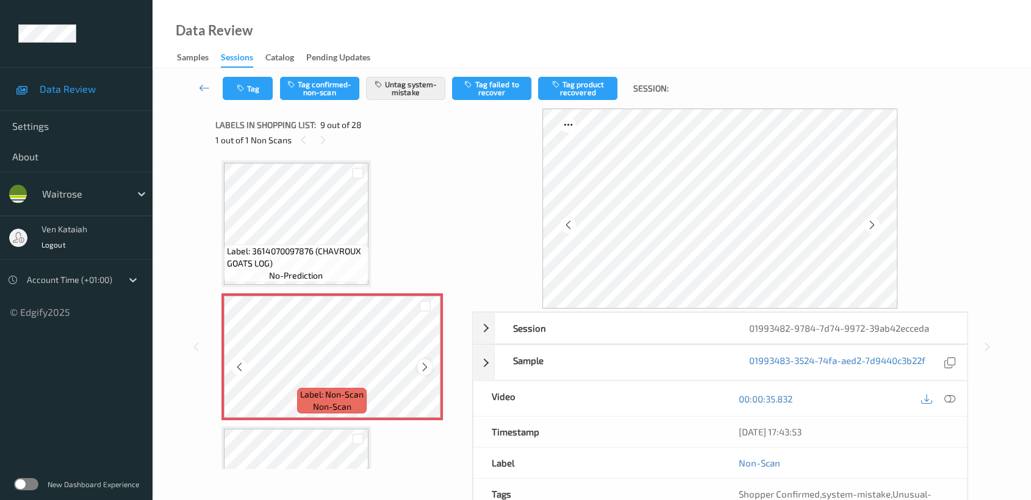
click at [423, 367] on icon at bounding box center [425, 367] width 10 height 11
click at [269, 90] on button "Tag" at bounding box center [248, 88] width 50 height 23
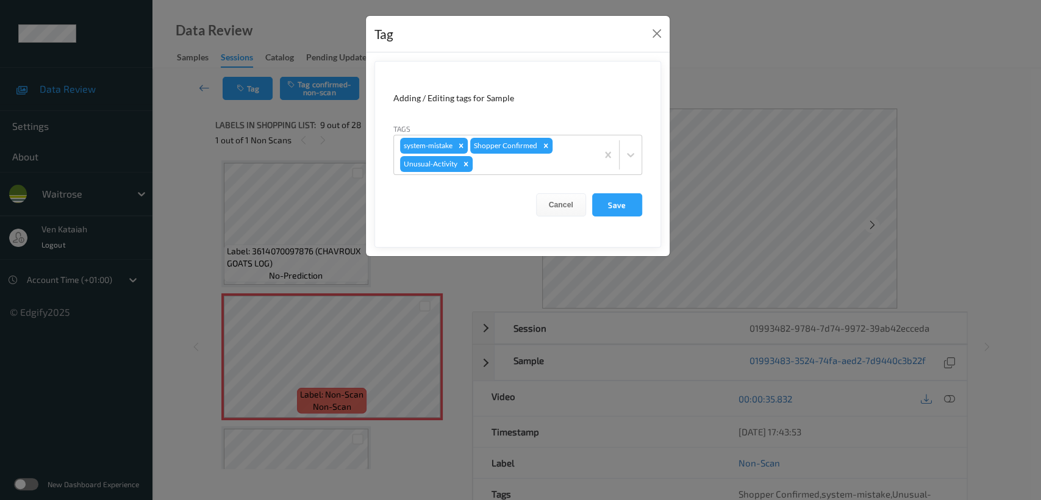
click at [171, 181] on div "Tag Adding / Editing tags for Sample Tags system-mistake Shopper Confirmed Unus…" at bounding box center [520, 250] width 1041 height 500
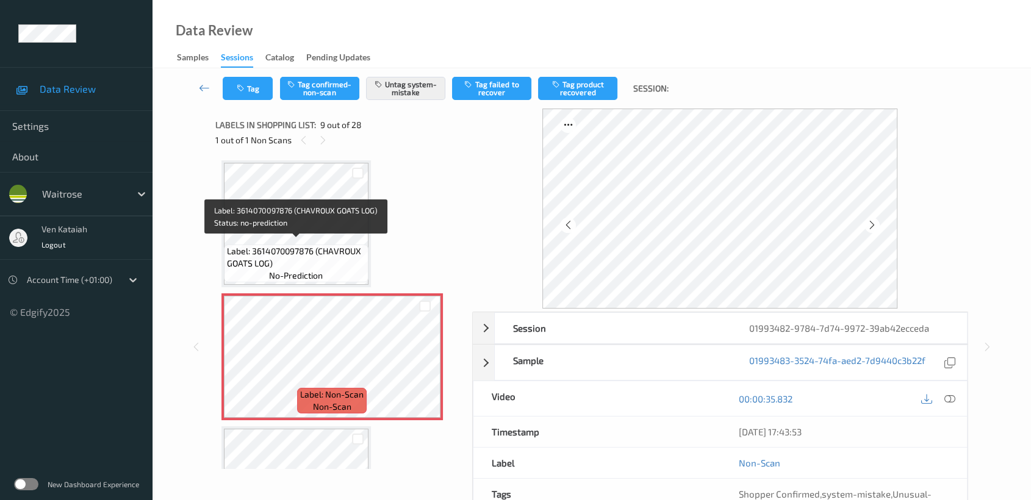
click at [307, 252] on span "Label: 3614070097876 (CHAVROUX GOATS LOG)" at bounding box center [296, 257] width 138 height 24
click at [347, 257] on span "Label: 3614070097876 (CHAVROUX GOATS LOG)" at bounding box center [296, 257] width 138 height 24
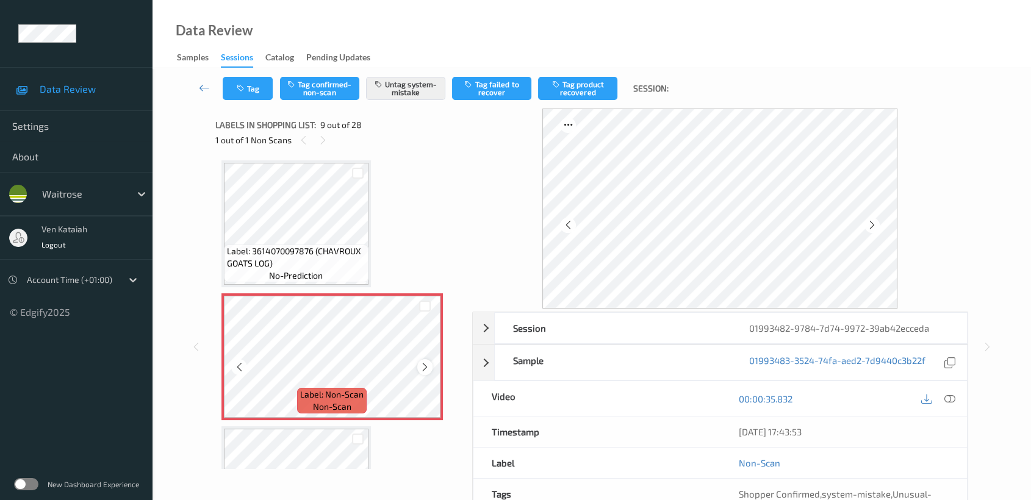
click at [422, 362] on icon at bounding box center [425, 367] width 10 height 11
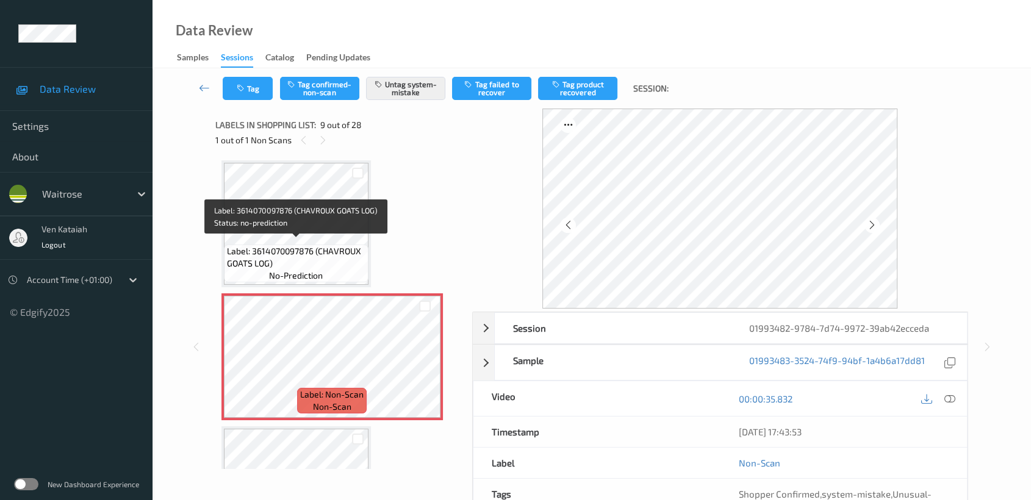
click at [315, 256] on span "Label: 3614070097876 (CHAVROUX GOATS LOG)" at bounding box center [296, 257] width 138 height 24
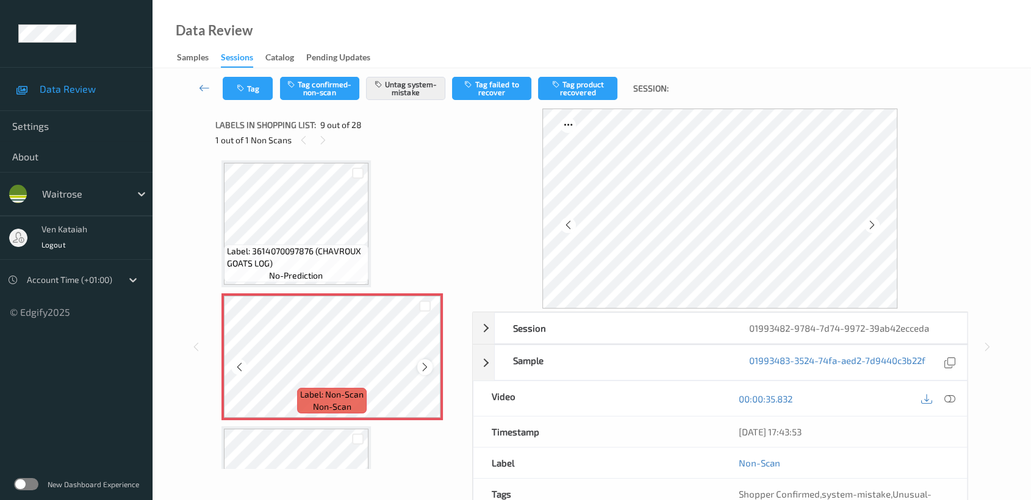
click at [420, 362] on icon at bounding box center [425, 367] width 10 height 11
click at [426, 362] on icon at bounding box center [425, 367] width 10 height 11
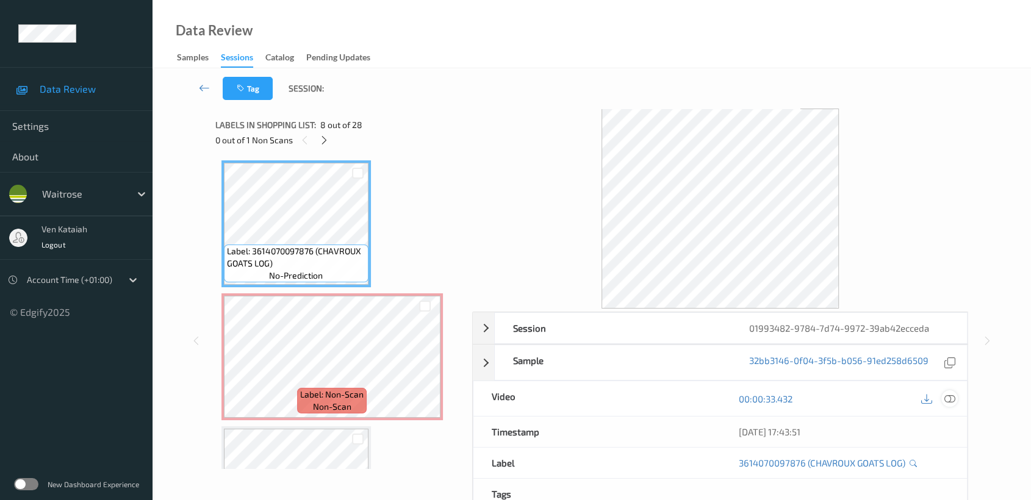
click at [952, 397] on icon at bounding box center [949, 399] width 11 height 11
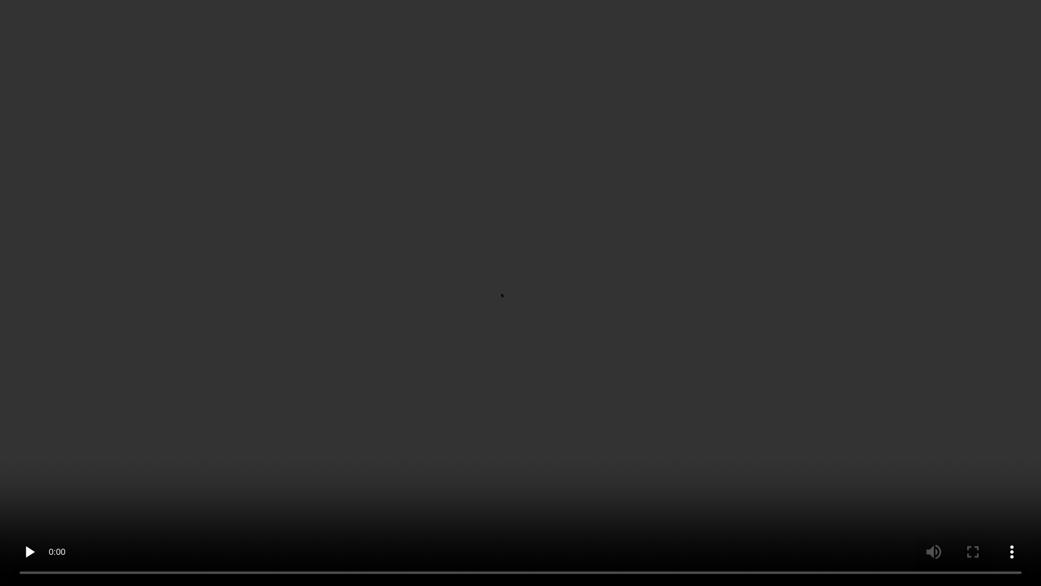
click at [738, 315] on video at bounding box center [520, 293] width 1041 height 586
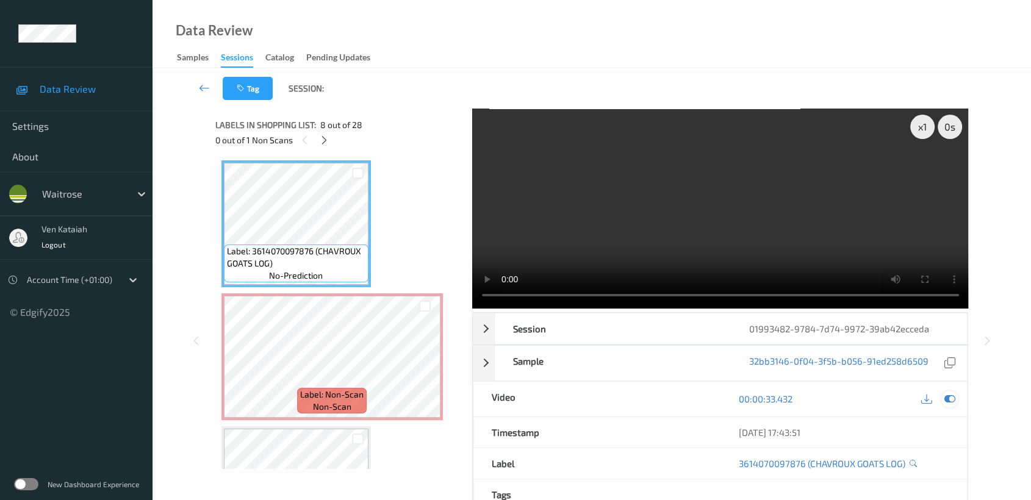
click at [951, 401] on icon at bounding box center [949, 399] width 11 height 11
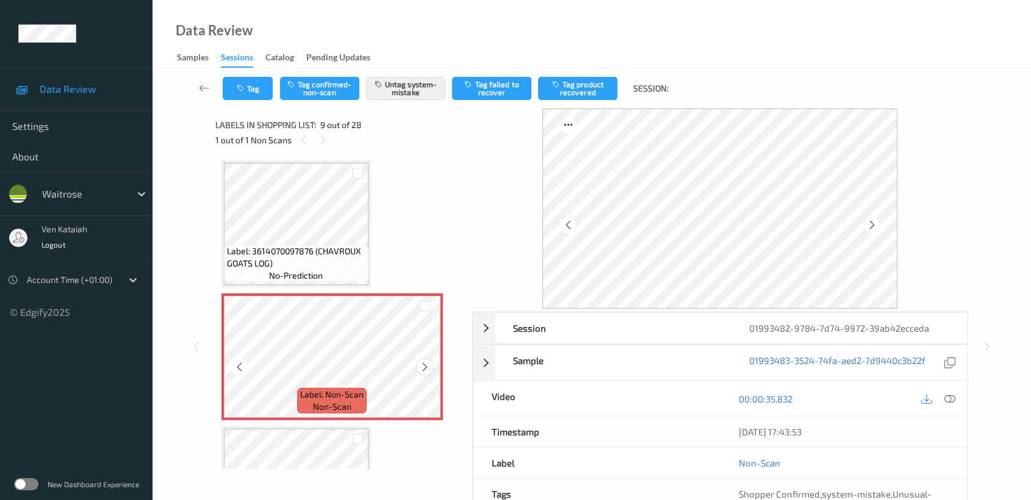
click at [425, 362] on icon at bounding box center [425, 367] width 10 height 11
click at [231, 96] on button "Tag" at bounding box center [248, 88] width 50 height 23
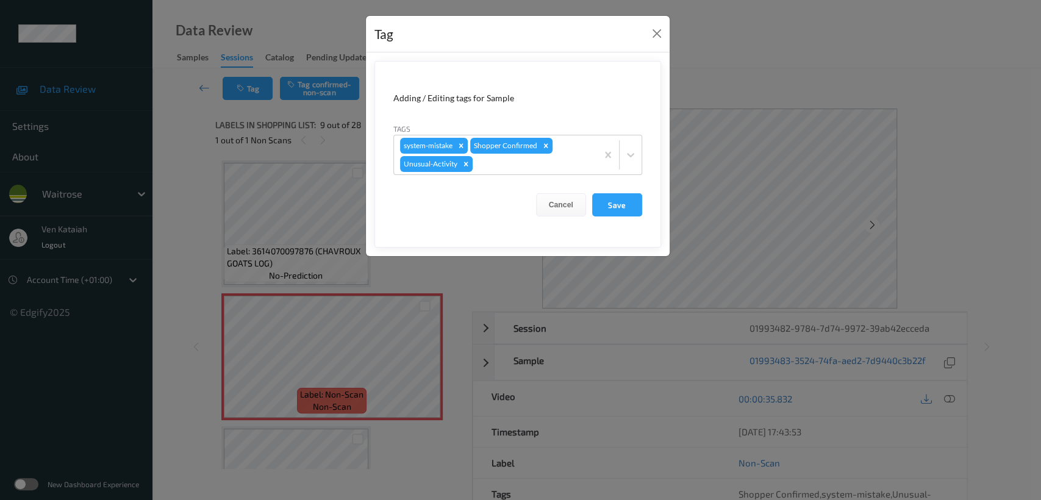
click at [190, 168] on div "Tag Adding / Editing tags for Sample Tags system-mistake Shopper Confirmed Unus…" at bounding box center [520, 250] width 1041 height 500
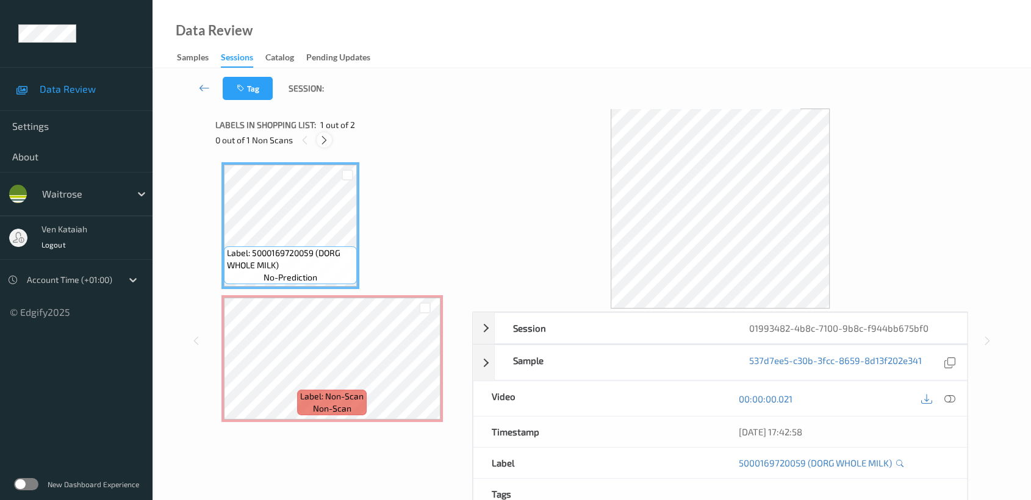
click at [323, 137] on icon at bounding box center [324, 140] width 10 height 11
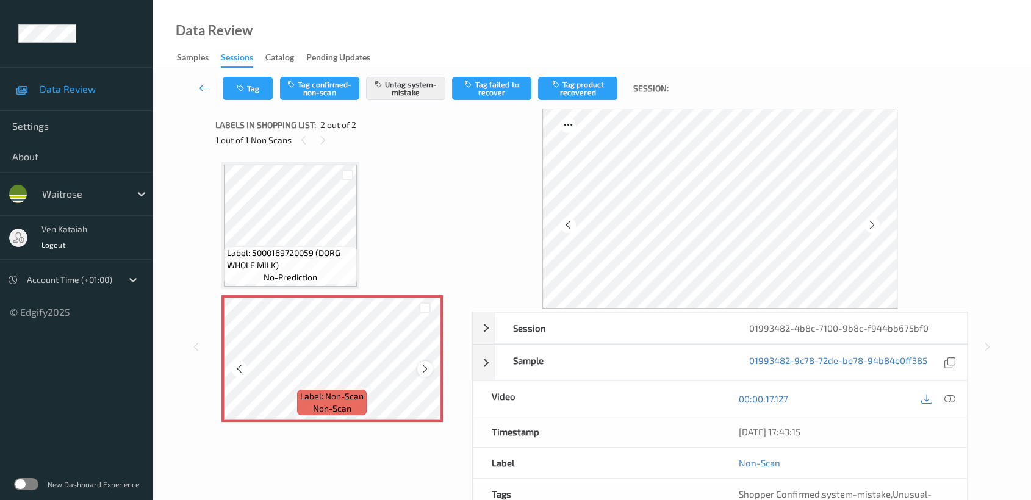
click at [419, 368] on div at bounding box center [424, 368] width 15 height 15
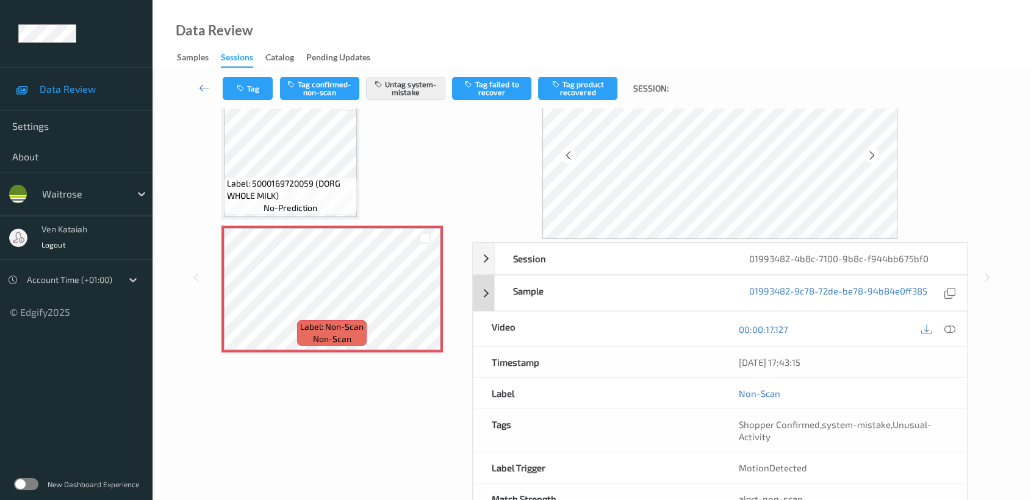
scroll to position [109, 0]
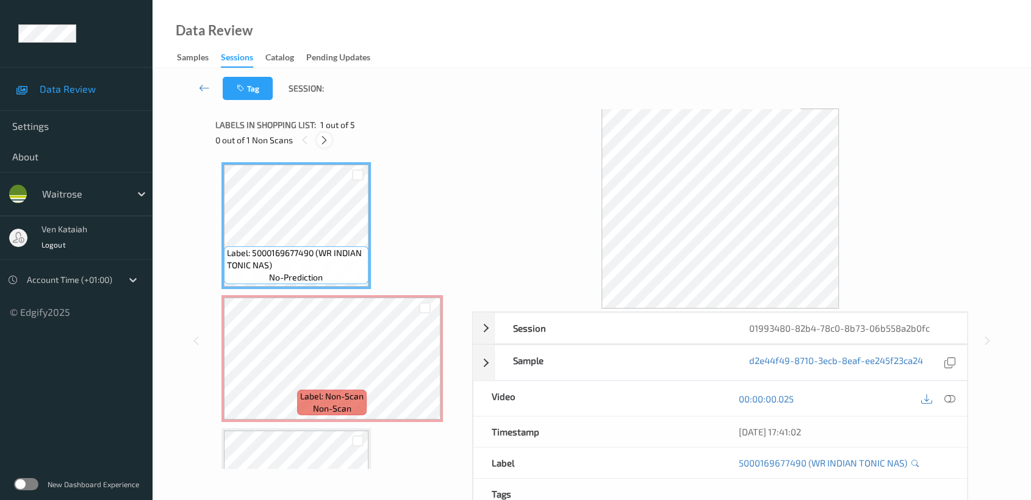
click at [327, 142] on icon at bounding box center [324, 140] width 10 height 11
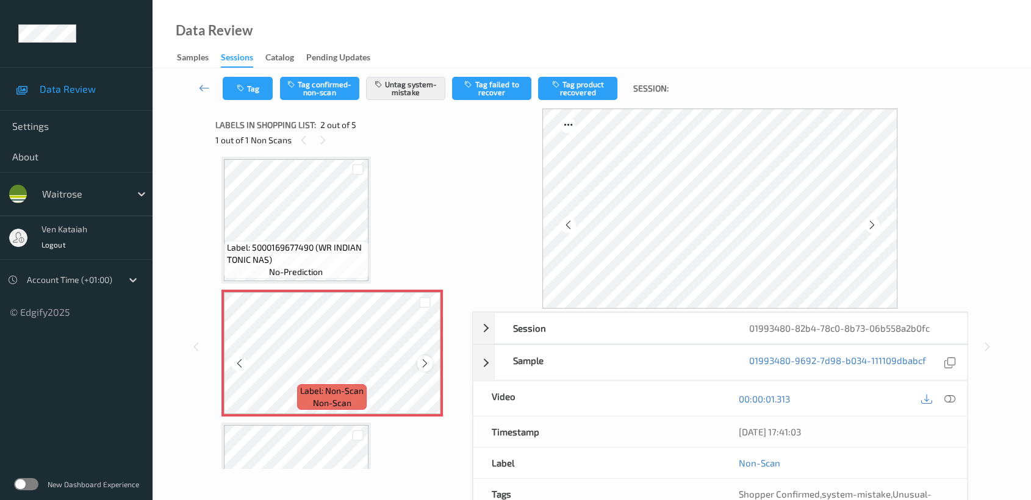
click at [426, 358] on div at bounding box center [424, 363] width 15 height 15
click at [426, 359] on icon at bounding box center [425, 363] width 10 height 11
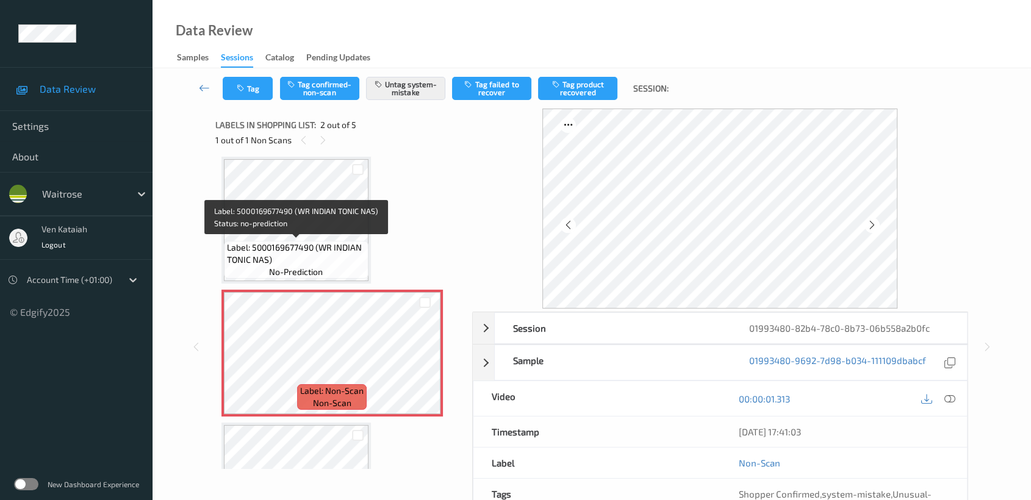
click at [336, 255] on span "Label: 5000169677490 (WR INDIAN TONIC NAS)" at bounding box center [296, 254] width 138 height 24
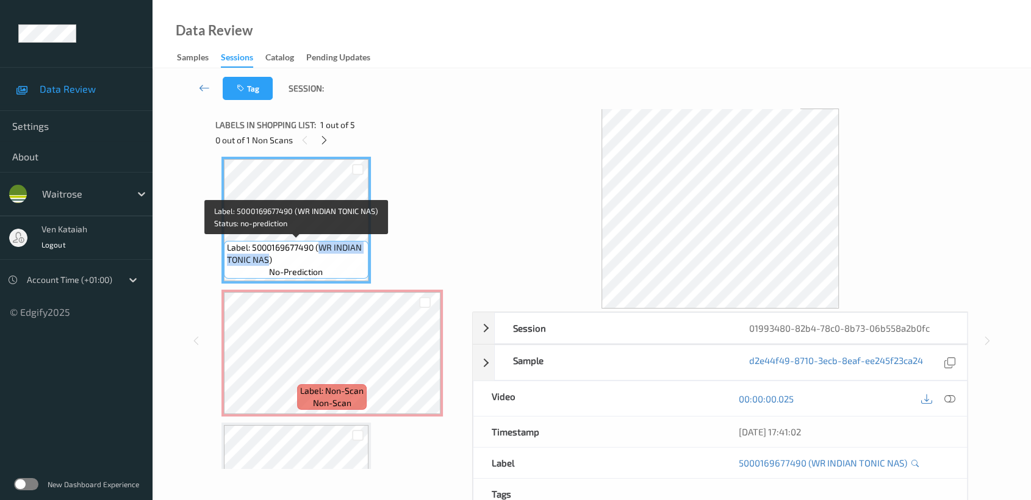
drag, startPoint x: 320, startPoint y: 248, endPoint x: 268, endPoint y: 259, distance: 52.4
click at [268, 259] on span "Label: 5000169677490 (WR INDIAN TONIC NAS)" at bounding box center [296, 254] width 138 height 24
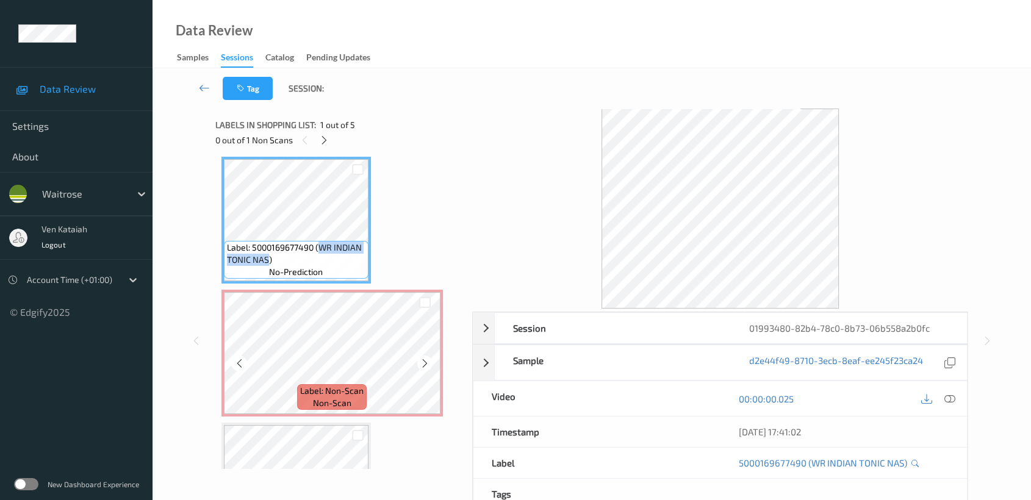
copy span "WR INDIAN TONIC NAS"
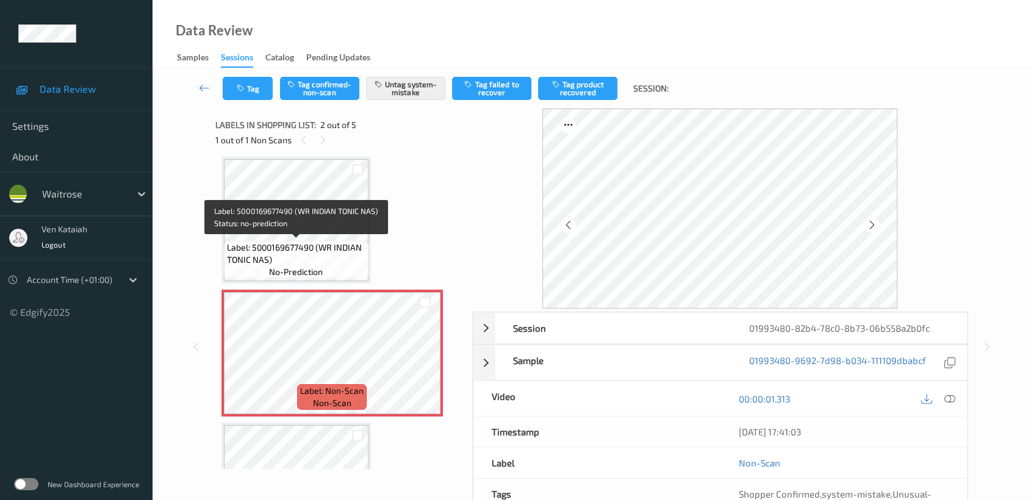
drag, startPoint x: 294, startPoint y: 240, endPoint x: 406, endPoint y: 266, distance: 115.3
click at [294, 241] on div "Label: 5000169677490 (WR INDIAN TONIC NAS) no-prediction" at bounding box center [296, 260] width 145 height 38
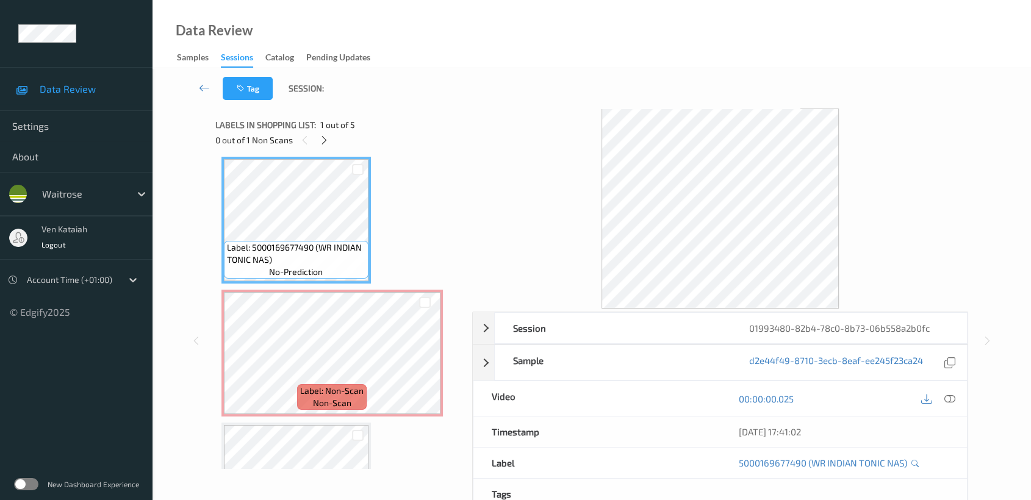
drag, startPoint x: 949, startPoint y: 401, endPoint x: 932, endPoint y: 417, distance: 23.8
click at [939, 402] on div at bounding box center [938, 398] width 40 height 16
click at [325, 143] on icon at bounding box center [324, 140] width 10 height 11
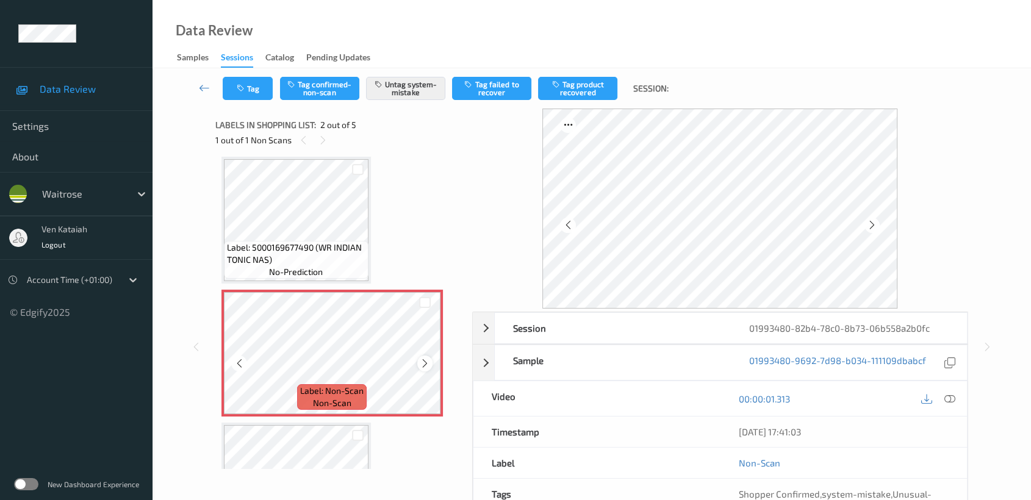
click at [425, 365] on icon at bounding box center [425, 363] width 10 height 11
click at [259, 94] on button "Tag" at bounding box center [248, 88] width 50 height 23
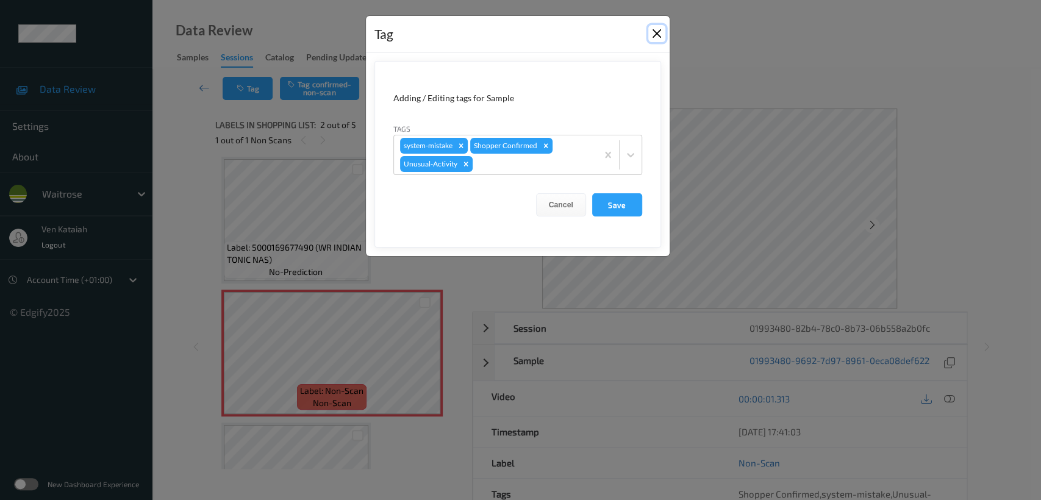
click at [658, 40] on button "Close" at bounding box center [657, 33] width 17 height 17
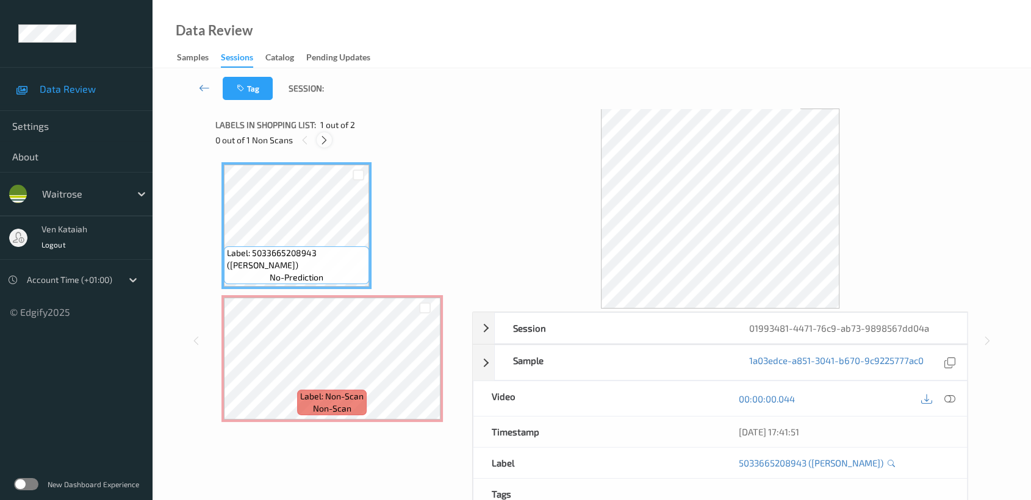
click at [318, 135] on div at bounding box center [324, 139] width 15 height 15
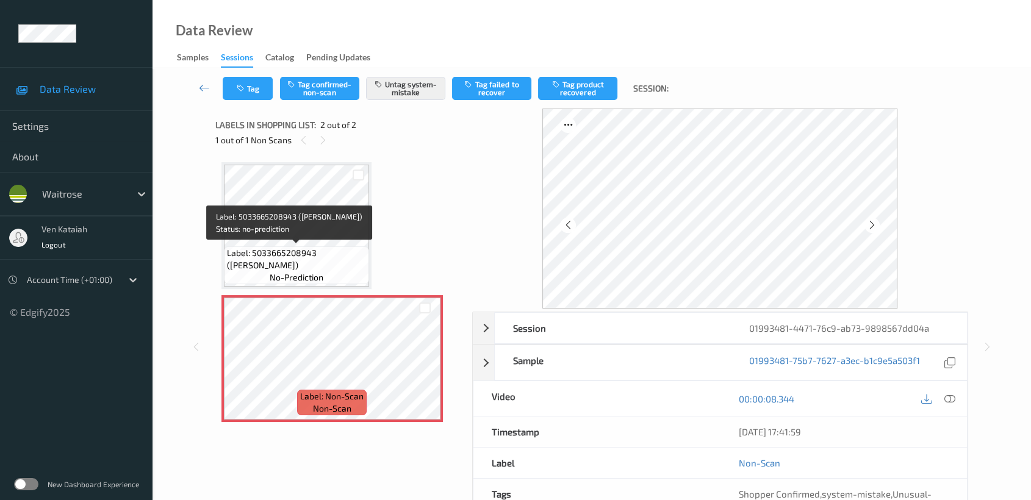
click at [329, 247] on span "Label: 5033665208943 ([PERSON_NAME])" at bounding box center [296, 259] width 139 height 24
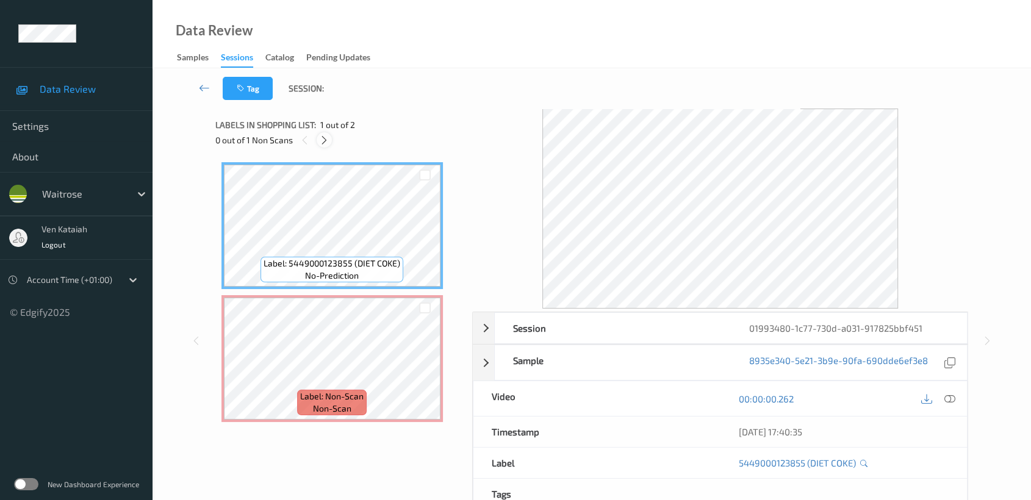
click at [318, 142] on div at bounding box center [324, 139] width 15 height 15
click at [947, 396] on icon at bounding box center [949, 399] width 11 height 11
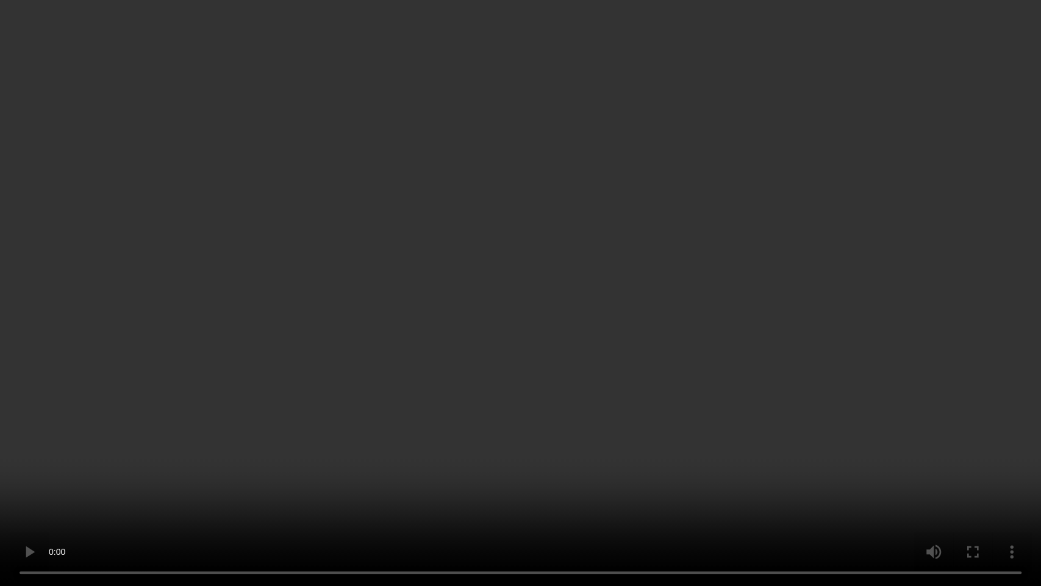
click at [618, 250] on video at bounding box center [520, 293] width 1041 height 586
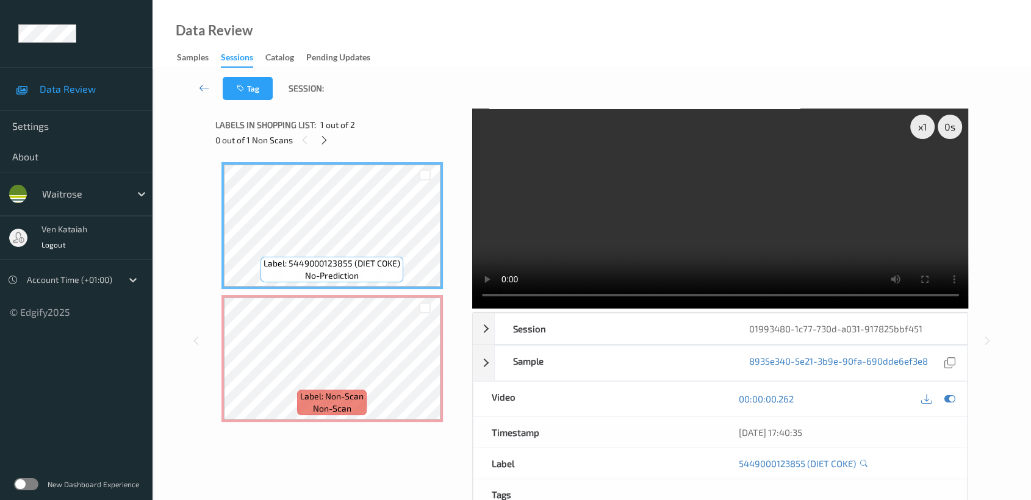
click at [958, 394] on div "00:00:00.262" at bounding box center [843, 399] width 247 height 35
click at [952, 394] on icon at bounding box center [949, 399] width 11 height 11
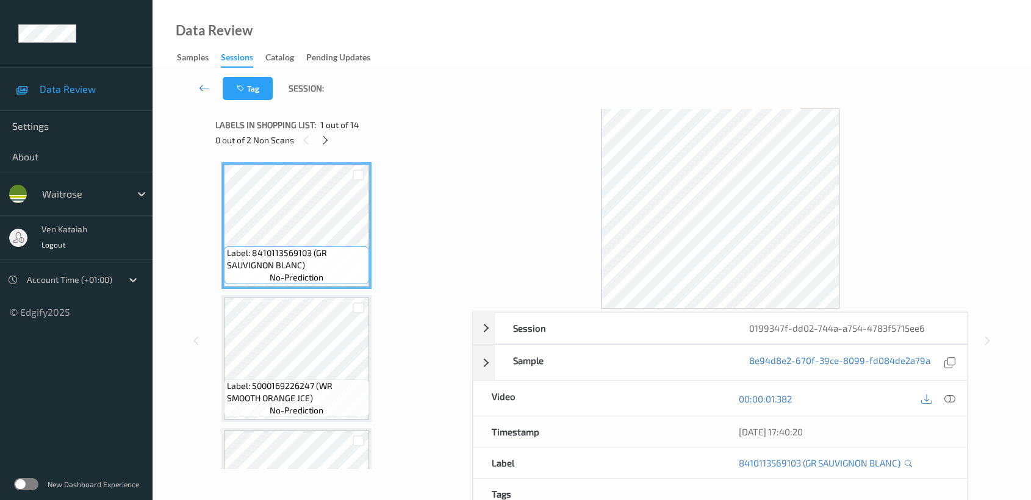
click at [334, 136] on div "0 out of 2 Non Scans" at bounding box center [339, 139] width 248 height 15
click at [327, 140] on icon at bounding box center [325, 140] width 10 height 11
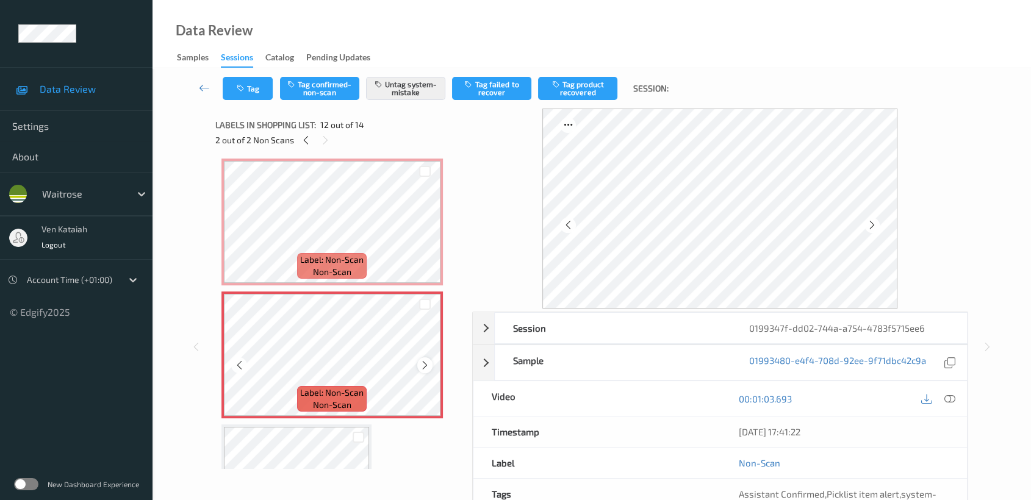
click at [428, 360] on icon at bounding box center [425, 365] width 10 height 11
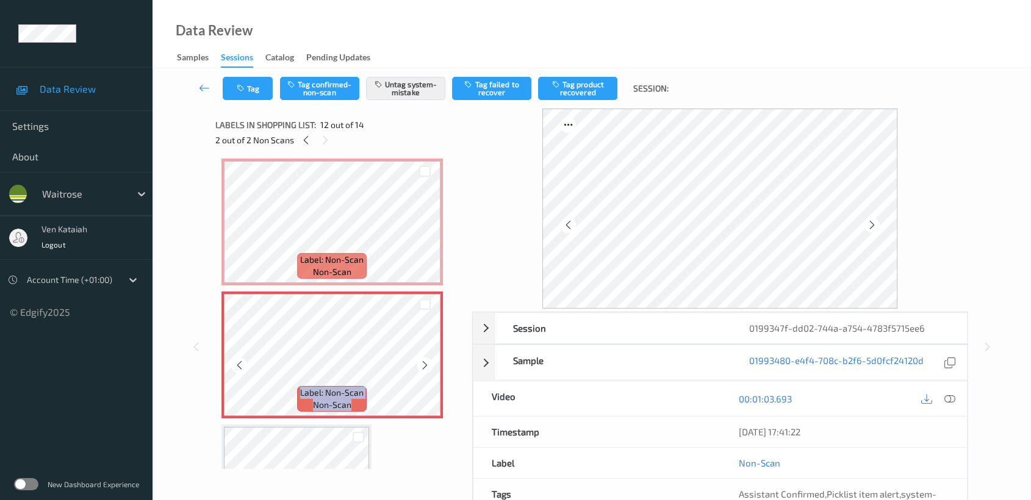
click at [428, 360] on icon at bounding box center [425, 365] width 10 height 11
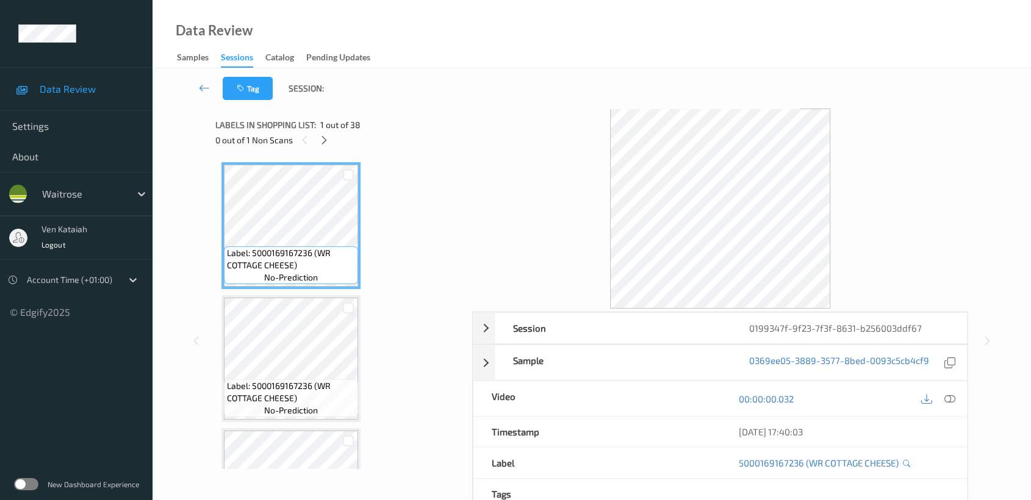
click at [334, 143] on div "0 out of 1 Non Scans" at bounding box center [339, 139] width 248 height 15
click at [329, 142] on icon at bounding box center [324, 140] width 10 height 11
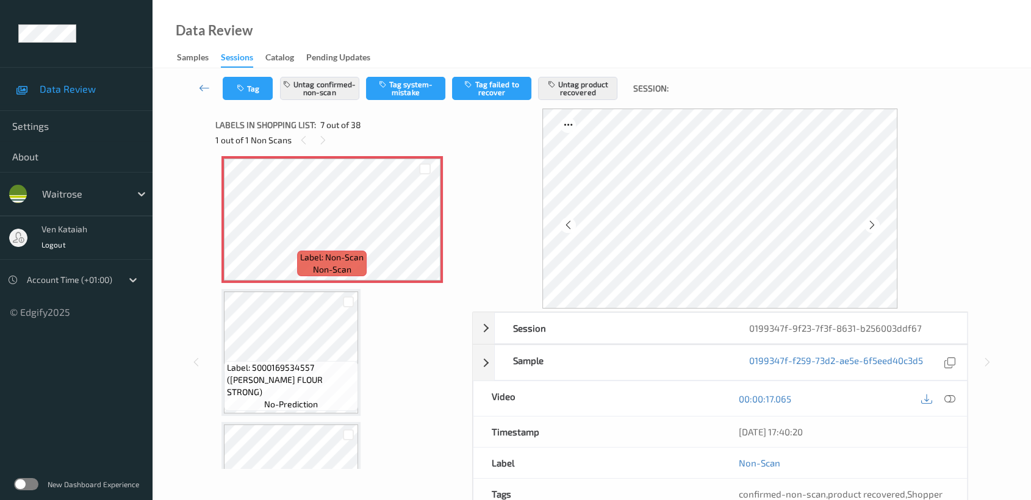
scroll to position [669, 0]
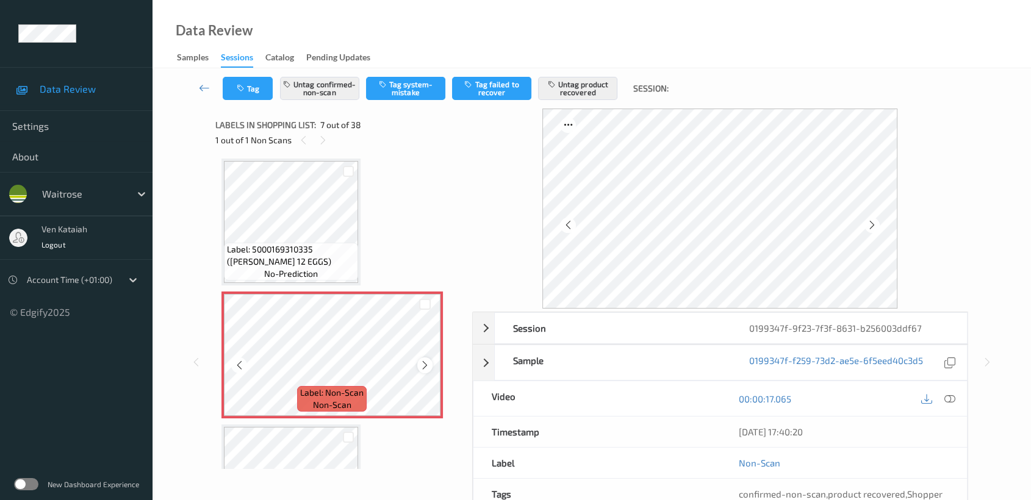
click at [420, 363] on icon at bounding box center [425, 365] width 10 height 11
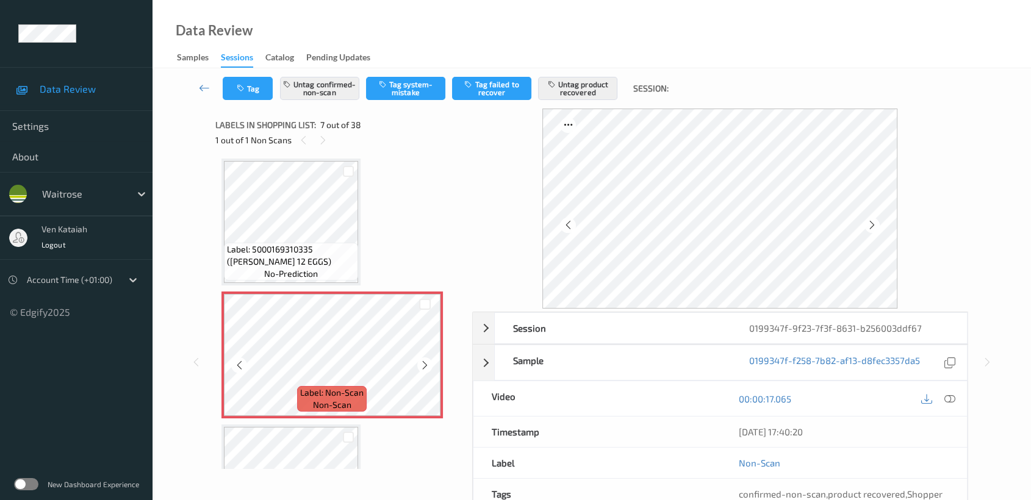
click at [420, 363] on icon at bounding box center [425, 365] width 10 height 11
click at [428, 364] on icon at bounding box center [425, 365] width 10 height 11
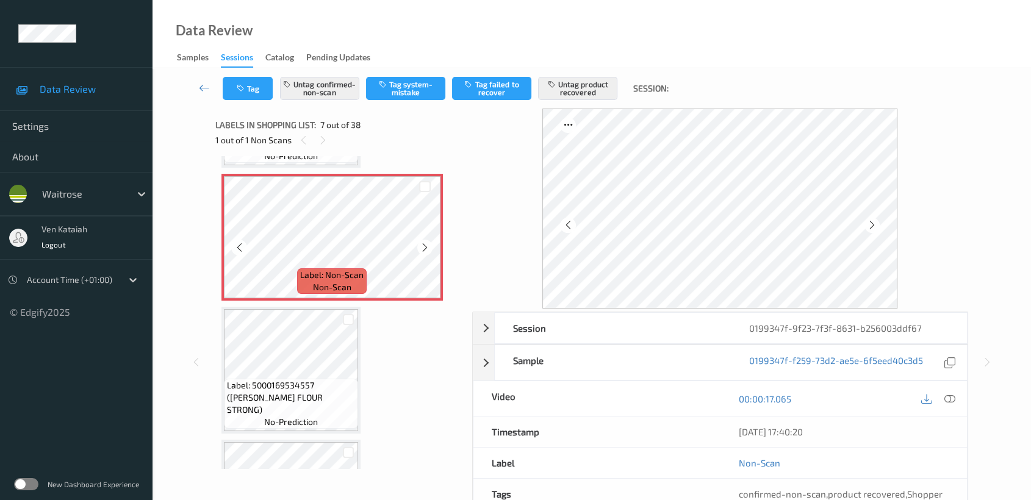
scroll to position [804, 0]
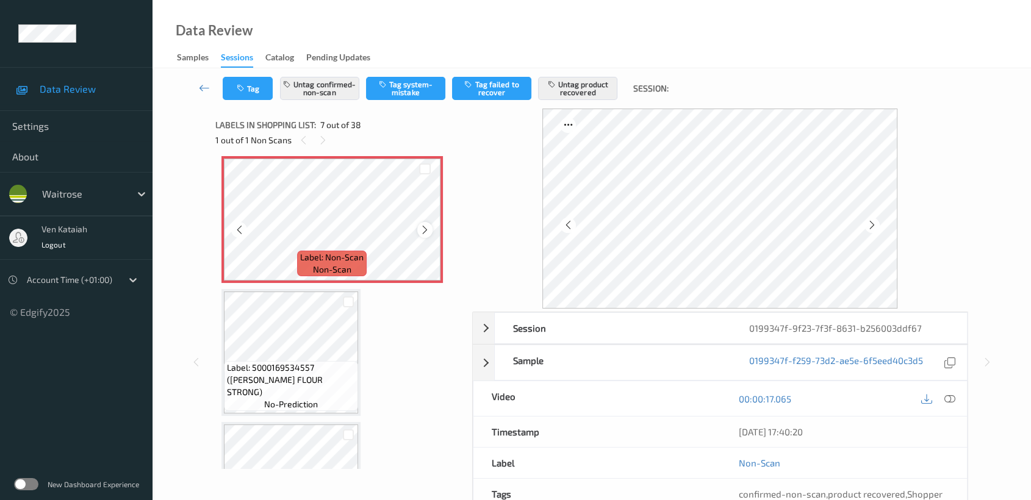
click at [422, 225] on icon at bounding box center [425, 230] width 10 height 11
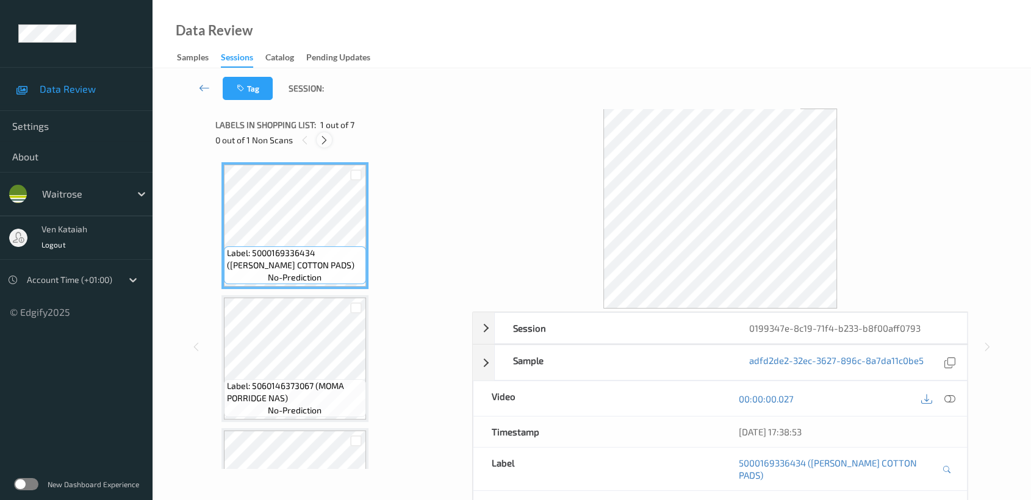
click at [326, 140] on icon at bounding box center [324, 140] width 10 height 11
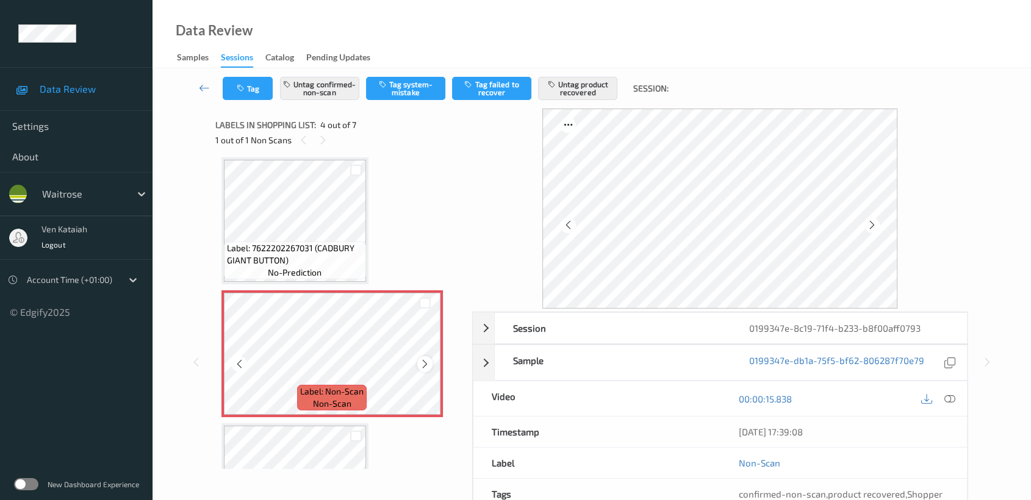
click at [421, 362] on icon at bounding box center [425, 364] width 10 height 11
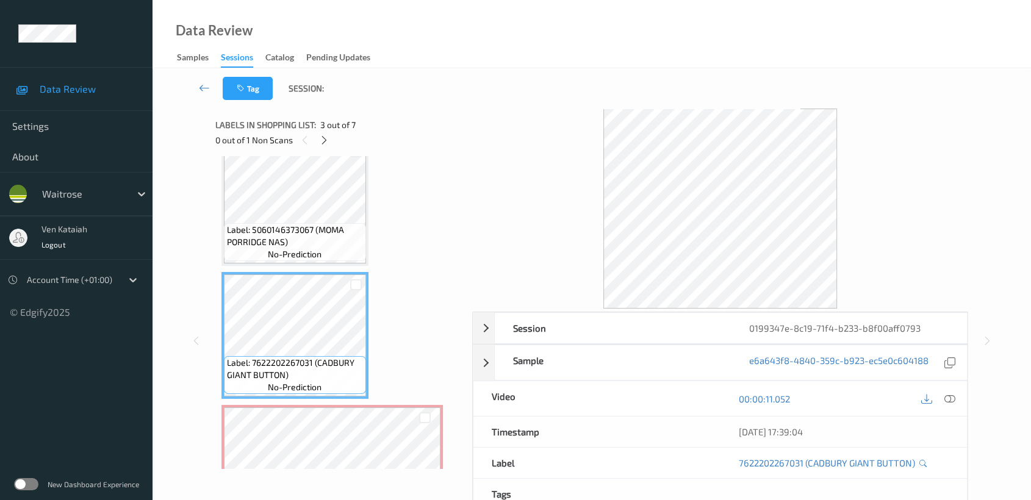
scroll to position [135, 0]
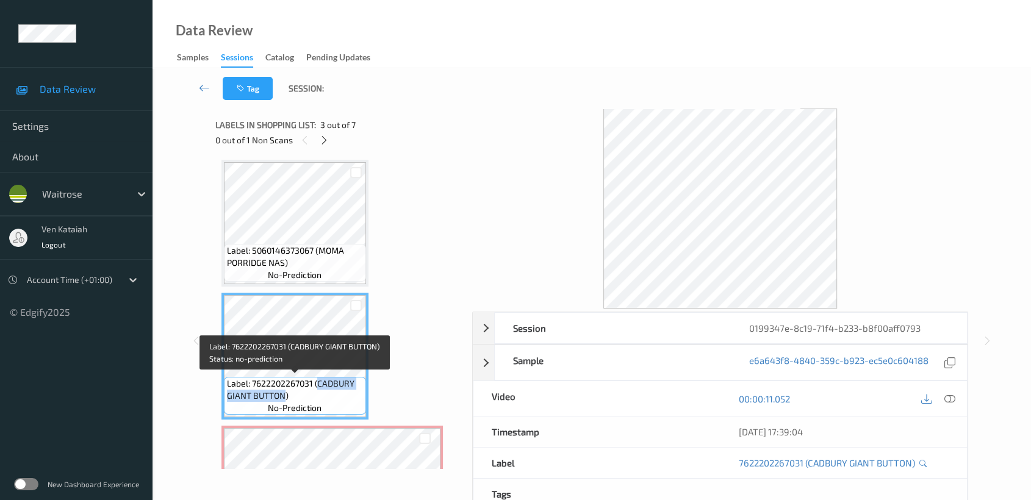
drag, startPoint x: 318, startPoint y: 381, endPoint x: 286, endPoint y: 393, distance: 34.3
click at [286, 393] on span "Label: 7622202267031 (CADBURY GIANT BUTTON)" at bounding box center [295, 390] width 136 height 24
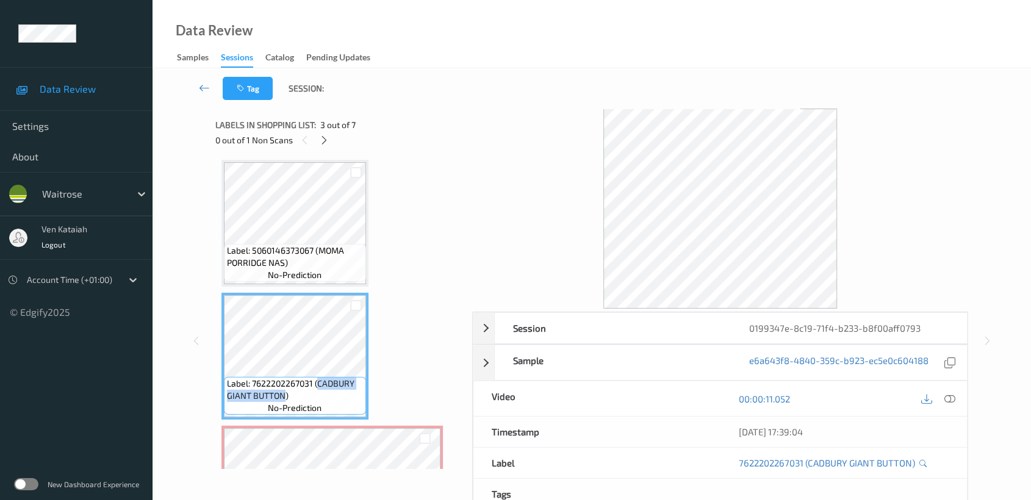
copy span "CADBURY GIANT BUTTON"
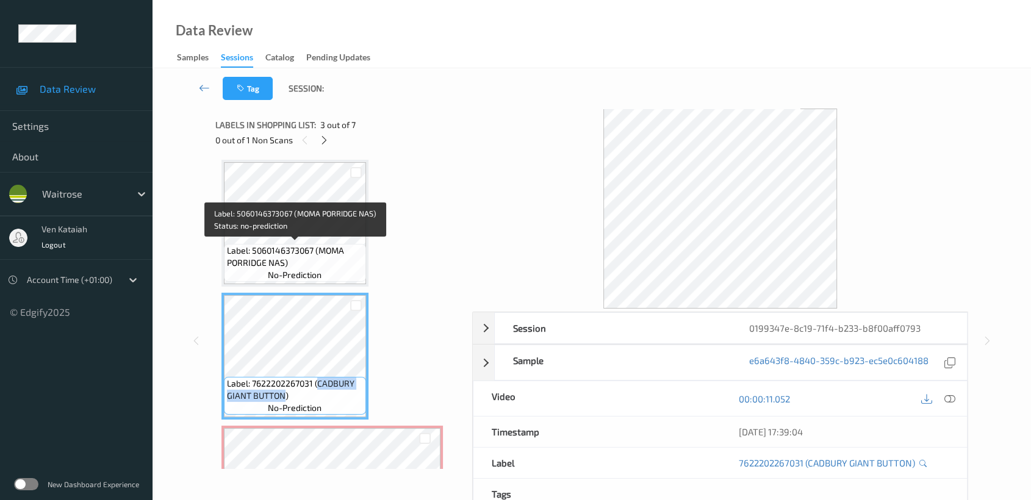
scroll to position [271, 0]
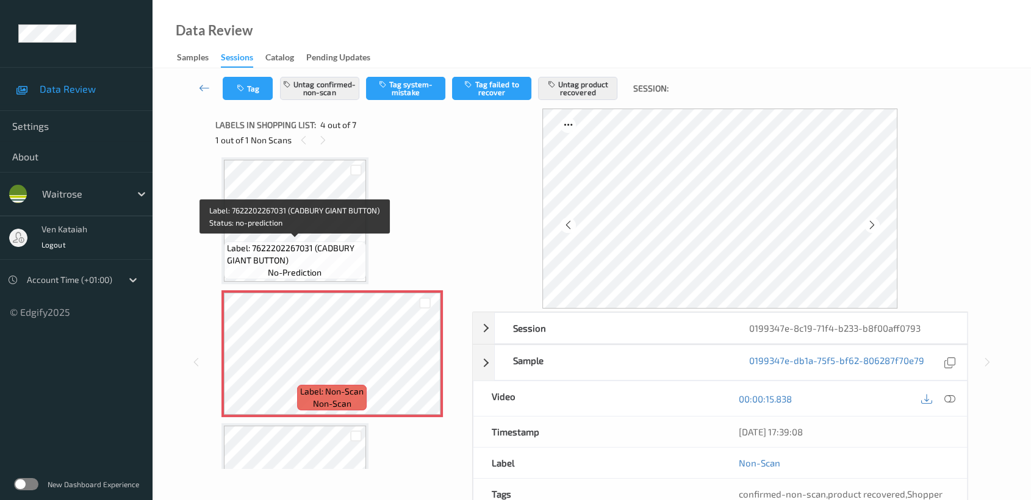
click at [298, 250] on span "Label: 7622202267031 (CADBURY GIANT BUTTON)" at bounding box center [295, 254] width 136 height 24
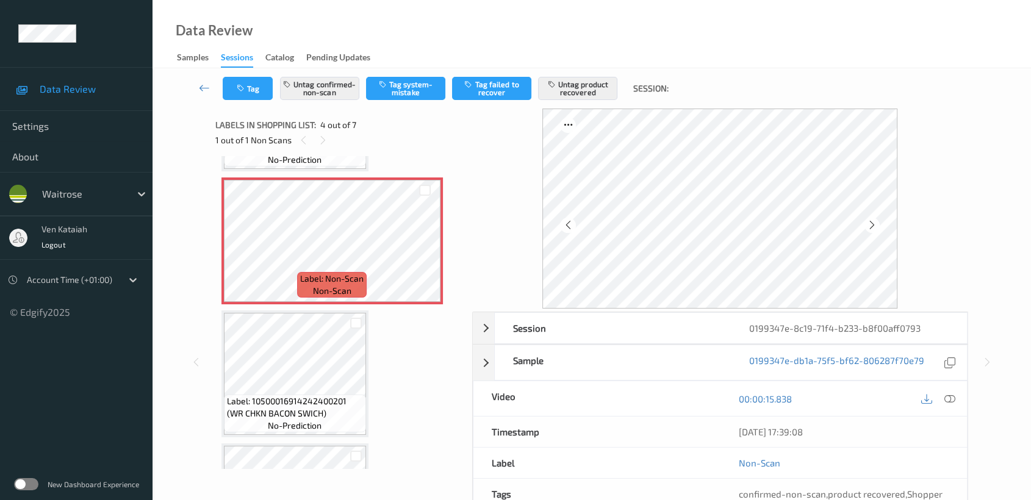
scroll to position [406, 0]
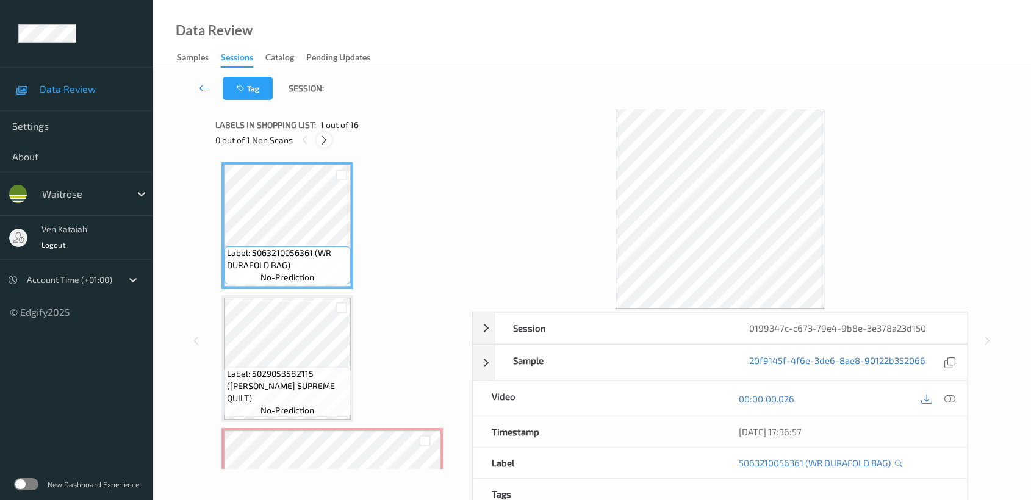
click at [328, 147] on div at bounding box center [324, 139] width 15 height 15
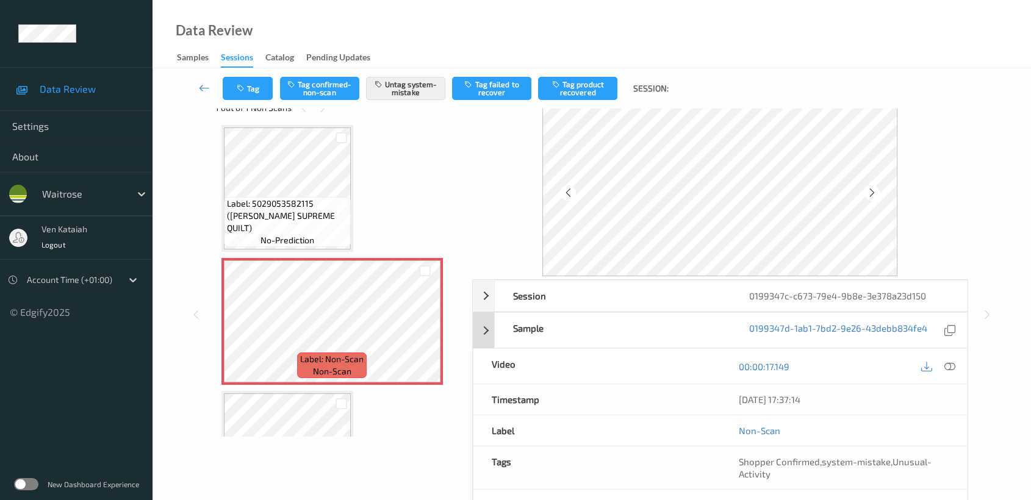
scroll to position [109, 0]
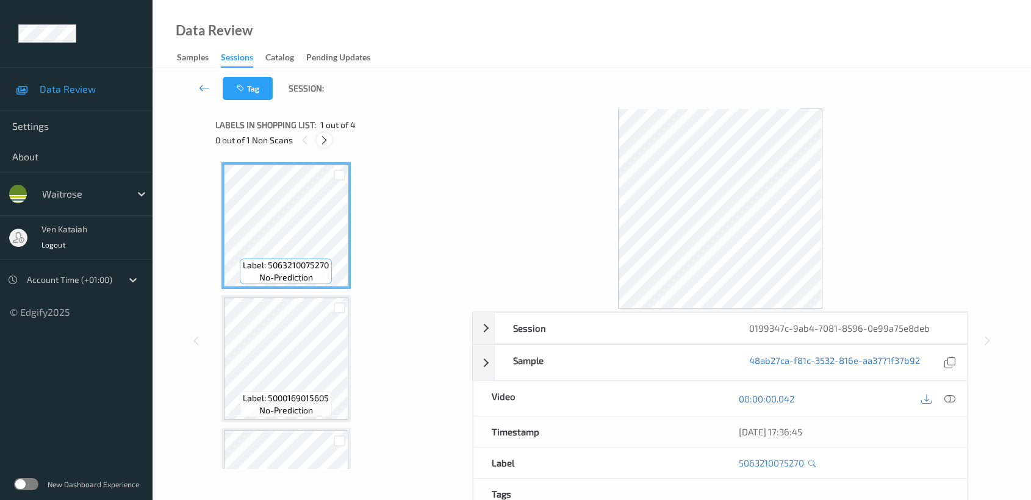
click at [329, 138] on div at bounding box center [324, 139] width 15 height 15
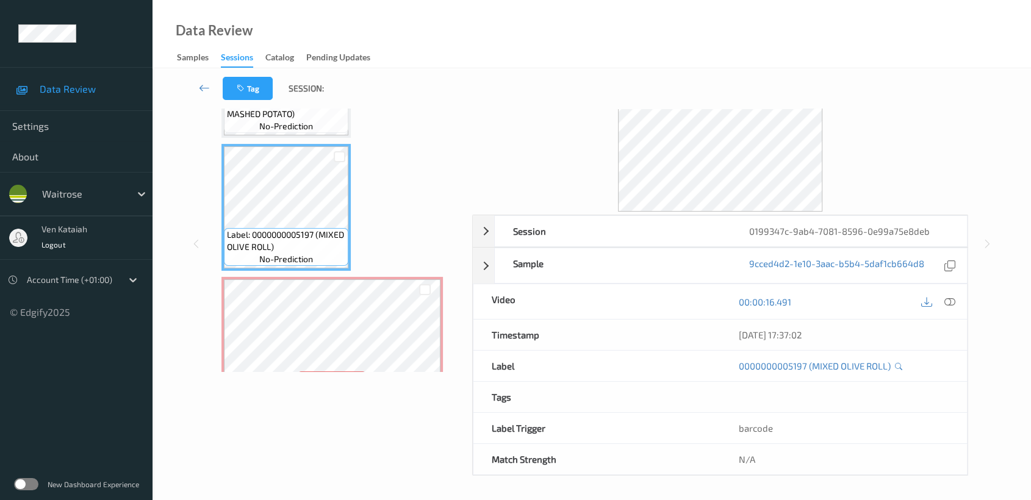
scroll to position [210, 0]
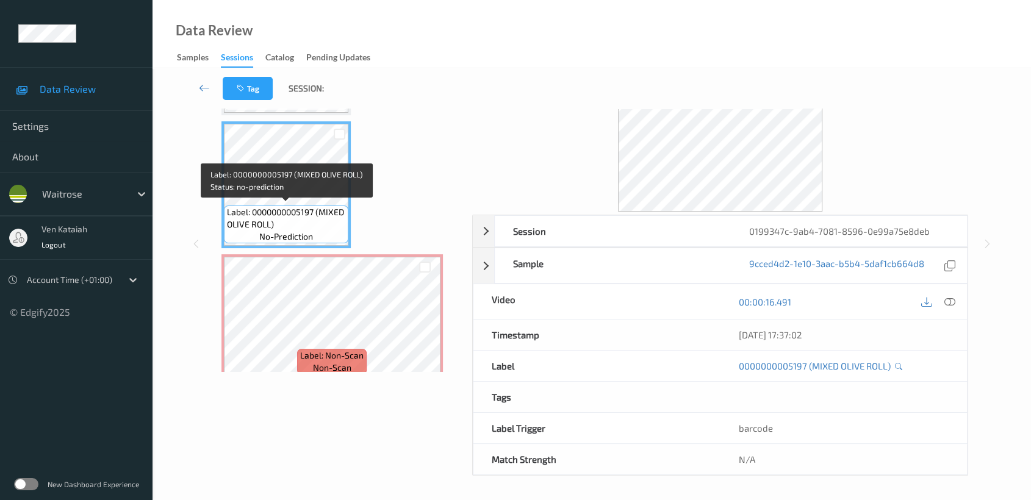
click at [312, 206] on div "Label: 0000000005197 (MIXED OLIVE ROLL) no-prediction" at bounding box center [286, 225] width 124 height 38
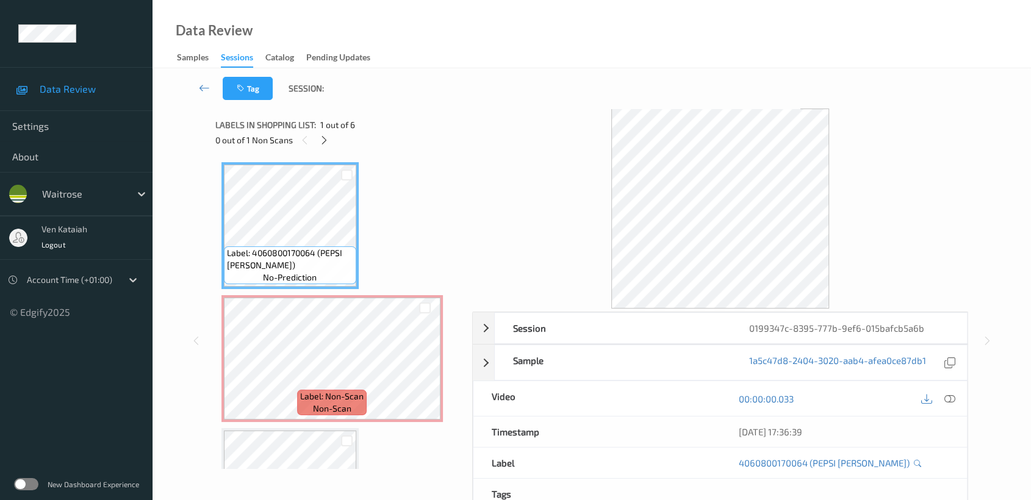
click at [337, 142] on div "0 out of 1 Non Scans" at bounding box center [339, 139] width 248 height 15
click at [328, 140] on icon at bounding box center [324, 140] width 10 height 11
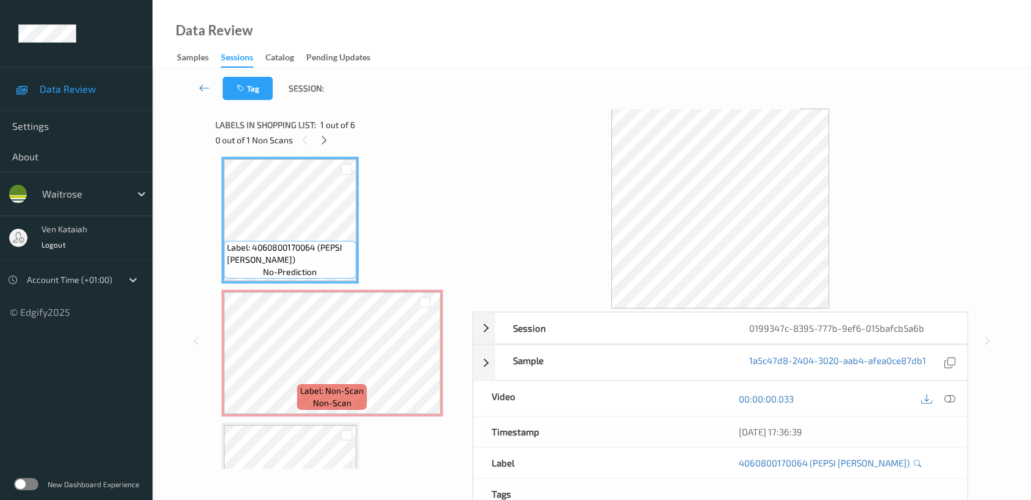
click at [952, 407] on div "00:00:00.033" at bounding box center [843, 398] width 247 height 35
click at [950, 398] on icon at bounding box center [949, 399] width 11 height 11
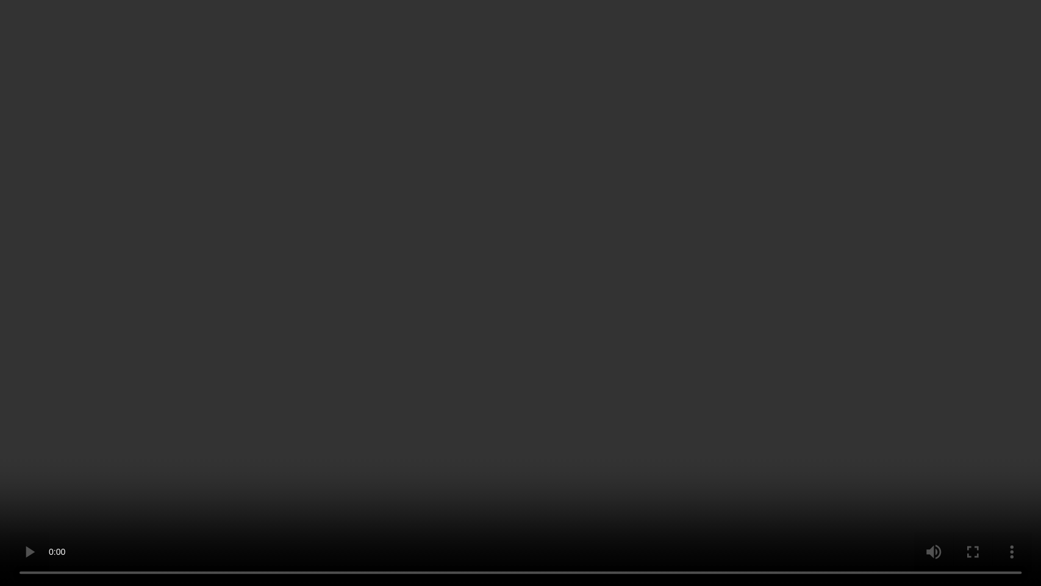
click at [660, 330] on video at bounding box center [520, 293] width 1041 height 586
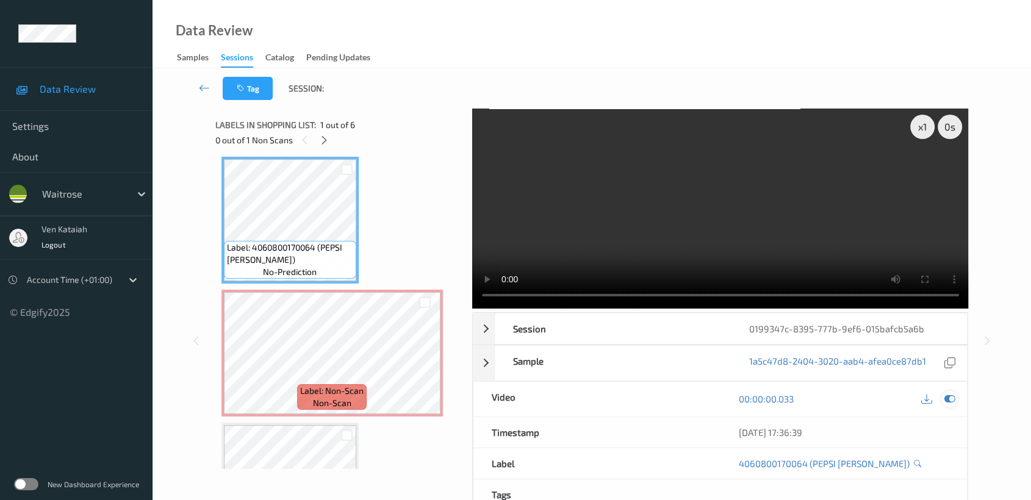
click at [947, 398] on icon at bounding box center [949, 399] width 11 height 11
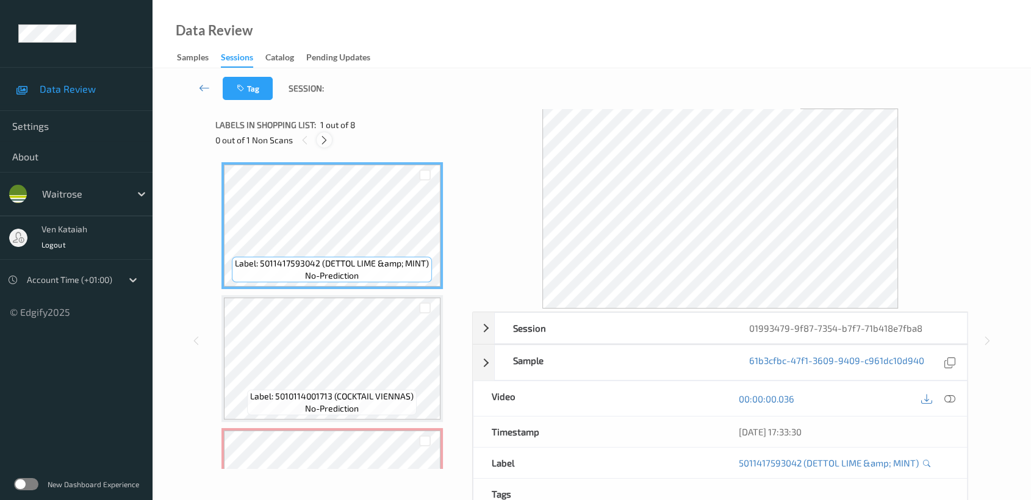
click at [329, 138] on div at bounding box center [324, 139] width 15 height 15
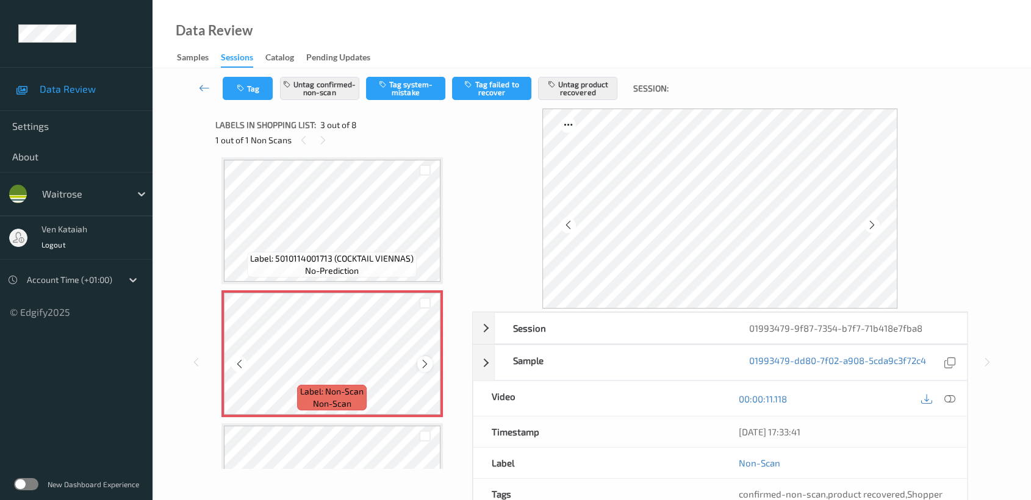
click at [426, 362] on icon at bounding box center [425, 364] width 10 height 11
click at [425, 363] on icon at bounding box center [425, 364] width 10 height 11
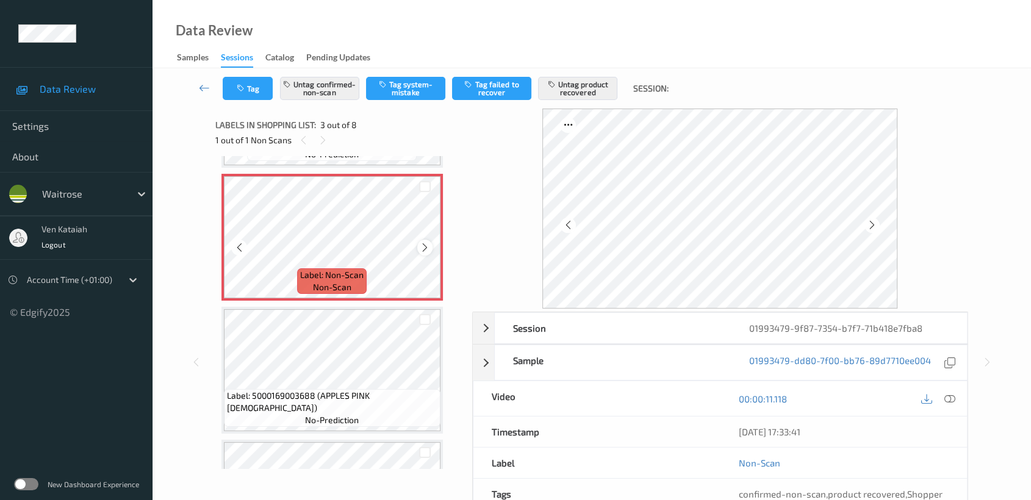
scroll to position [273, 0]
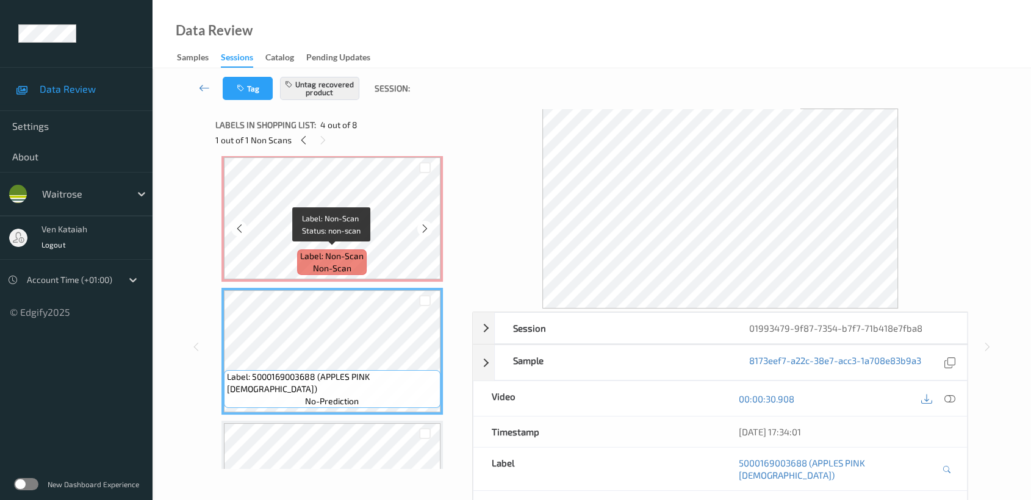
click at [339, 250] on span "Label: Non-Scan" at bounding box center [331, 256] width 63 height 12
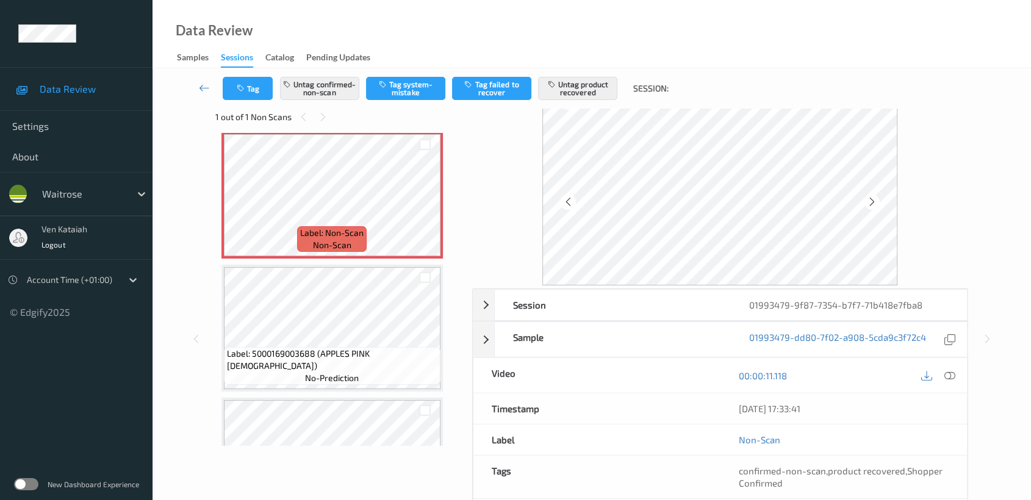
scroll to position [0, 0]
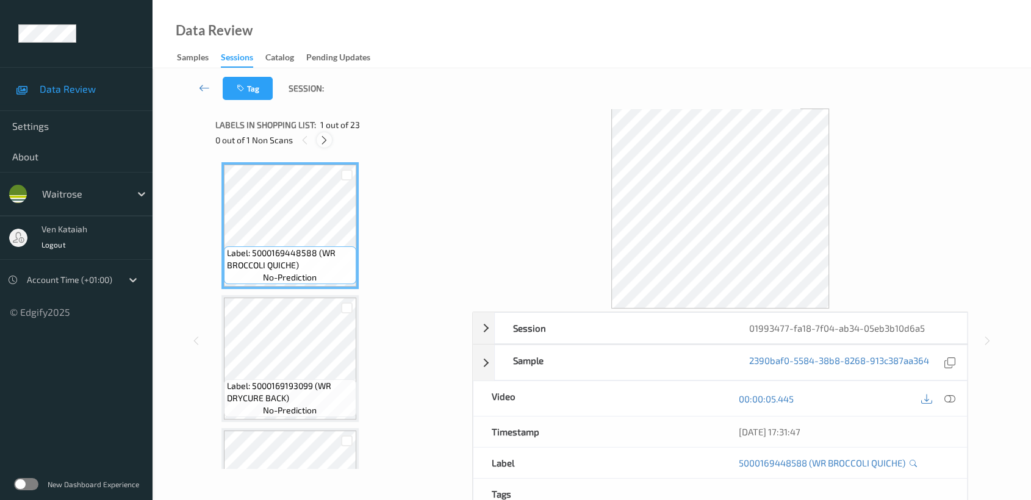
click at [325, 142] on icon at bounding box center [324, 140] width 10 height 11
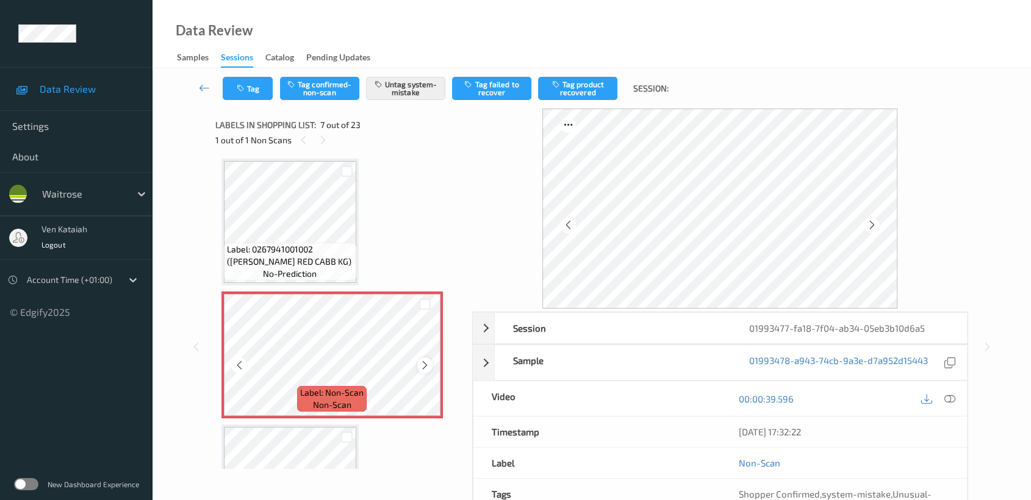
click at [425, 364] on icon at bounding box center [425, 365] width 10 height 11
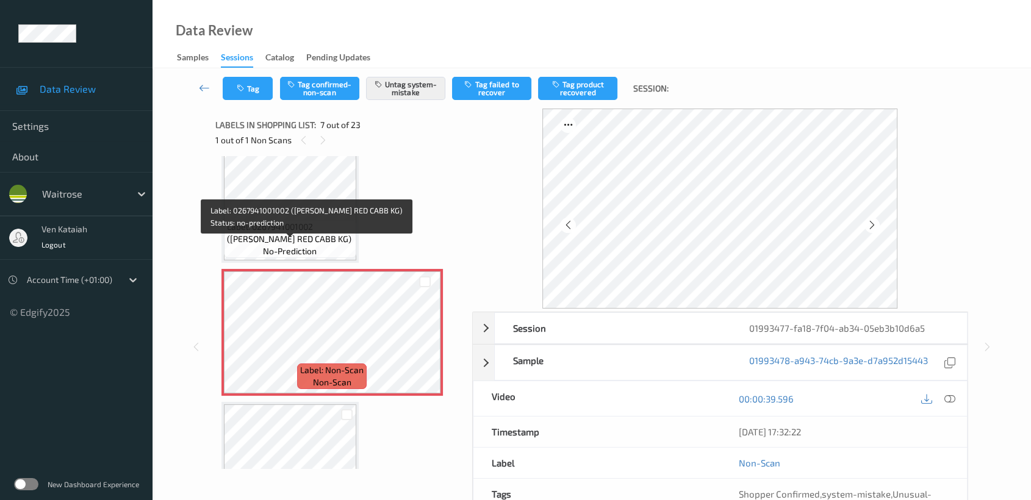
scroll to position [669, 0]
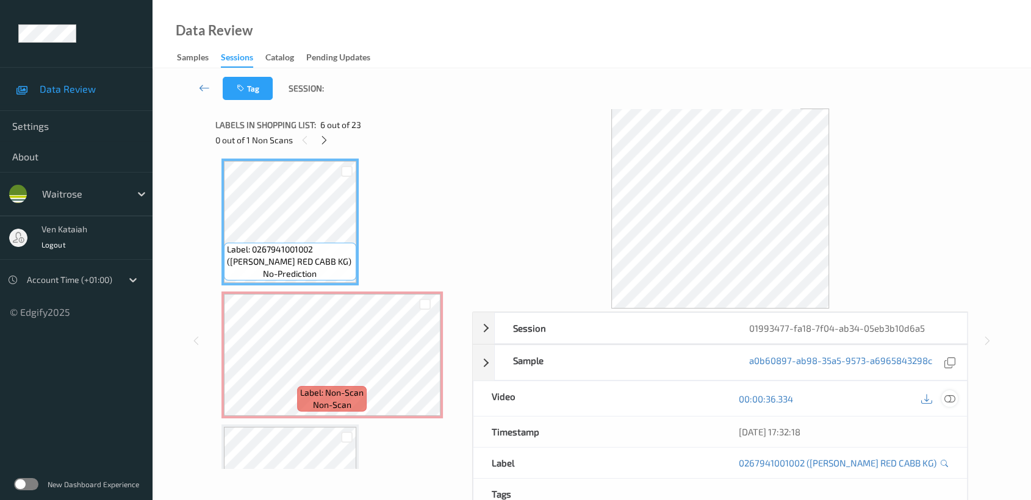
click at [944, 397] on icon at bounding box center [949, 399] width 11 height 11
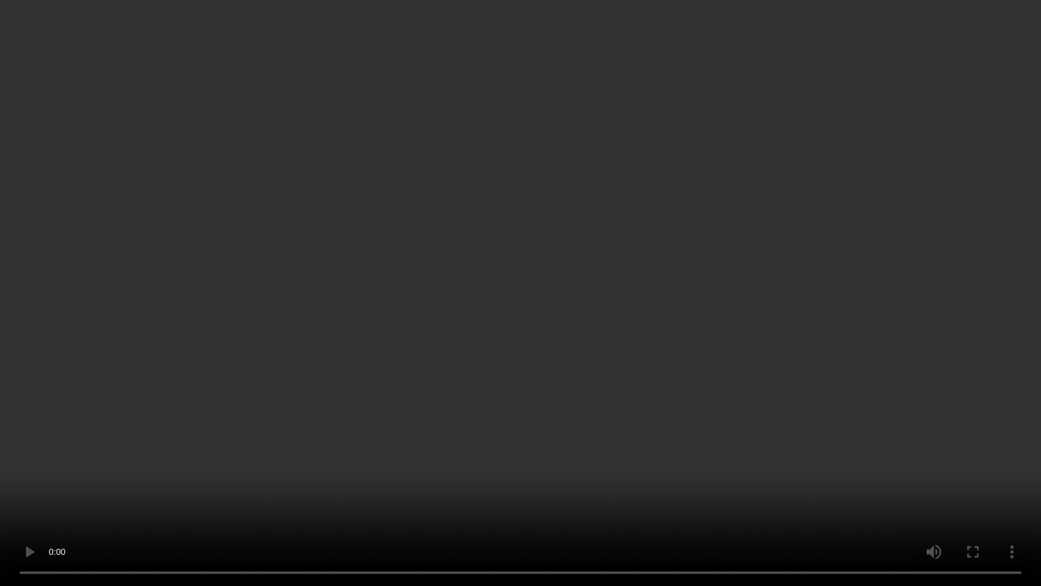
click at [603, 334] on video at bounding box center [520, 293] width 1041 height 586
click at [361, 500] on video at bounding box center [520, 293] width 1041 height 586
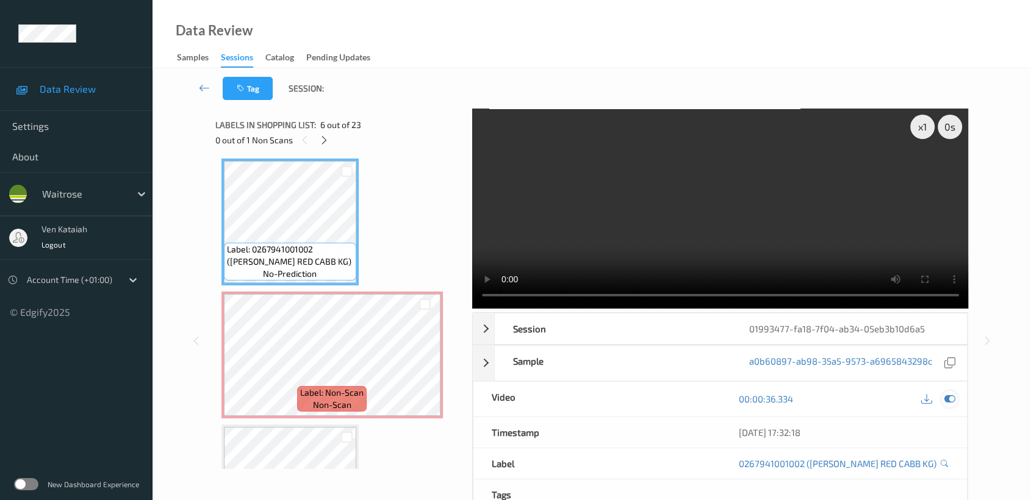
click at [946, 401] on icon at bounding box center [949, 399] width 11 height 11
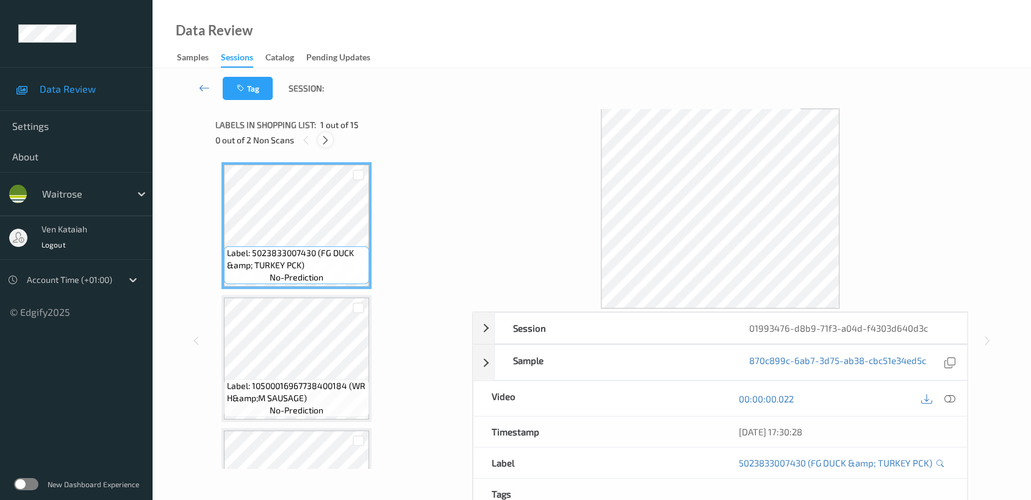
click at [320, 135] on div at bounding box center [325, 139] width 15 height 15
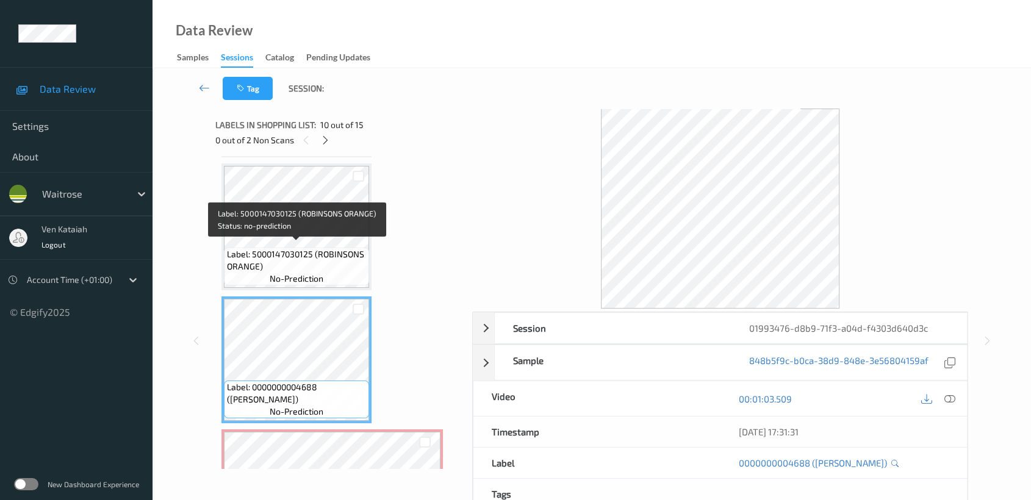
scroll to position [1198, 0]
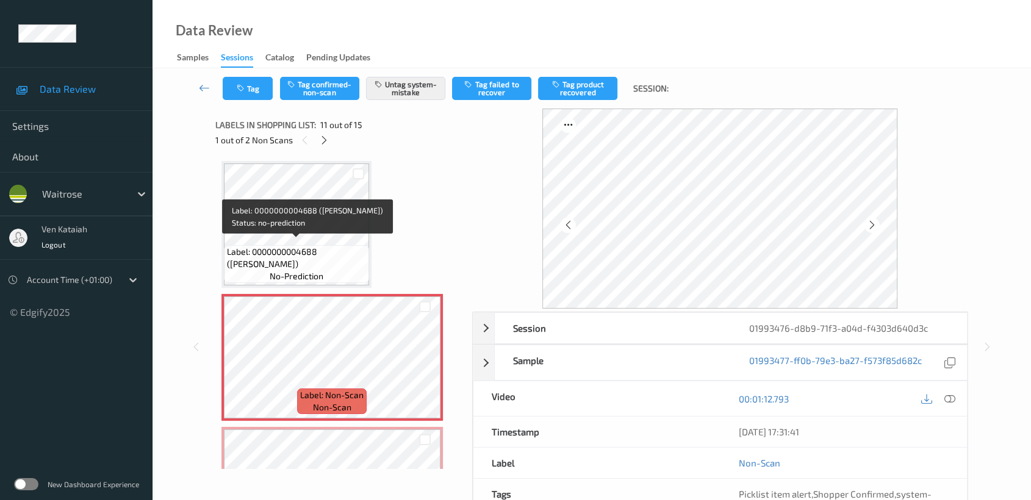
click at [356, 251] on span "Label: 0000000004688 ([PERSON_NAME])" at bounding box center [296, 258] width 139 height 24
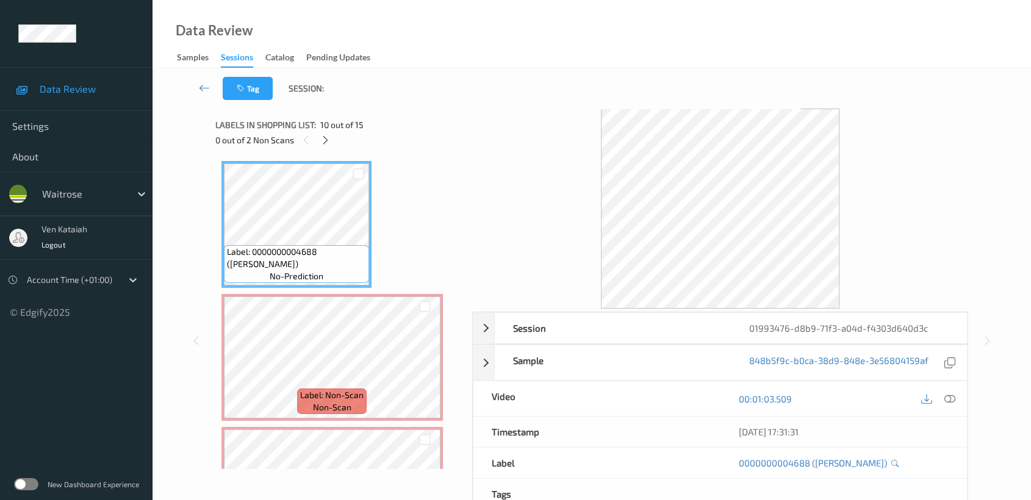
click at [317, 138] on div "0 out of 2 Non Scans" at bounding box center [339, 139] width 248 height 15
click at [326, 140] on icon at bounding box center [325, 140] width 10 height 11
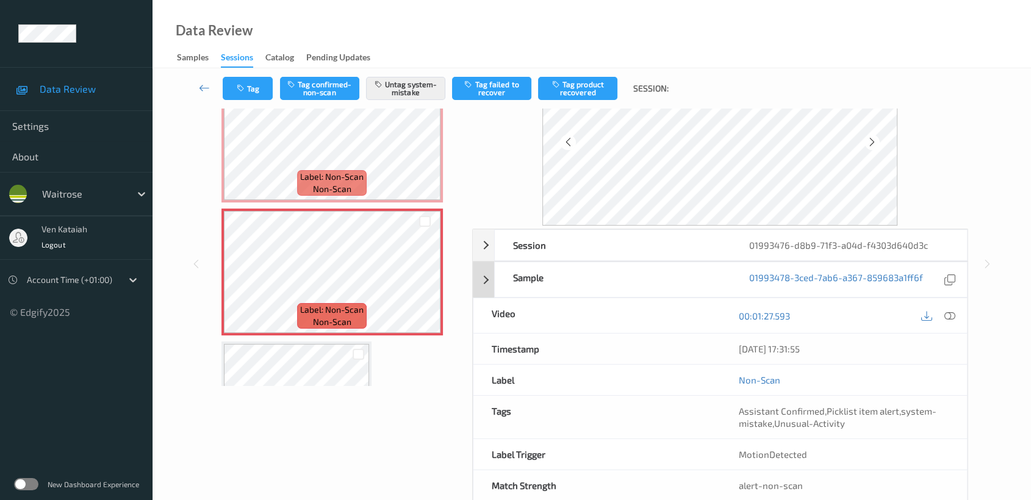
scroll to position [109, 0]
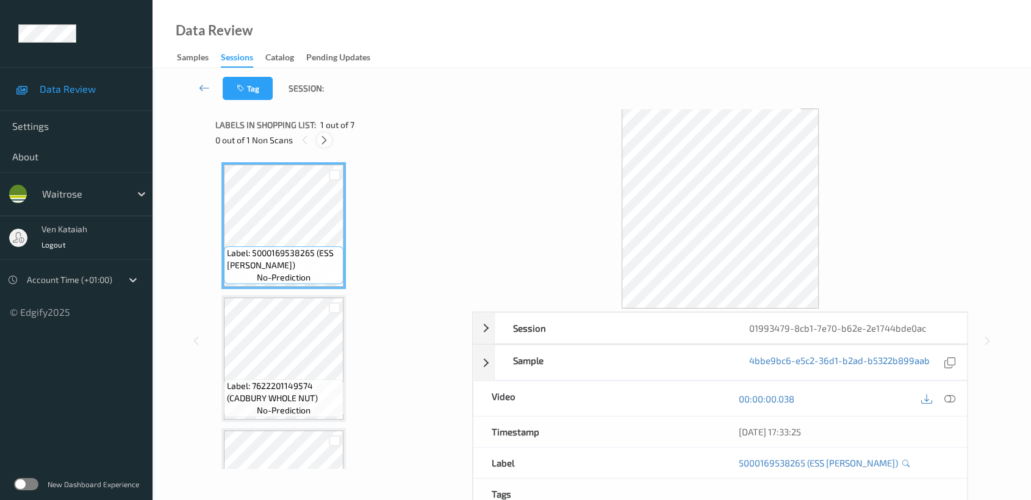
click at [323, 141] on icon at bounding box center [324, 140] width 10 height 11
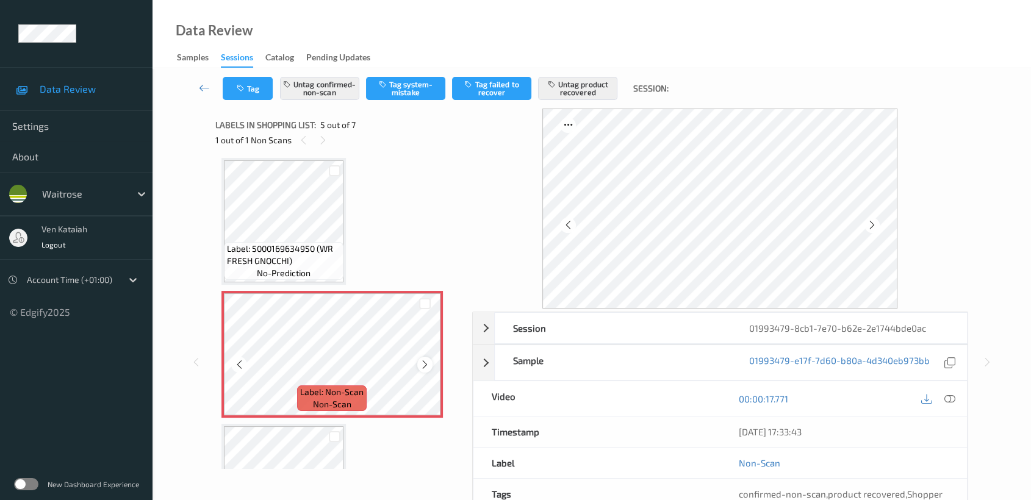
click at [421, 362] on icon at bounding box center [425, 364] width 10 height 11
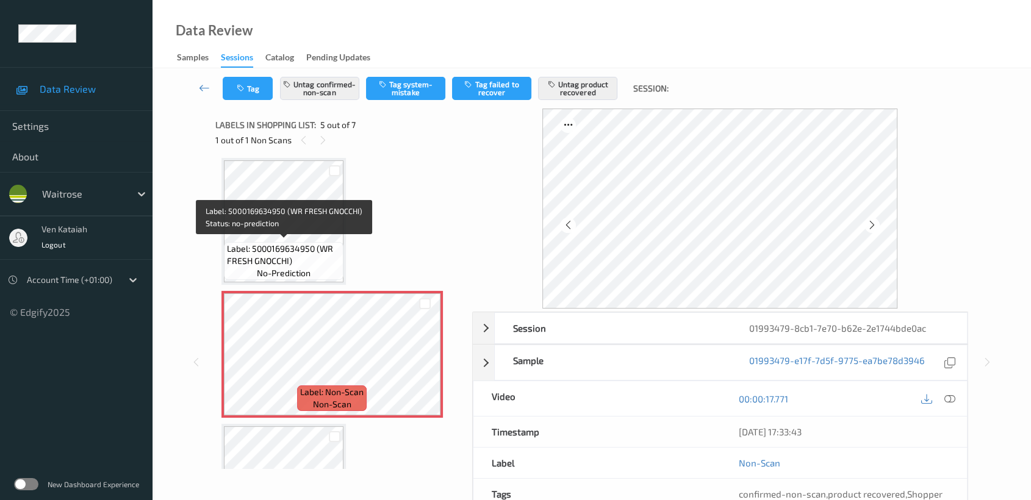
click at [314, 259] on span "Label: 5000169634950 (WR FRESH GNOCCHI)" at bounding box center [283, 255] width 113 height 24
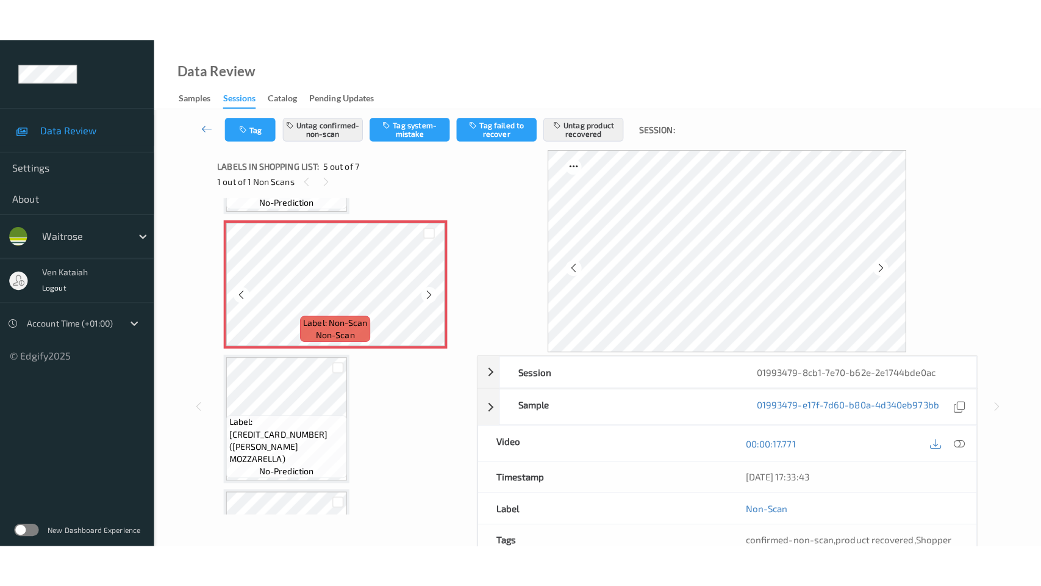
scroll to position [539, 0]
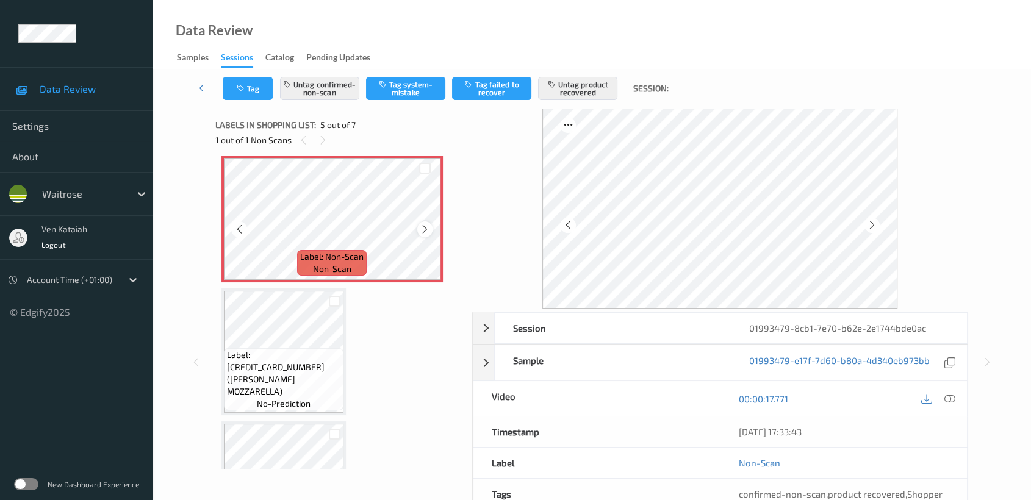
click at [427, 226] on icon at bounding box center [425, 229] width 10 height 11
click at [946, 395] on icon at bounding box center [949, 399] width 11 height 11
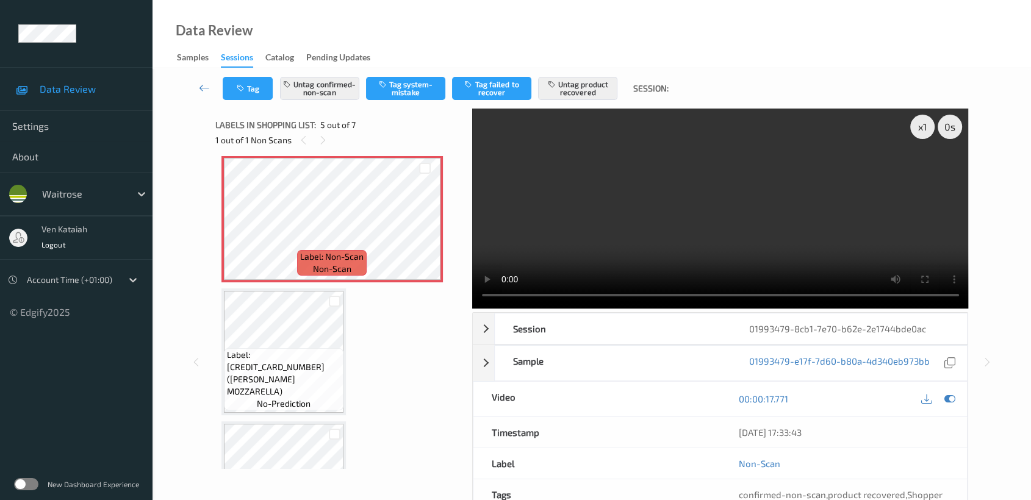
click at [905, 157] on video at bounding box center [720, 209] width 497 height 200
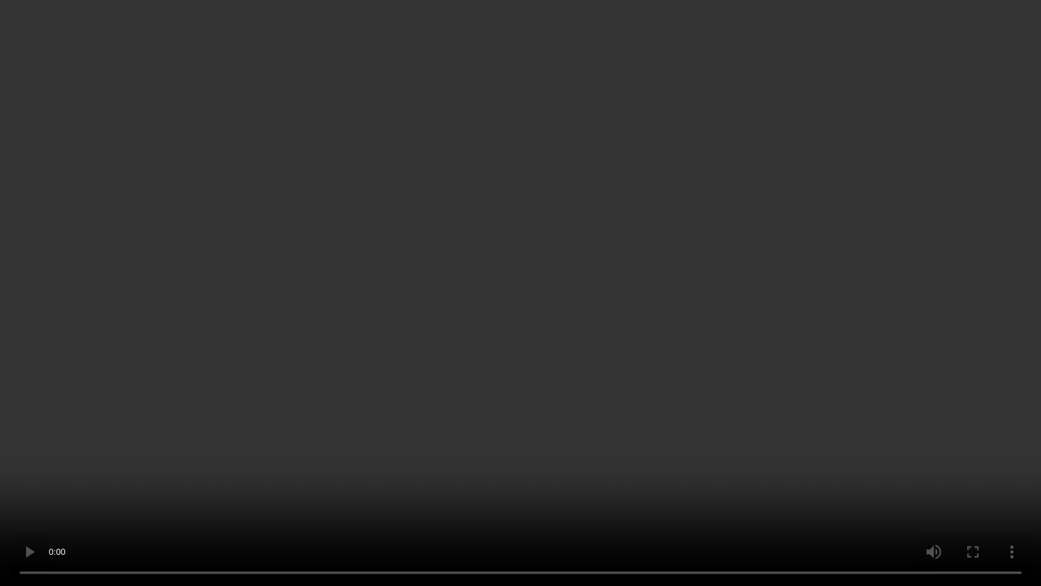
click at [572, 314] on video at bounding box center [520, 293] width 1041 height 586
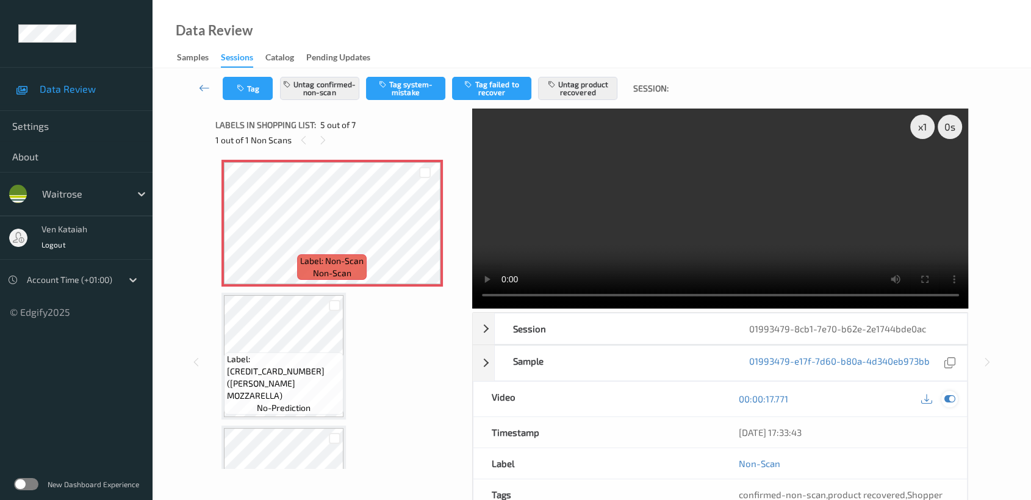
click at [947, 395] on icon at bounding box center [949, 399] width 11 height 11
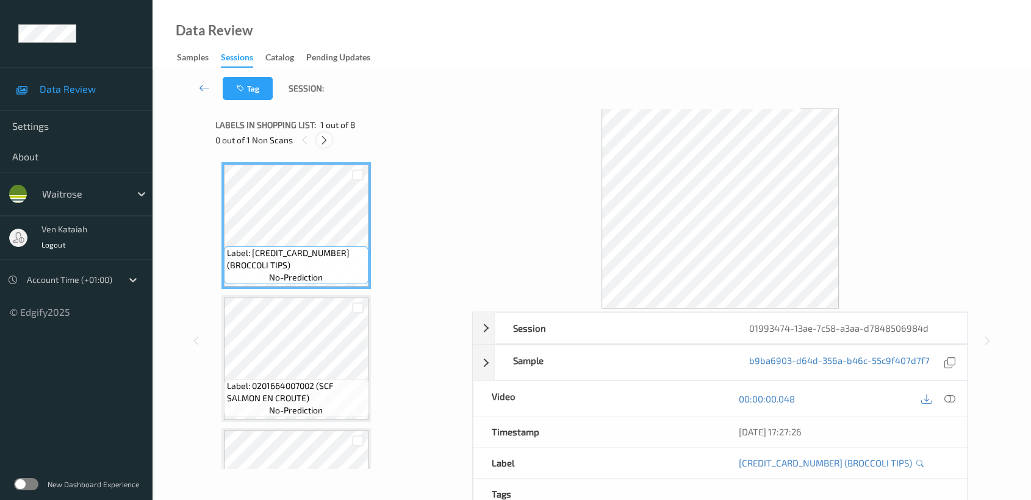
click at [322, 135] on icon at bounding box center [324, 140] width 10 height 11
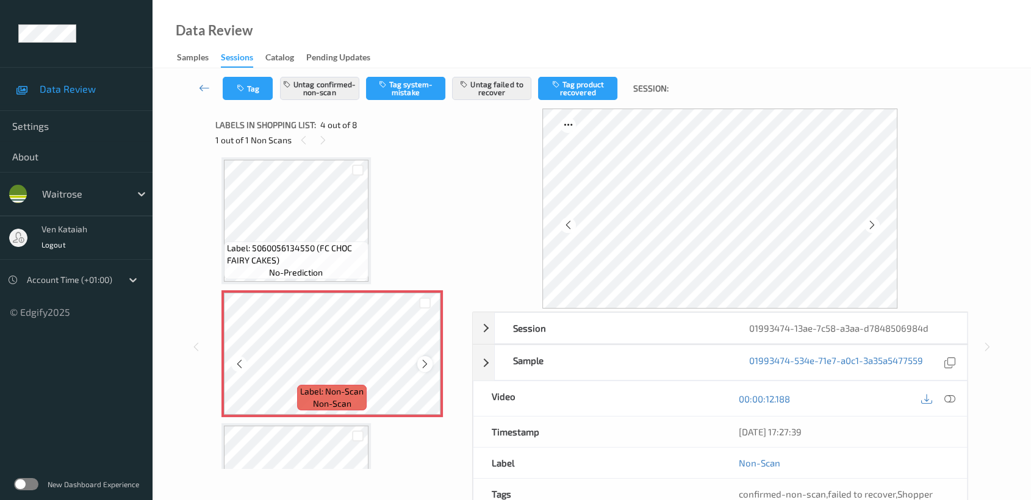
click at [421, 365] on icon at bounding box center [425, 364] width 10 height 11
click at [425, 364] on icon at bounding box center [425, 364] width 10 height 11
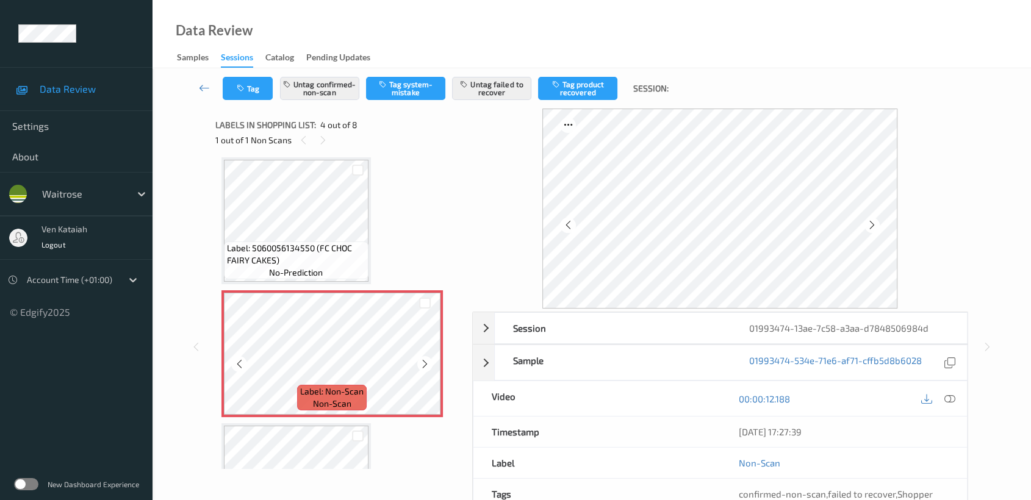
click at [425, 364] on icon at bounding box center [425, 364] width 10 height 11
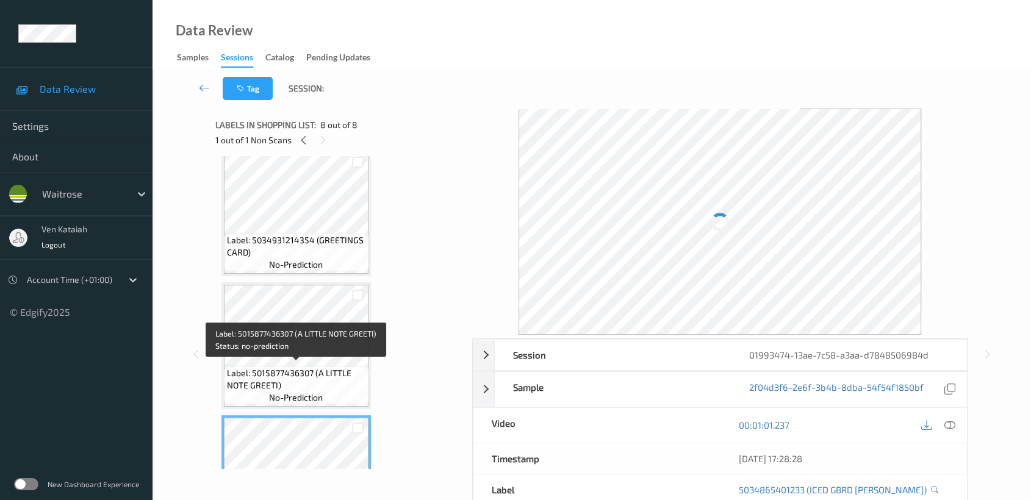
scroll to position [752, 0]
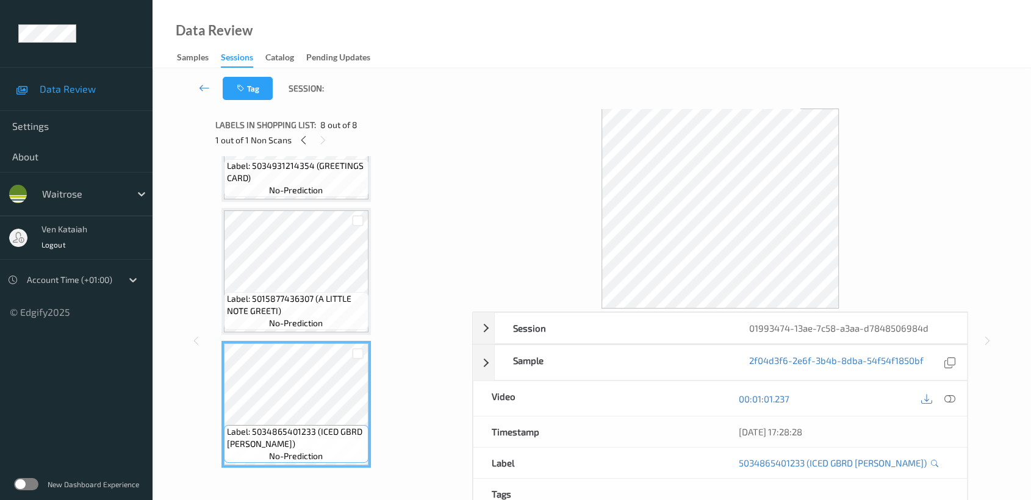
click at [293, 138] on div "1 out of 1 Non Scans" at bounding box center [339, 139] width 248 height 15
click at [298, 142] on icon at bounding box center [303, 140] width 10 height 11
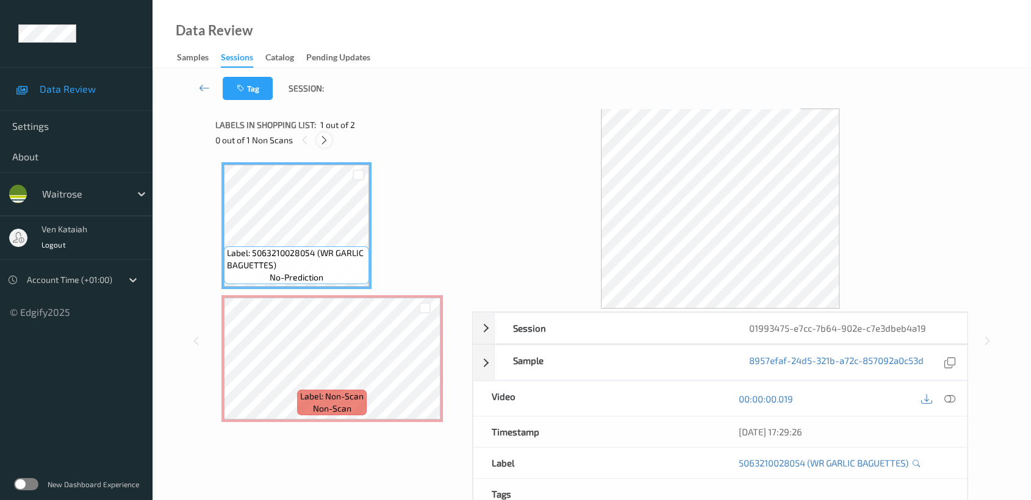
click at [327, 140] on icon at bounding box center [324, 140] width 10 height 11
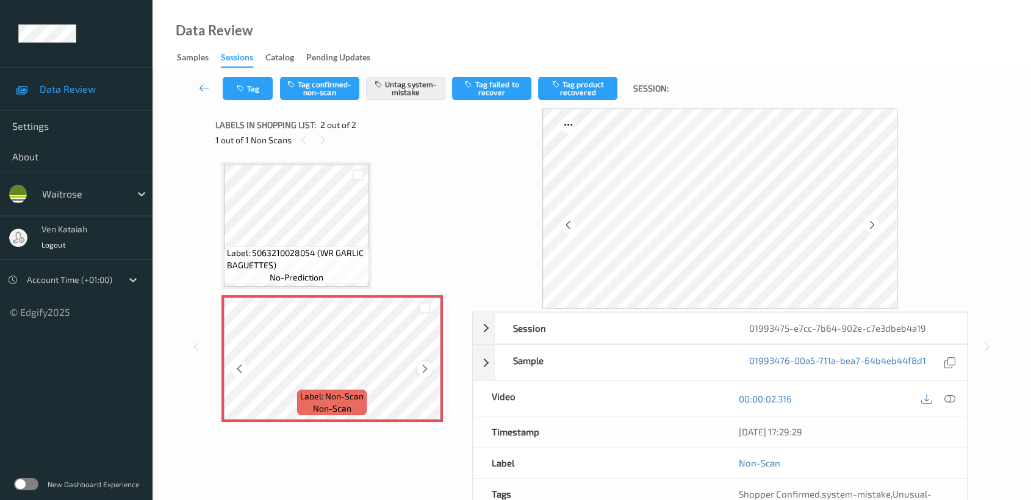
click at [425, 367] on icon at bounding box center [425, 369] width 10 height 11
click at [293, 162] on div "Label: 5063210028054 (WR GARLIC BAGUETTES) no-prediction" at bounding box center [296, 225] width 150 height 127
click at [426, 372] on icon at bounding box center [425, 369] width 10 height 11
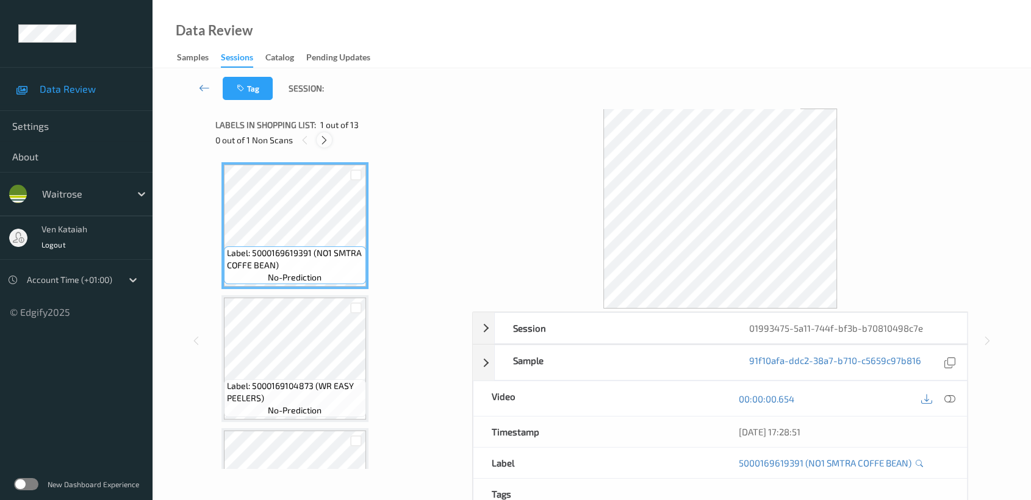
click at [322, 142] on icon at bounding box center [324, 140] width 10 height 11
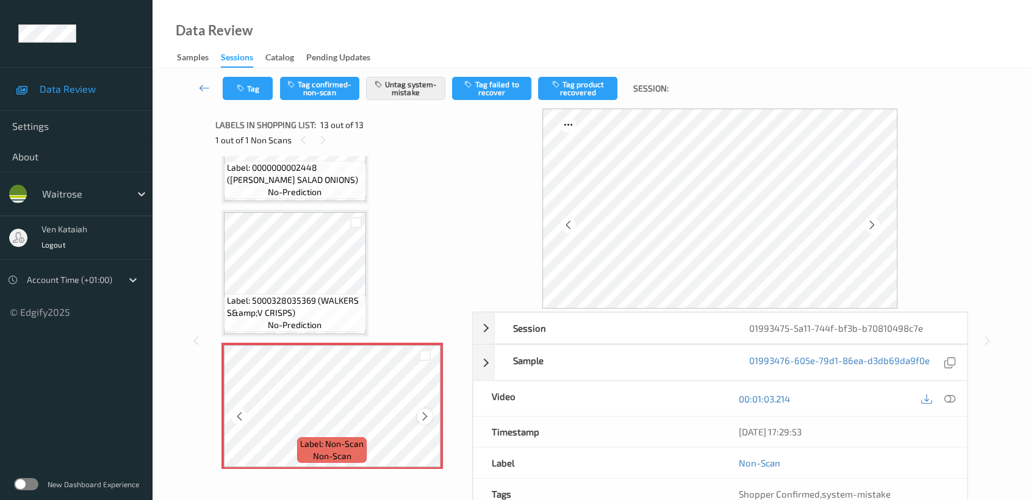
click at [429, 411] on icon at bounding box center [425, 416] width 10 height 11
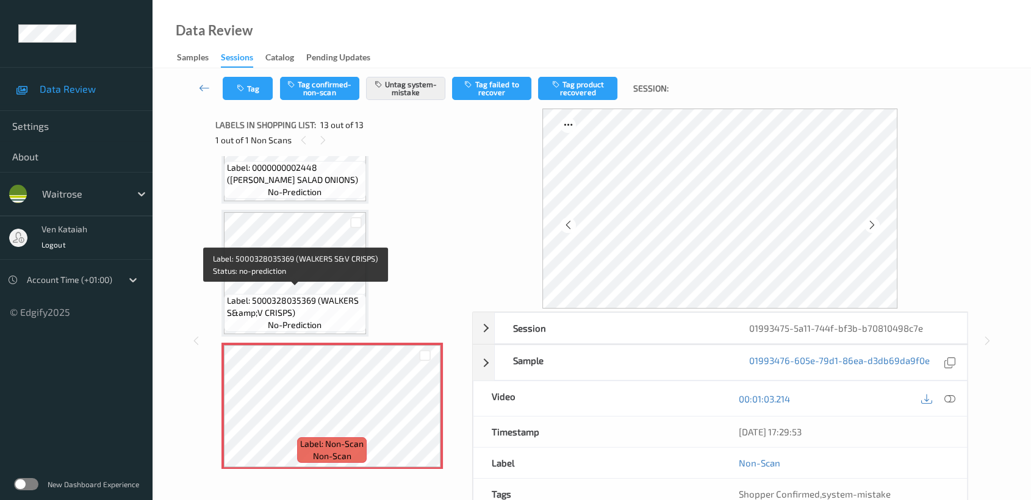
click at [335, 301] on span "Label: 5000328035369 (WALKERS S&amp;V CRISPS)" at bounding box center [295, 307] width 136 height 24
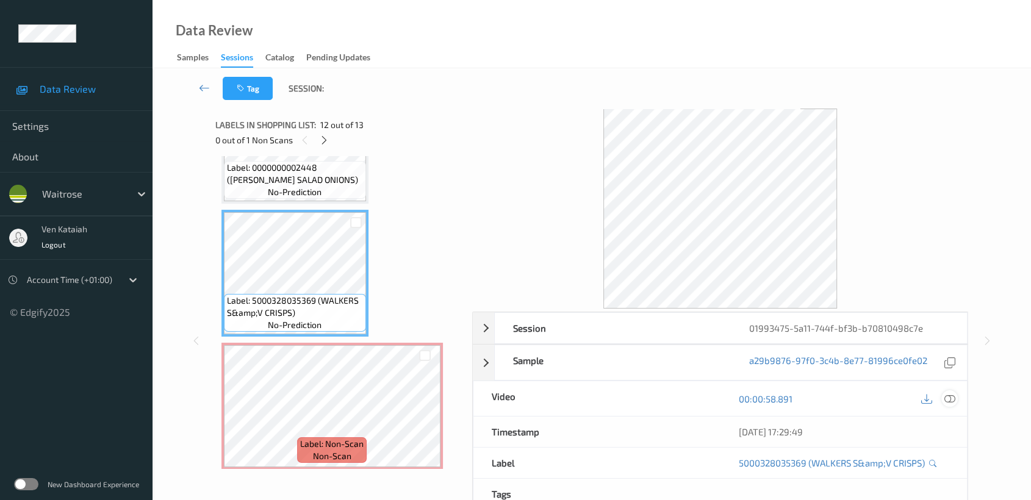
click at [951, 394] on icon at bounding box center [949, 399] width 11 height 11
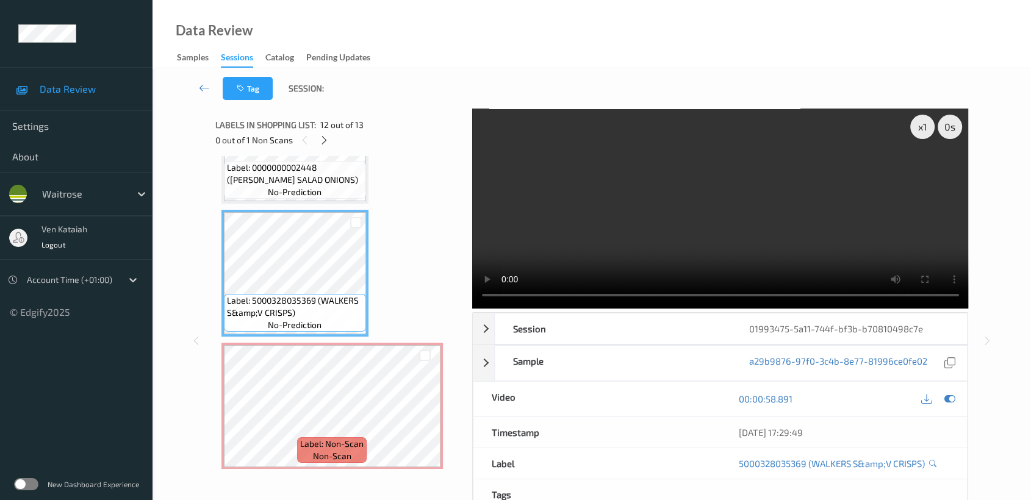
scroll to position [1329, 0]
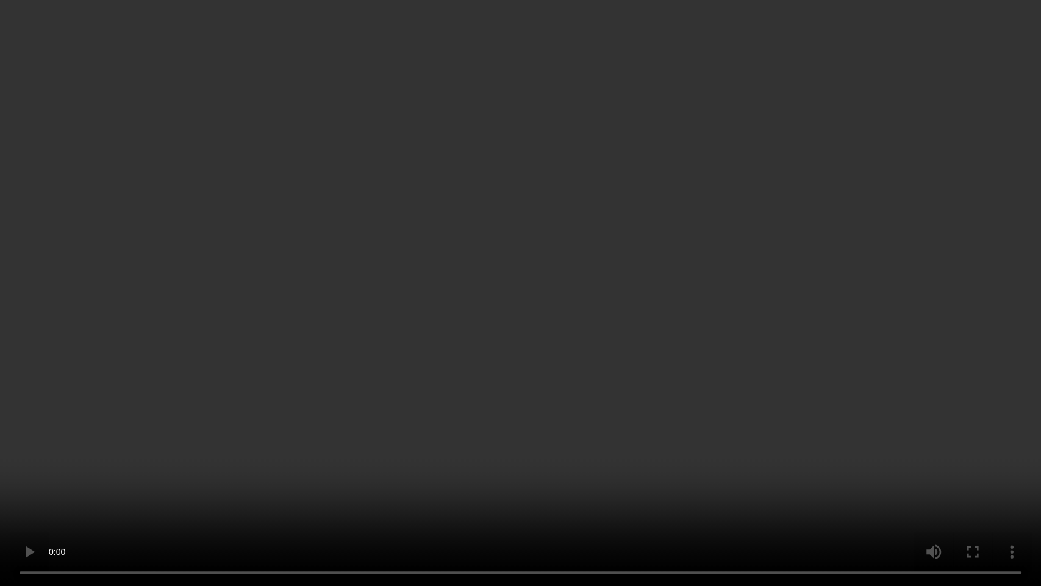
click at [644, 178] on video at bounding box center [520, 293] width 1041 height 586
click at [679, 355] on video at bounding box center [520, 293] width 1041 height 586
click at [760, 478] on video at bounding box center [520, 293] width 1041 height 586
click at [748, 433] on video at bounding box center [520, 293] width 1041 height 586
click at [468, 326] on video at bounding box center [520, 293] width 1041 height 586
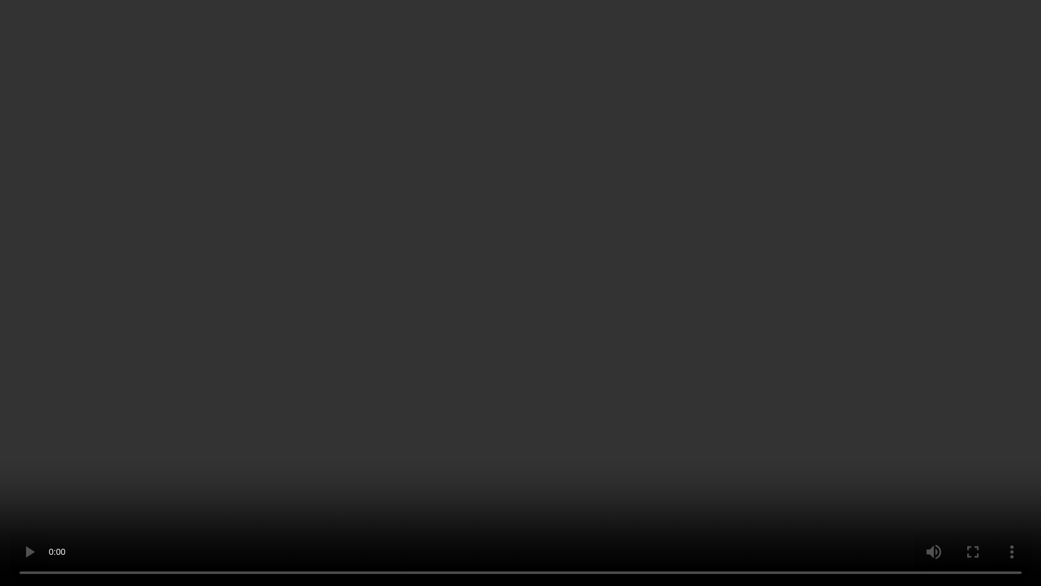
click at [536, 405] on video at bounding box center [520, 293] width 1041 height 586
click at [465, 309] on video at bounding box center [520, 293] width 1041 height 586
click at [288, 423] on video at bounding box center [520, 293] width 1041 height 586
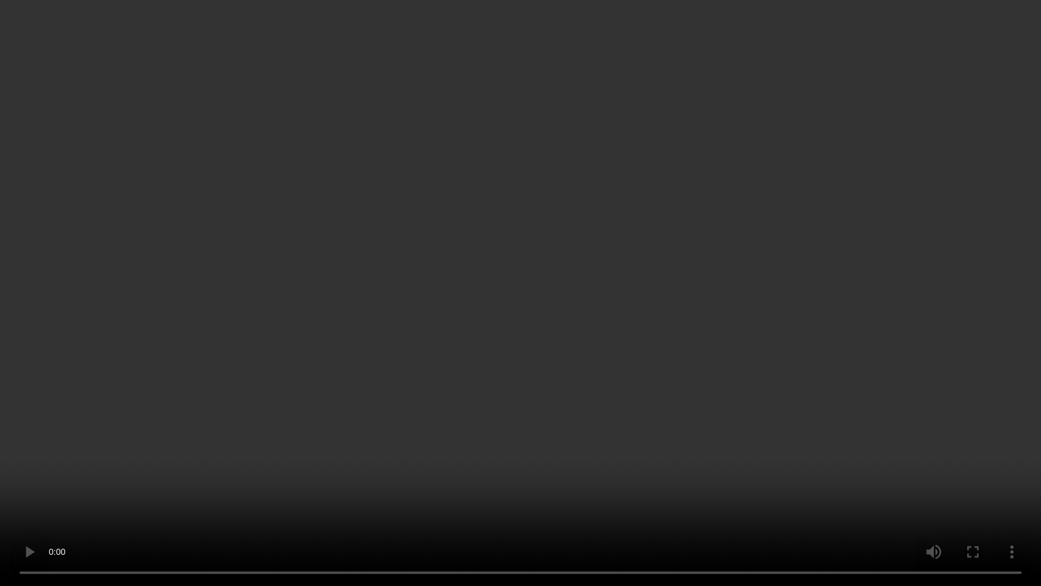
click at [257, 371] on video at bounding box center [520, 293] width 1041 height 586
click at [244, 347] on video at bounding box center [520, 293] width 1041 height 586
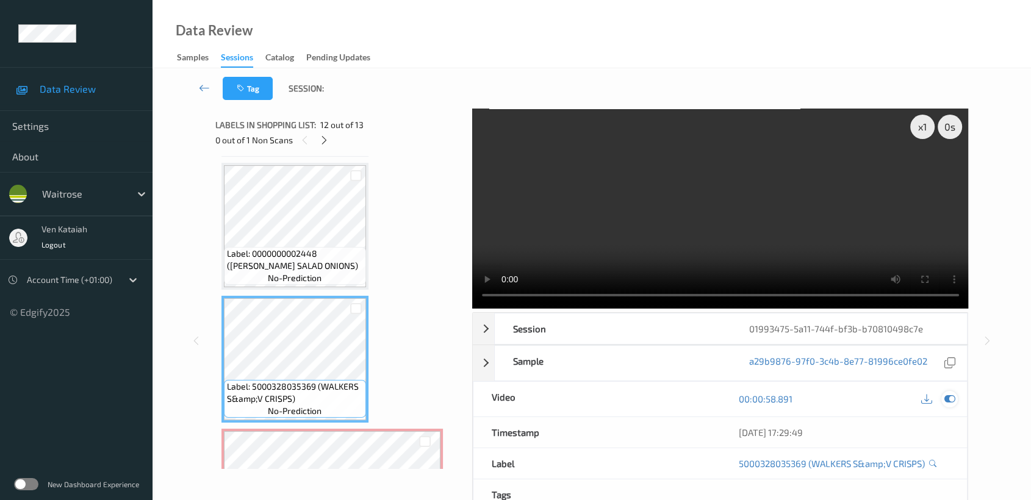
click at [954, 394] on icon at bounding box center [949, 399] width 11 height 11
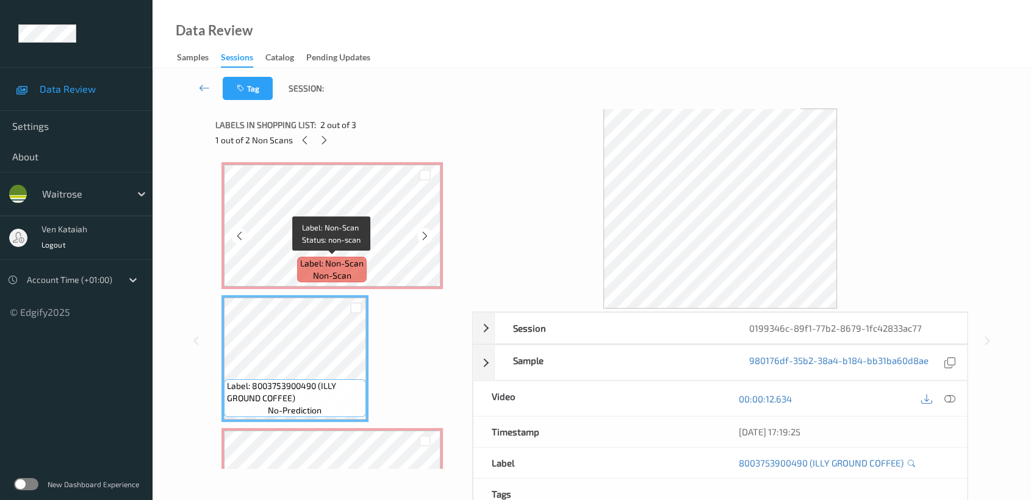
click at [307, 275] on div "Label: Non-Scan non-scan" at bounding box center [332, 270] width 70 height 26
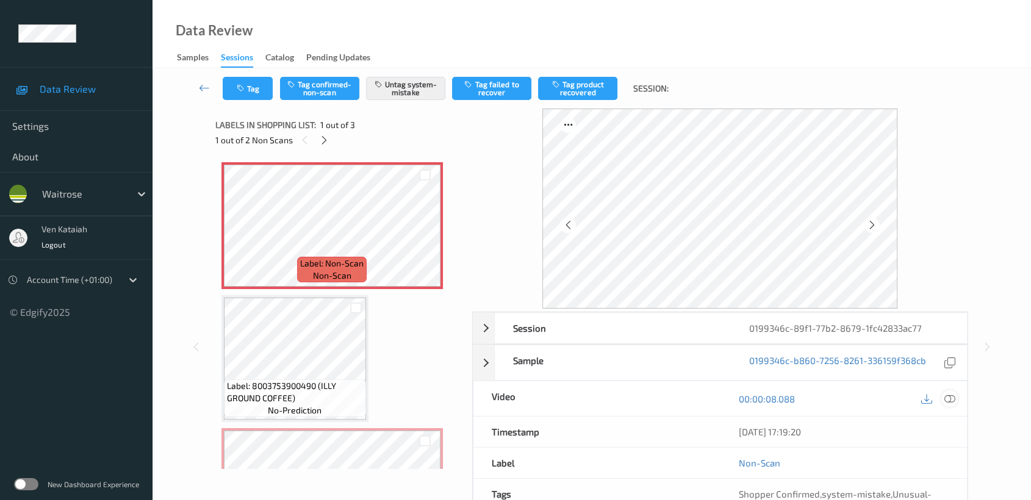
click at [951, 394] on icon at bounding box center [949, 399] width 11 height 11
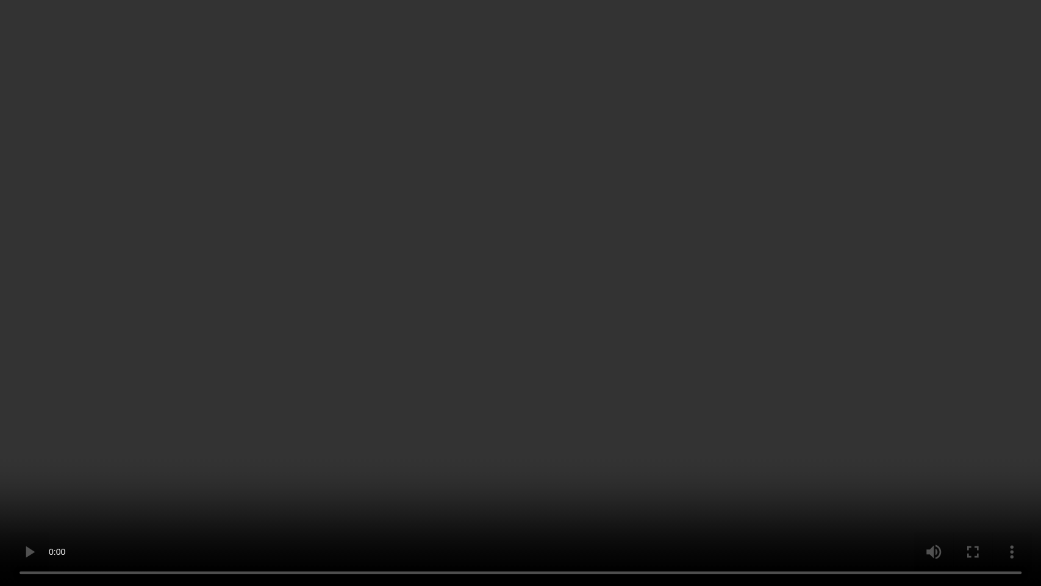
click at [724, 289] on video at bounding box center [520, 293] width 1041 height 586
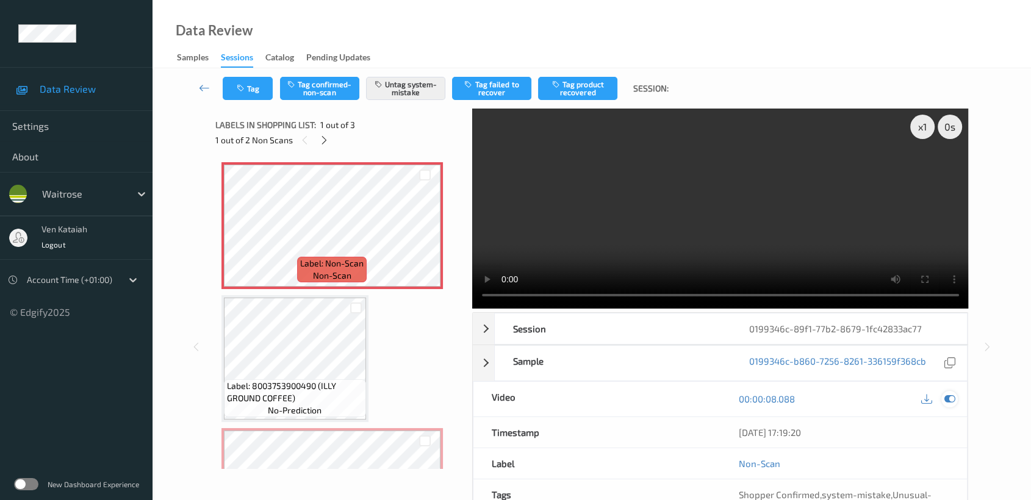
click at [952, 402] on icon at bounding box center [949, 399] width 11 height 11
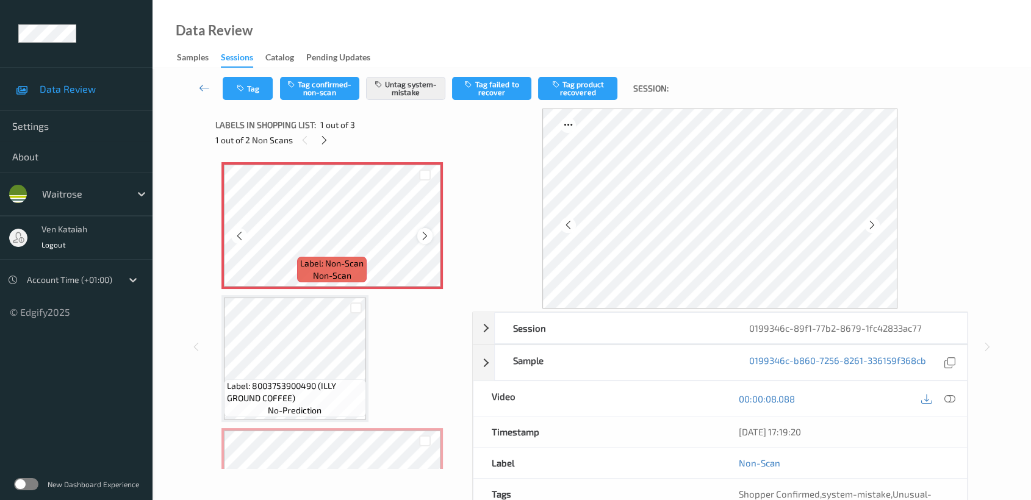
click at [425, 233] on icon at bounding box center [425, 236] width 10 height 11
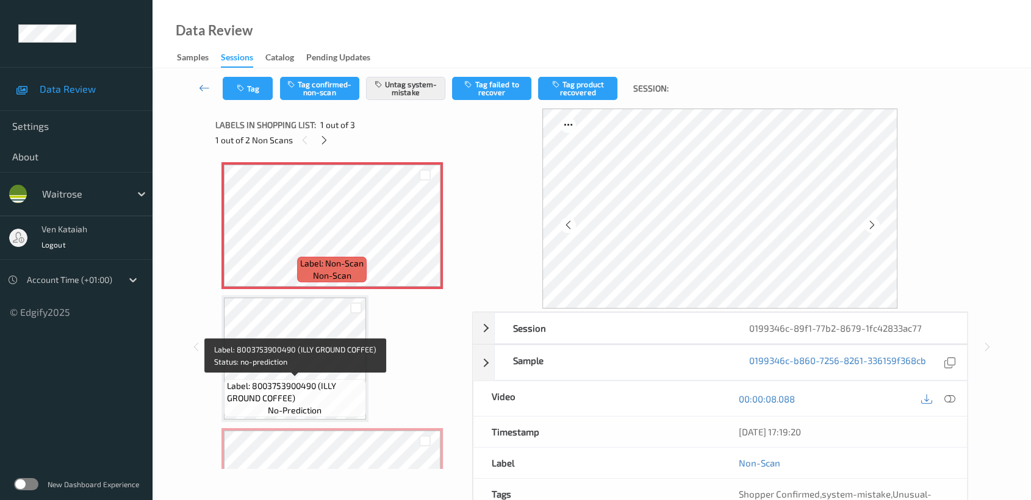
click at [314, 380] on span "Label: 8003753900490 (ILLY GROUND COFFEE)" at bounding box center [295, 392] width 136 height 24
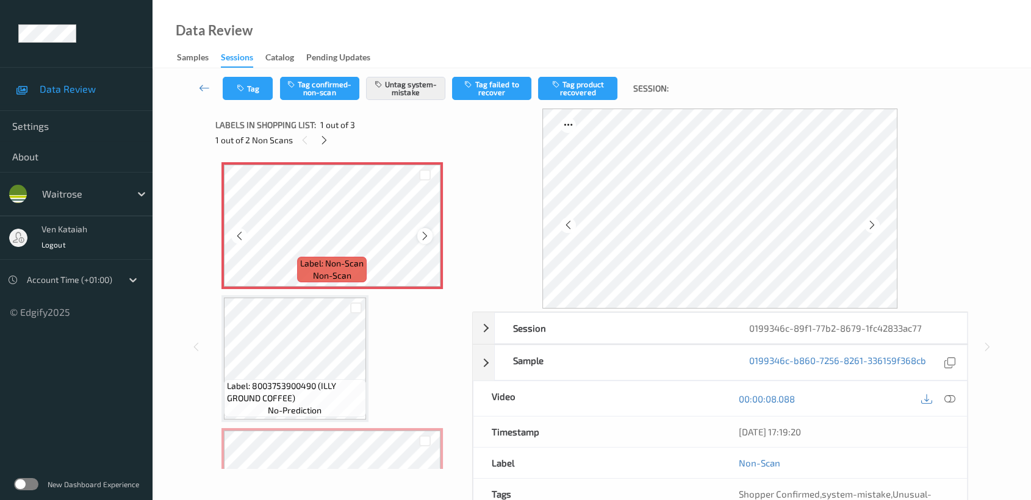
click at [427, 237] on icon at bounding box center [425, 236] width 10 height 11
click at [944, 397] on icon at bounding box center [949, 399] width 11 height 11
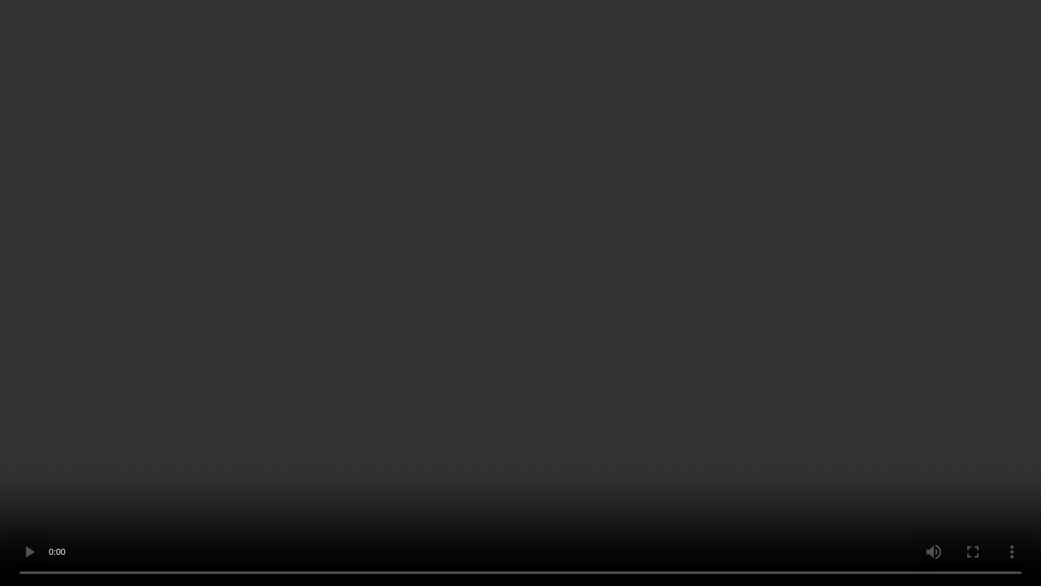
click at [686, 383] on video at bounding box center [520, 293] width 1041 height 586
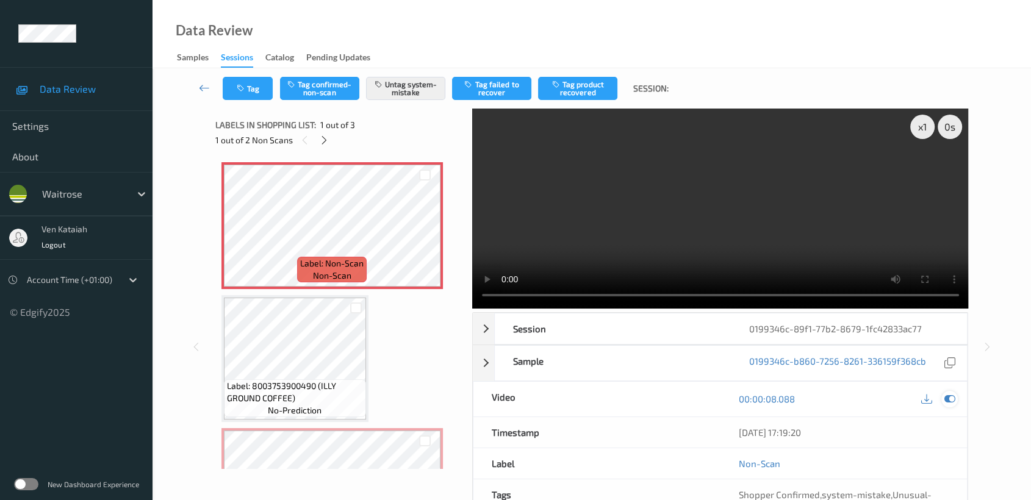
click at [953, 395] on icon at bounding box center [949, 399] width 11 height 11
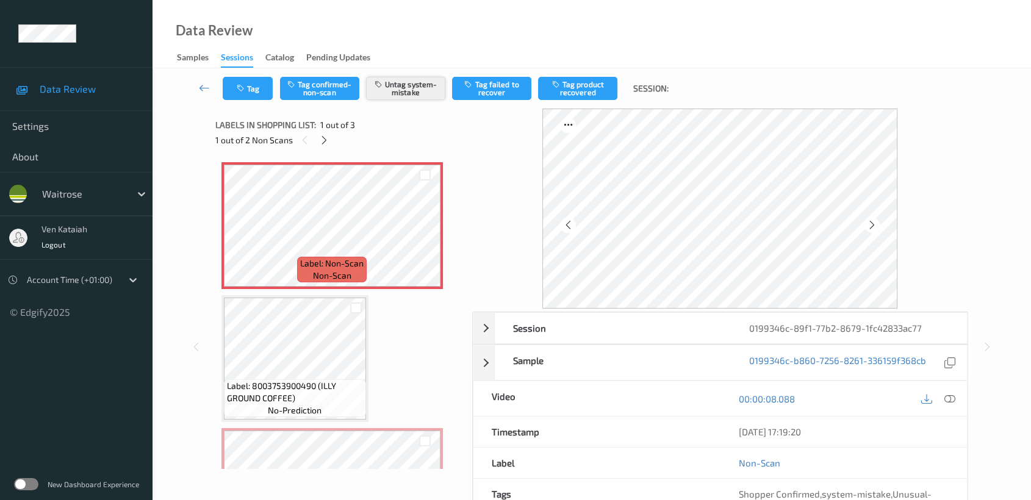
click at [408, 87] on button "Untag system-mistake" at bounding box center [405, 88] width 79 height 23
click at [318, 90] on button "Tag confirmed-non-scan" at bounding box center [319, 88] width 79 height 23
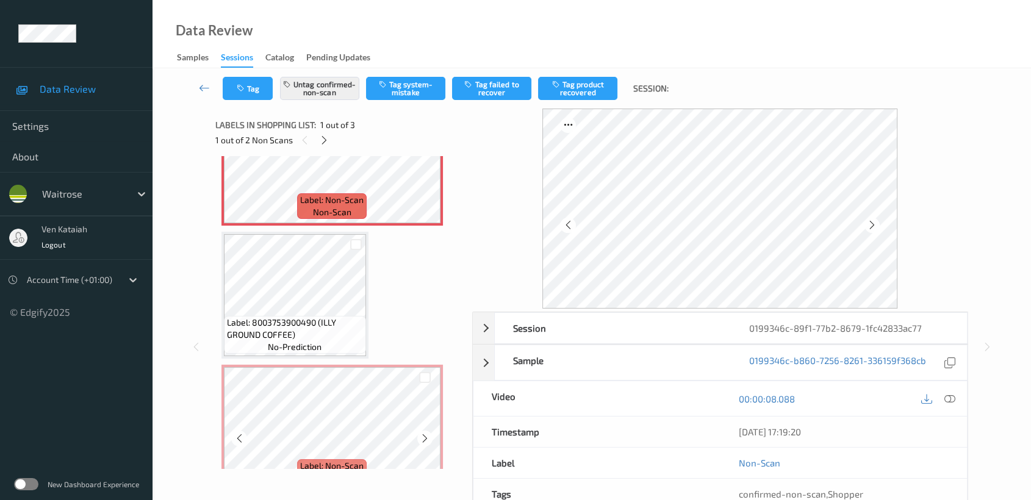
scroll to position [90, 0]
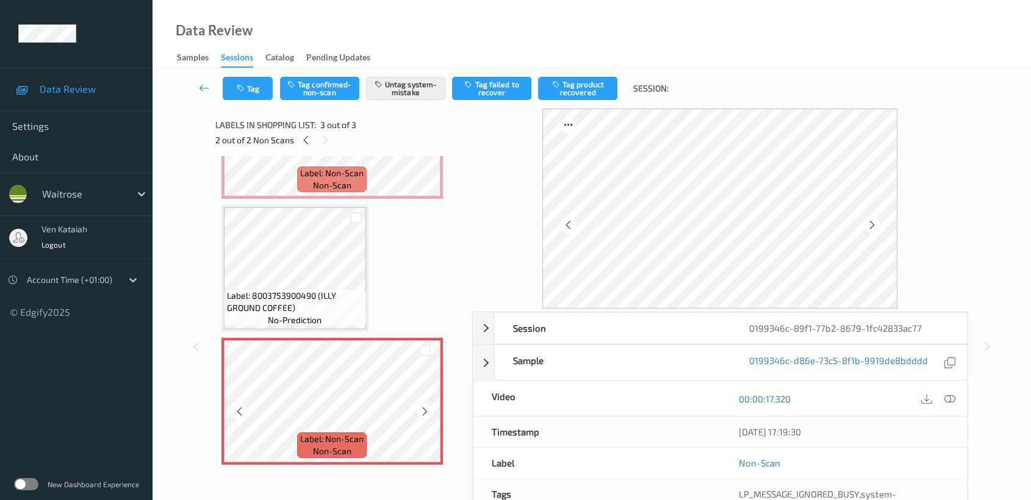
click at [425, 404] on div at bounding box center [424, 411] width 15 height 15
click at [429, 406] on icon at bounding box center [425, 411] width 10 height 11
click at [257, 87] on button "Tag" at bounding box center [248, 88] width 50 height 23
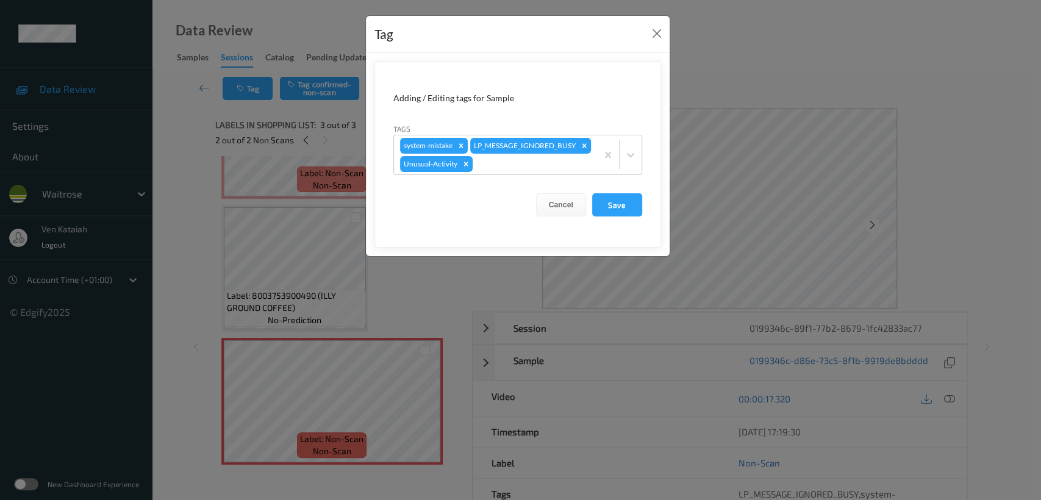
click at [611, 289] on div "Tag Adding / Editing tags for Sample Tags system-mistake LP_MESSAGE_IGNORED_BUS…" at bounding box center [520, 250] width 1041 height 500
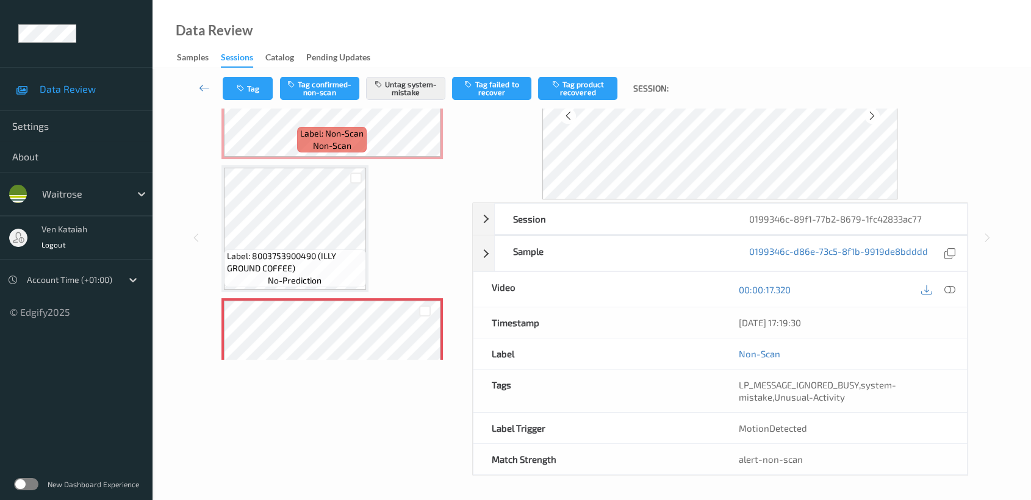
scroll to position [0, 0]
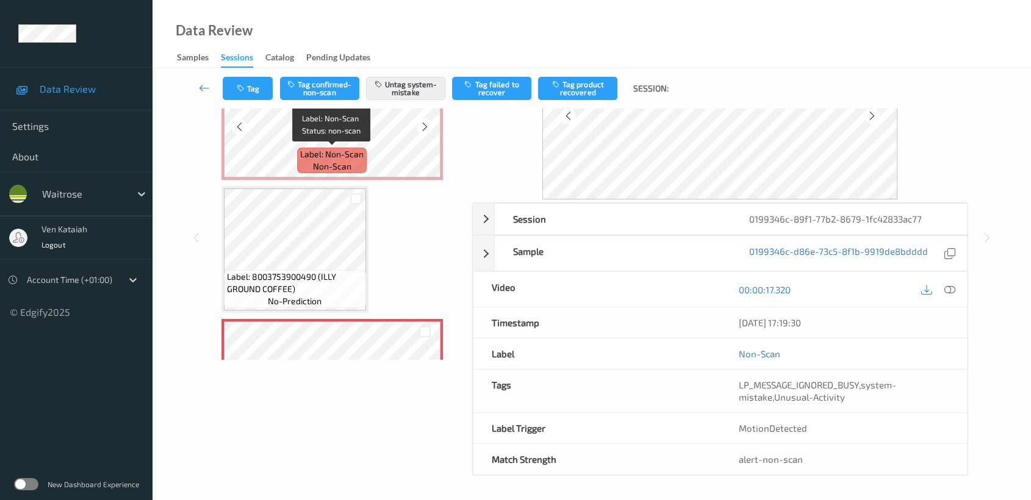
click at [346, 149] on span "Label: Non-Scan" at bounding box center [331, 154] width 63 height 12
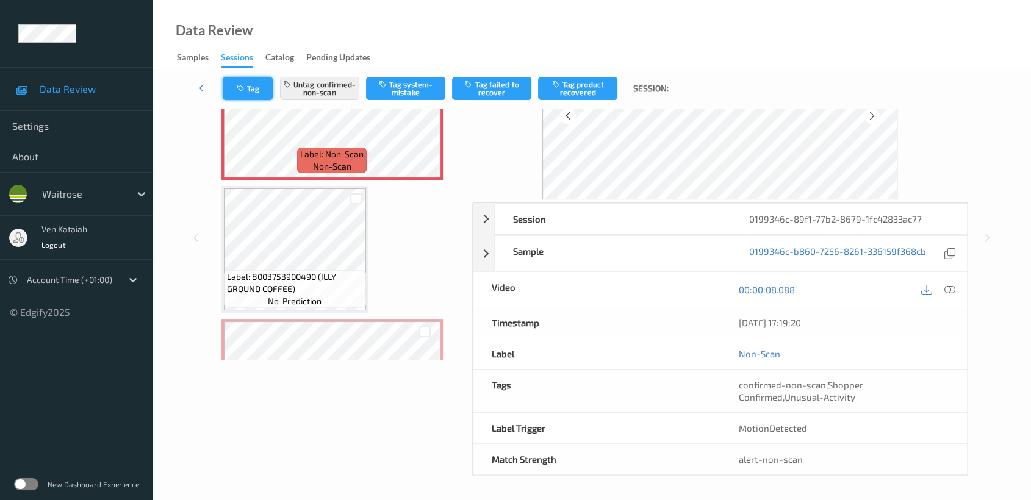
click at [259, 93] on button "Tag" at bounding box center [248, 88] width 50 height 23
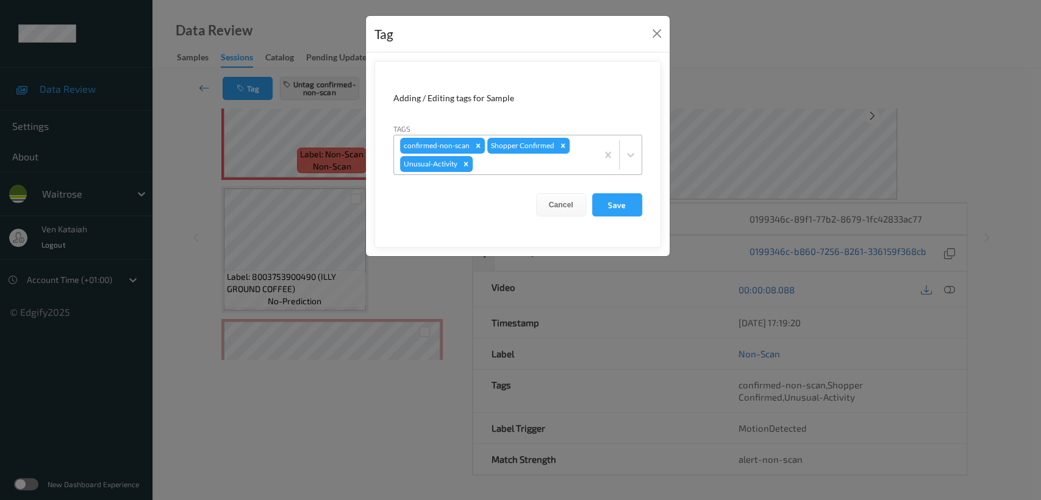
click at [464, 164] on icon "Remove Unusual-Activity" at bounding box center [466, 164] width 4 height 4
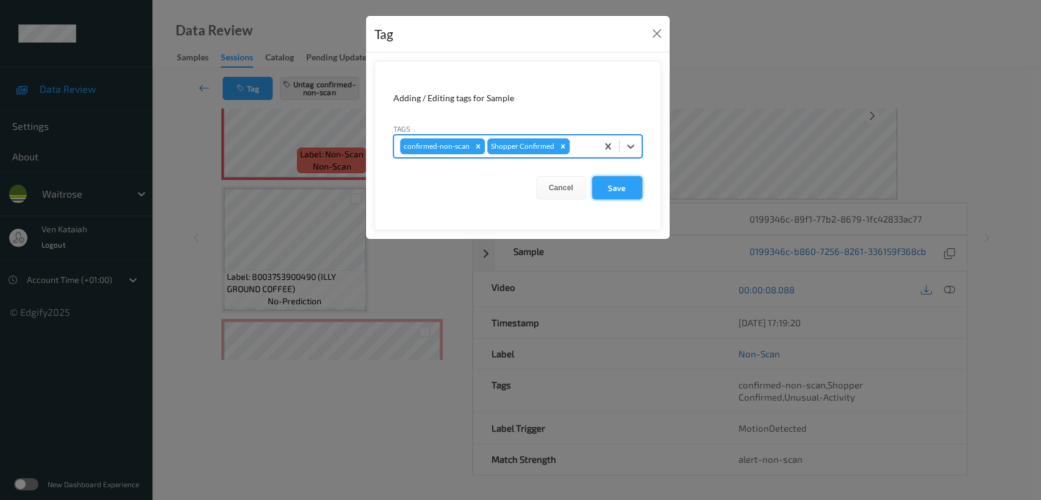
click at [601, 186] on button "Save" at bounding box center [617, 187] width 50 height 23
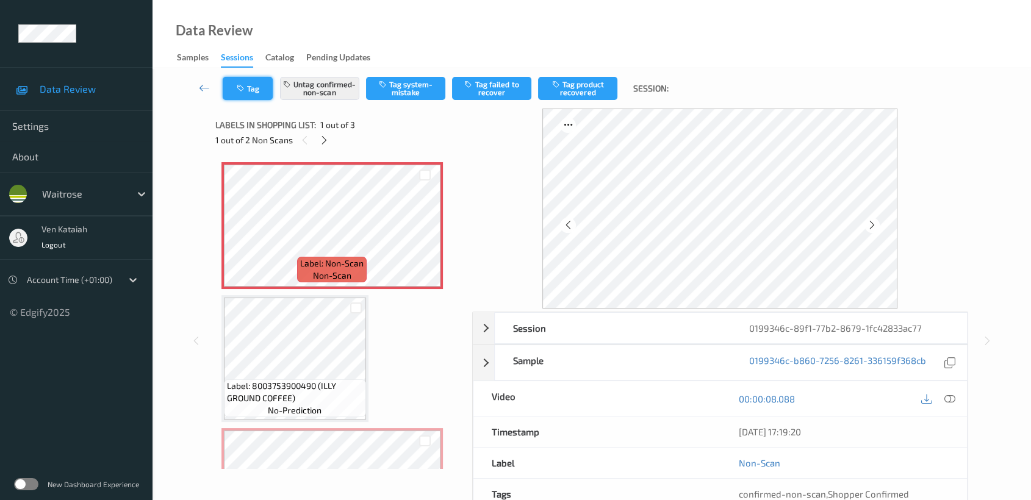
click at [233, 85] on button "Tag" at bounding box center [248, 88] width 50 height 23
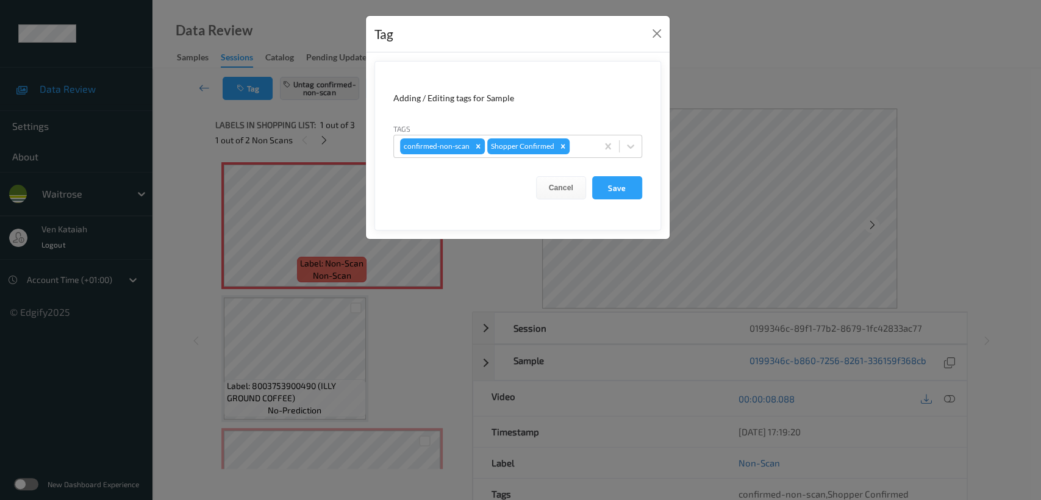
click at [183, 157] on div "Tag Adding / Editing tags for Sample Tags confirmed-non-scan Shopper Confirmed …" at bounding box center [520, 250] width 1041 height 500
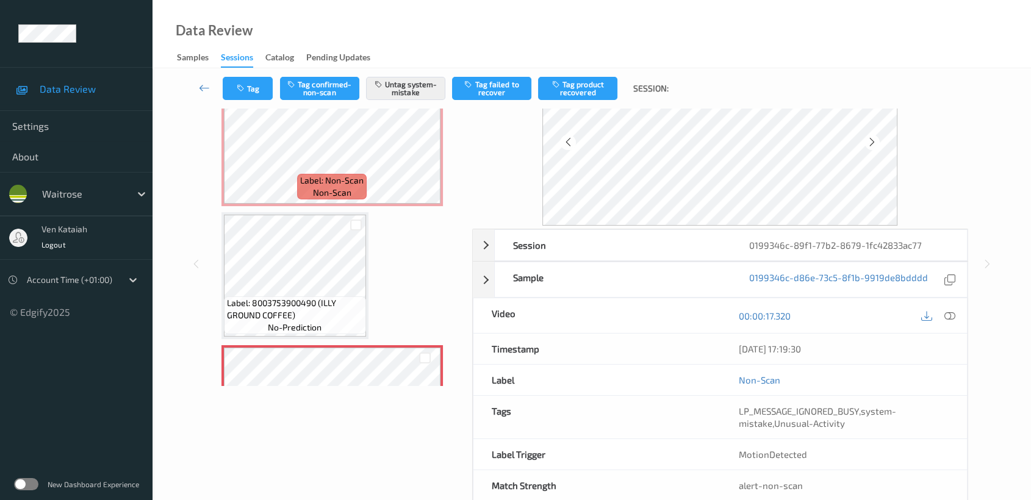
scroll to position [109, 0]
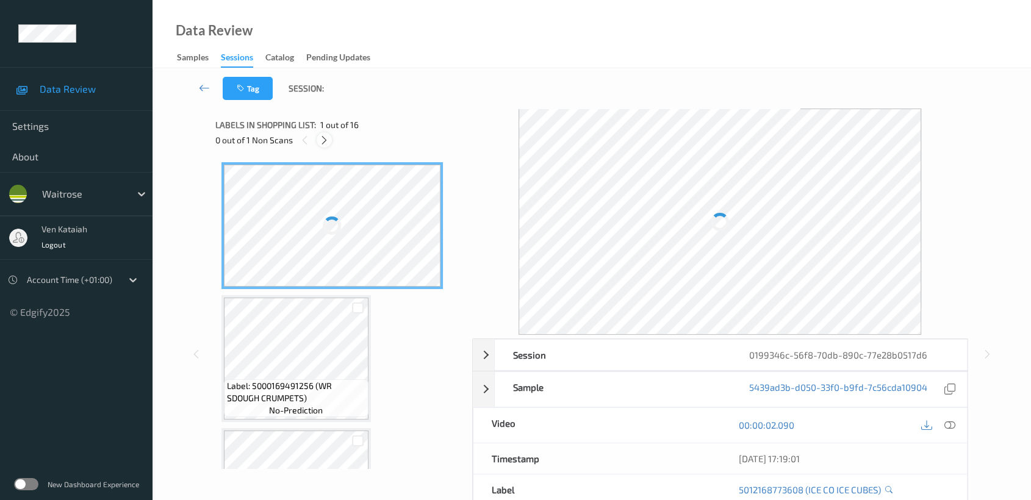
click at [326, 144] on icon at bounding box center [324, 140] width 10 height 11
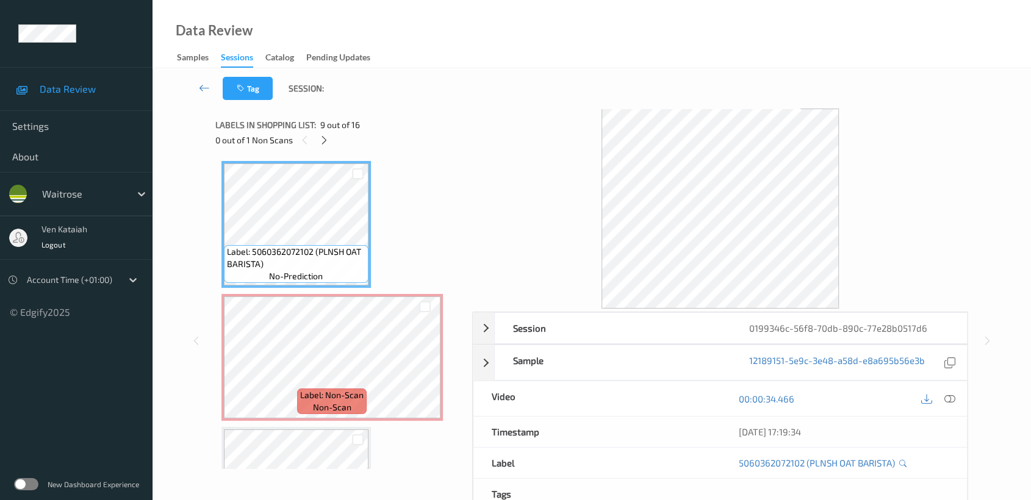
scroll to position [930, 0]
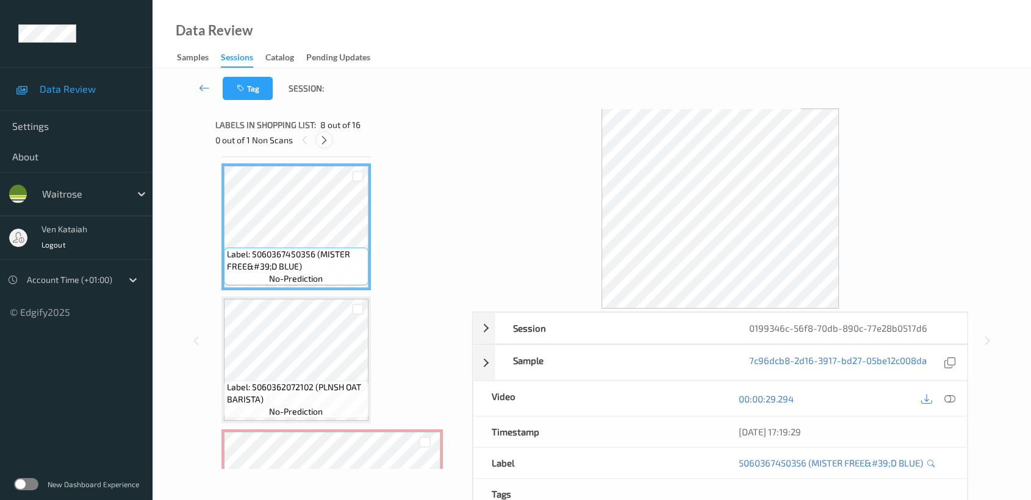
click at [323, 138] on icon at bounding box center [324, 140] width 10 height 11
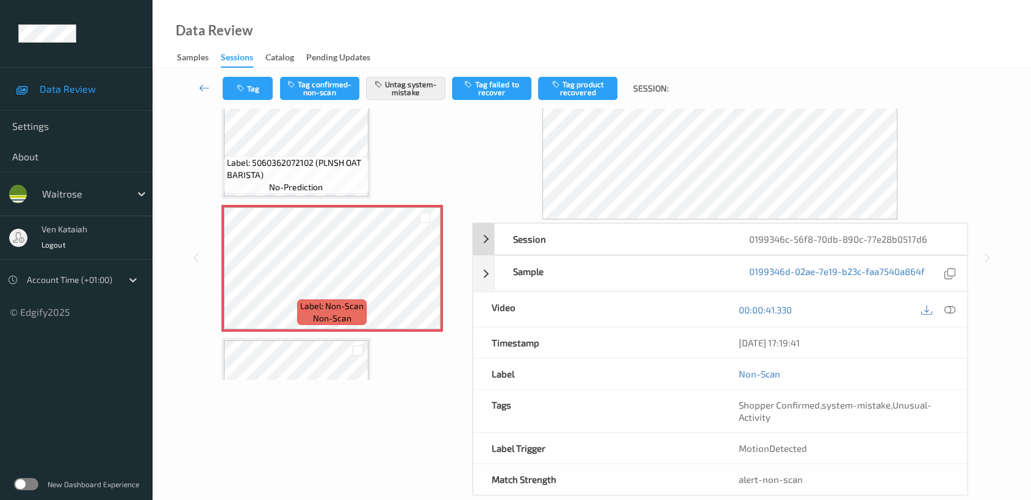
scroll to position [109, 0]
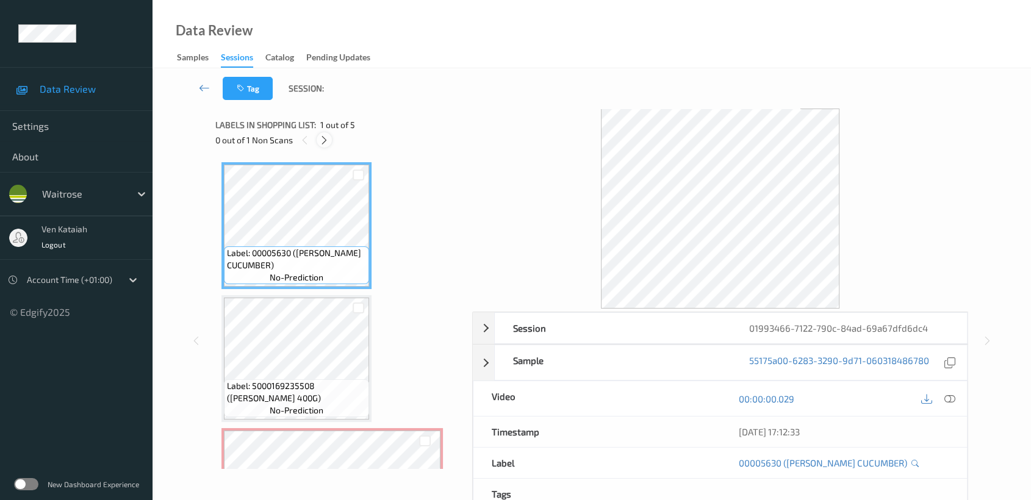
click at [326, 143] on icon at bounding box center [324, 140] width 10 height 11
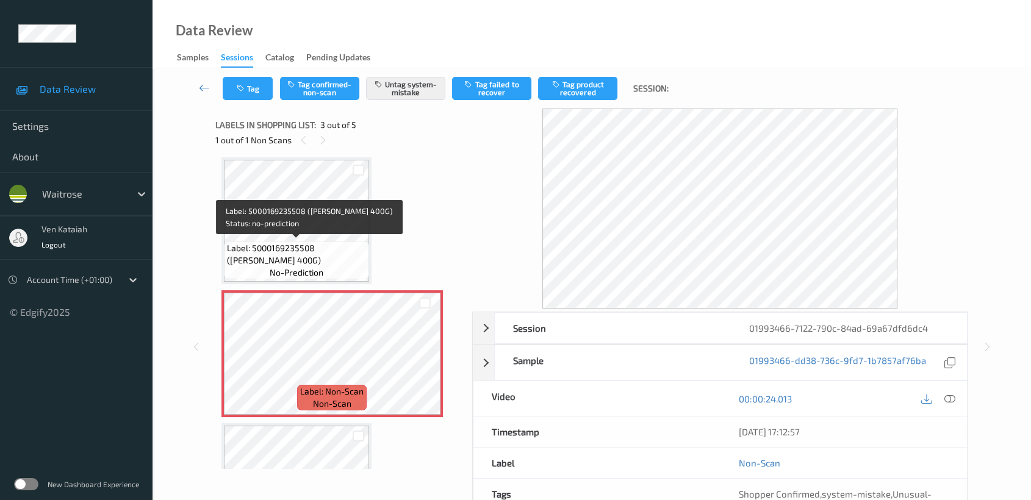
click at [316, 262] on span "Label: 5000169235508 ([PERSON_NAME] 400G)" at bounding box center [296, 254] width 139 height 24
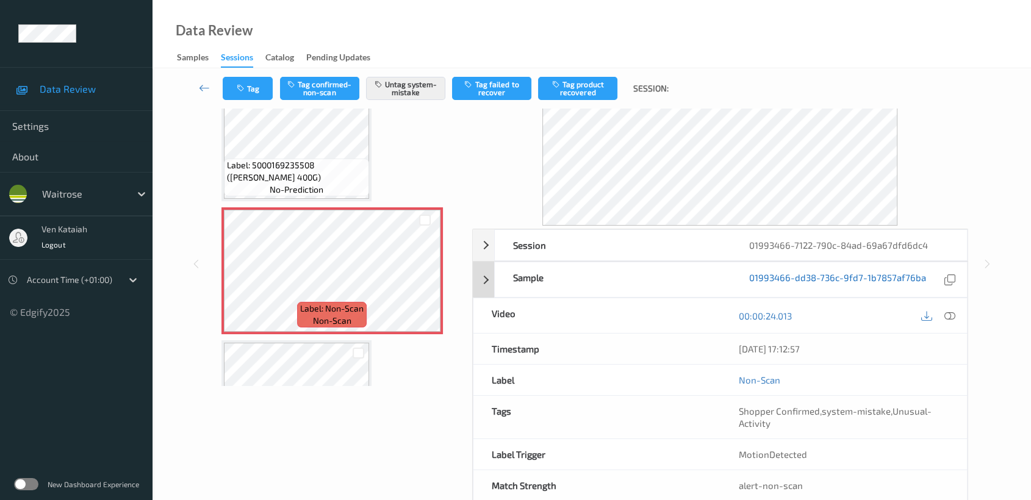
scroll to position [109, 0]
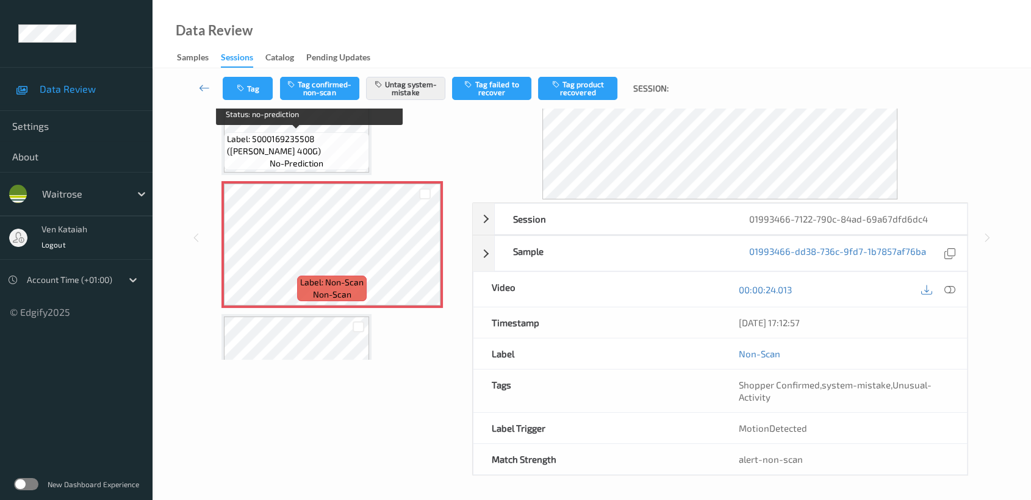
click at [332, 153] on span "Label: 5000169235508 ([PERSON_NAME] 400G)" at bounding box center [296, 145] width 139 height 24
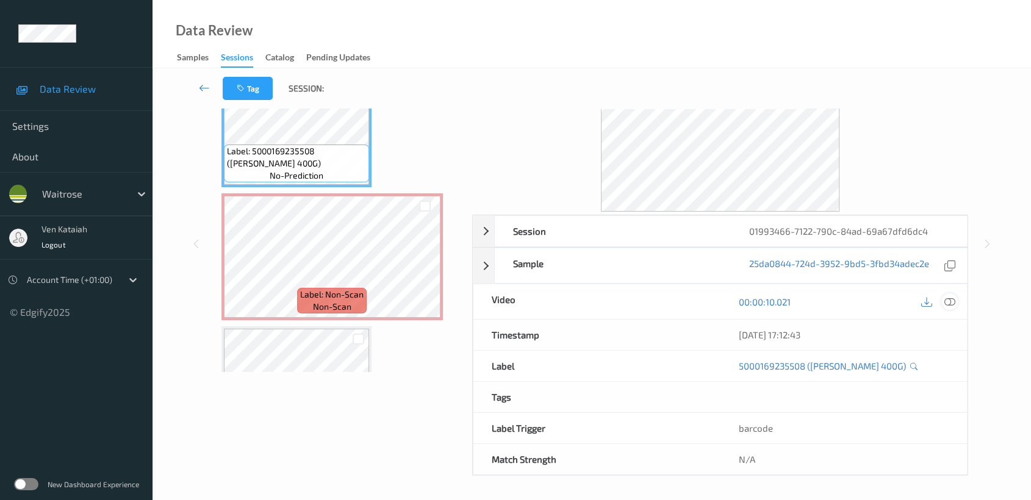
click at [949, 296] on icon at bounding box center [949, 301] width 11 height 11
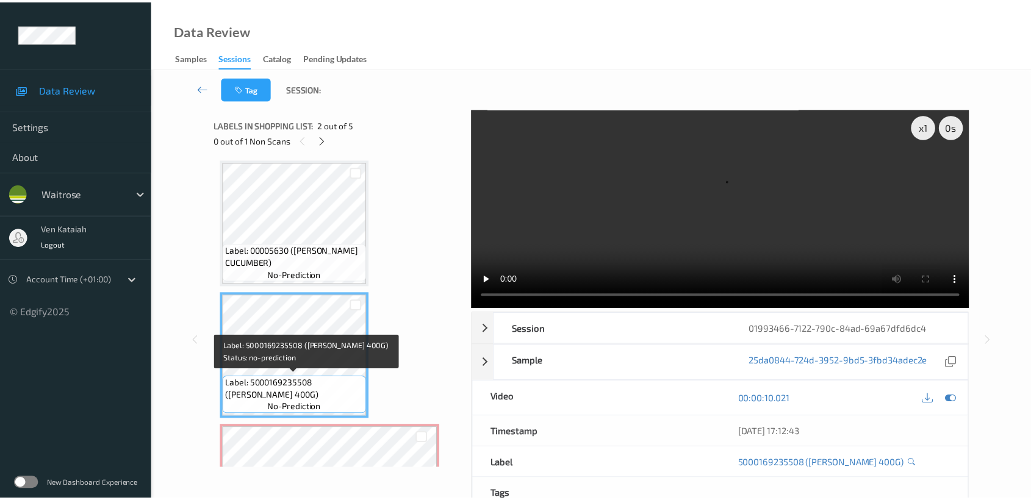
scroll to position [138, 0]
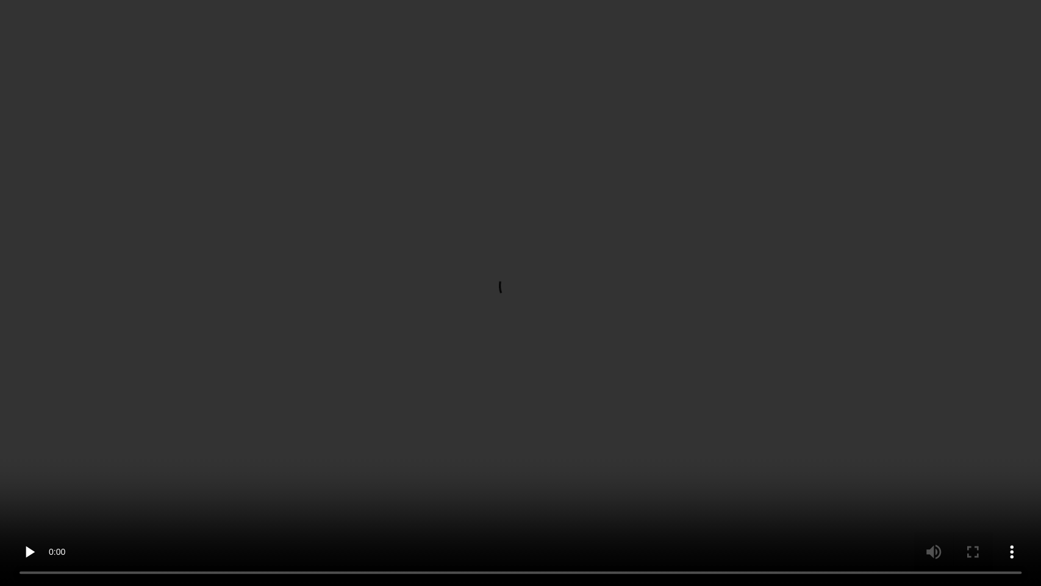
click at [273, 500] on video at bounding box center [520, 293] width 1041 height 586
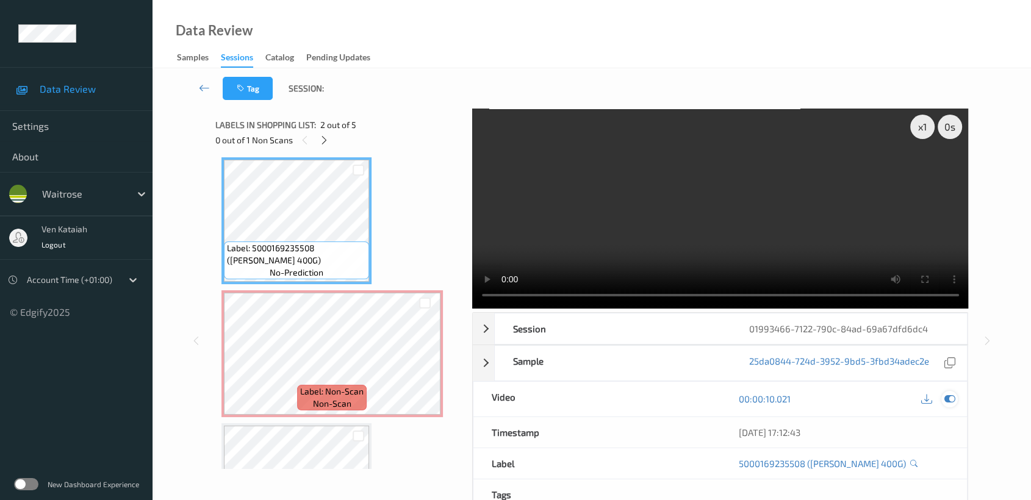
click at [957, 402] on div at bounding box center [949, 399] width 16 height 16
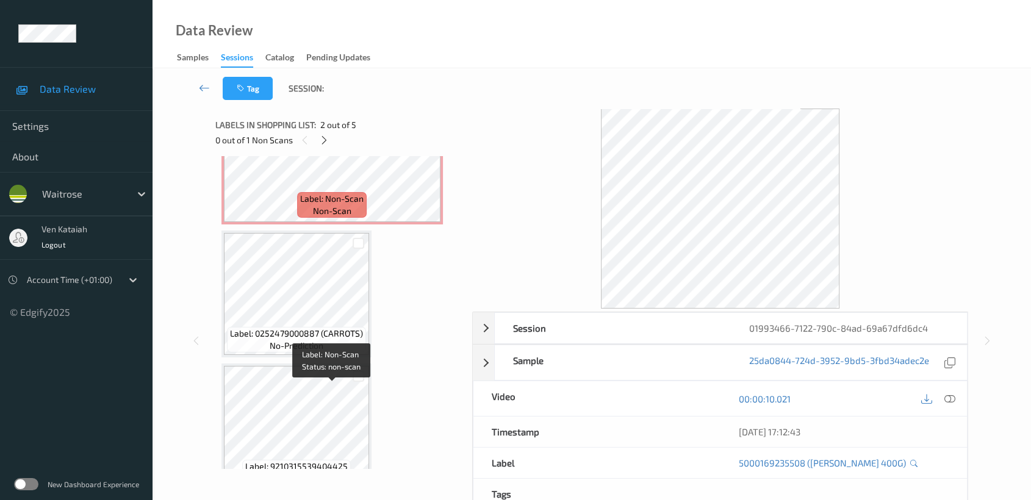
scroll to position [356, 0]
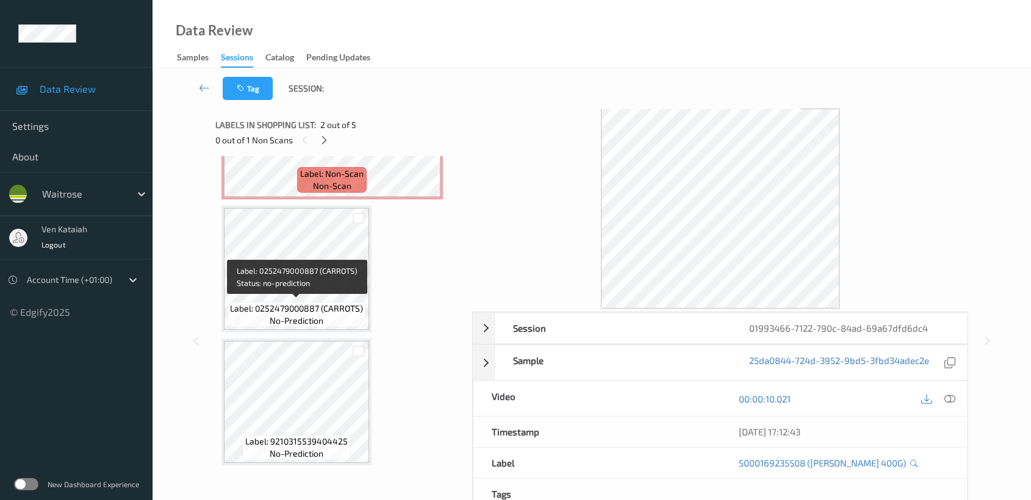
click at [317, 318] on span "no-prediction" at bounding box center [297, 321] width 54 height 12
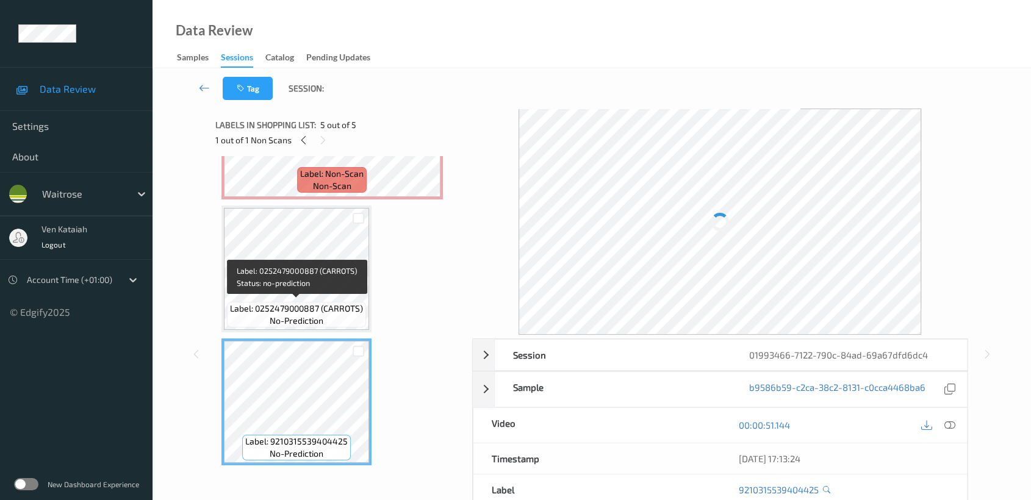
click at [314, 309] on span "Label: 0252479000887 (CARROTS)" at bounding box center [296, 309] width 133 height 12
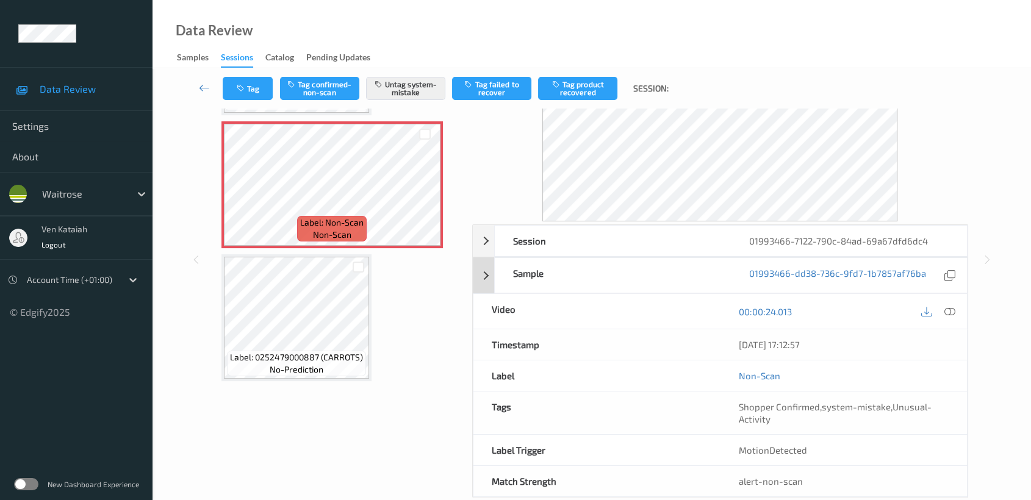
scroll to position [109, 0]
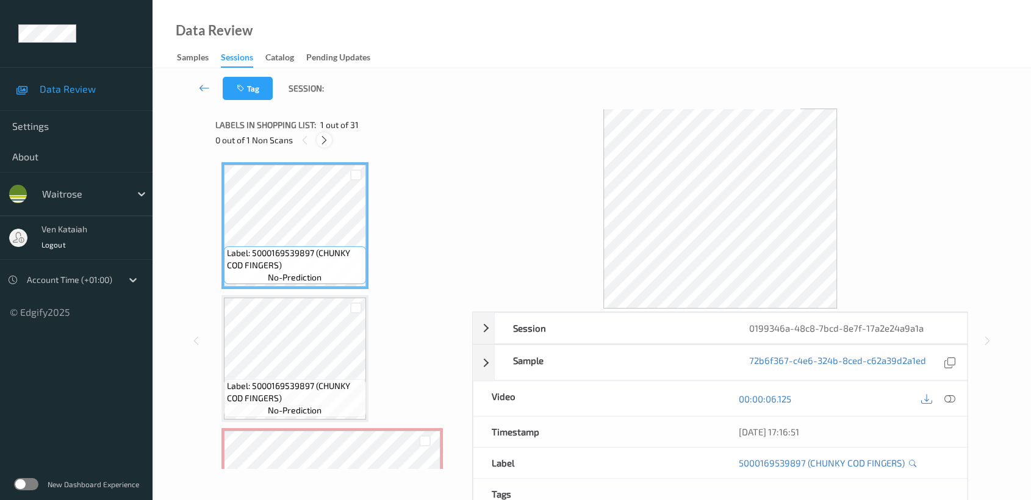
click at [320, 133] on div at bounding box center [324, 139] width 15 height 15
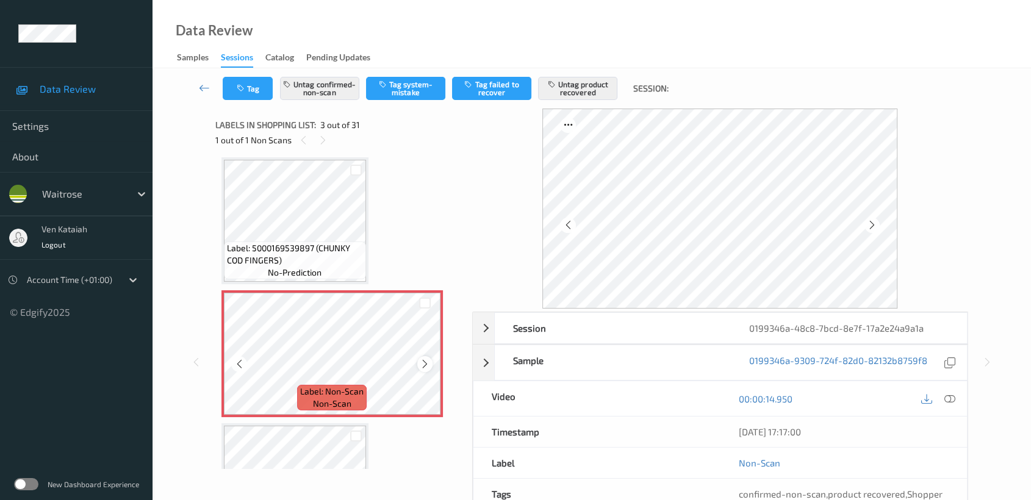
click at [422, 362] on icon at bounding box center [425, 364] width 10 height 11
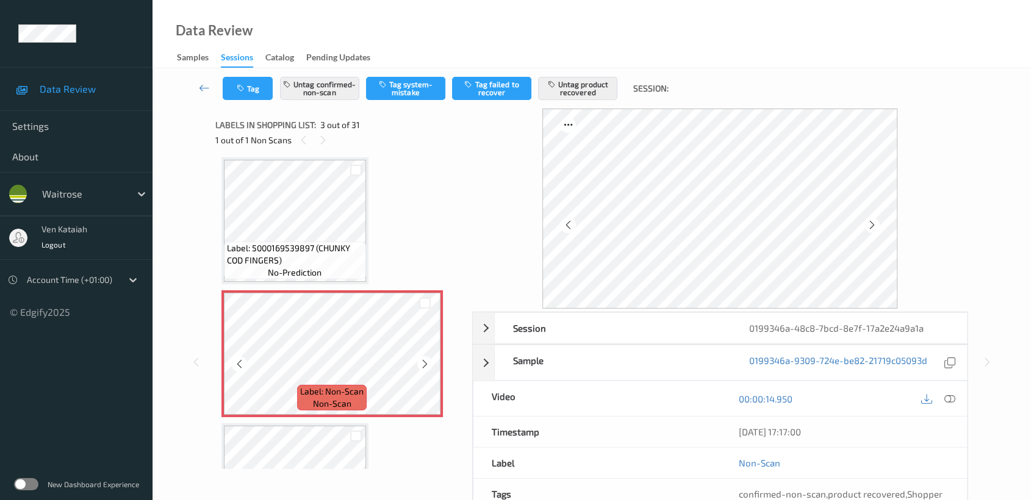
click at [422, 362] on icon at bounding box center [425, 364] width 10 height 11
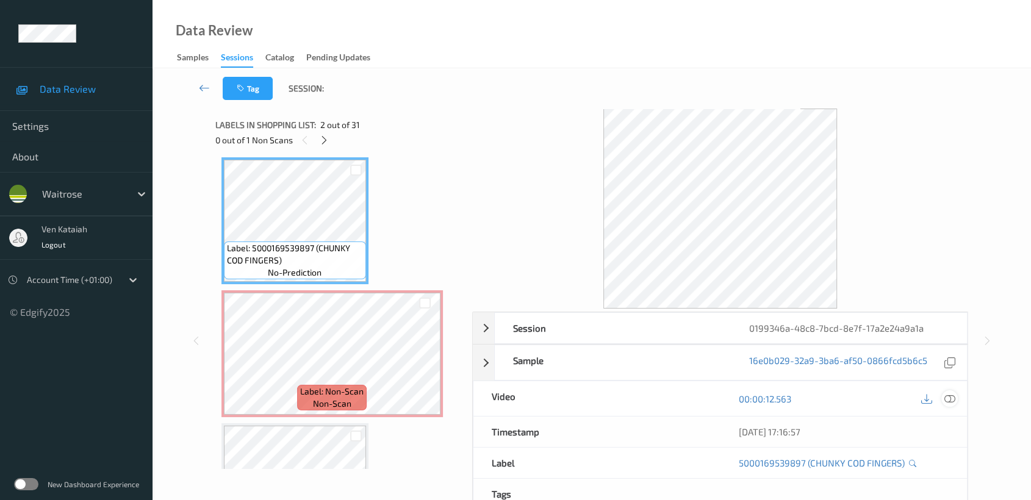
click at [947, 401] on icon at bounding box center [949, 399] width 11 height 11
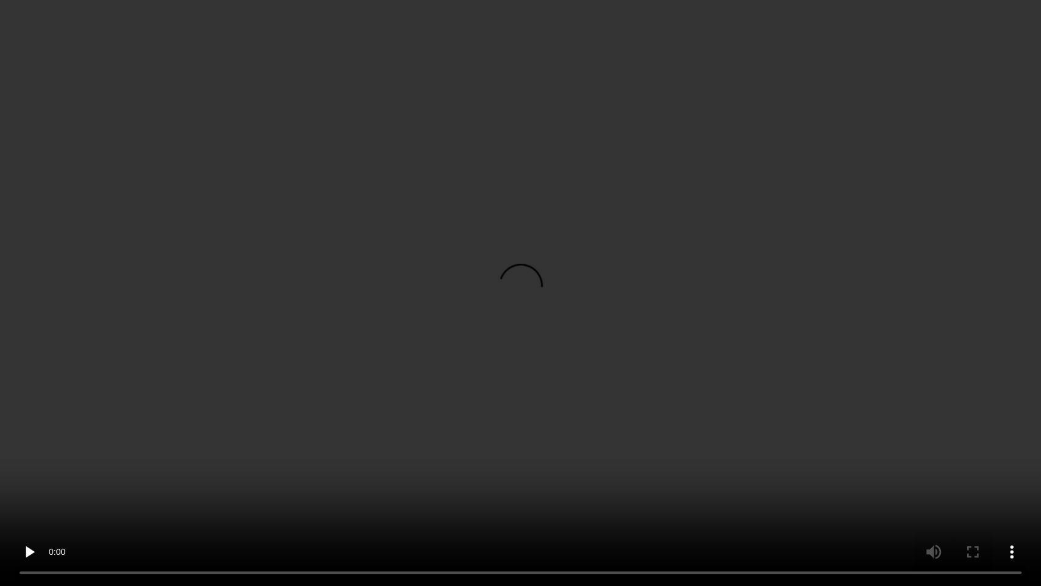
click at [240, 321] on video at bounding box center [520, 293] width 1041 height 586
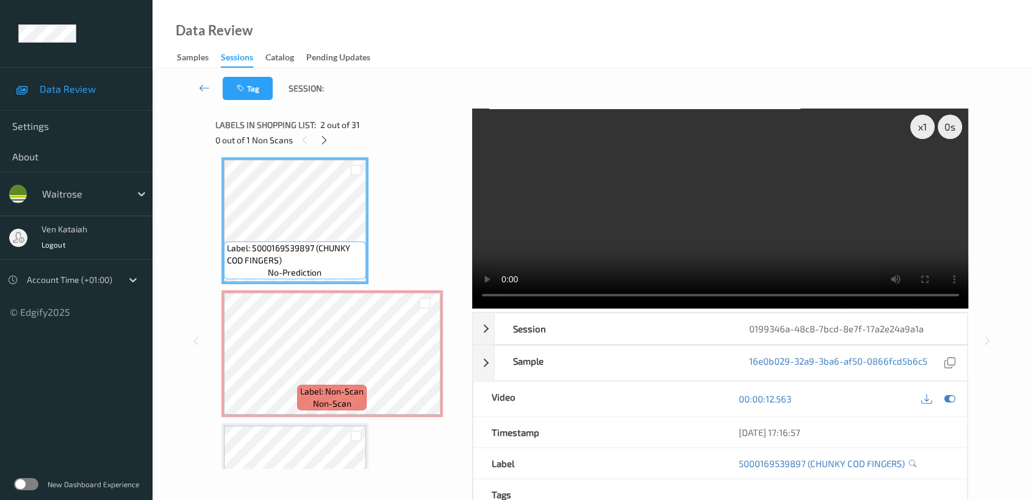
click at [958, 397] on div "00:00:12.563" at bounding box center [843, 399] width 247 height 35
click at [952, 395] on icon at bounding box center [949, 399] width 11 height 11
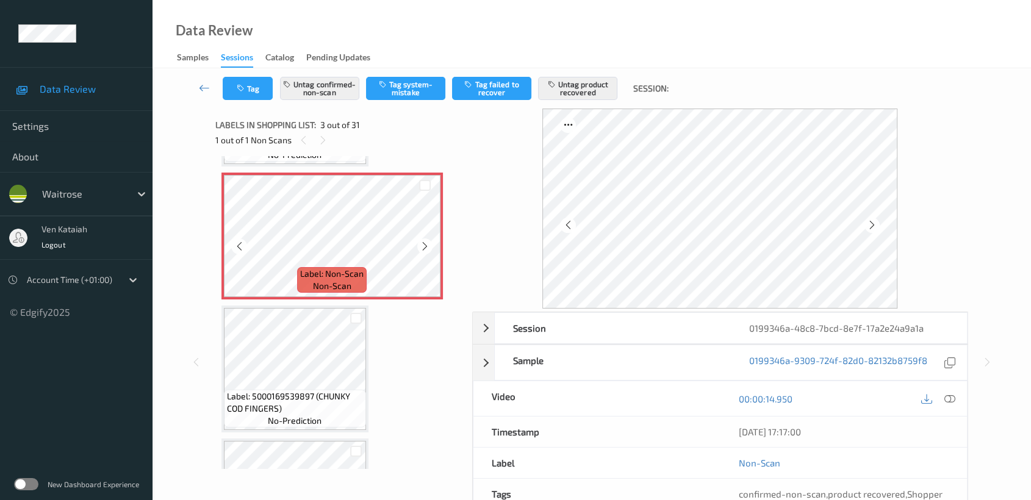
scroll to position [273, 0]
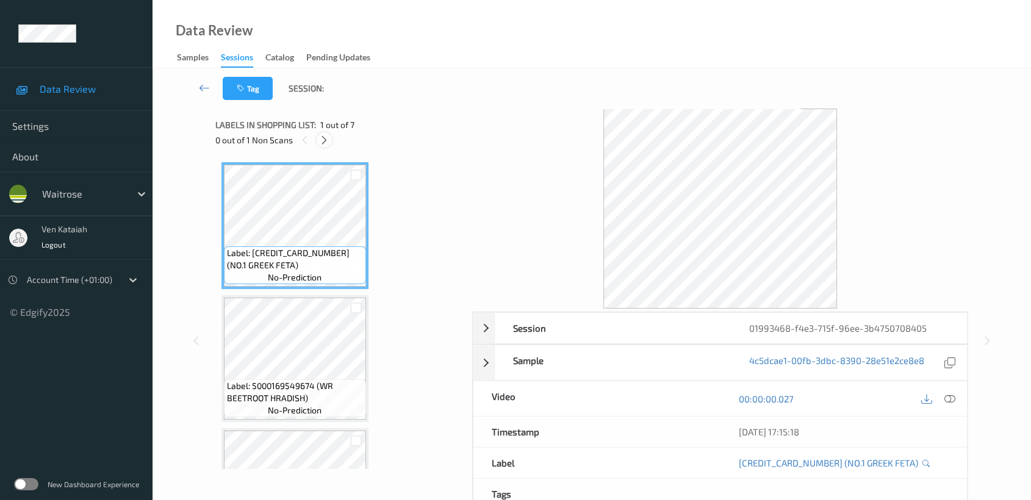
click at [327, 137] on icon at bounding box center [324, 140] width 10 height 11
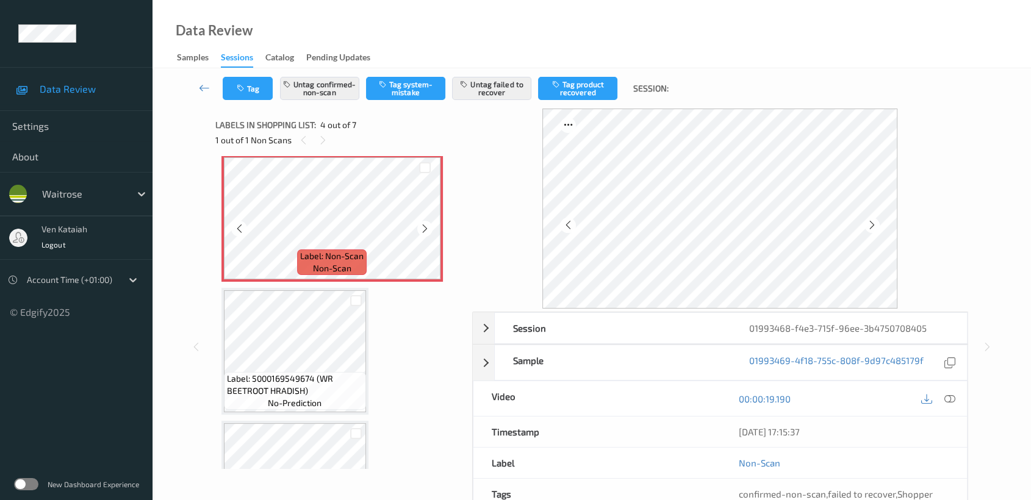
scroll to position [271, 0]
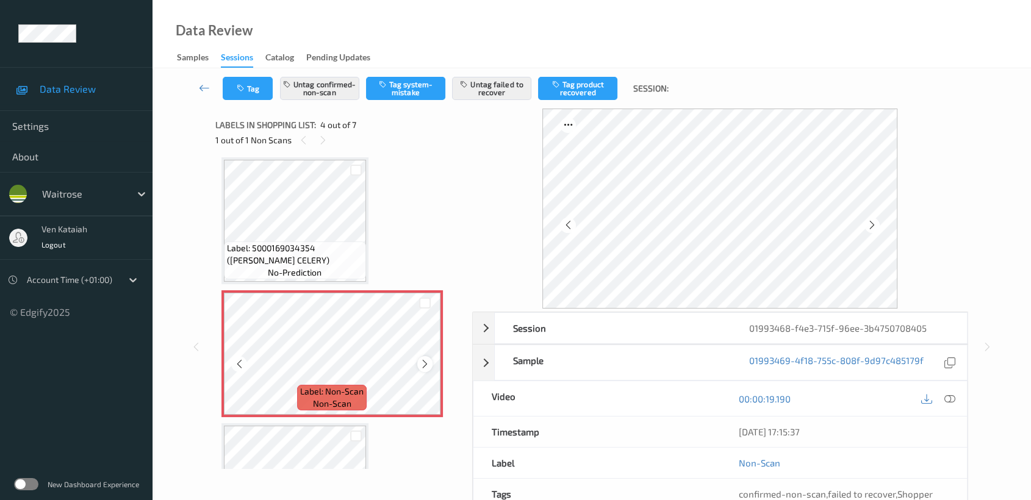
click at [426, 356] on div at bounding box center [424, 363] width 15 height 15
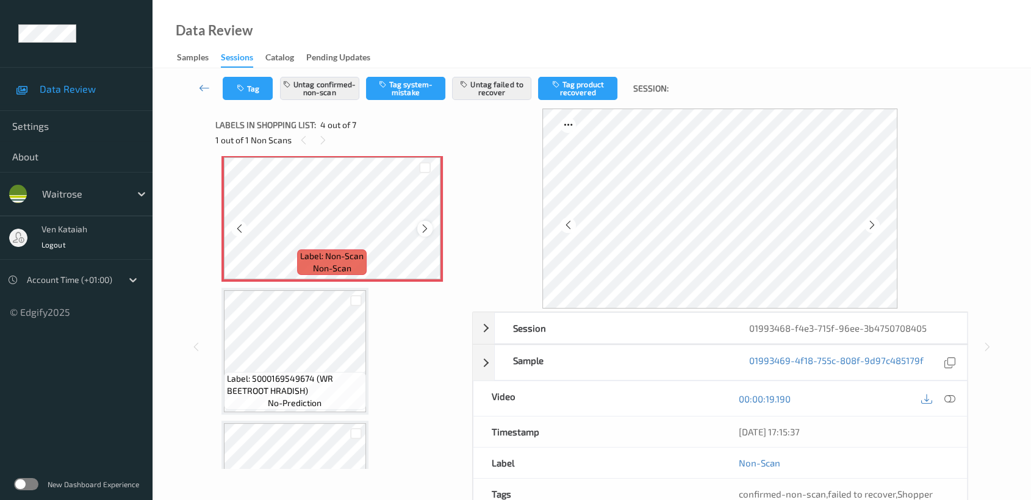
click at [420, 226] on icon at bounding box center [425, 228] width 10 height 11
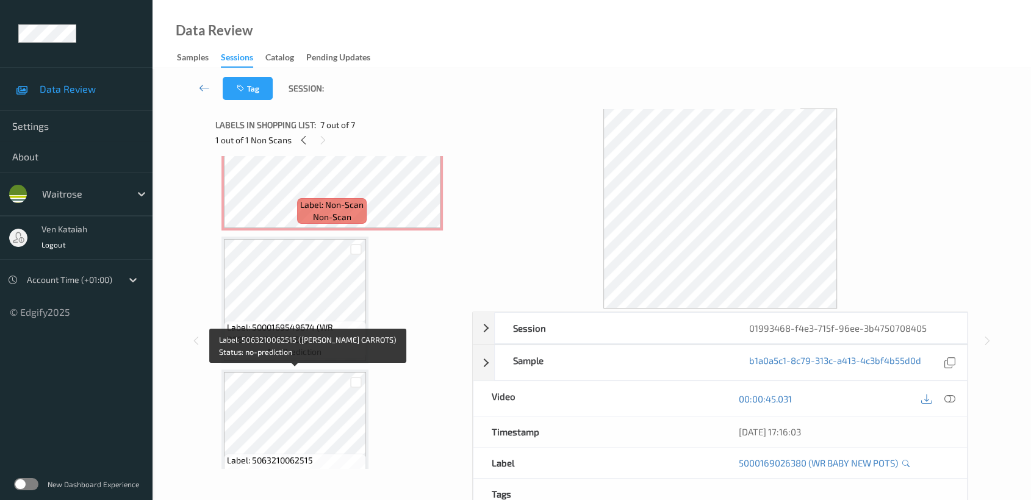
scroll to position [214, 0]
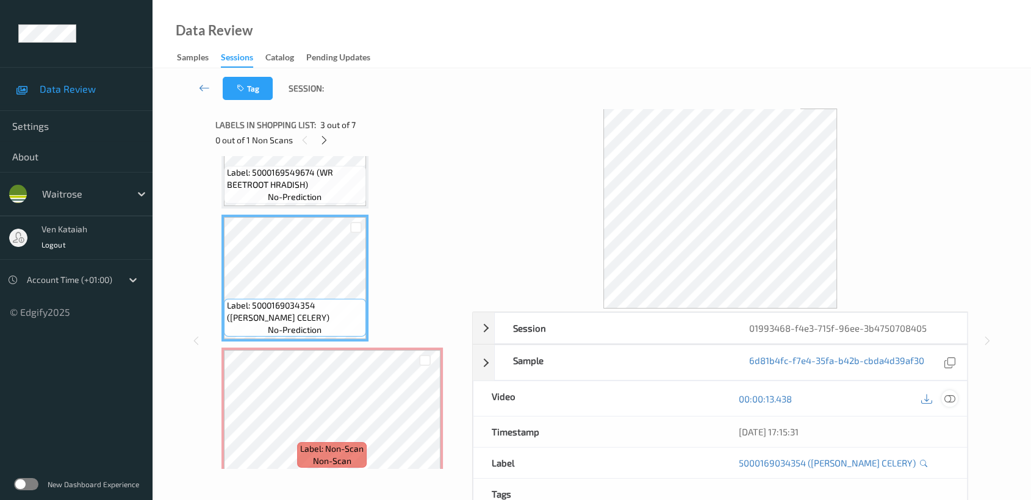
click at [955, 397] on div at bounding box center [949, 398] width 16 height 16
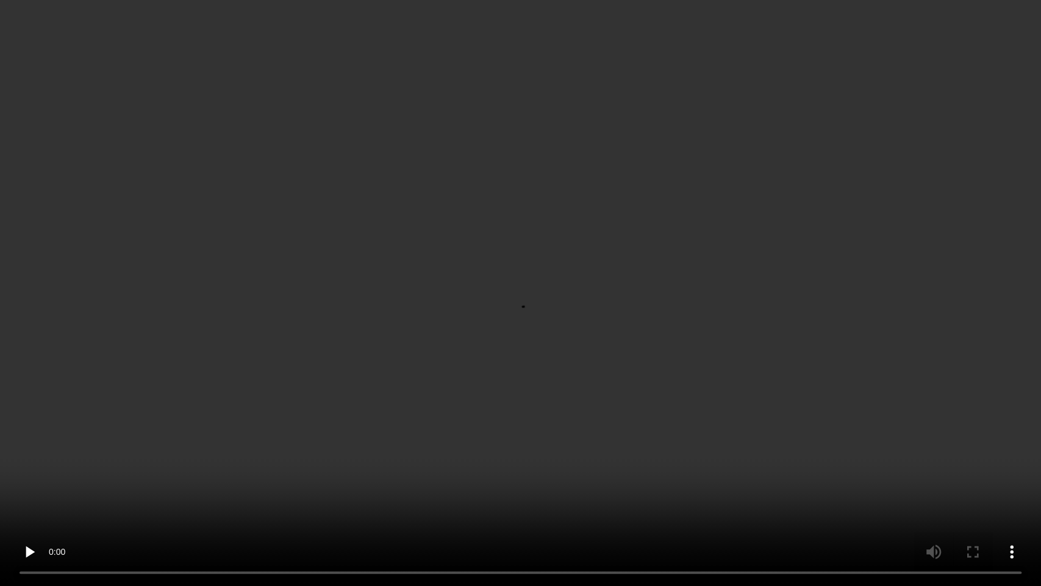
click at [487, 403] on video at bounding box center [520, 293] width 1041 height 586
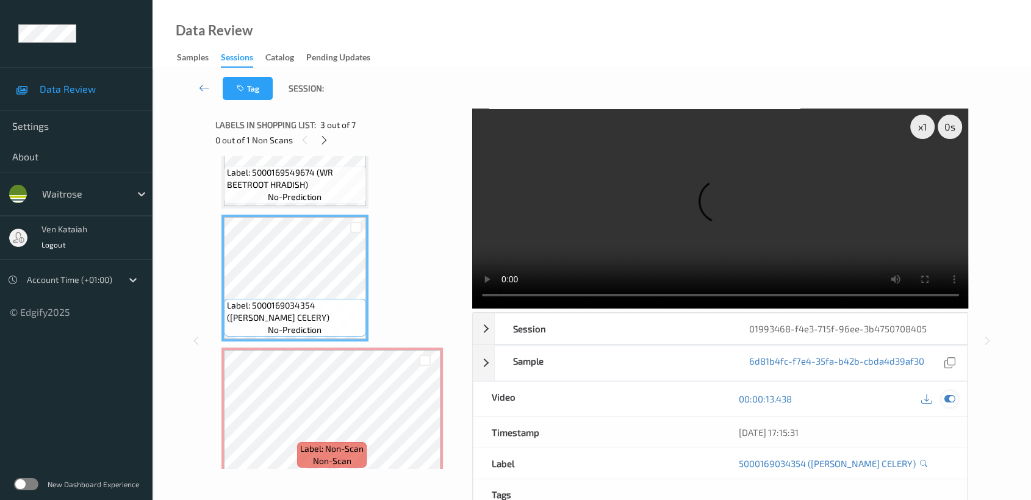
click at [953, 400] on icon at bounding box center [949, 399] width 11 height 11
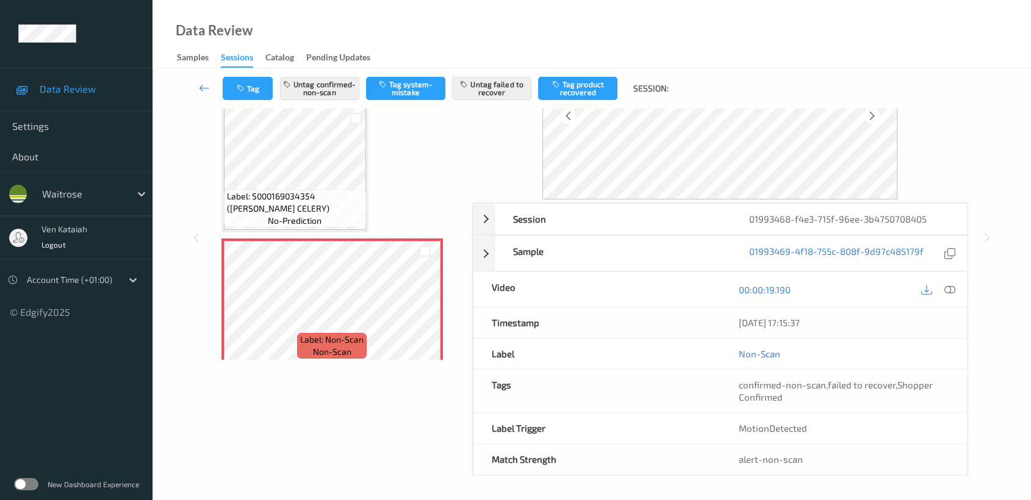
scroll to position [0, 0]
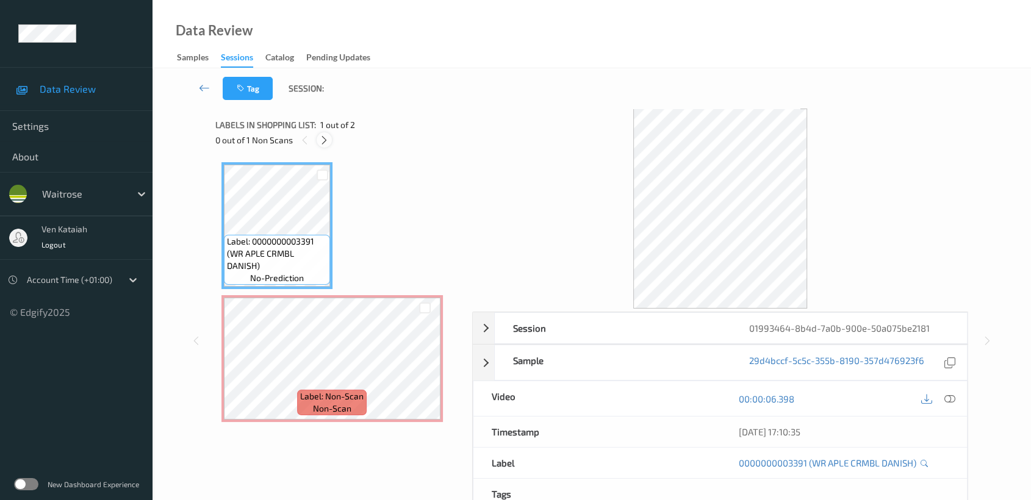
click at [321, 135] on icon at bounding box center [324, 140] width 10 height 11
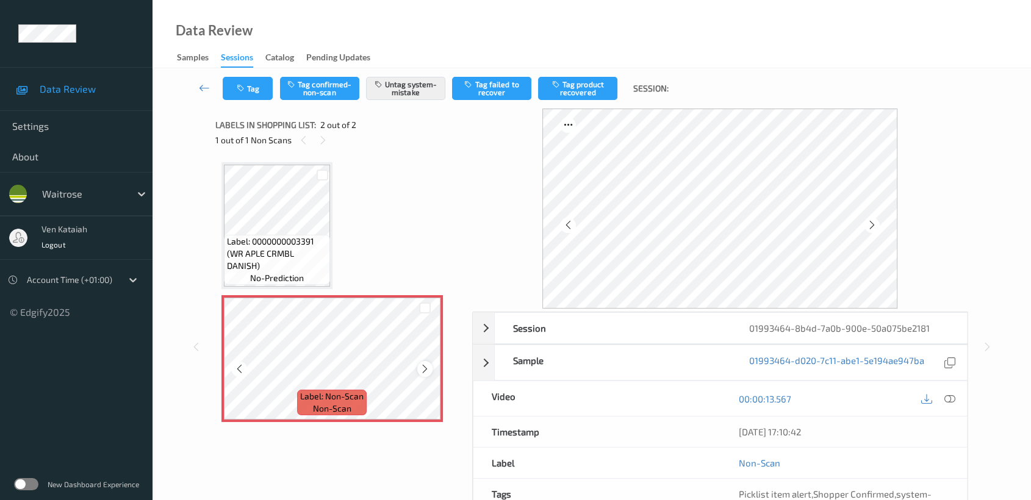
click at [428, 369] on icon at bounding box center [425, 369] width 10 height 11
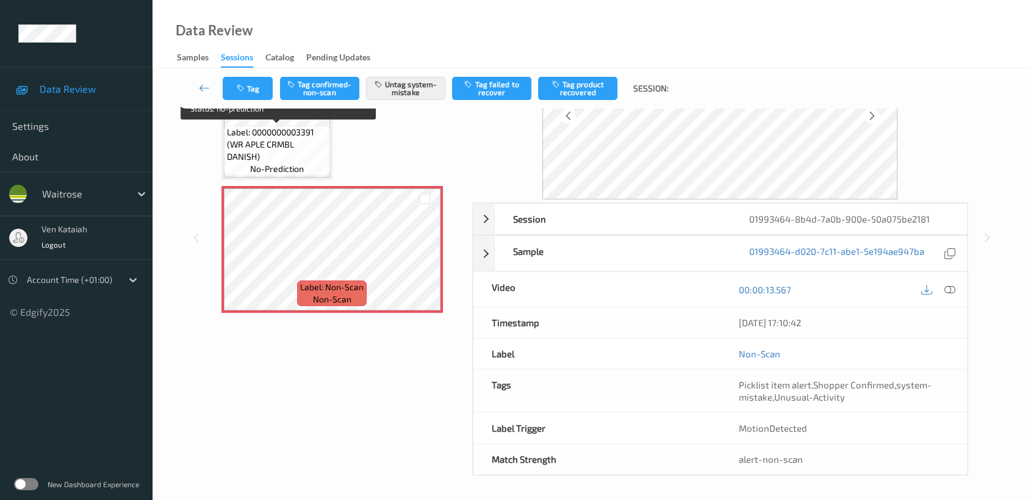
click at [290, 150] on span "Label: 0000000003391 (WR APLE CRMBL DANISH)" at bounding box center [277, 144] width 100 height 37
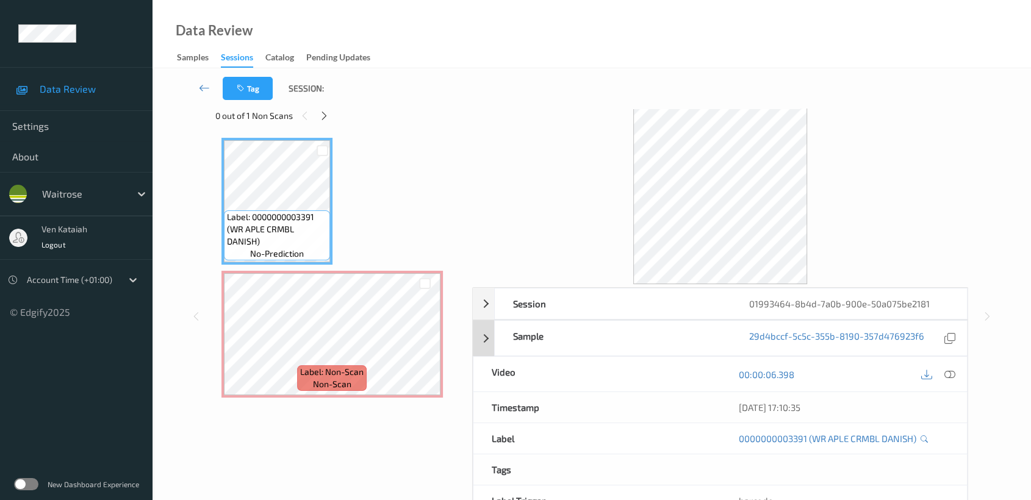
scroll to position [0, 0]
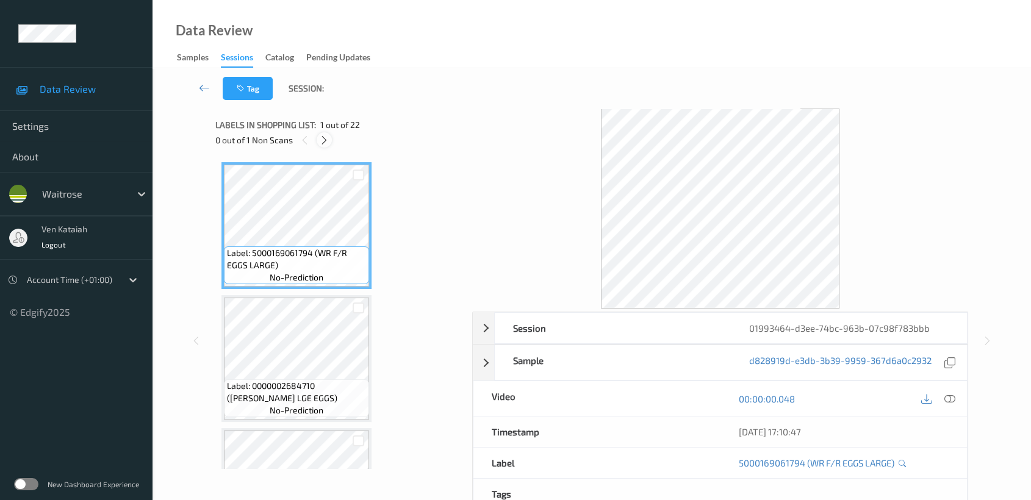
click at [325, 142] on icon at bounding box center [324, 140] width 10 height 11
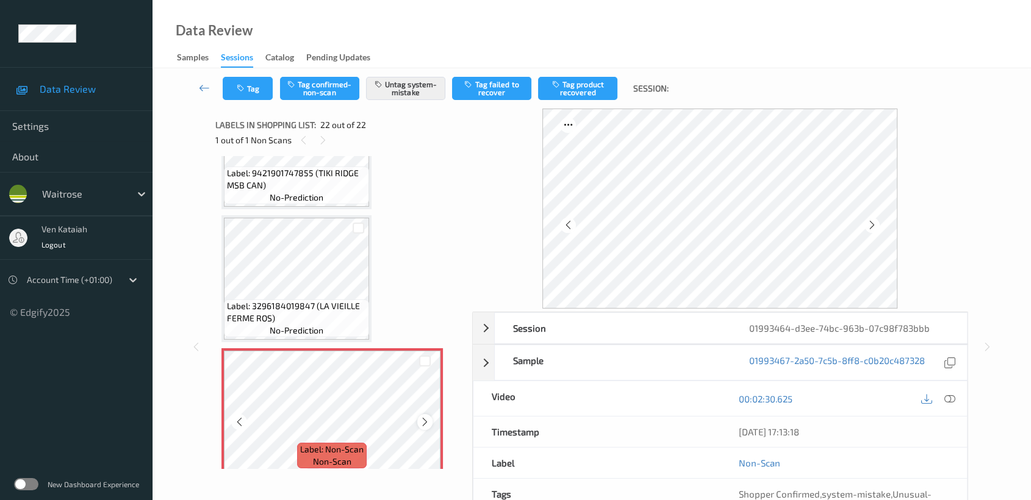
click at [421, 417] on icon at bounding box center [425, 422] width 10 height 11
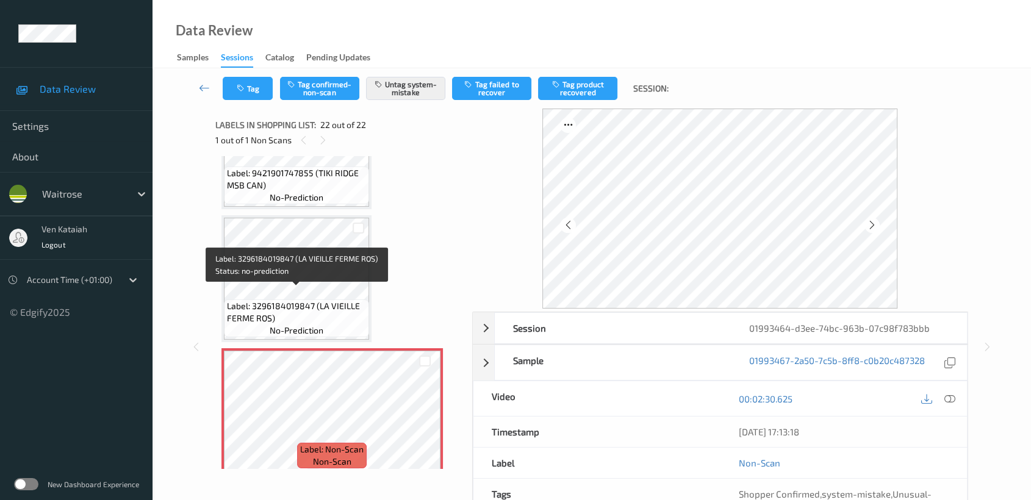
click at [332, 304] on span "Label: 3296184019847 (LA VIEILLE FERME ROS)" at bounding box center [296, 312] width 139 height 24
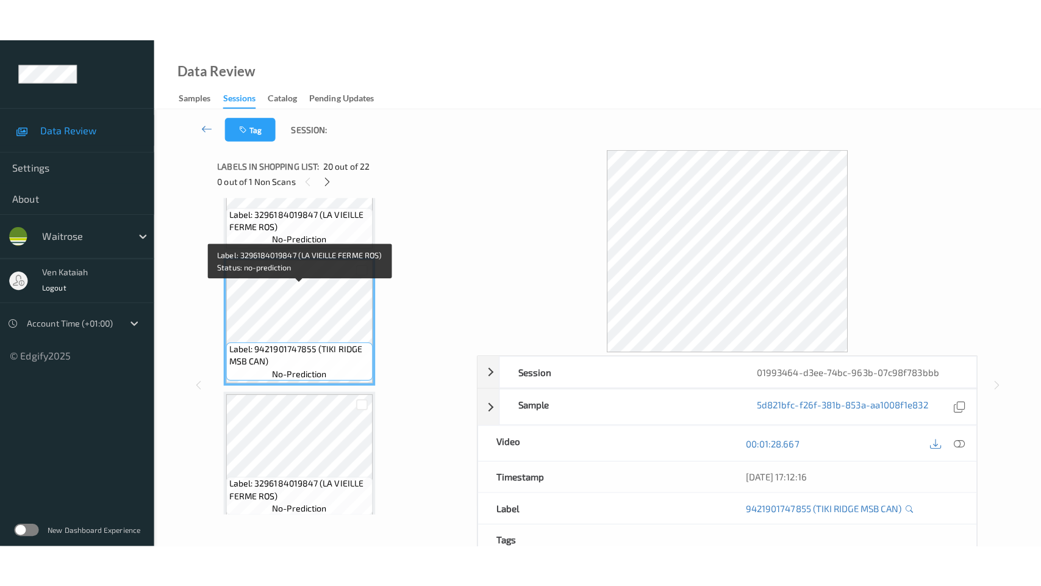
scroll to position [2607, 0]
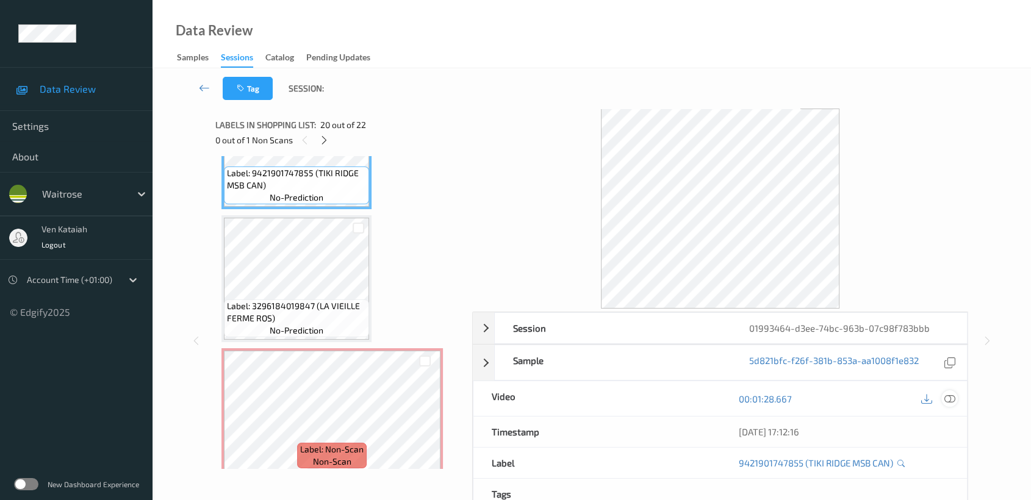
click at [949, 400] on icon at bounding box center [949, 399] width 11 height 11
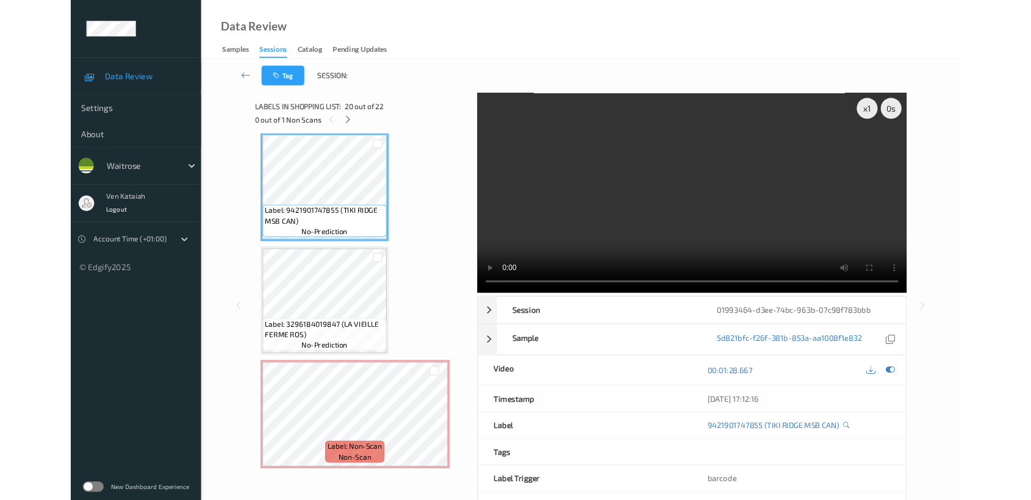
scroll to position [2521, 0]
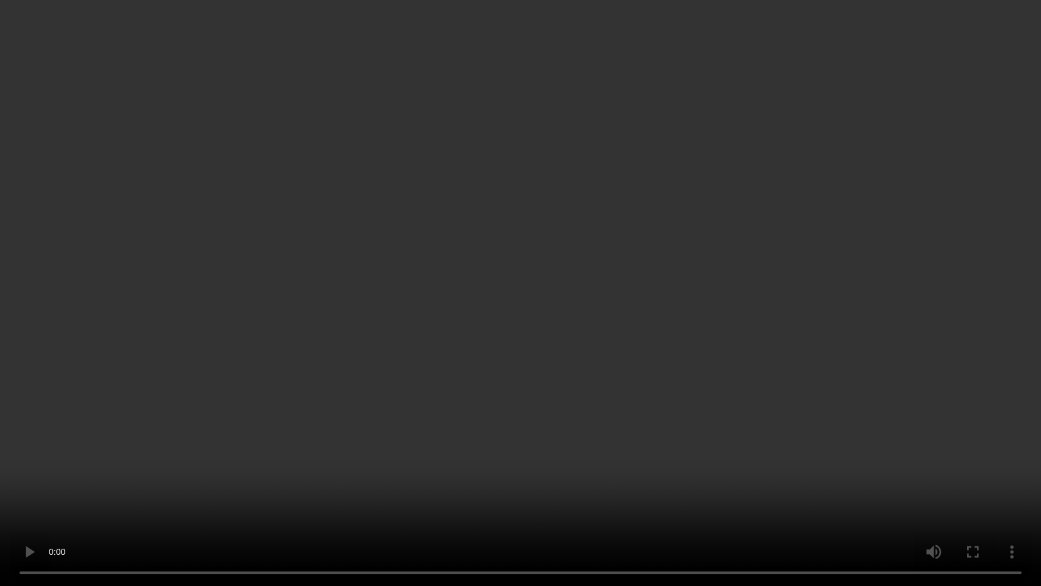
click at [815, 329] on video at bounding box center [520, 293] width 1041 height 586
click at [550, 267] on video at bounding box center [520, 293] width 1041 height 586
click at [520, 242] on video at bounding box center [520, 293] width 1041 height 586
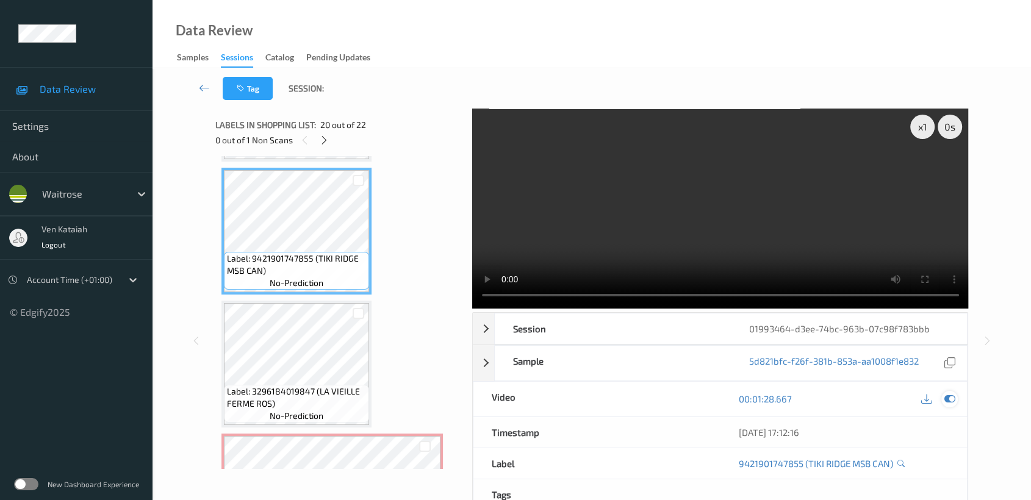
click at [954, 395] on icon at bounding box center [949, 399] width 11 height 11
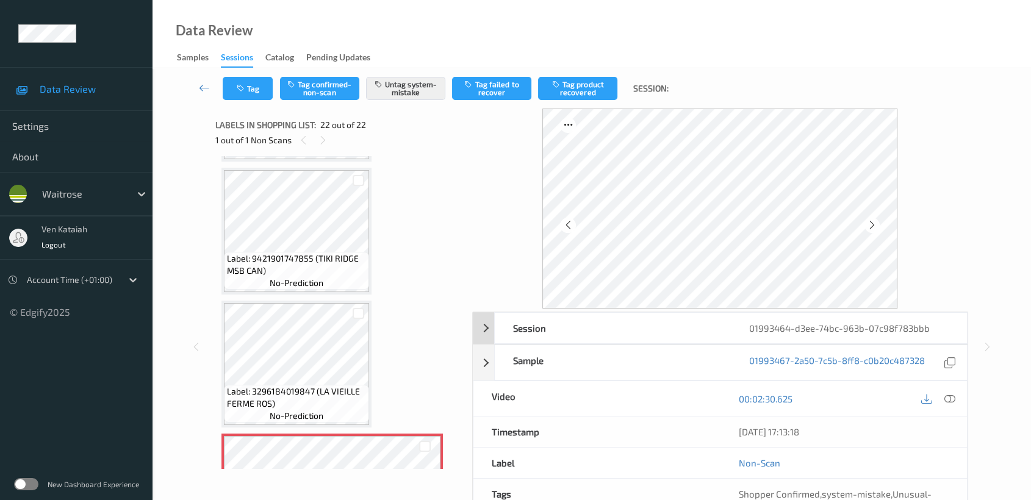
scroll to position [109, 0]
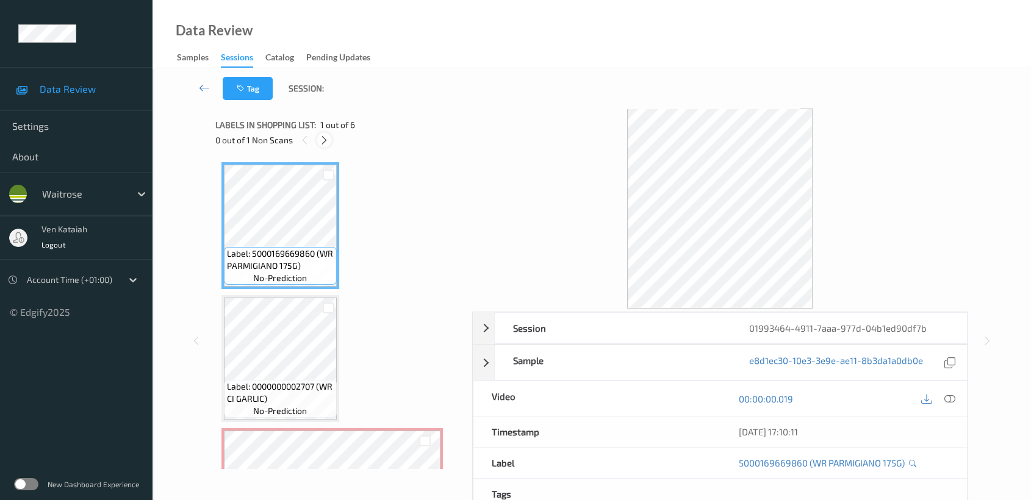
click at [328, 142] on icon at bounding box center [324, 140] width 10 height 11
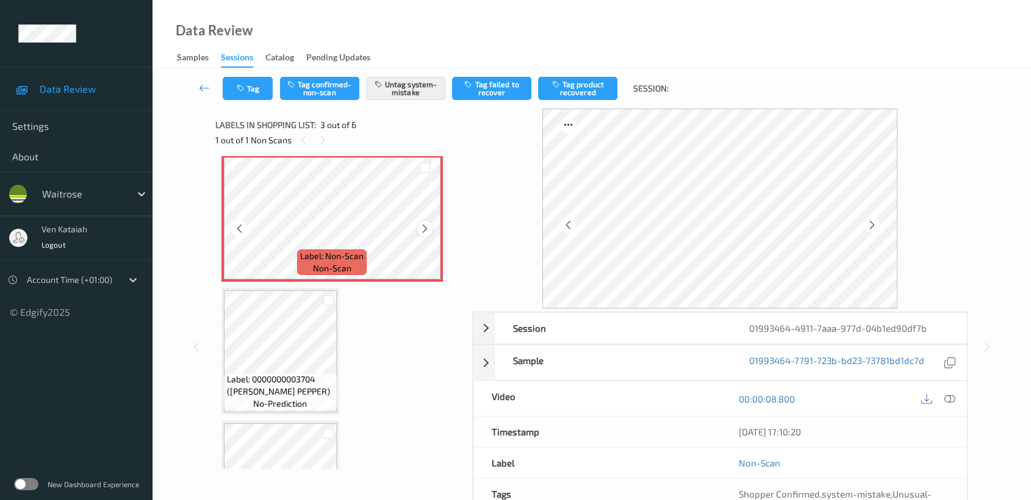
click at [420, 227] on icon at bounding box center [425, 228] width 10 height 11
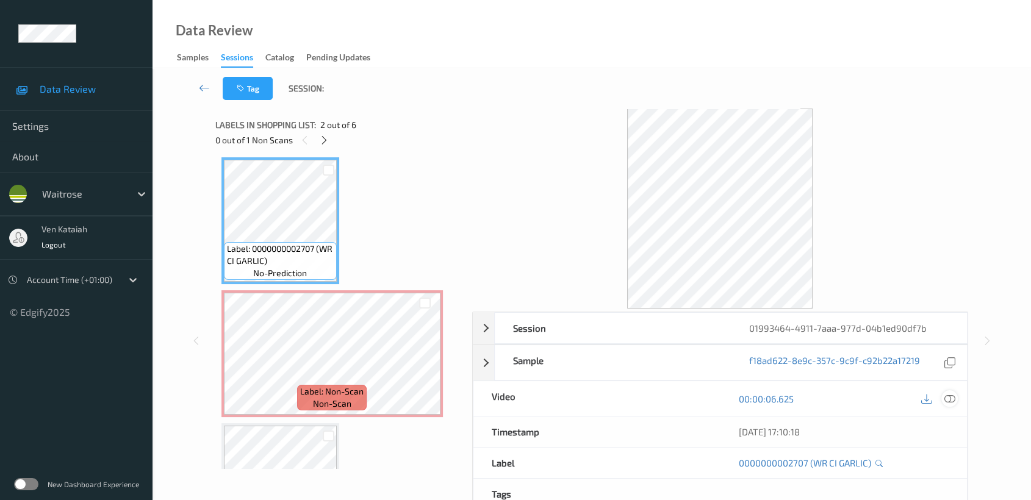
click at [953, 397] on icon at bounding box center [949, 399] width 11 height 11
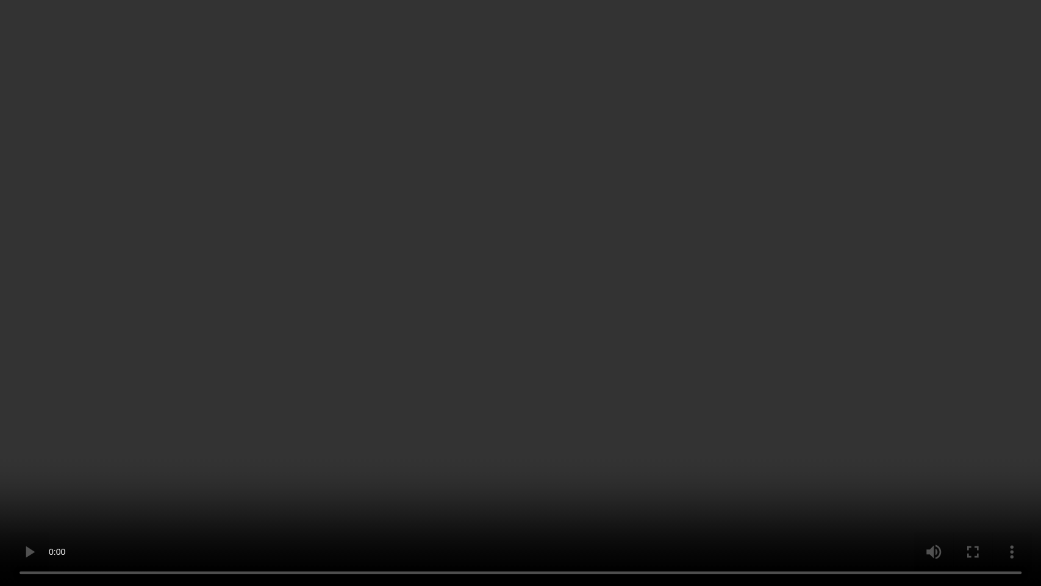
click at [522, 286] on video at bounding box center [520, 293] width 1041 height 586
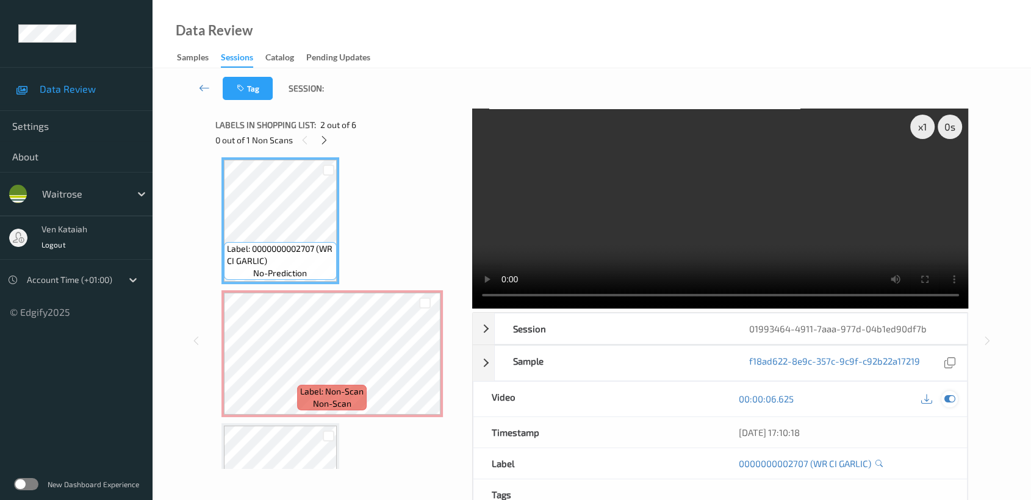
click at [952, 406] on div at bounding box center [949, 399] width 16 height 16
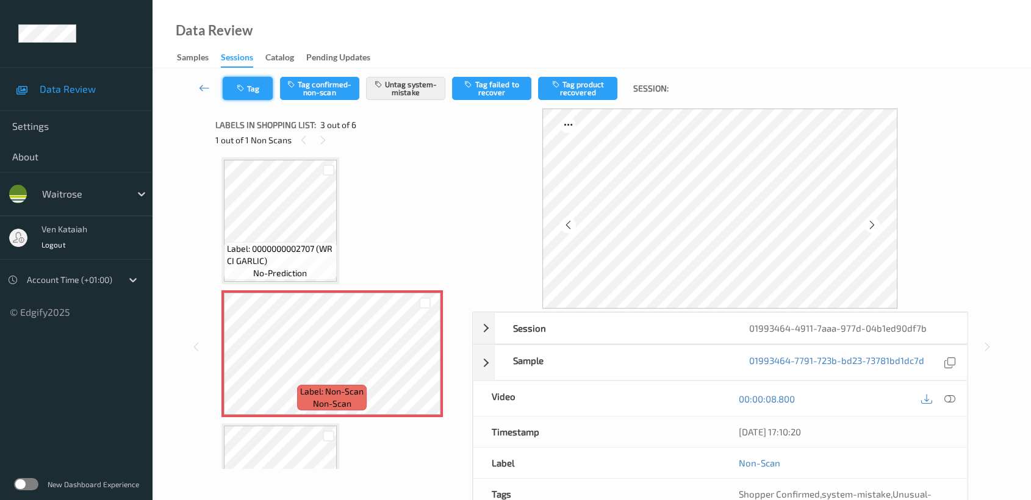
click at [238, 99] on button "Tag" at bounding box center [248, 88] width 50 height 23
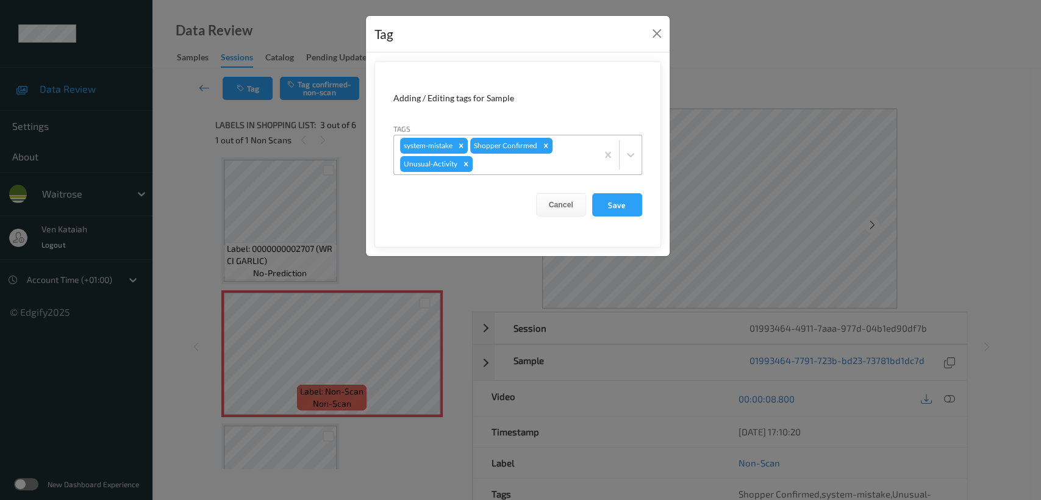
click at [572, 168] on div at bounding box center [533, 164] width 116 height 15
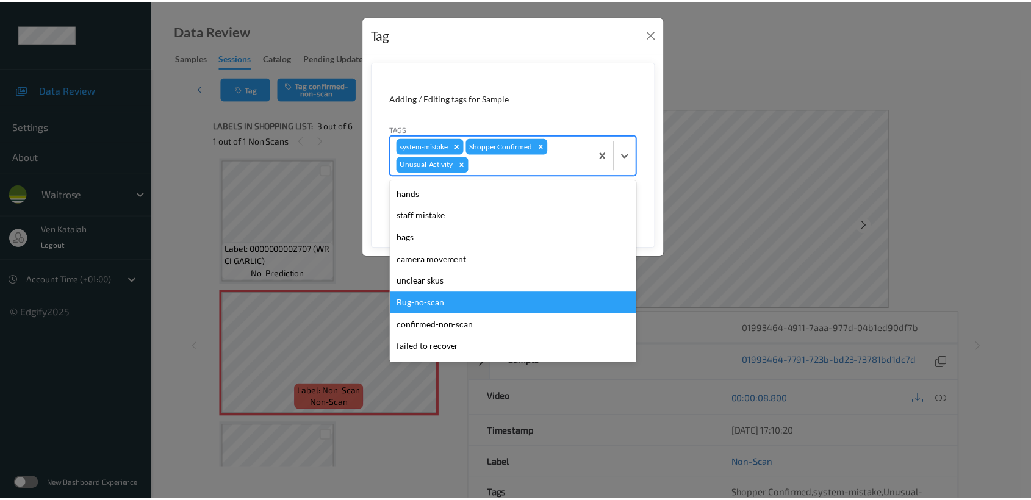
scroll to position [261, 0]
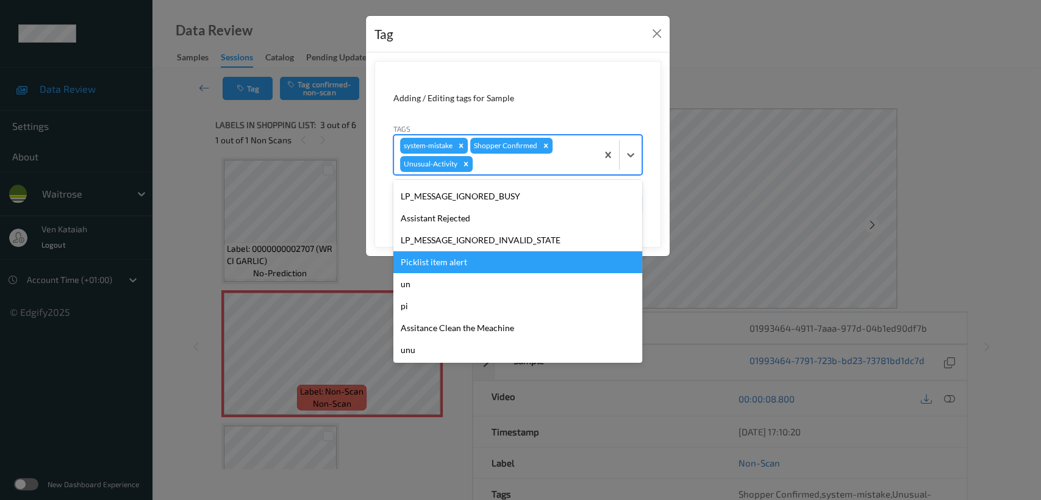
click at [482, 259] on div "Picklist item alert" at bounding box center [518, 262] width 249 height 22
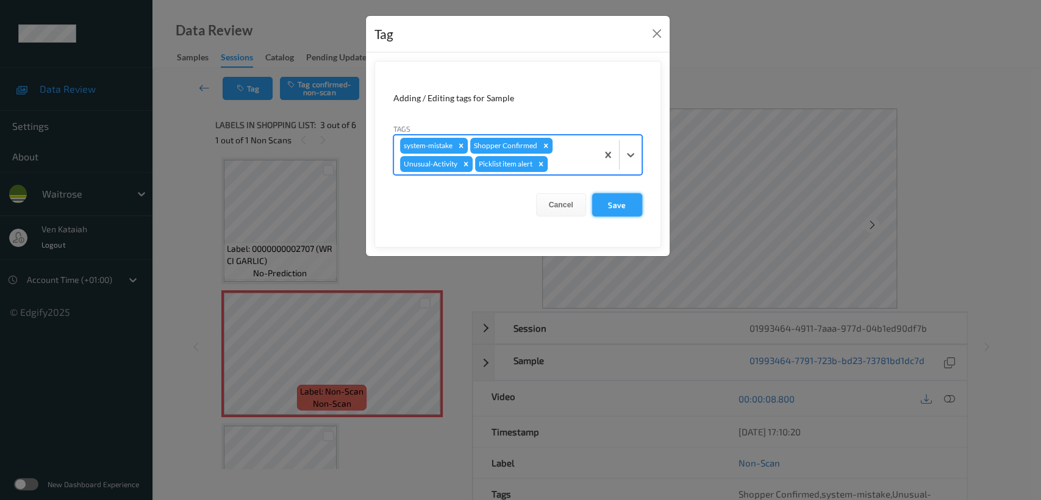
click at [610, 201] on button "Save" at bounding box center [617, 204] width 50 height 23
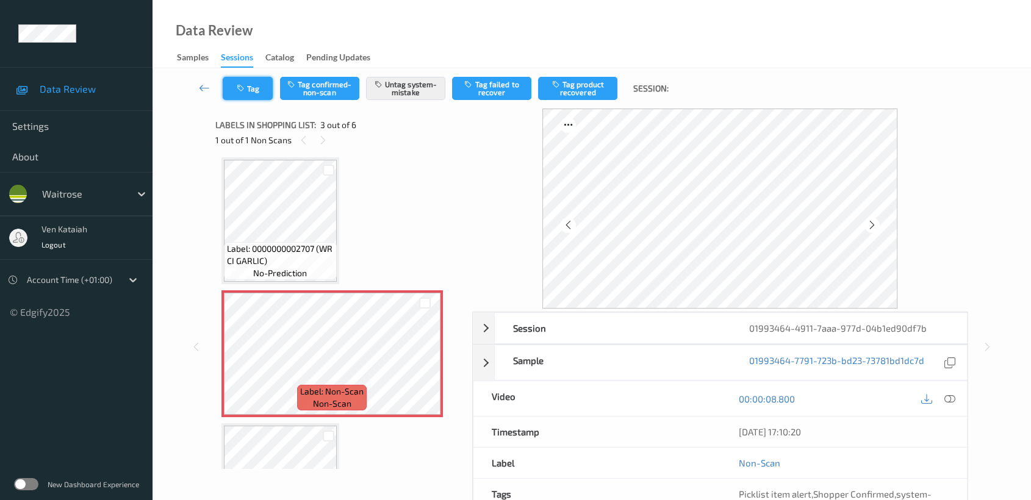
click at [255, 92] on button "Tag" at bounding box center [248, 88] width 50 height 23
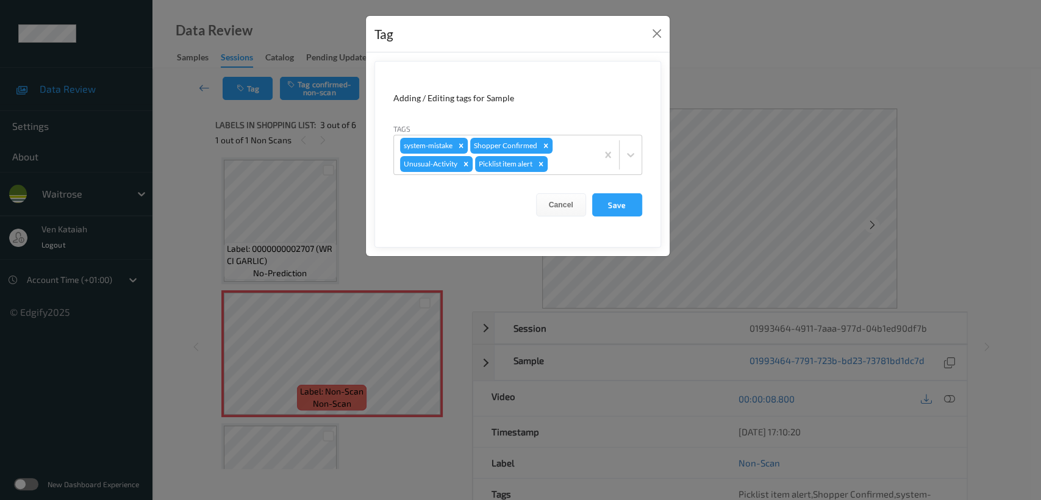
click at [177, 157] on div "Tag Adding / Editing tags for Sample Tags system-mistake Shopper Confirmed Unus…" at bounding box center [520, 250] width 1041 height 500
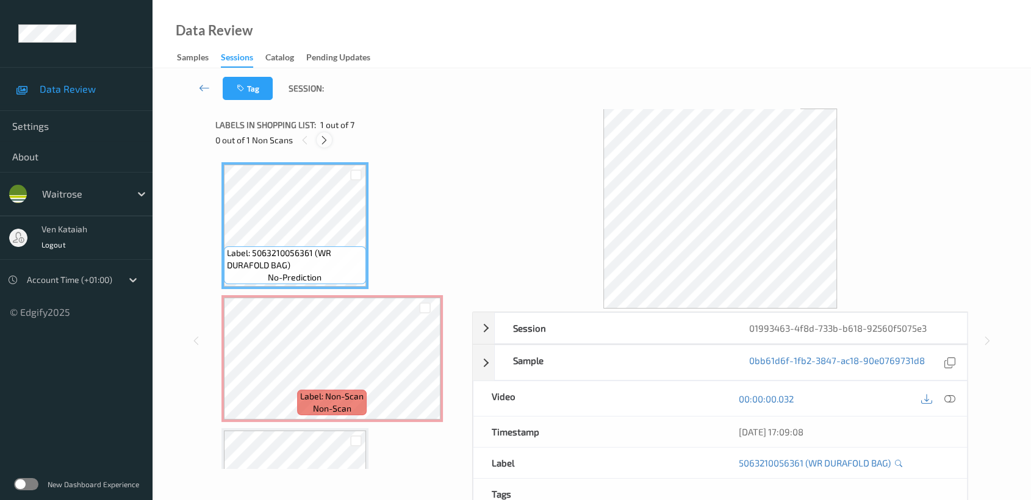
click at [329, 141] on div at bounding box center [324, 139] width 15 height 15
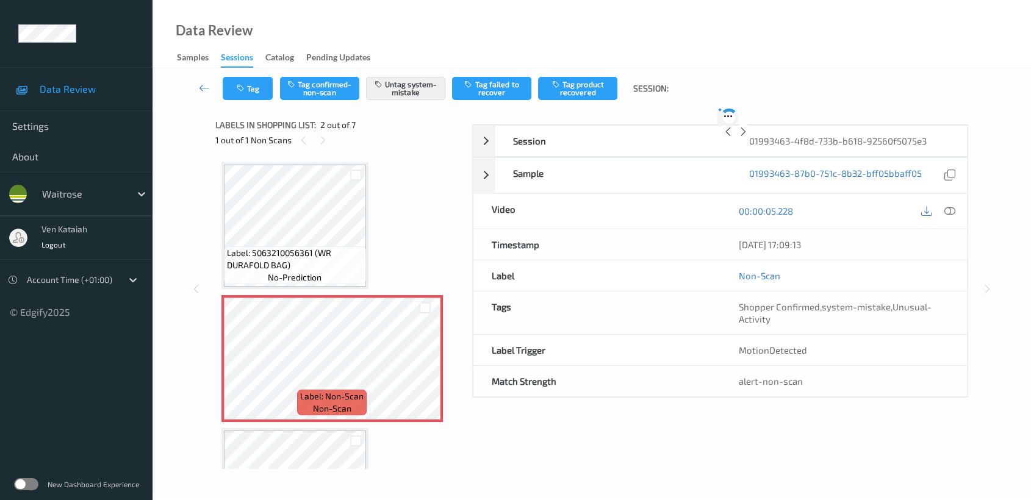
scroll to position [5, 0]
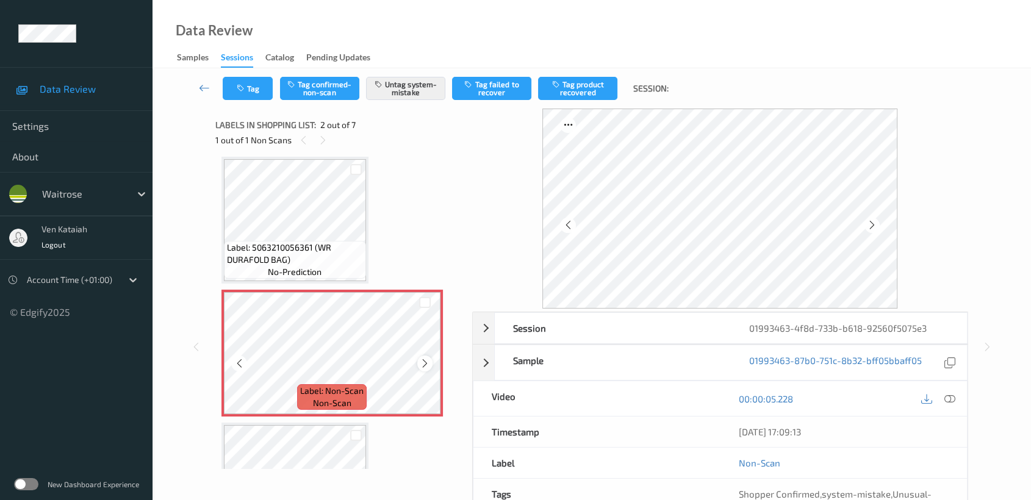
click at [421, 365] on icon at bounding box center [425, 363] width 10 height 11
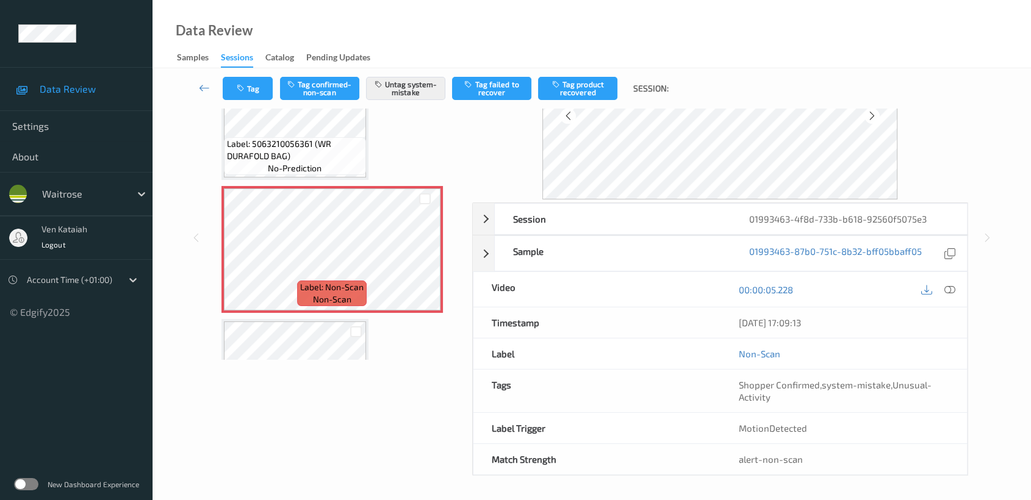
scroll to position [0, 0]
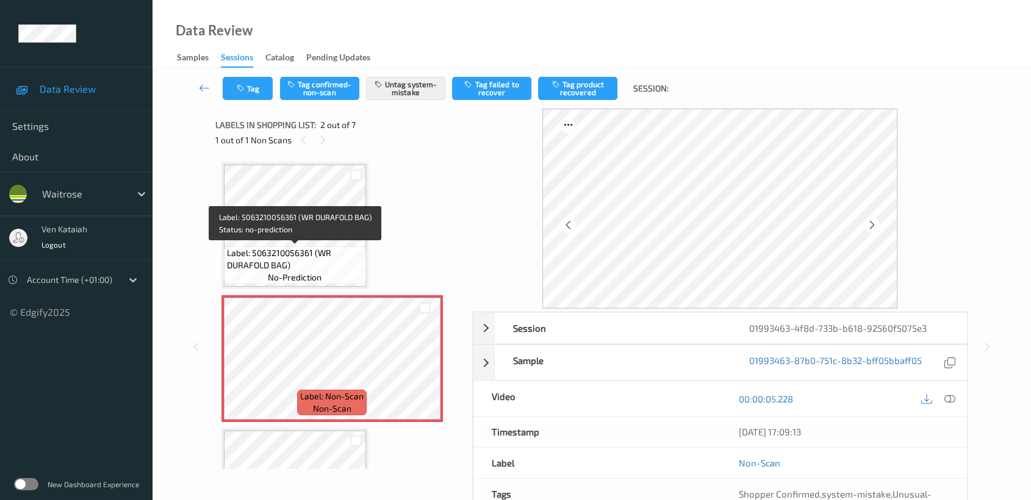
drag, startPoint x: 351, startPoint y: 260, endPoint x: 492, endPoint y: 320, distance: 153.1
click at [361, 265] on span "Label: 5063210056361 (WR DURAFOLD BAG)" at bounding box center [295, 259] width 136 height 24
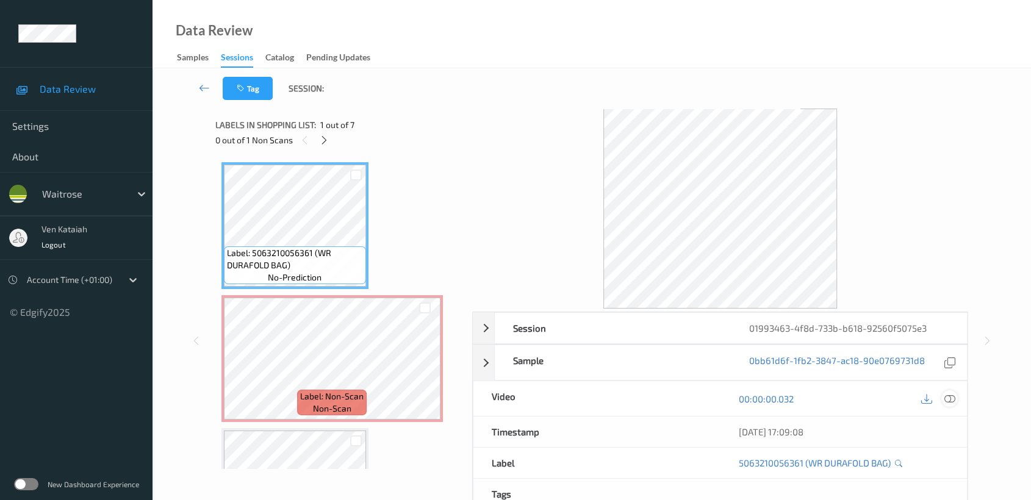
click at [957, 425] on div "[DATE] 17:09:08" at bounding box center [843, 432] width 247 height 31
click at [947, 395] on icon at bounding box center [949, 399] width 11 height 11
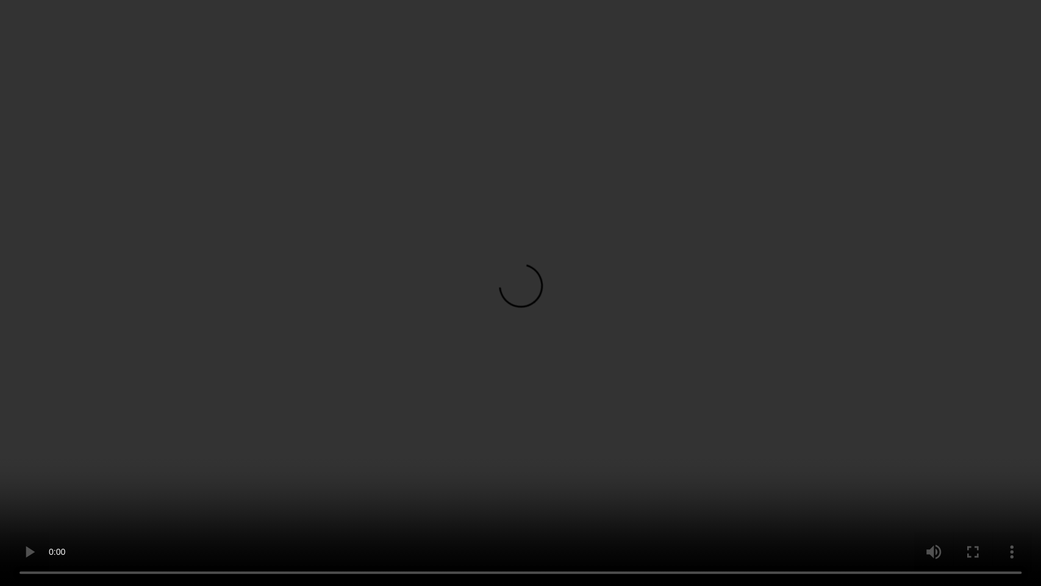
click at [514, 276] on video at bounding box center [520, 293] width 1041 height 586
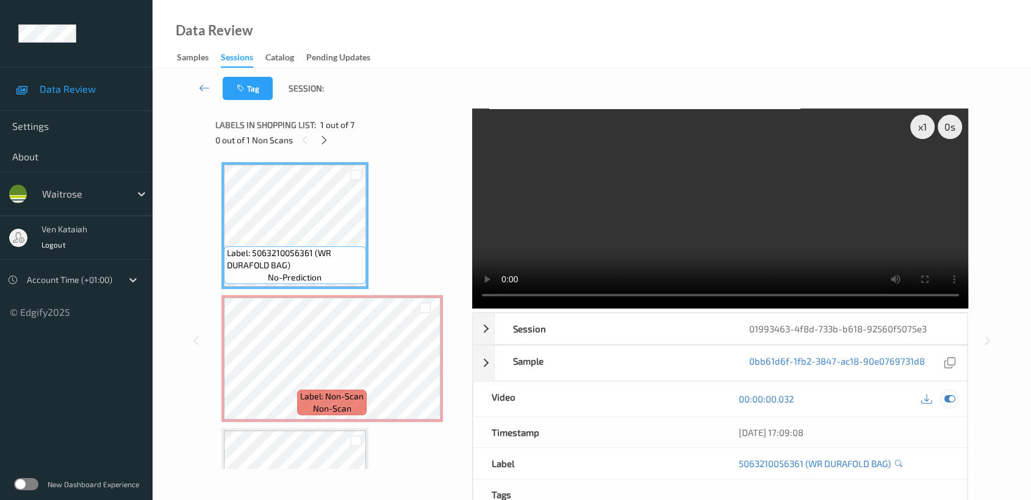
click at [955, 398] on icon at bounding box center [949, 399] width 11 height 11
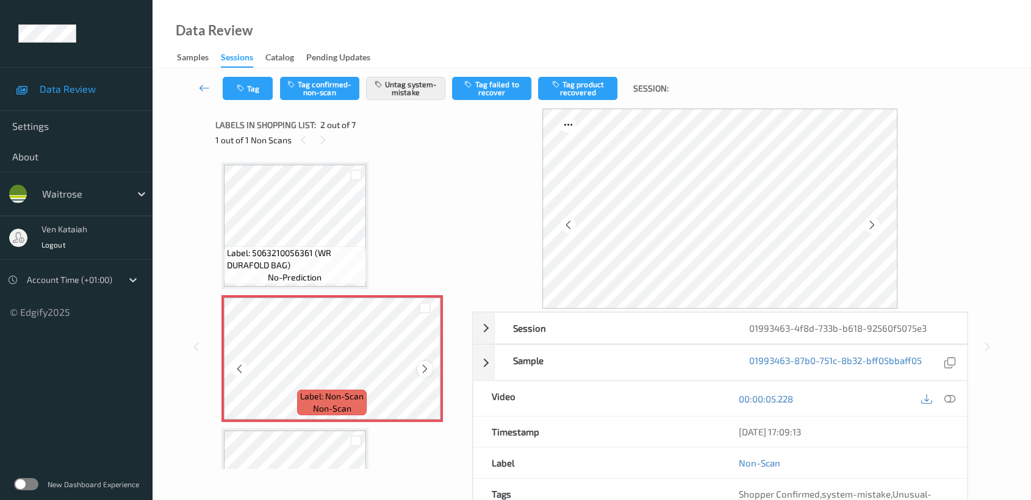
click at [425, 365] on icon at bounding box center [425, 369] width 10 height 11
click at [253, 86] on button "Tag" at bounding box center [248, 88] width 50 height 23
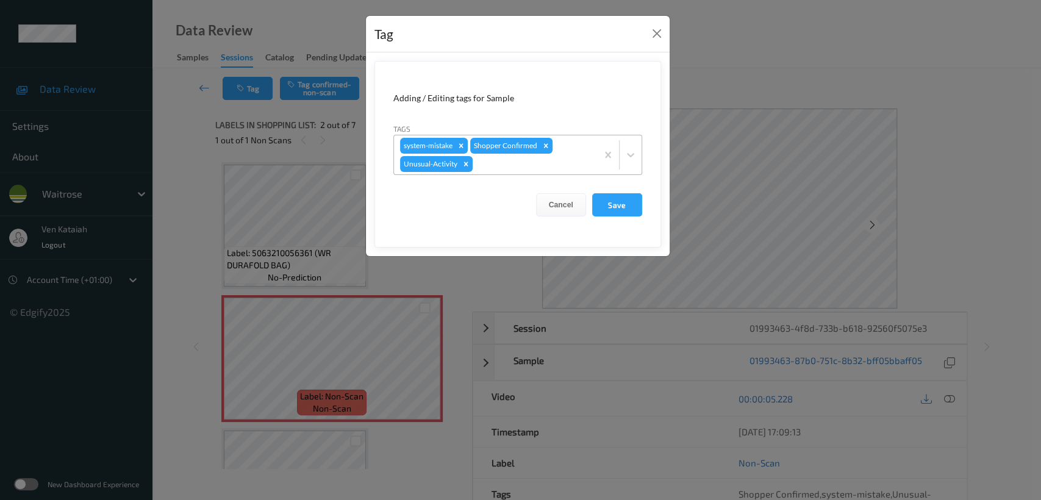
click at [512, 171] on div at bounding box center [533, 164] width 116 height 15
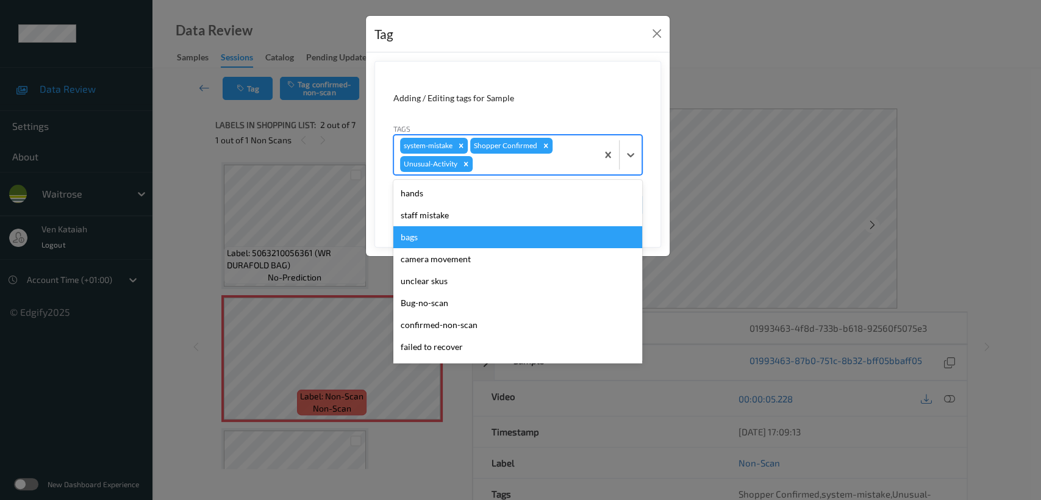
click at [446, 229] on div "bags" at bounding box center [518, 237] width 249 height 22
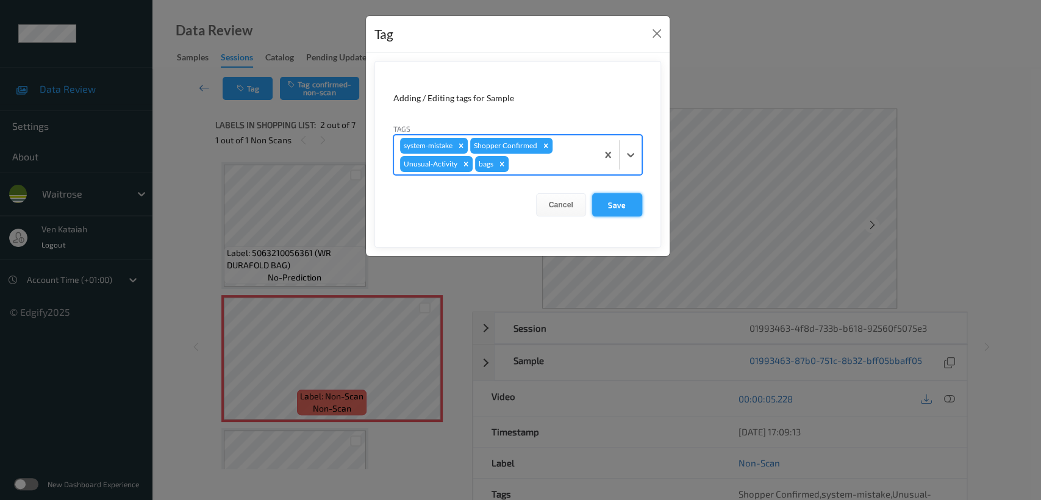
click at [605, 203] on button "Save" at bounding box center [617, 204] width 50 height 23
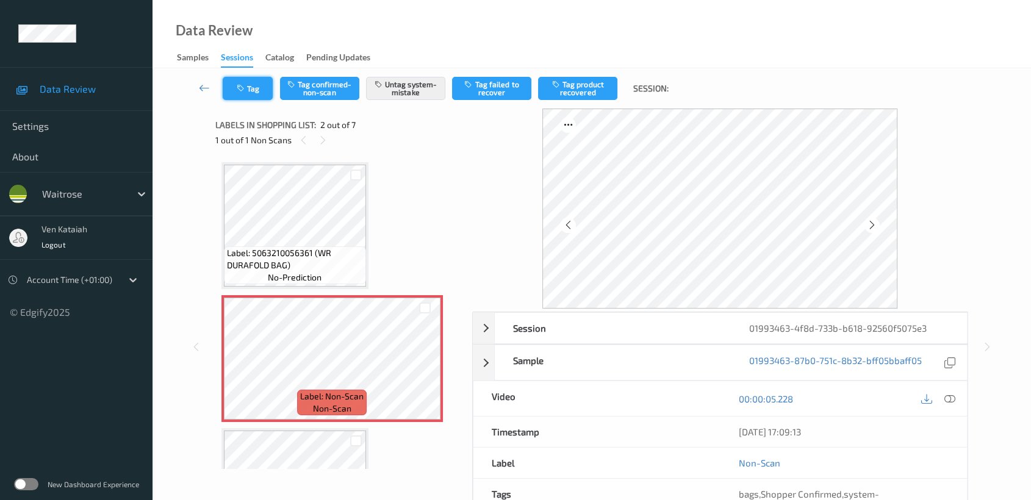
click at [242, 89] on icon "button" at bounding box center [242, 88] width 10 height 9
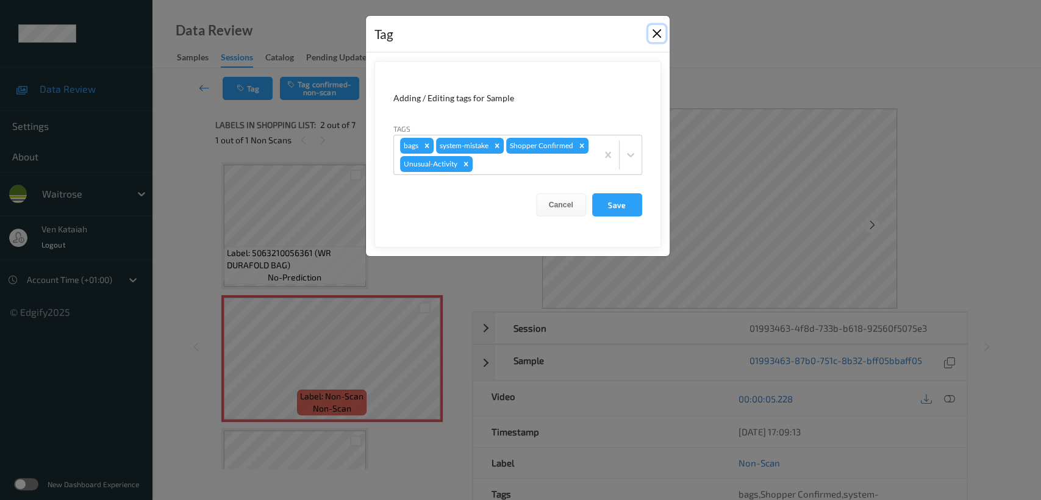
click at [658, 34] on button "Close" at bounding box center [657, 33] width 17 height 17
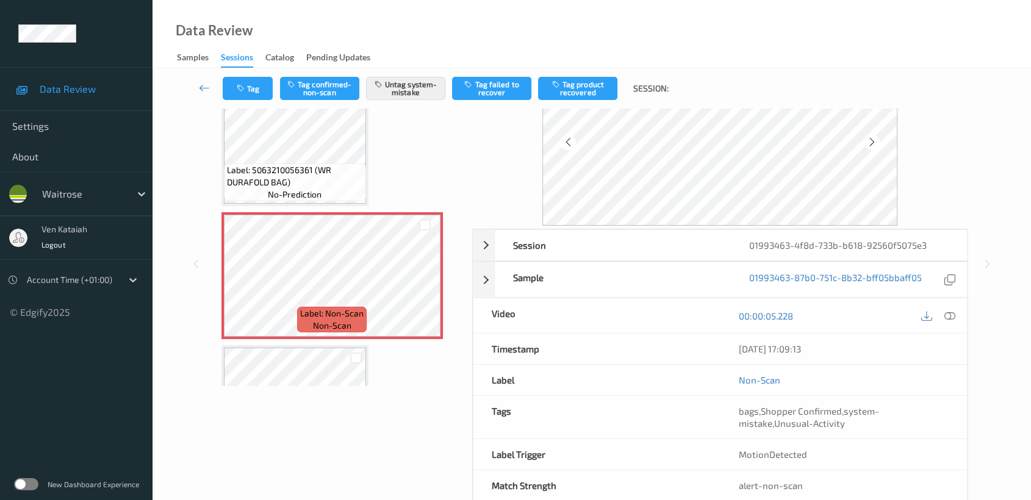
scroll to position [109, 0]
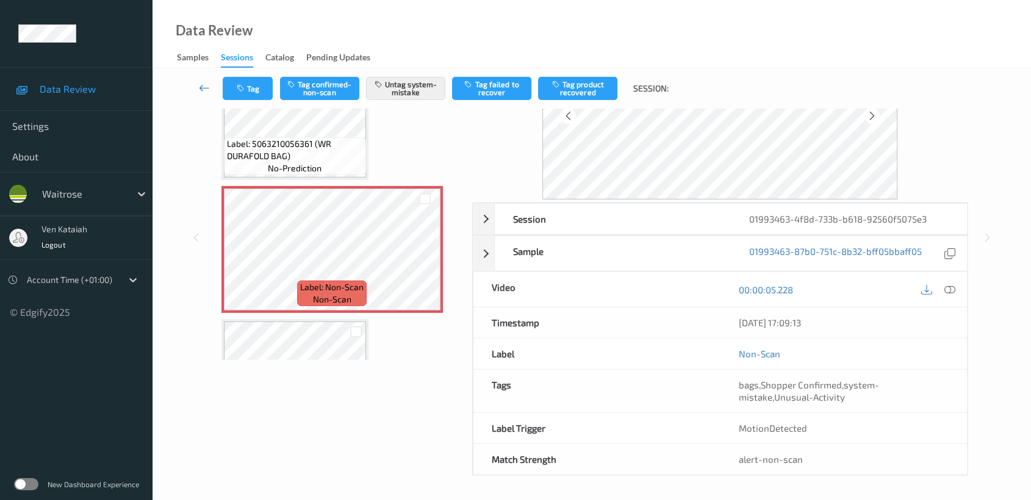
click at [199, 82] on icon at bounding box center [204, 88] width 11 height 12
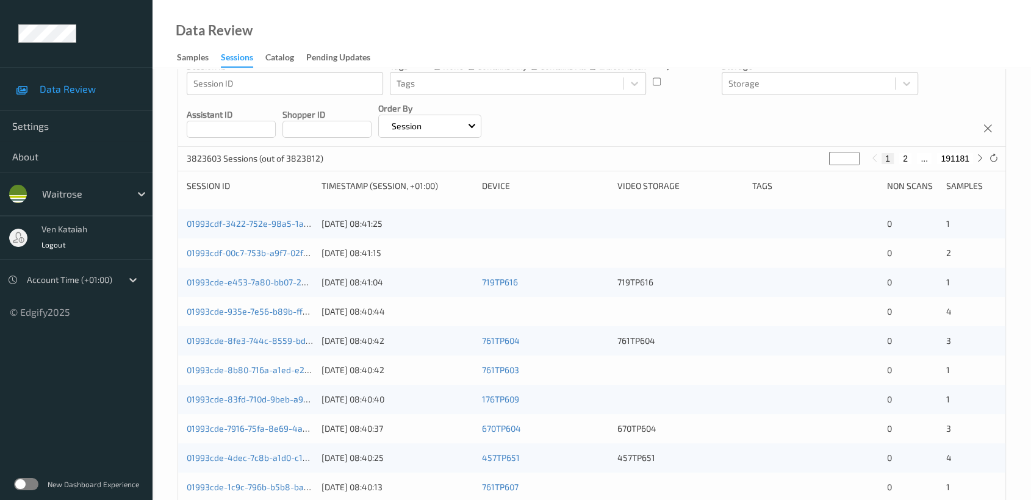
scroll to position [271, 0]
